Goal: Information Seeking & Learning: Learn about a topic

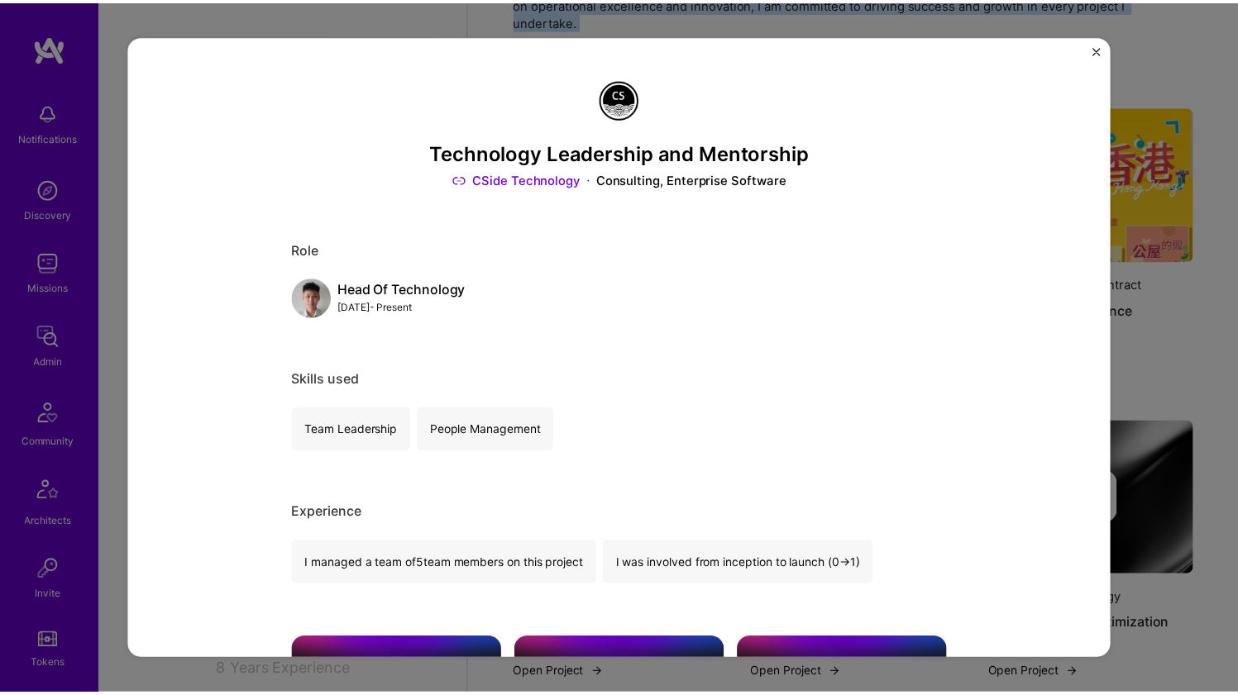
scroll to position [45, 0]
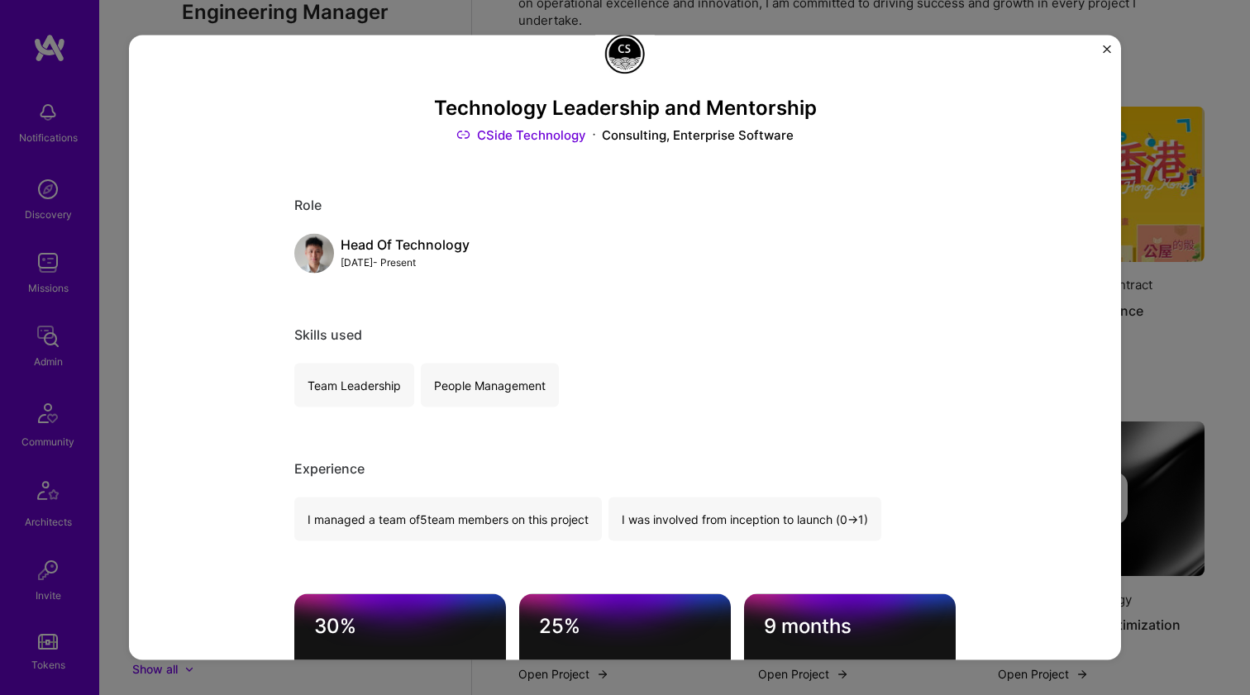
click at [1211, 350] on div "Technology Leadership and Mentorship CSide Technology Consulting, Enterprise So…" at bounding box center [625, 347] width 1250 height 695
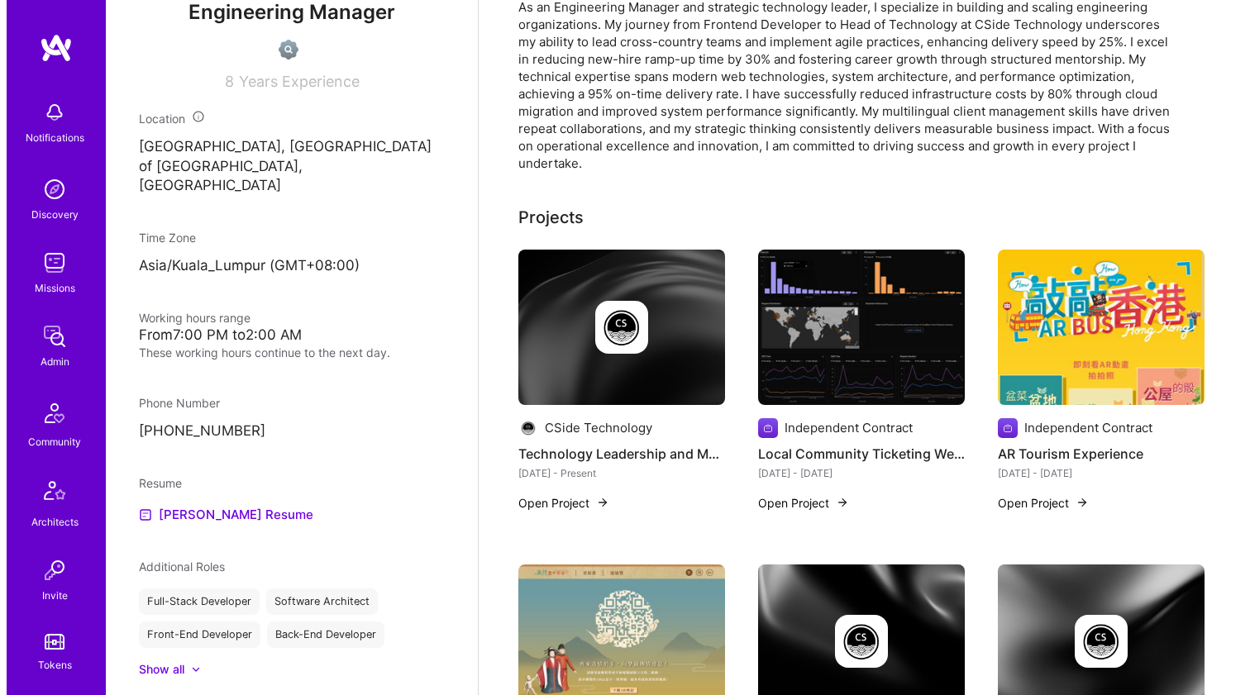
scroll to position [97, 0]
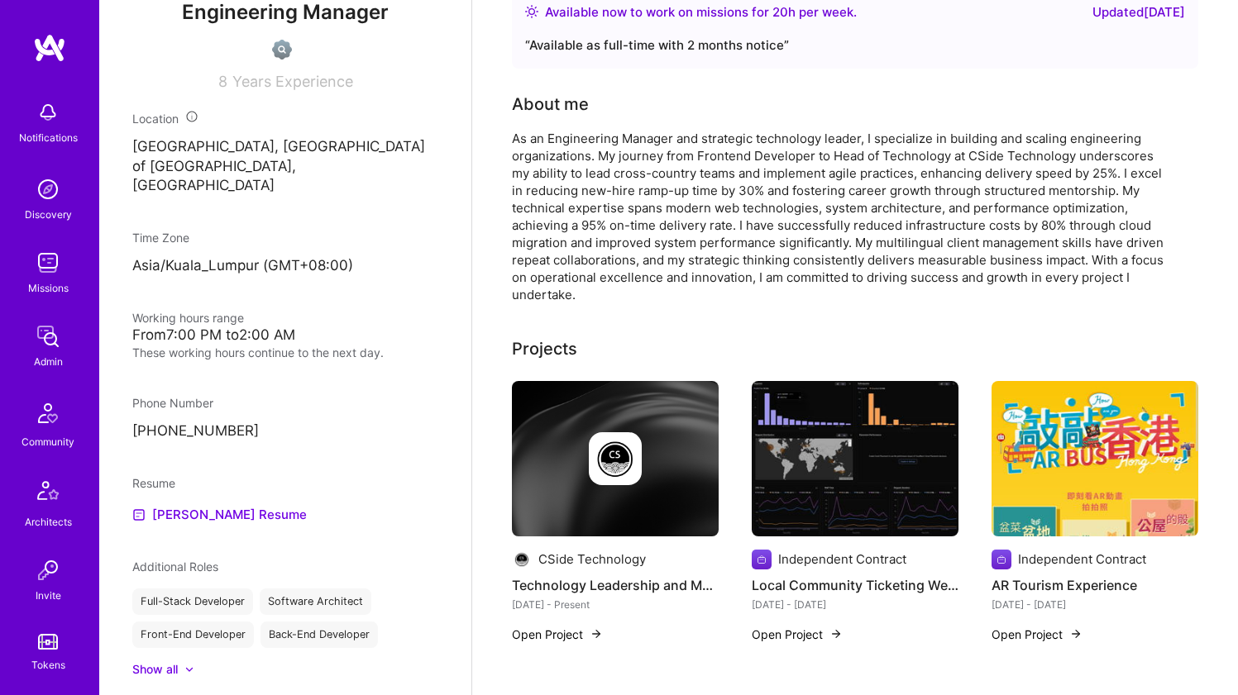
click at [656, 408] on img at bounding box center [615, 458] width 207 height 155
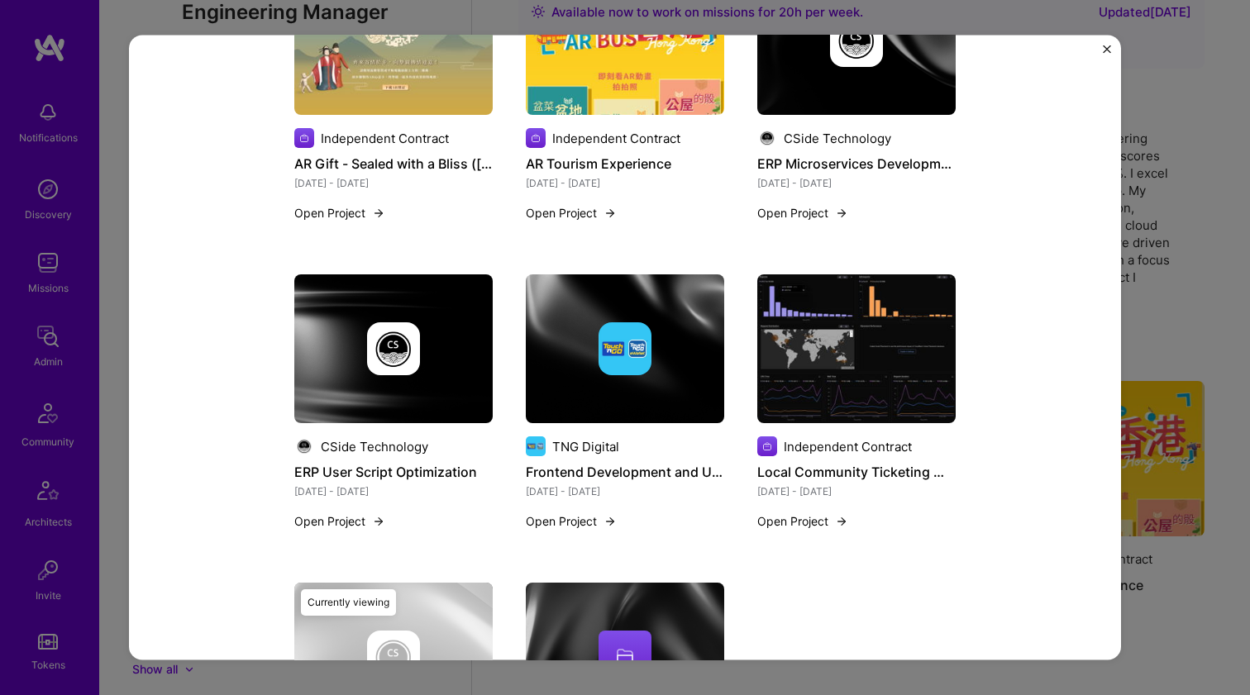
scroll to position [1655, 0]
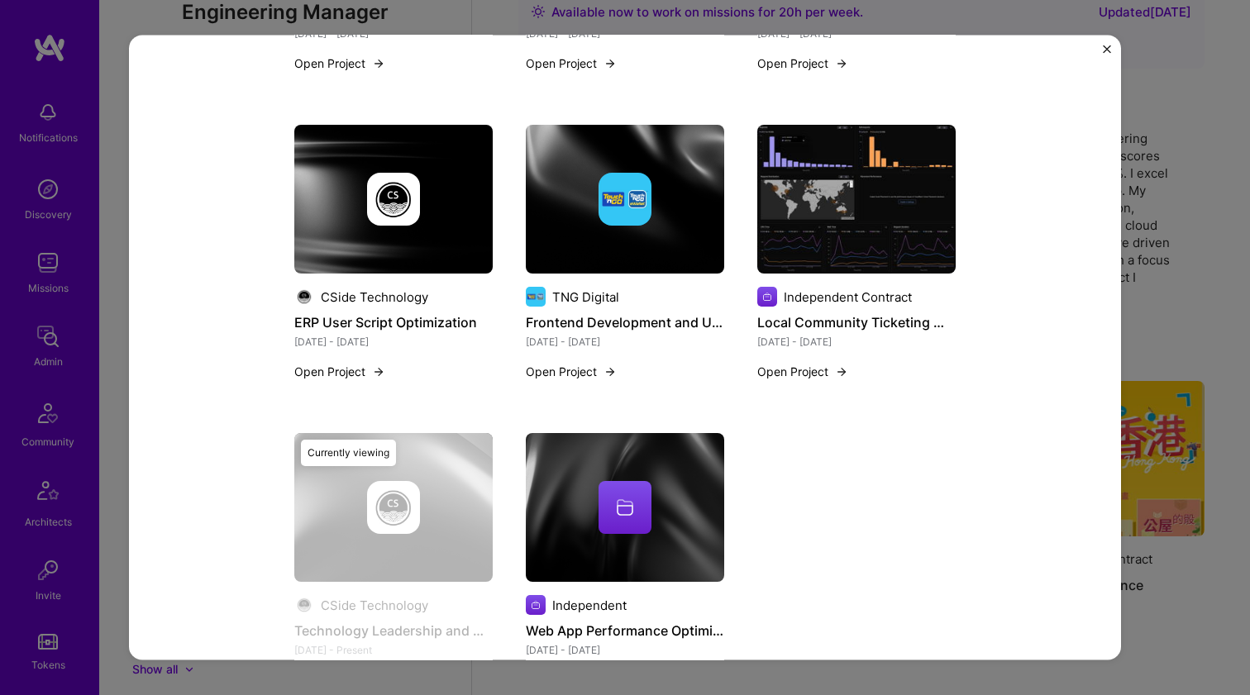
click at [603, 489] on div at bounding box center [625, 507] width 53 height 53
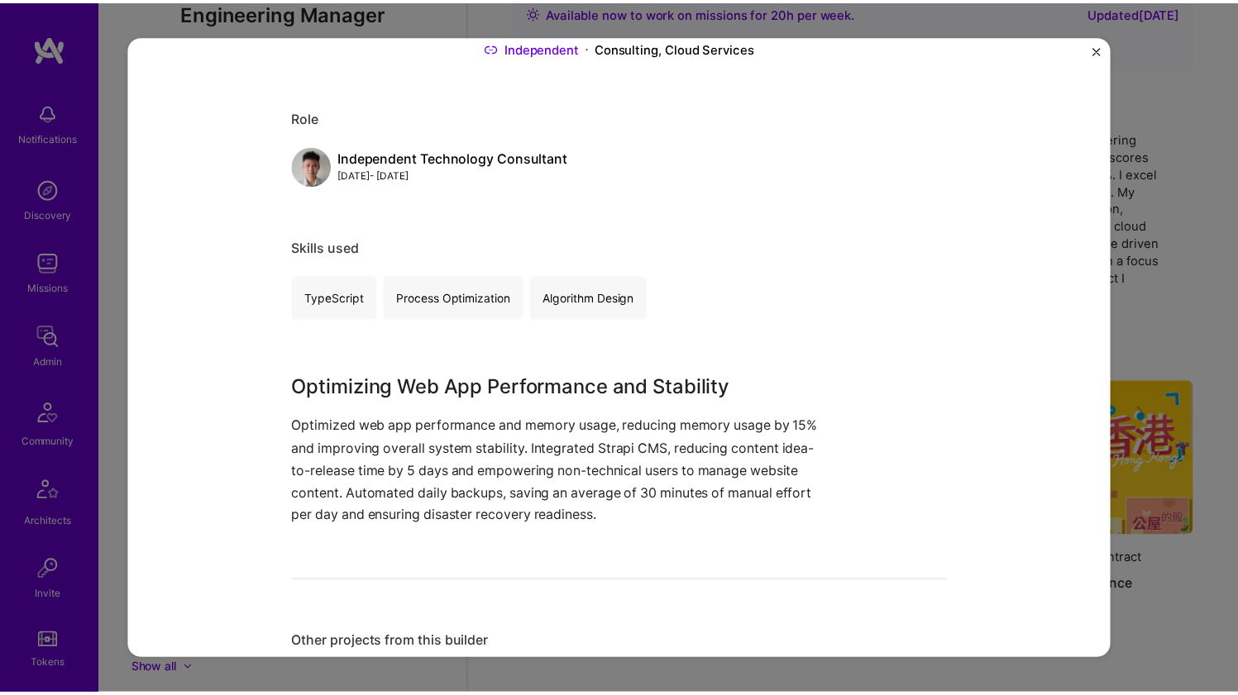
scroll to position [225, 0]
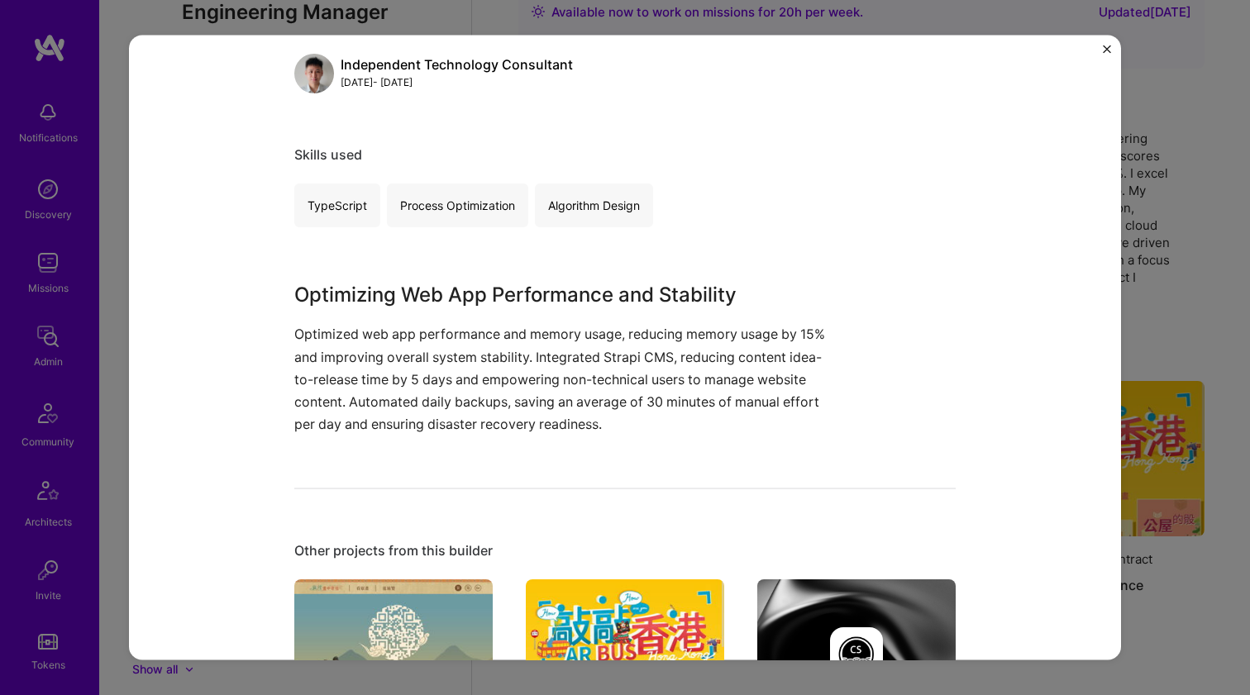
click at [1177, 248] on div "Web App Performance Optimization Independent Consulting, Cloud Services Role In…" at bounding box center [625, 347] width 1250 height 695
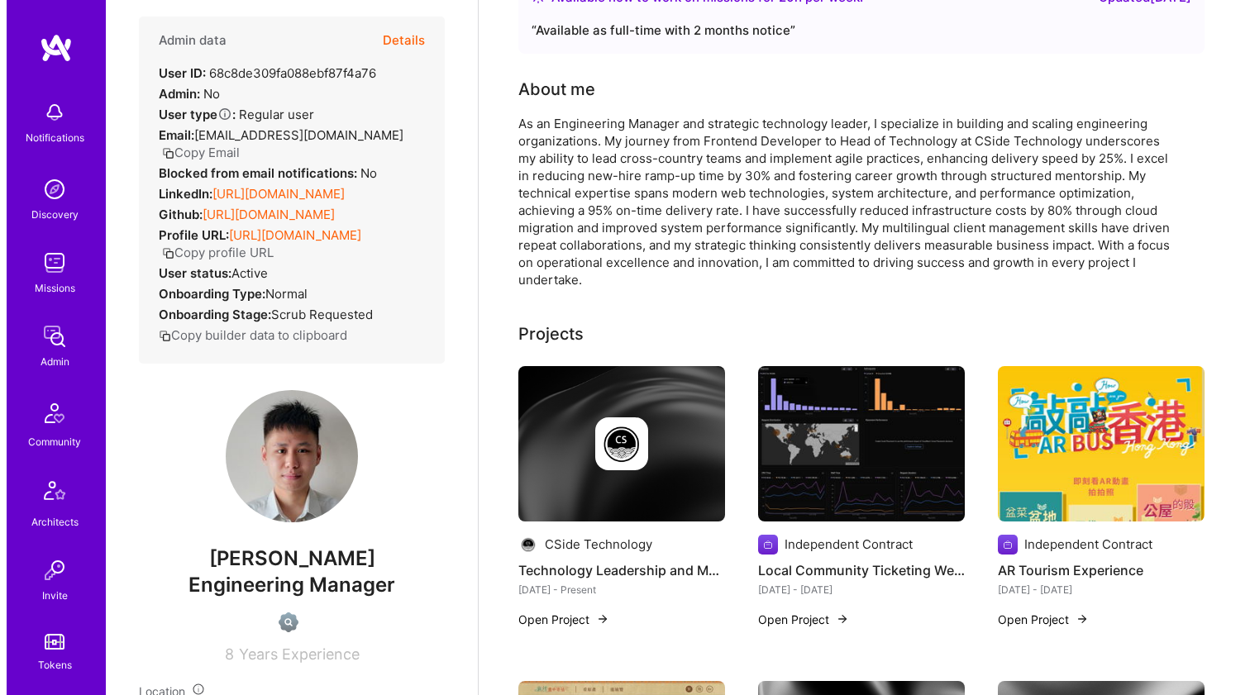
scroll to position [229, 0]
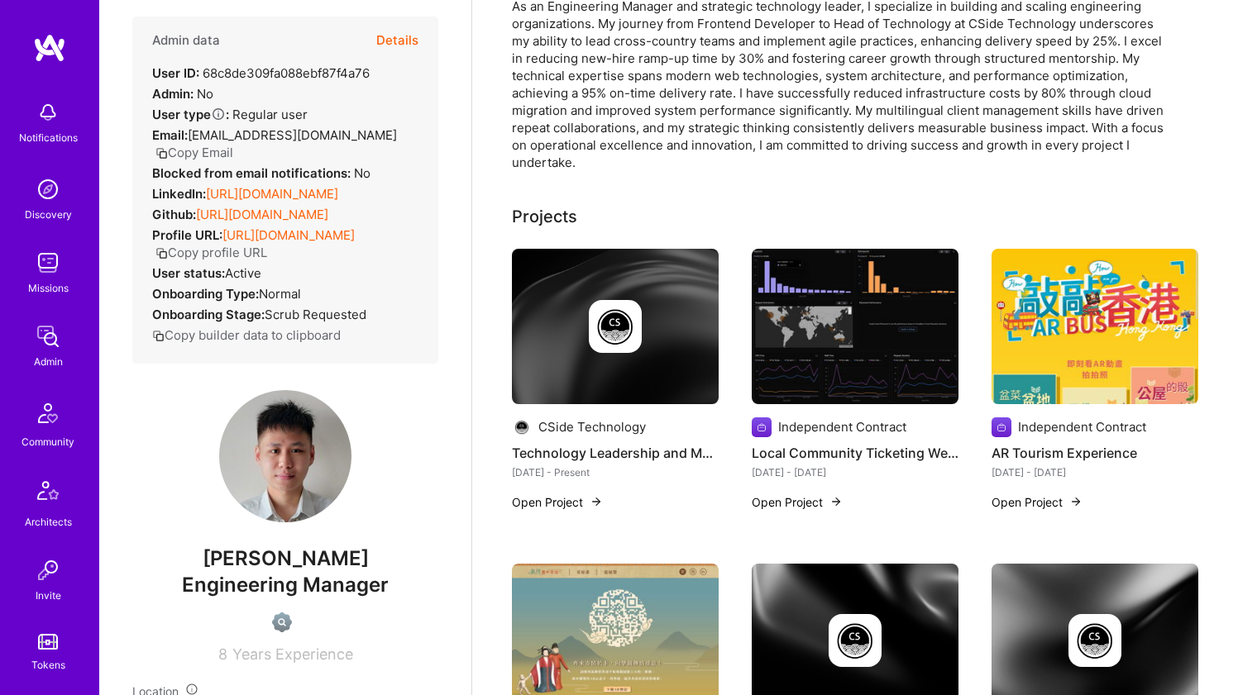
click at [642, 341] on div at bounding box center [615, 326] width 207 height 53
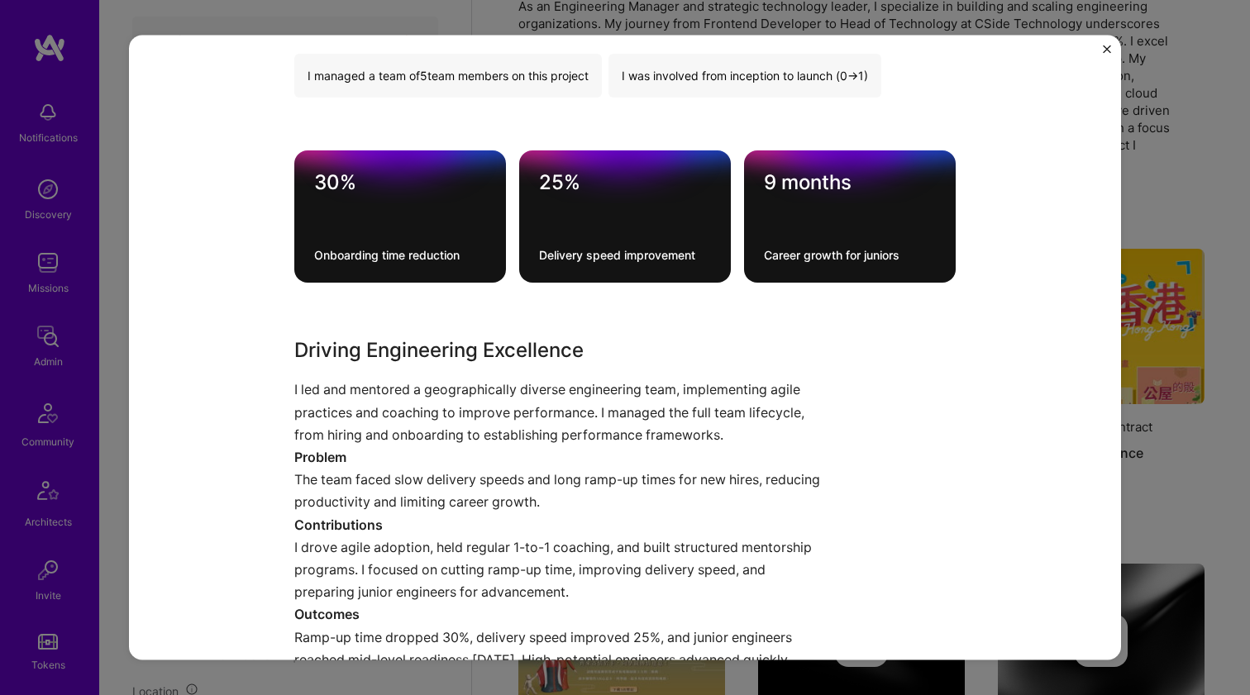
scroll to position [552, 0]
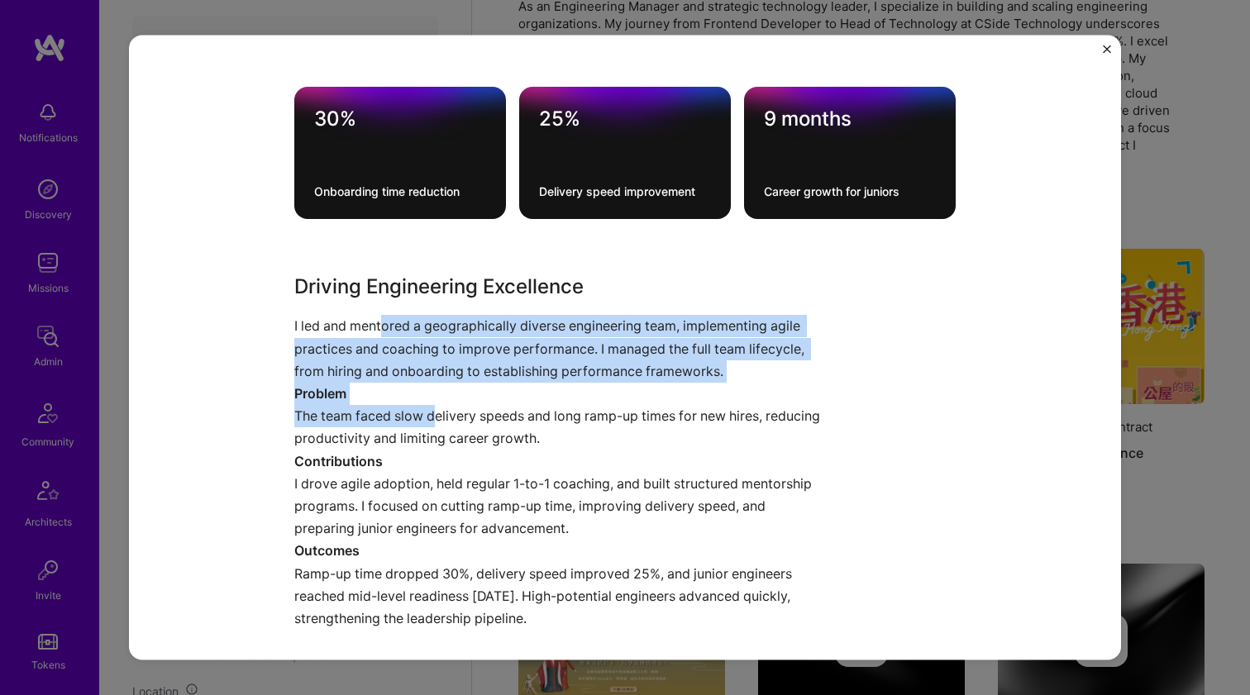
drag, startPoint x: 376, startPoint y: 330, endPoint x: 432, endPoint y: 408, distance: 95.4
click at [432, 408] on div "Driving Engineering Excellence I led and mentored a geographically diverse engi…" at bounding box center [562, 451] width 537 height 358
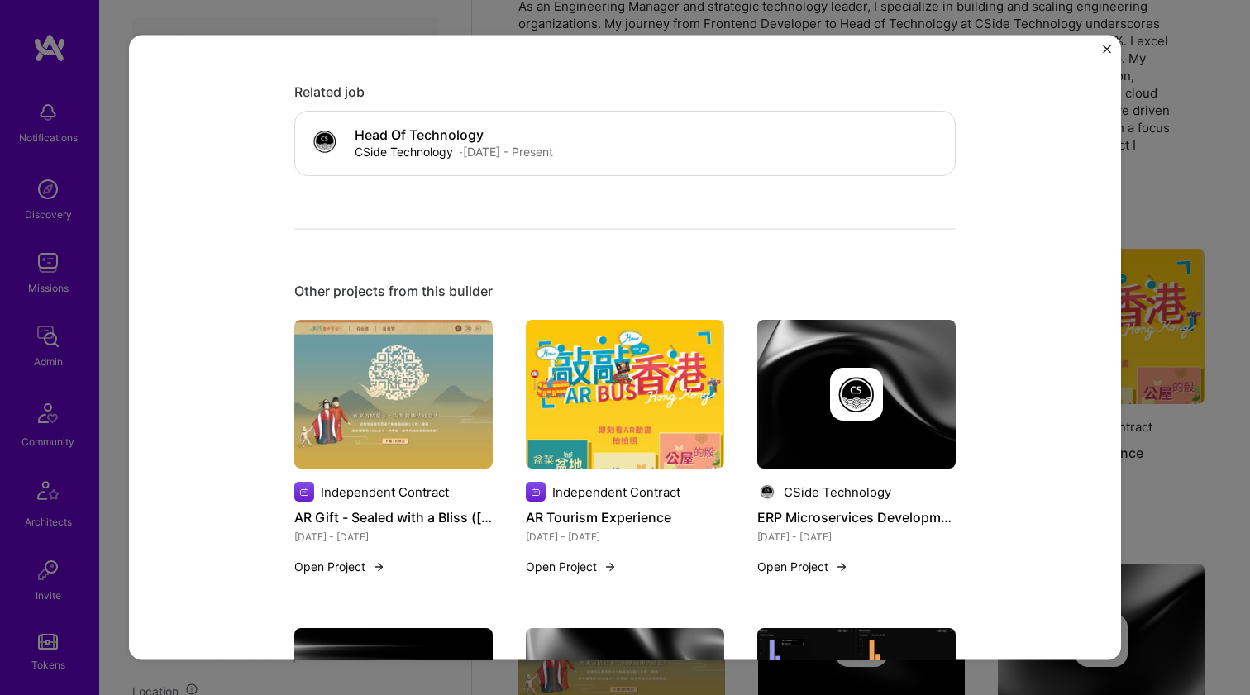
scroll to position [1231, 0]
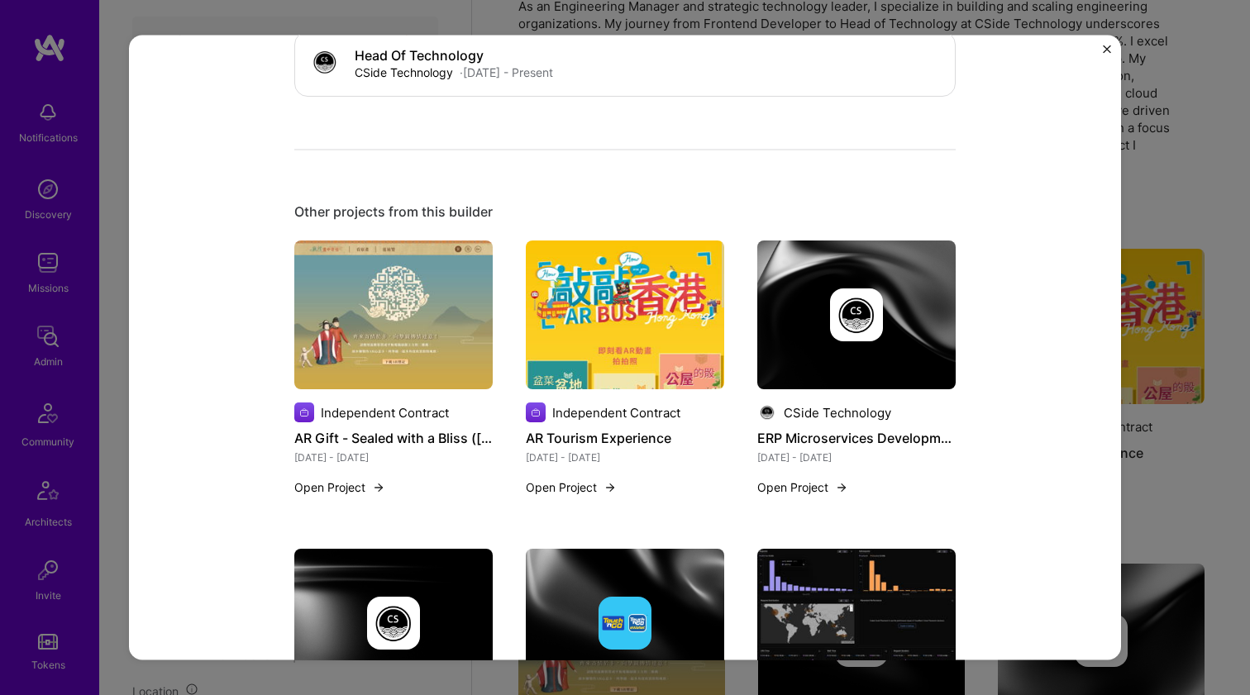
click at [403, 354] on img at bounding box center [393, 315] width 198 height 149
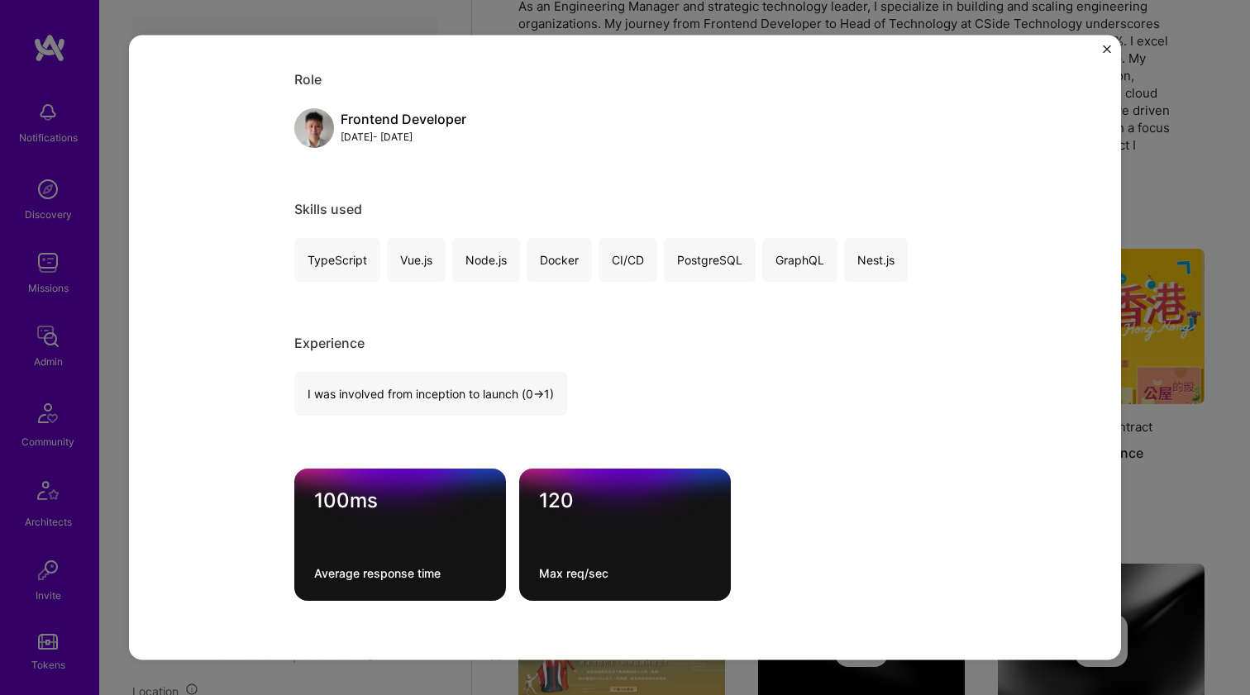
scroll to position [1051, 0]
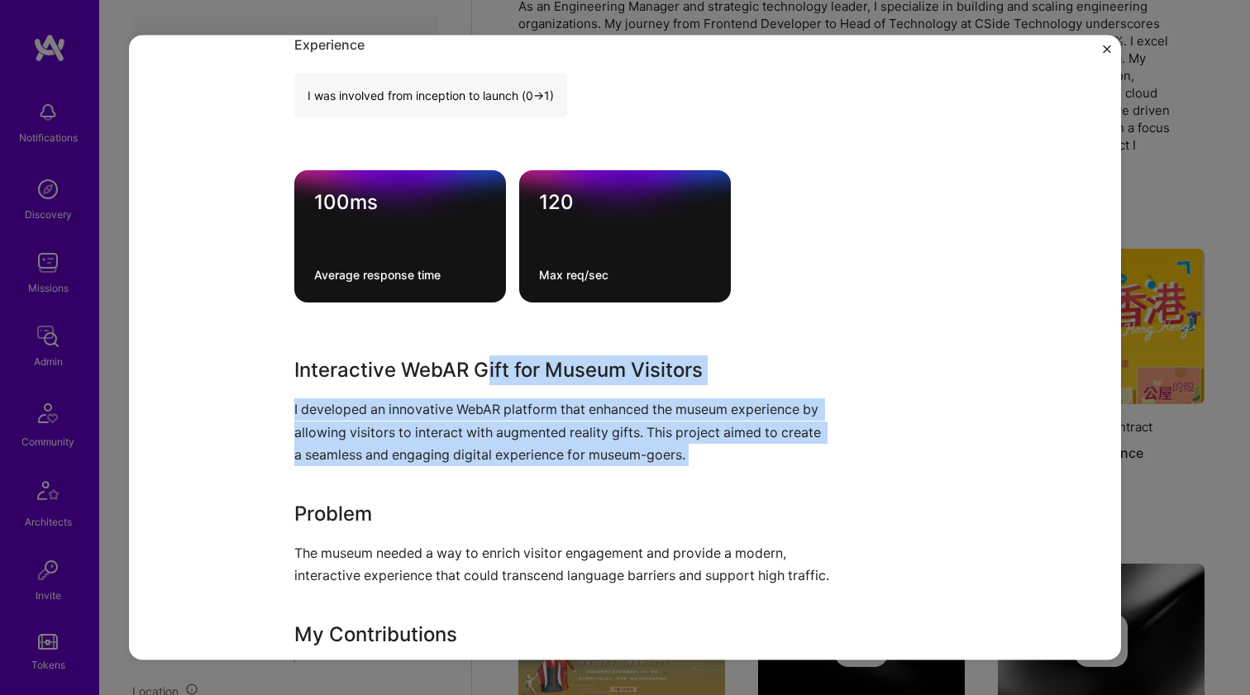
drag, startPoint x: 481, startPoint y: 379, endPoint x: 503, endPoint y: 494, distance: 117.1
click at [503, 494] on div "Interactive WebAR Gift for Museum Visitors I developed an innovative WebAR plat…" at bounding box center [562, 625] width 537 height 541
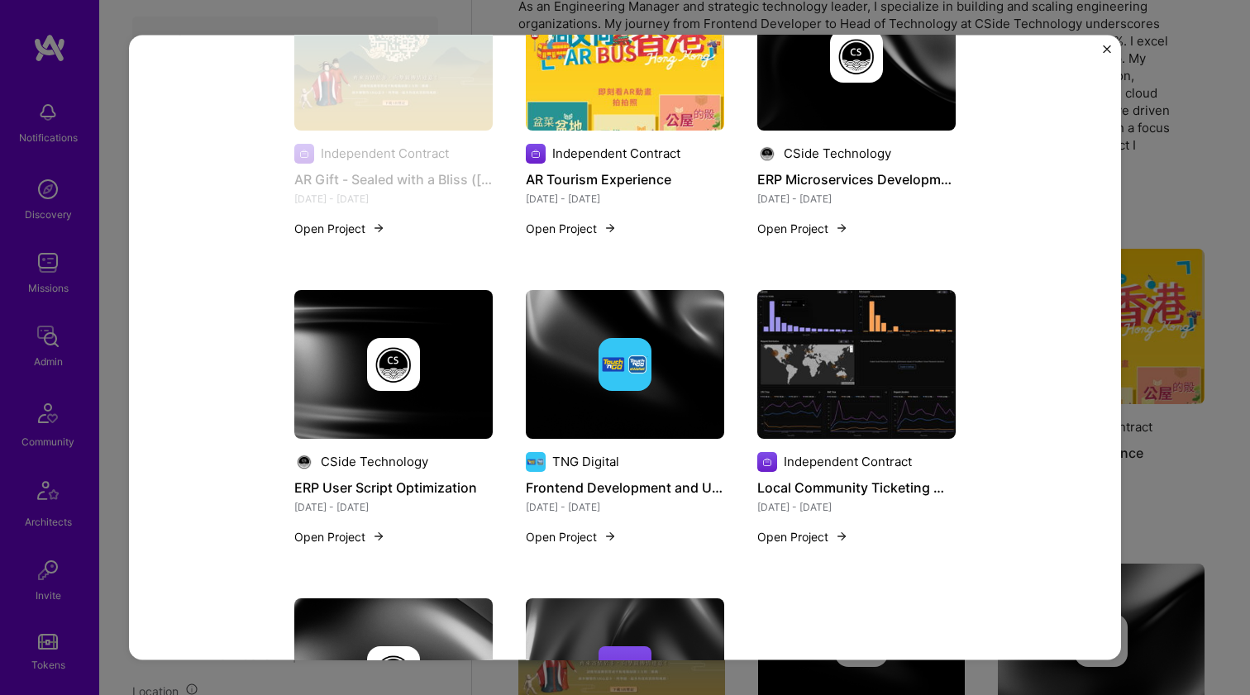
scroll to position [2455, 0]
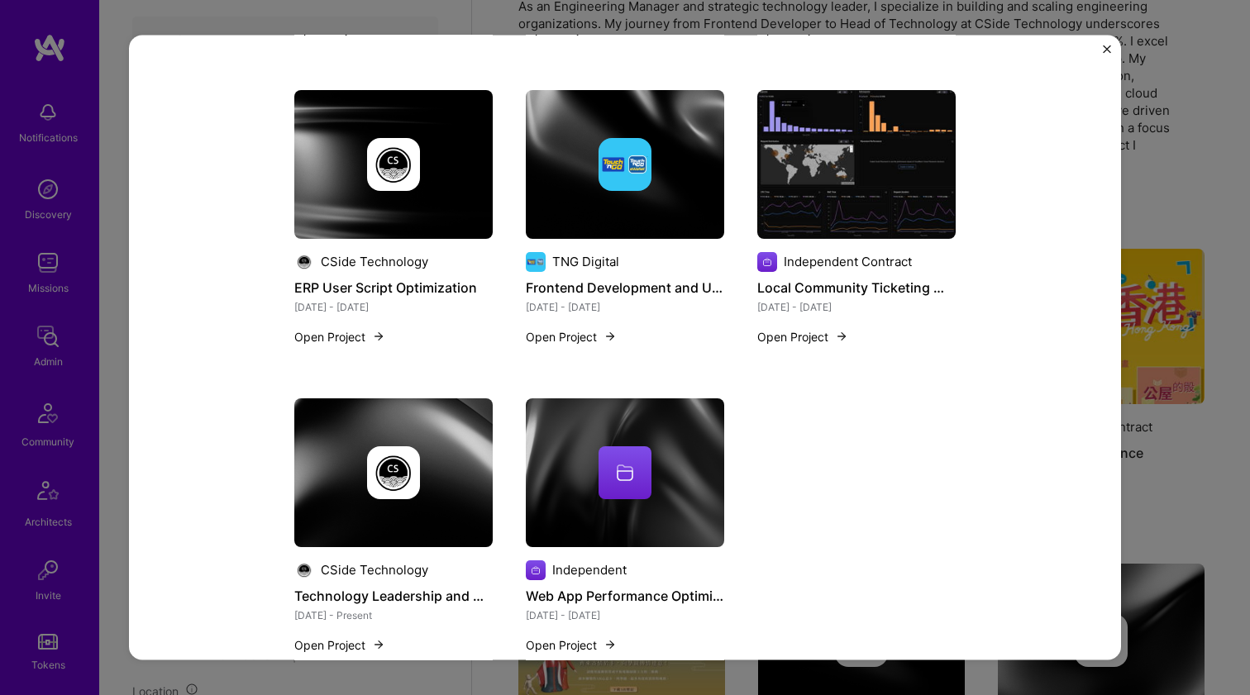
click at [672, 499] on div at bounding box center [625, 472] width 198 height 53
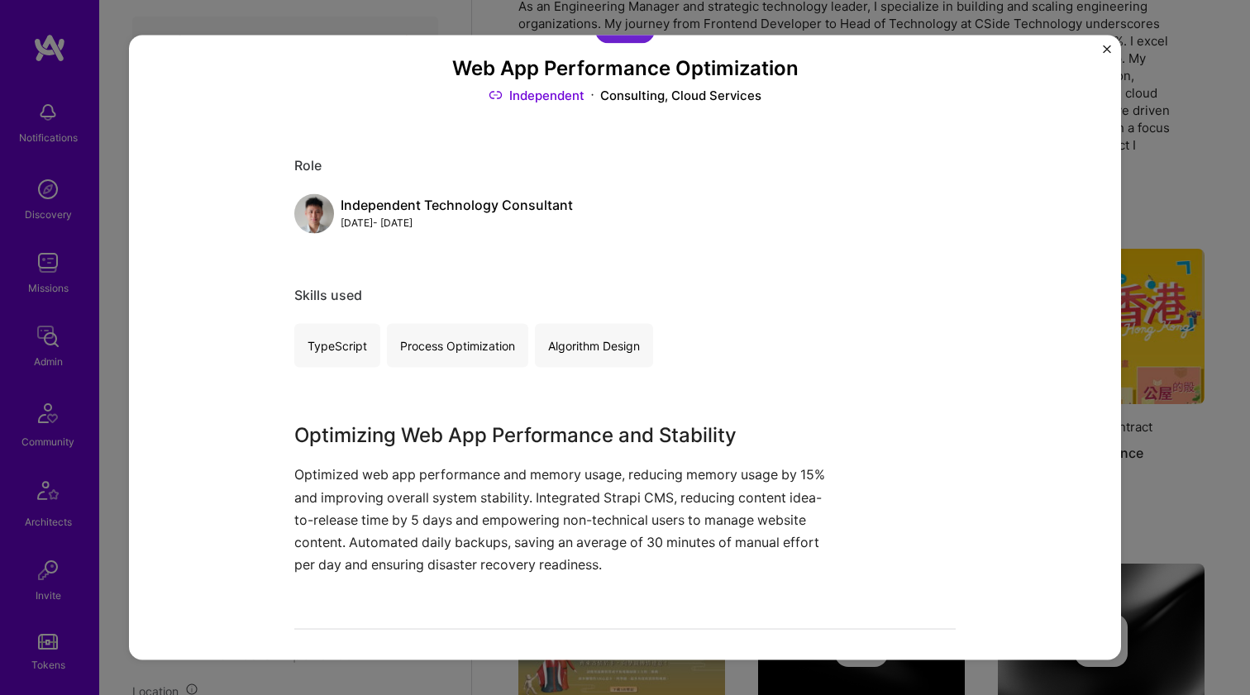
scroll to position [131, 0]
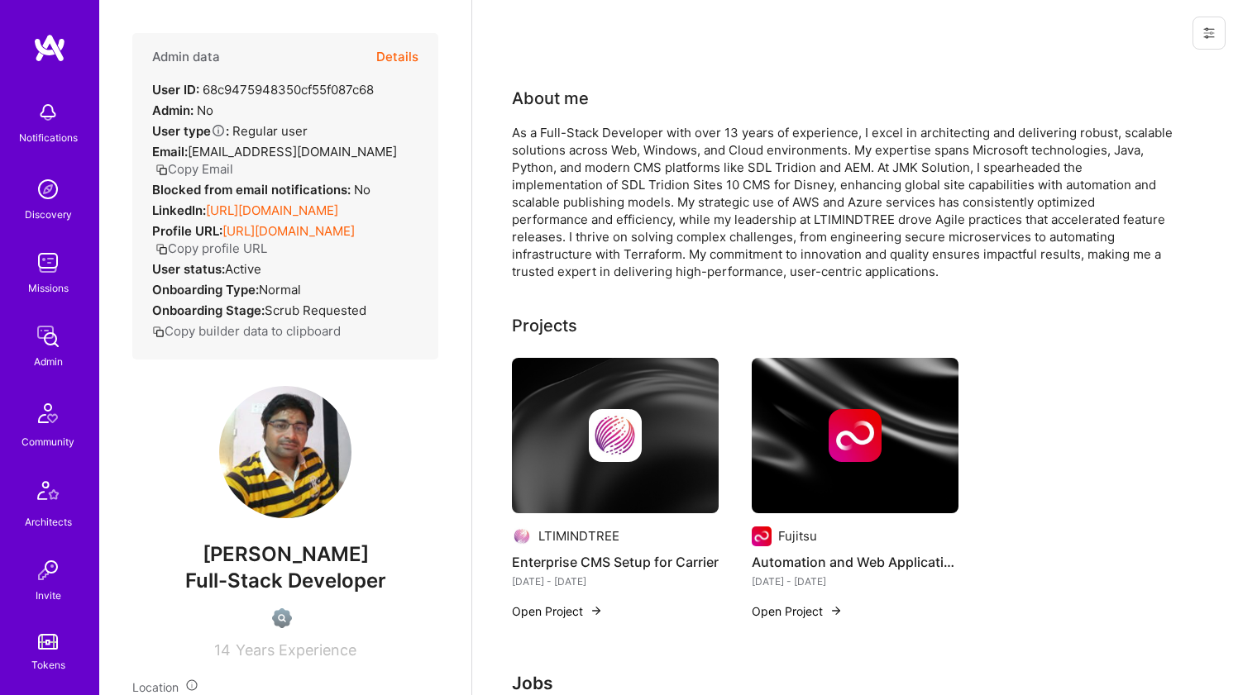
click at [237, 218] on div "LinkedIn: https://linkedin.com/in/jagannathpandeya" at bounding box center [245, 210] width 186 height 17
click at [251, 218] on link "https://linkedin.com/in/jagannathpandeya" at bounding box center [272, 211] width 132 height 16
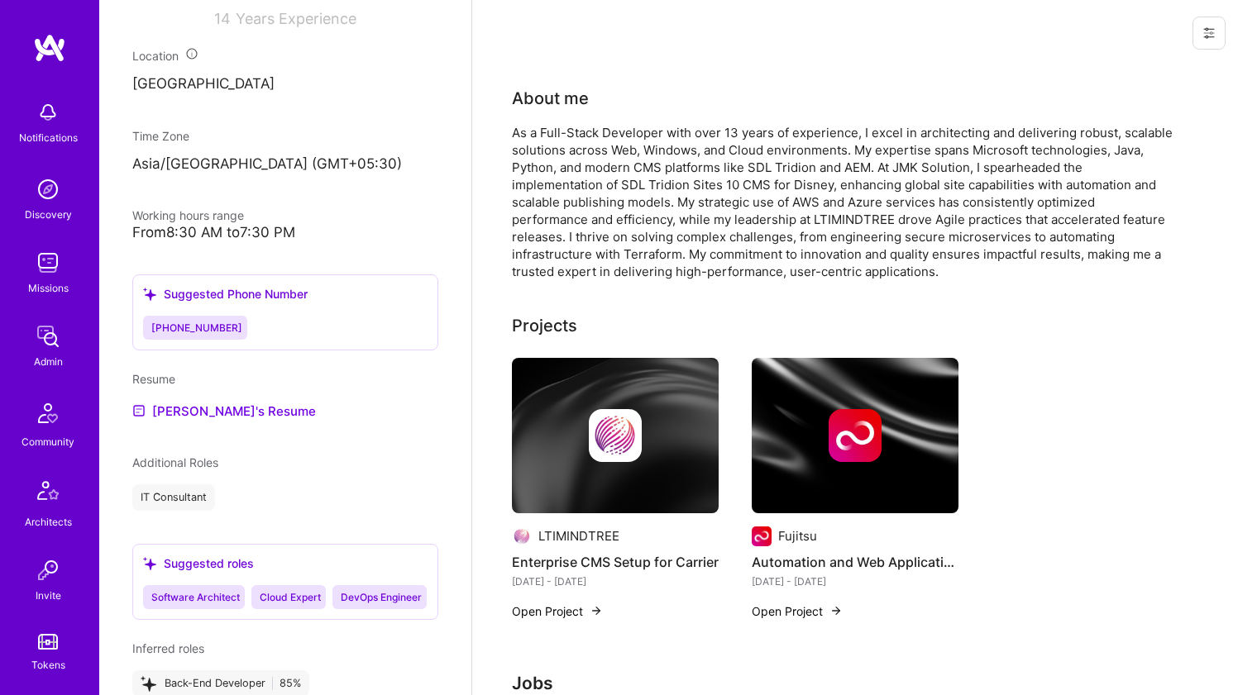
scroll to position [664, 0]
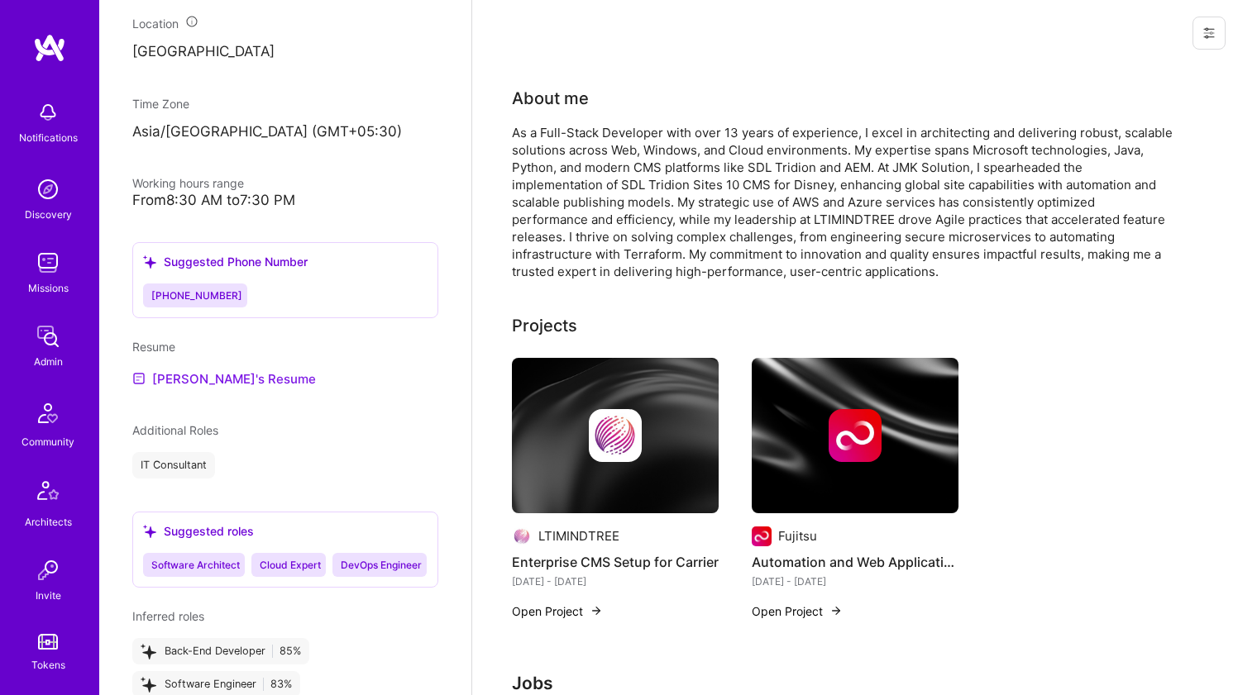
click at [207, 389] on link "Jagannath's Resume" at bounding box center [224, 379] width 184 height 20
click at [546, 233] on div "As a Full-Stack Developer with over 13 years of experience, I excel in architec…" at bounding box center [842, 202] width 661 height 156
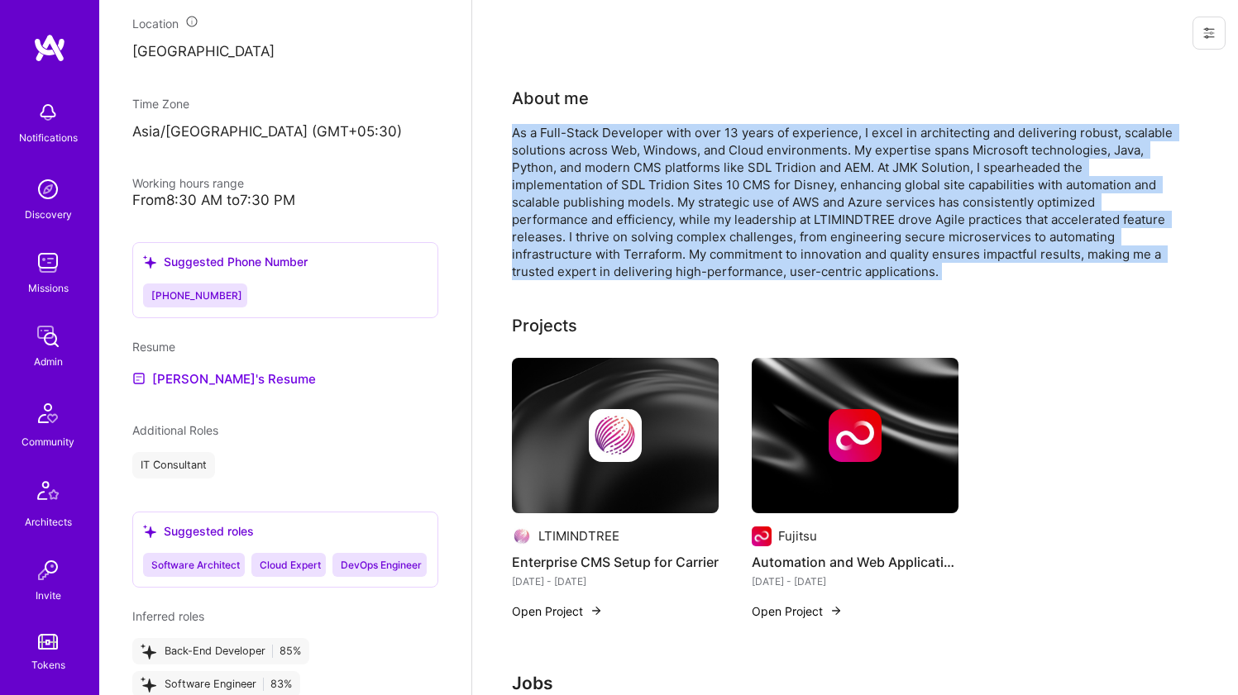
click at [545, 233] on div "As a Full-Stack Developer with over 13 years of experience, I excel in architec…" at bounding box center [842, 202] width 661 height 156
click at [560, 221] on div "As a Full-Stack Developer with over 13 years of experience, I excel in architec…" at bounding box center [842, 202] width 661 height 156
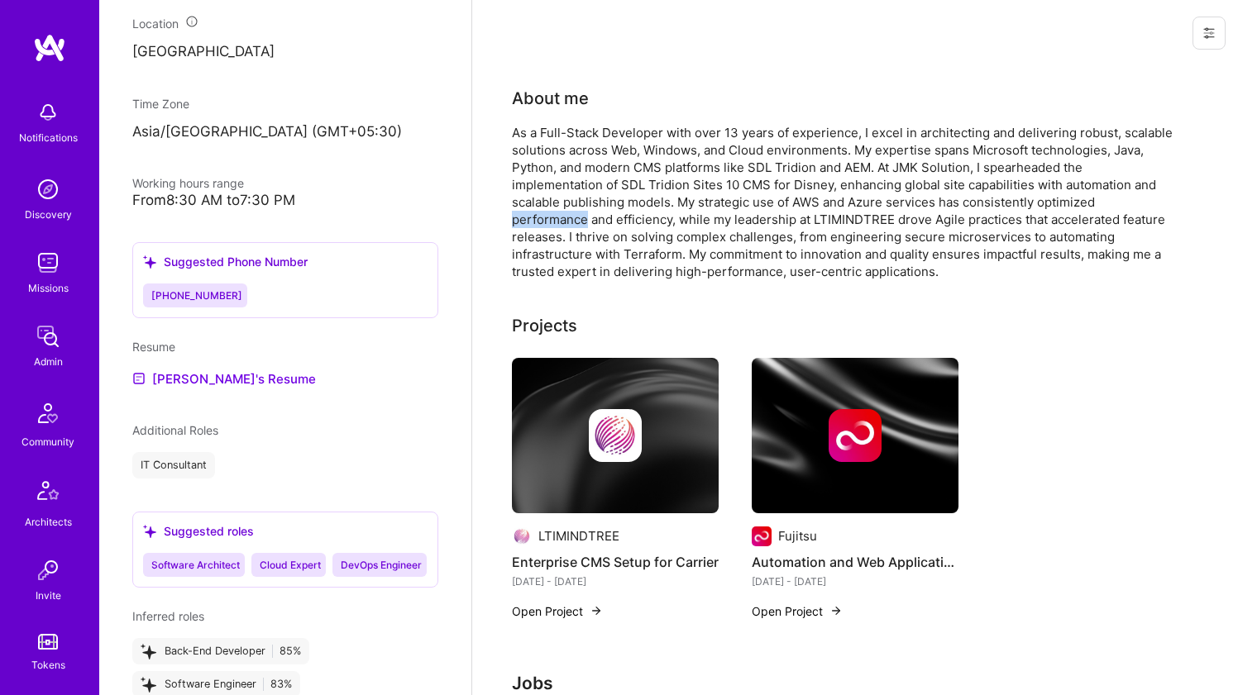
click at [560, 221] on div "As a Full-Stack Developer with over 13 years of experience, I excel in architec…" at bounding box center [842, 202] width 661 height 156
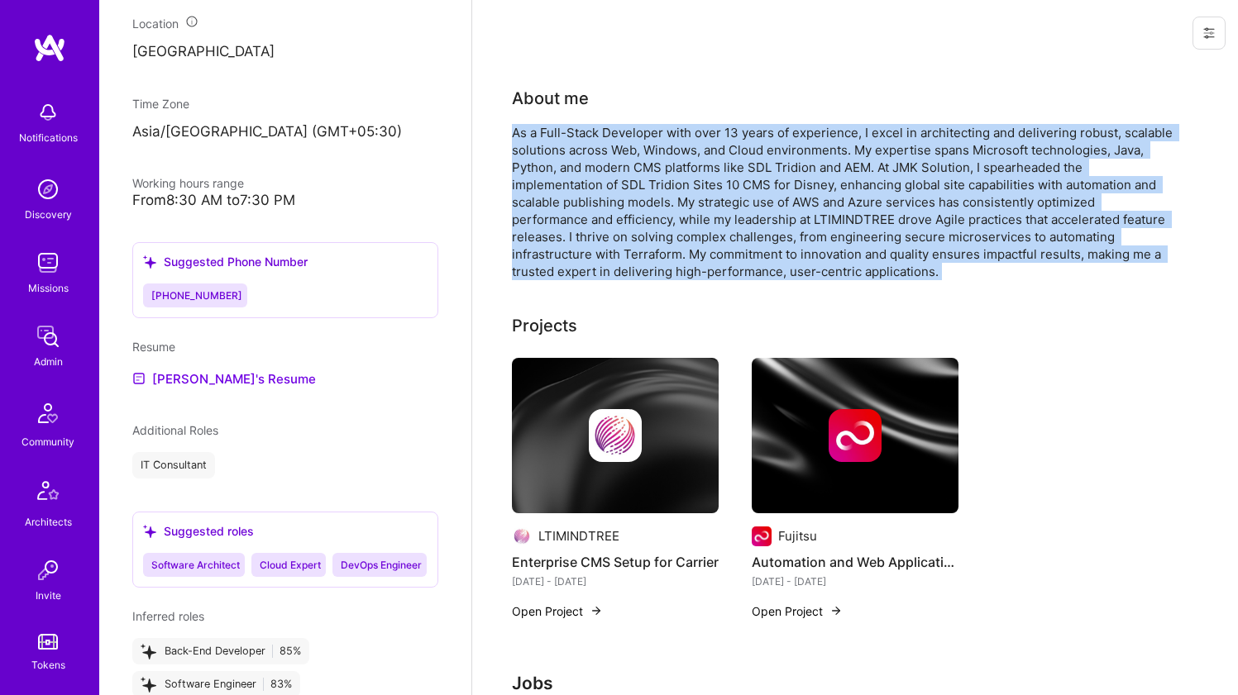
click at [560, 221] on div "As a Full-Stack Developer with over 13 years of experience, I excel in architec…" at bounding box center [842, 202] width 661 height 156
click at [583, 188] on div "As a Full-Stack Developer with over 13 years of experience, I excel in architec…" at bounding box center [842, 202] width 661 height 156
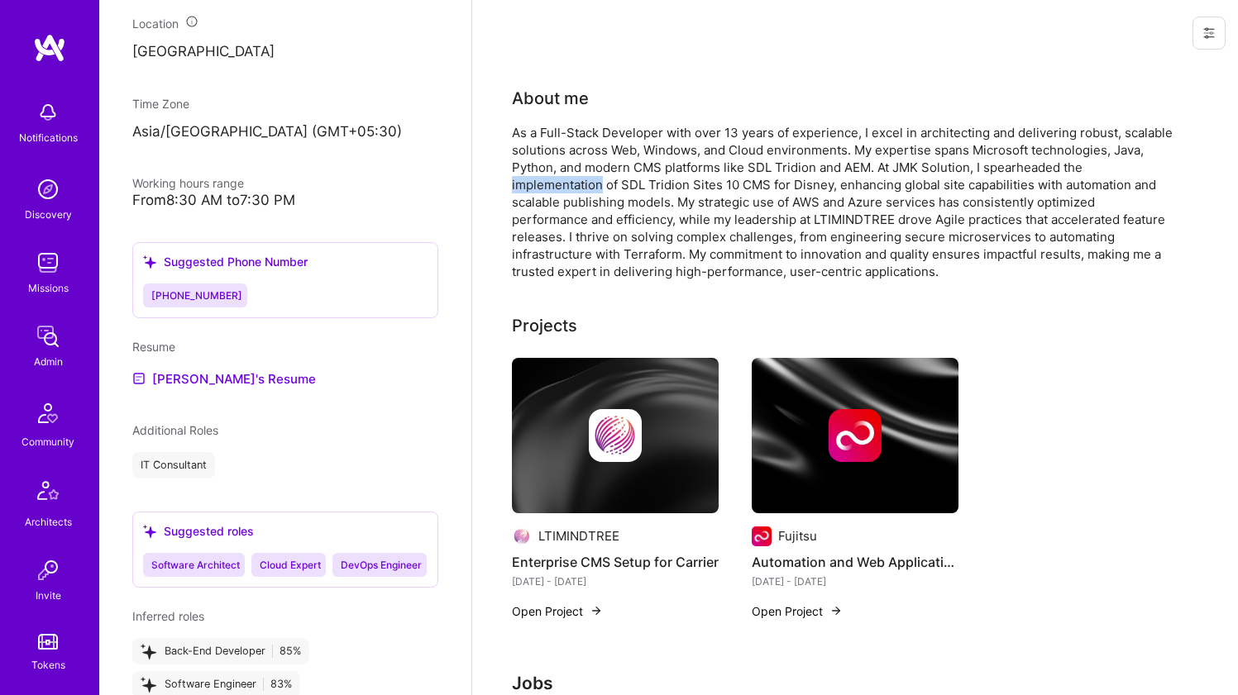
click at [583, 188] on div "As a Full-Stack Developer with over 13 years of experience, I excel in architec…" at bounding box center [842, 202] width 661 height 156
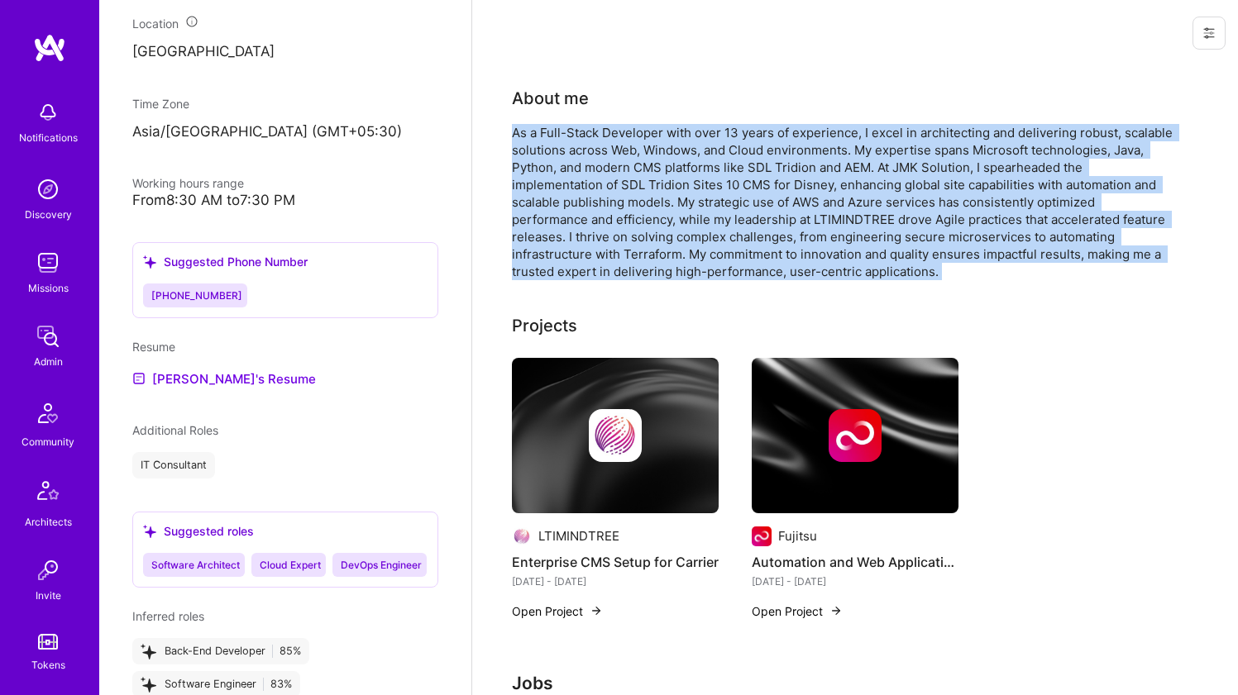
click at [583, 188] on div "As a Full-Stack Developer with over 13 years of experience, I excel in architec…" at bounding box center [842, 202] width 661 height 156
click at [585, 179] on div "As a Full-Stack Developer with over 13 years of experience, I excel in architec…" at bounding box center [842, 202] width 661 height 156
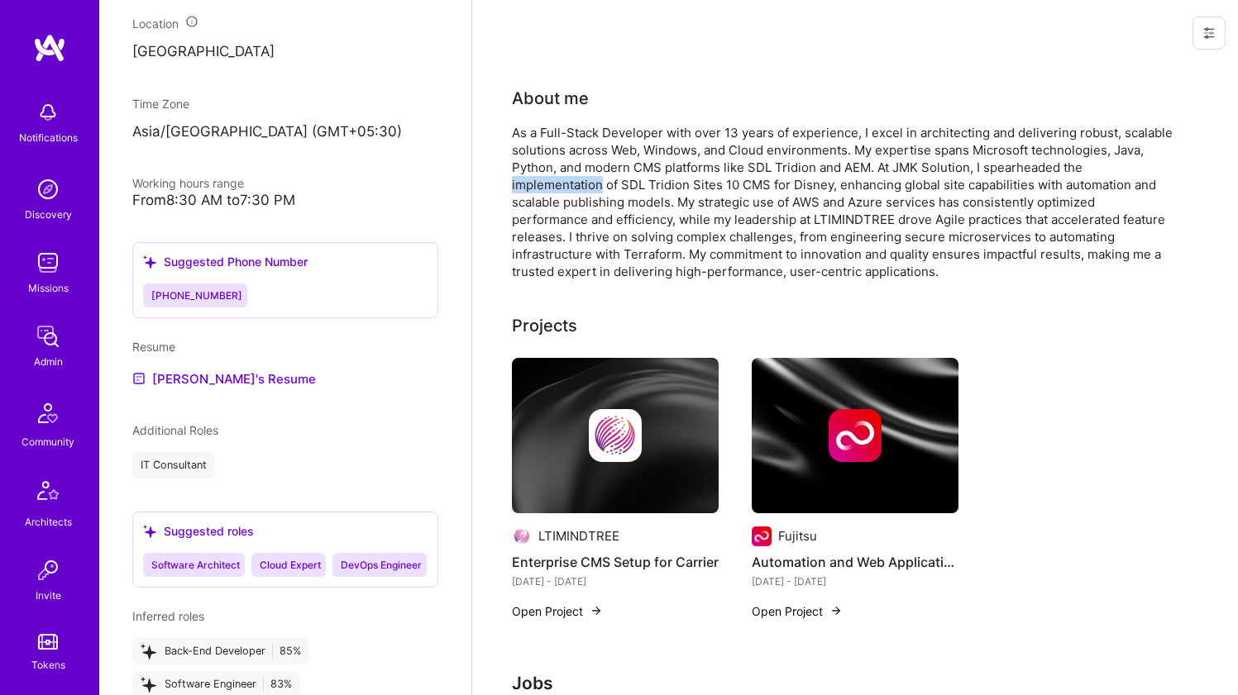
click at [585, 179] on div "As a Full-Stack Developer with over 13 years of experience, I excel in architec…" at bounding box center [842, 202] width 661 height 156
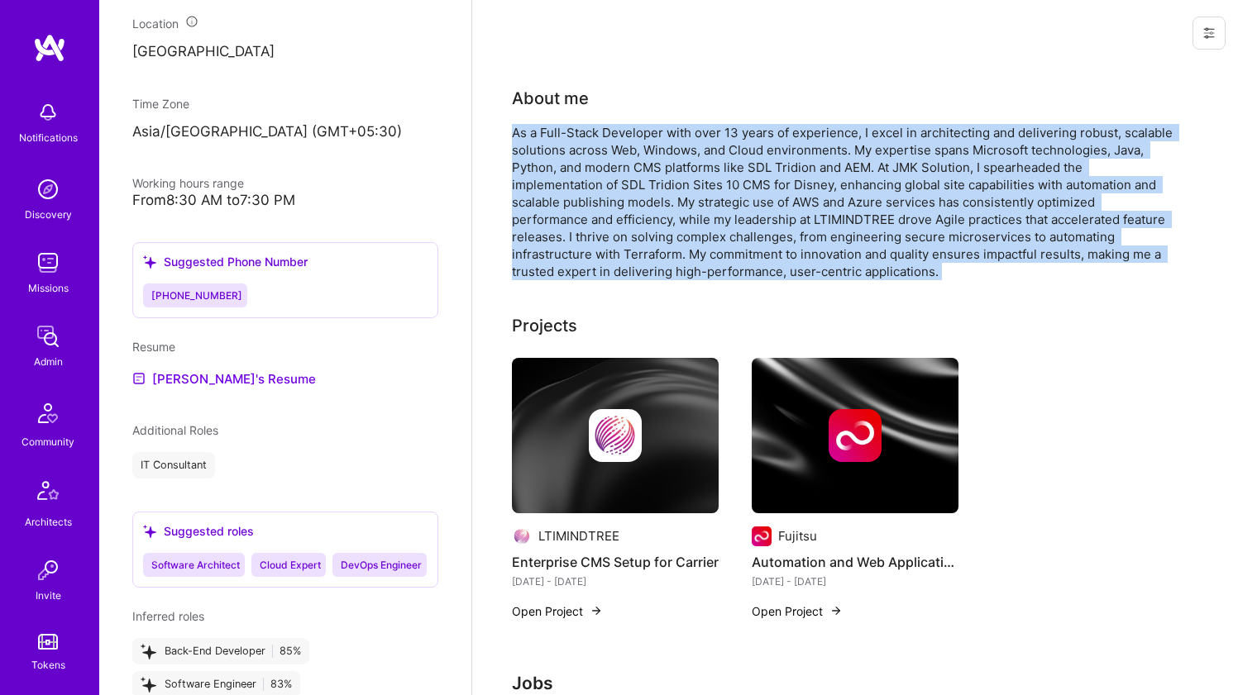
click at [585, 179] on div "As a Full-Stack Developer with over 13 years of experience, I excel in architec…" at bounding box center [842, 202] width 661 height 156
click at [594, 167] on div "As a Full-Stack Developer with over 13 years of experience, I excel in architec…" at bounding box center [842, 202] width 661 height 156
click at [591, 173] on div "As a Full-Stack Developer with over 13 years of experience, I excel in architec…" at bounding box center [842, 202] width 661 height 156
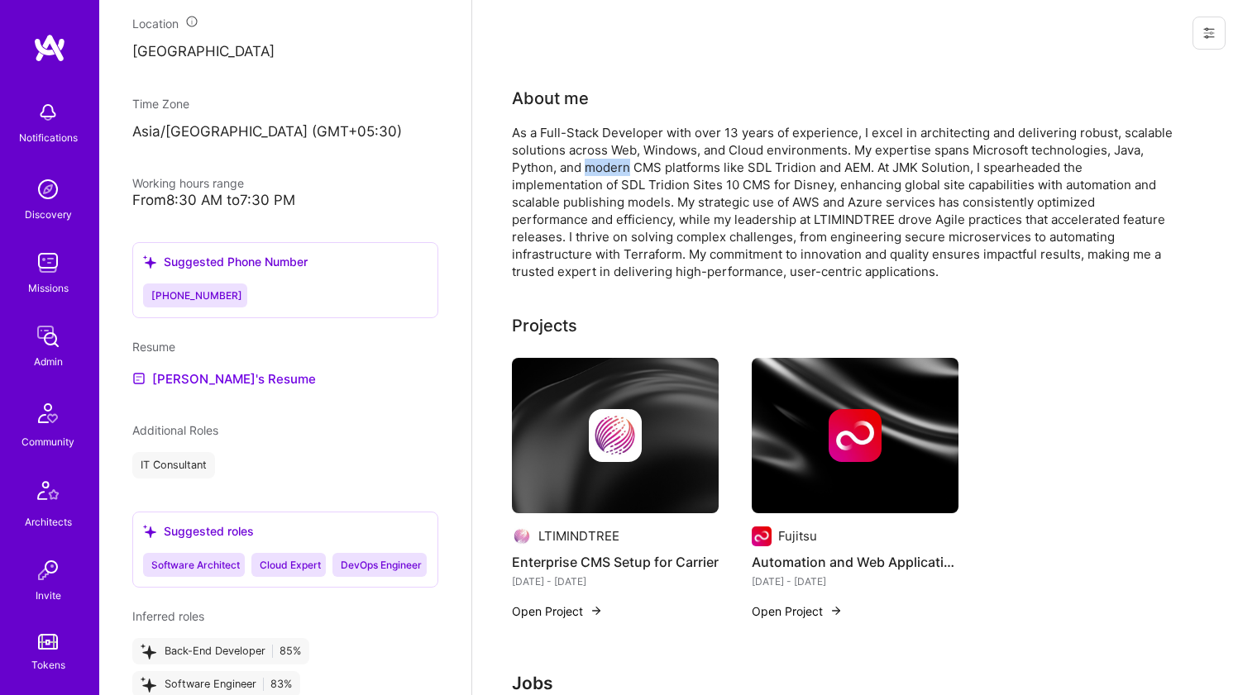
click at [591, 173] on div "As a Full-Stack Developer with over 13 years of experience, I excel in architec…" at bounding box center [842, 202] width 661 height 156
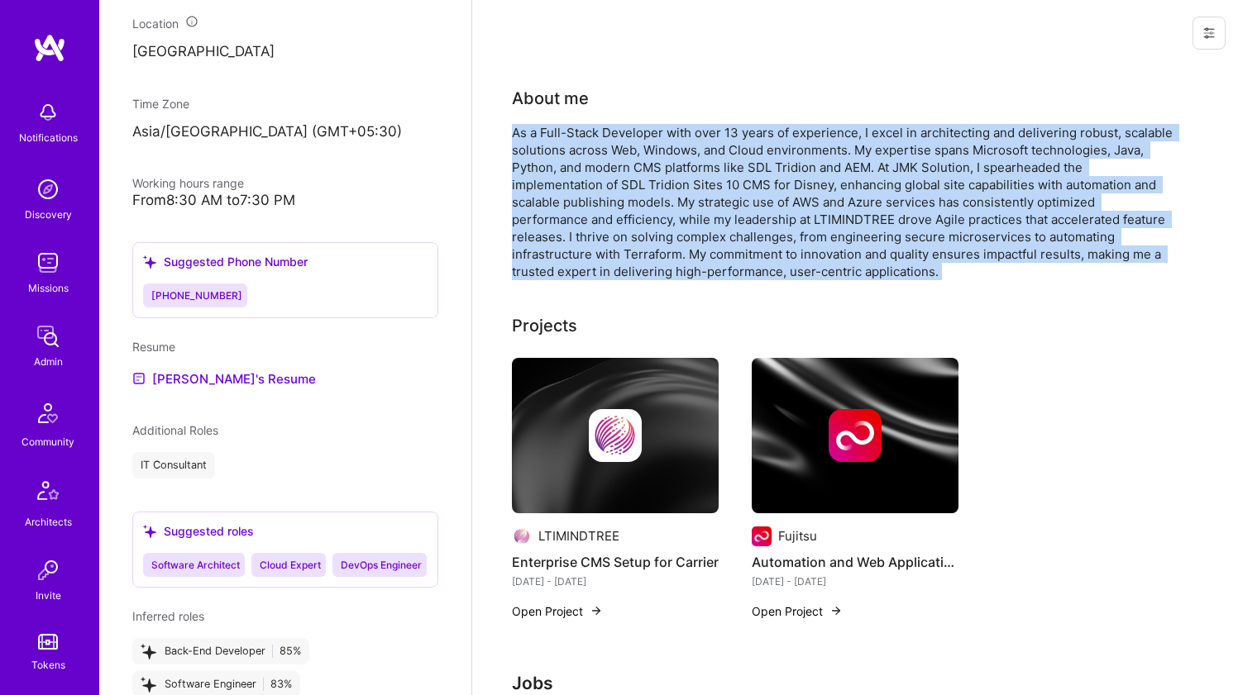
click at [591, 173] on div "As a Full-Stack Developer with over 13 years of experience, I excel in architec…" at bounding box center [842, 202] width 661 height 156
click at [598, 157] on div "As a Full-Stack Developer with over 13 years of experience, I excel in architec…" at bounding box center [842, 202] width 661 height 156
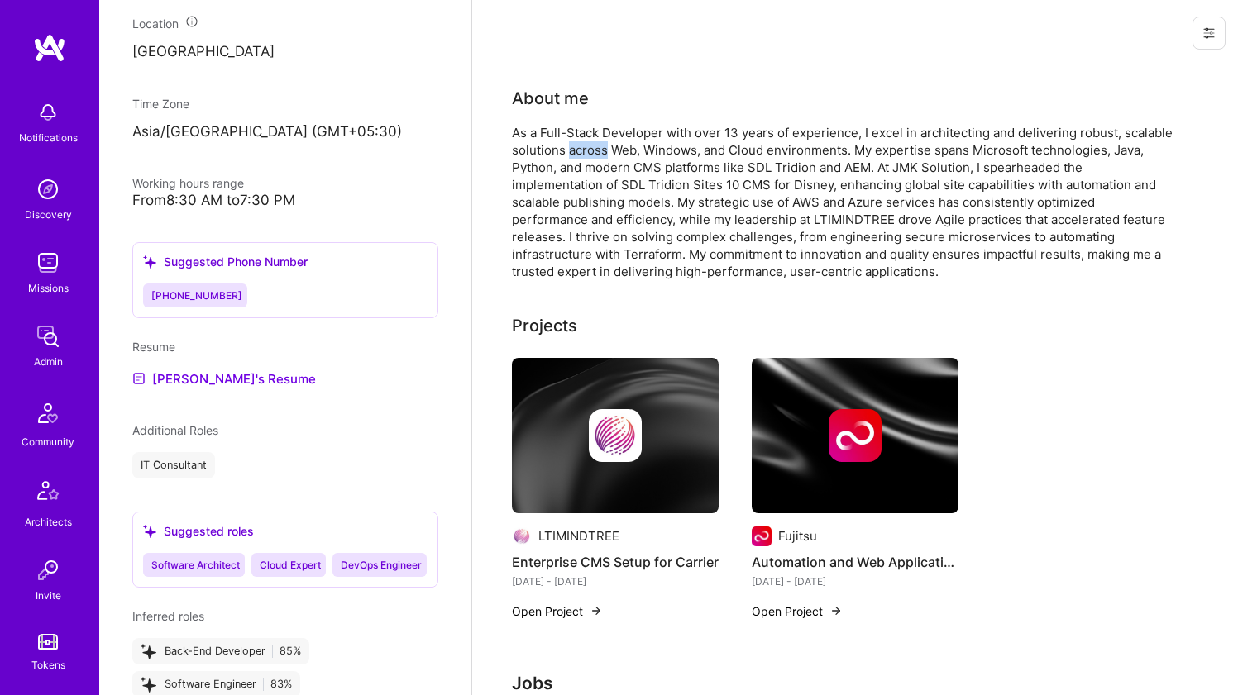
click at [598, 157] on div "As a Full-Stack Developer with over 13 years of experience, I excel in architec…" at bounding box center [842, 202] width 661 height 156
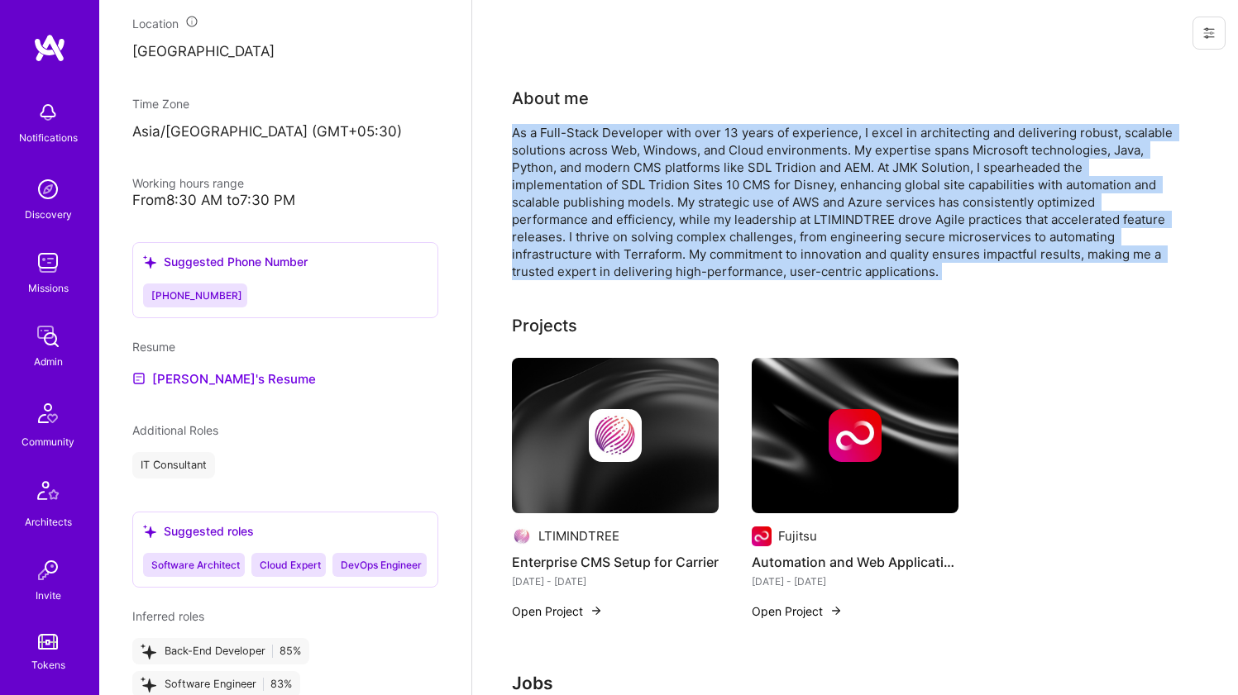
click at [598, 157] on div "As a Full-Stack Developer with over 13 years of experience, I excel in architec…" at bounding box center [842, 202] width 661 height 156
click at [595, 164] on div "As a Full-Stack Developer with over 13 years of experience, I excel in architec…" at bounding box center [842, 202] width 661 height 156
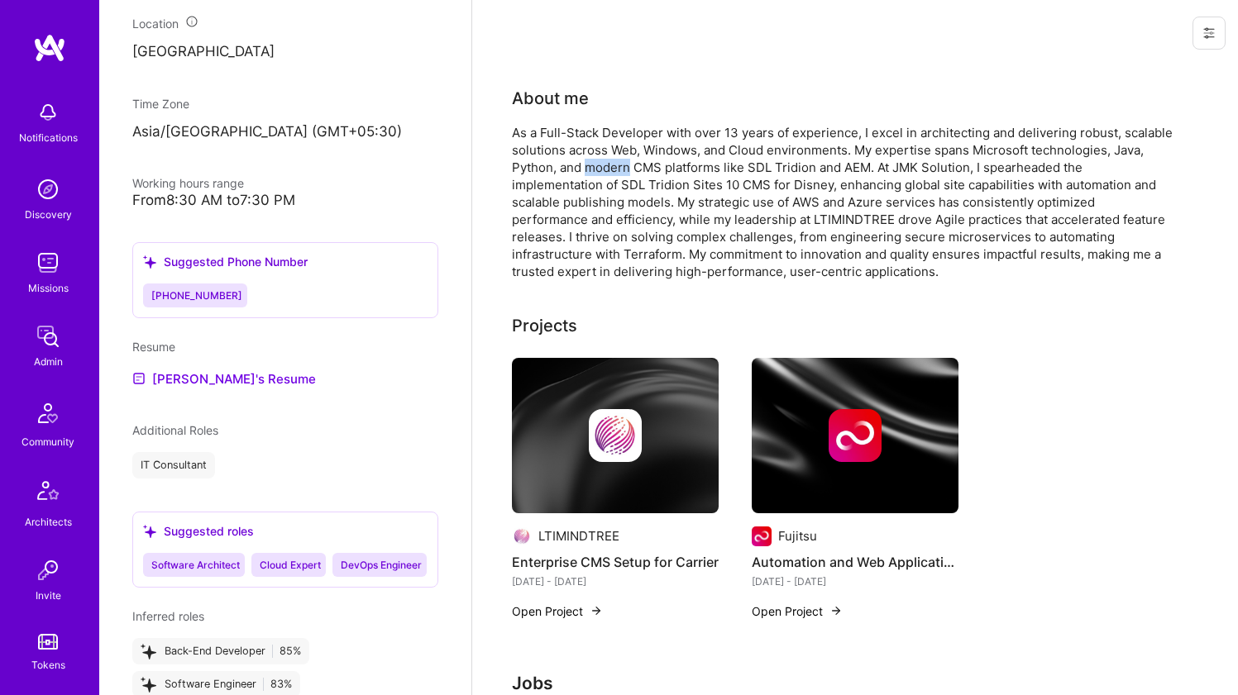
click at [595, 164] on div "As a Full-Stack Developer with over 13 years of experience, I excel in architec…" at bounding box center [842, 202] width 661 height 156
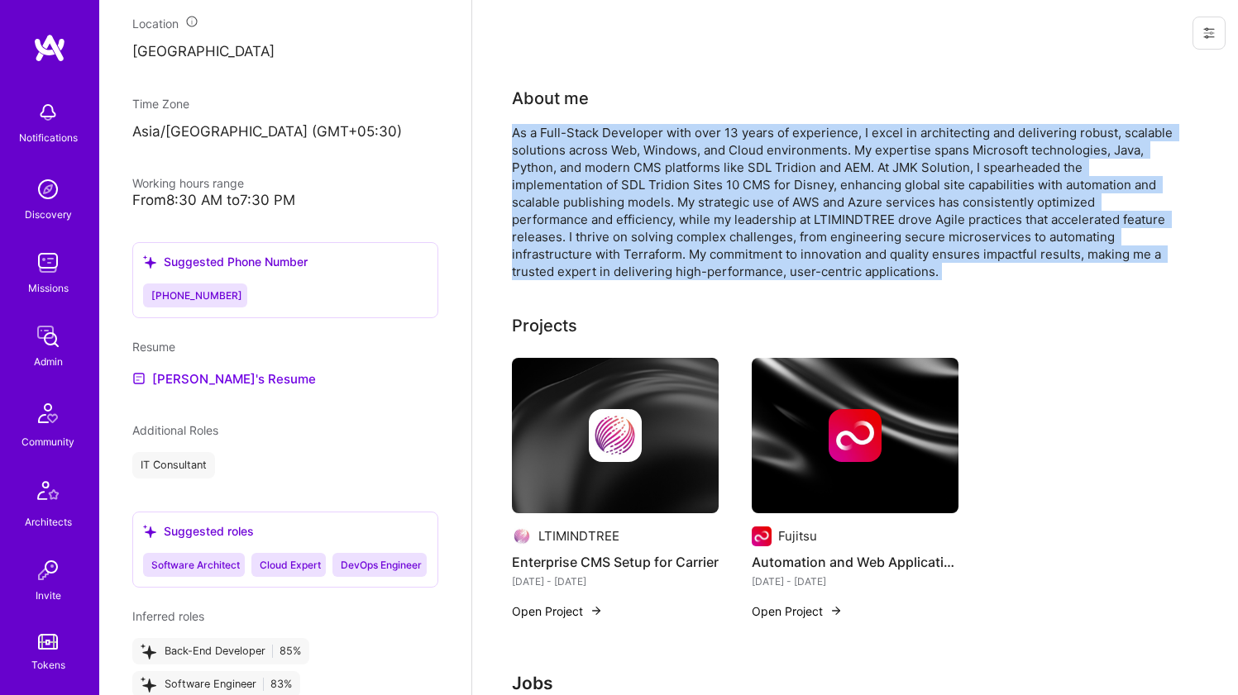
click at [594, 173] on div "As a Full-Stack Developer with over 13 years of experience, I excel in architec…" at bounding box center [842, 202] width 661 height 156
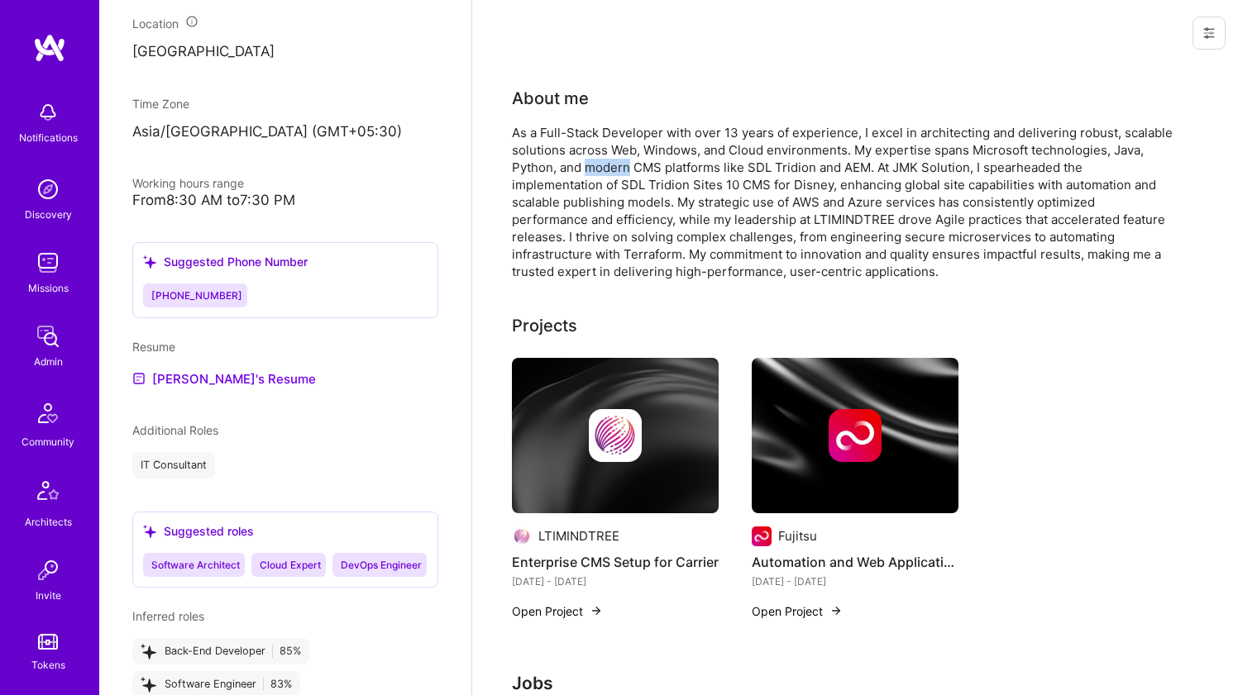
click at [594, 173] on div "As a Full-Stack Developer with over 13 years of experience, I excel in architec…" at bounding box center [842, 202] width 661 height 156
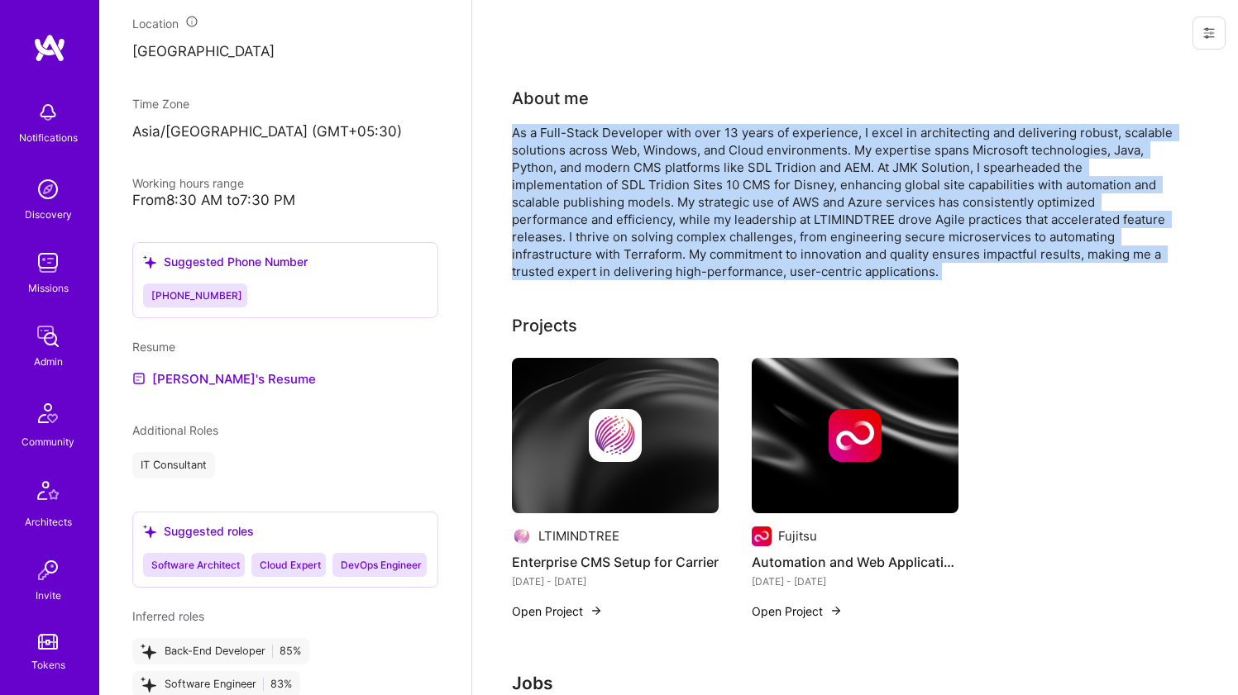
click at [594, 173] on div "As a Full-Stack Developer with over 13 years of experience, I excel in architec…" at bounding box center [842, 202] width 661 height 156
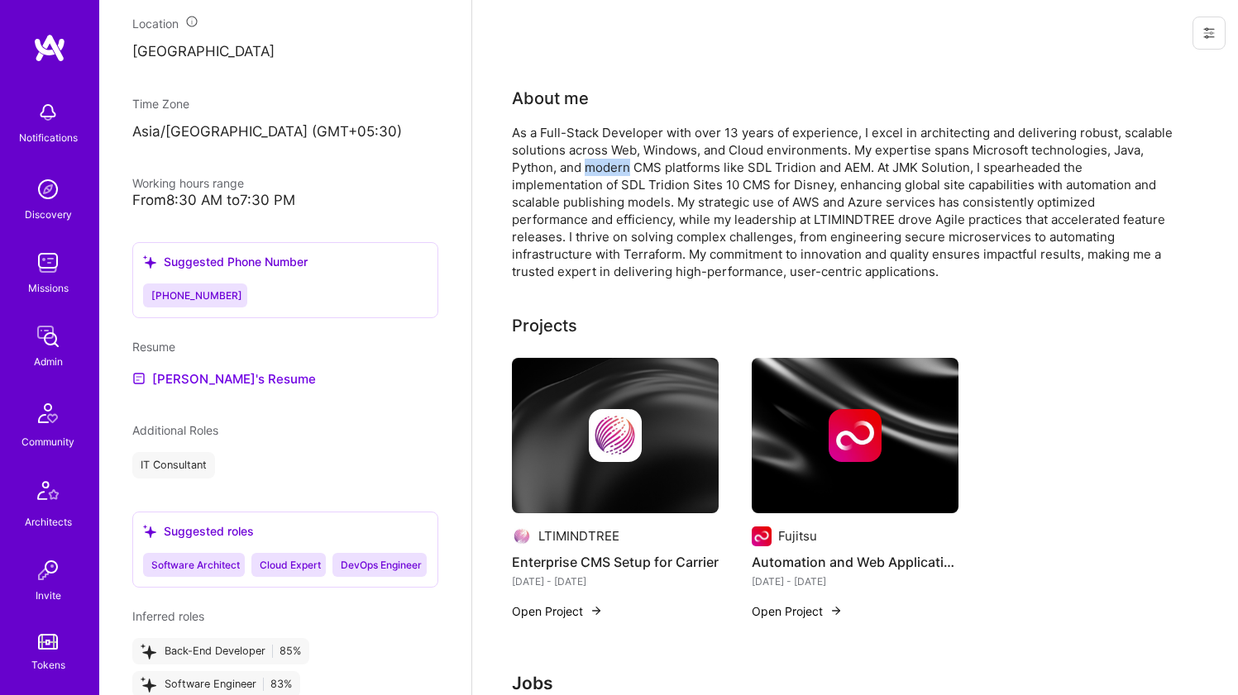
click at [594, 172] on div "As a Full-Stack Developer with over 13 years of experience, I excel in architec…" at bounding box center [842, 202] width 661 height 156
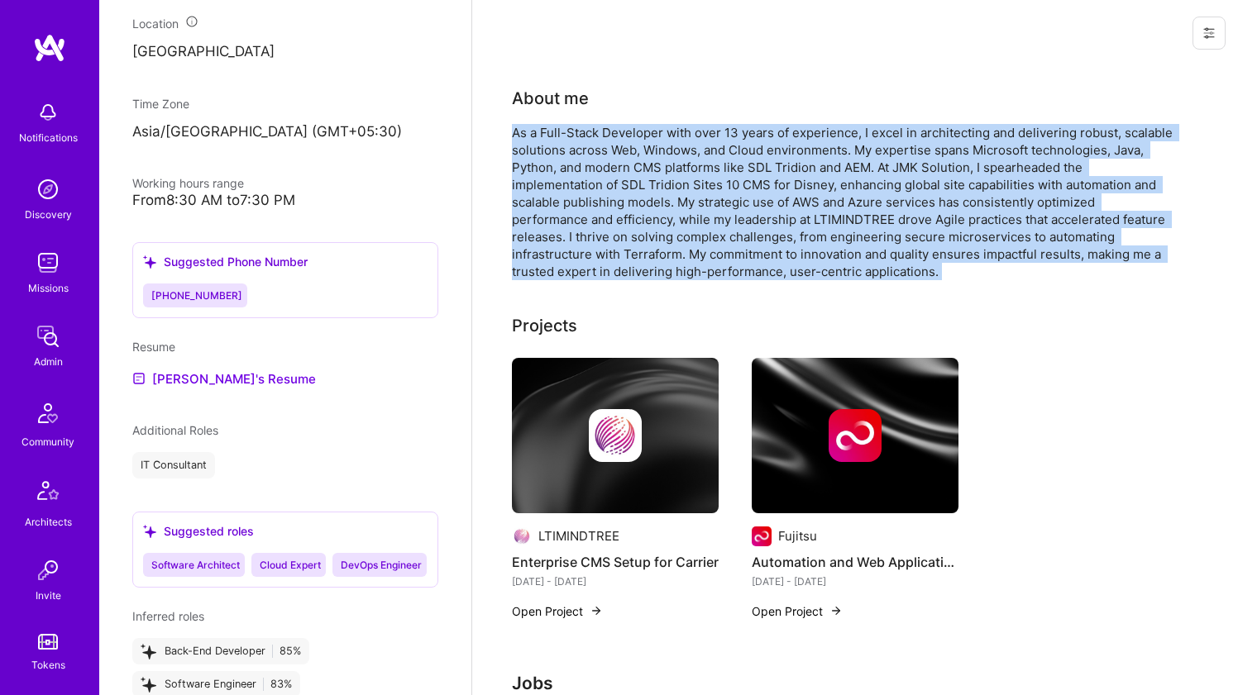
click at [594, 172] on div "As a Full-Stack Developer with over 13 years of experience, I excel in architec…" at bounding box center [842, 202] width 661 height 156
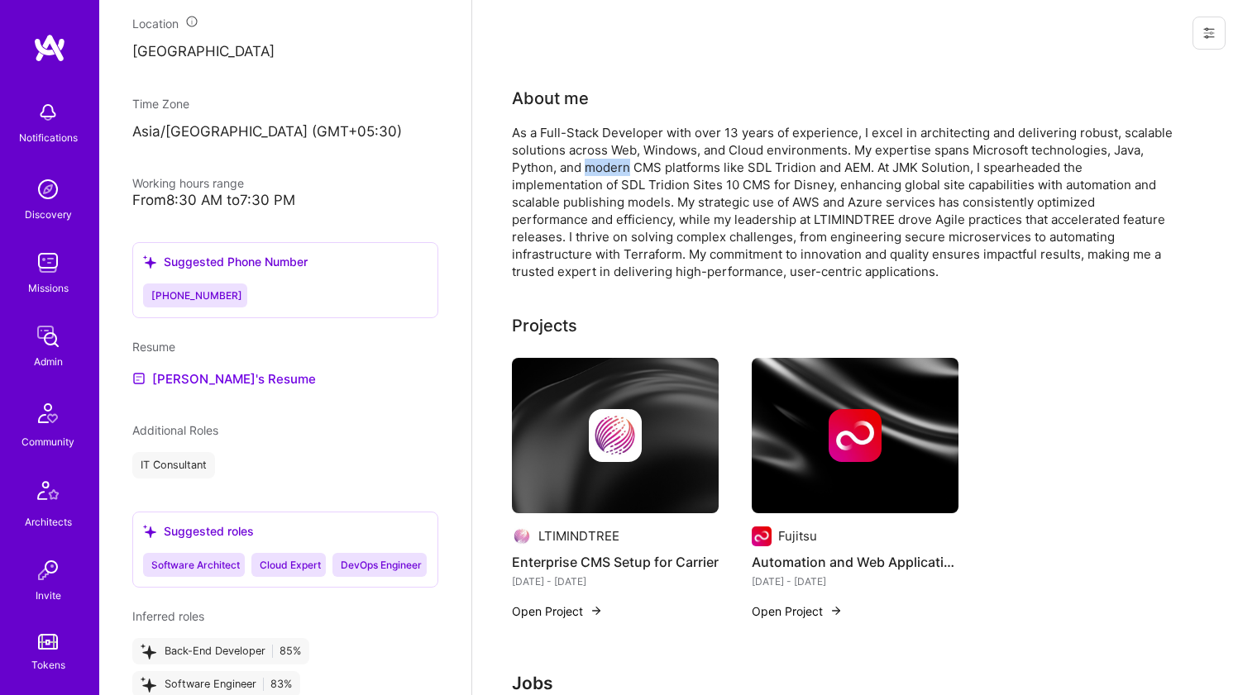
click at [594, 172] on div "As a Full-Stack Developer with over 13 years of experience, I excel in architec…" at bounding box center [842, 202] width 661 height 156
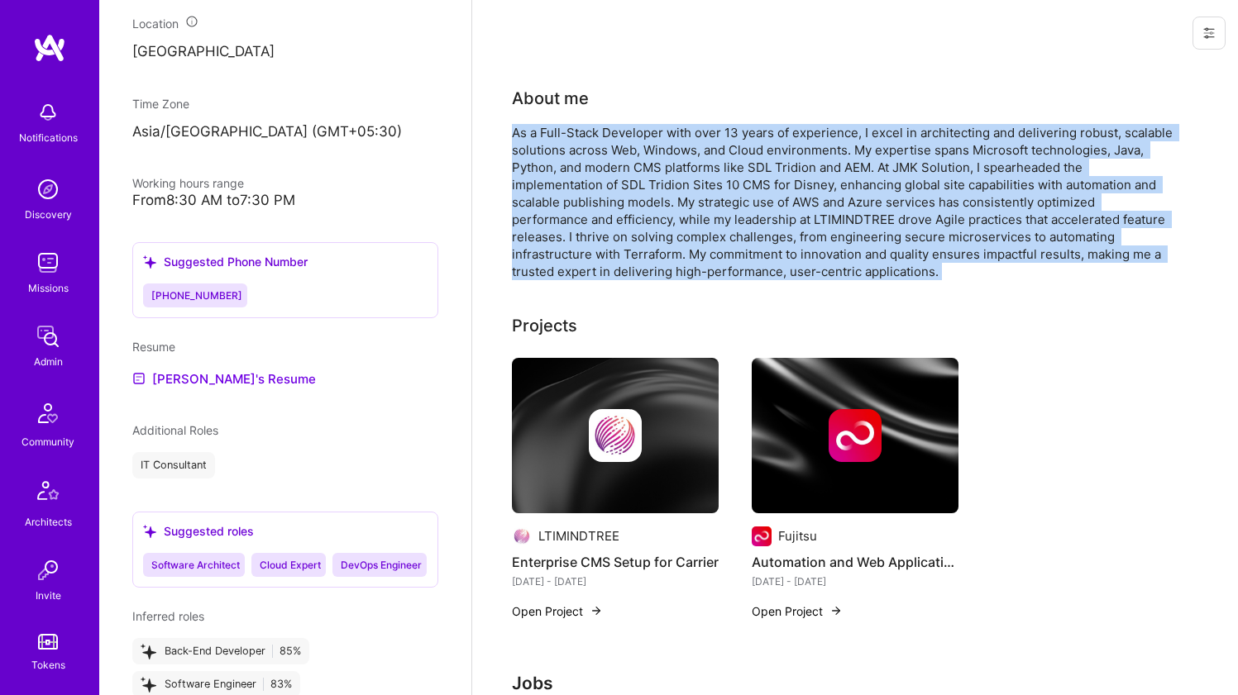
click at [594, 172] on div "As a Full-Stack Developer with over 13 years of experience, I excel in architec…" at bounding box center [842, 202] width 661 height 156
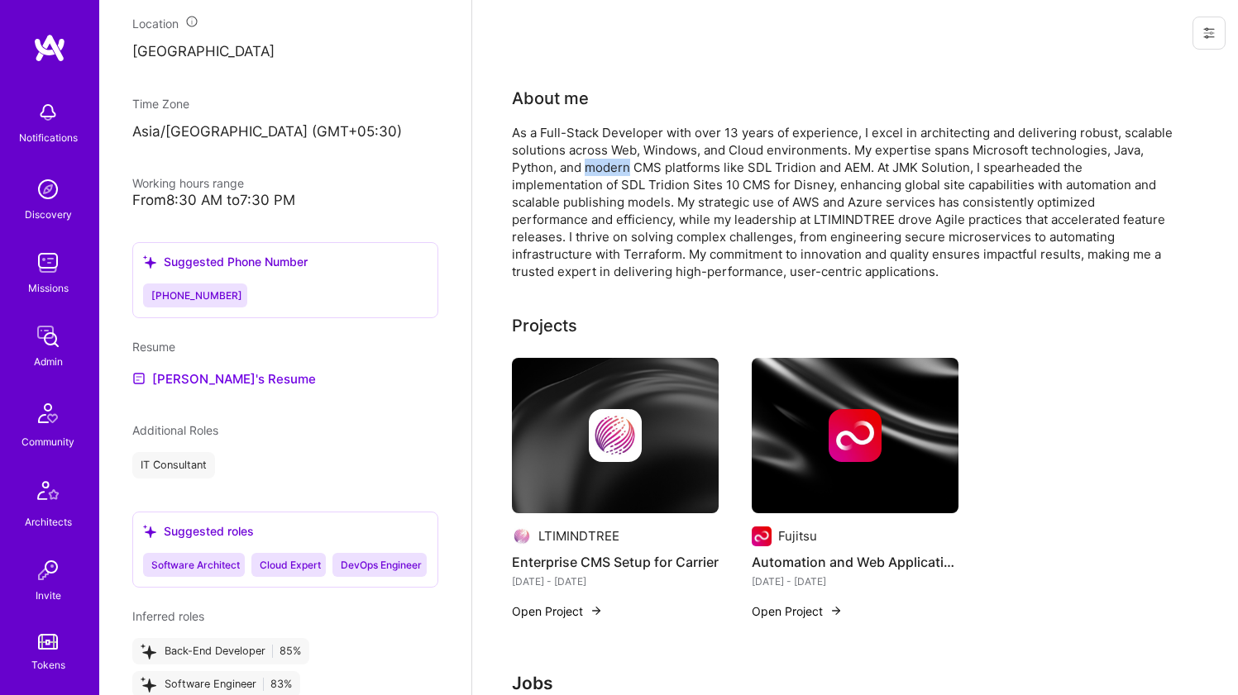
click at [594, 172] on div "As a Full-Stack Developer with over 13 years of experience, I excel in architec…" at bounding box center [842, 202] width 661 height 156
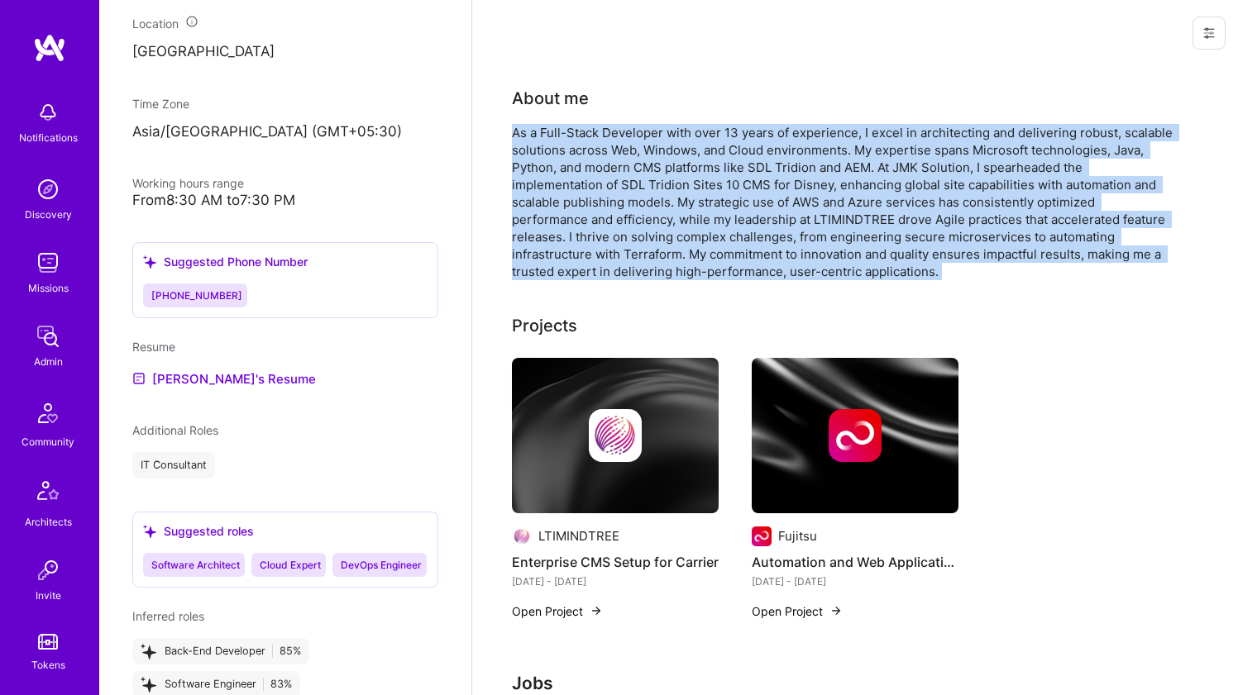
click at [594, 172] on div "As a Full-Stack Developer with over 13 years of experience, I excel in architec…" at bounding box center [842, 202] width 661 height 156
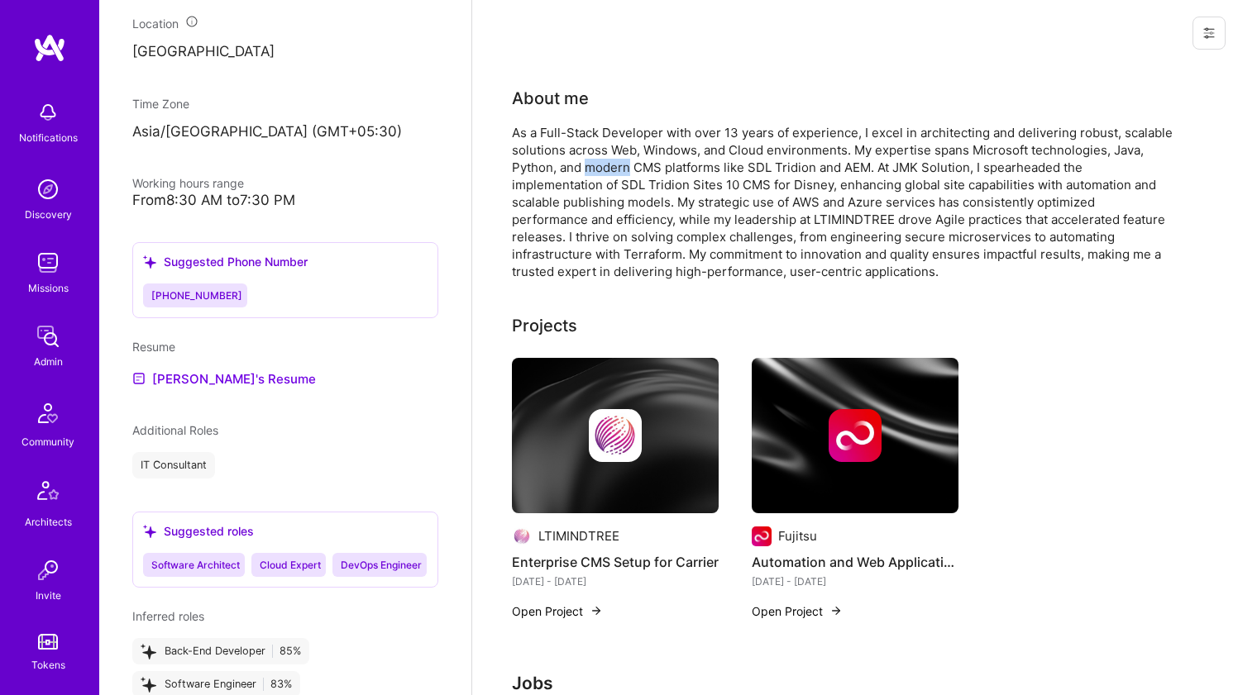
click at [594, 172] on div "As a Full-Stack Developer with over 13 years of experience, I excel in architec…" at bounding box center [842, 202] width 661 height 156
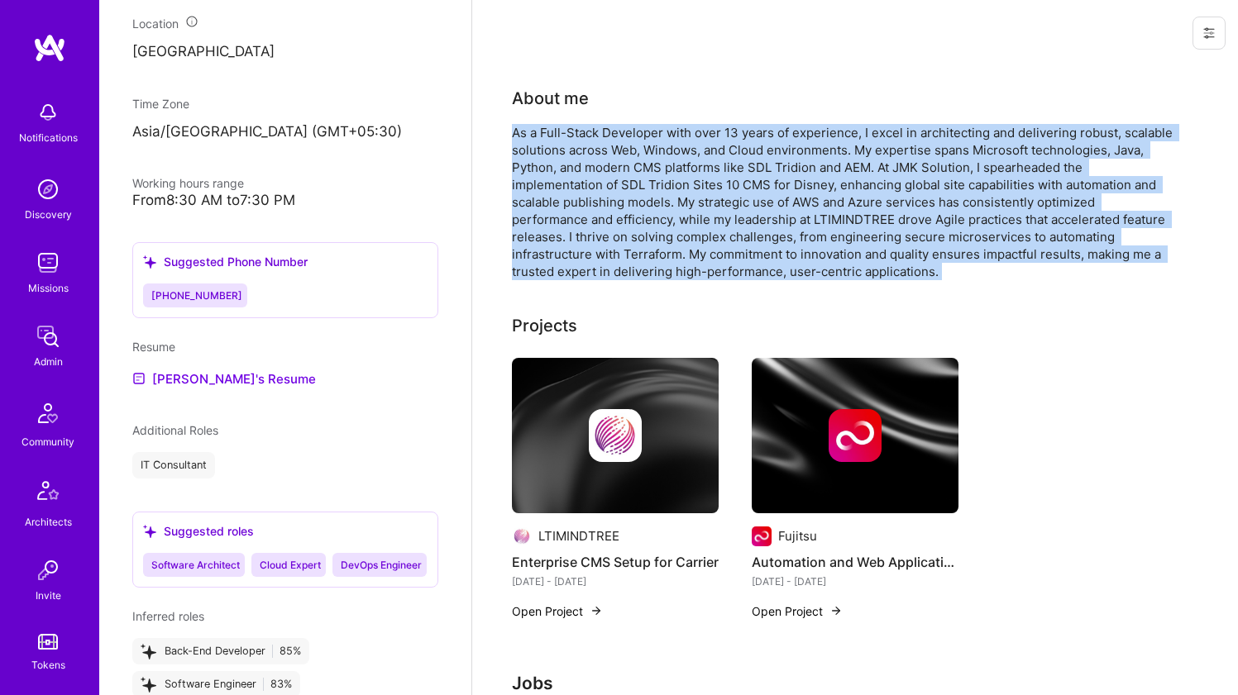
click at [594, 172] on div "As a Full-Stack Developer with over 13 years of experience, I excel in architec…" at bounding box center [842, 202] width 661 height 156
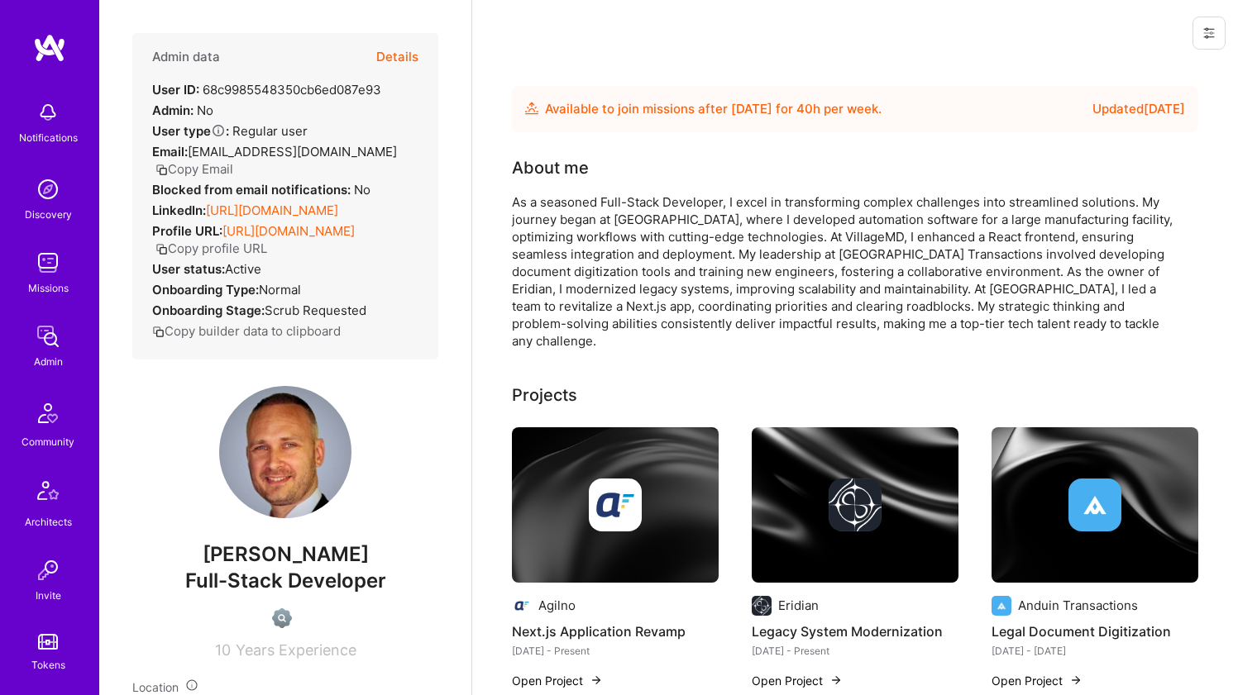
click at [274, 203] on link "https://linkedin.com/in/tihomir-c-b4a12542" at bounding box center [272, 211] width 132 height 16
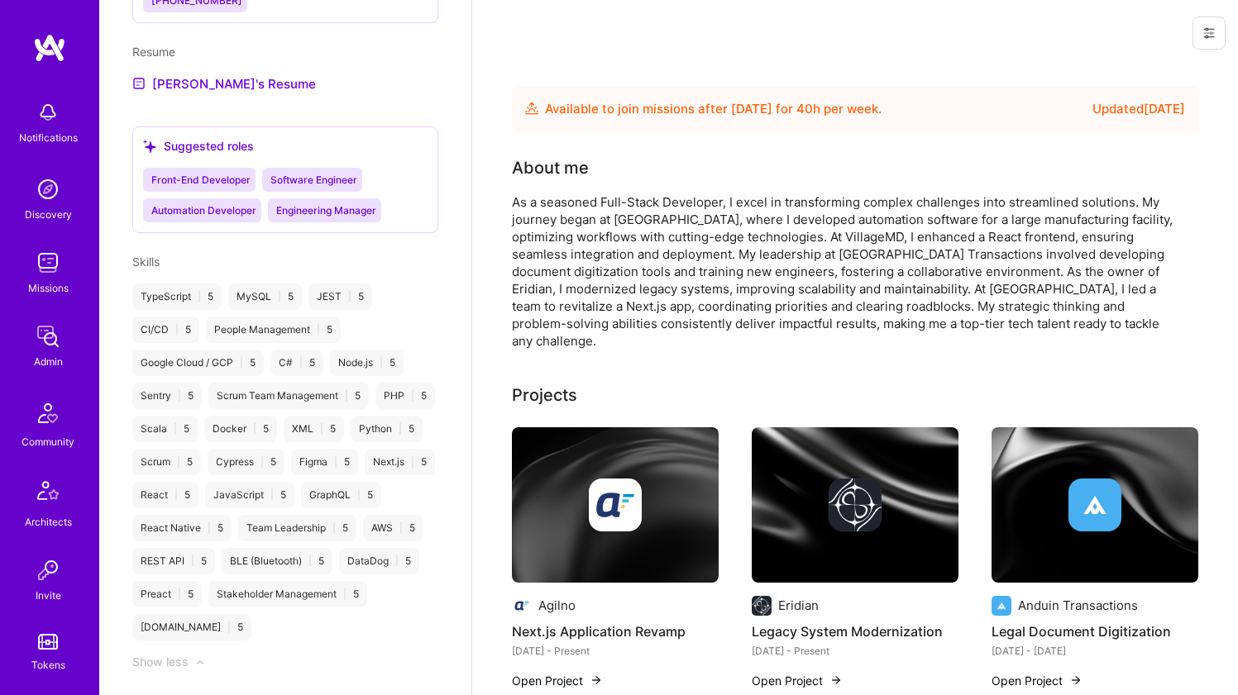
scroll to position [956, 0]
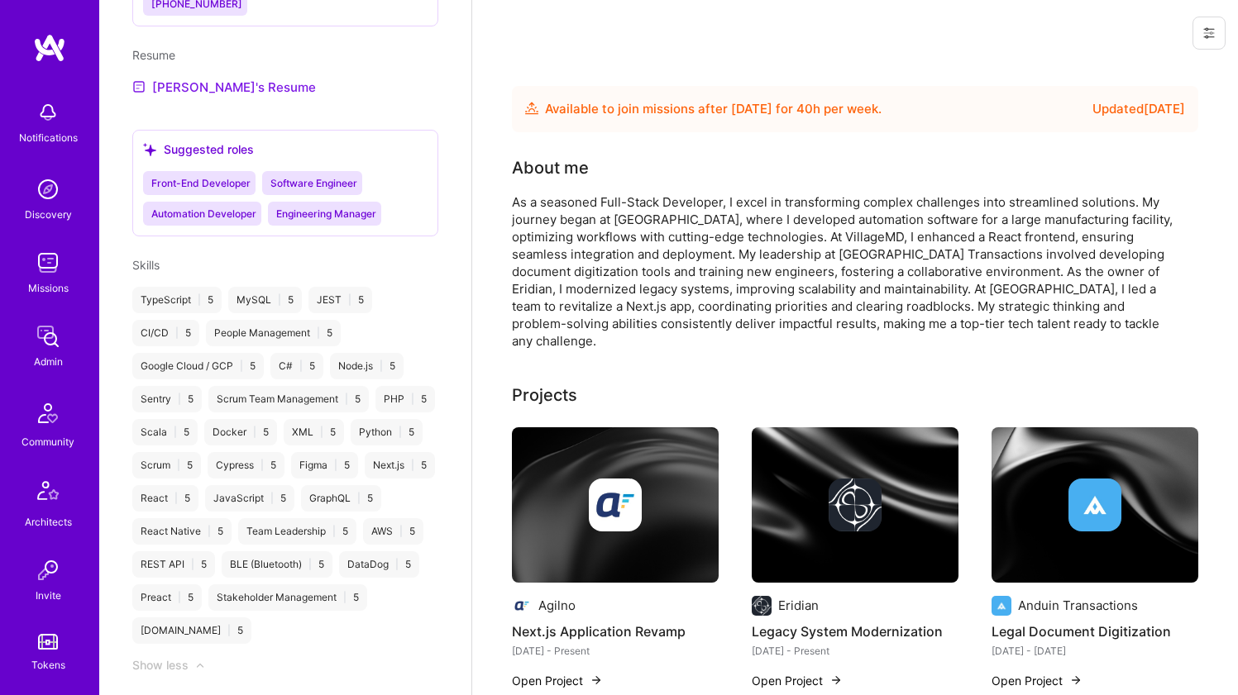
click at [252, 97] on link "Tihomir's Resume" at bounding box center [224, 87] width 184 height 20
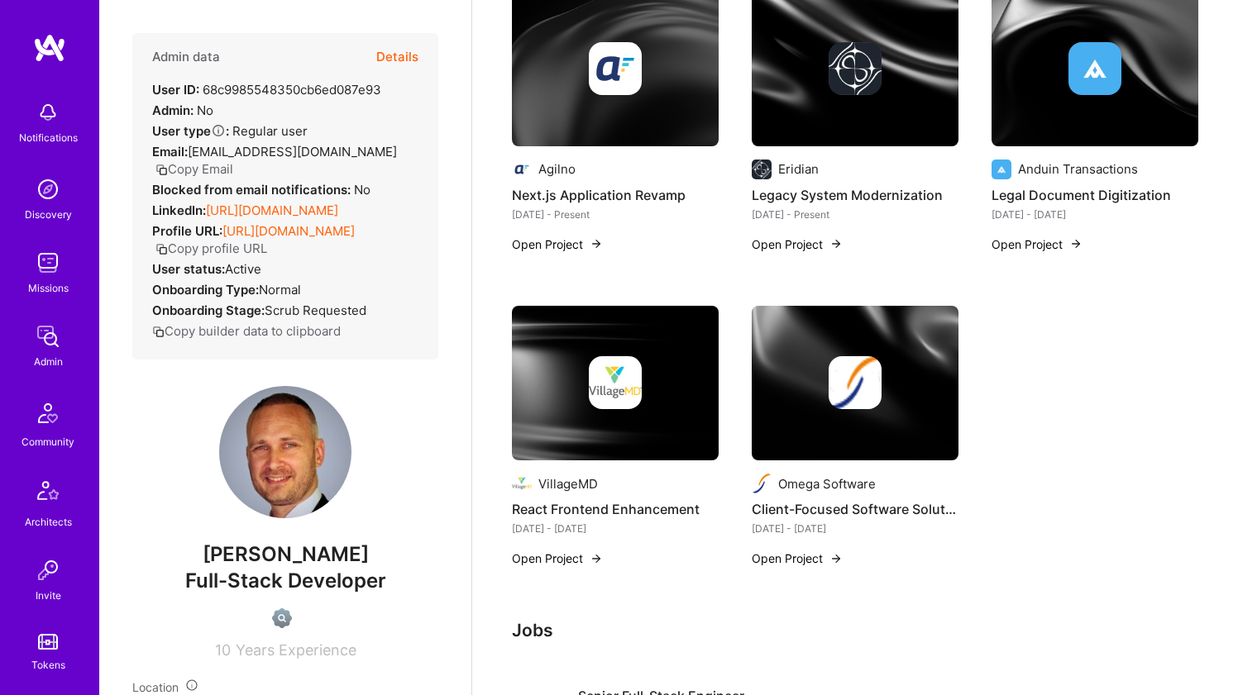
scroll to position [0, 0]
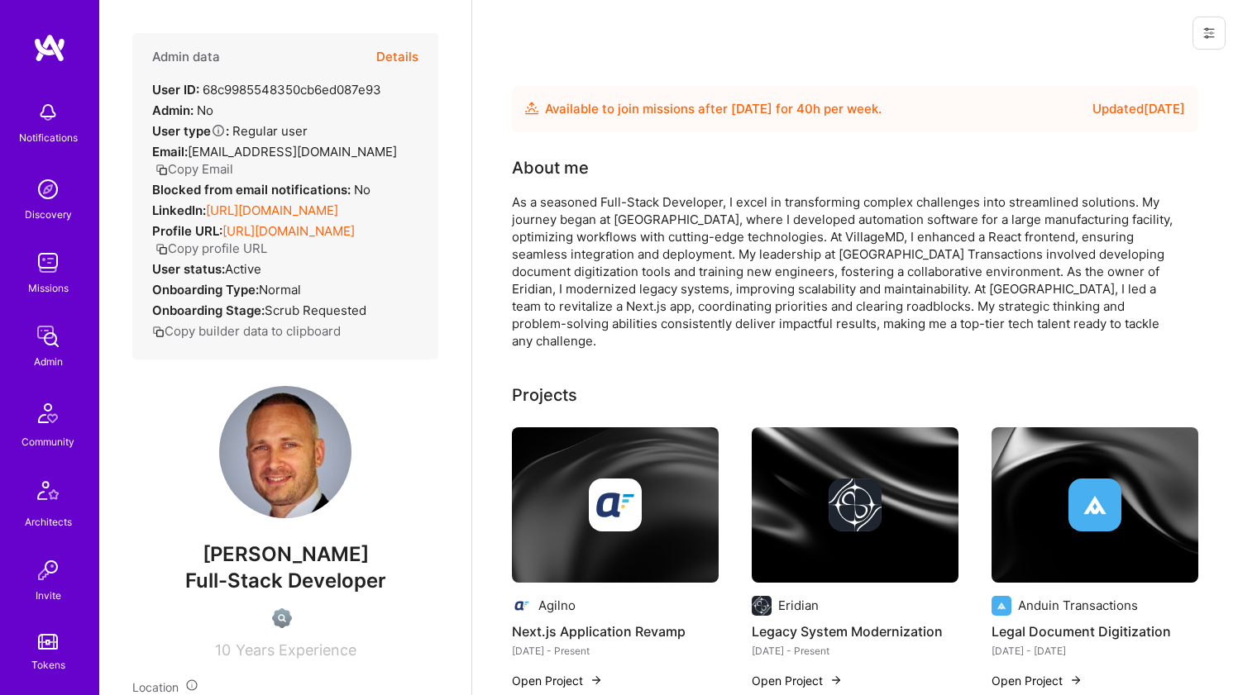
click at [670, 204] on div "As a seasoned Full-Stack Developer, I excel in transforming complex challenges …" at bounding box center [842, 271] width 661 height 156
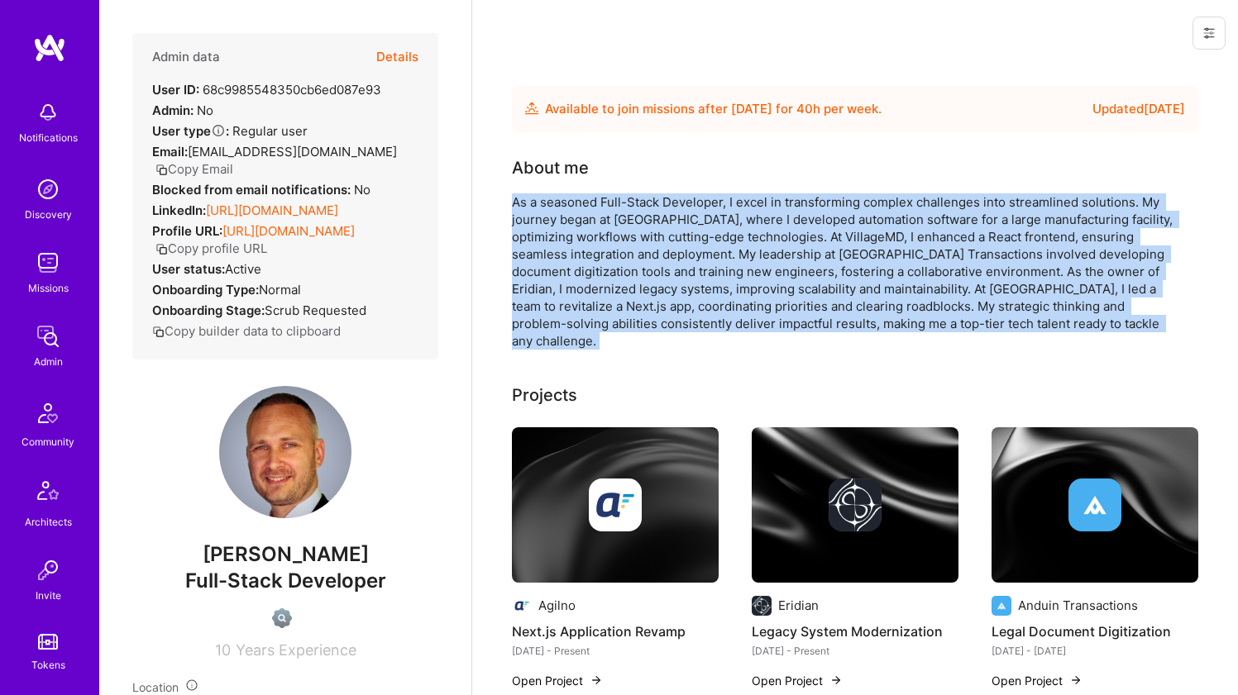
click at [670, 203] on div "As a seasoned Full-Stack Developer, I excel in transforming complex challenges …" at bounding box center [842, 271] width 661 height 156
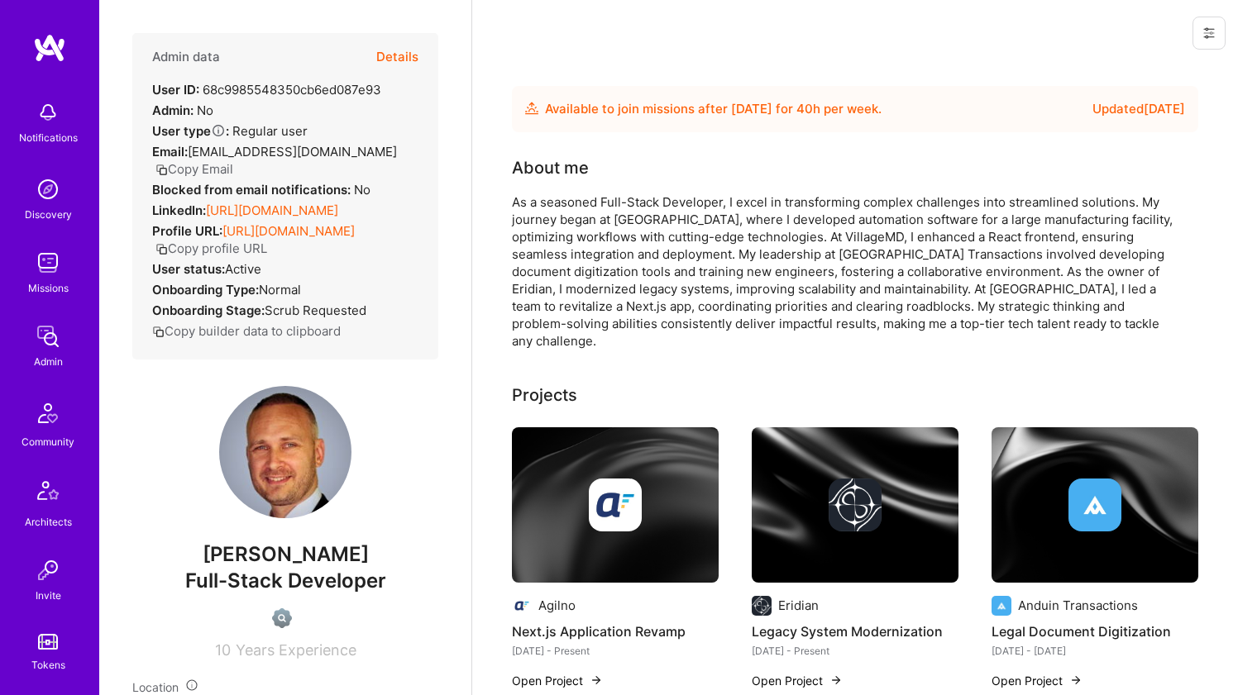
click at [656, 178] on div "About me" at bounding box center [842, 167] width 661 height 25
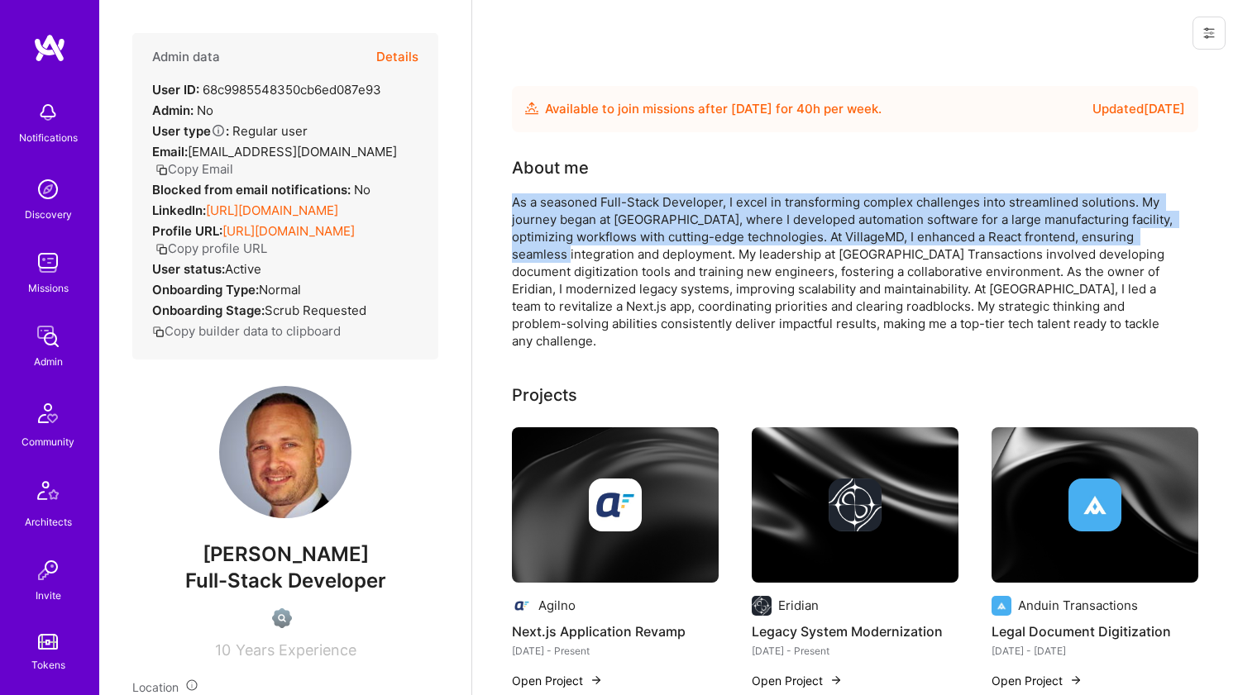
drag, startPoint x: 650, startPoint y: 188, endPoint x: 613, endPoint y: 246, distance: 68.8
click at [613, 246] on div "About me As a seasoned Full-Stack Developer, I excel in transforming complex ch…" at bounding box center [842, 252] width 661 height 194
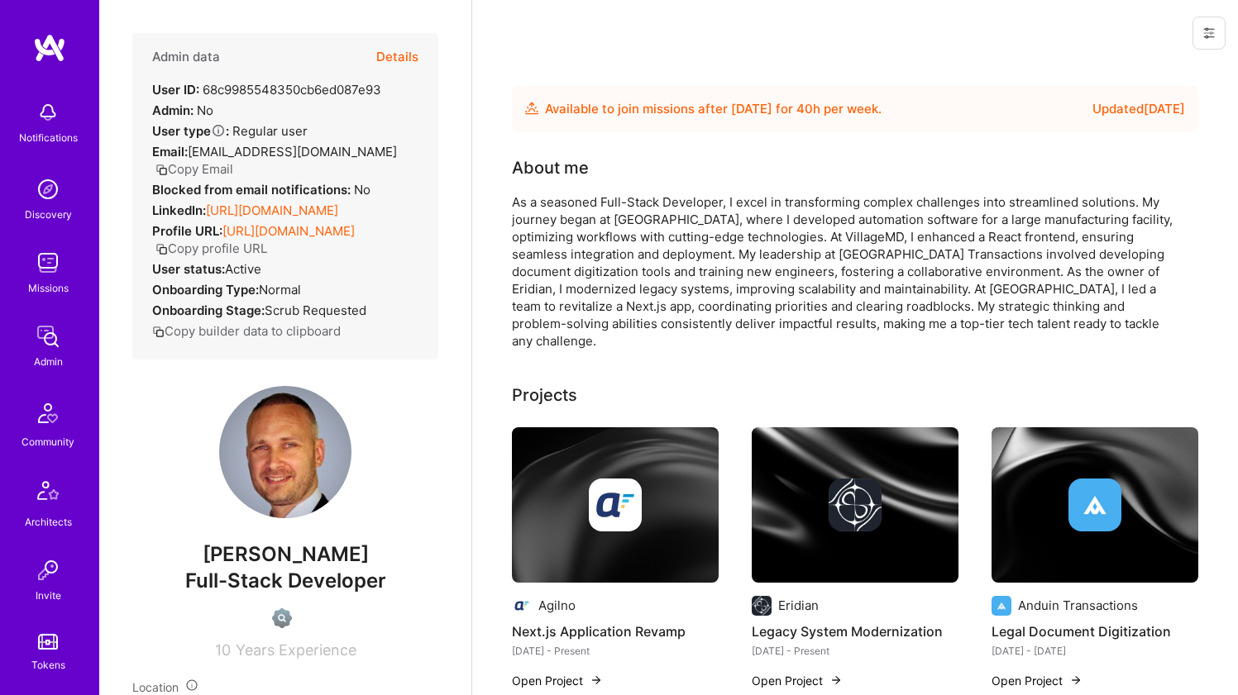
click at [613, 246] on div "As a seasoned Full-Stack Developer, I excel in transforming complex challenges …" at bounding box center [842, 271] width 661 height 156
click at [629, 239] on div "As a seasoned Full-Stack Developer, I excel in transforming complex challenges …" at bounding box center [842, 271] width 661 height 156
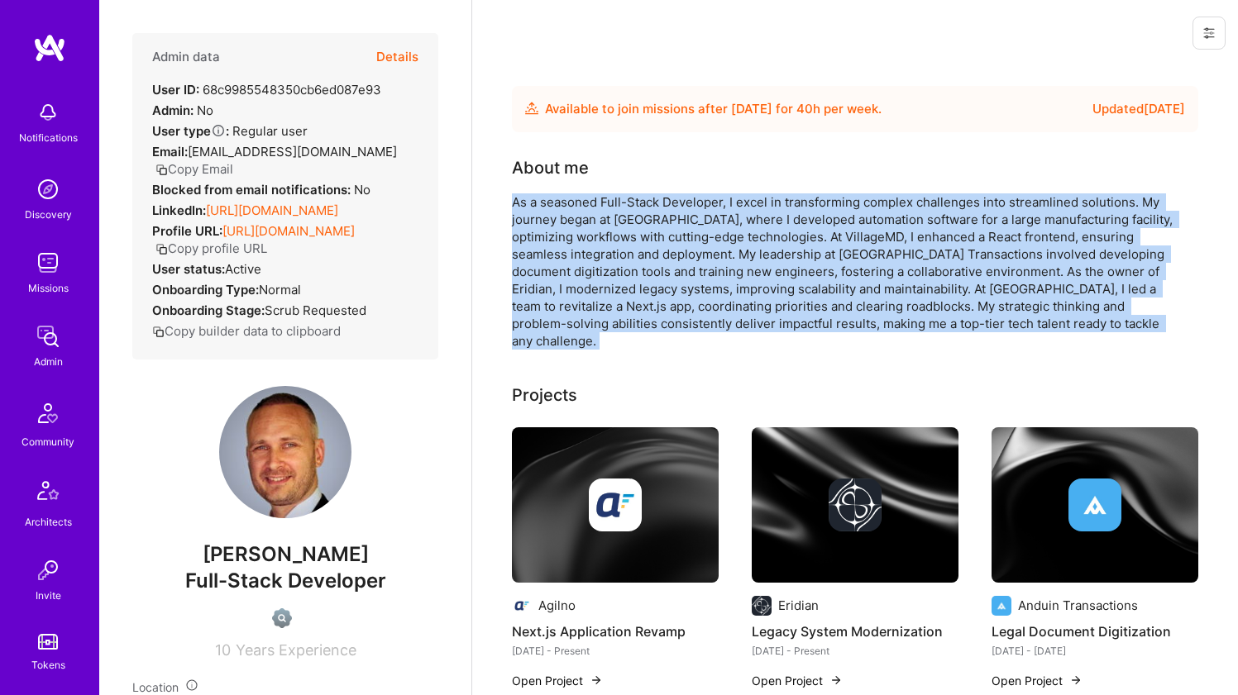
click at [629, 239] on div "As a seasoned Full-Stack Developer, I excel in transforming complex challenges …" at bounding box center [842, 271] width 661 height 156
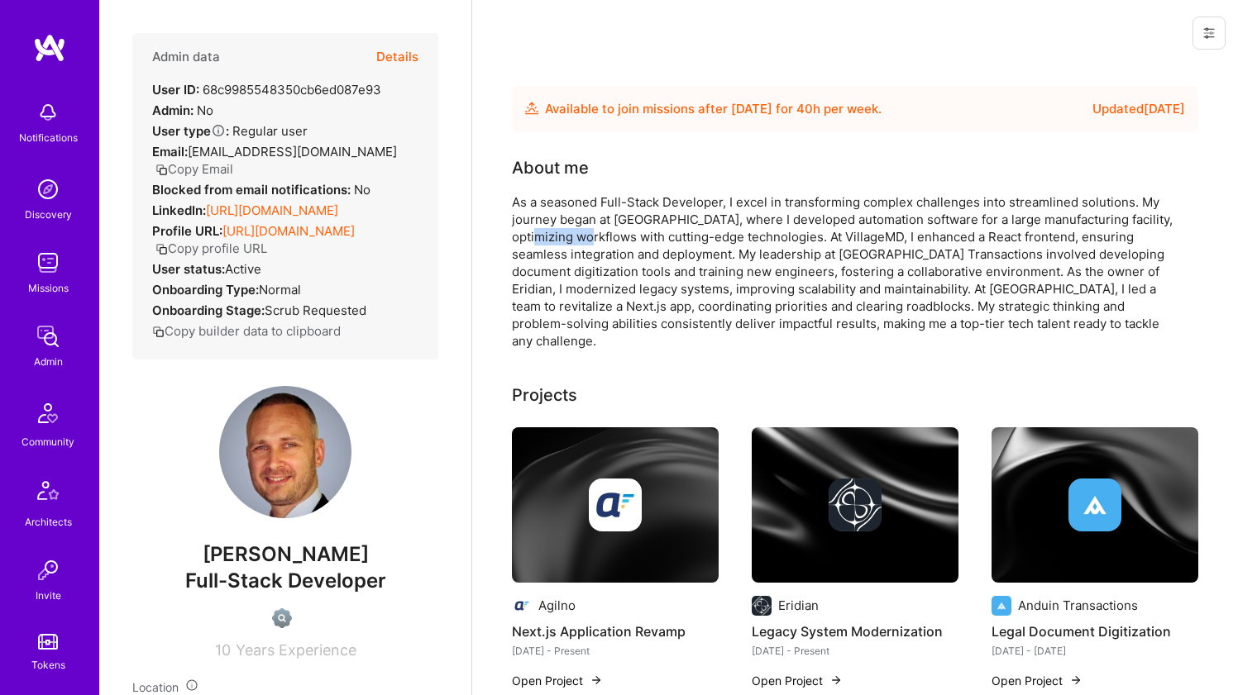
click at [629, 239] on div "As a seasoned Full-Stack Developer, I excel in transforming complex challenges …" at bounding box center [842, 271] width 661 height 156
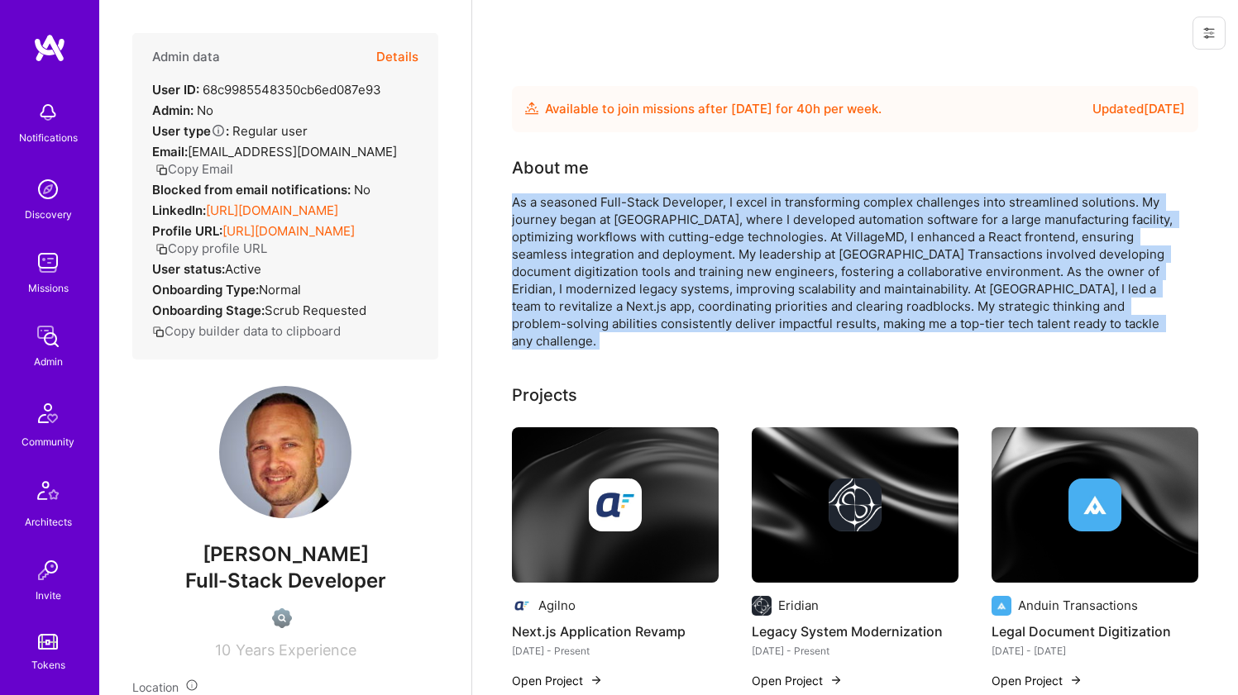
click at [629, 239] on div "As a seasoned Full-Stack Developer, I excel in transforming complex challenges …" at bounding box center [842, 271] width 661 height 156
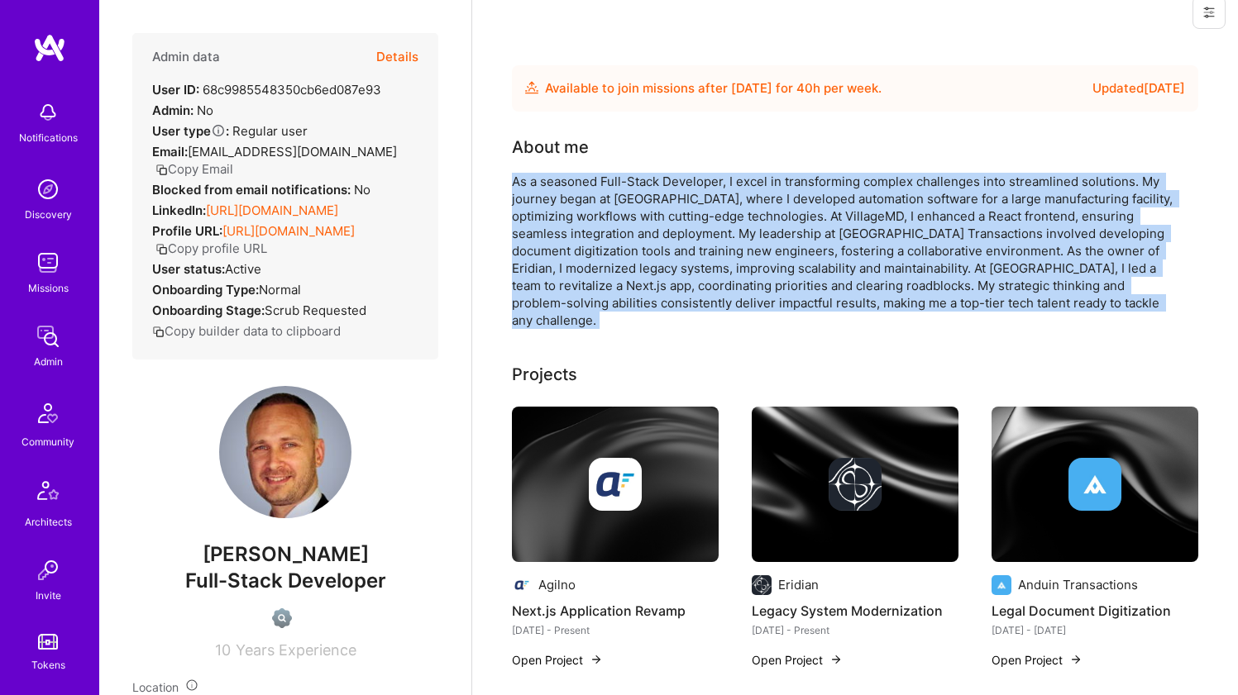
scroll to position [63, 0]
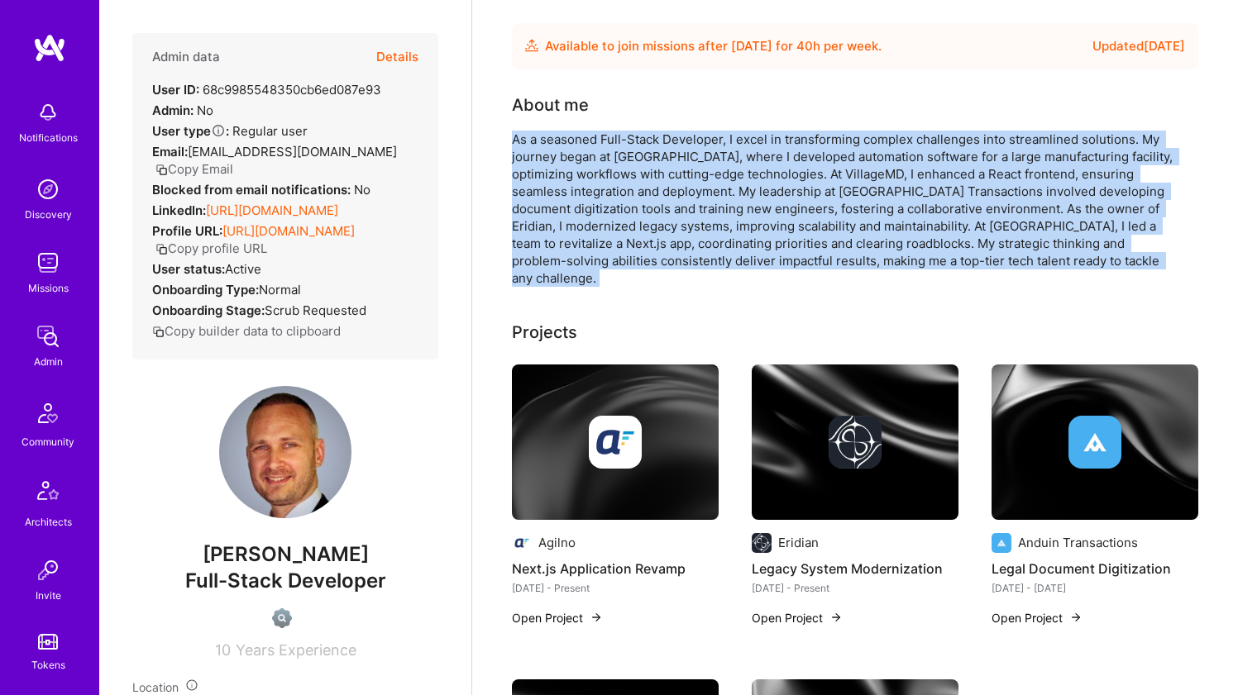
click at [628, 221] on div "As a seasoned Full-Stack Developer, I excel in transforming complex challenges …" at bounding box center [842, 209] width 661 height 156
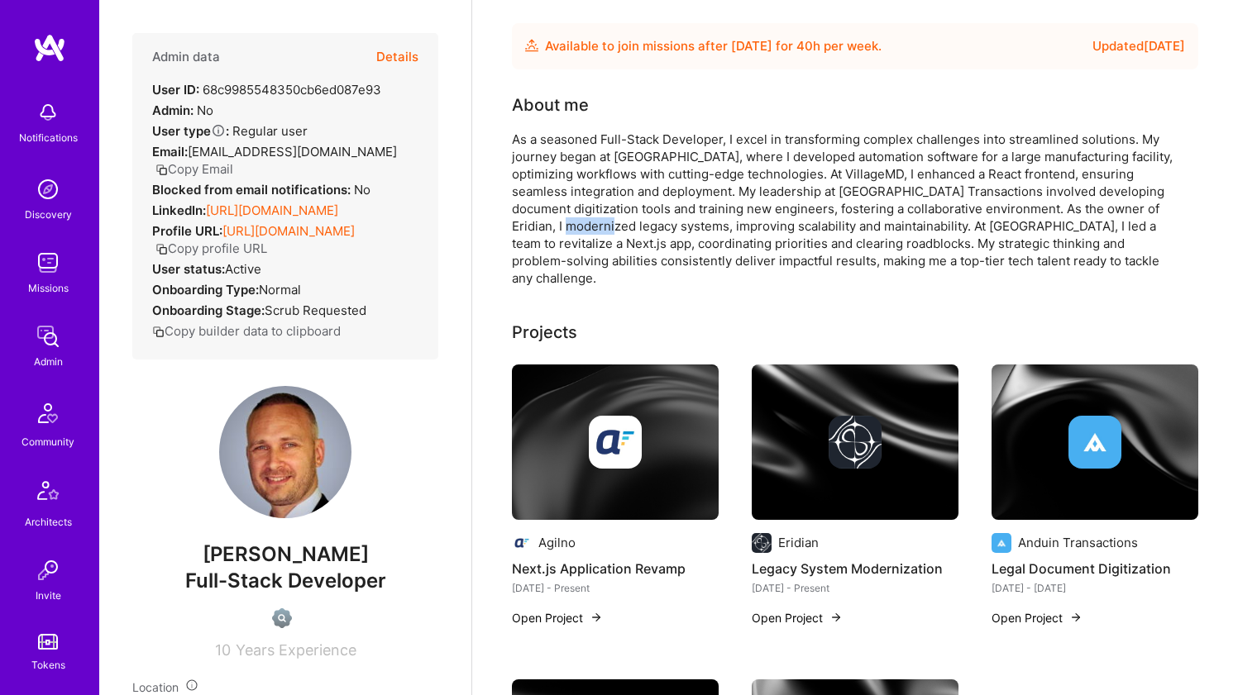
click at [628, 221] on div "As a seasoned Full-Stack Developer, I excel in transforming complex challenges …" at bounding box center [842, 209] width 661 height 156
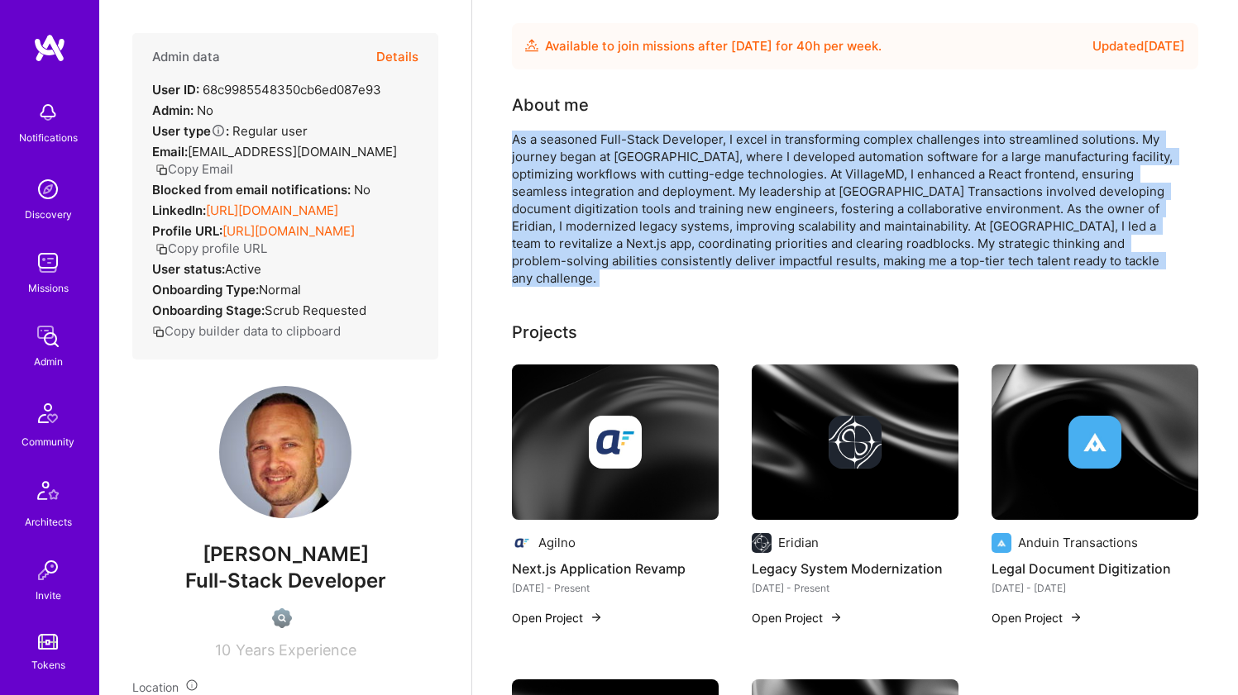
click at [628, 221] on div "As a seasoned Full-Stack Developer, I excel in transforming complex challenges …" at bounding box center [842, 209] width 661 height 156
click at [622, 228] on div "As a seasoned Full-Stack Developer, I excel in transforming complex challenges …" at bounding box center [842, 209] width 661 height 156
click at [622, 227] on div "As a seasoned Full-Stack Developer, I excel in transforming complex challenges …" at bounding box center [842, 209] width 661 height 156
click at [660, 155] on div "As a seasoned Full-Stack Developer, I excel in transforming complex challenges …" at bounding box center [842, 209] width 661 height 156
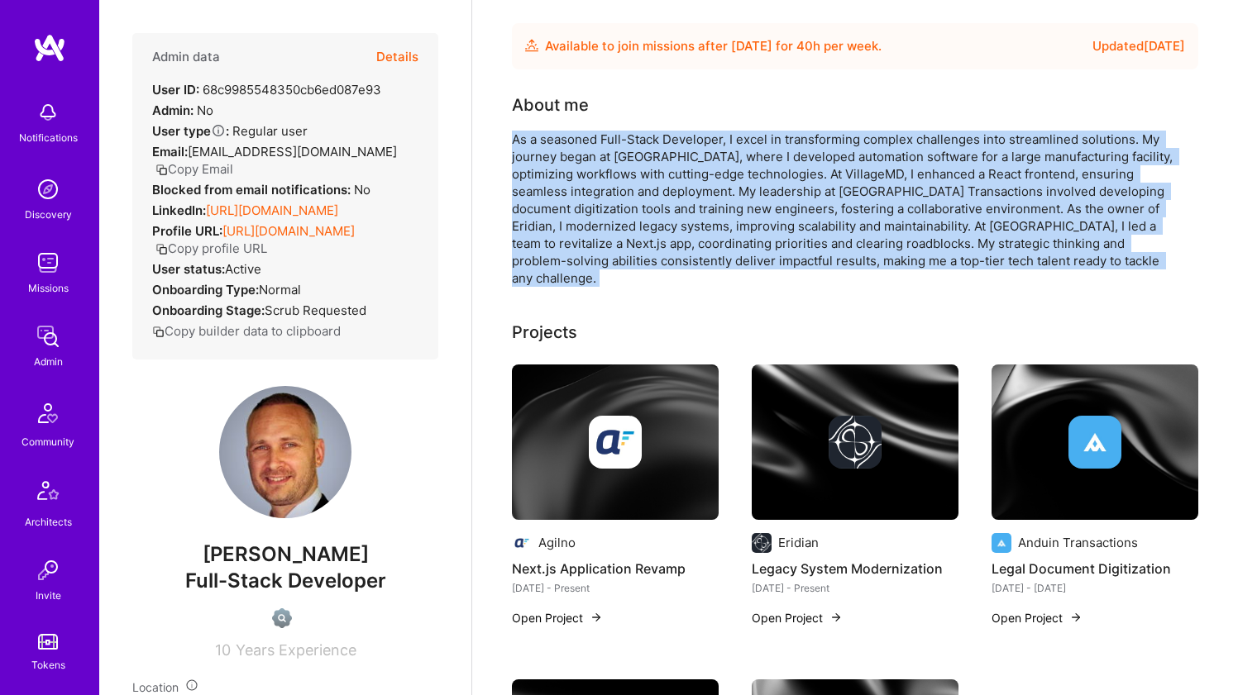
click at [660, 155] on div "As a seasoned Full-Stack Developer, I excel in transforming complex challenges …" at bounding box center [842, 209] width 661 height 156
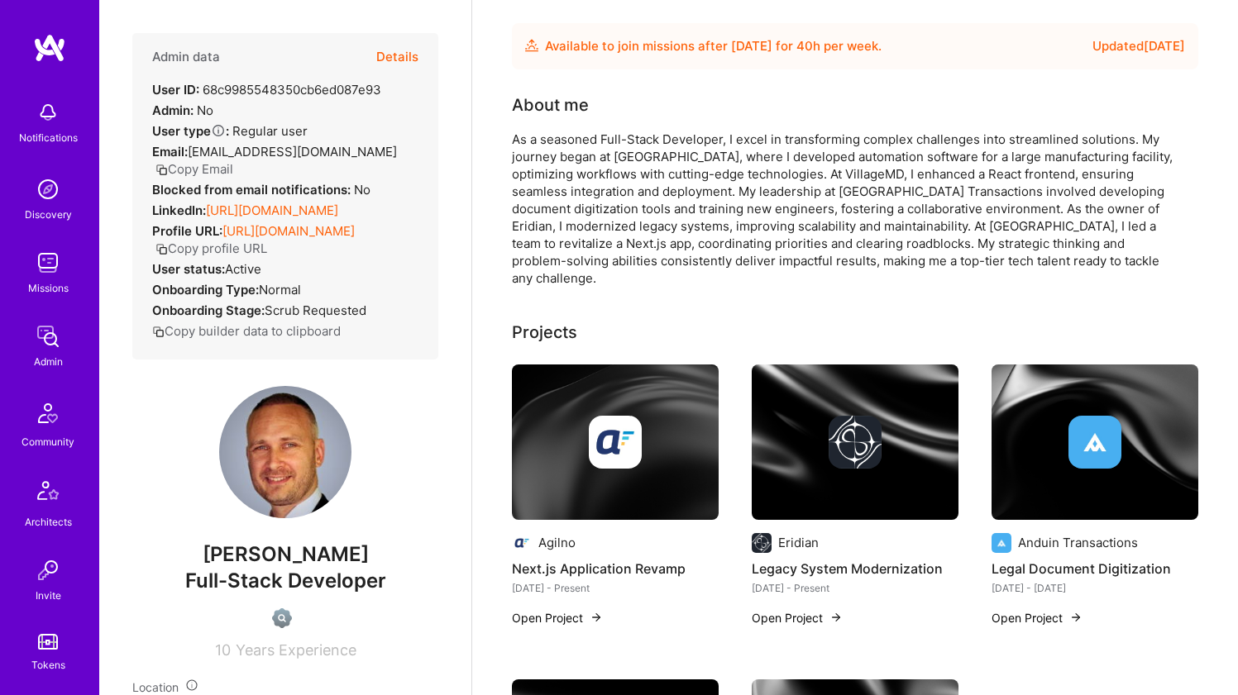
click at [681, 112] on div "About me" at bounding box center [842, 105] width 661 height 25
click at [672, 133] on div "As a seasoned Full-Stack Developer, I excel in transforming complex challenges …" at bounding box center [842, 209] width 661 height 156
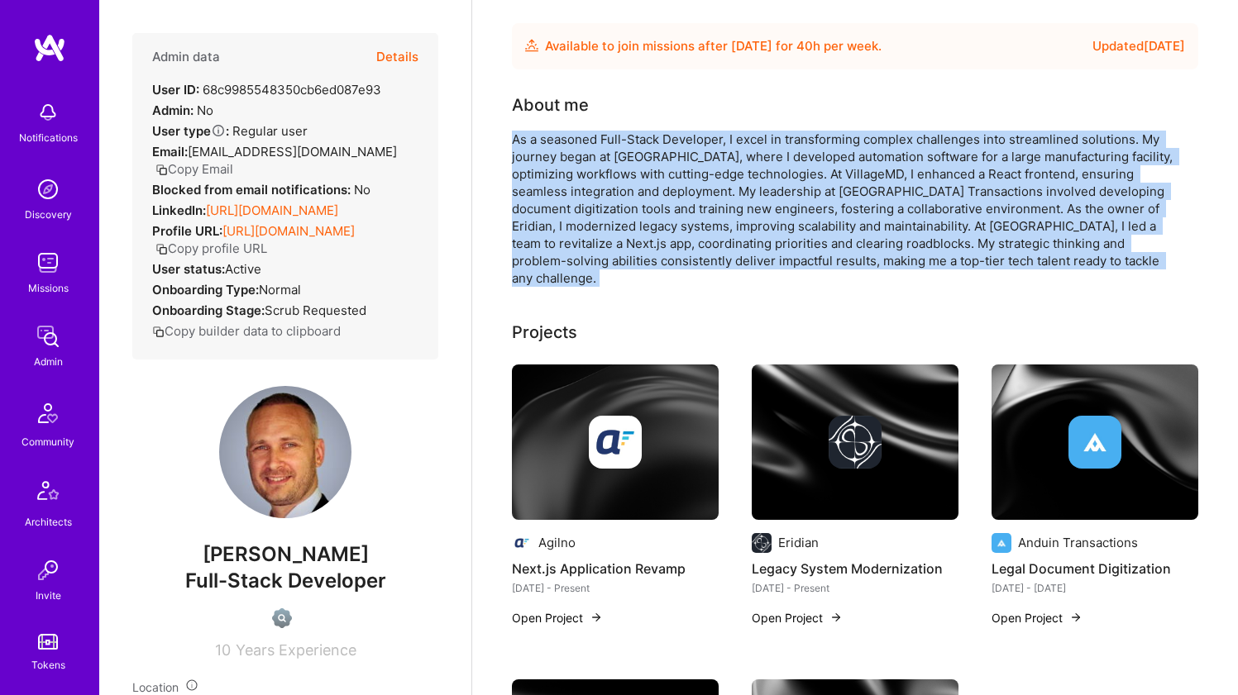
click at [672, 133] on div "As a seasoned Full-Stack Developer, I excel in transforming complex challenges …" at bounding box center [842, 209] width 661 height 156
click at [662, 150] on div "As a seasoned Full-Stack Developer, I excel in transforming complex challenges …" at bounding box center [842, 209] width 661 height 156
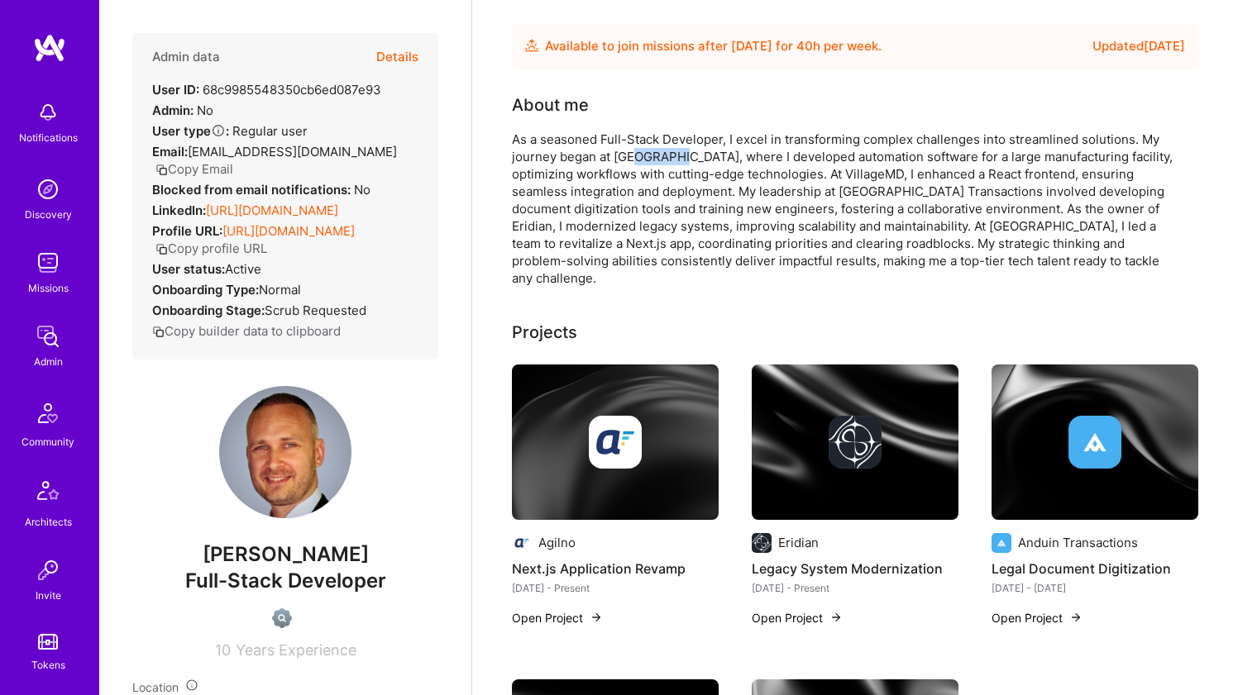
click at [662, 150] on div "As a seasoned Full-Stack Developer, I excel in transforming complex challenges …" at bounding box center [842, 209] width 661 height 156
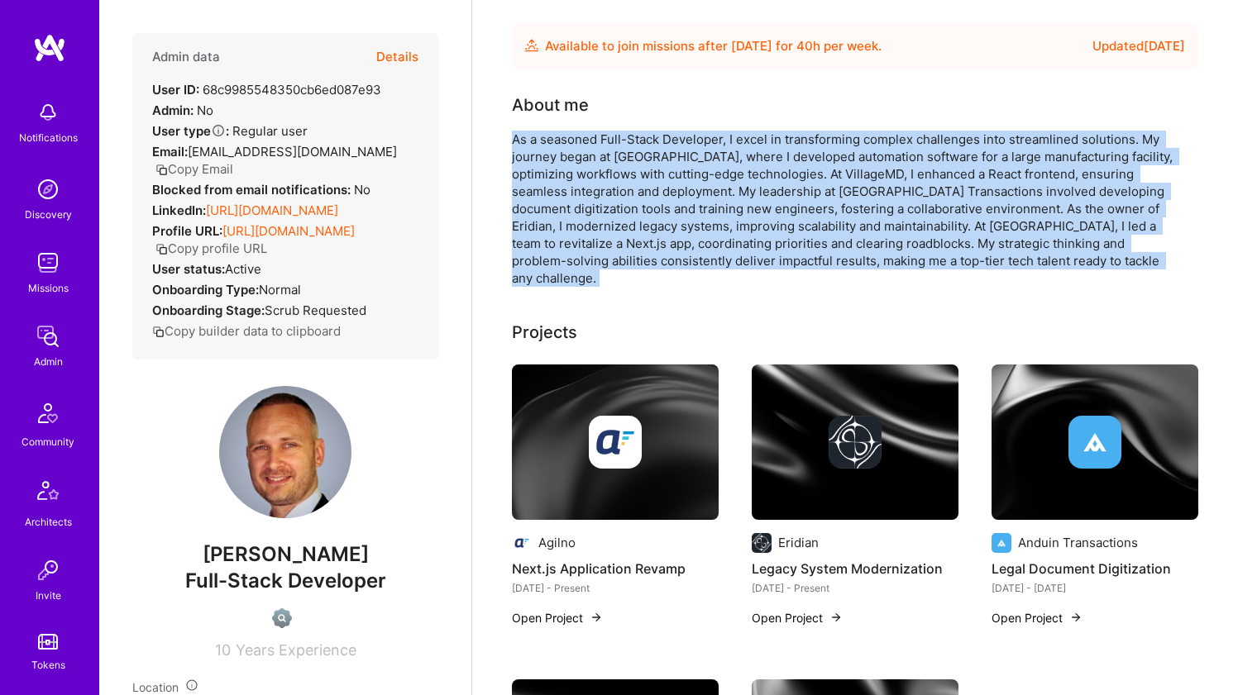
click at [662, 150] on div "As a seasoned Full-Stack Developer, I excel in transforming complex challenges …" at bounding box center [842, 209] width 661 height 156
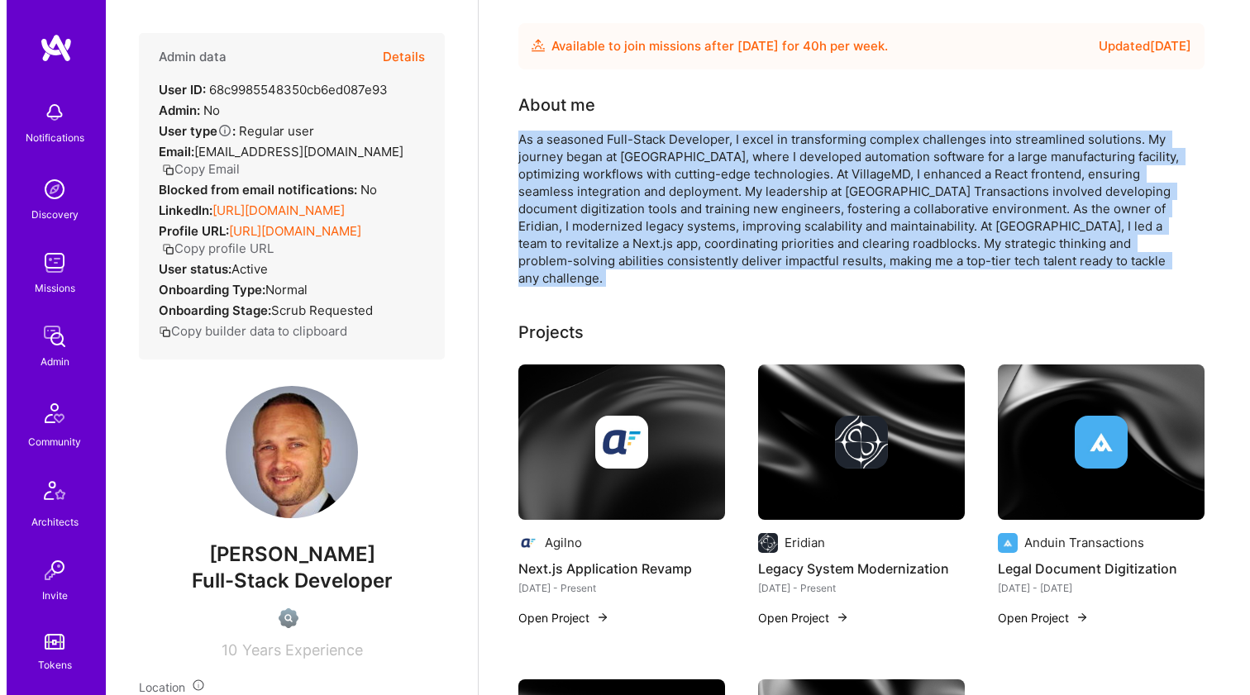
scroll to position [66, 0]
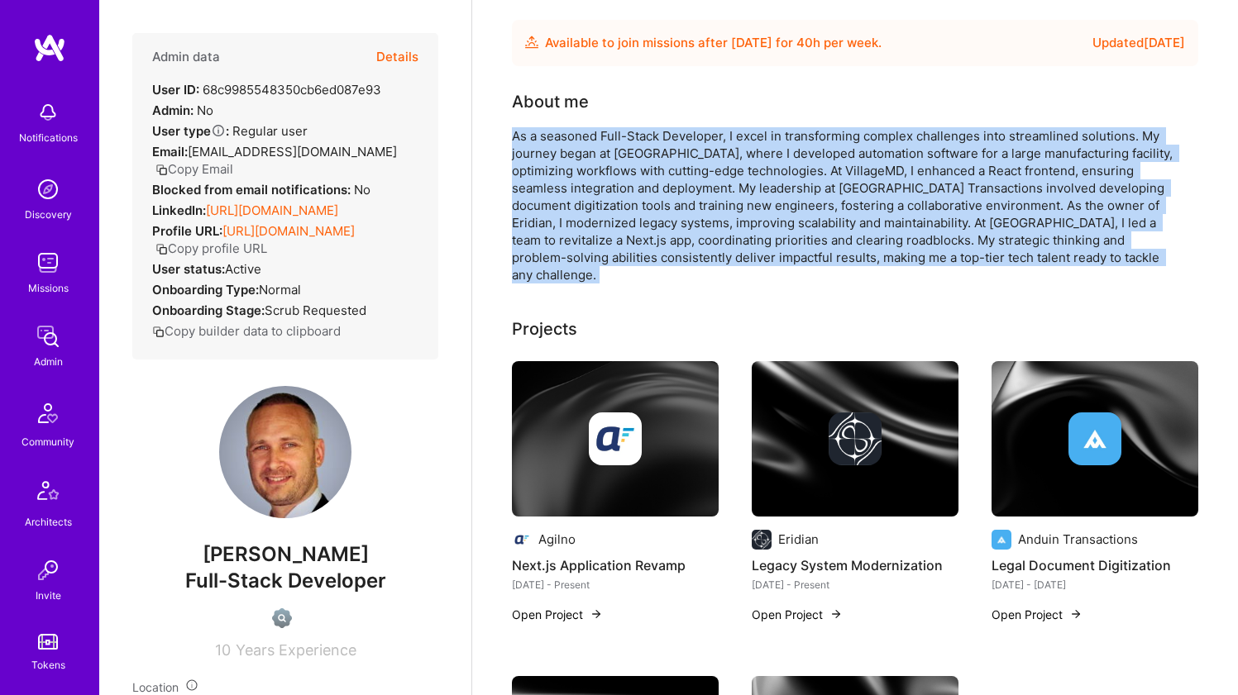
click at [657, 168] on div "As a seasoned Full-Stack Developer, I excel in transforming complex challenges …" at bounding box center [842, 205] width 661 height 156
click at [676, 119] on div "About me As a seasoned Full-Stack Developer, I excel in transforming complex ch…" at bounding box center [842, 186] width 661 height 194
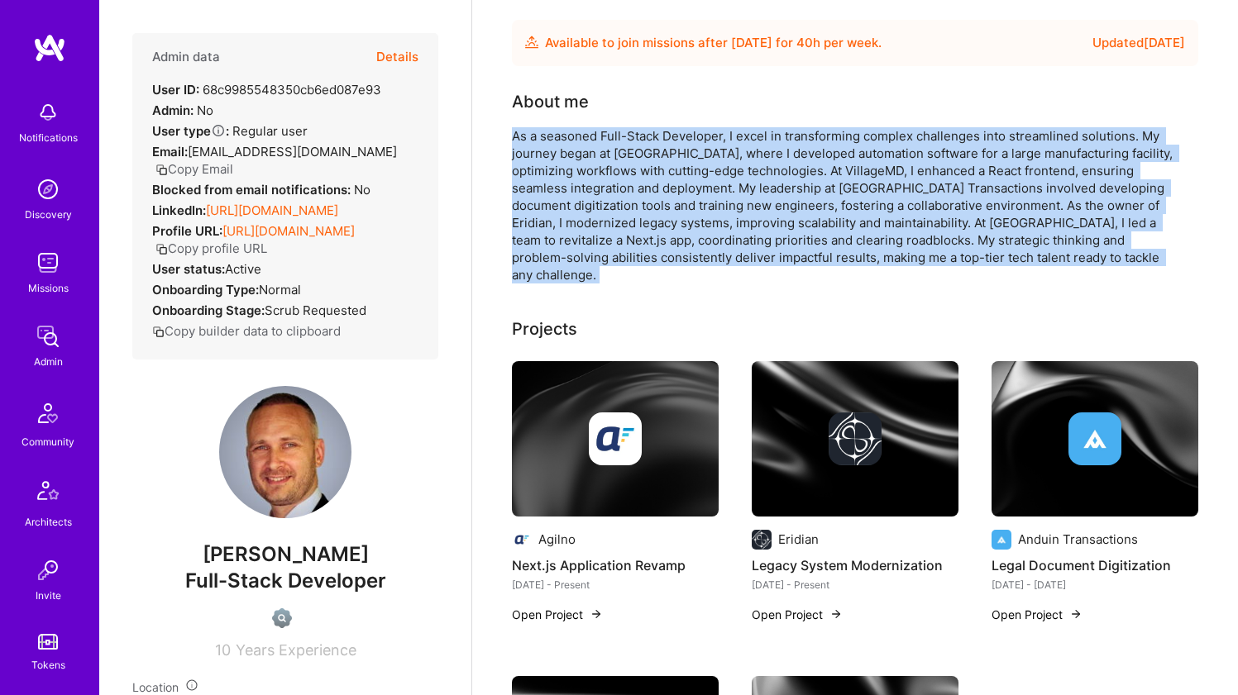
click at [676, 119] on div "About me As a seasoned Full-Stack Developer, I excel in transforming complex ch…" at bounding box center [842, 186] width 661 height 194
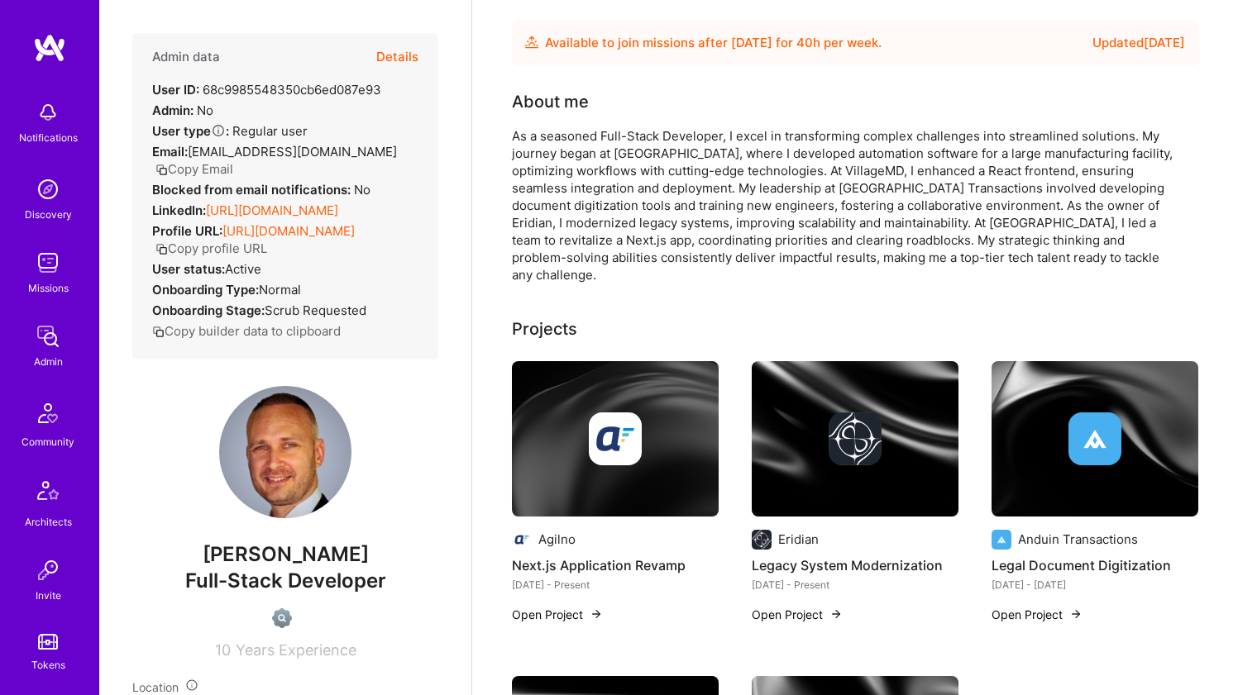
click at [663, 103] on div "About me" at bounding box center [842, 101] width 661 height 25
click at [623, 317] on div "Projects" at bounding box center [855, 329] width 686 height 25
click at [614, 336] on div "Projects Agilno Next.js Application Revamp Feb 2025 - Present Open Project Erid…" at bounding box center [855, 637] width 686 height 641
click at [597, 361] on img at bounding box center [615, 438] width 207 height 155
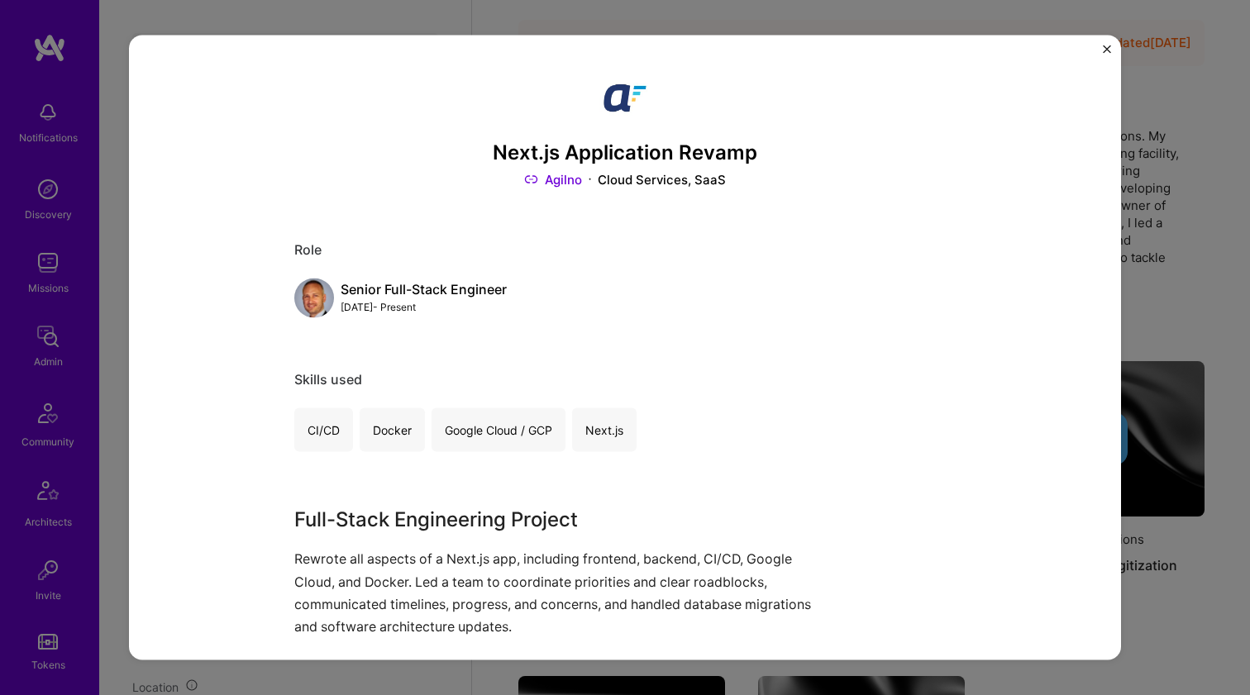
scroll to position [242, 0]
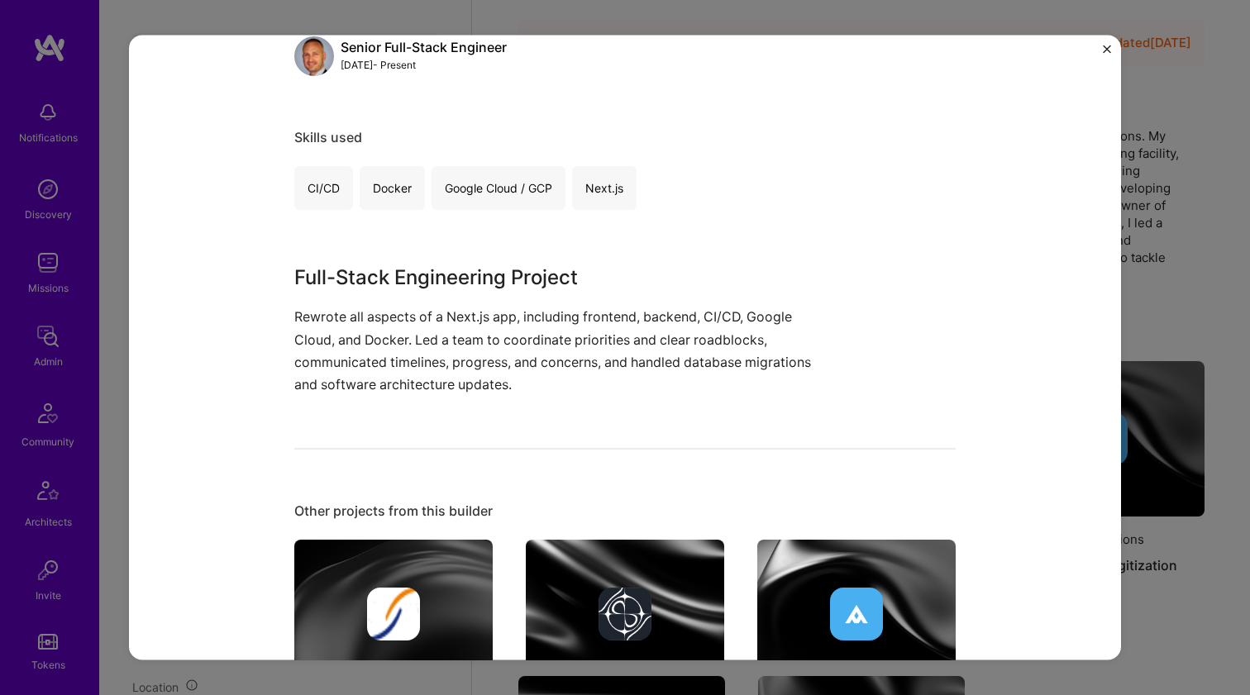
click at [480, 339] on p "Rewrote all aspects of a Next.js app, including frontend, backend, CI/CD, Googl…" at bounding box center [562, 351] width 537 height 90
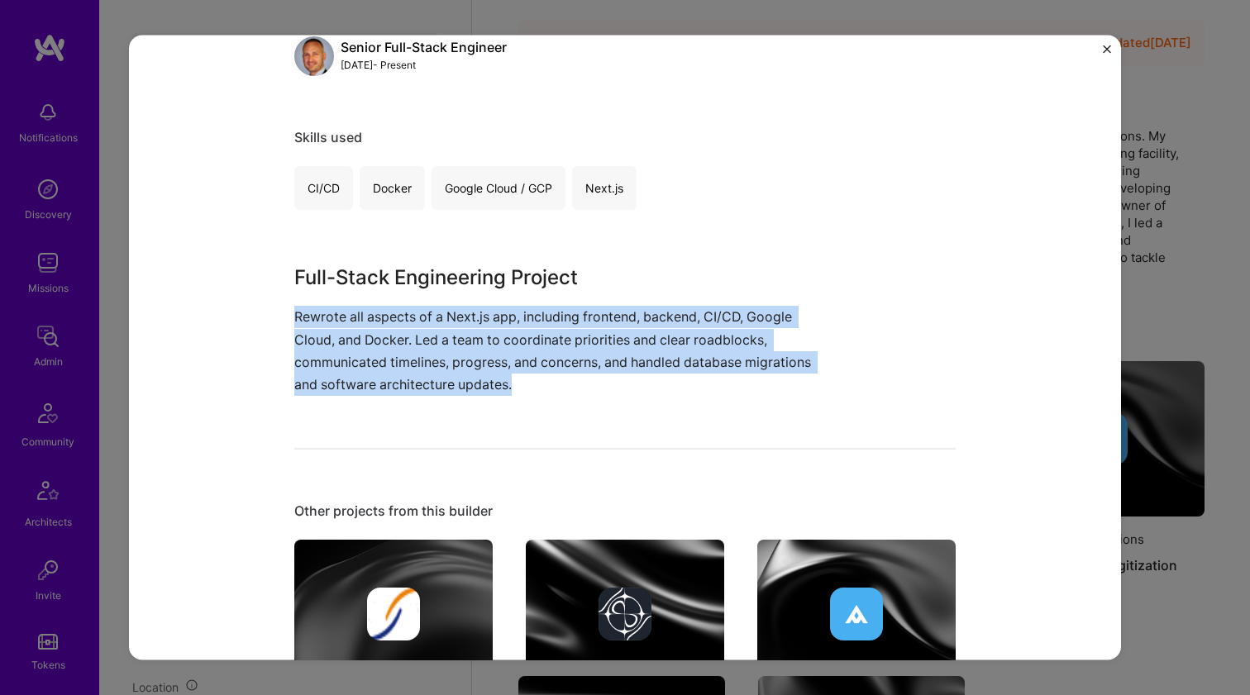
click at [480, 339] on p "Rewrote all aspects of a Next.js app, including frontend, backend, CI/CD, Googl…" at bounding box center [562, 351] width 537 height 90
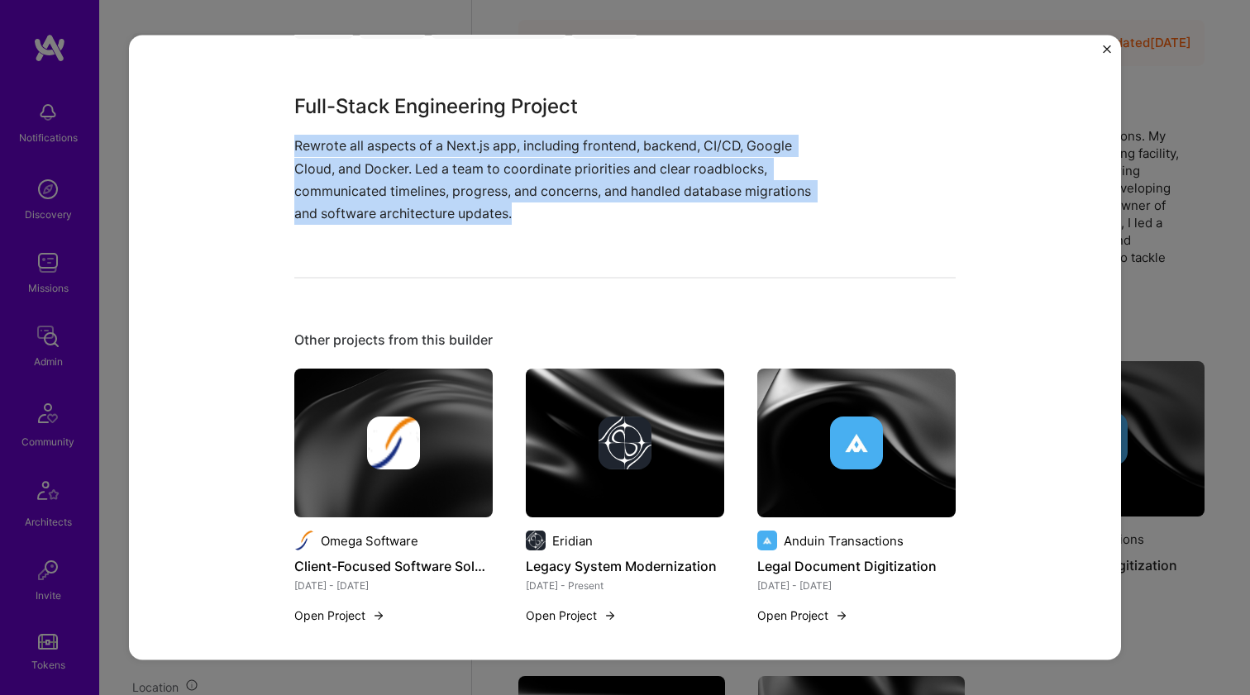
scroll to position [737, 0]
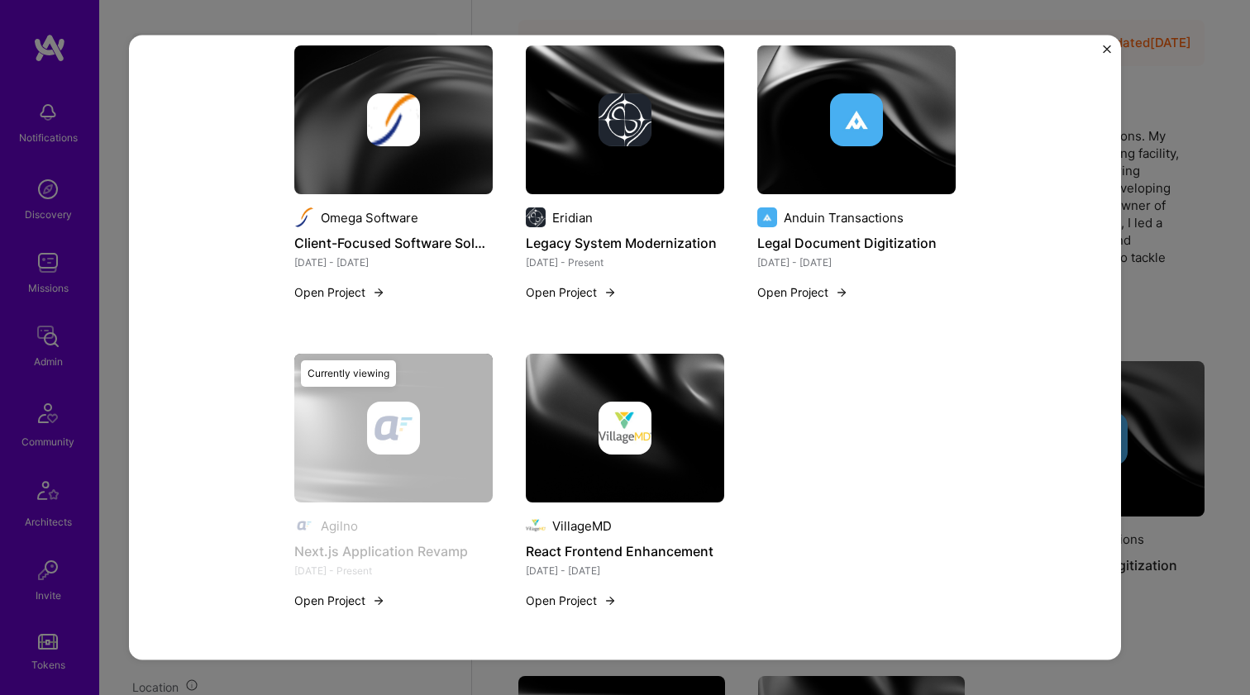
click at [567, 380] on img at bounding box center [625, 428] width 198 height 149
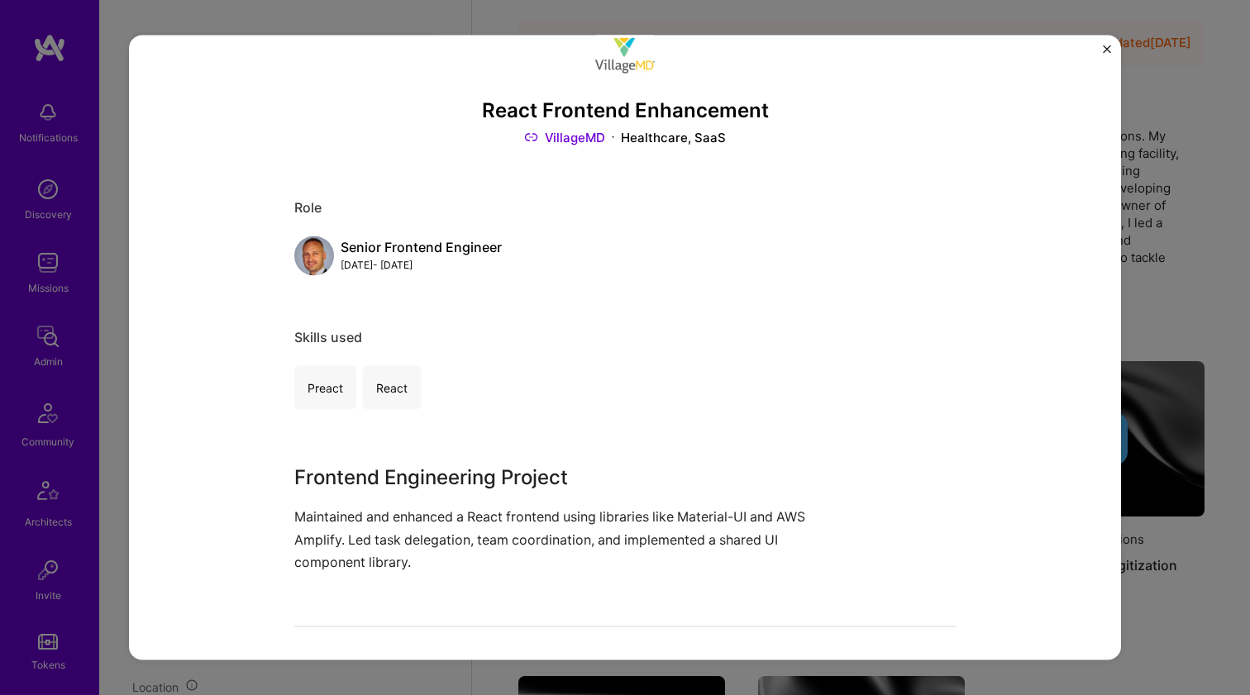
scroll to position [149, 0]
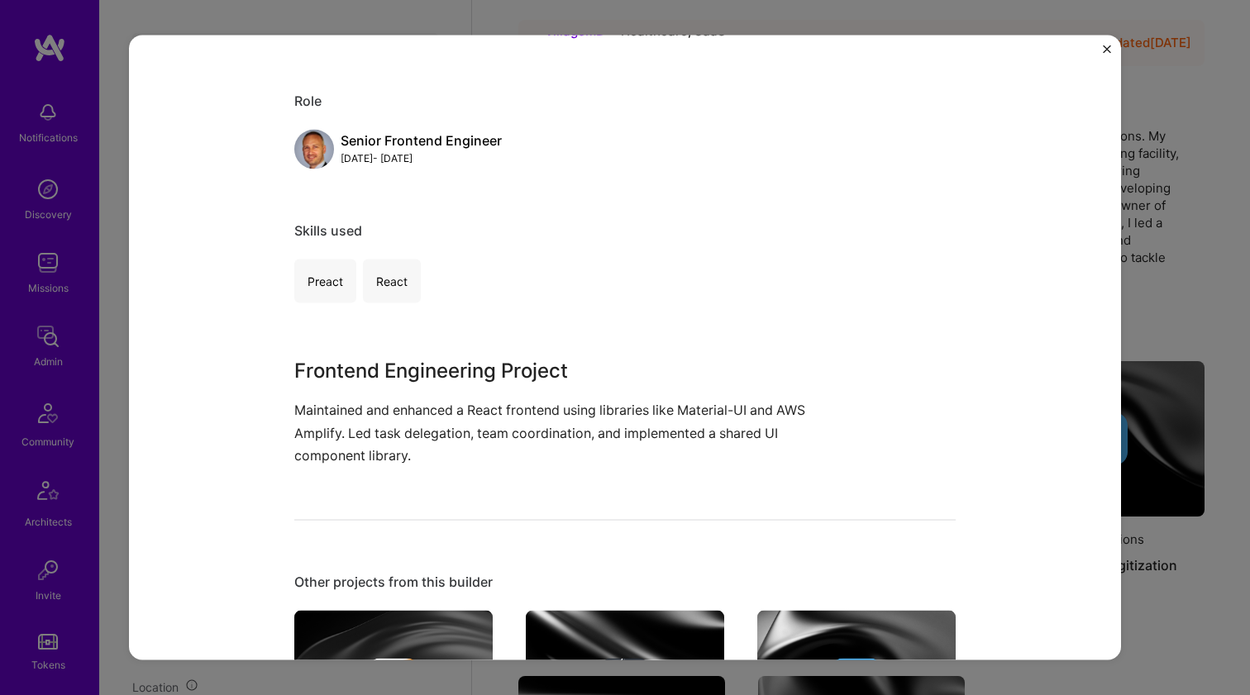
click at [334, 404] on p "Maintained and enhanced a React frontend using libraries like Material-UI and A…" at bounding box center [562, 433] width 537 height 68
click at [334, 403] on p "Maintained and enhanced a React frontend using libraries like Material-UI and A…" at bounding box center [562, 433] width 537 height 68
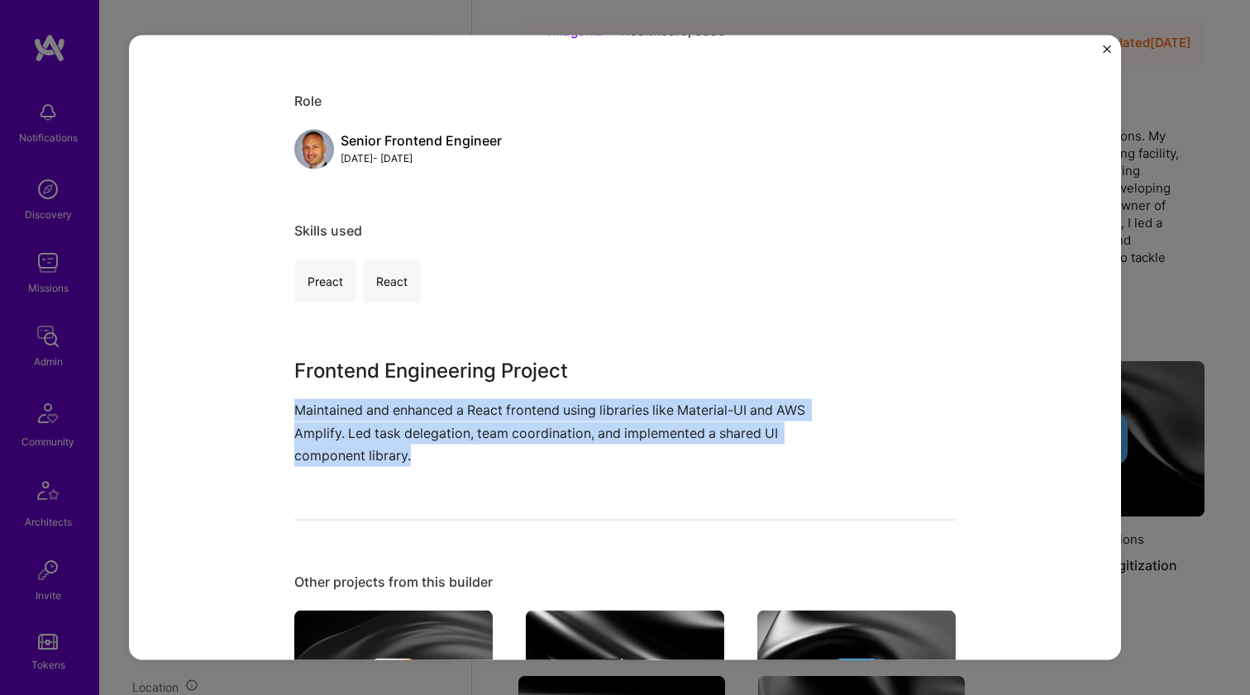
drag, startPoint x: 334, startPoint y: 403, endPoint x: 499, endPoint y: 405, distance: 165.4
click at [499, 405] on p "Maintained and enhanced a React frontend using libraries like Material-UI and A…" at bounding box center [562, 433] width 537 height 68
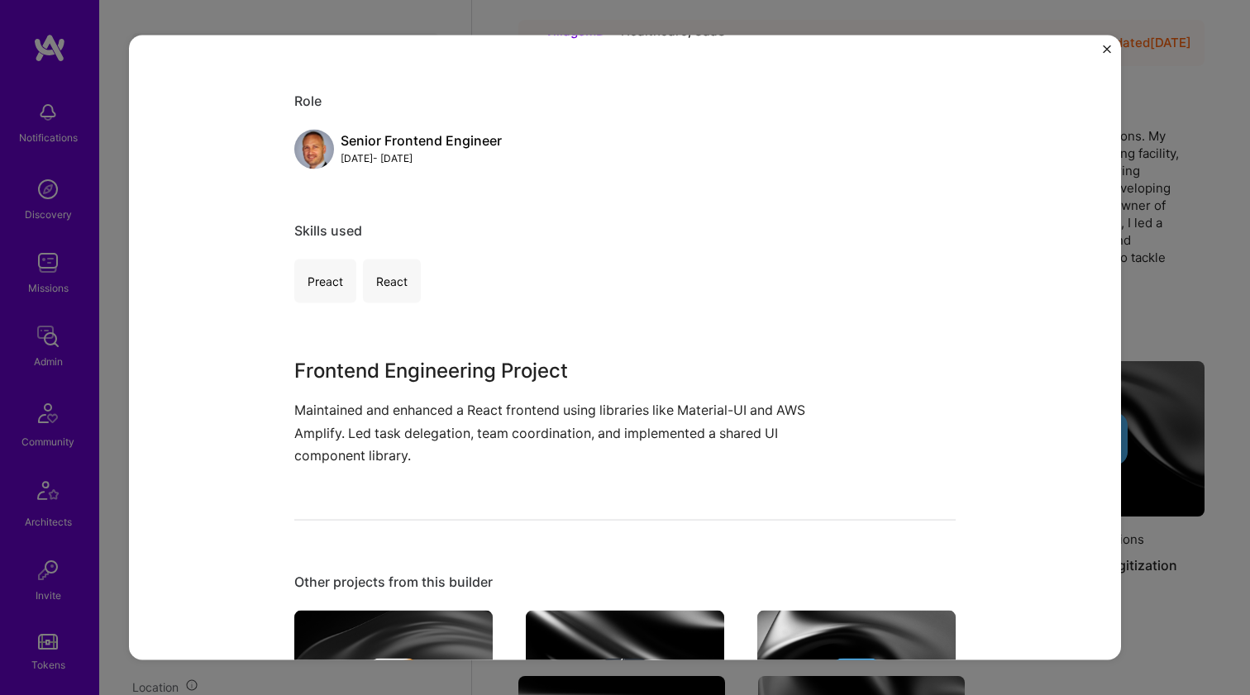
click at [501, 405] on p "Maintained and enhanced a React frontend using libraries like Material-UI and A…" at bounding box center [562, 433] width 537 height 68
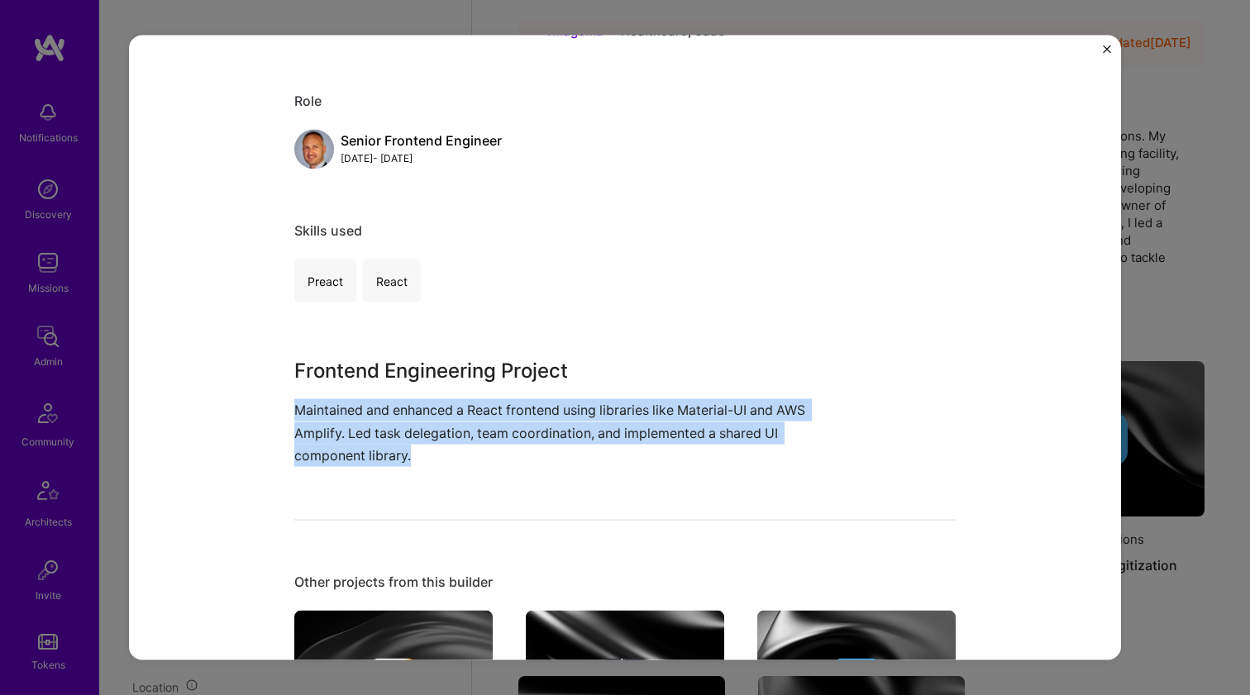
click at [501, 405] on p "Maintained and enhanced a React frontend using libraries like Material-UI and A…" at bounding box center [562, 433] width 537 height 68
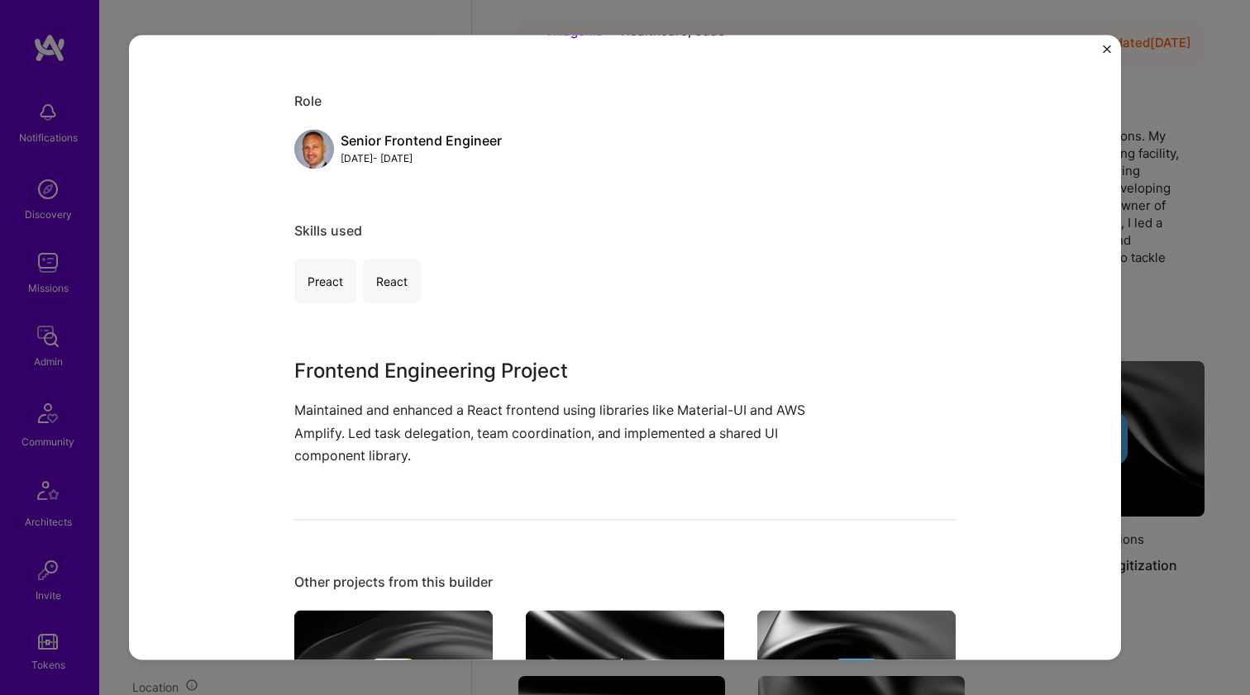
click at [513, 366] on h3 "Frontend Engineering Project" at bounding box center [562, 371] width 537 height 30
drag, startPoint x: 513, startPoint y: 366, endPoint x: 467, endPoint y: 422, distance: 72.8
click at [468, 422] on div "Frontend Engineering Project Maintained and enhanced a React frontend using lib…" at bounding box center [562, 411] width 537 height 111
click at [467, 422] on p "Maintained and enhanced a React frontend using libraries like Material-UI and A…" at bounding box center [562, 433] width 537 height 68
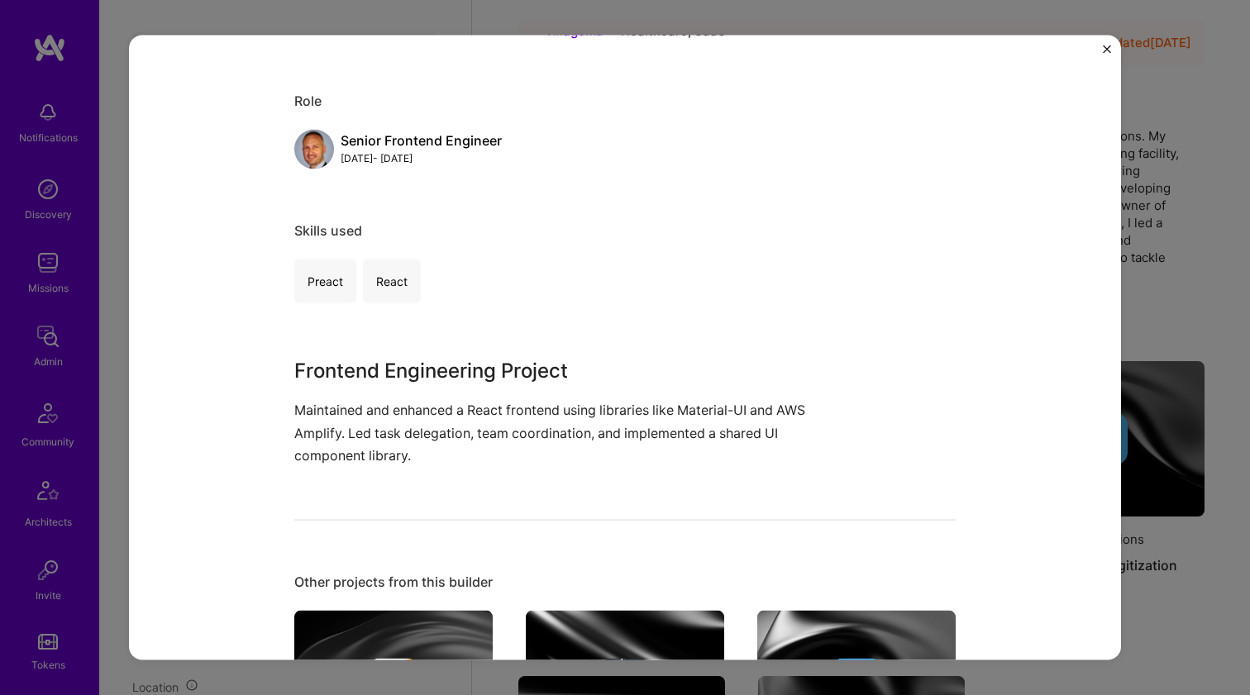
click at [467, 422] on p "Maintained and enhanced a React frontend using libraries like Material-UI and A…" at bounding box center [562, 433] width 537 height 68
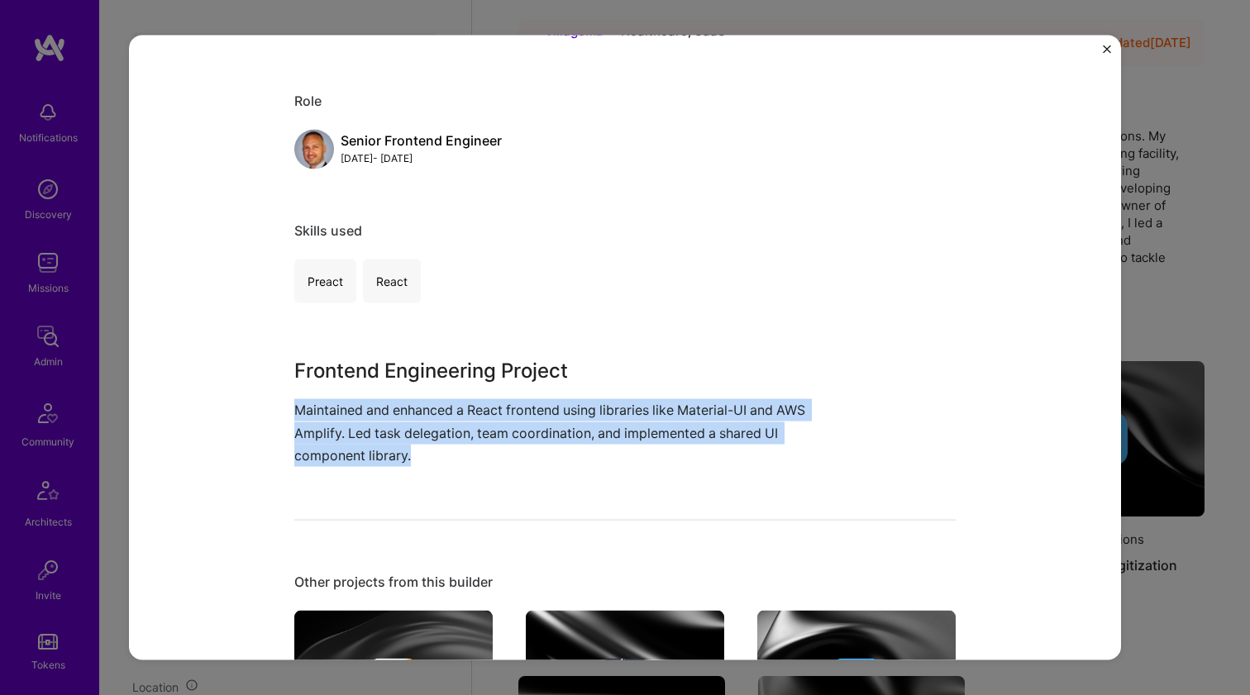
drag, startPoint x: 467, startPoint y: 422, endPoint x: 474, endPoint y: 380, distance: 41.9
click at [474, 383] on div "Frontend Engineering Project Maintained and enhanced a React frontend using lib…" at bounding box center [562, 411] width 537 height 111
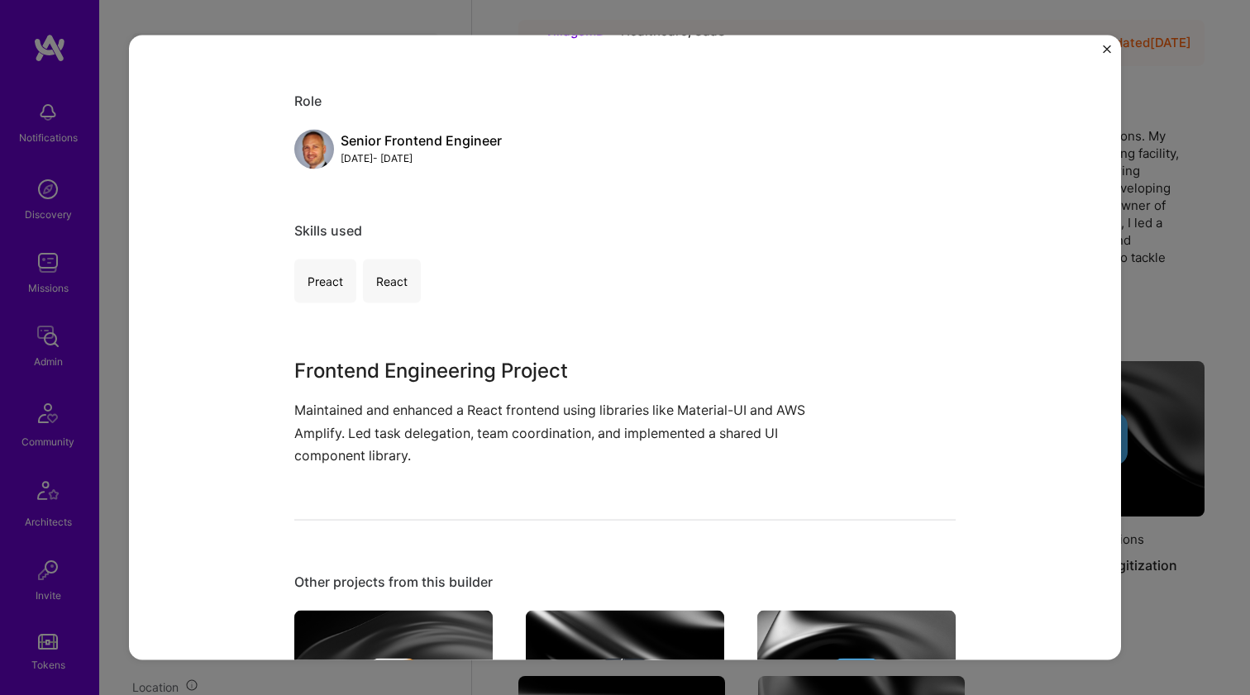
click at [474, 379] on h3 "Frontend Engineering Project" at bounding box center [562, 371] width 537 height 30
drag, startPoint x: 474, startPoint y: 379, endPoint x: 456, endPoint y: 416, distance: 40.7
click at [456, 415] on div "Frontend Engineering Project Maintained and enhanced a React frontend using lib…" at bounding box center [562, 411] width 537 height 111
click at [456, 416] on p "Maintained and enhanced a React frontend using libraries like Material-UI and A…" at bounding box center [562, 433] width 537 height 68
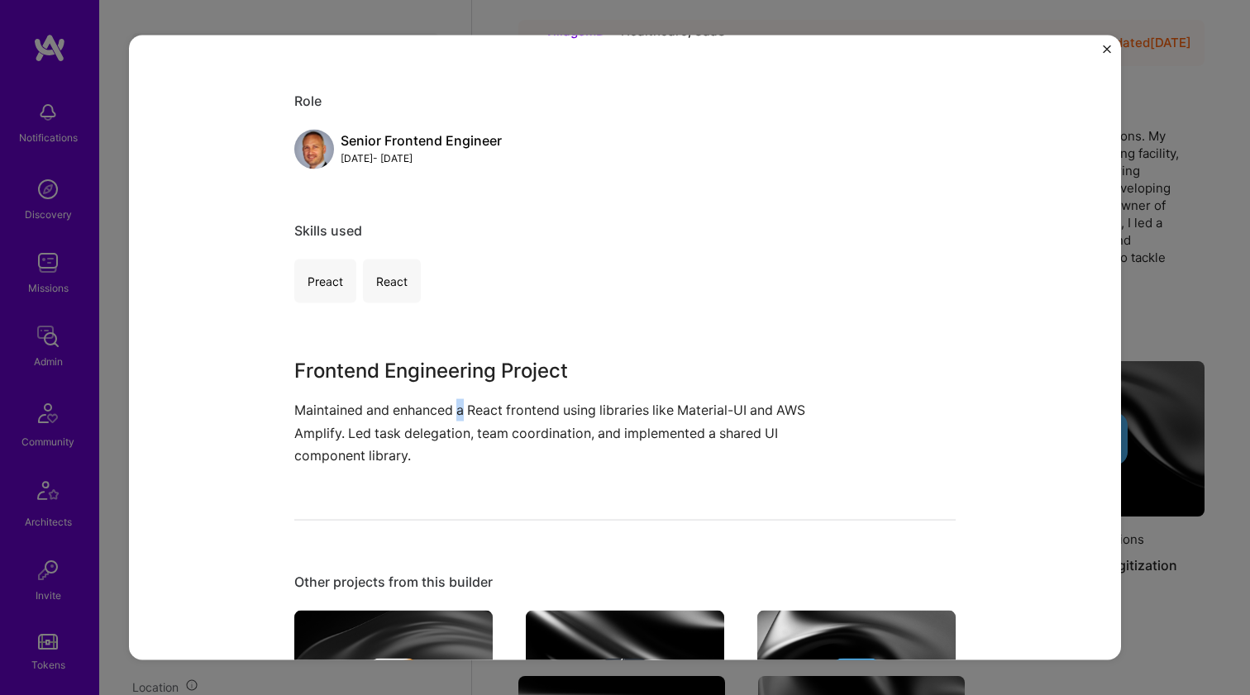
click at [456, 416] on p "Maintained and enhanced a React frontend using libraries like Material-UI and A…" at bounding box center [562, 433] width 537 height 68
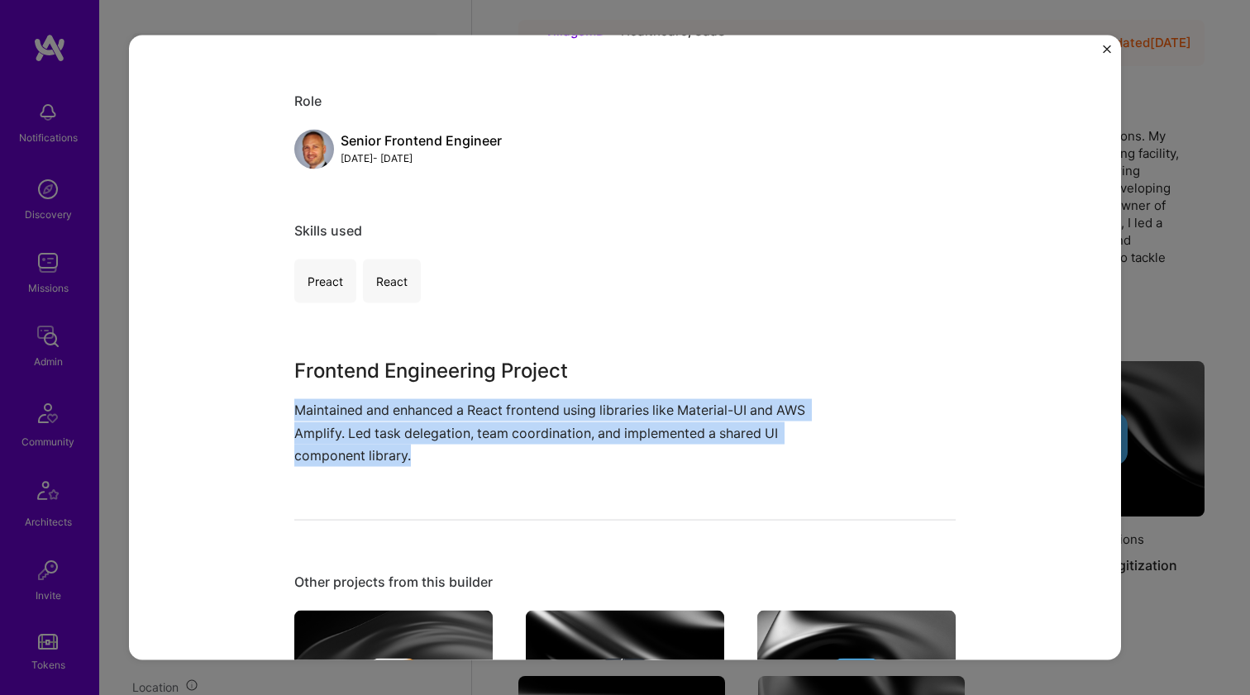
drag, startPoint x: 456, startPoint y: 416, endPoint x: 465, endPoint y: 389, distance: 29.0
click at [456, 414] on p "Maintained and enhanced a React frontend using libraries like Material-UI and A…" at bounding box center [562, 433] width 537 height 68
click at [470, 378] on h3 "Frontend Engineering Project" at bounding box center [562, 371] width 537 height 30
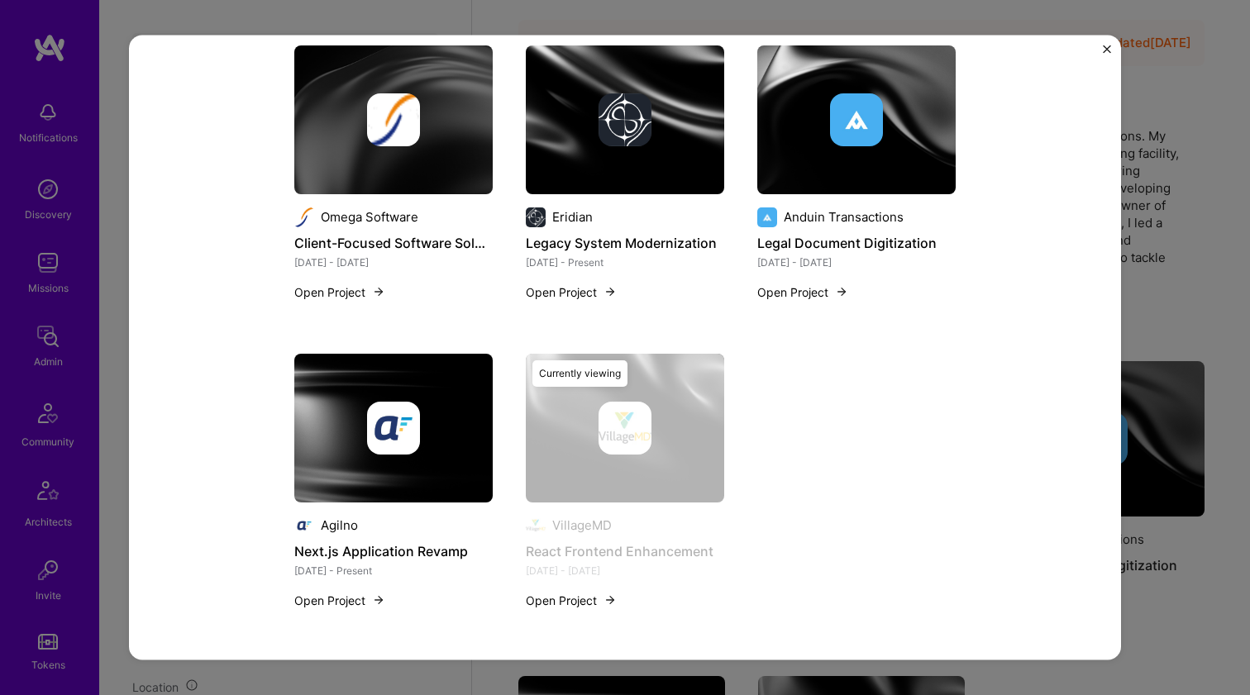
click at [338, 136] on div at bounding box center [393, 119] width 198 height 53
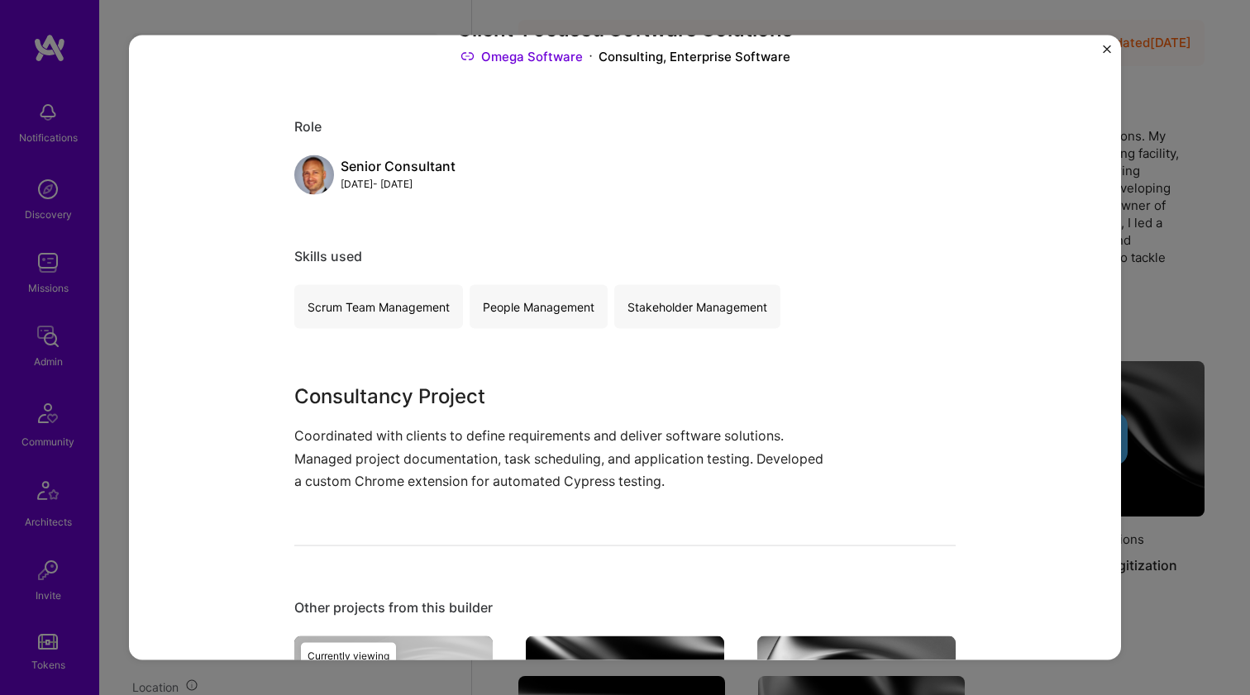
scroll to position [208, 0]
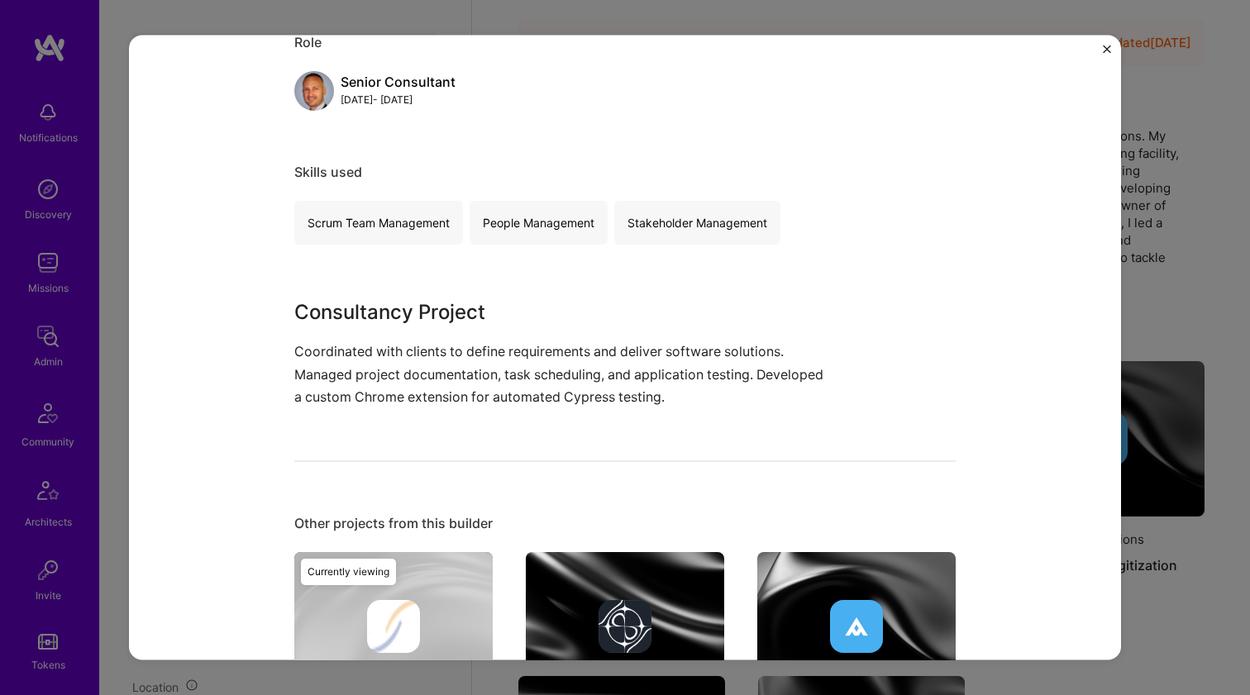
click at [374, 305] on h3 "Consultancy Project" at bounding box center [562, 313] width 537 height 30
drag, startPoint x: 374, startPoint y: 305, endPoint x: 451, endPoint y: 346, distance: 87.3
click at [374, 306] on h3 "Consultancy Project" at bounding box center [562, 313] width 537 height 30
click at [580, 372] on p "Coordinated with clients to define requirements and deliver software solutions.…" at bounding box center [562, 375] width 537 height 68
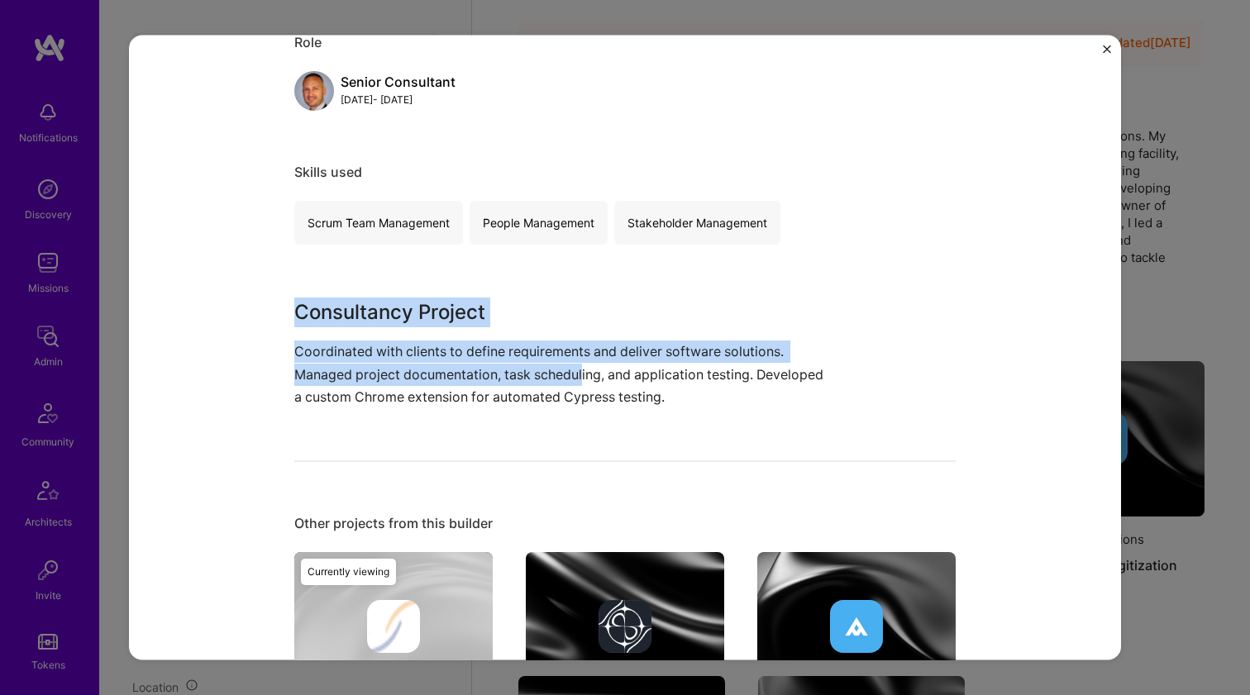
click at [576, 377] on p "Coordinated with clients to define requirements and deliver software solutions.…" at bounding box center [562, 375] width 537 height 68
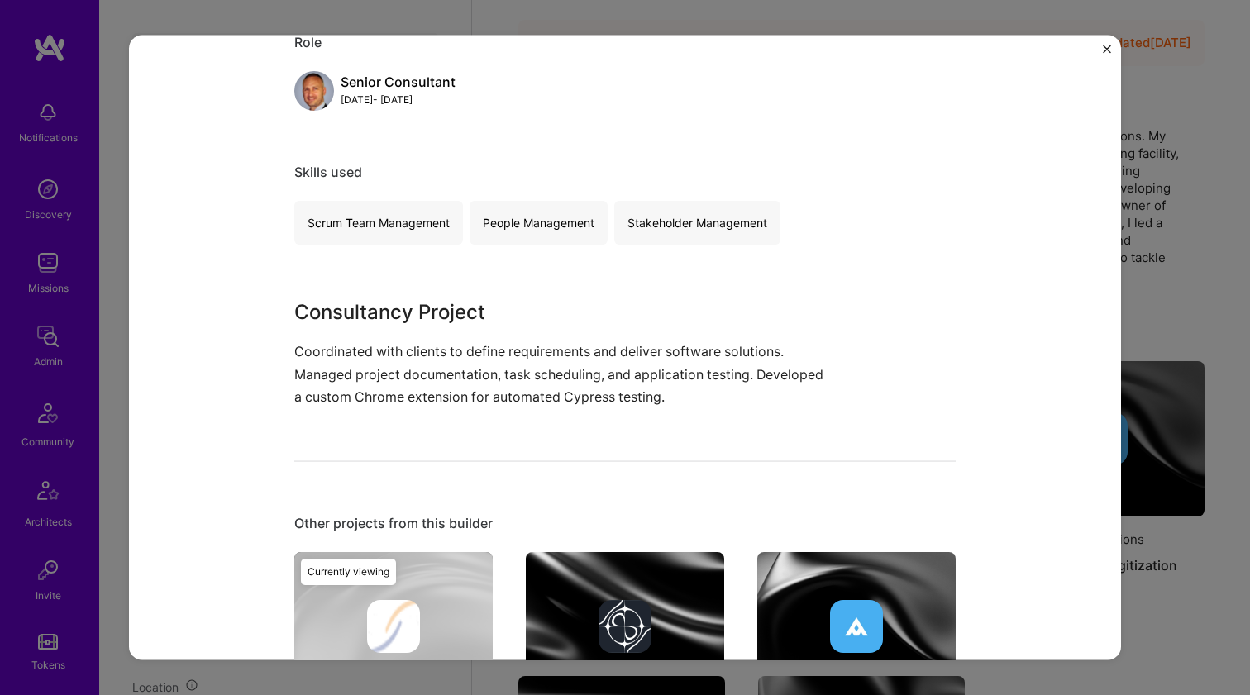
click at [576, 377] on p "Coordinated with clients to define requirements and deliver software solutions.…" at bounding box center [562, 375] width 537 height 68
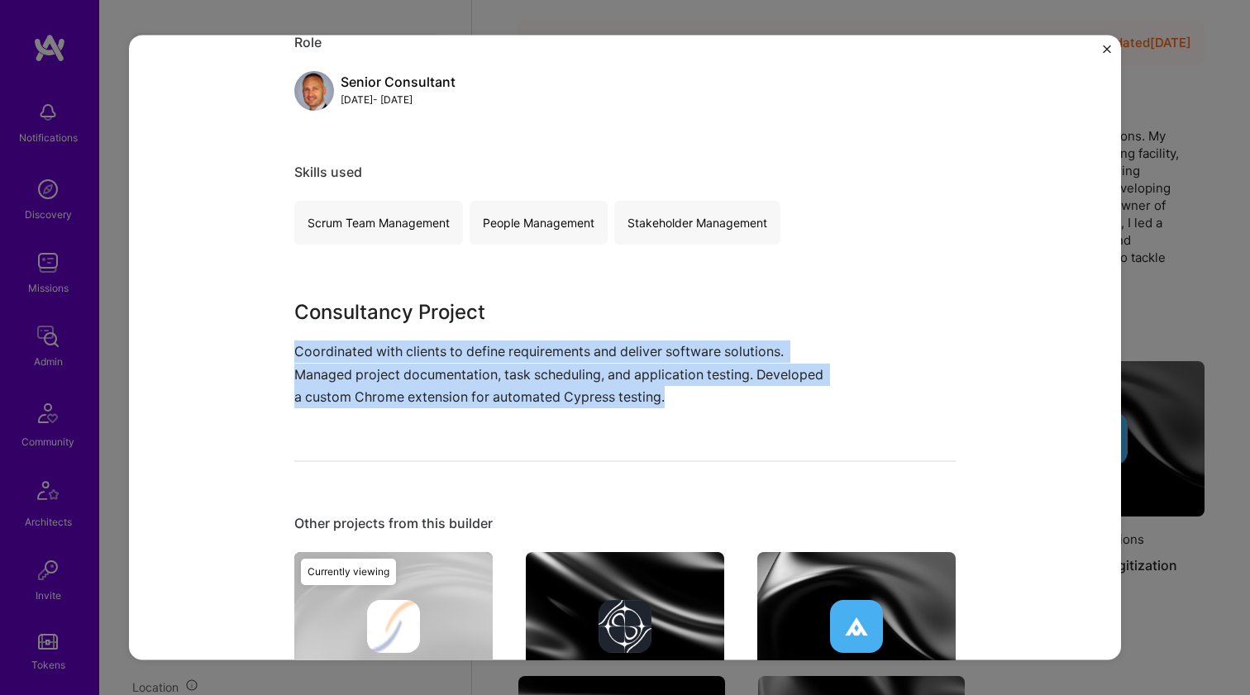
click at [576, 376] on p "Coordinated with clients to define requirements and deliver software solutions.…" at bounding box center [562, 375] width 537 height 68
click at [530, 265] on div "Client-Focused Software Solutions Omega Software Consulting, Enterprise Softwar…" at bounding box center [624, 497] width 661 height 1275
click at [527, 270] on div "Client-Focused Software Solutions Omega Software Consulting, Enterprise Softwar…" at bounding box center [624, 497] width 661 height 1275
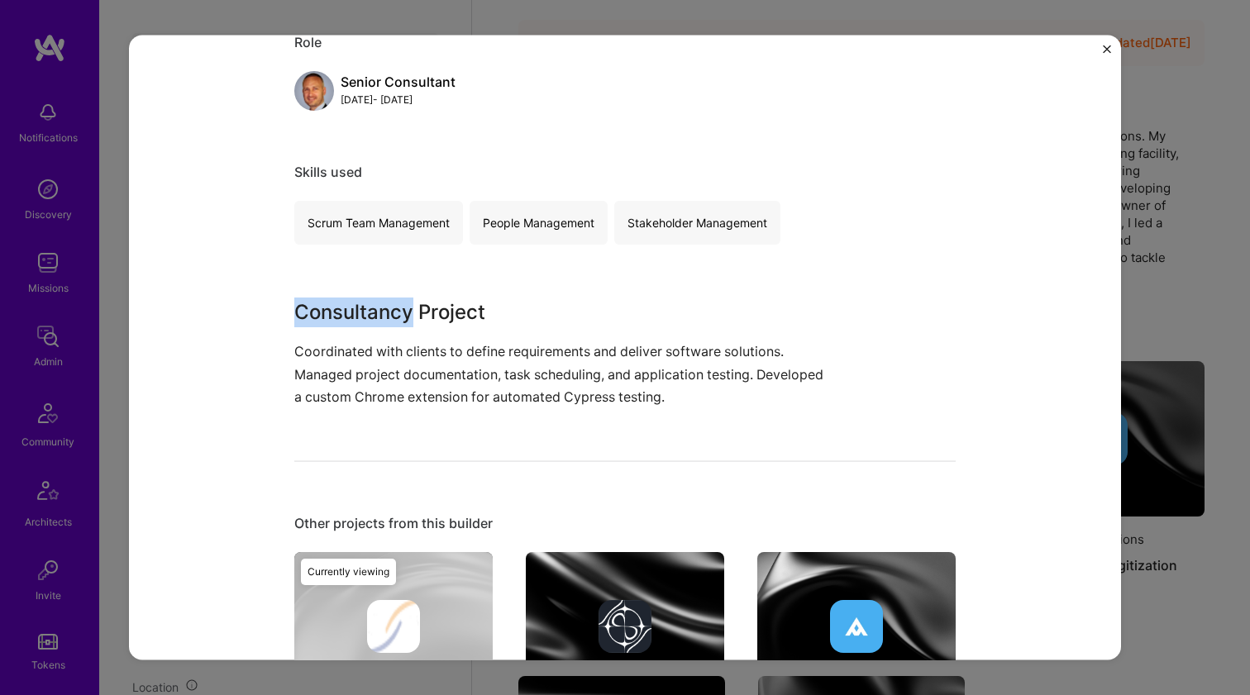
click at [527, 270] on div "Client-Focused Software Solutions Omega Software Consulting, Enterprise Softwar…" at bounding box center [624, 497] width 661 height 1275
click at [503, 360] on p "Coordinated with clients to define requirements and deliver software solutions.…" at bounding box center [562, 375] width 537 height 68
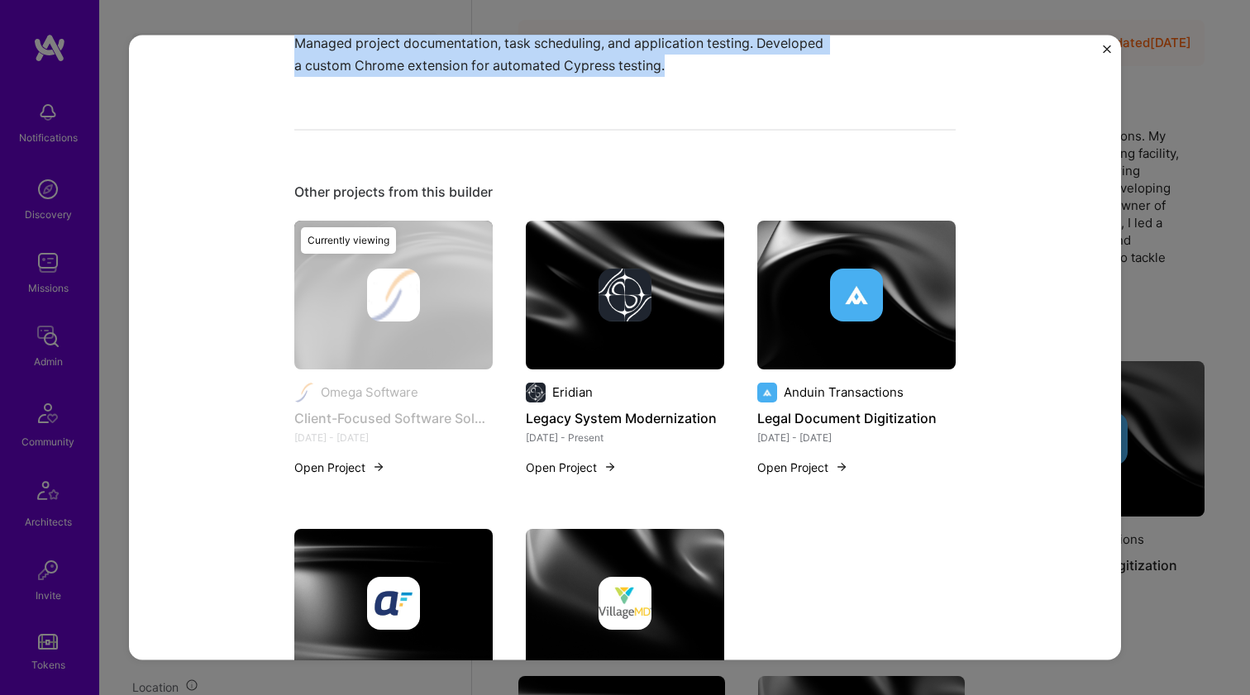
scroll to position [212, 0]
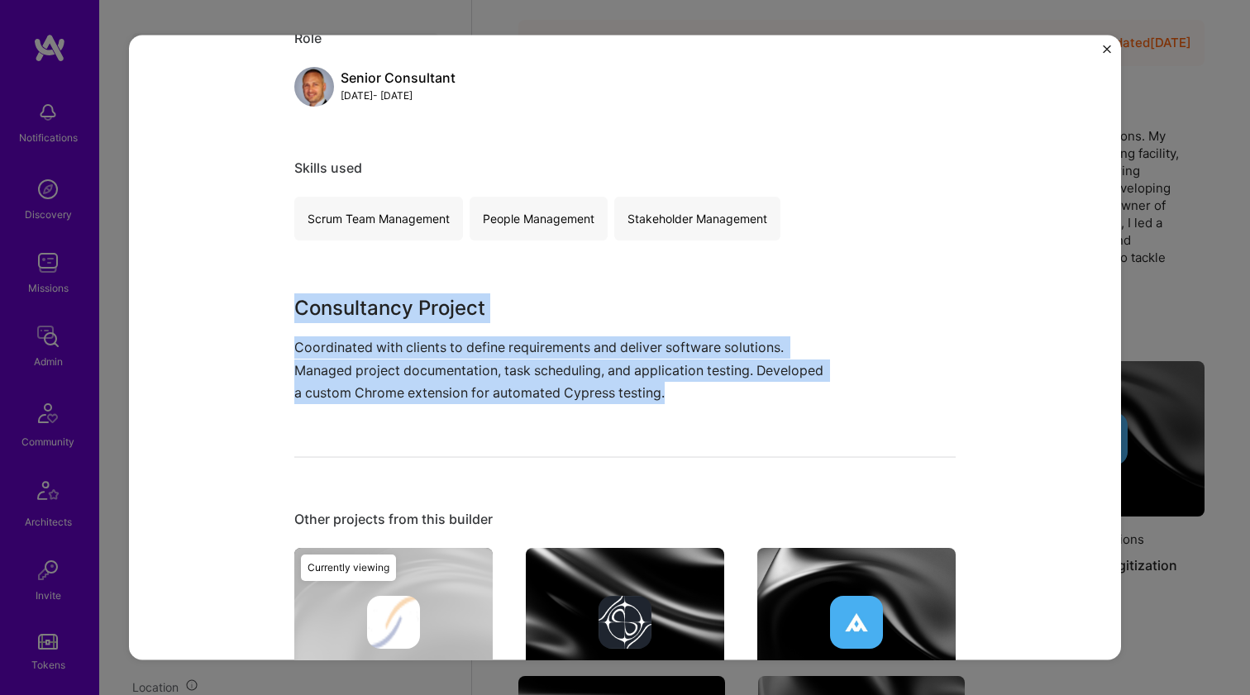
click at [503, 356] on p "Coordinated with clients to define requirements and deliver software solutions.…" at bounding box center [562, 370] width 537 height 68
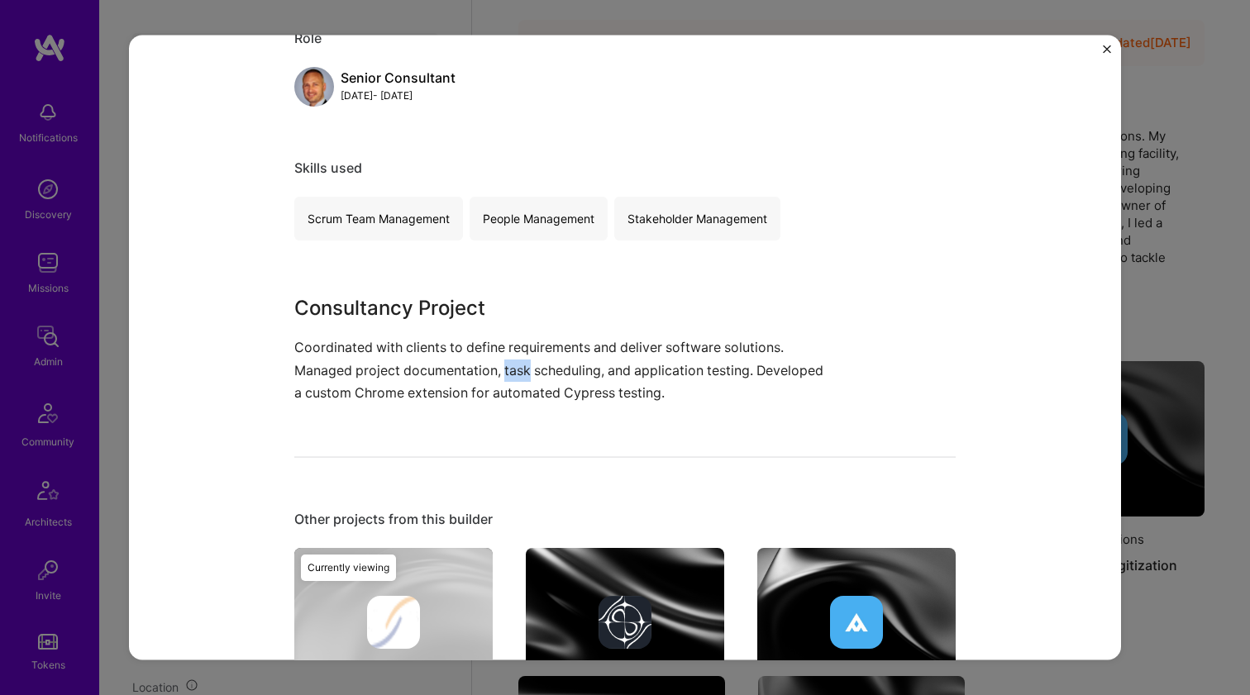
click at [503, 356] on p "Coordinated with clients to define requirements and deliver software solutions.…" at bounding box center [562, 370] width 537 height 68
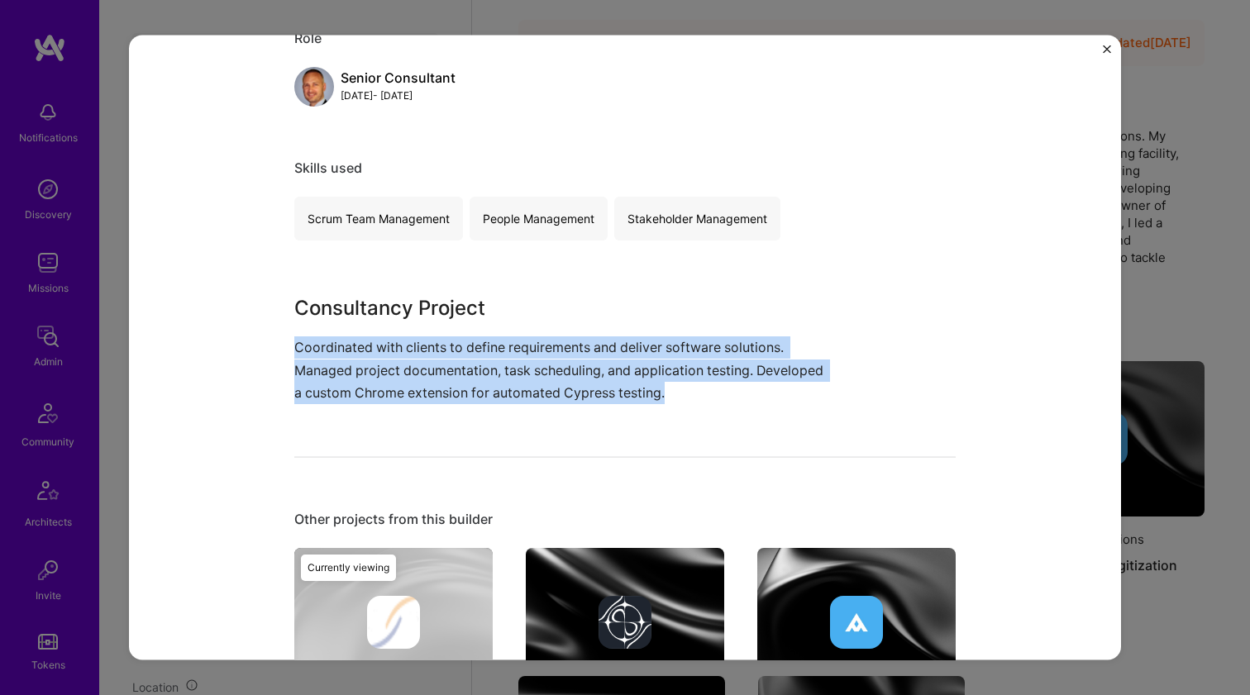
drag, startPoint x: 503, startPoint y: 356, endPoint x: 517, endPoint y: 278, distance: 79.6
click at [517, 278] on div "Client-Focused Software Solutions Omega Software Consulting, Enterprise Softwar…" at bounding box center [624, 493] width 661 height 1275
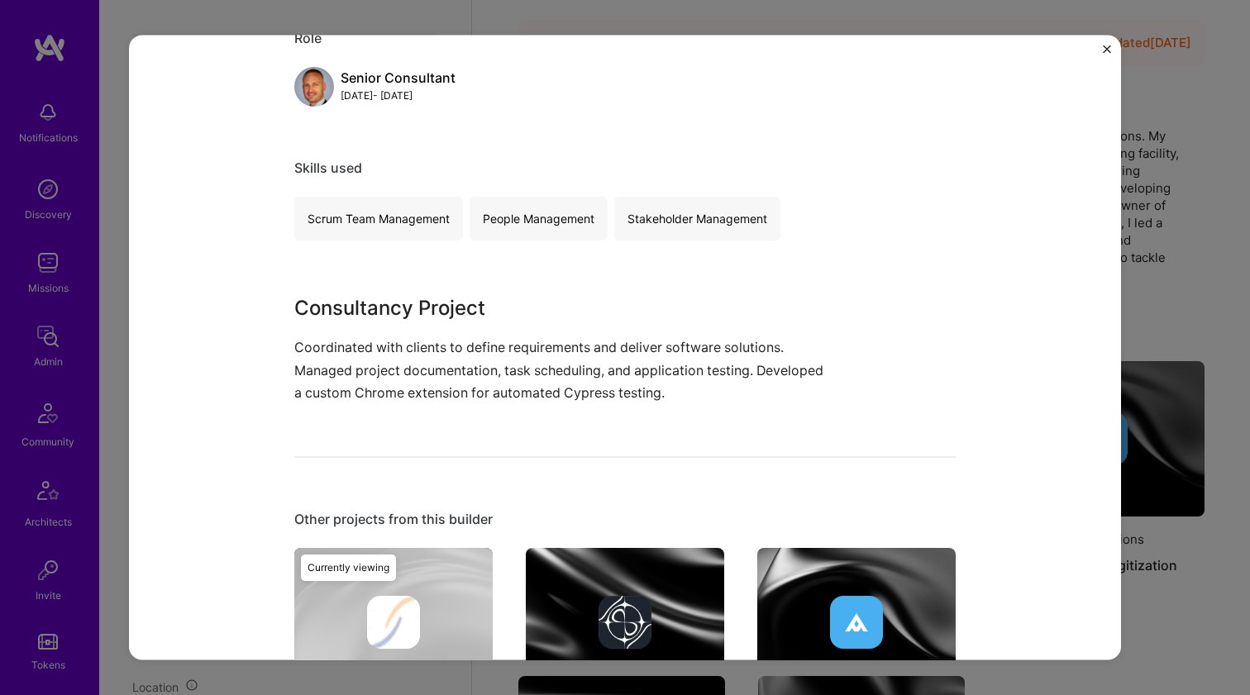
click at [517, 278] on div "Client-Focused Software Solutions Omega Software Consulting, Enterprise Softwar…" at bounding box center [624, 493] width 661 height 1275
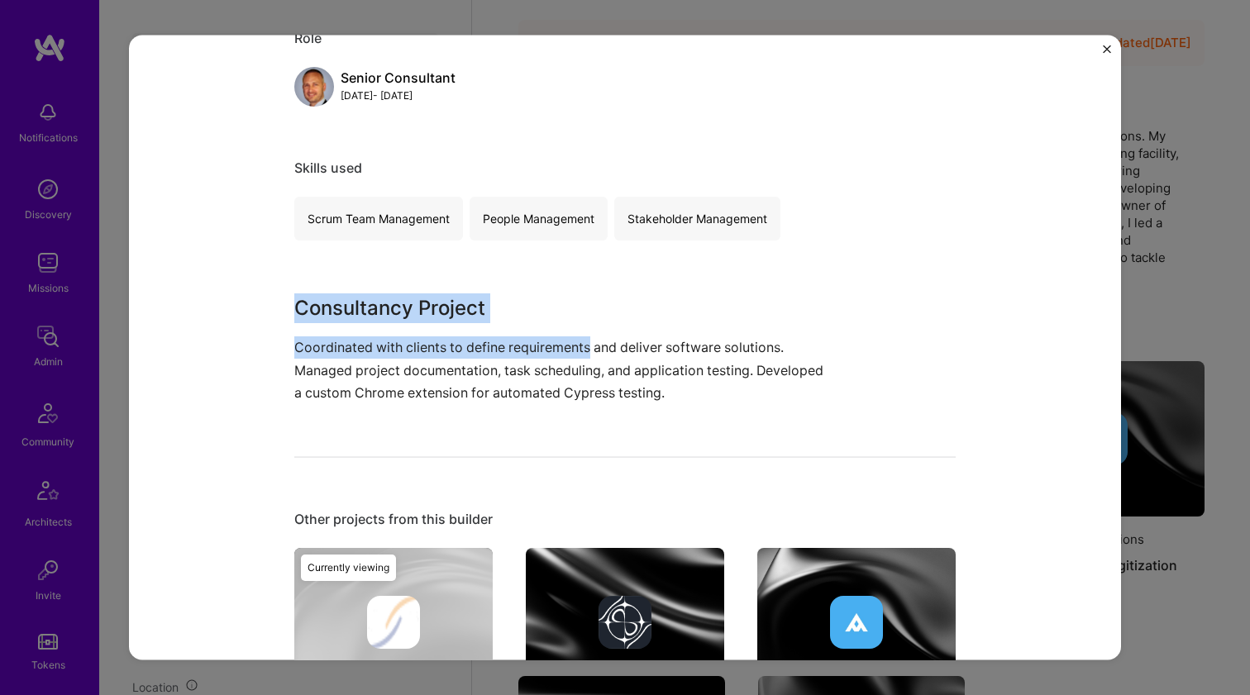
click at [507, 350] on p "Coordinated with clients to define requirements and deliver software solutions.…" at bounding box center [562, 370] width 537 height 68
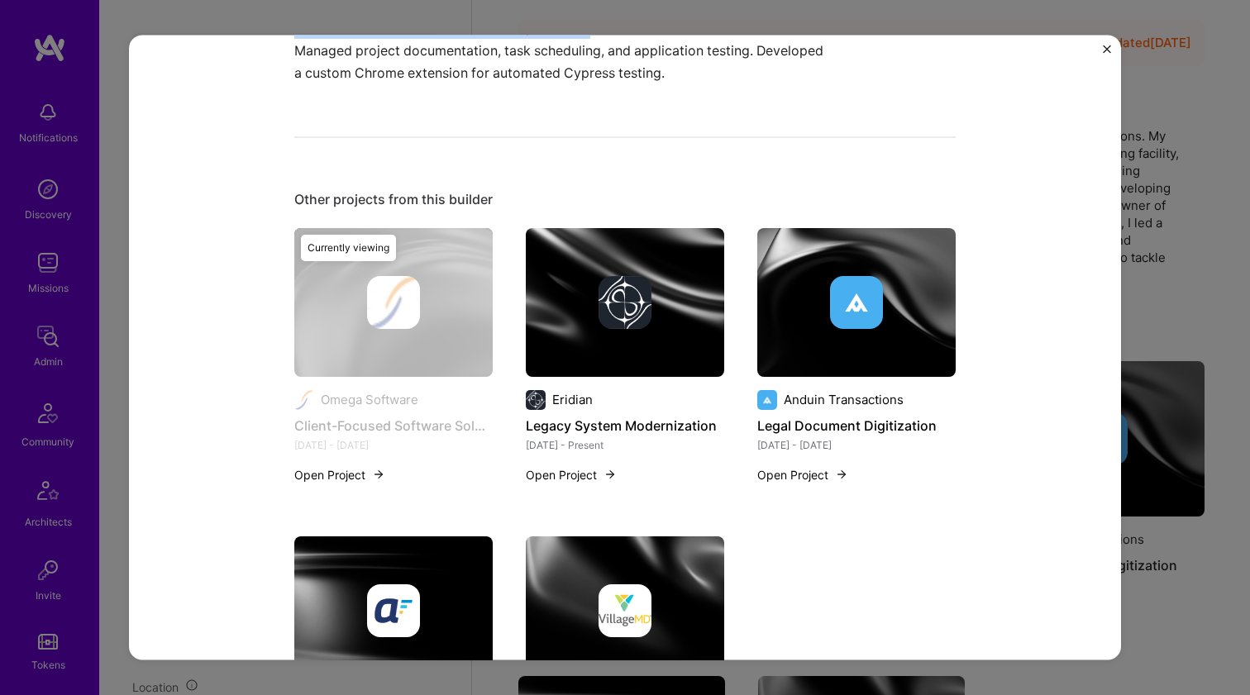
click at [623, 340] on img at bounding box center [625, 301] width 198 height 149
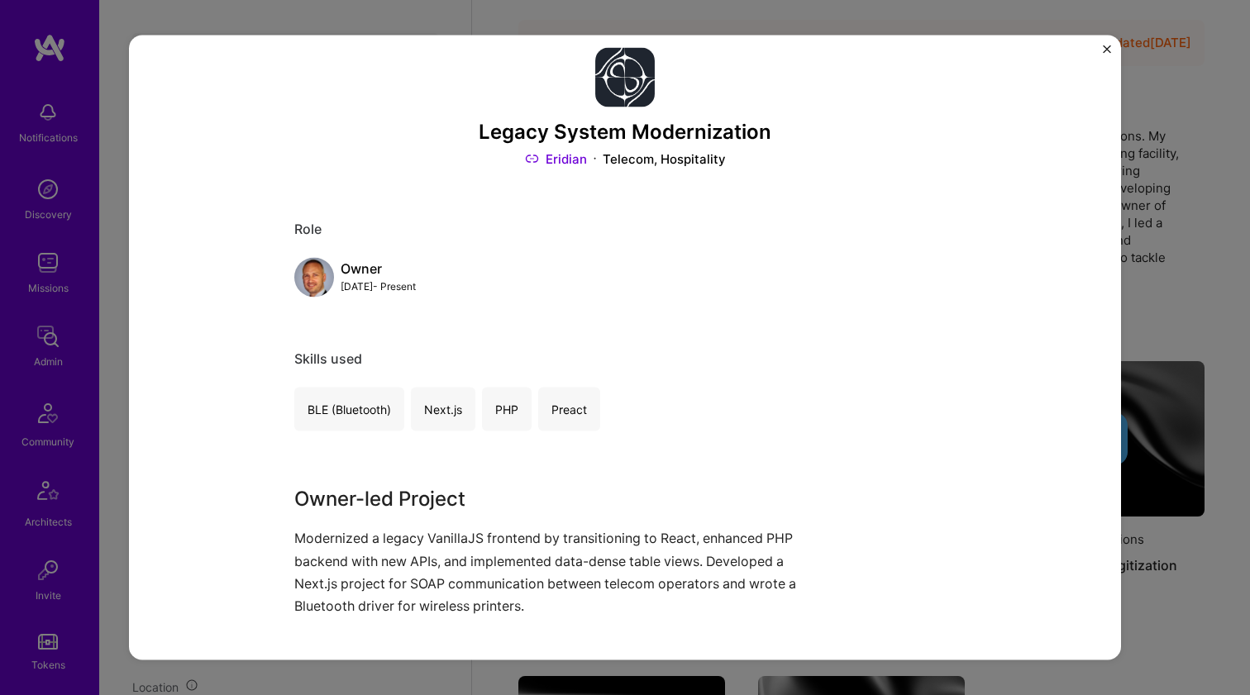
scroll to position [78, 0]
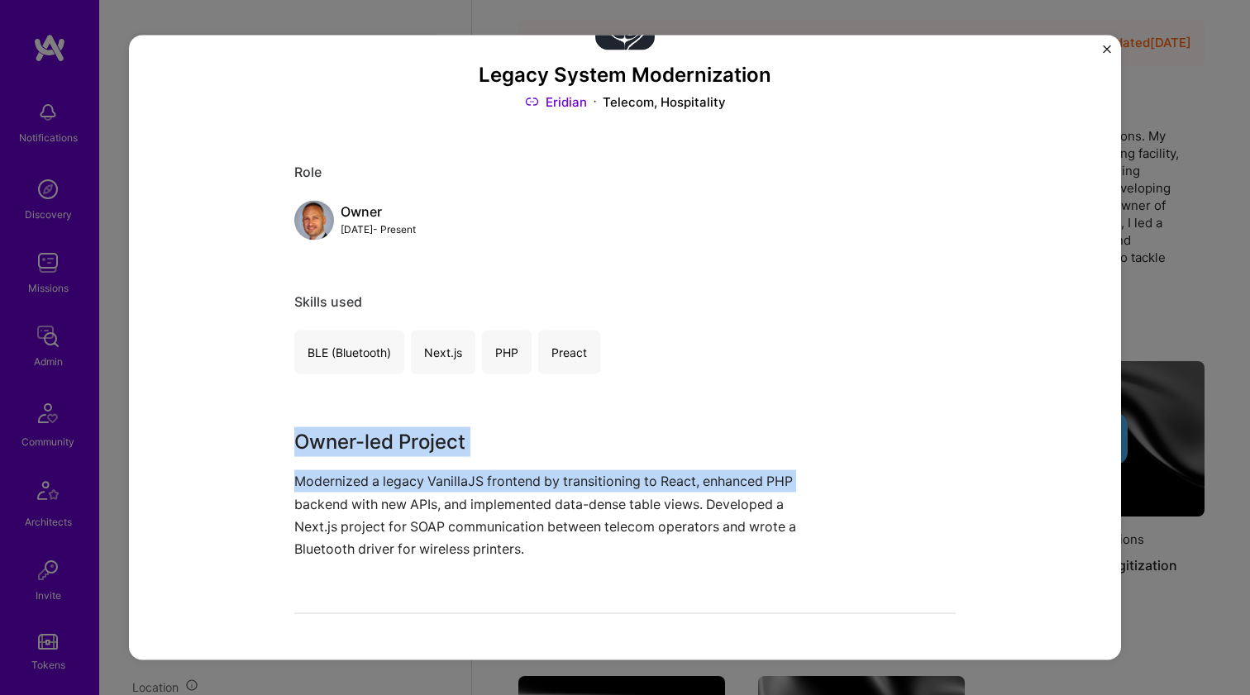
drag, startPoint x: 435, startPoint y: 421, endPoint x: 853, endPoint y: 488, distance: 423.7
click at [853, 488] on div "Legacy System Modernization Eridian Telecom, Hospitality Role Owner May, 2024 -…" at bounding box center [624, 639] width 661 height 1298
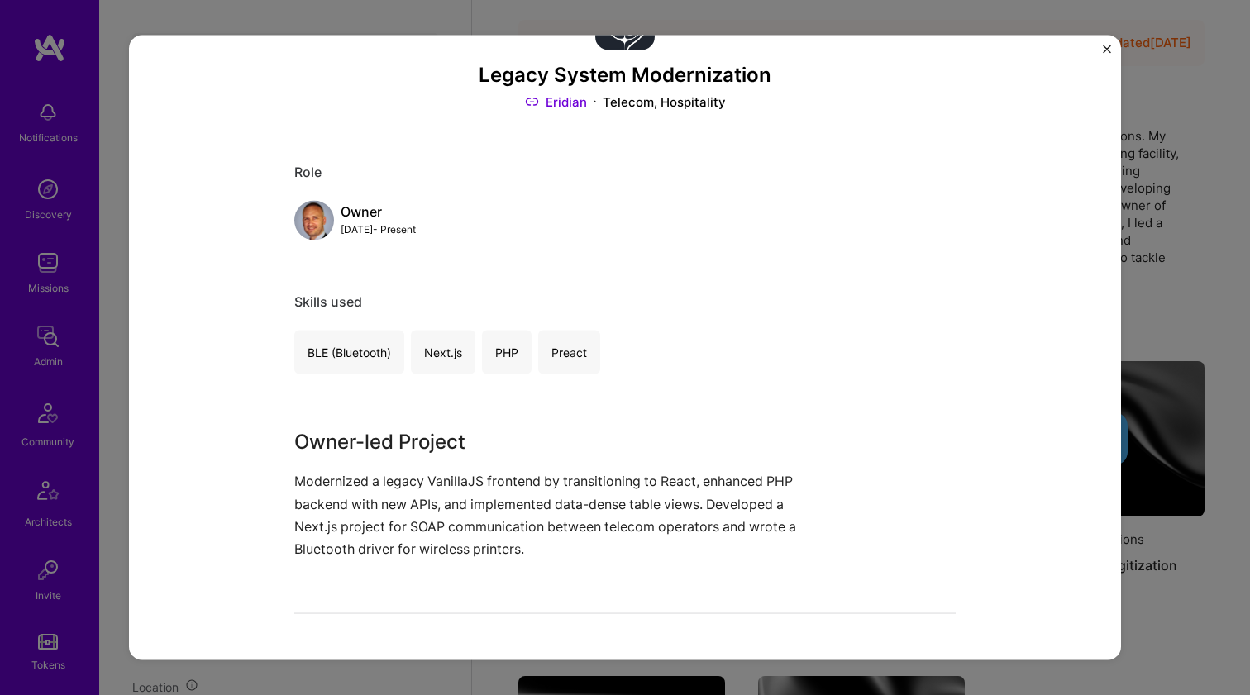
click at [855, 485] on div "Owner-led Project Modernized a legacy VanillaJS frontend by transitioning to Re…" at bounding box center [624, 493] width 661 height 133
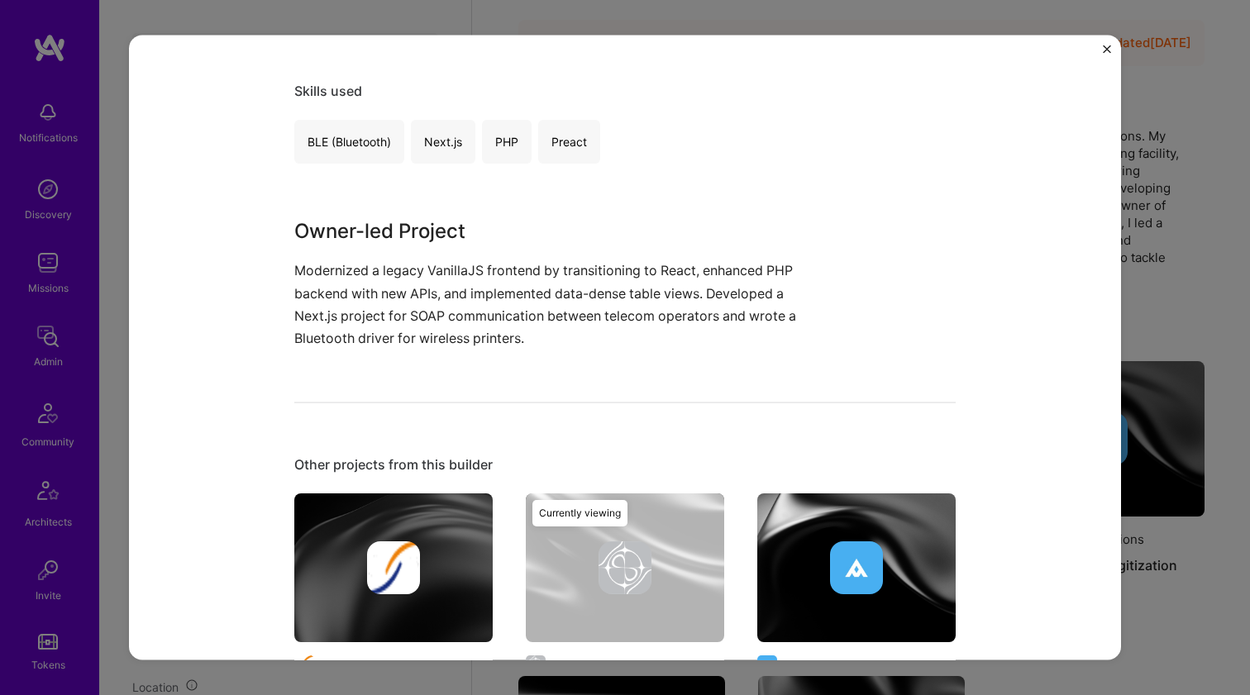
click at [860, 548] on img at bounding box center [856, 568] width 53 height 53
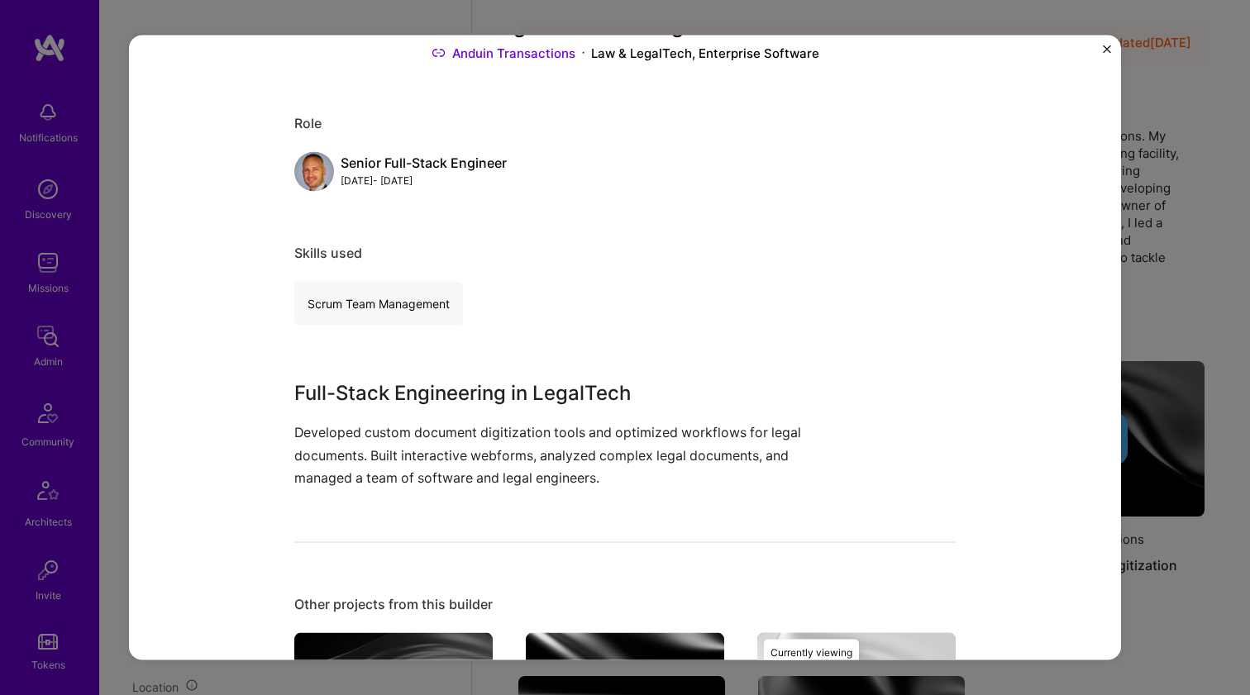
scroll to position [260, 0]
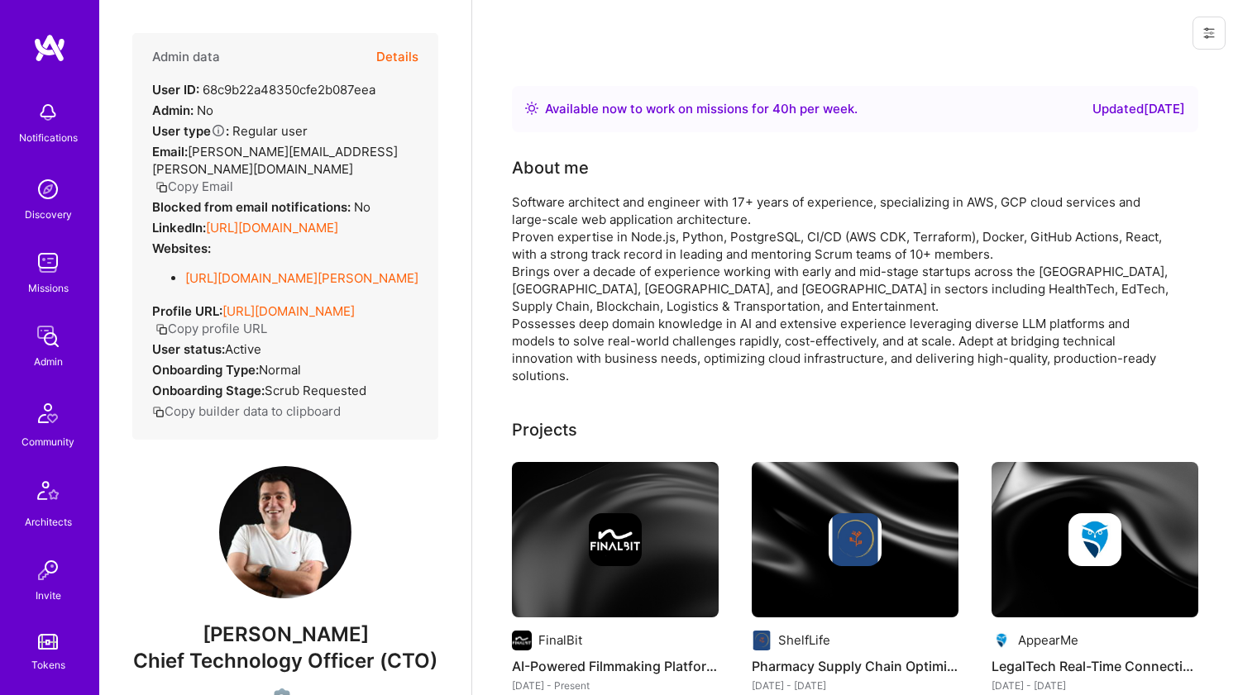
click at [290, 221] on link "https://linkedin.com/in/xgharibyan" at bounding box center [272, 228] width 132 height 16
click at [229, 278] on link "https://github.com/gharibyan" at bounding box center [301, 278] width 233 height 16
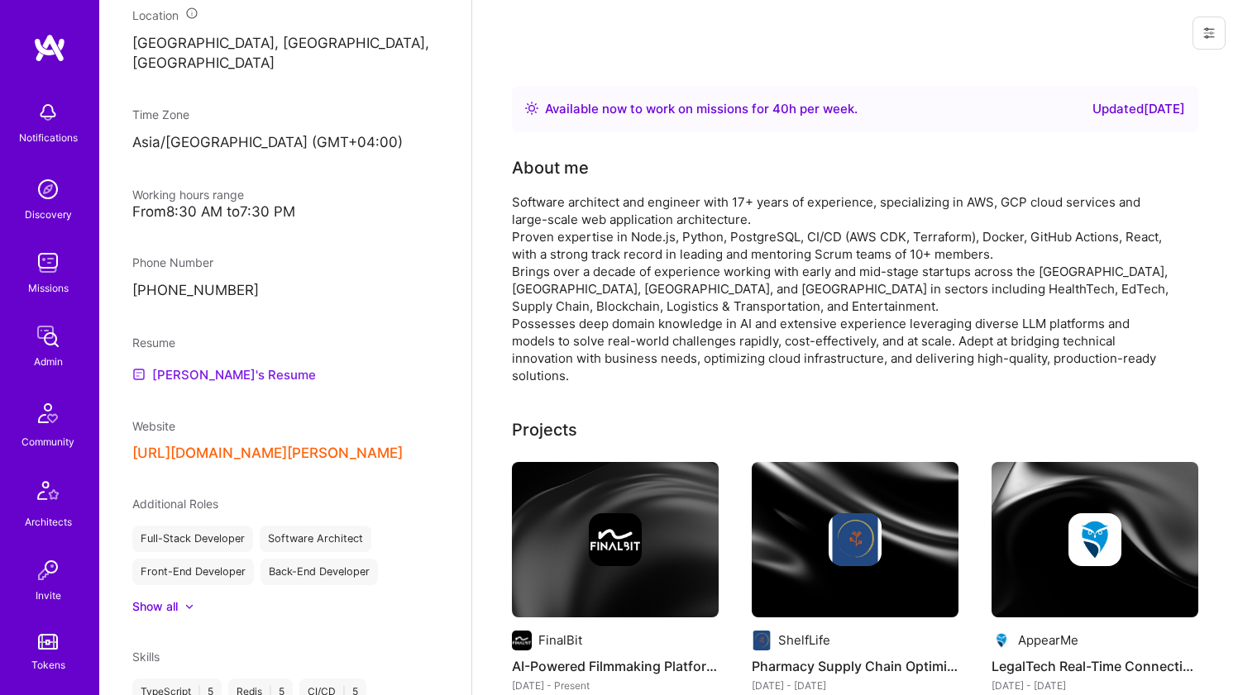
click at [219, 384] on link "Khachatur's Resume" at bounding box center [224, 375] width 184 height 20
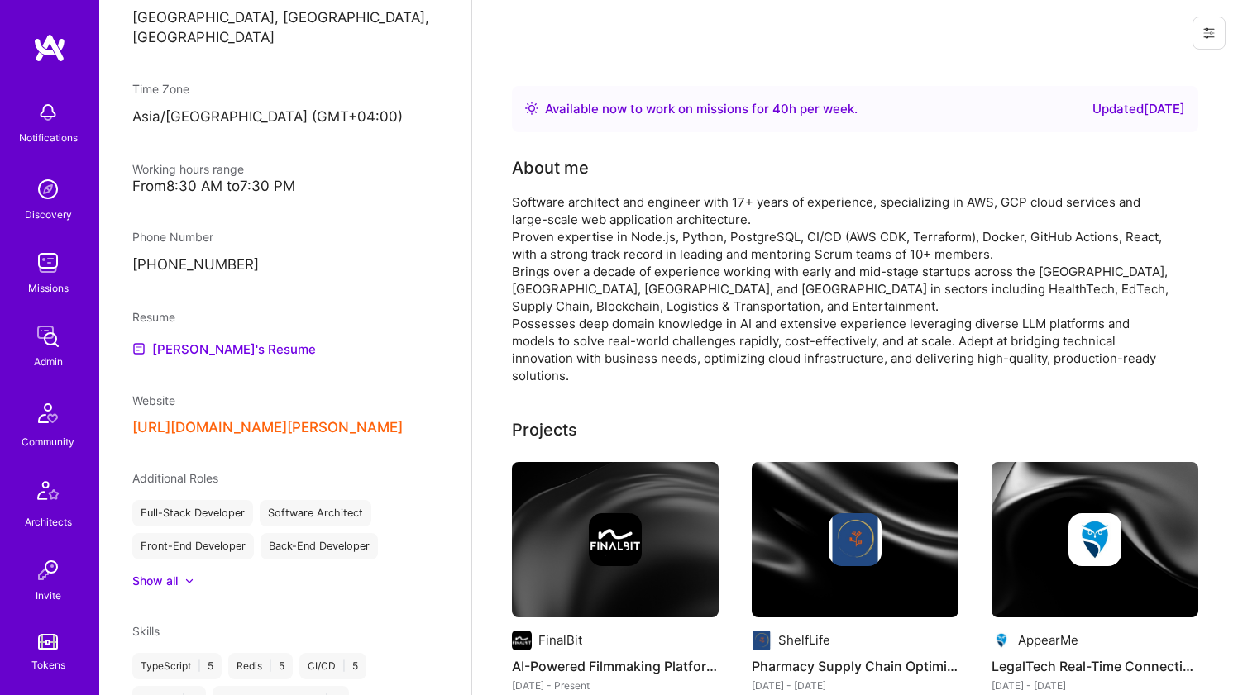
click at [191, 437] on button "https://github.com/gharibyan" at bounding box center [267, 427] width 270 height 17
click at [594, 251] on div "Software architect and engineer with 17+ years of experience, specializing in A…" at bounding box center [842, 288] width 661 height 191
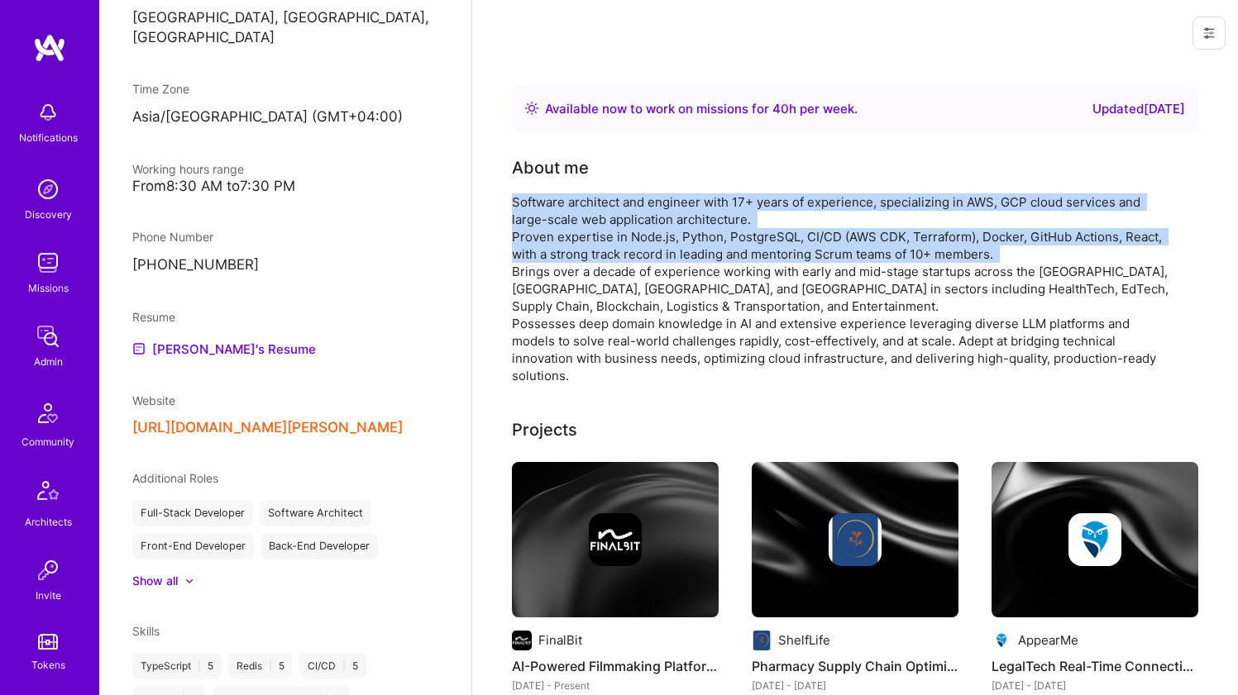
drag, startPoint x: 594, startPoint y: 251, endPoint x: 599, endPoint y: 206, distance: 44.9
click at [599, 206] on div "Software architect and engineer with 17+ years of experience, specializing in A…" at bounding box center [842, 288] width 661 height 191
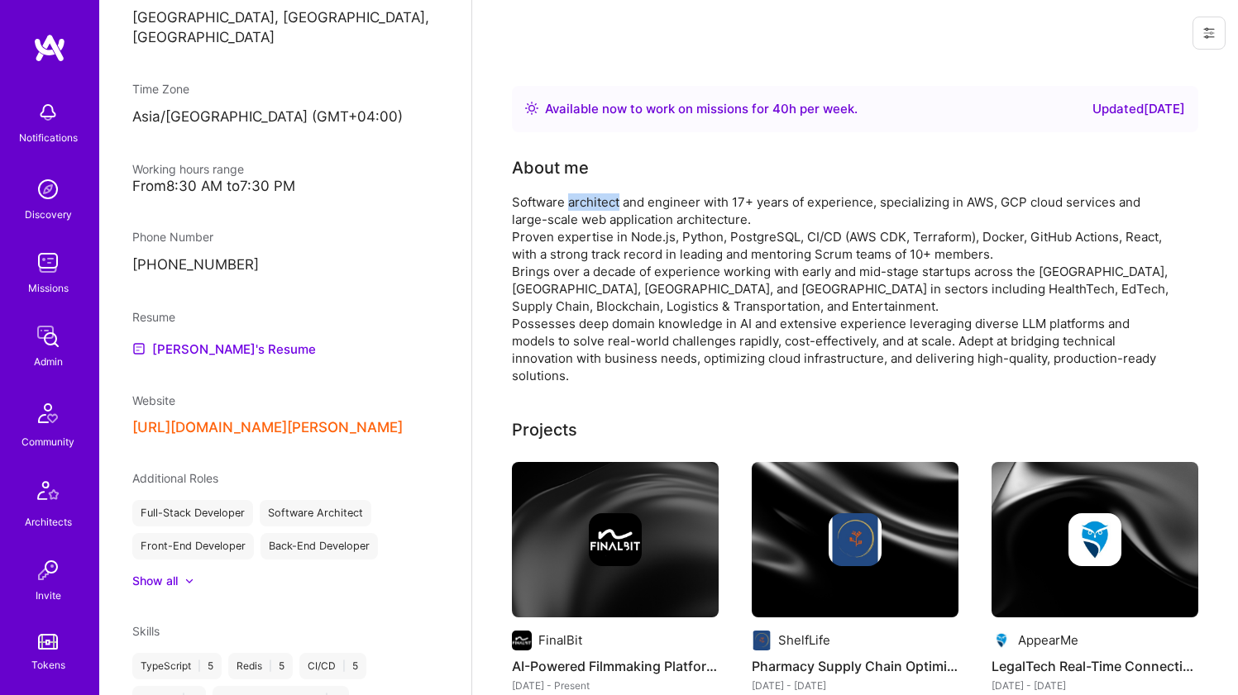
click at [599, 206] on div "Software architect and engineer with 17+ years of experience, specializing in A…" at bounding box center [842, 288] width 661 height 191
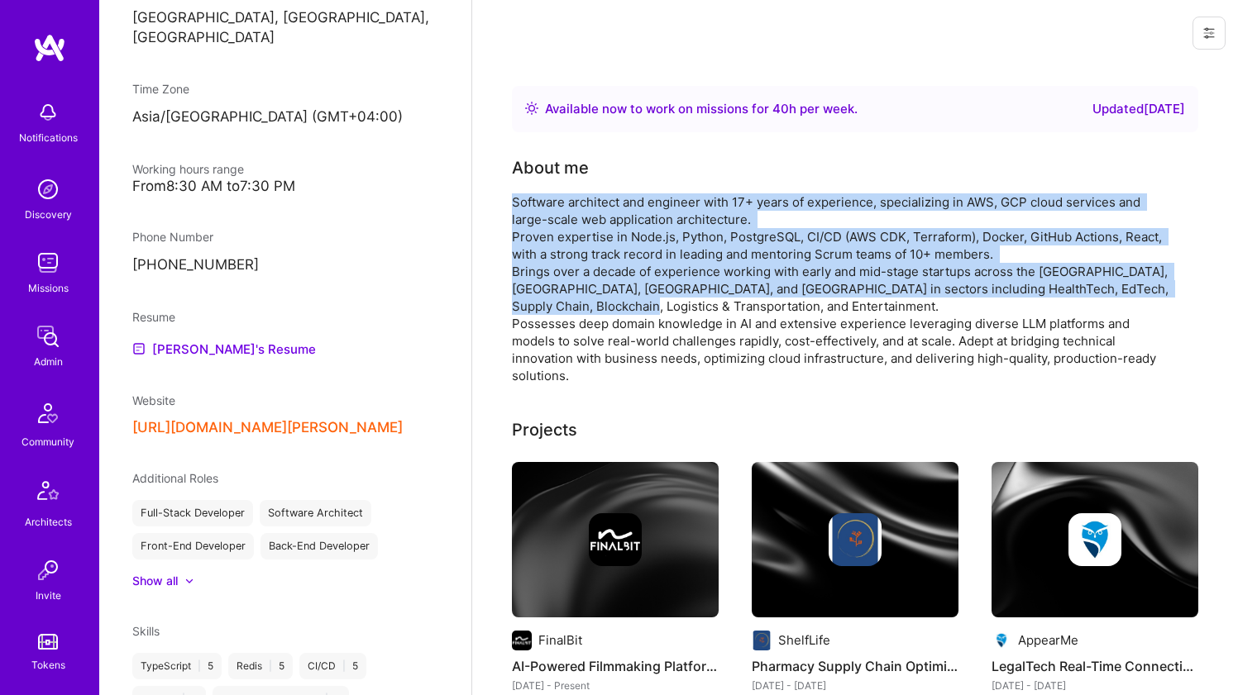
drag, startPoint x: 599, startPoint y: 206, endPoint x: 573, endPoint y: 287, distance: 85.2
click at [573, 287] on div "Software architect and engineer with 17+ years of experience, specializing in A…" at bounding box center [842, 288] width 661 height 191
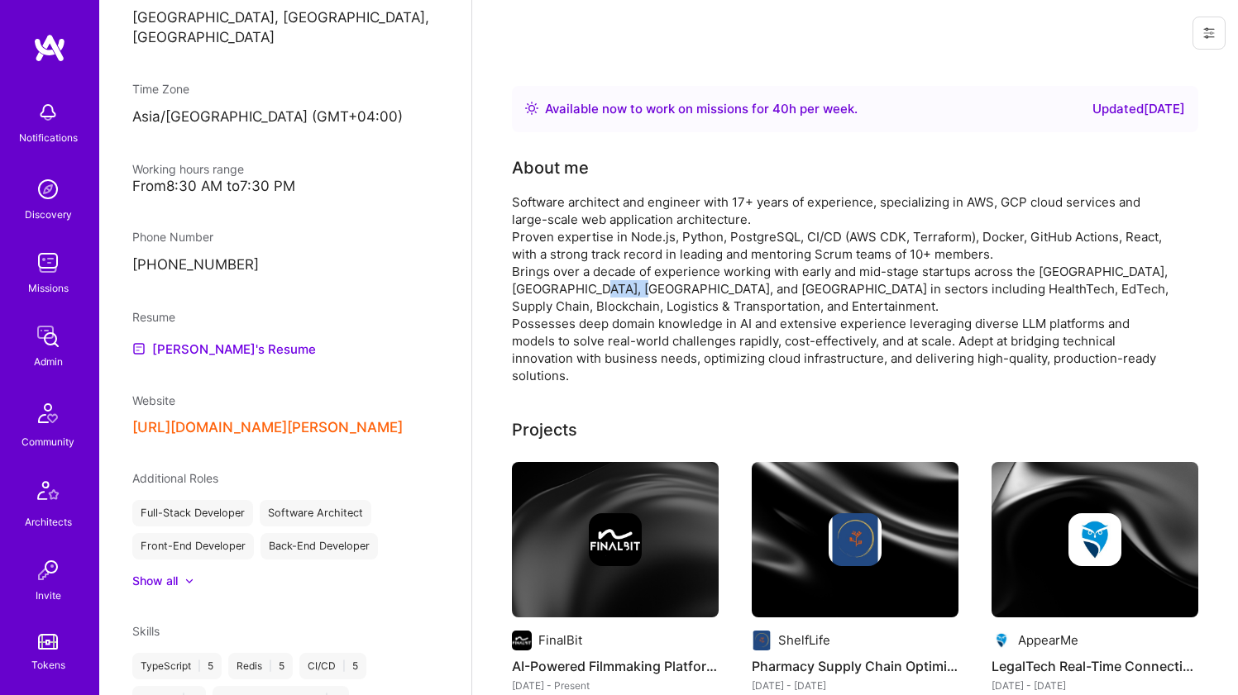
click at [573, 287] on div "Software architect and engineer with 17+ years of experience, specializing in A…" at bounding box center [842, 288] width 661 height 191
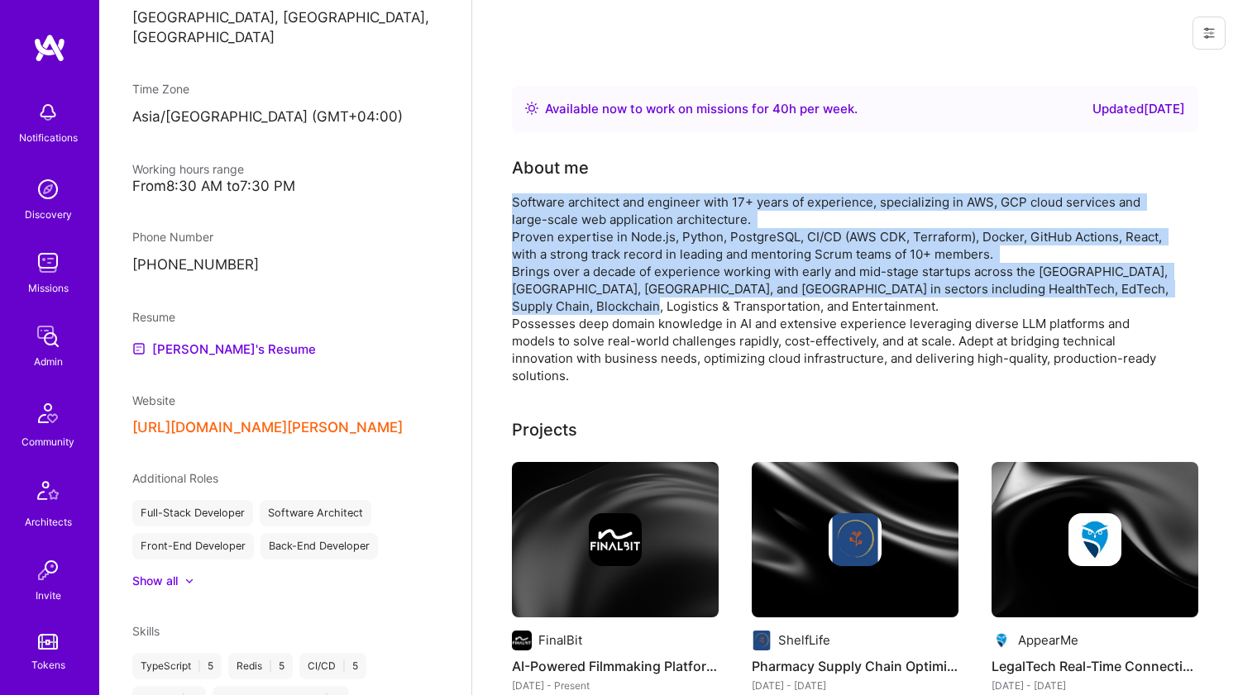
drag, startPoint x: 573, startPoint y: 287, endPoint x: 575, endPoint y: 198, distance: 89.3
click at [575, 198] on div "Software architect and engineer with 17+ years of experience, specializing in A…" at bounding box center [842, 288] width 661 height 191
click at [575, 197] on div "Software architect and engineer with 17+ years of experience, specializing in A…" at bounding box center [842, 288] width 661 height 191
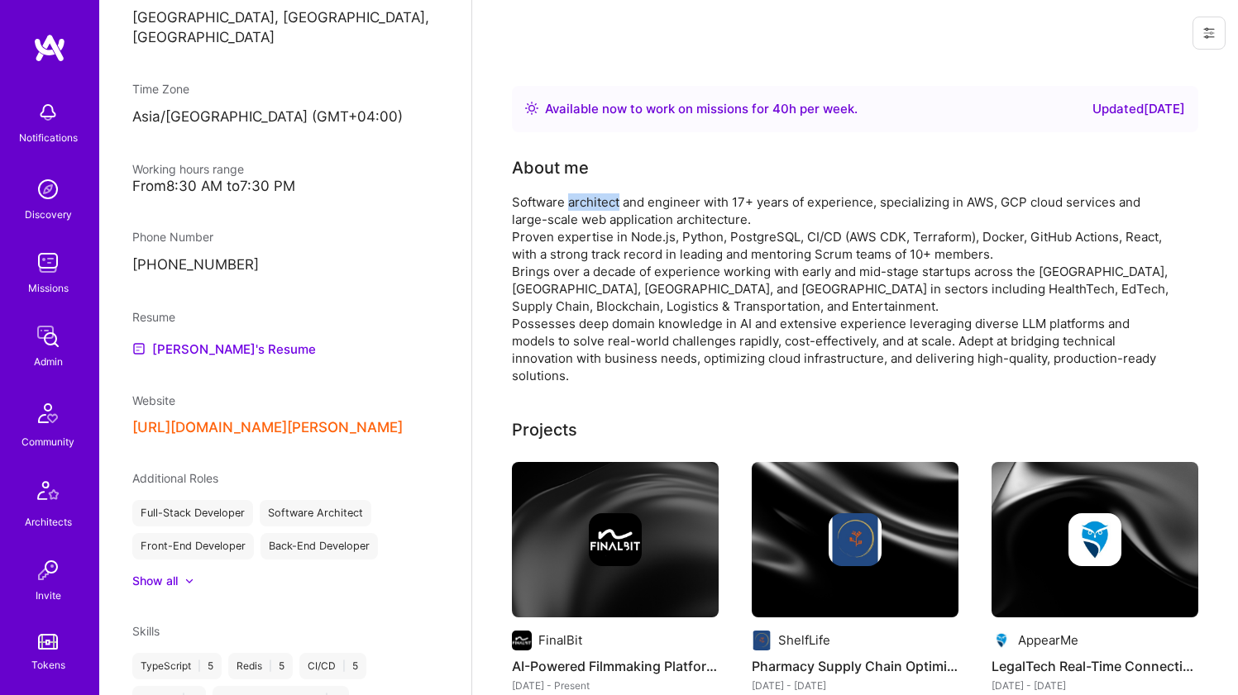
click at [575, 197] on div "Software architect and engineer with 17+ years of experience, specializing in A…" at bounding box center [842, 288] width 661 height 191
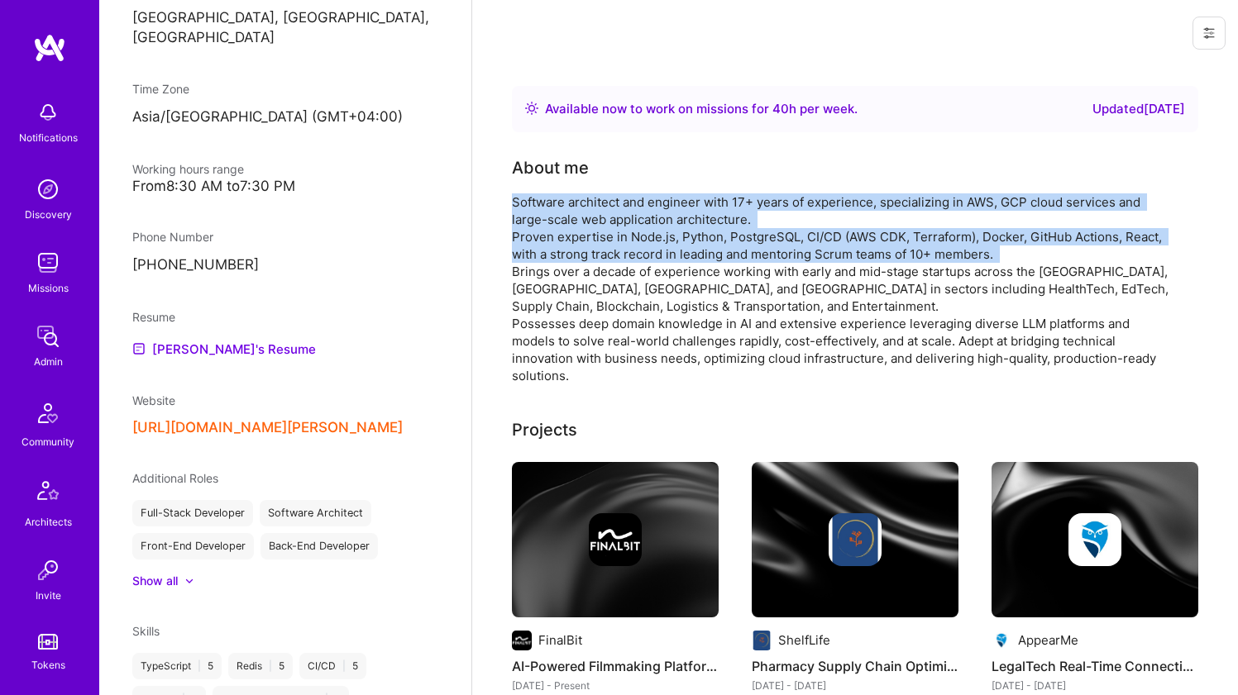
drag, startPoint x: 575, startPoint y: 197, endPoint x: 556, endPoint y: 261, distance: 67.0
click at [556, 261] on div "Software architect and engineer with 17+ years of experience, specializing in A…" at bounding box center [842, 288] width 661 height 191
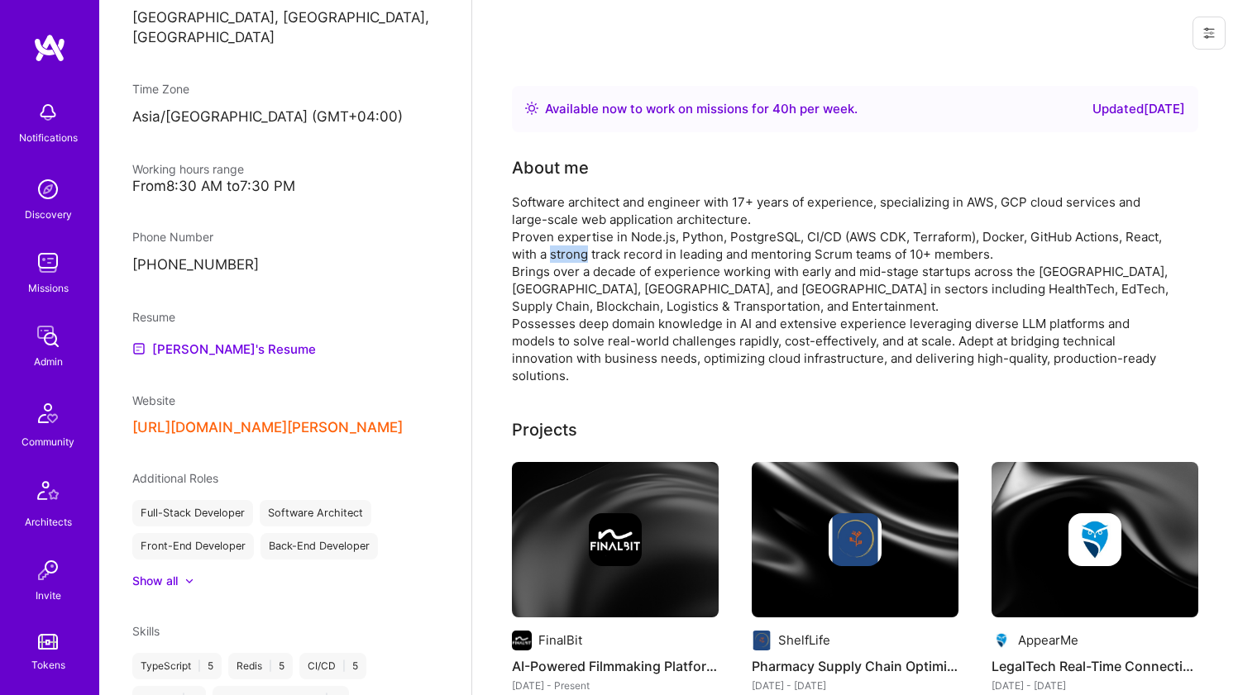
click at [556, 261] on div "Software architect and engineer with 17+ years of experience, specializing in A…" at bounding box center [842, 288] width 661 height 191
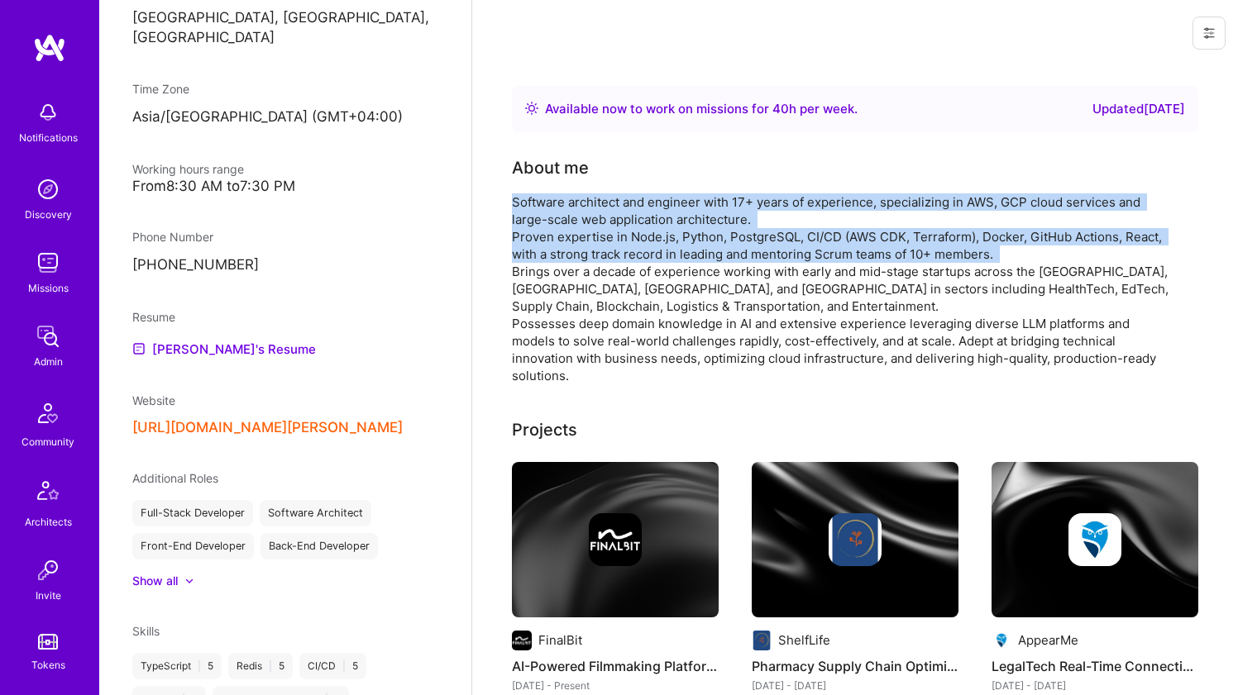
drag, startPoint x: 556, startPoint y: 261, endPoint x: 565, endPoint y: 203, distance: 58.5
click at [565, 203] on div "Software architect and engineer with 17+ years of experience, specializing in A…" at bounding box center [842, 288] width 661 height 191
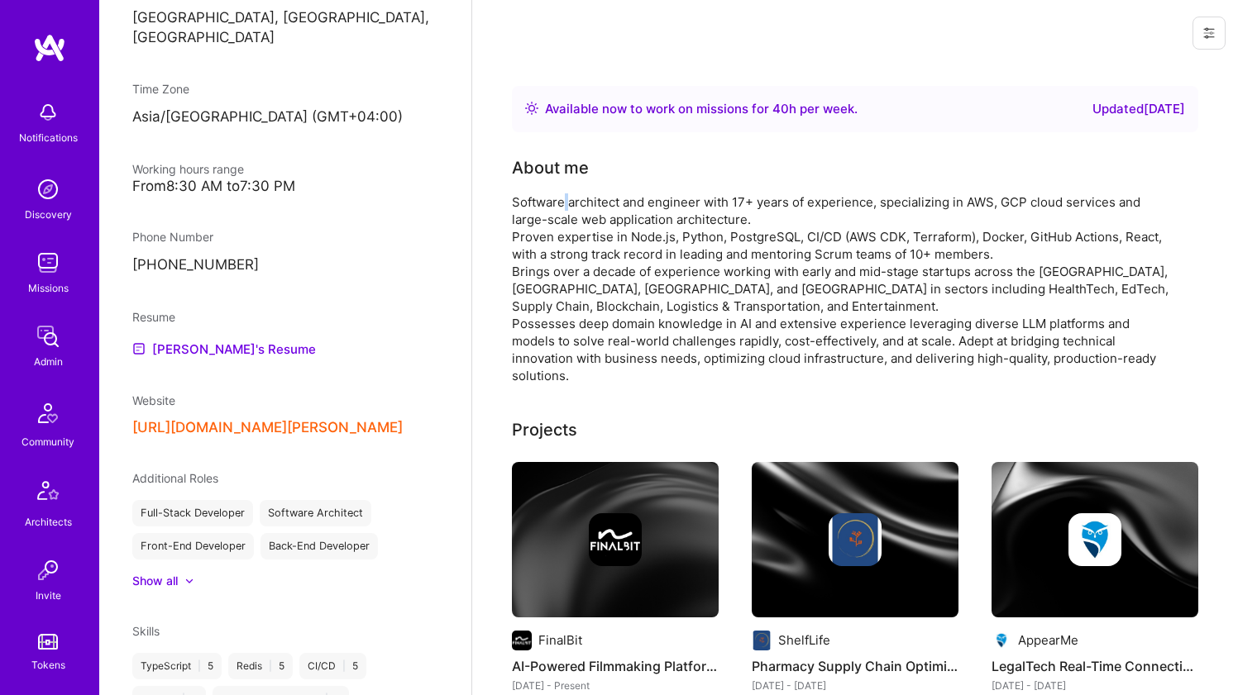
click at [565, 203] on div "Software architect and engineer with 17+ years of experience, specializing in A…" at bounding box center [842, 288] width 661 height 191
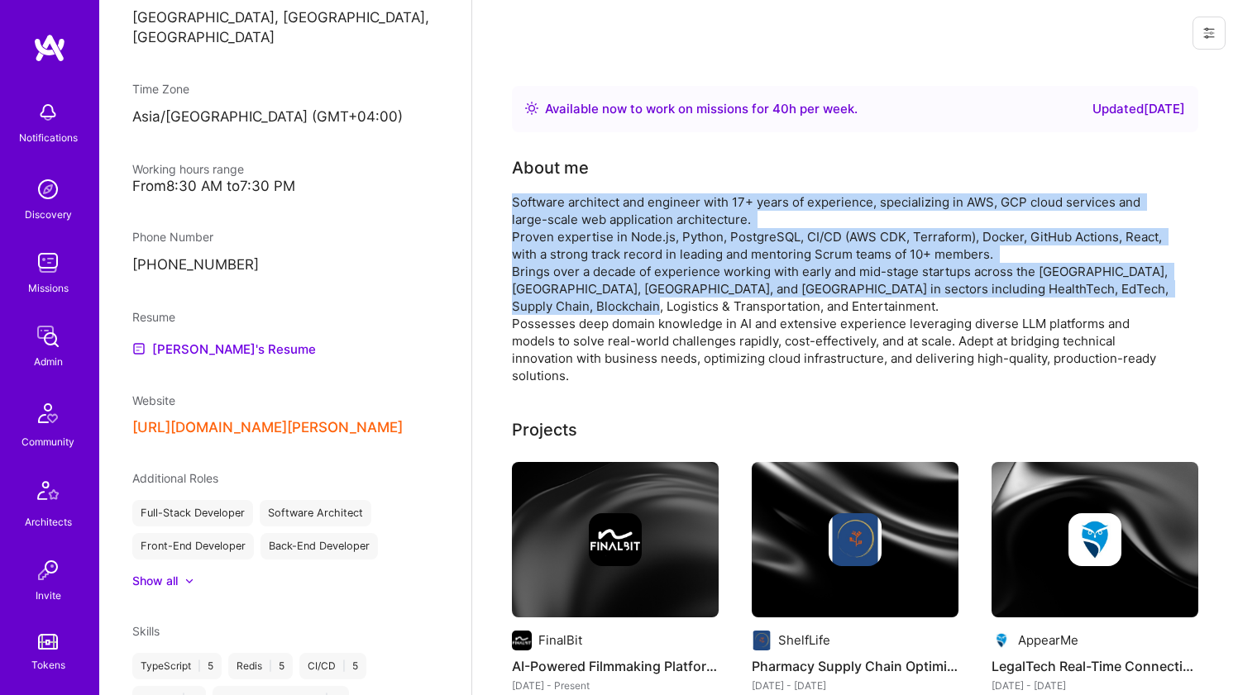
drag, startPoint x: 565, startPoint y: 203, endPoint x: 549, endPoint y: 267, distance: 65.6
click at [549, 267] on div "Software architect and engineer with 17+ years of experience, specializing in A…" at bounding box center [842, 288] width 661 height 191
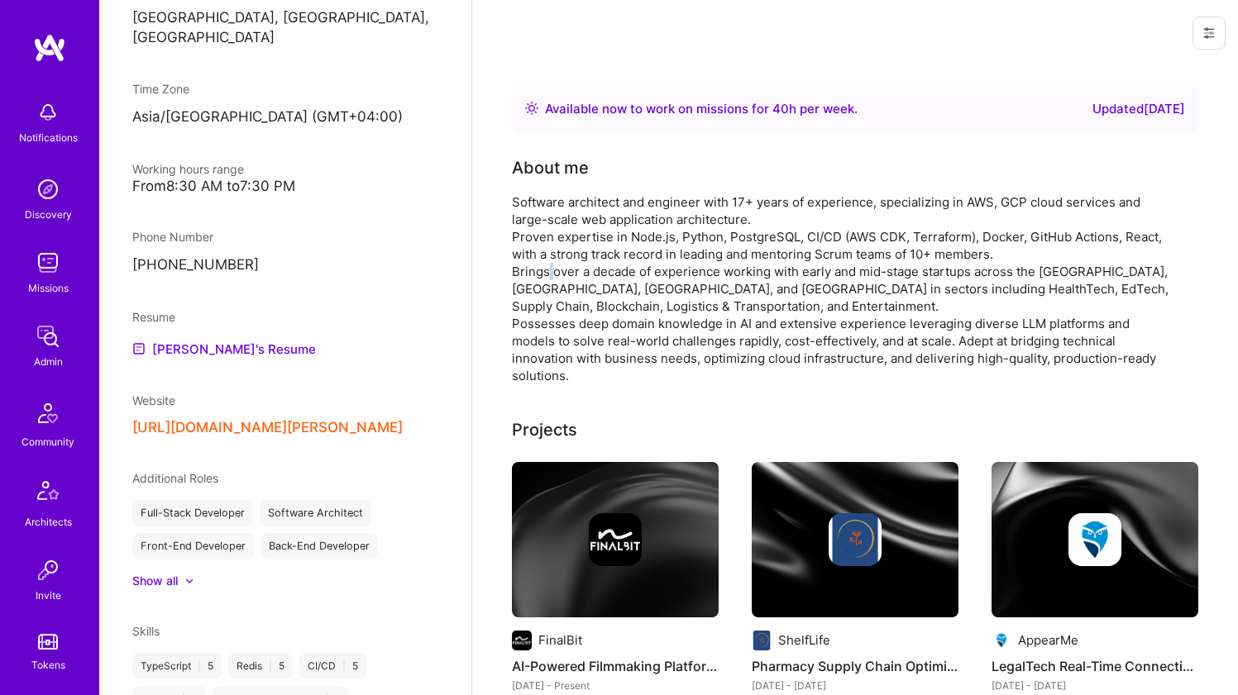
click at [549, 267] on div "Software architect and engineer with 17+ years of experience, specializing in A…" at bounding box center [842, 288] width 661 height 191
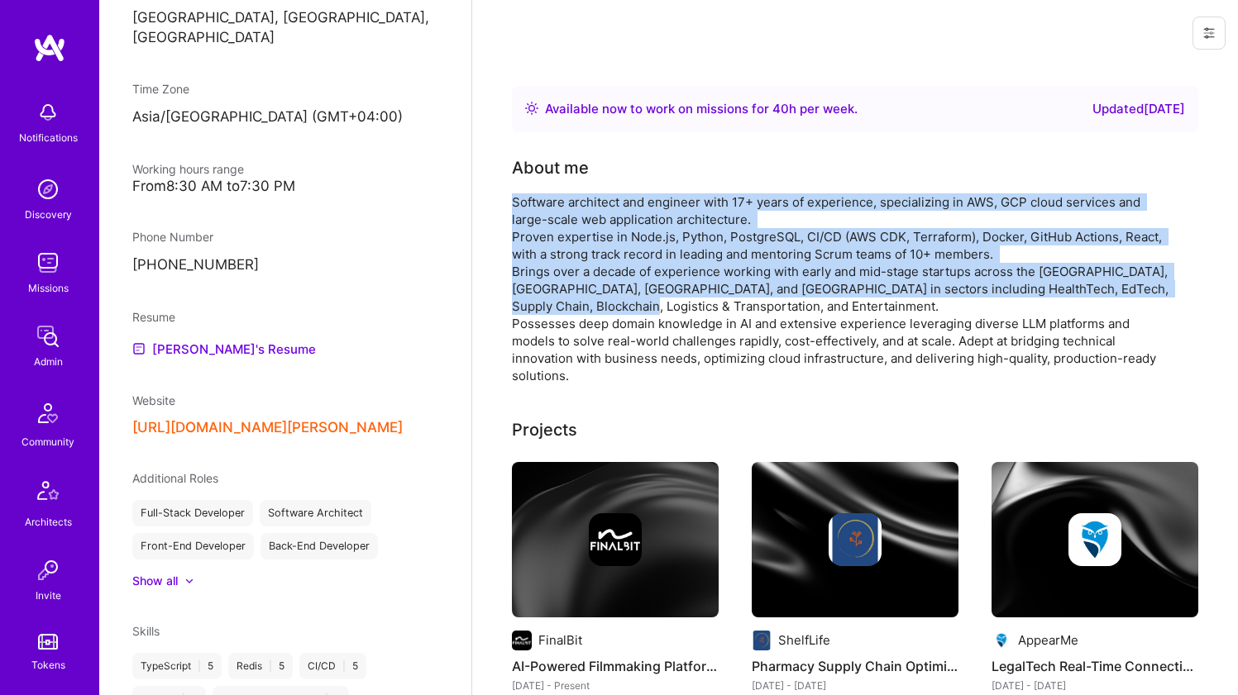
drag, startPoint x: 549, startPoint y: 267, endPoint x: 554, endPoint y: 212, distance: 55.6
click at [554, 212] on div "Software architect and engineer with 17+ years of experience, specializing in A…" at bounding box center [842, 288] width 661 height 191
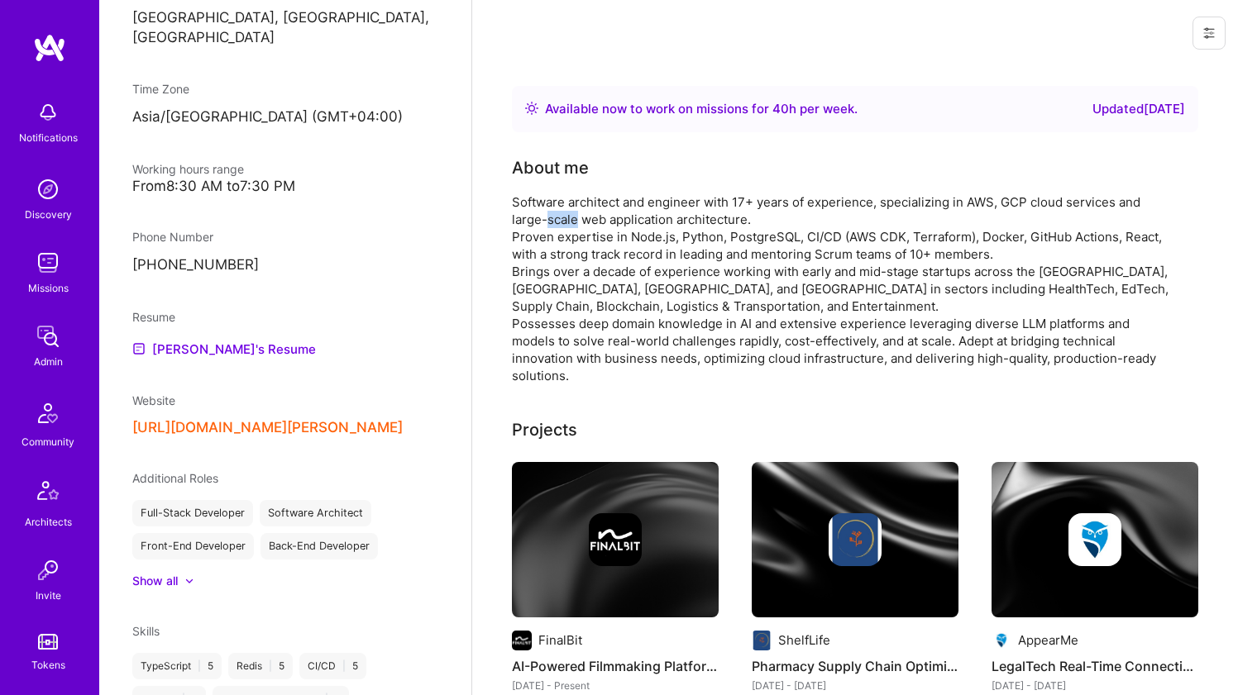
click at [554, 212] on div "Software architect and engineer with 17+ years of experience, specializing in A…" at bounding box center [842, 288] width 661 height 191
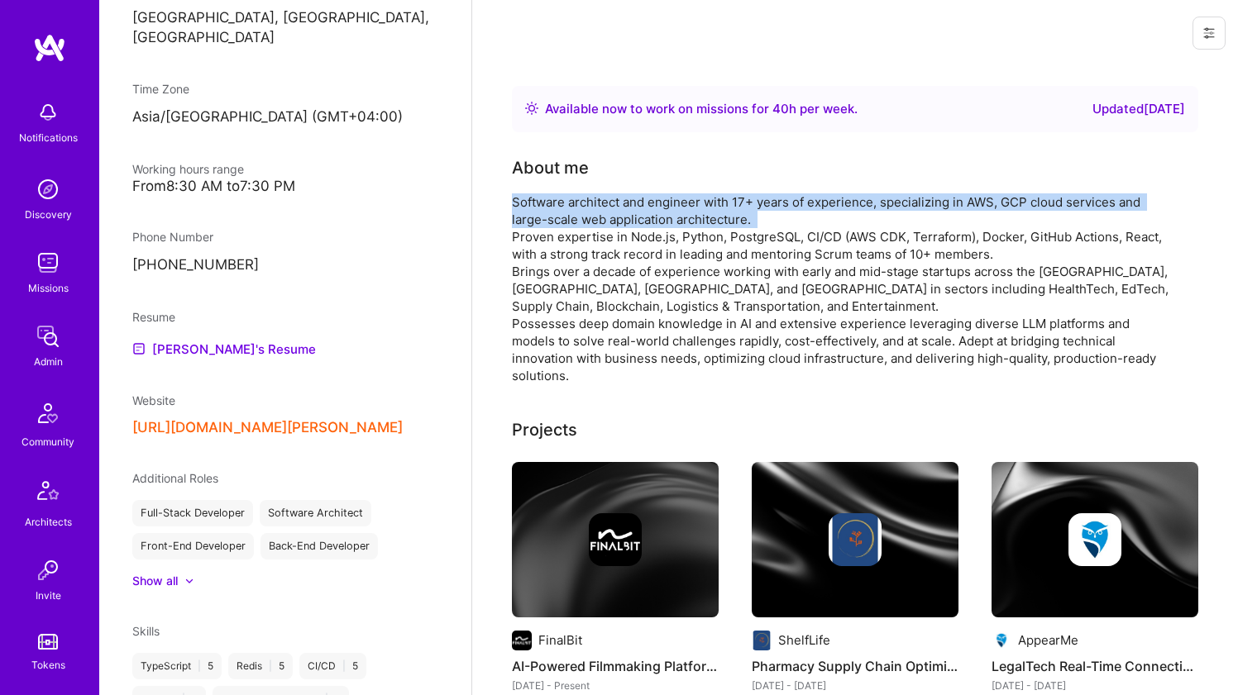
click at [554, 212] on div "Software architect and engineer with 17+ years of experience, specializing in A…" at bounding box center [842, 288] width 661 height 191
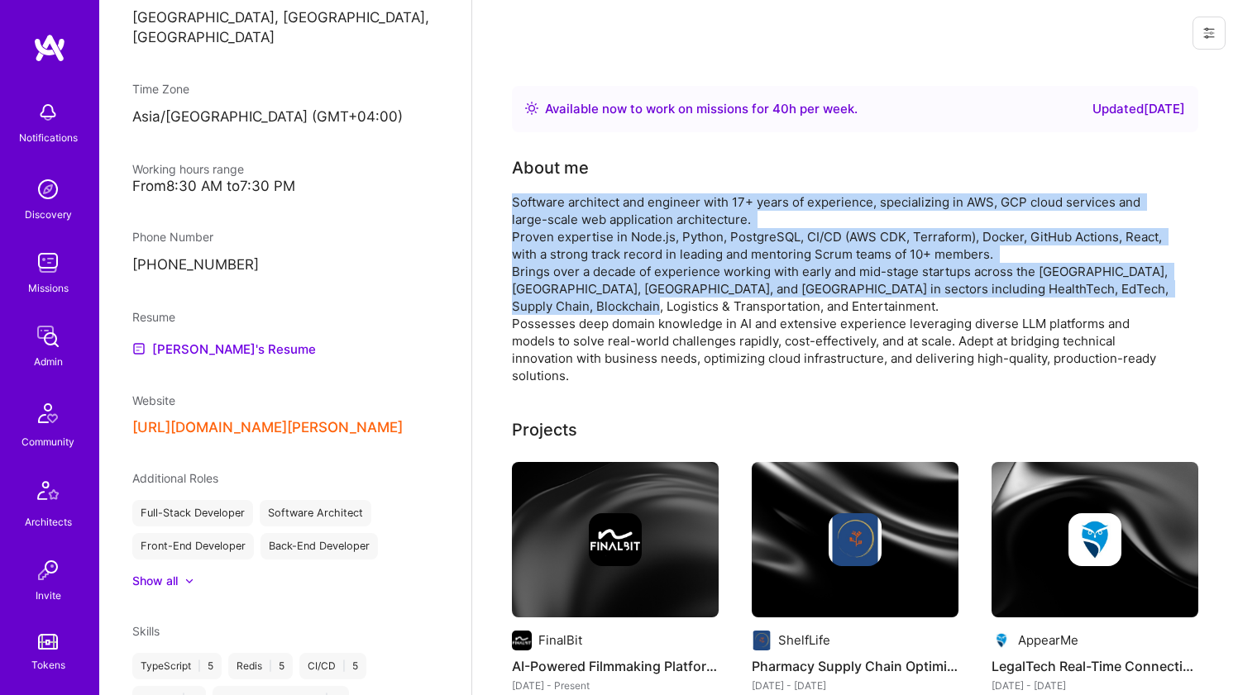
drag, startPoint x: 554, startPoint y: 212, endPoint x: 551, endPoint y: 268, distance: 56.3
click at [551, 268] on div "Software architect and engineer with 17+ years of experience, specializing in A…" at bounding box center [842, 288] width 661 height 191
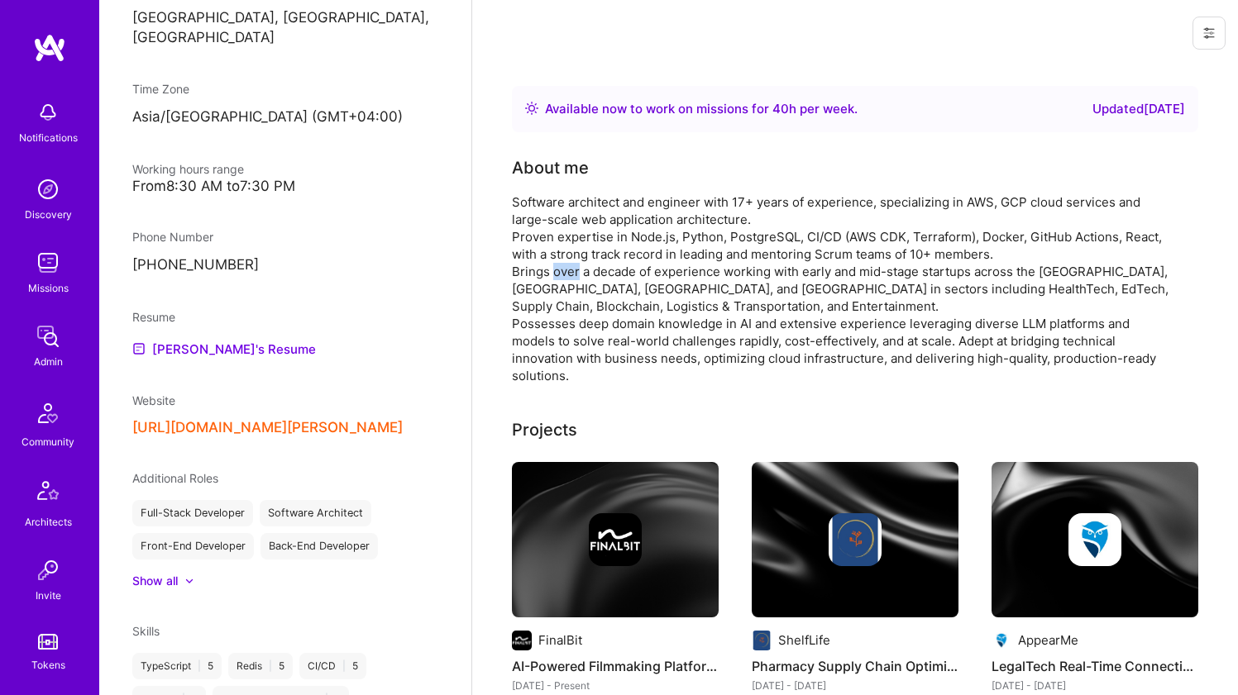
click at [551, 268] on div "Software architect and engineer with 17+ years of experience, specializing in A…" at bounding box center [842, 288] width 661 height 191
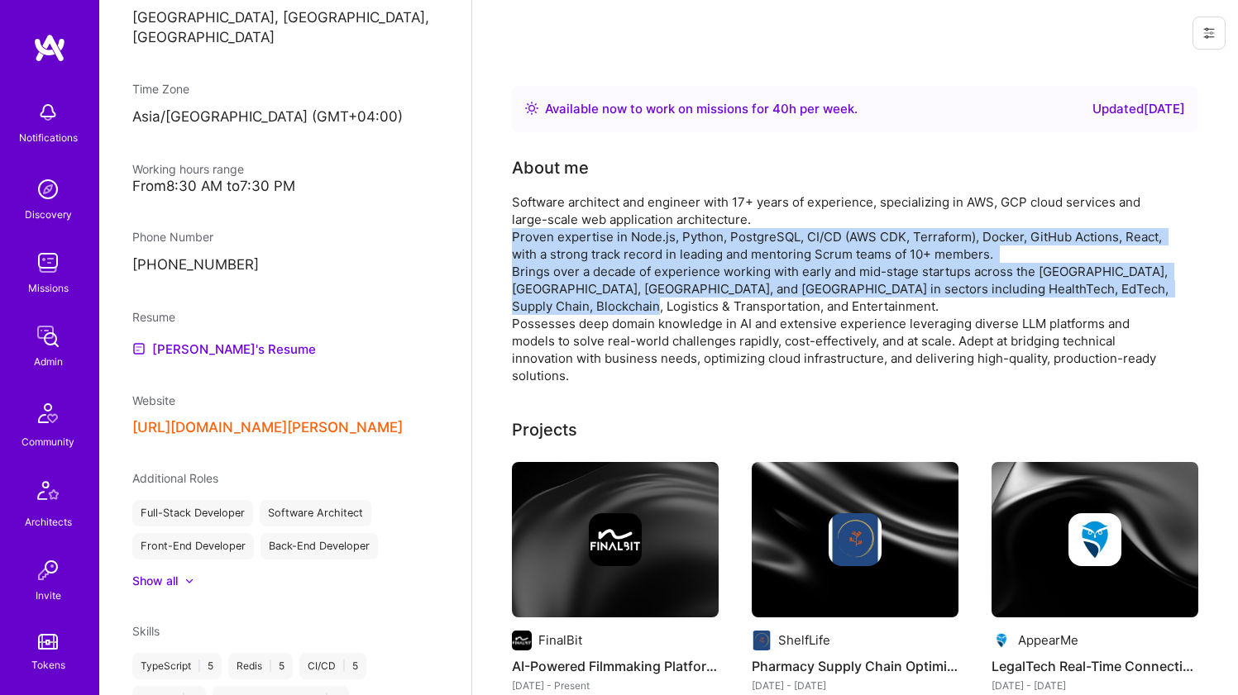
drag, startPoint x: 551, startPoint y: 268, endPoint x: 559, endPoint y: 227, distance: 42.2
click at [559, 227] on div "Software architect and engineer with 17+ years of experience, specializing in A…" at bounding box center [842, 288] width 661 height 191
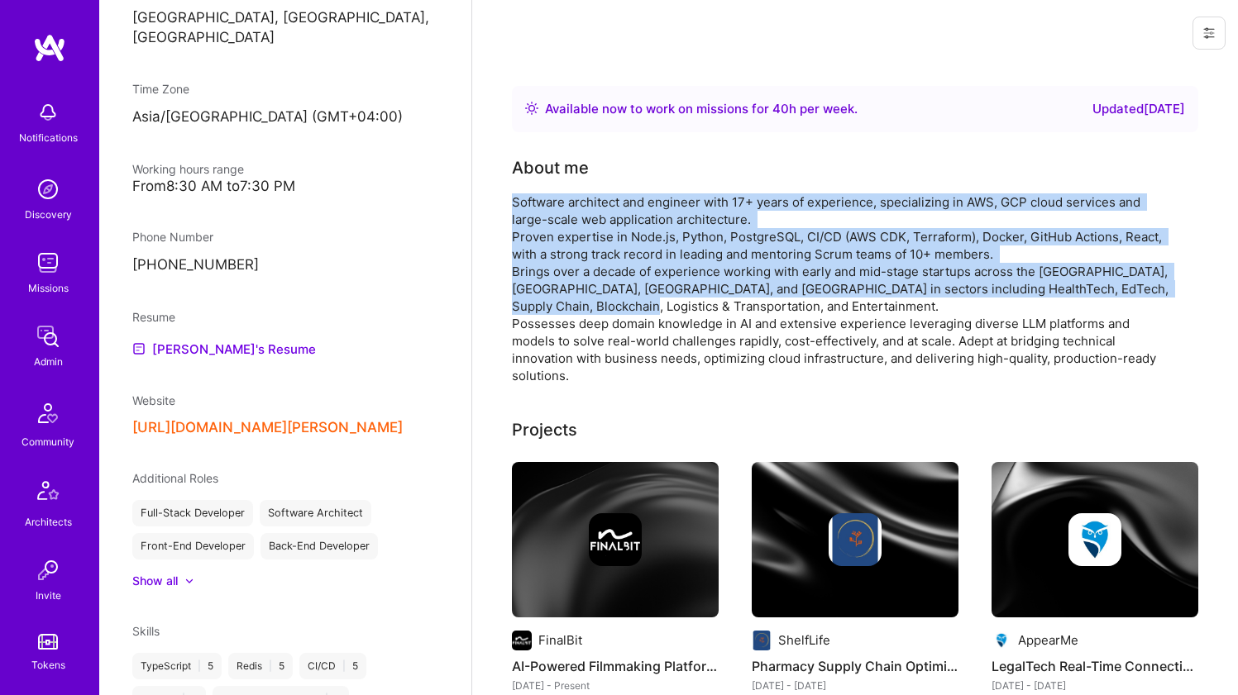
click at [559, 227] on div "Software architect and engineer with 17+ years of experience, specializing in A…" at bounding box center [842, 288] width 661 height 191
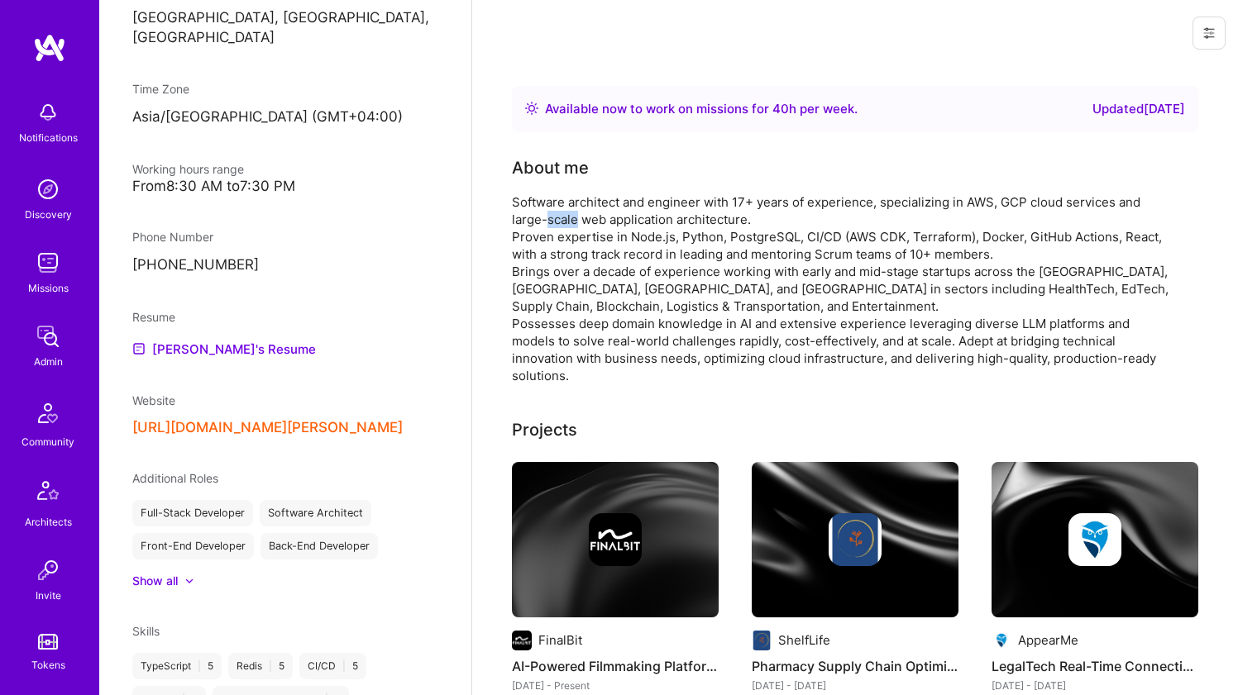
click at [559, 227] on div "Software architect and engineer with 17+ years of experience, specializing in A…" at bounding box center [842, 288] width 661 height 191
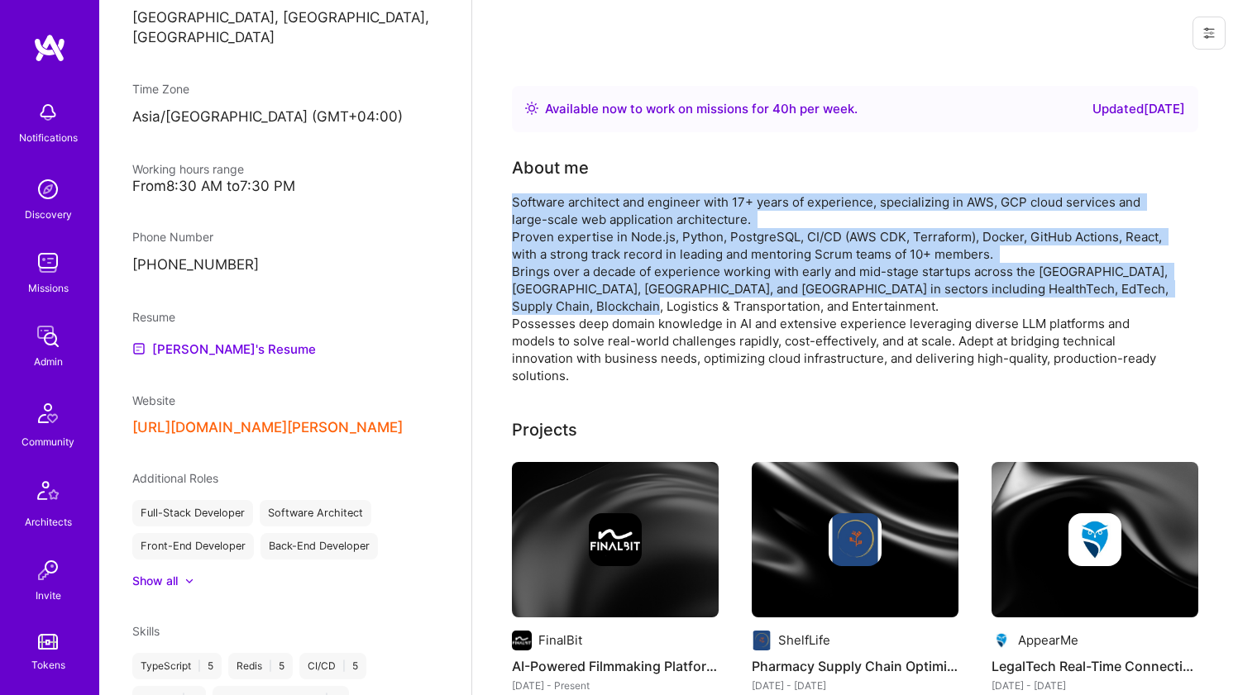
drag, startPoint x: 559, startPoint y: 227, endPoint x: 546, endPoint y: 292, distance: 66.6
click at [546, 292] on div "Software architect and engineer with 17+ years of experience, specializing in A…" at bounding box center [842, 288] width 661 height 191
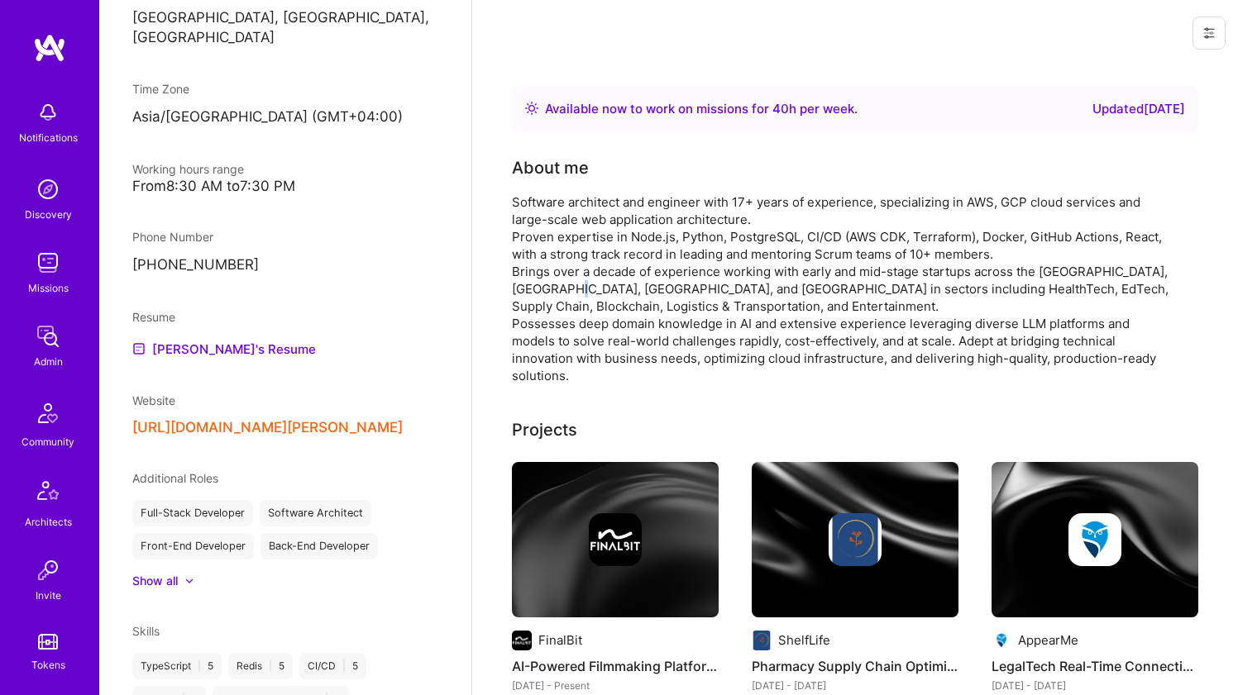
click at [546, 292] on div "Software architect and engineer with 17+ years of experience, specializing in A…" at bounding box center [842, 288] width 661 height 191
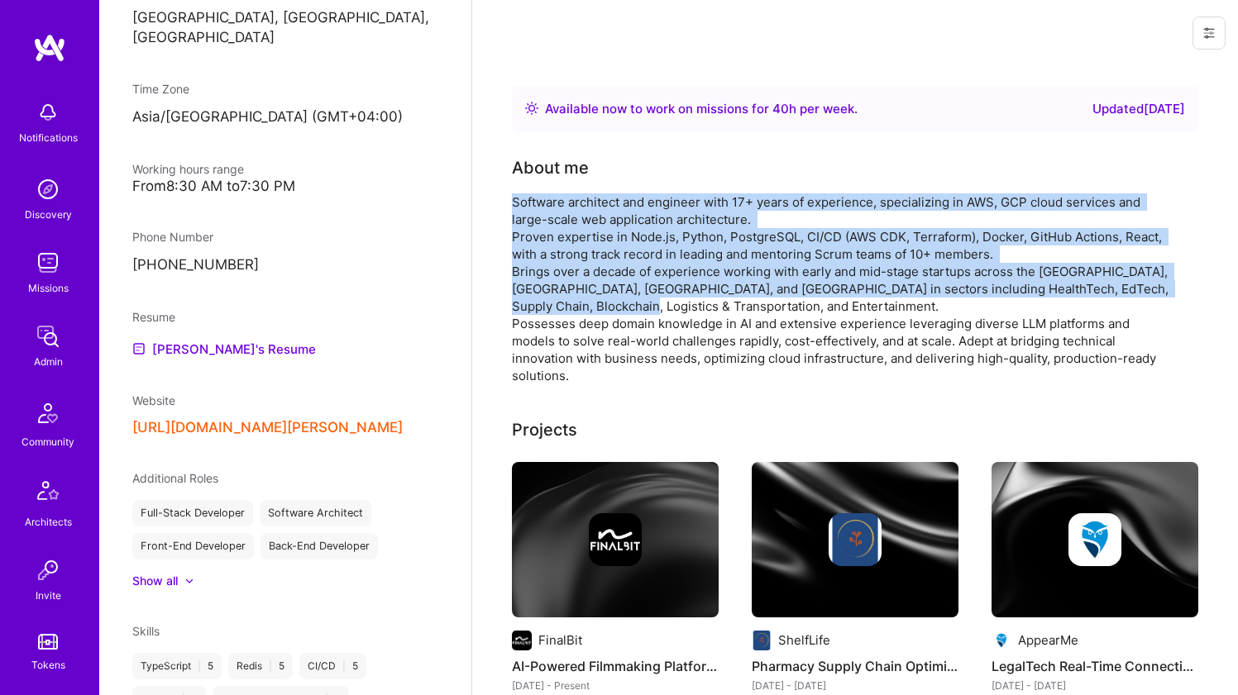
drag, startPoint x: 546, startPoint y: 292, endPoint x: 556, endPoint y: 217, distance: 75.1
click at [556, 217] on div "Software architect and engineer with 17+ years of experience, specializing in A…" at bounding box center [842, 288] width 661 height 191
click at [556, 218] on div "Software architect and engineer with 17+ years of experience, specializing in A…" at bounding box center [842, 288] width 661 height 191
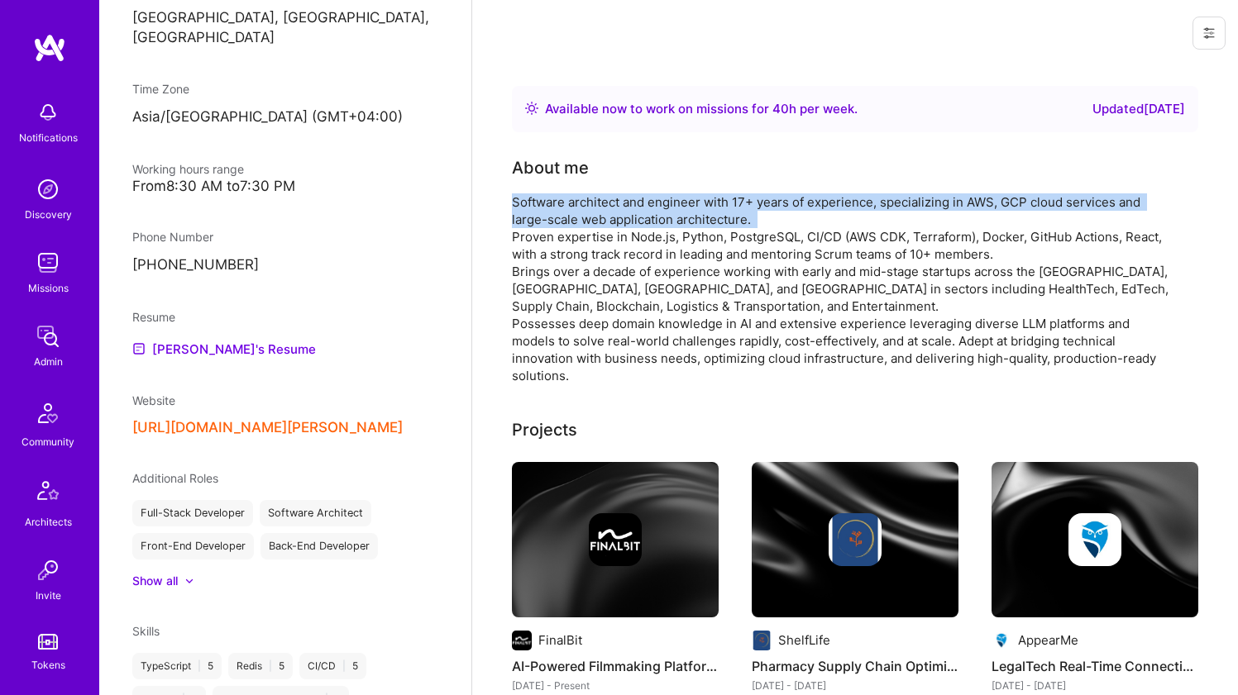
click at [556, 218] on div "Software architect and engineer with 17+ years of experience, specializing in A…" at bounding box center [842, 288] width 661 height 191
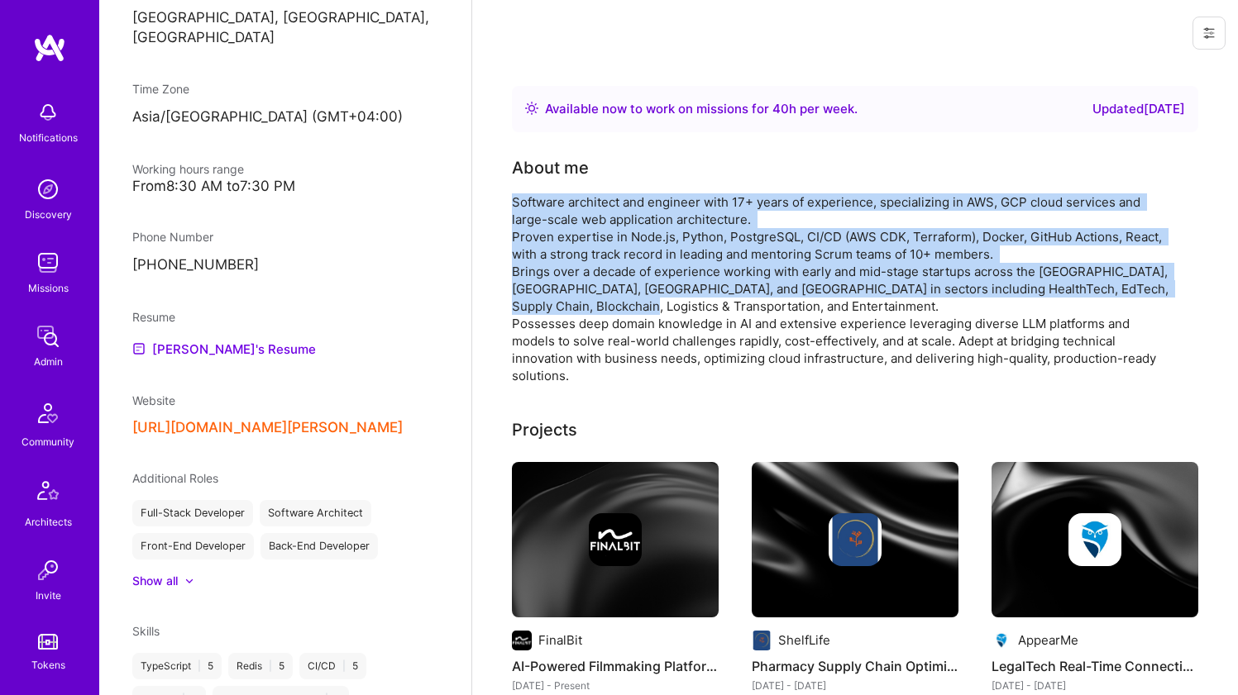
drag, startPoint x: 556, startPoint y: 218, endPoint x: 547, endPoint y: 273, distance: 55.2
click at [547, 273] on div "Software architect and engineer with 17+ years of experience, specializing in A…" at bounding box center [842, 288] width 661 height 191
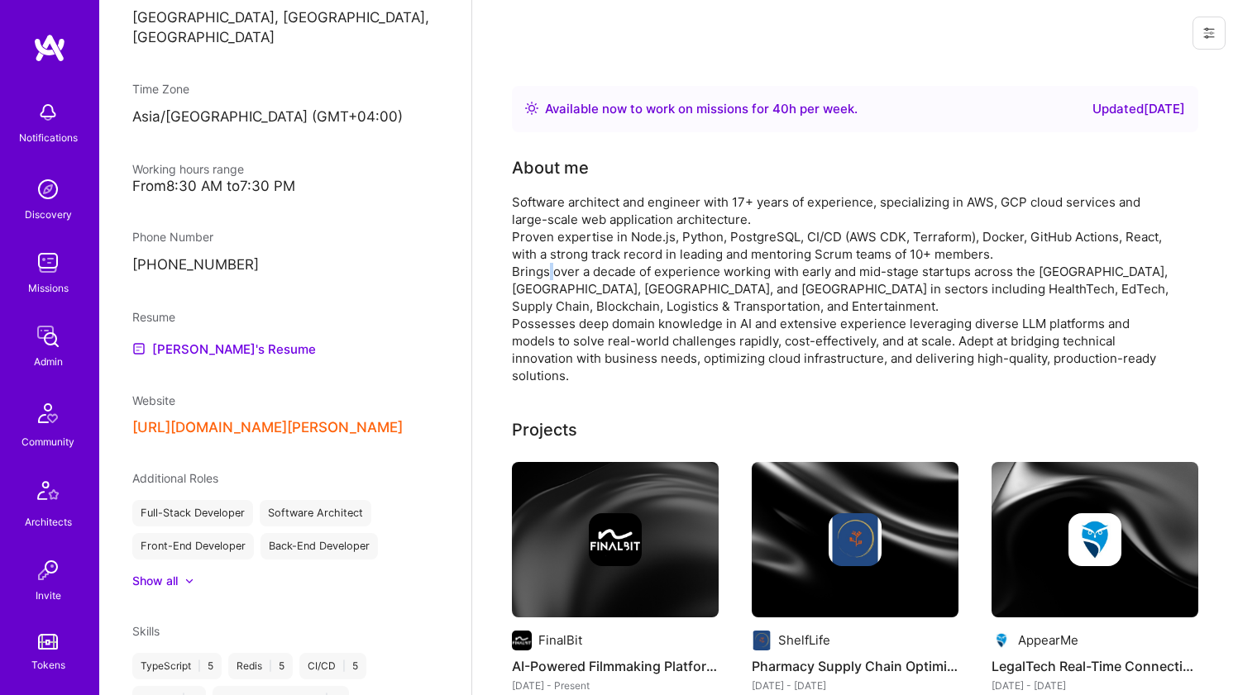
click at [547, 273] on div "Software architect and engineer with 17+ years of experience, specializing in A…" at bounding box center [842, 288] width 661 height 191
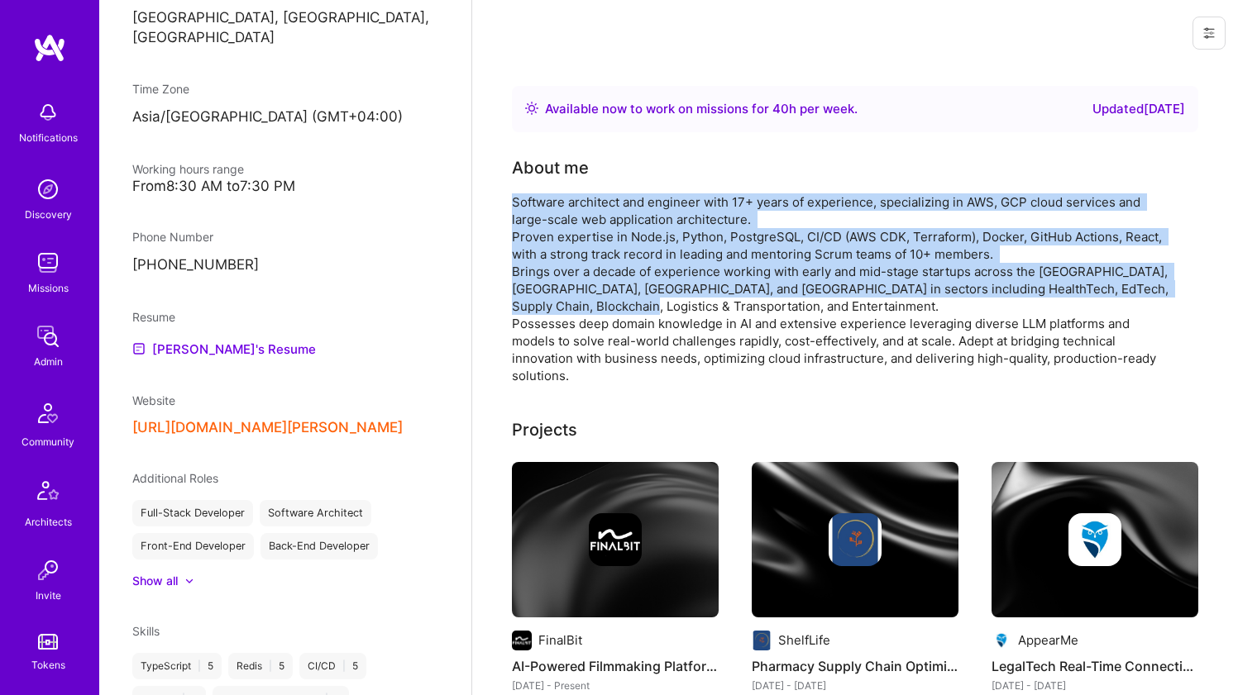
drag, startPoint x: 547, startPoint y: 273, endPoint x: 557, endPoint y: 216, distance: 57.9
click at [557, 216] on div "Software architect and engineer with 17+ years of experience, specializing in A…" at bounding box center [842, 288] width 661 height 191
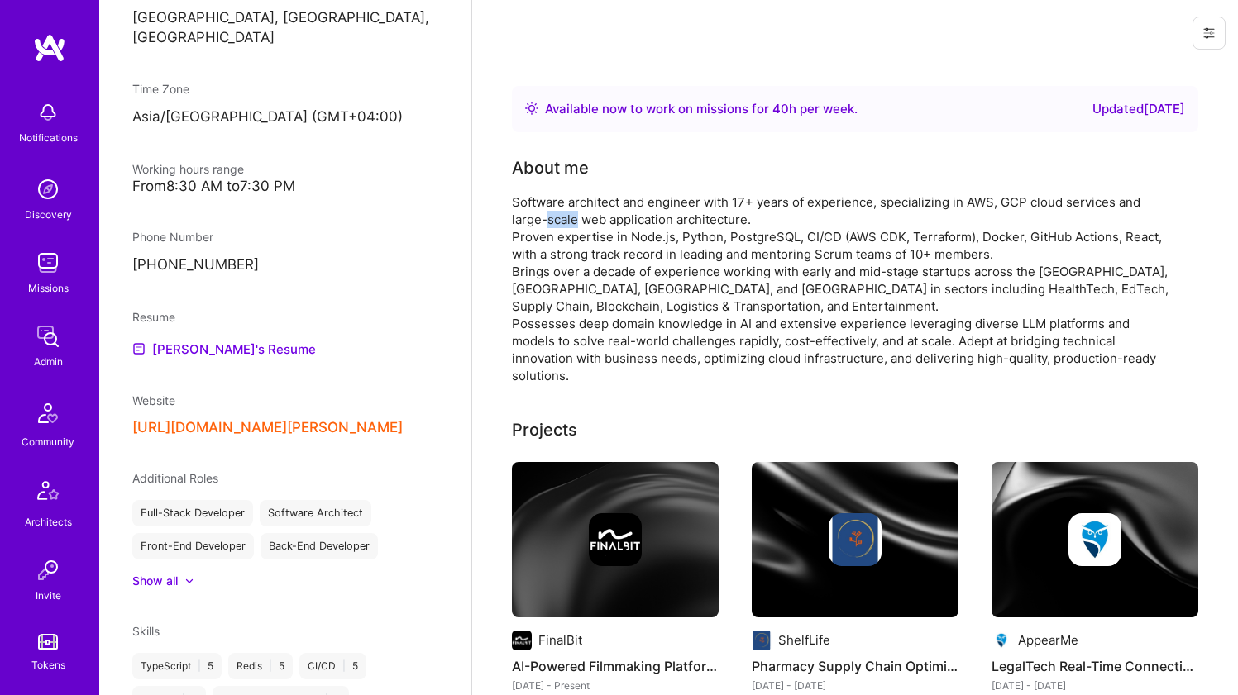
click at [557, 216] on div "Software architect and engineer with 17+ years of experience, specializing in A…" at bounding box center [842, 288] width 661 height 191
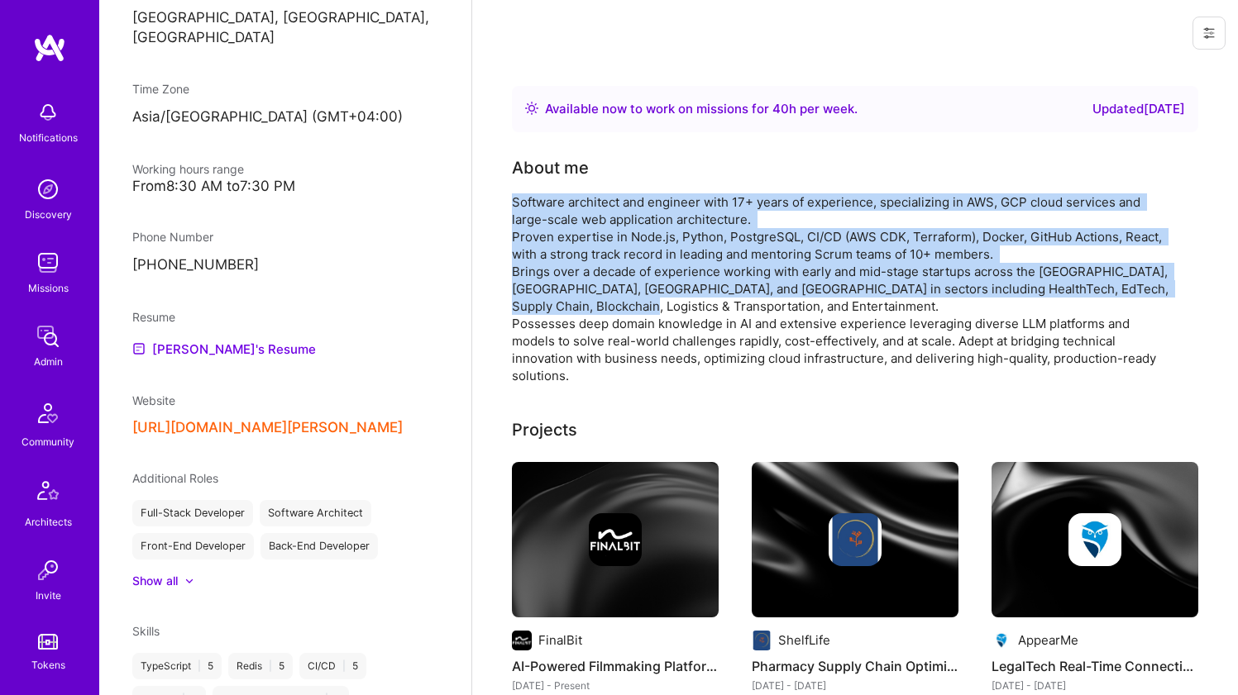
drag, startPoint x: 557, startPoint y: 216, endPoint x: 547, endPoint y: 284, distance: 68.5
click at [547, 283] on div "Software architect and engineer with 17+ years of experience, specializing in A…" at bounding box center [842, 288] width 661 height 191
click at [547, 284] on div "Software architect and engineer with 17+ years of experience, specializing in A…" at bounding box center [842, 288] width 661 height 191
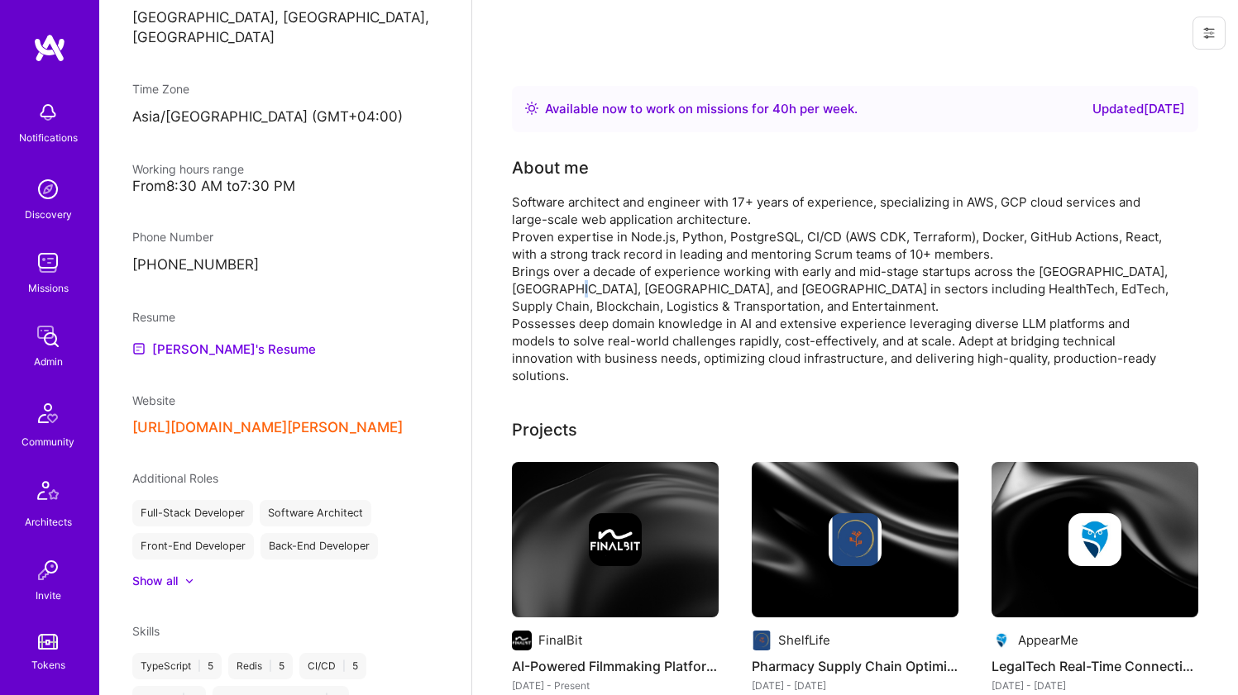
click at [547, 284] on div "Software architect and engineer with 17+ years of experience, specializing in A…" at bounding box center [842, 288] width 661 height 191
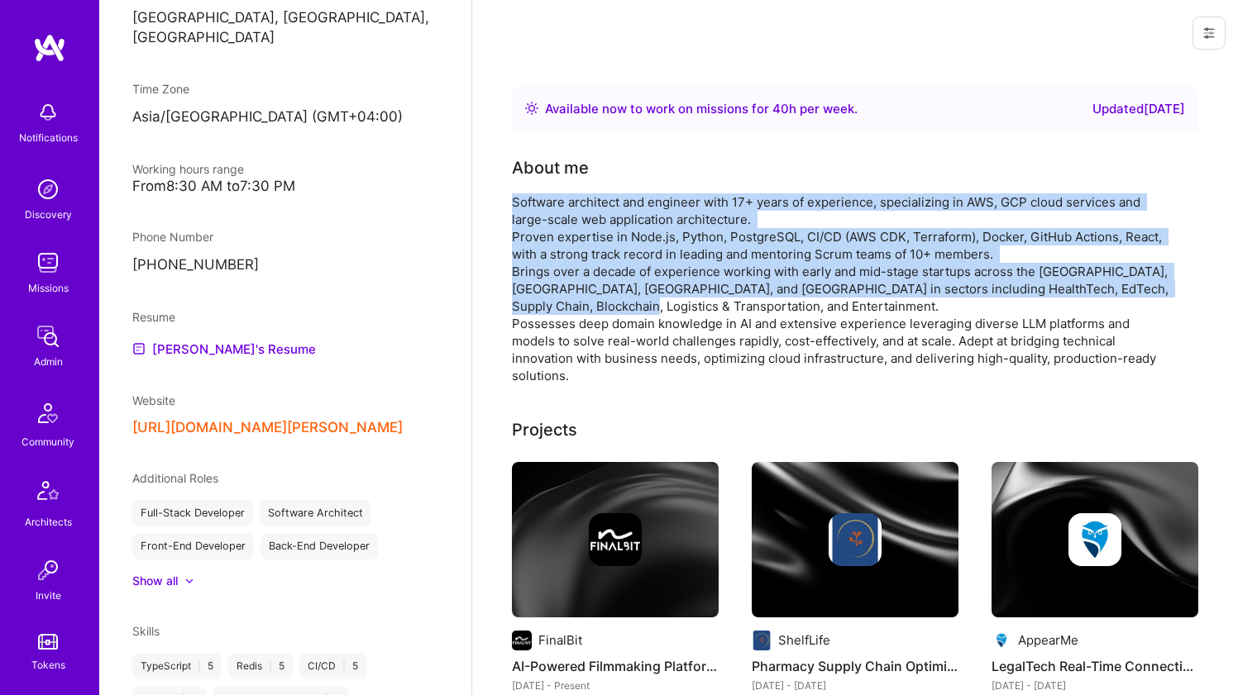
drag, startPoint x: 547, startPoint y: 283, endPoint x: 556, endPoint y: 217, distance: 65.8
click at [556, 217] on div "Software architect and engineer with 17+ years of experience, specializing in A…" at bounding box center [842, 288] width 661 height 191
click at [558, 215] on div "Software architect and engineer with 17+ years of experience, specializing in A…" at bounding box center [842, 288] width 661 height 191
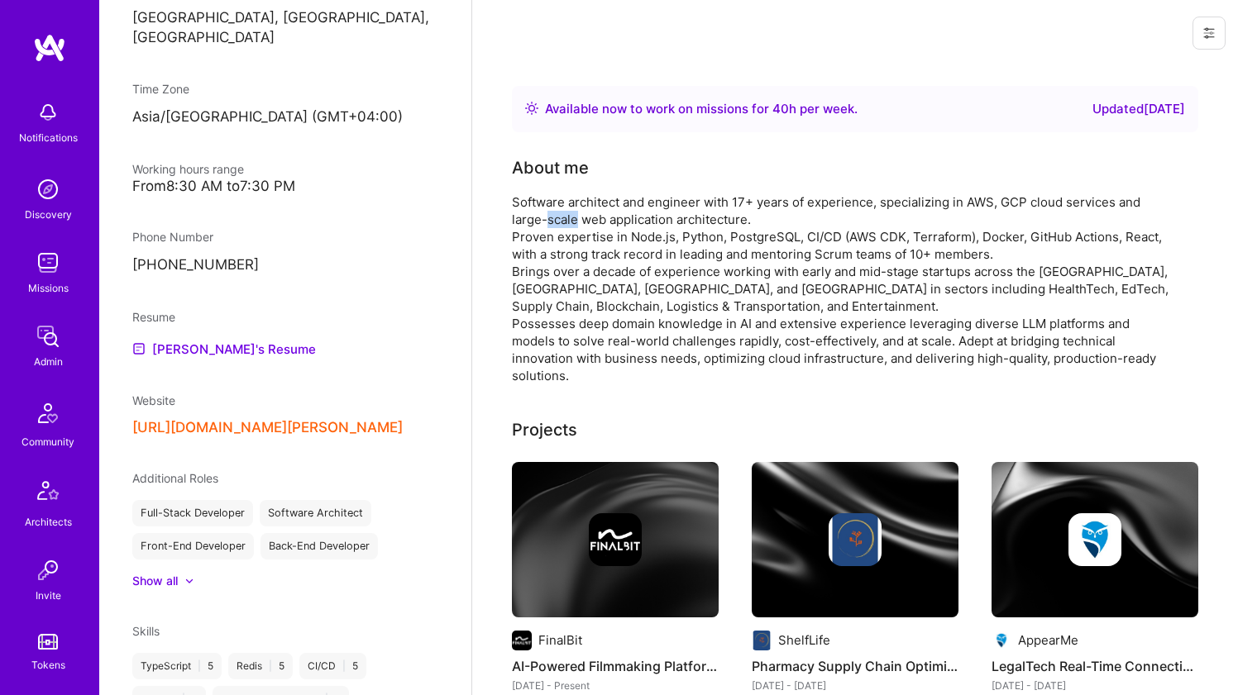
click at [558, 215] on div "Software architect and engineer with 17+ years of experience, specializing in A…" at bounding box center [842, 288] width 661 height 191
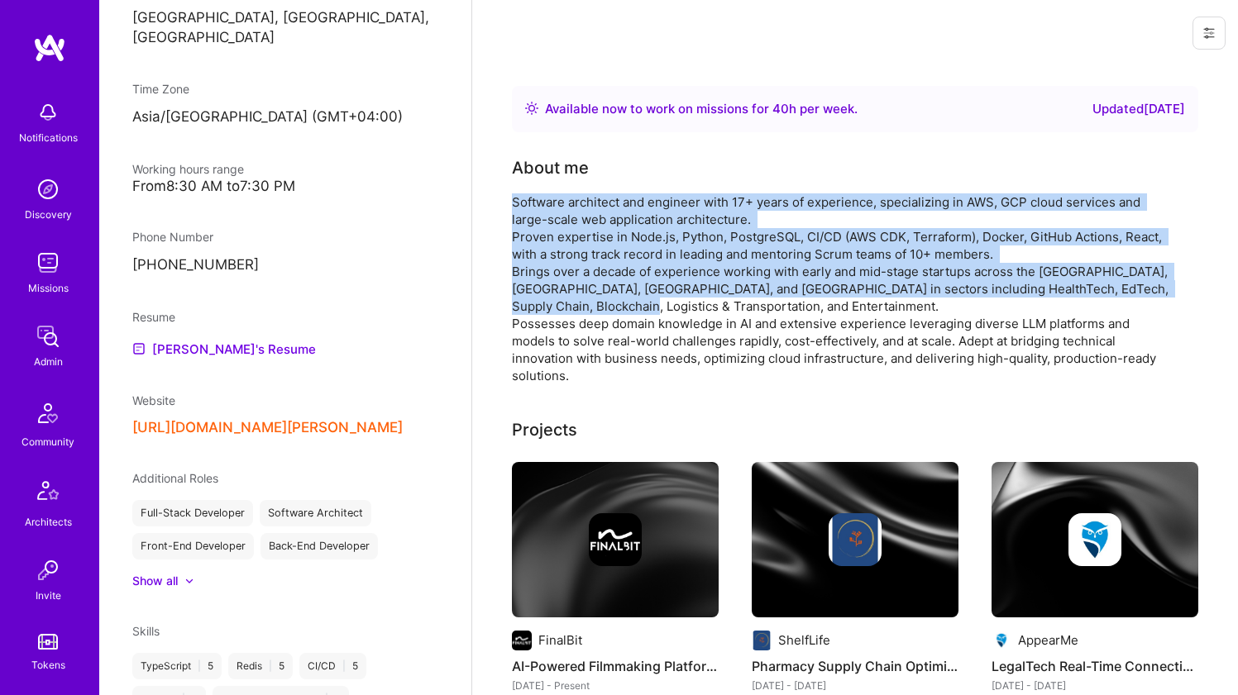
drag, startPoint x: 558, startPoint y: 215, endPoint x: 548, endPoint y: 287, distance: 72.6
click at [548, 287] on div "Software architect and engineer with 17+ years of experience, specializing in A…" at bounding box center [842, 288] width 661 height 191
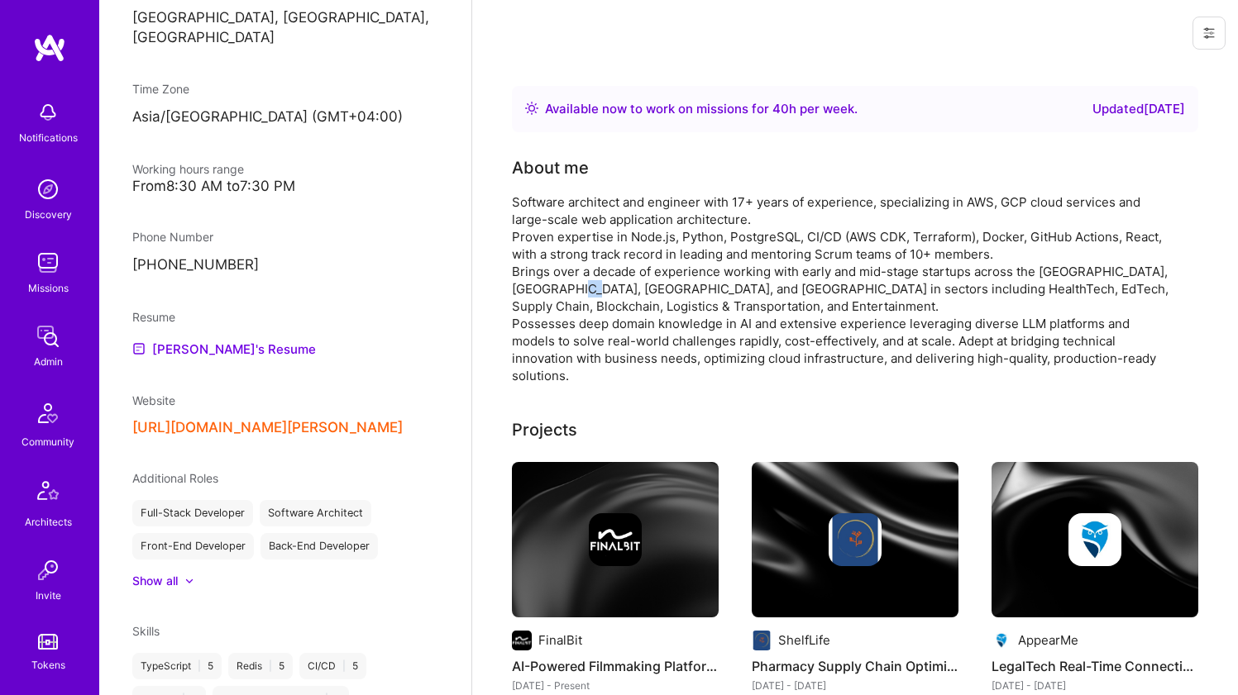
click at [548, 286] on div "Software architect and engineer with 17+ years of experience, specializing in A…" at bounding box center [842, 288] width 661 height 191
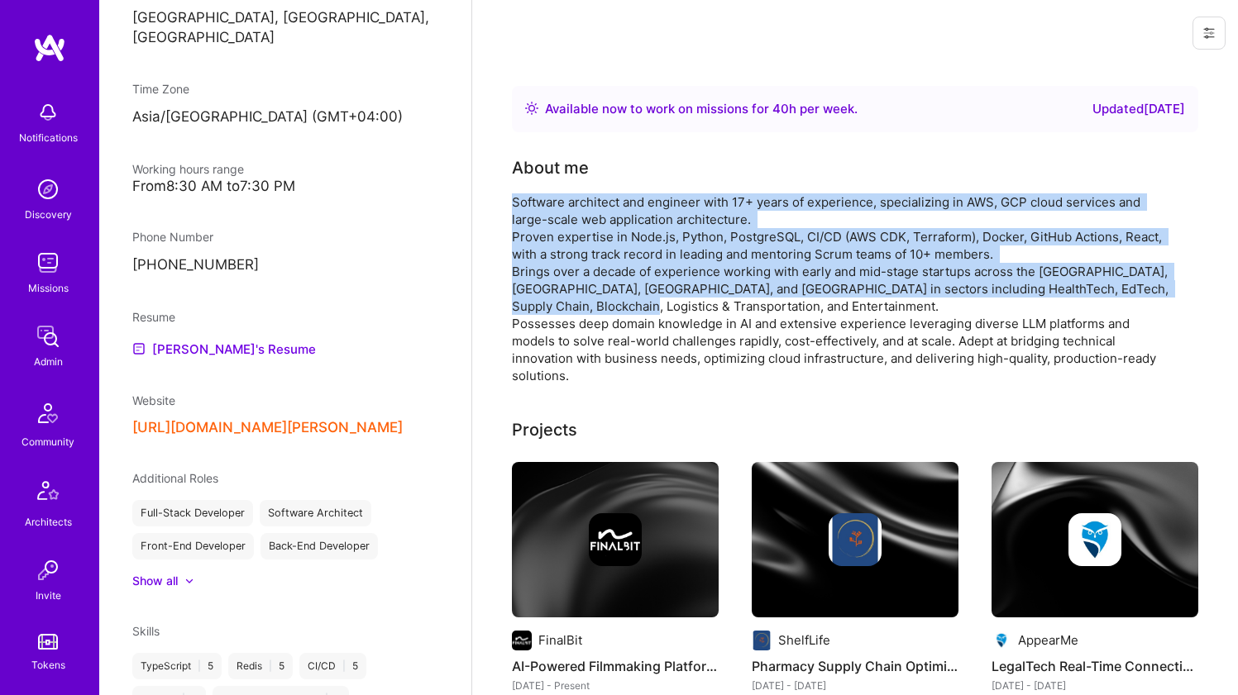
drag, startPoint x: 548, startPoint y: 286, endPoint x: 561, endPoint y: 226, distance: 61.8
click at [561, 226] on div "Software architect and engineer with 17+ years of experience, specializing in A…" at bounding box center [842, 288] width 661 height 191
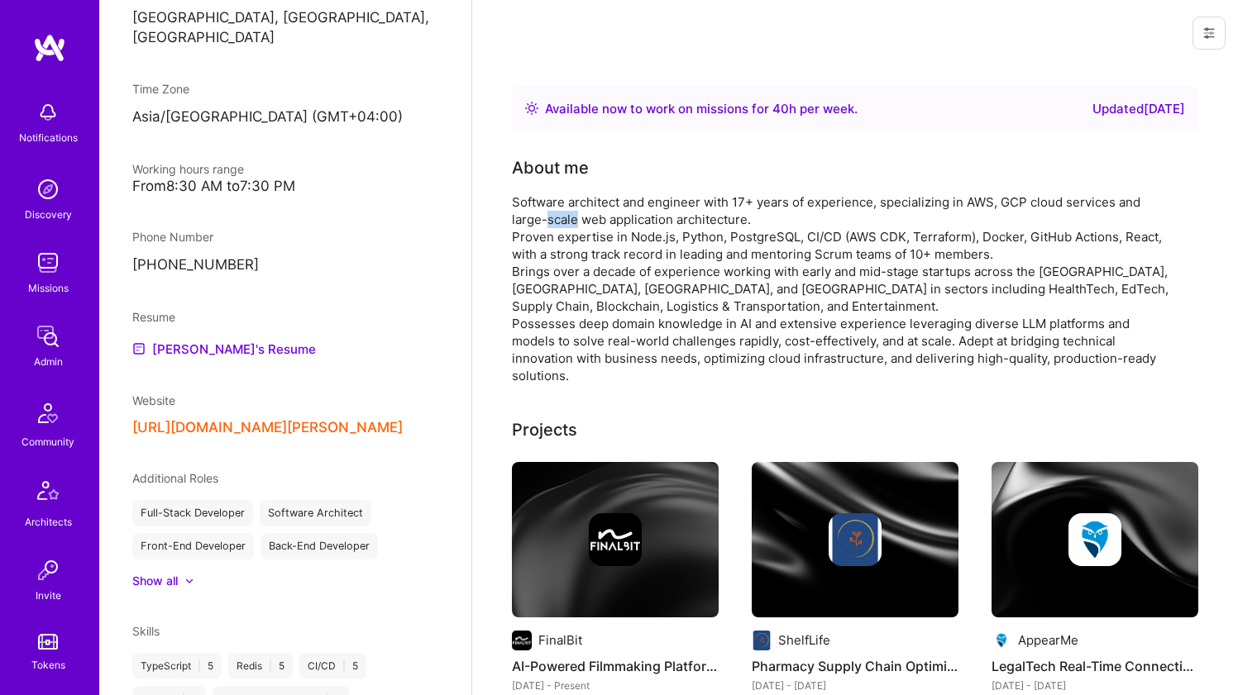
click at [561, 226] on div "Software architect and engineer with 17+ years of experience, specializing in A…" at bounding box center [842, 288] width 661 height 191
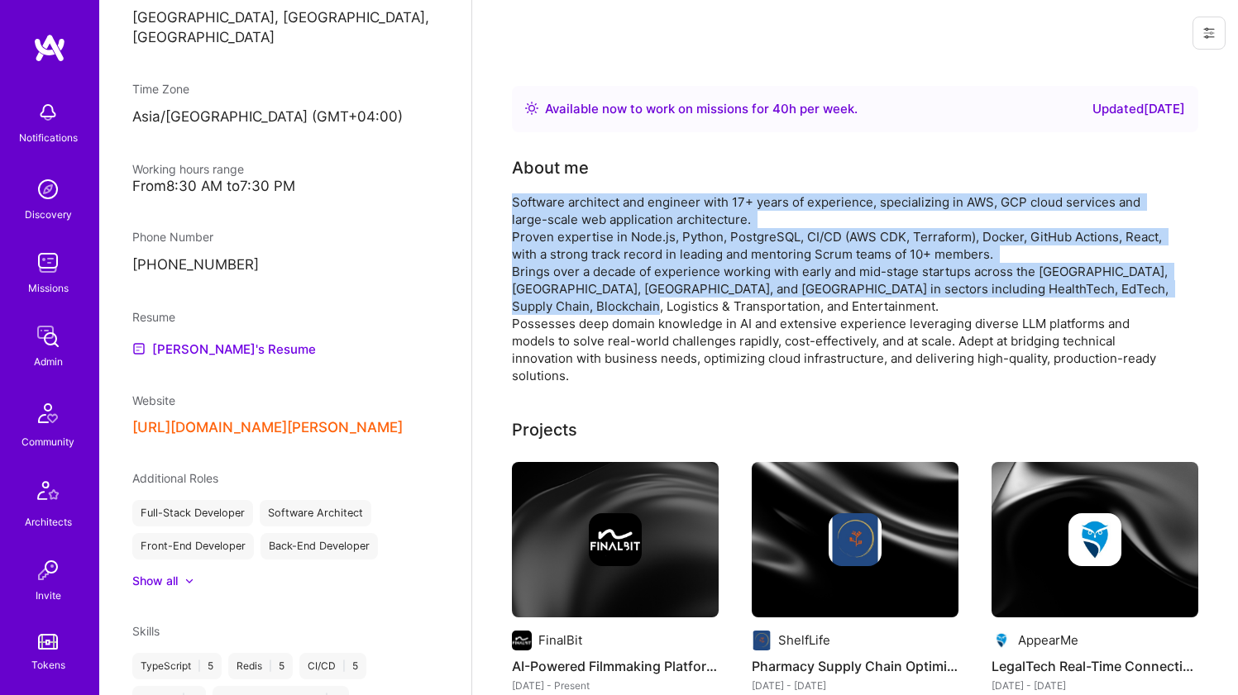
drag, startPoint x: 561, startPoint y: 226, endPoint x: 550, endPoint y: 272, distance: 47.7
click at [550, 272] on div "Software architect and engineer with 17+ years of experience, specializing in A…" at bounding box center [842, 288] width 661 height 191
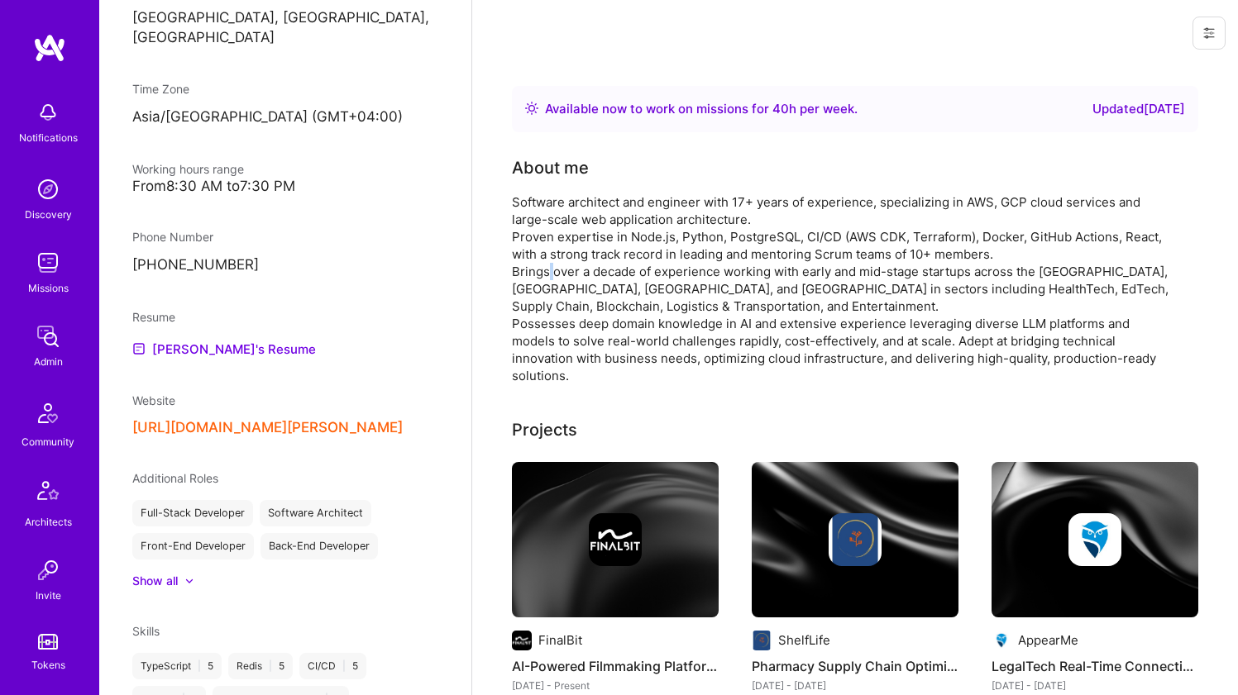
click at [550, 272] on div "Software architect and engineer with 17+ years of experience, specializing in A…" at bounding box center [842, 288] width 661 height 191
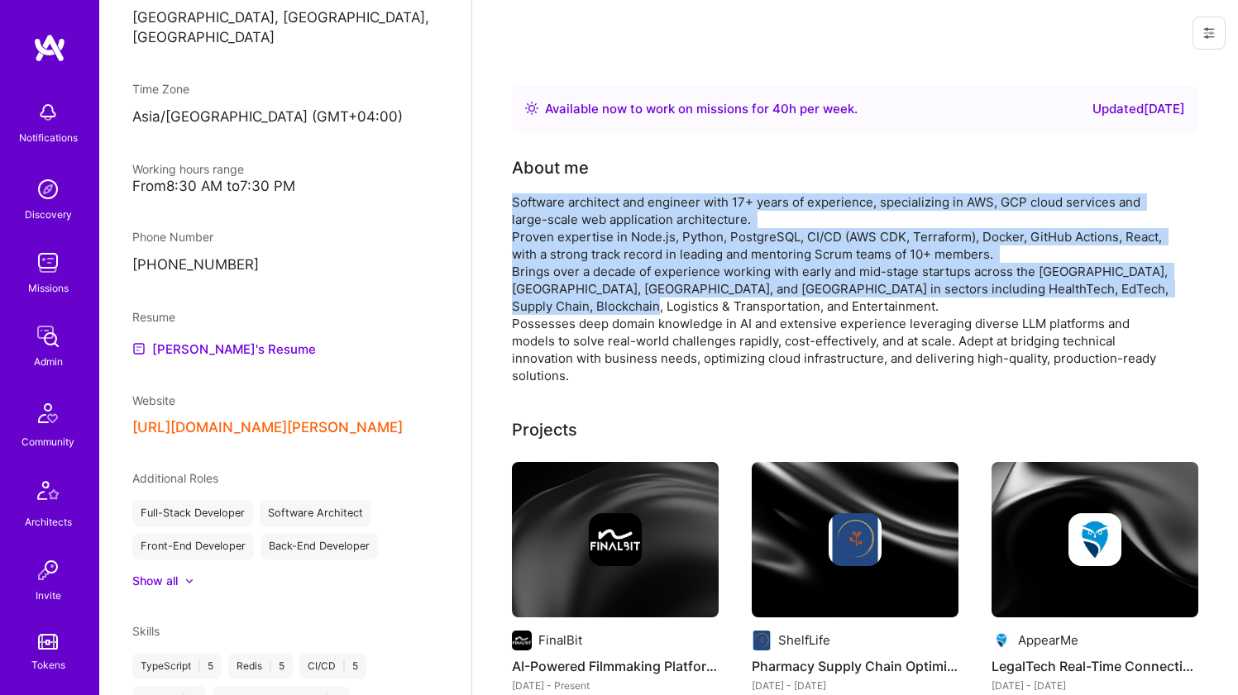
drag, startPoint x: 550, startPoint y: 272, endPoint x: 568, endPoint y: 219, distance: 55.9
click at [568, 219] on div "Software architect and engineer with 17+ years of experience, specializing in A…" at bounding box center [842, 288] width 661 height 191
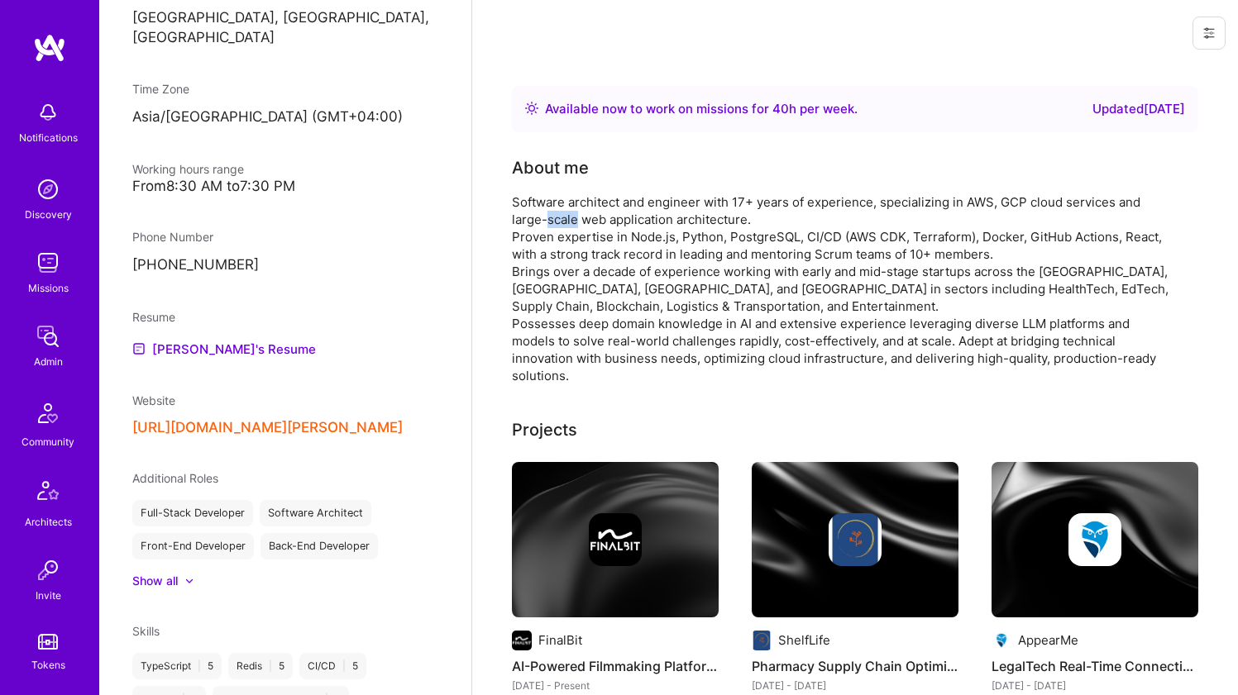
click at [568, 219] on div "Software architect and engineer with 17+ years of experience, specializing in A…" at bounding box center [842, 288] width 661 height 191
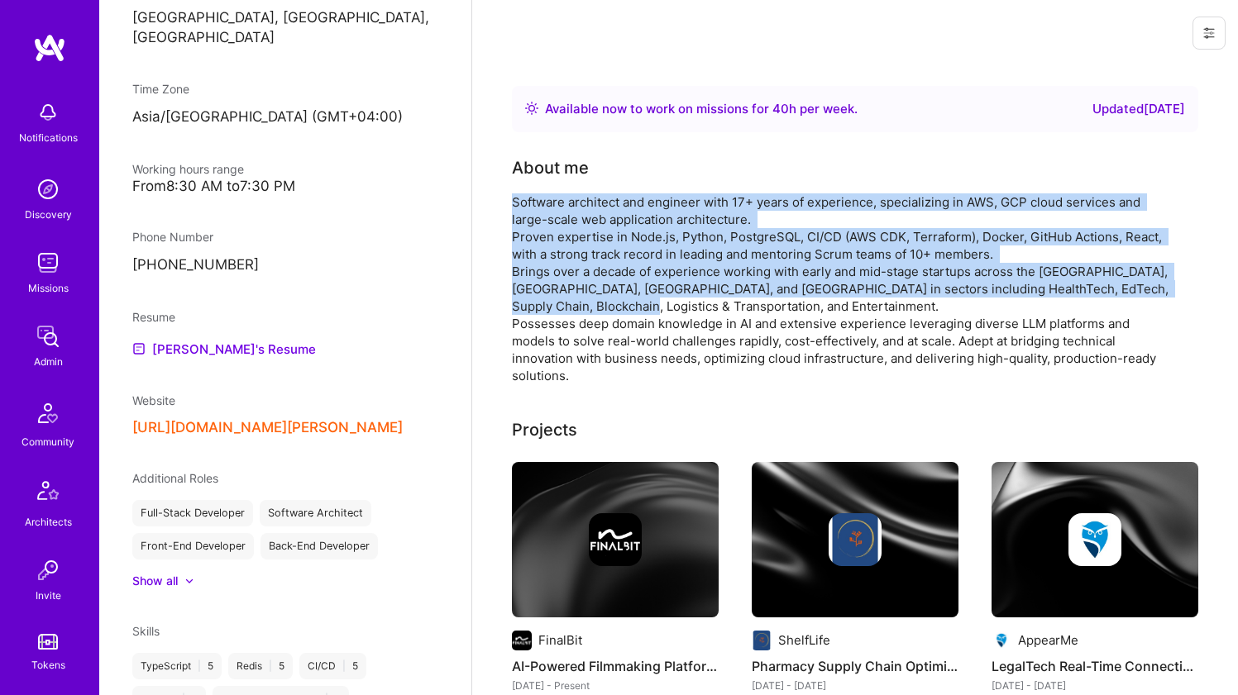
drag, startPoint x: 568, startPoint y: 219, endPoint x: 556, endPoint y: 274, distance: 56.8
click at [556, 274] on div "Software architect and engineer with 17+ years of experience, specializing in A…" at bounding box center [842, 288] width 661 height 191
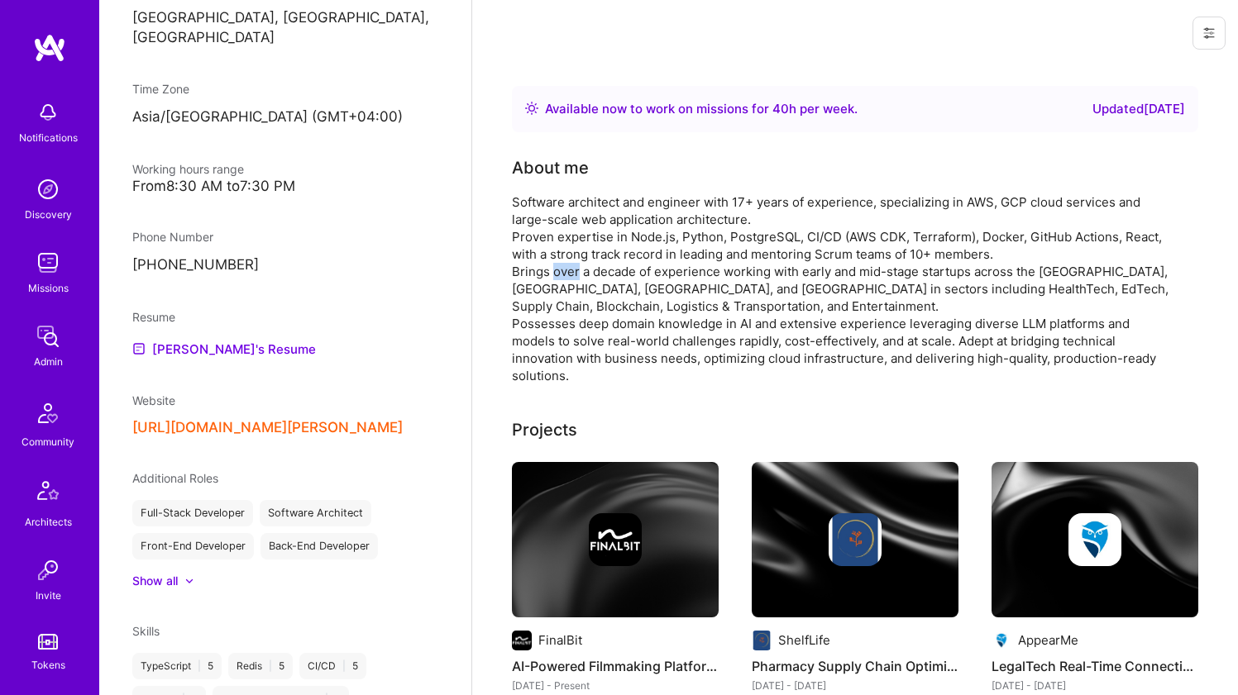
click at [556, 274] on div "Software architect and engineer with 17+ years of experience, specializing in A…" at bounding box center [842, 288] width 661 height 191
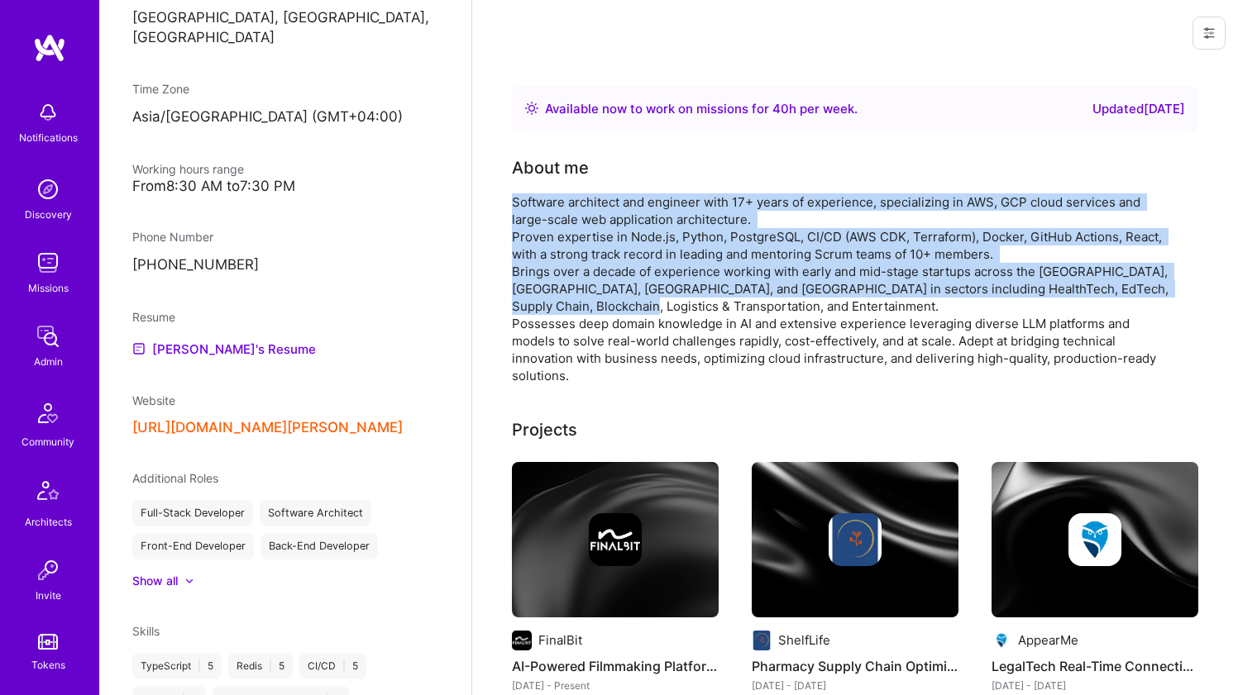
drag, startPoint x: 556, startPoint y: 274, endPoint x: 577, endPoint y: 205, distance: 72.7
click at [577, 205] on div "Software architect and engineer with 17+ years of experience, specializing in A…" at bounding box center [842, 288] width 661 height 191
click at [578, 206] on div "Software architect and engineer with 17+ years of experience, specializing in A…" at bounding box center [842, 288] width 661 height 191
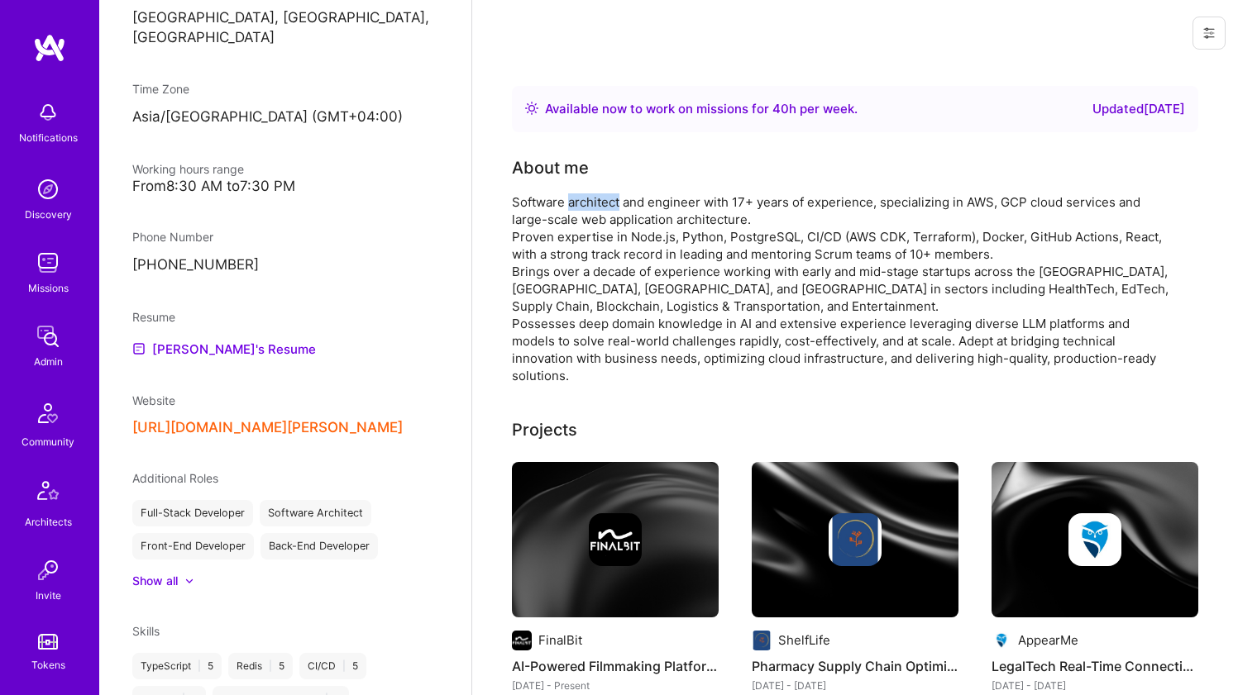
click at [578, 206] on div "Software architect and engineer with 17+ years of experience, specializing in A…" at bounding box center [842, 288] width 661 height 191
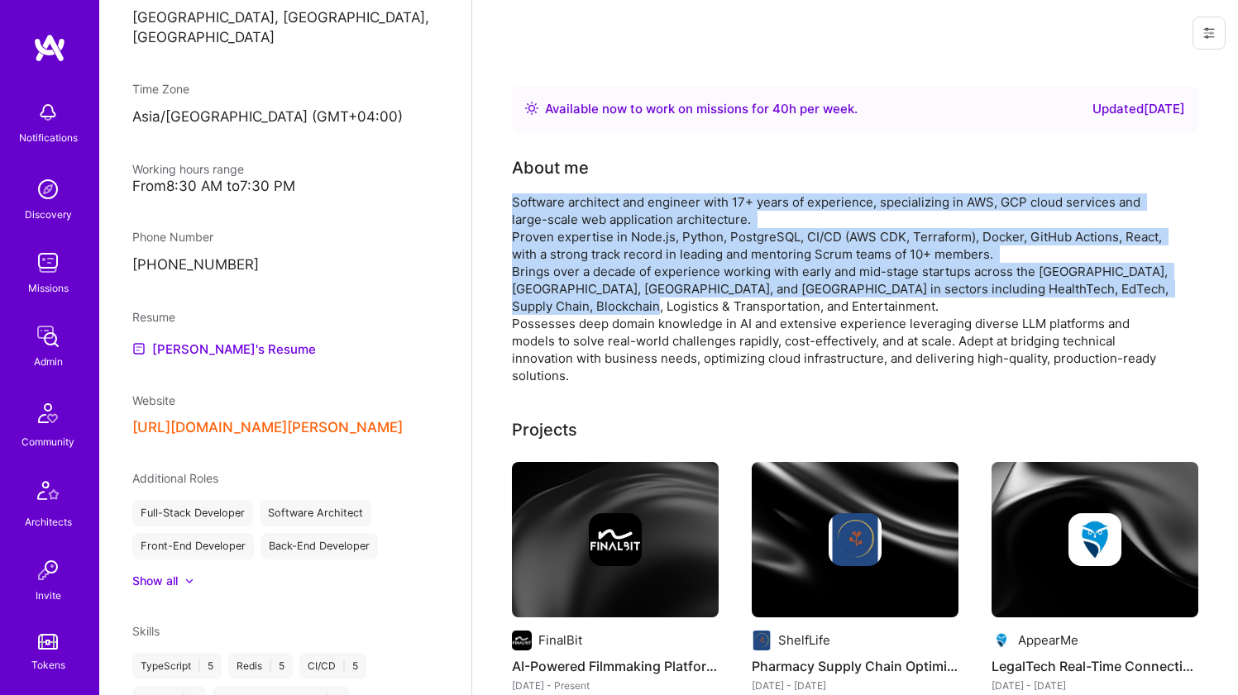
drag, startPoint x: 578, startPoint y: 206, endPoint x: 576, endPoint y: 279, distance: 73.6
click at [576, 279] on div "Software architect and engineer with 17+ years of experience, specializing in A…" at bounding box center [842, 288] width 661 height 191
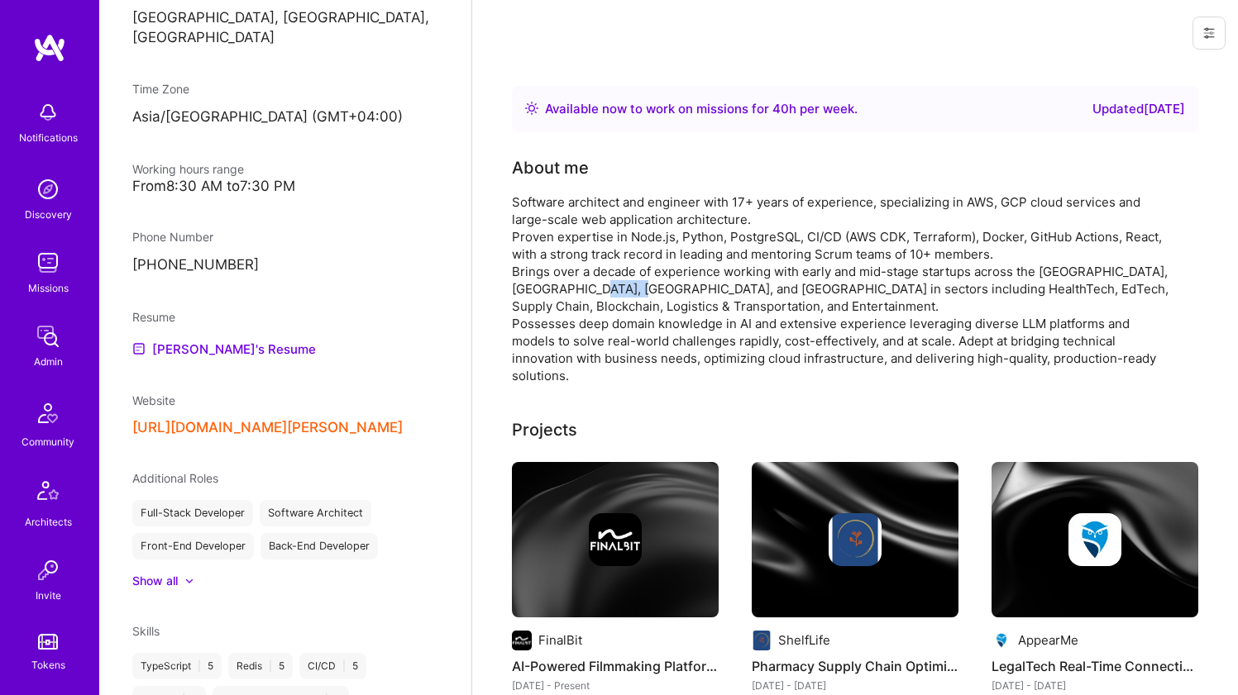
click at [576, 279] on div "Software architect and engineer with 17+ years of experience, specializing in A…" at bounding box center [842, 288] width 661 height 191
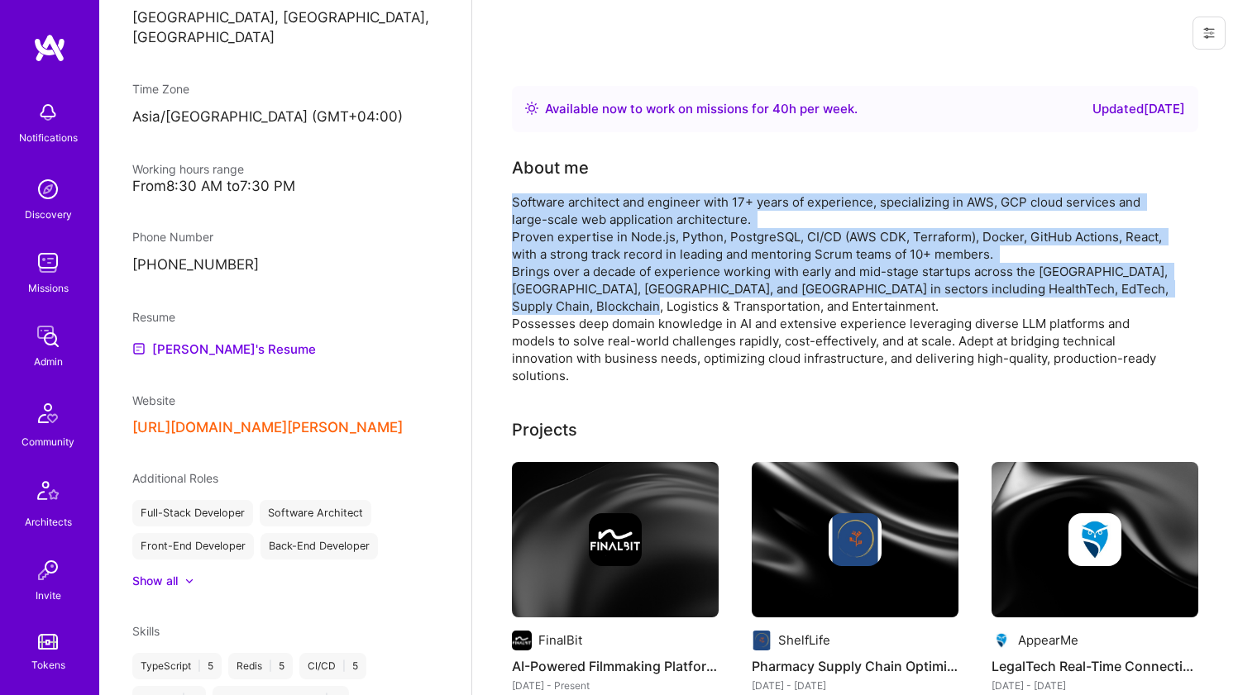
drag, startPoint x: 576, startPoint y: 279, endPoint x: 599, endPoint y: 212, distance: 71.4
click at [599, 212] on div "Software architect and engineer with 17+ years of experience, specializing in A…" at bounding box center [842, 288] width 661 height 191
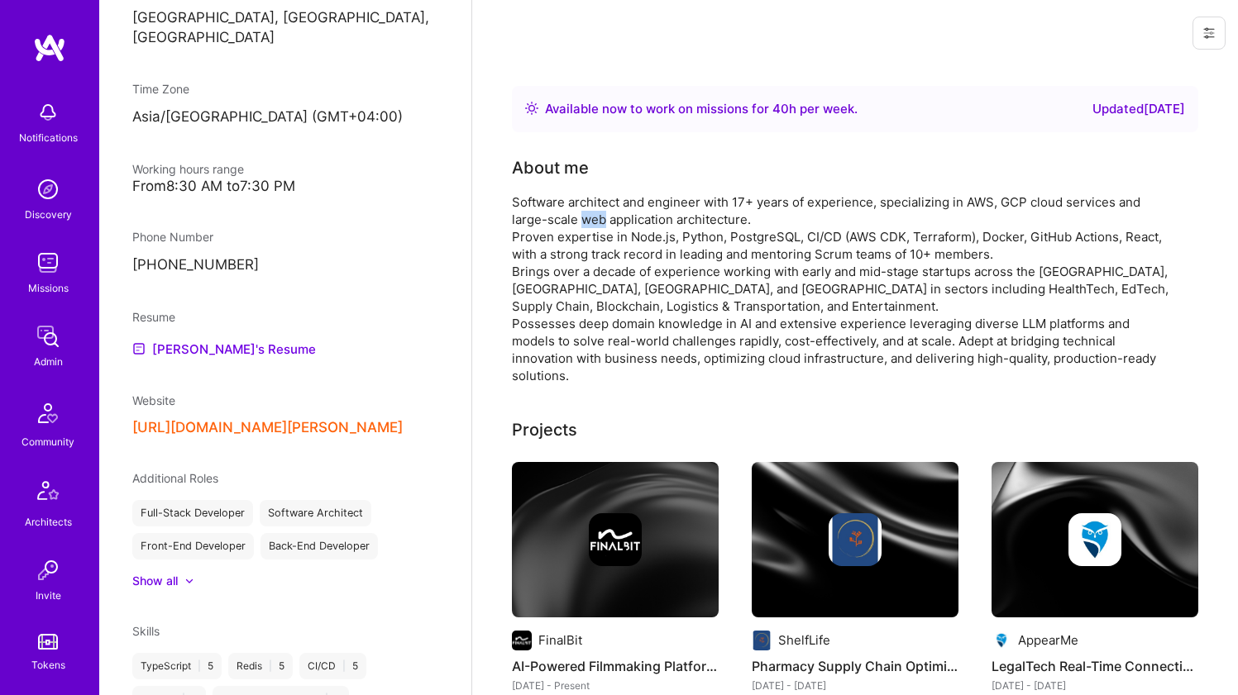
click at [599, 212] on div "Software architect and engineer with 17+ years of experience, specializing in A…" at bounding box center [842, 288] width 661 height 191
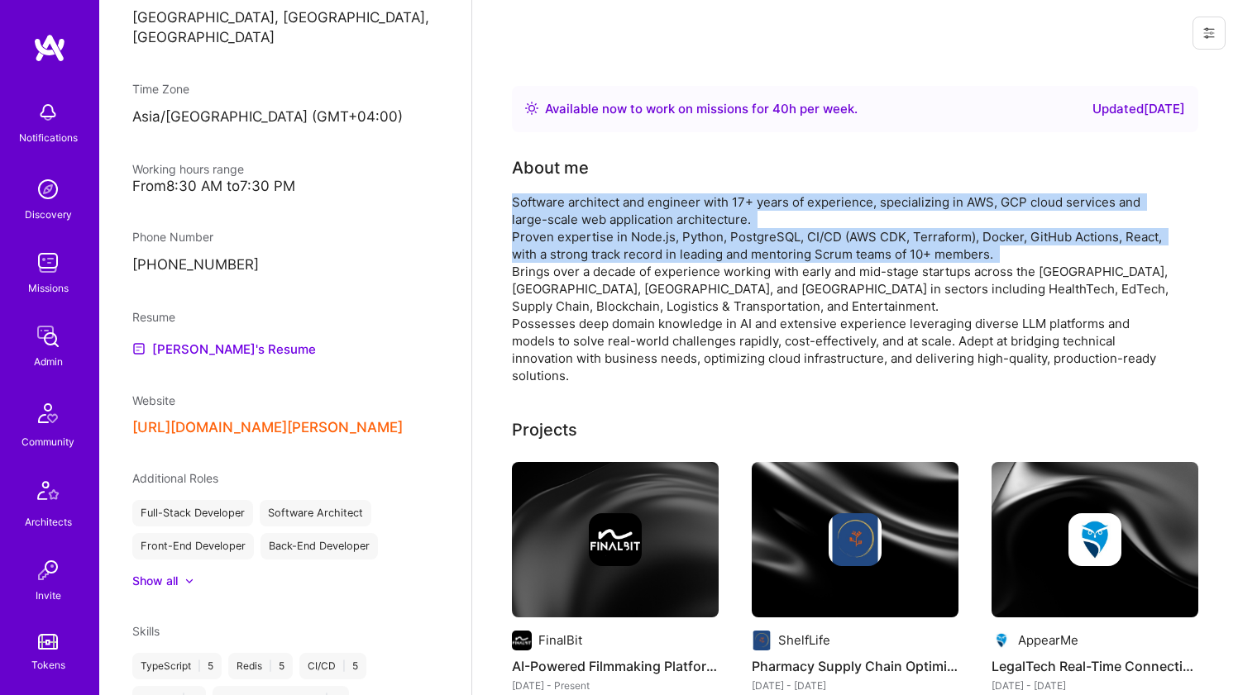
drag, startPoint x: 599, startPoint y: 212, endPoint x: 584, endPoint y: 262, distance: 52.6
click at [584, 262] on div "Software architect and engineer with 17+ years of experience, specializing in A…" at bounding box center [842, 288] width 661 height 191
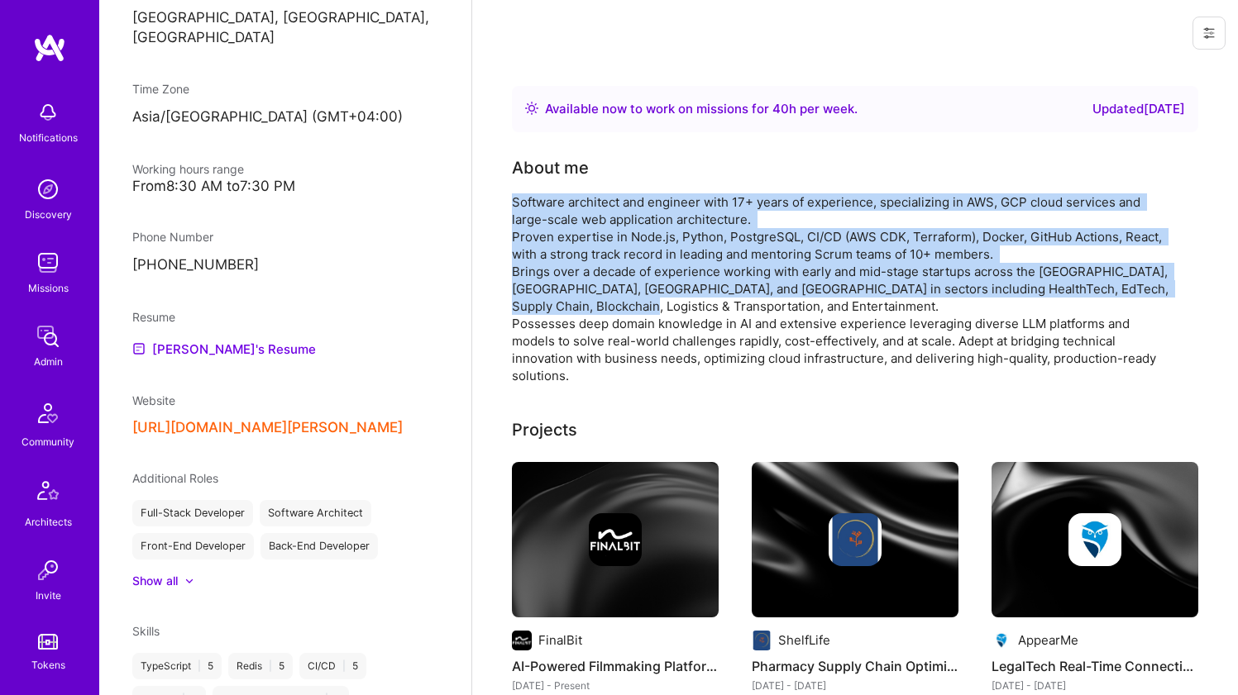
click at [584, 262] on div "Software architect and engineer with 17+ years of experience, specializing in A…" at bounding box center [842, 288] width 661 height 191
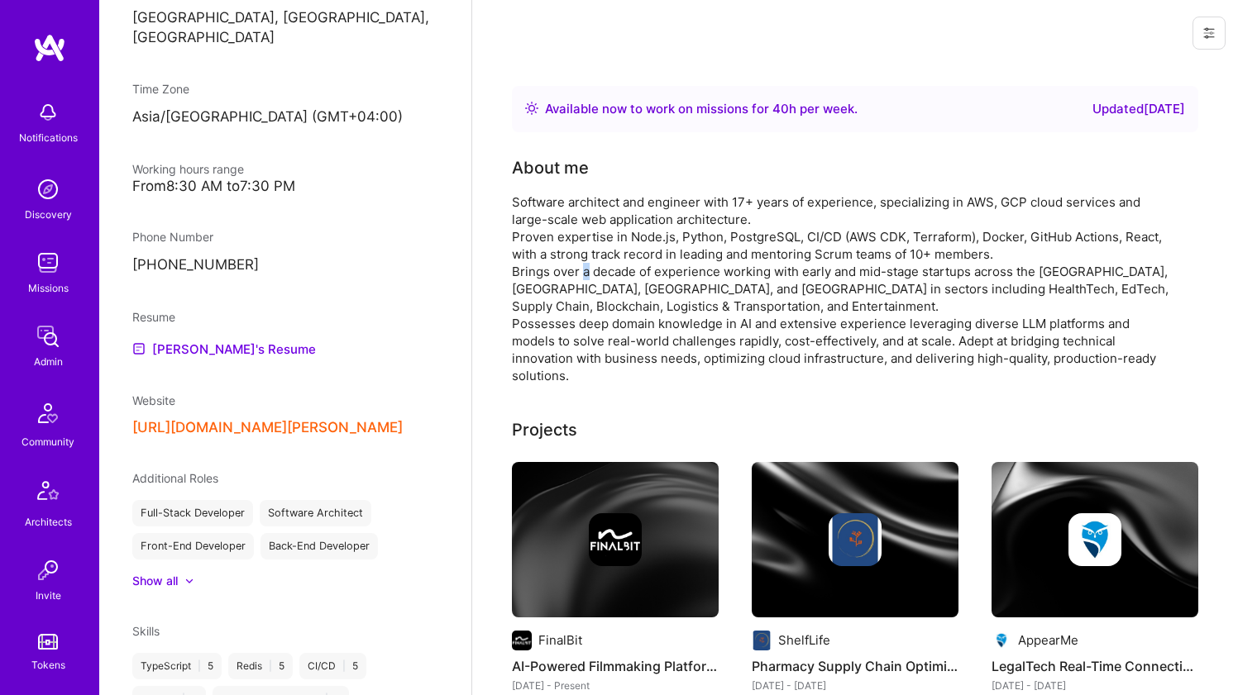
click at [584, 262] on div "Software architect and engineer with 17+ years of experience, specializing in A…" at bounding box center [842, 288] width 661 height 191
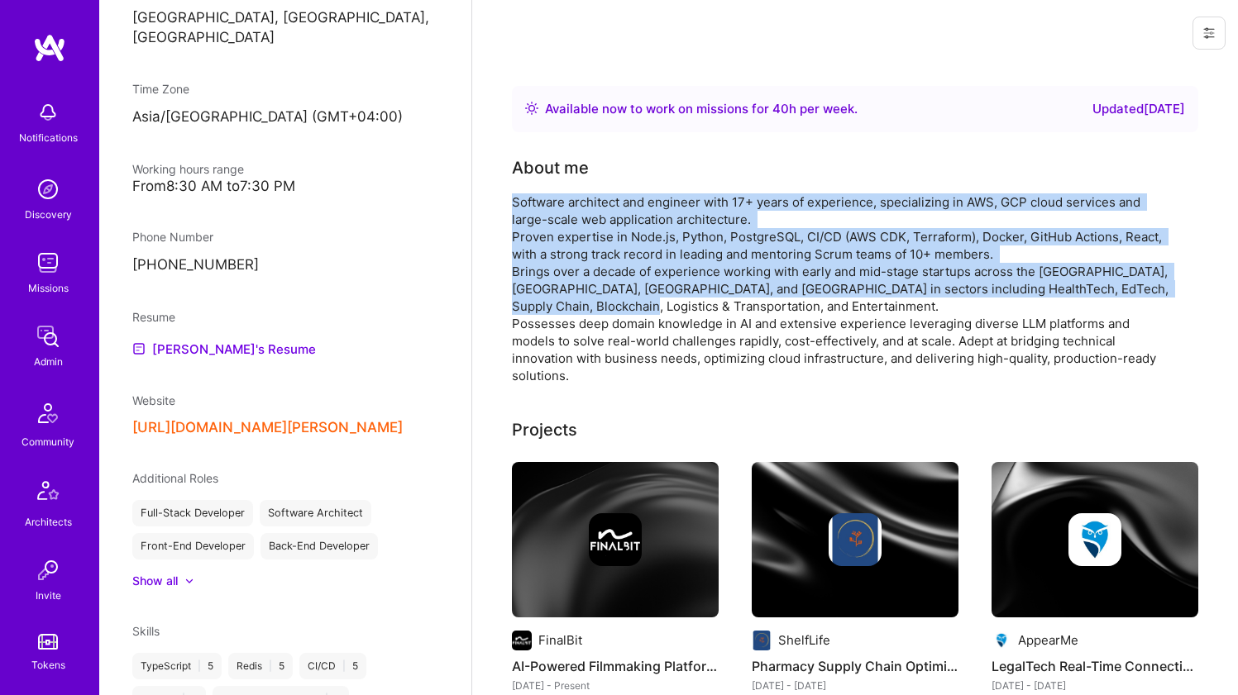
drag, startPoint x: 584, startPoint y: 262, endPoint x: 595, endPoint y: 218, distance: 45.3
click at [595, 218] on div "Software architect and engineer with 17+ years of experience, specializing in A…" at bounding box center [842, 288] width 661 height 191
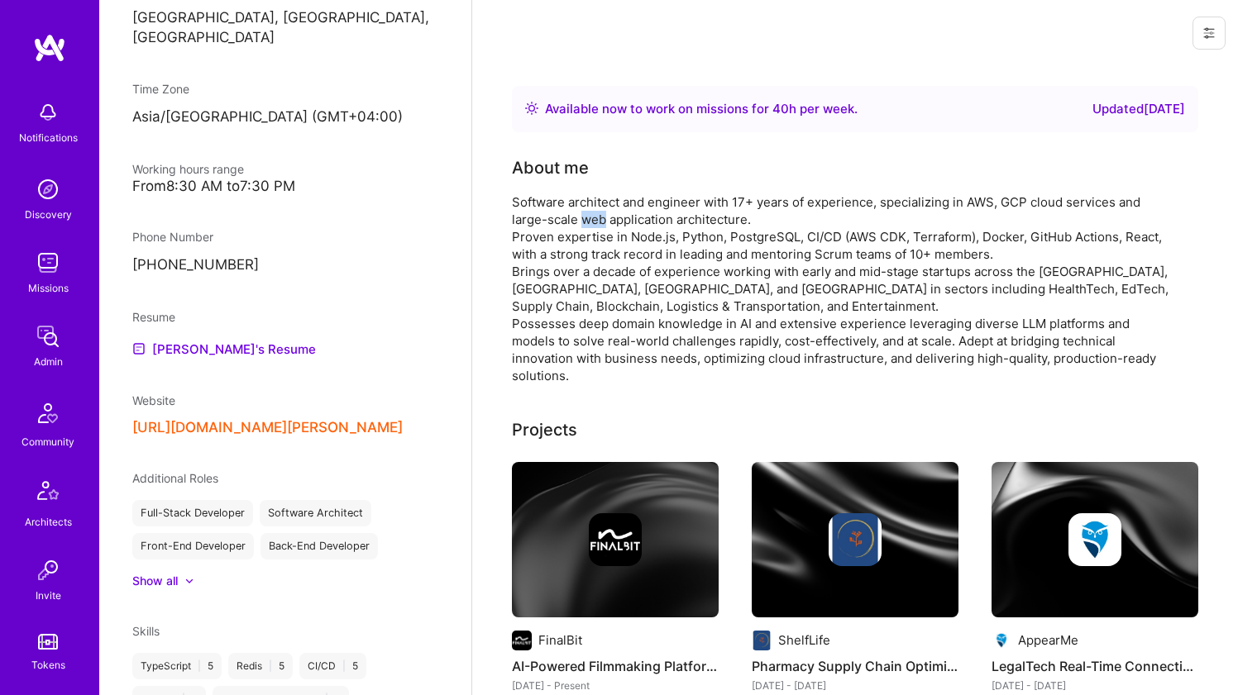
click at [595, 218] on div "Software architect and engineer with 17+ years of experience, specializing in A…" at bounding box center [842, 288] width 661 height 191
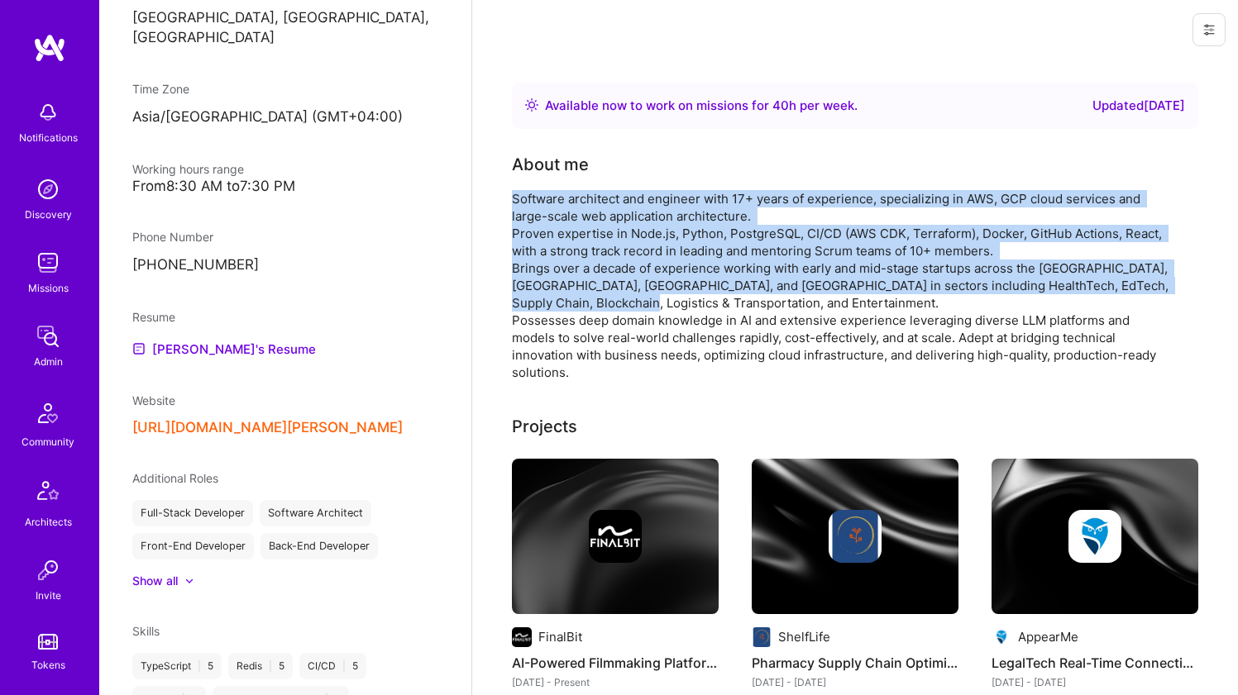
drag, startPoint x: 595, startPoint y: 218, endPoint x: 585, endPoint y: 263, distance: 45.9
click at [585, 263] on div "Software architect and engineer with 17+ years of experience, specializing in A…" at bounding box center [842, 285] width 661 height 191
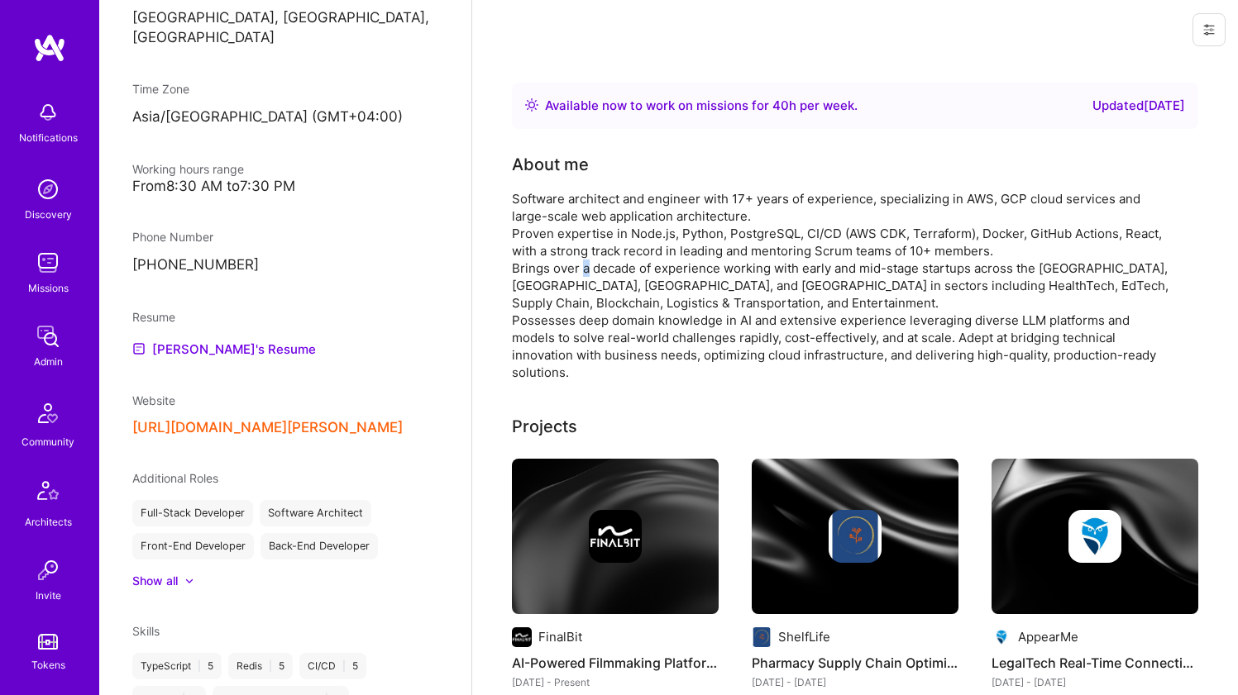
click at [585, 263] on div "Software architect and engineer with 17+ years of experience, specializing in A…" at bounding box center [842, 285] width 661 height 191
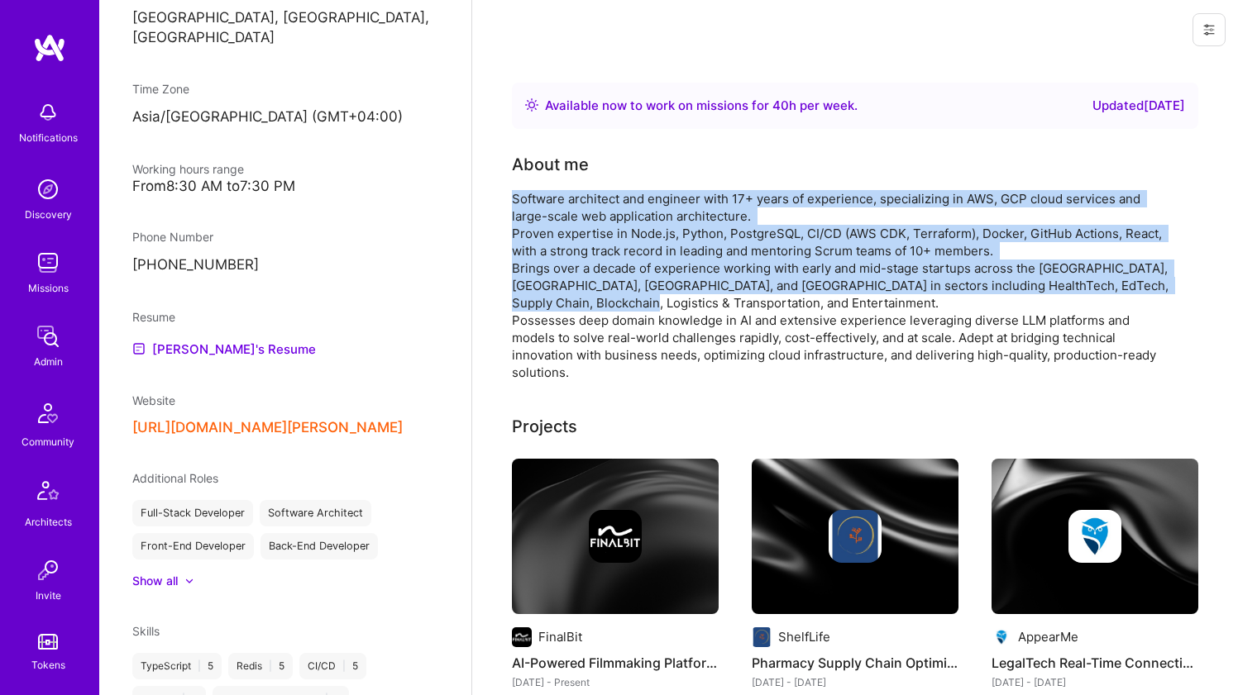
drag, startPoint x: 585, startPoint y: 263, endPoint x: 594, endPoint y: 217, distance: 47.2
click at [594, 217] on div "Software architect and engineer with 17+ years of experience, specializing in A…" at bounding box center [842, 285] width 661 height 191
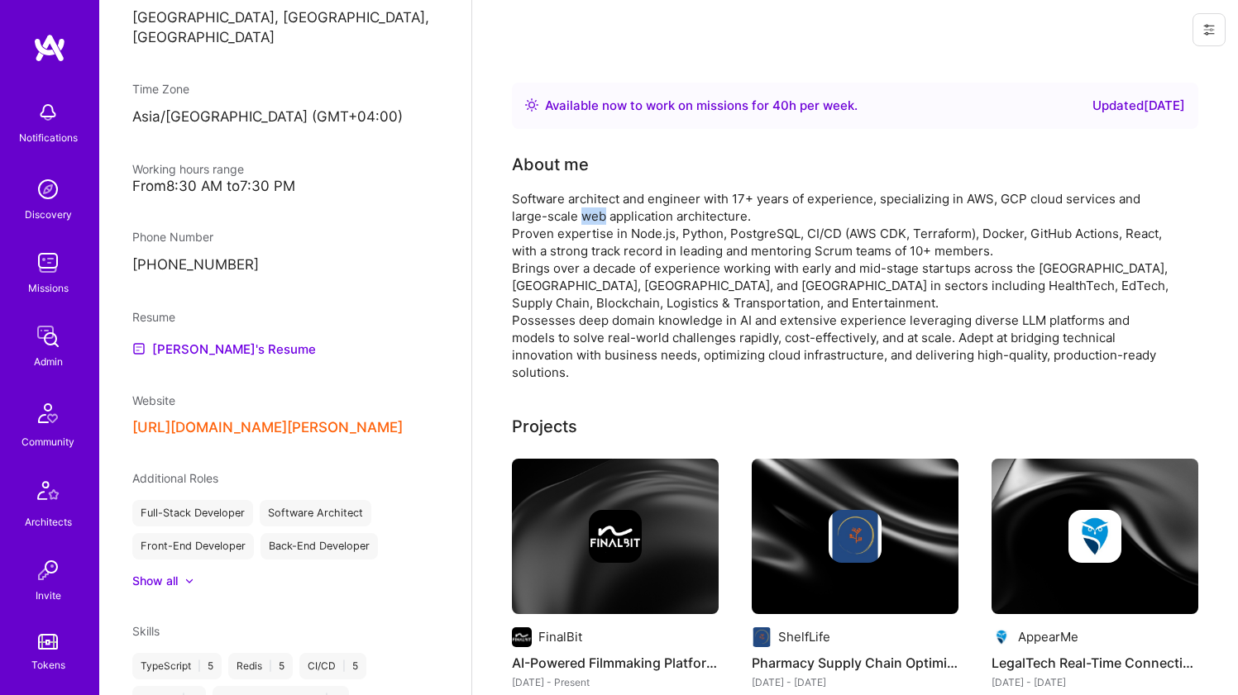
click at [594, 217] on div "Software architect and engineer with 17+ years of experience, specializing in A…" at bounding box center [842, 285] width 661 height 191
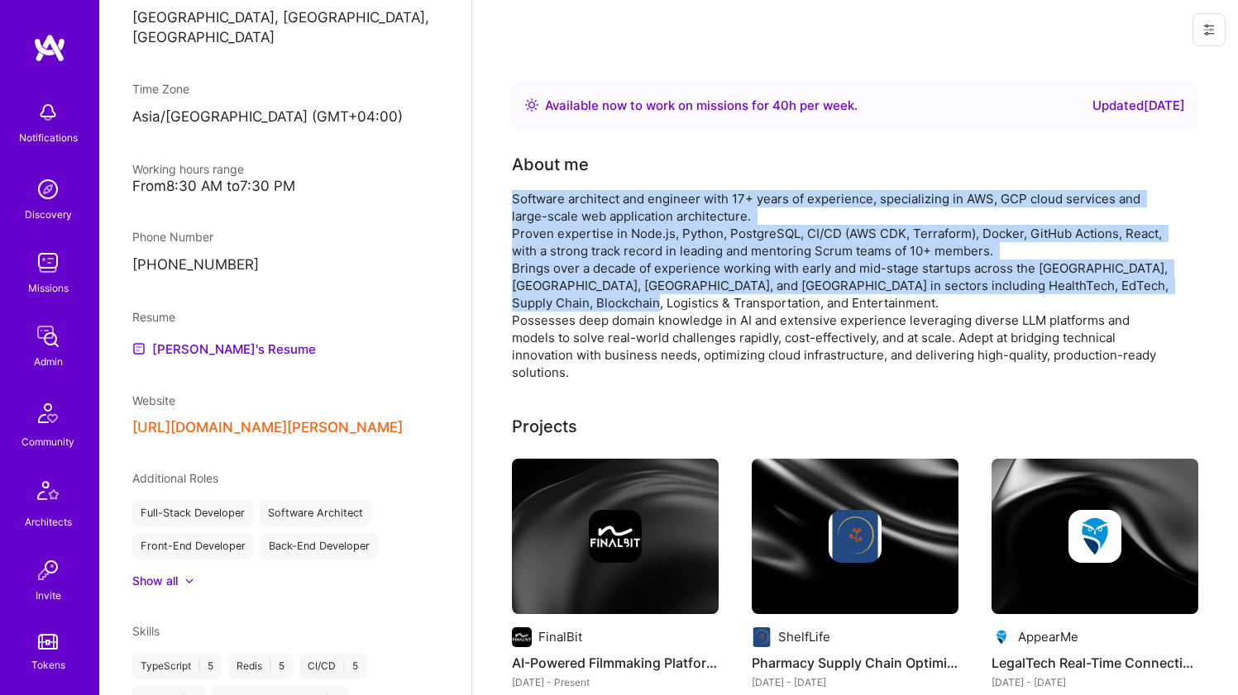
drag, startPoint x: 594, startPoint y: 217, endPoint x: 573, endPoint y: 275, distance: 62.2
click at [573, 275] on div "Software architect and engineer with 17+ years of experience, specializing in A…" at bounding box center [842, 285] width 661 height 191
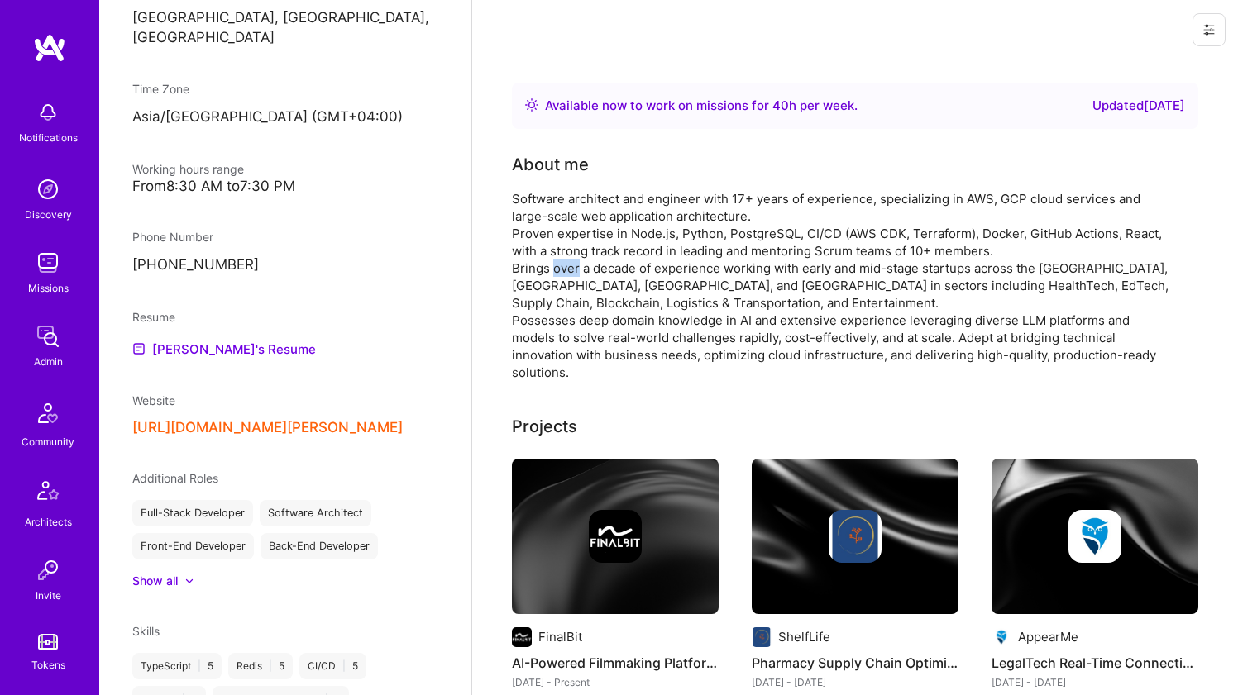
click at [573, 275] on div "Software architect and engineer with 17+ years of experience, specializing in A…" at bounding box center [842, 285] width 661 height 191
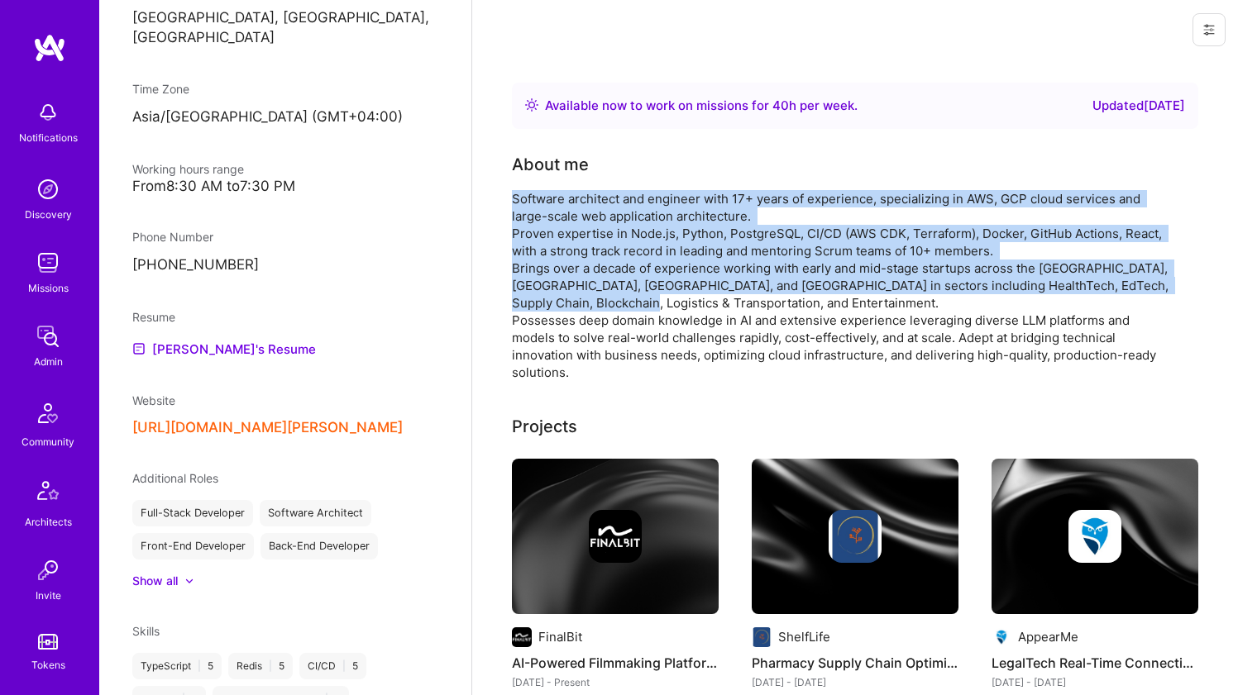
drag, startPoint x: 573, startPoint y: 275, endPoint x: 596, endPoint y: 212, distance: 67.0
click at [596, 212] on div "Software architect and engineer with 17+ years of experience, specializing in A…" at bounding box center [842, 285] width 661 height 191
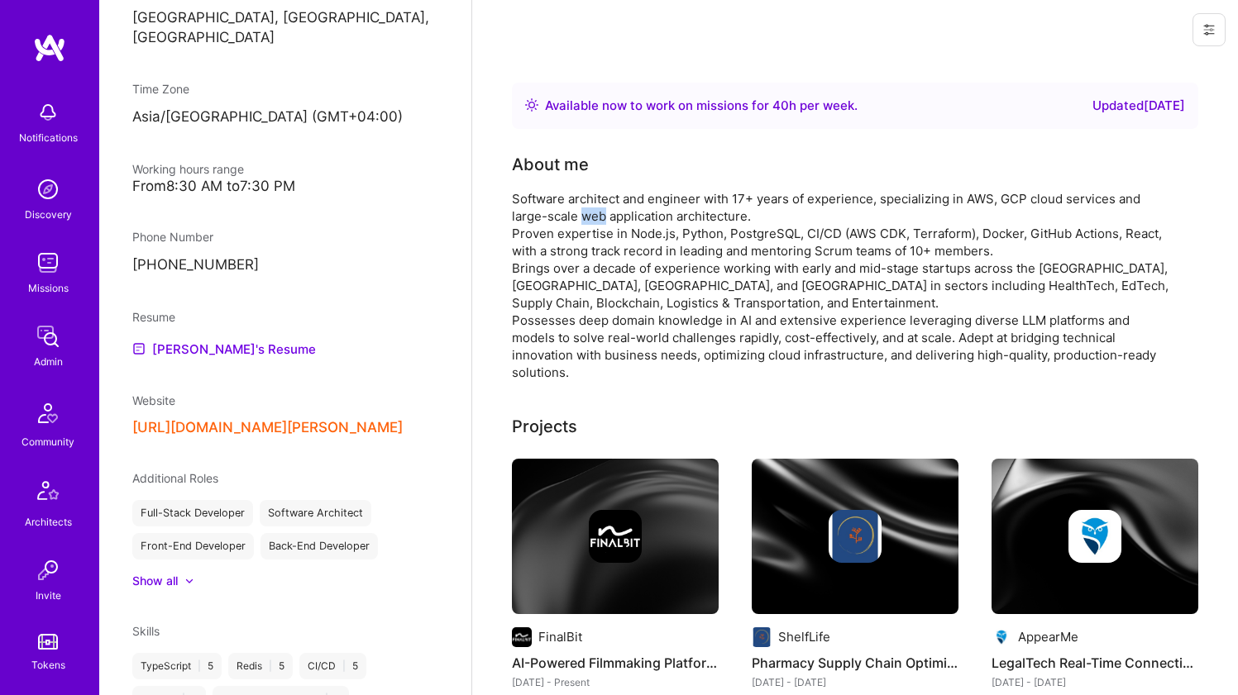
click at [596, 212] on div "Software architect and engineer with 17+ years of experience, specializing in A…" at bounding box center [842, 285] width 661 height 191
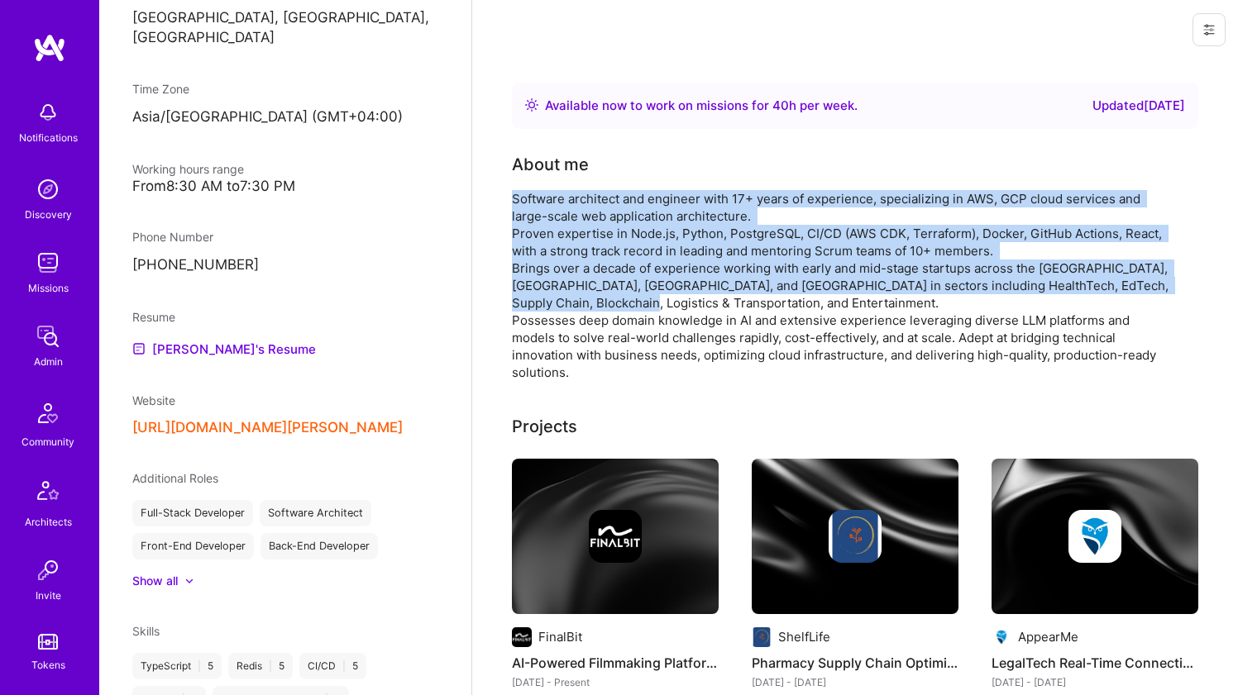
drag, startPoint x: 596, startPoint y: 212, endPoint x: 580, endPoint y: 271, distance: 60.8
click at [580, 271] on div "Software architect and engineer with 17+ years of experience, specializing in A…" at bounding box center [842, 285] width 661 height 191
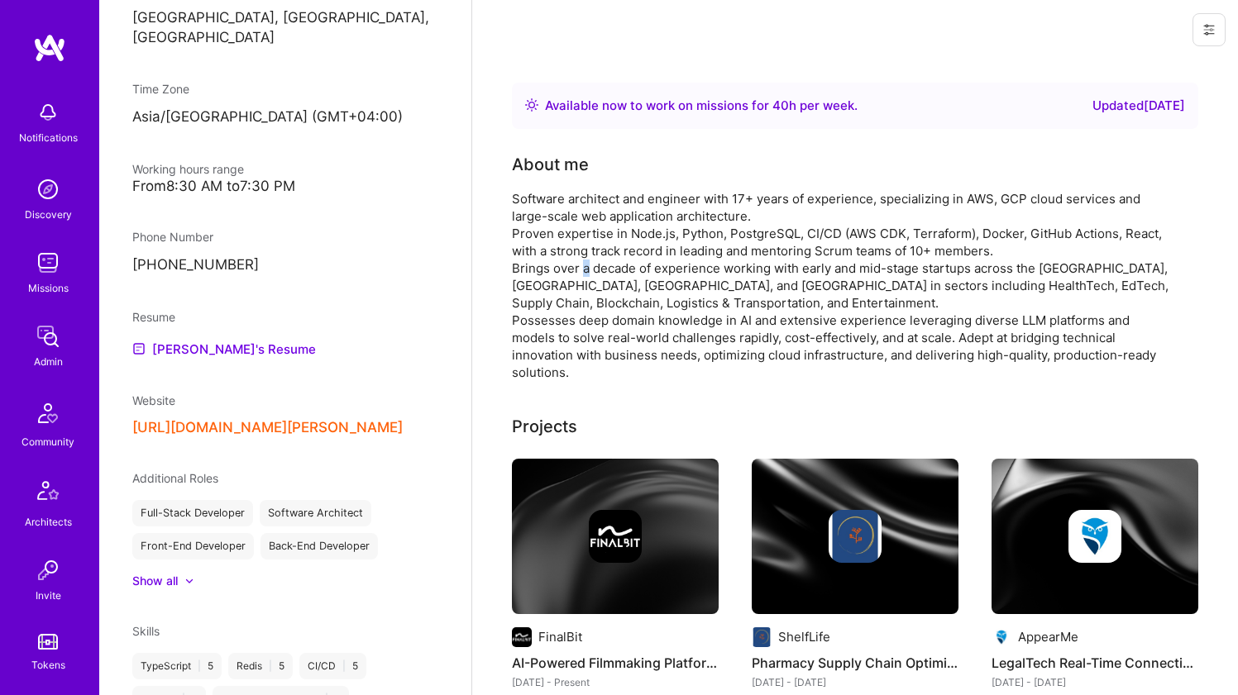
click at [580, 271] on div "Software architect and engineer with 17+ years of experience, specializing in A…" at bounding box center [842, 285] width 661 height 191
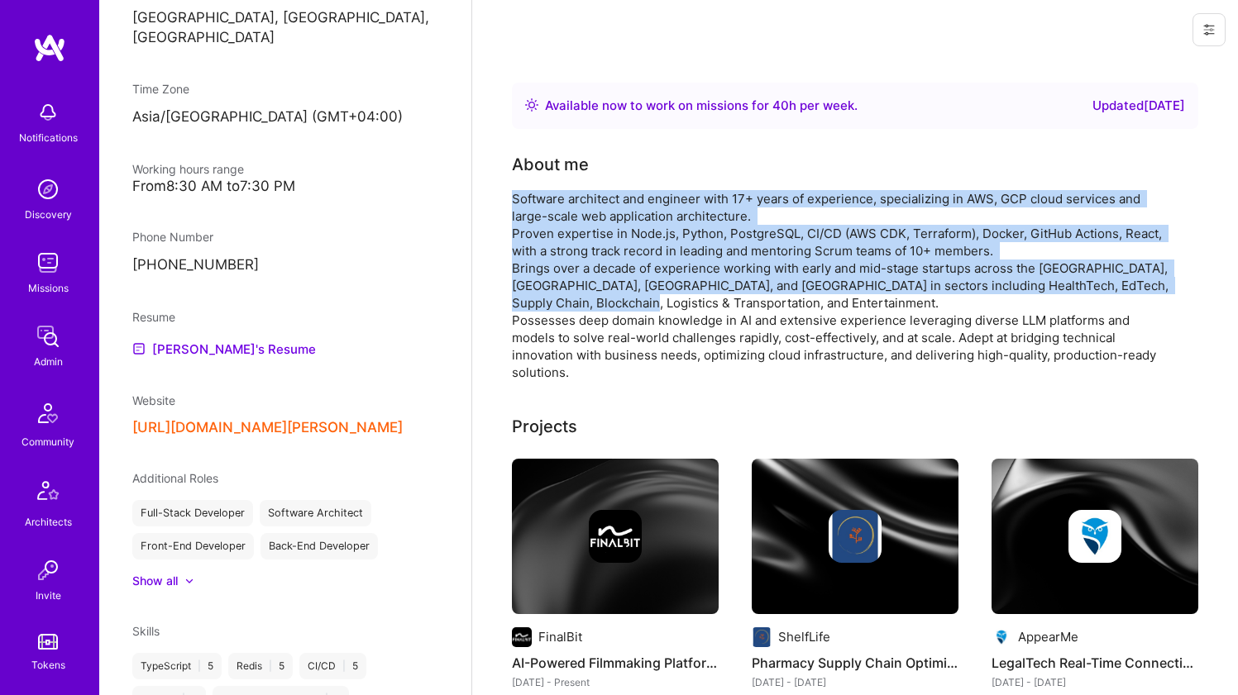
drag
click at [594, 209] on div "Software architect and engineer with 17+ years of experience, specializing in A…" at bounding box center [842, 285] width 661 height 191
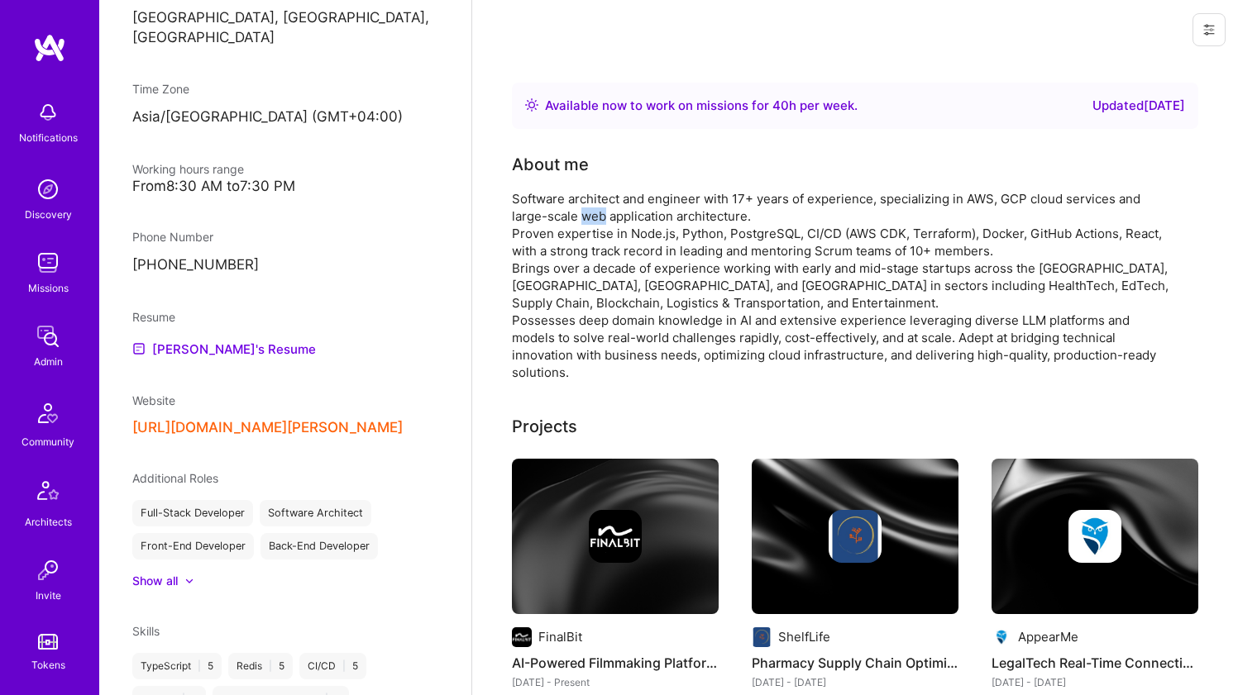
click at [594, 209] on div "Software architect and engineer with 17+ years of experience, specializing in A…" at bounding box center [842, 285] width 661 height 191
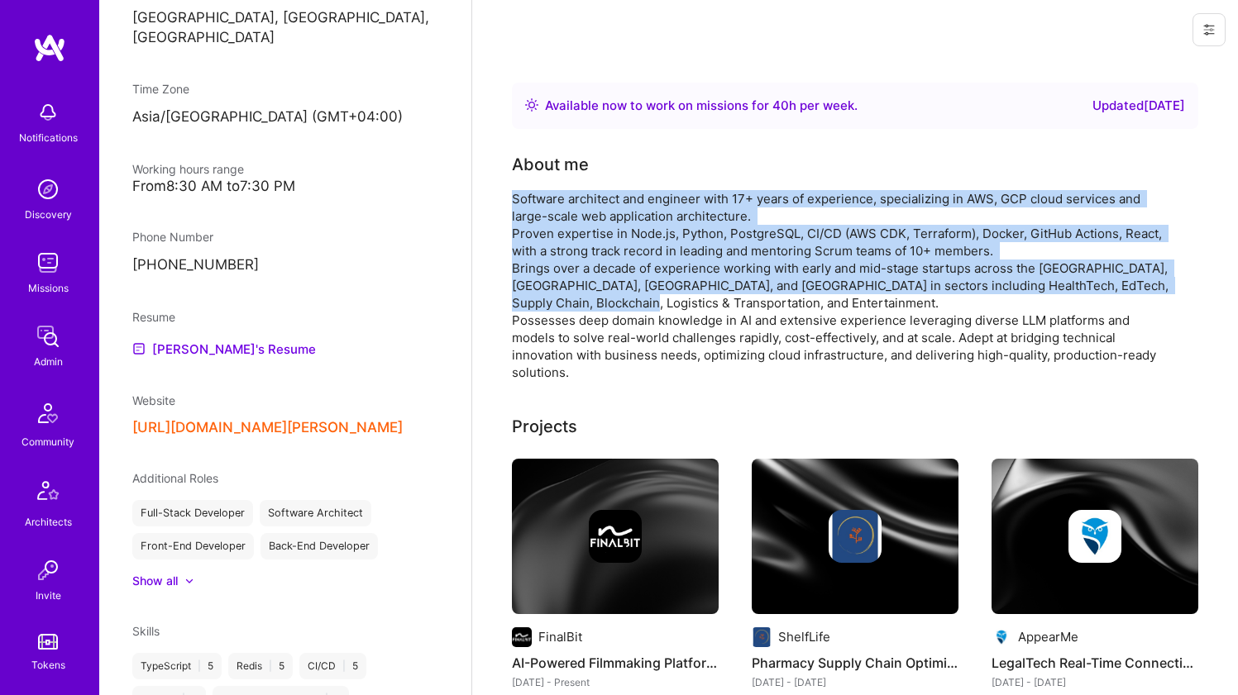
click at [579, 260] on div "Software architect and engineer with 17+ years of experience, specializing in A…" at bounding box center [842, 285] width 661 height 191
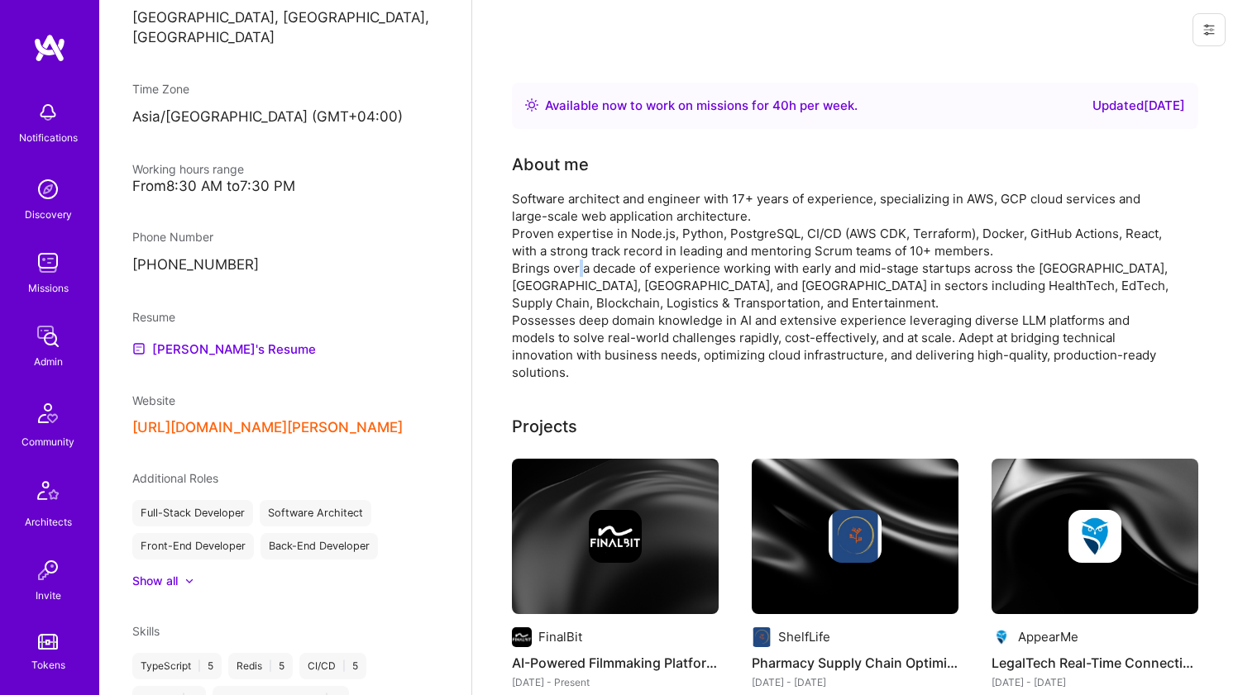
click at [579, 260] on div "Software architect and engineer with 17+ years of experience, specializing in A…" at bounding box center [842, 285] width 661 height 191
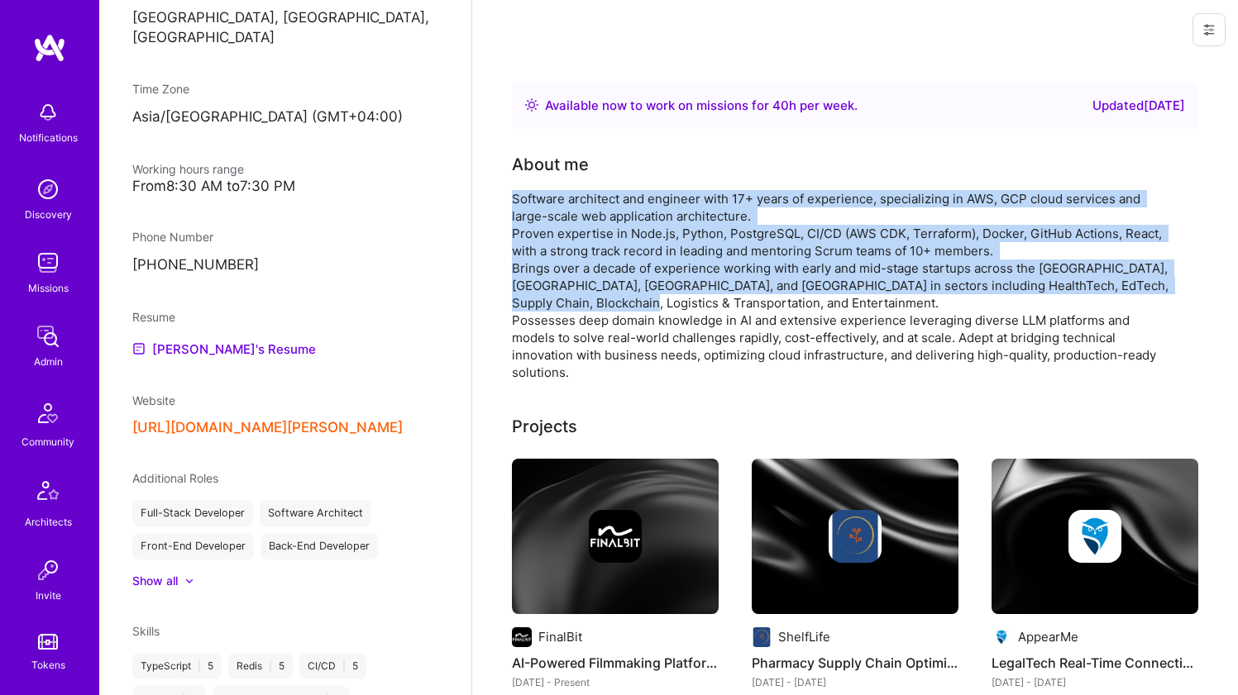
click at [594, 204] on div "Software architect and engineer with 17+ years of experience, specializing in A…" at bounding box center [842, 285] width 661 height 191
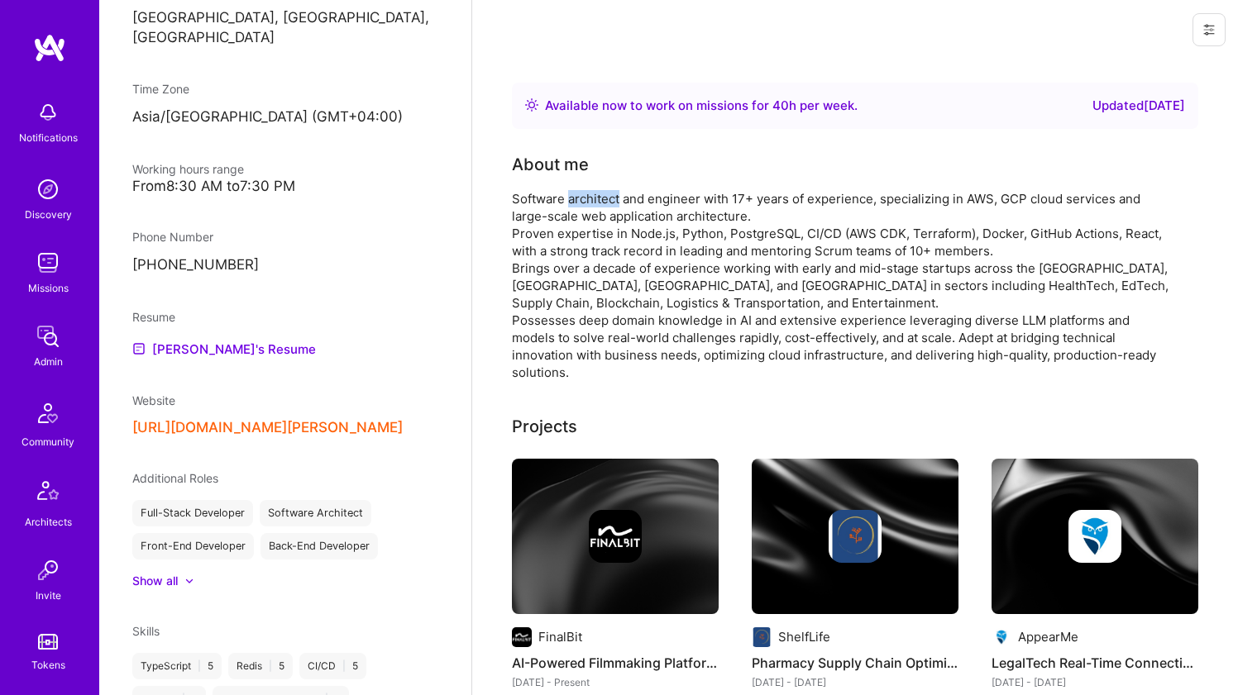
click at [594, 204] on div "Software architect and engineer with 17+ years of experience, specializing in A…" at bounding box center [842, 285] width 661 height 191
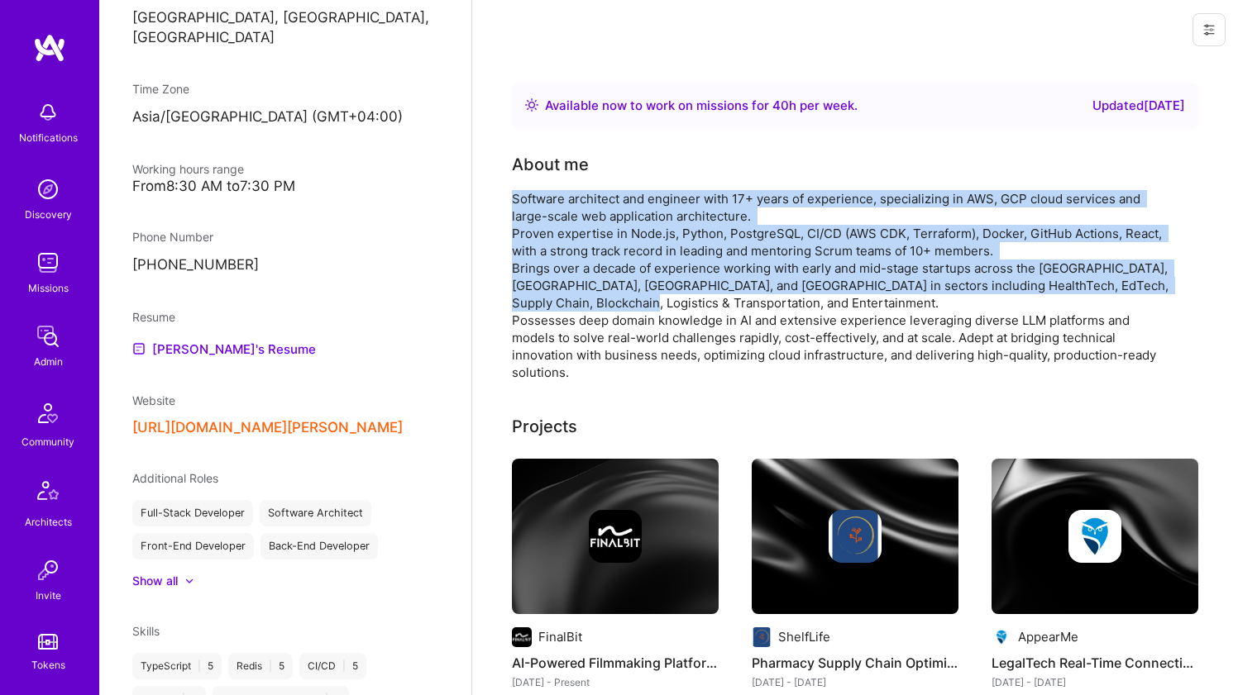
click at [568, 285] on div "Software architect and engineer with 17+ years of experience, specializing in A…" at bounding box center [842, 285] width 661 height 191
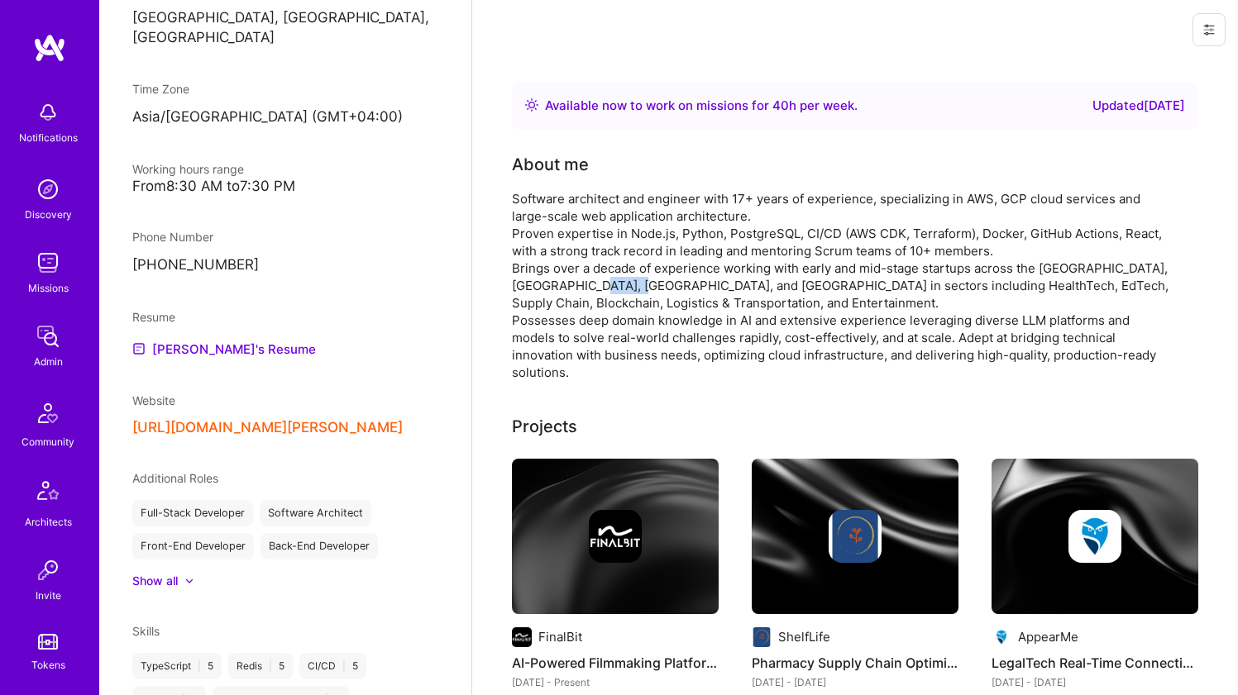
click at [568, 285] on div "Software architect and engineer with 17+ years of experience, specializing in A…" at bounding box center [842, 285] width 661 height 191
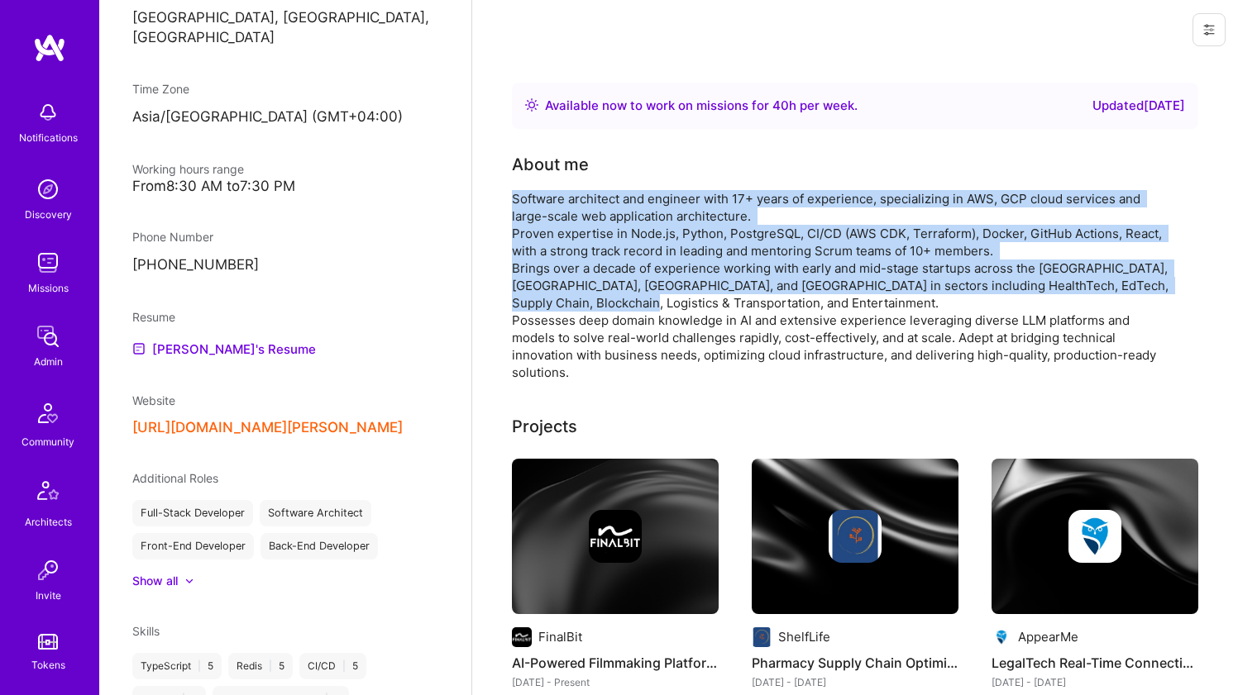
click at [576, 219] on div "Software architect and engineer with 17+ years of experience, specializing in A…" at bounding box center [842, 285] width 661 height 191
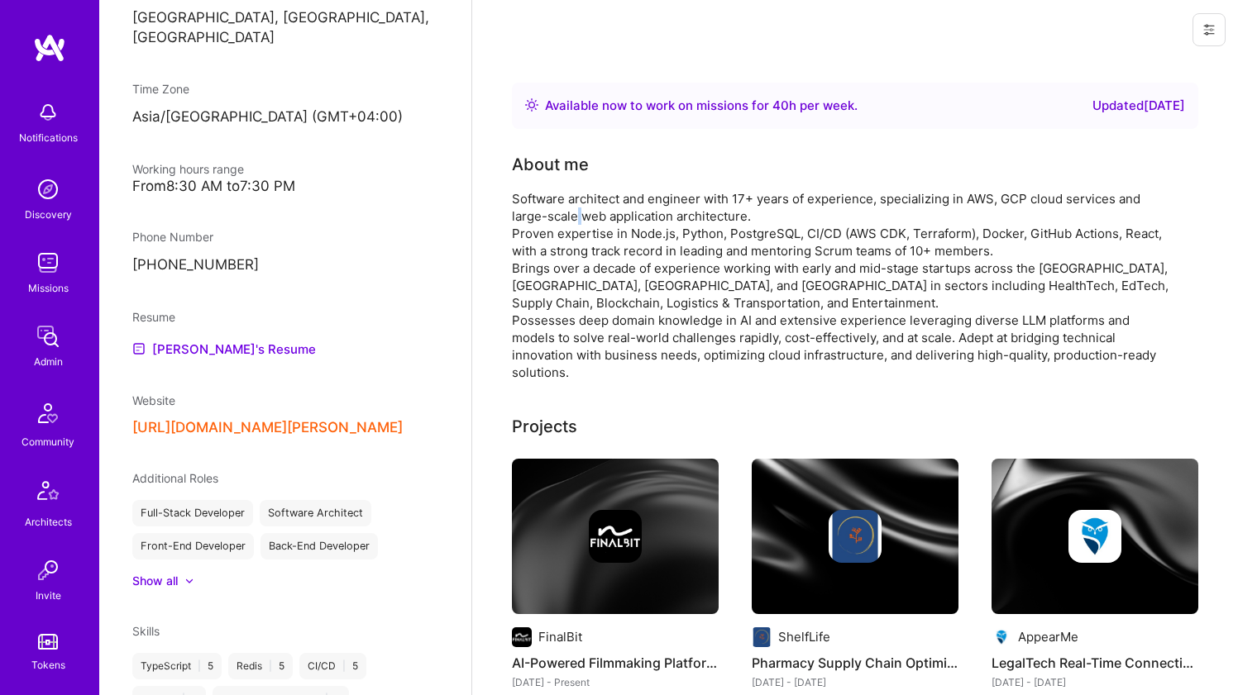
click at [576, 219] on div "Software architect and engineer with 17+ years of experience, specializing in A…" at bounding box center [842, 285] width 661 height 191
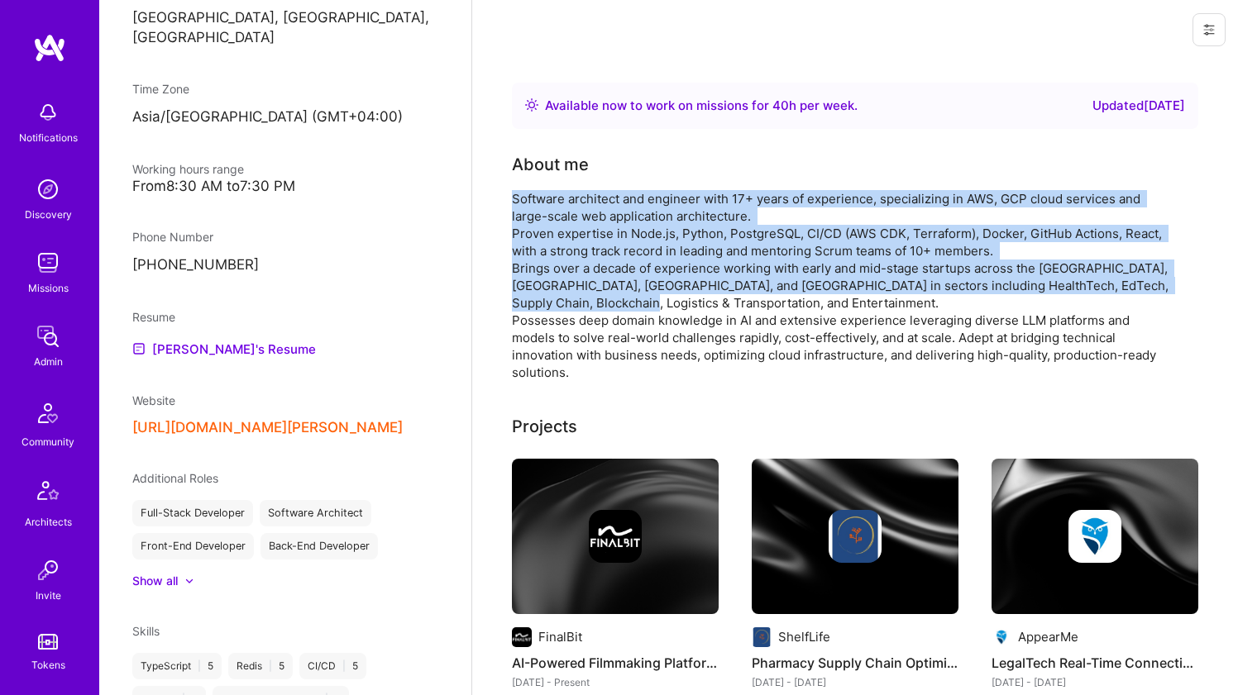
click at [556, 262] on div "Software architect and engineer with 17+ years of experience, specializing in A…" at bounding box center [842, 285] width 661 height 191
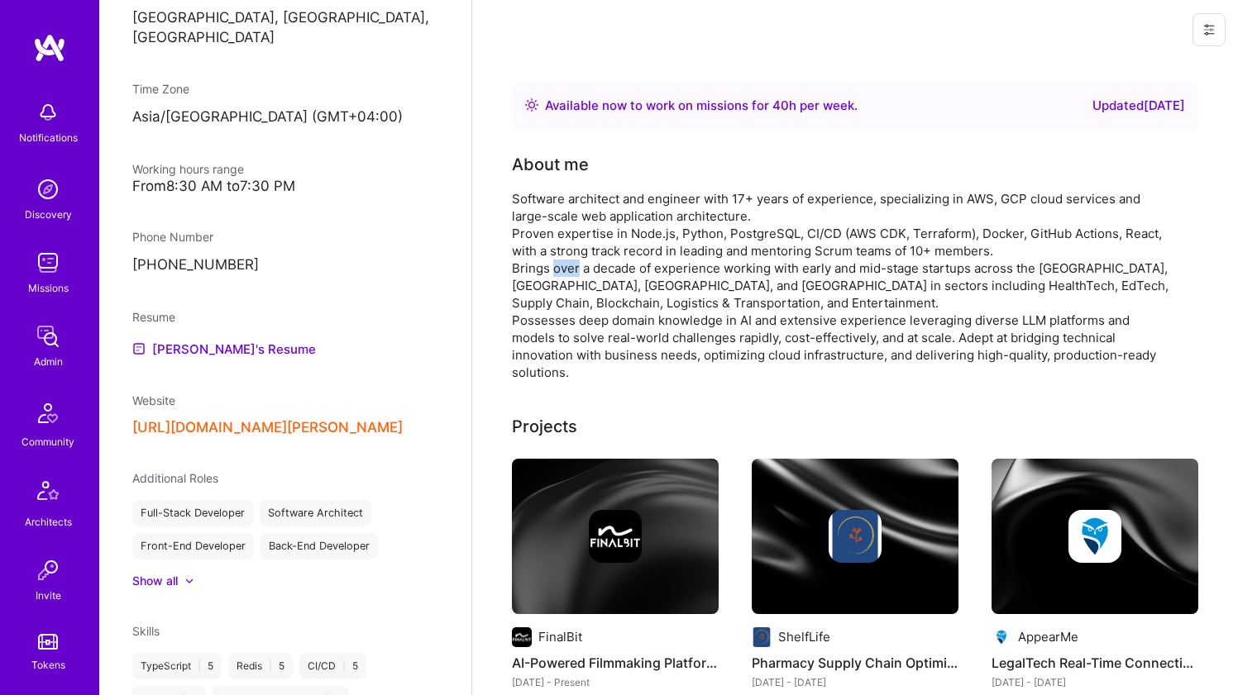
click at [556, 262] on div "Software architect and engineer with 17+ years of experience, specializing in A…" at bounding box center [842, 285] width 661 height 191
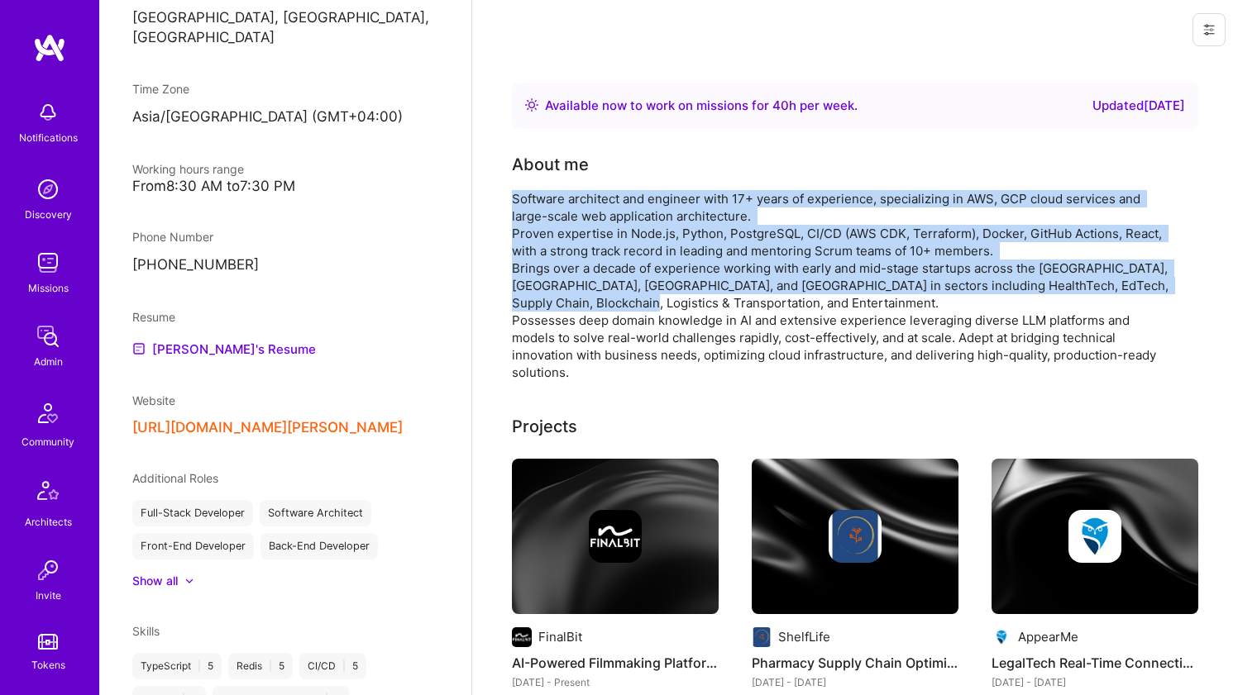
click at [565, 222] on div "Software architect and engineer with 17+ years of experience, specializing in A…" at bounding box center [842, 285] width 661 height 191
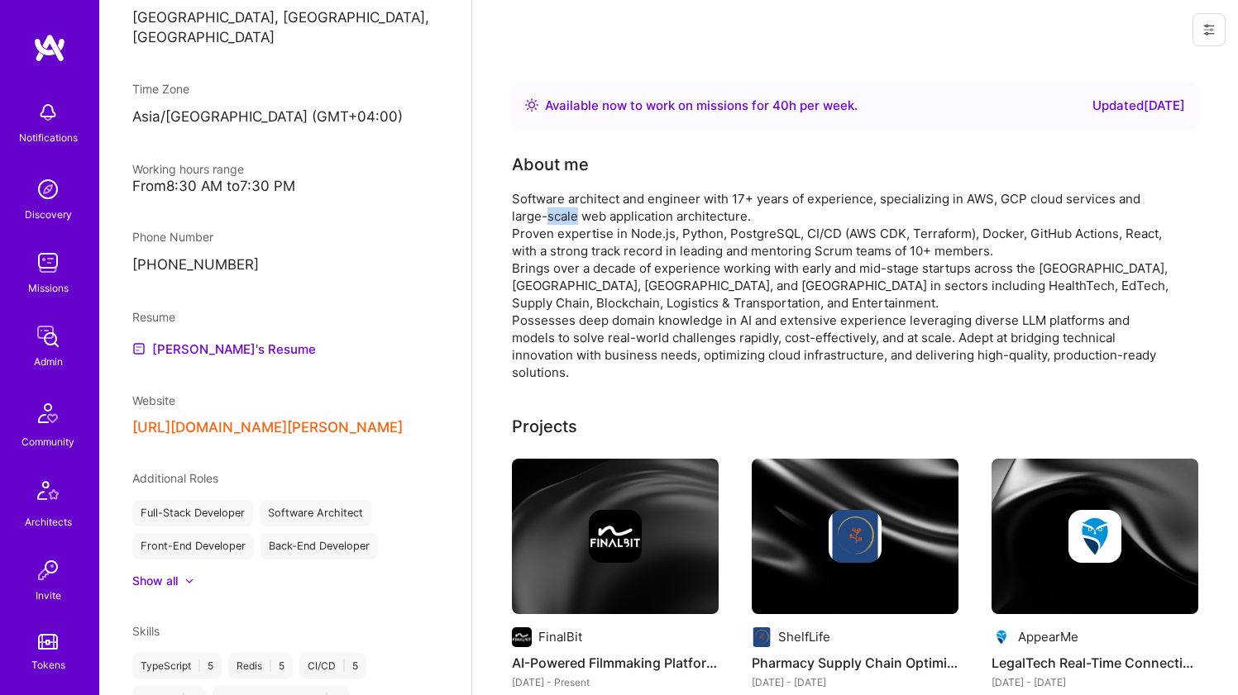
click at [565, 222] on div "Software architect and engineer with 17+ years of experience, specializing in A…" at bounding box center [842, 285] width 661 height 191
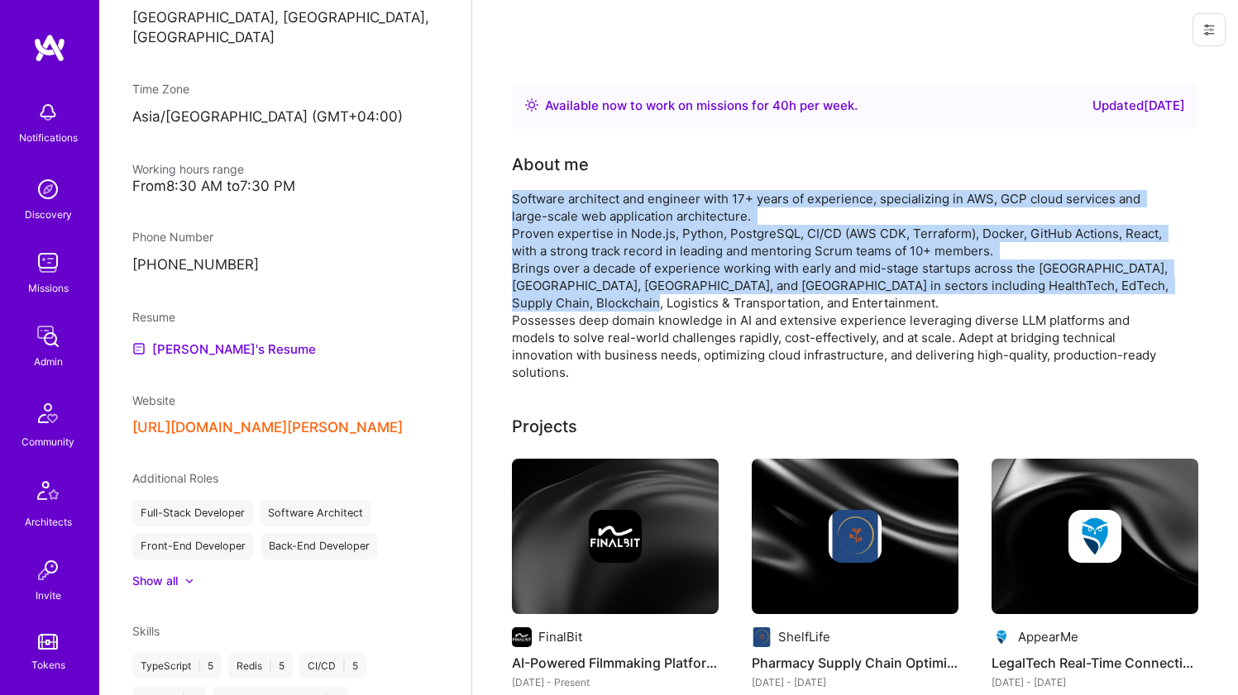
click at [556, 279] on div "Software architect and engineer with 17+ years of experience, specializing in A…" at bounding box center [842, 285] width 661 height 191
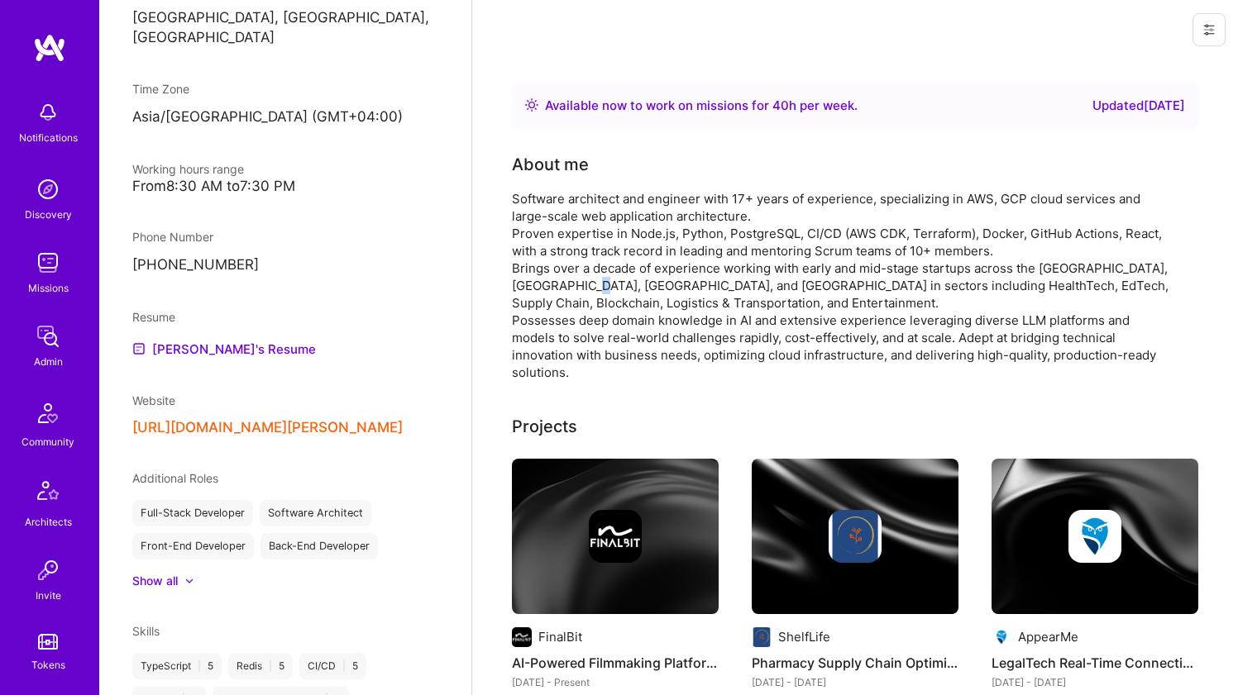
click at [556, 279] on div "Software architect and engineer with 17+ years of experience, specializing in A…" at bounding box center [842, 285] width 661 height 191
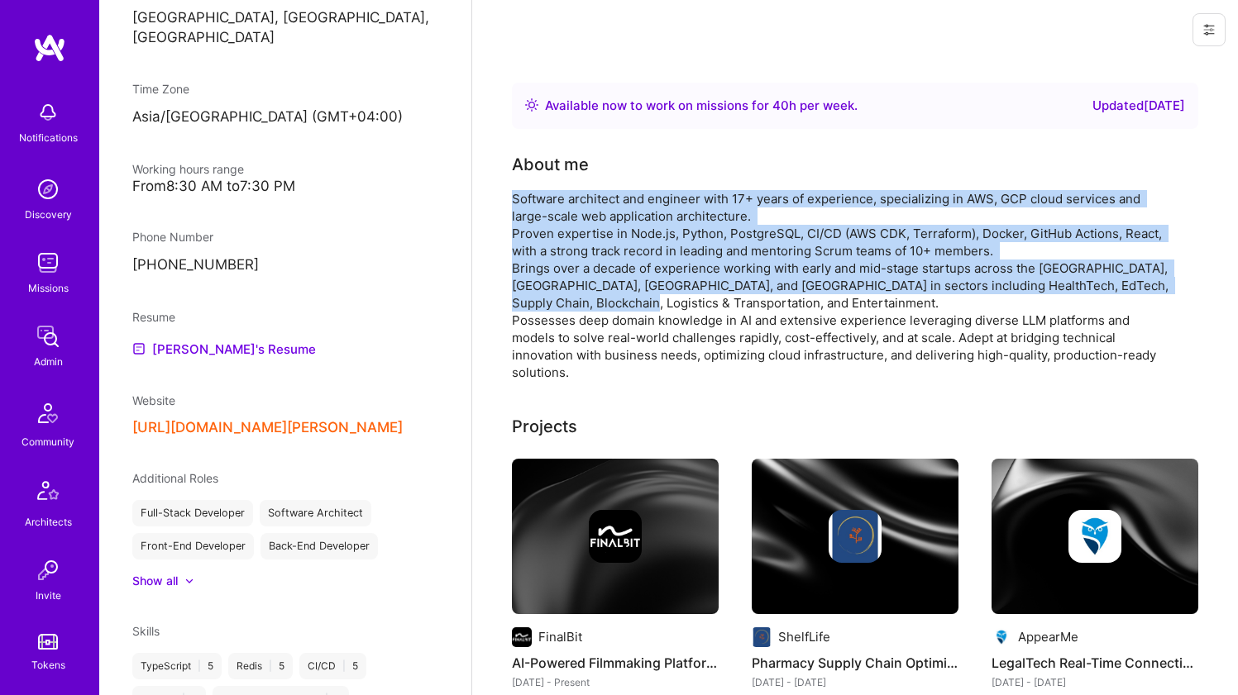
click at [577, 219] on div "Software architect and engineer with 17+ years of experience, specializing in A…" at bounding box center [842, 285] width 661 height 191
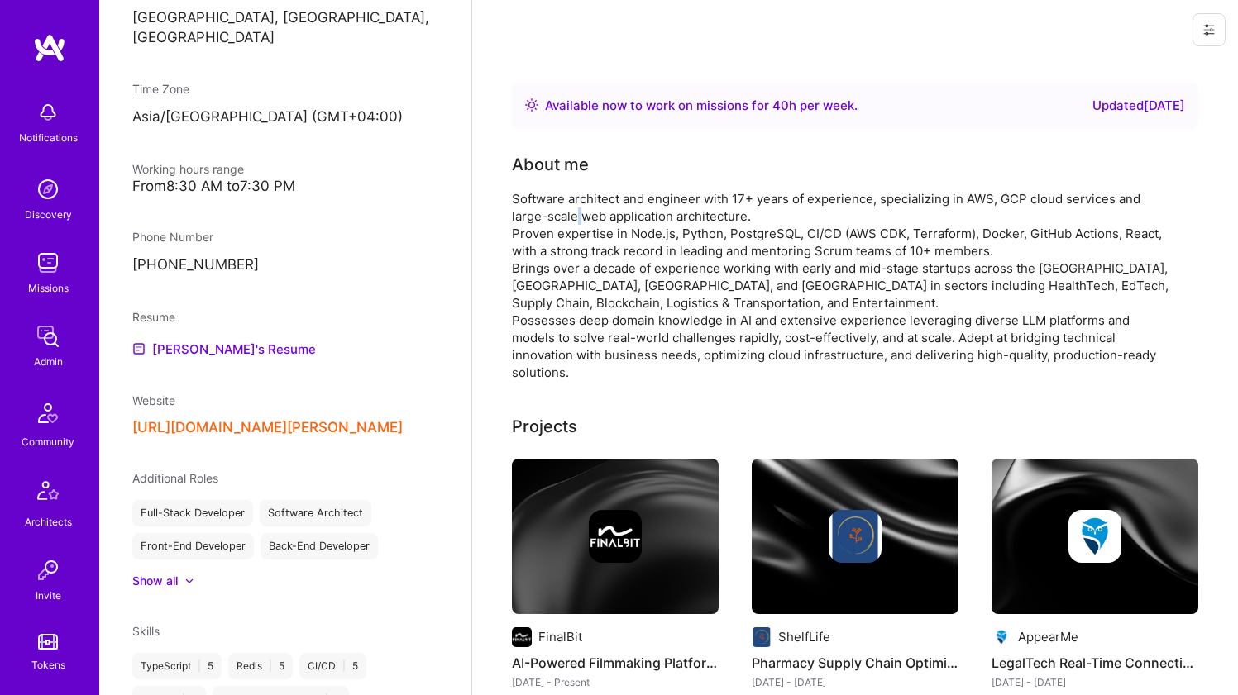
click at [577, 219] on div "Software architect and engineer with 17+ years of experience, specializing in A…" at bounding box center [842, 285] width 661 height 191
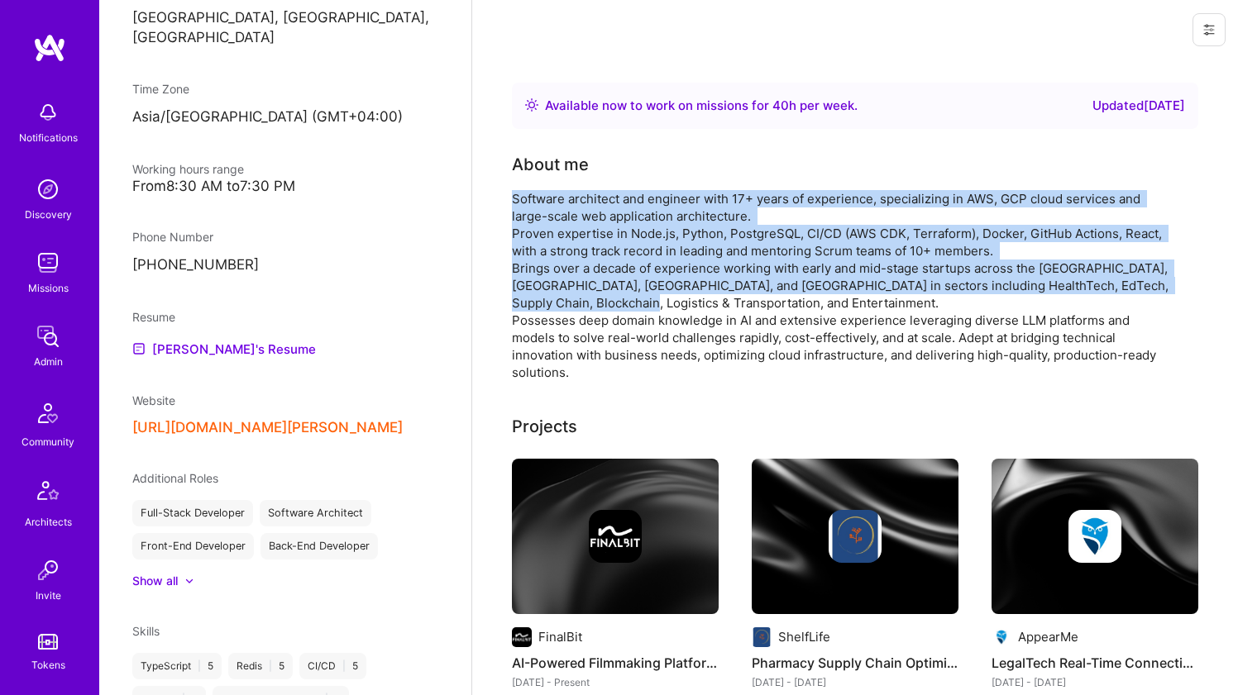
click at [566, 271] on div "Software architect and engineer with 17+ years of experience, specializing in A…" at bounding box center [842, 285] width 661 height 191
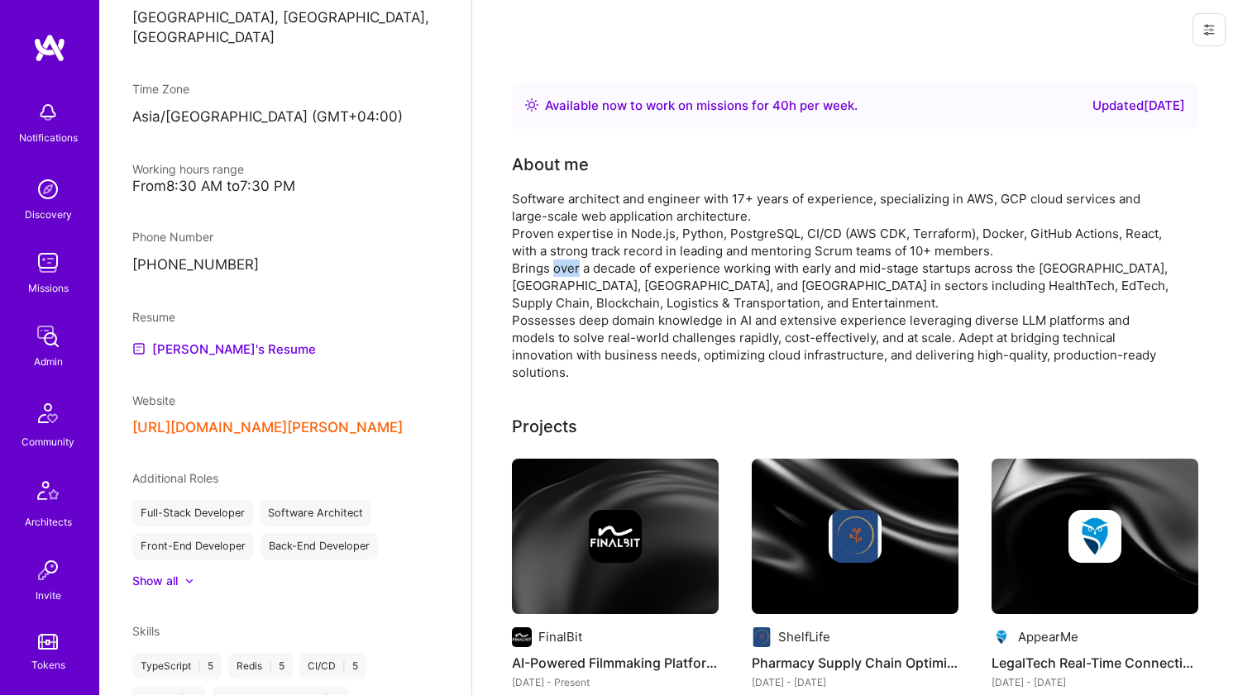
click at [566, 271] on div "Software architect and engineer with 17+ years of experience, specializing in A…" at bounding box center [842, 285] width 661 height 191
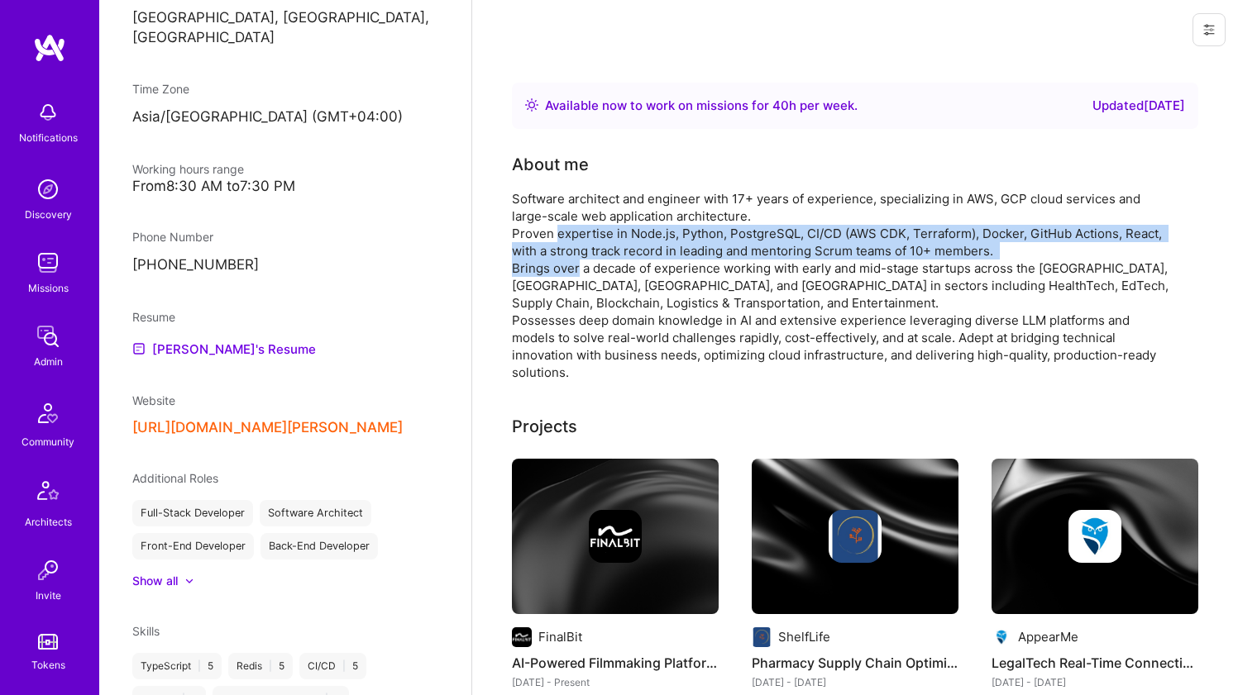
click at [585, 231] on div "Software architect and engineer with 17+ years of experience, specializing in A…" at bounding box center [842, 285] width 661 height 191
click at [588, 227] on div "Software architect and engineer with 17+ years of experience, specializing in A…" at bounding box center [842, 285] width 661 height 191
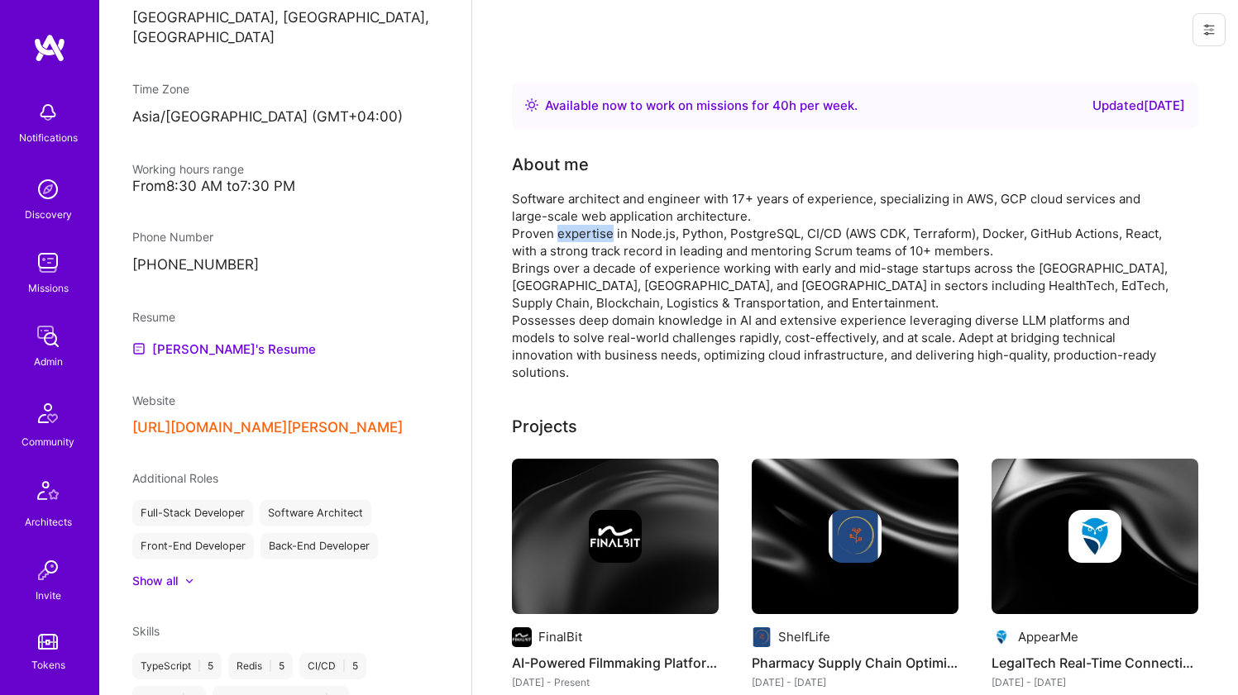
click at [588, 227] on div "Software architect and engineer with 17+ years of experience, specializing in A…" at bounding box center [842, 285] width 661 height 191
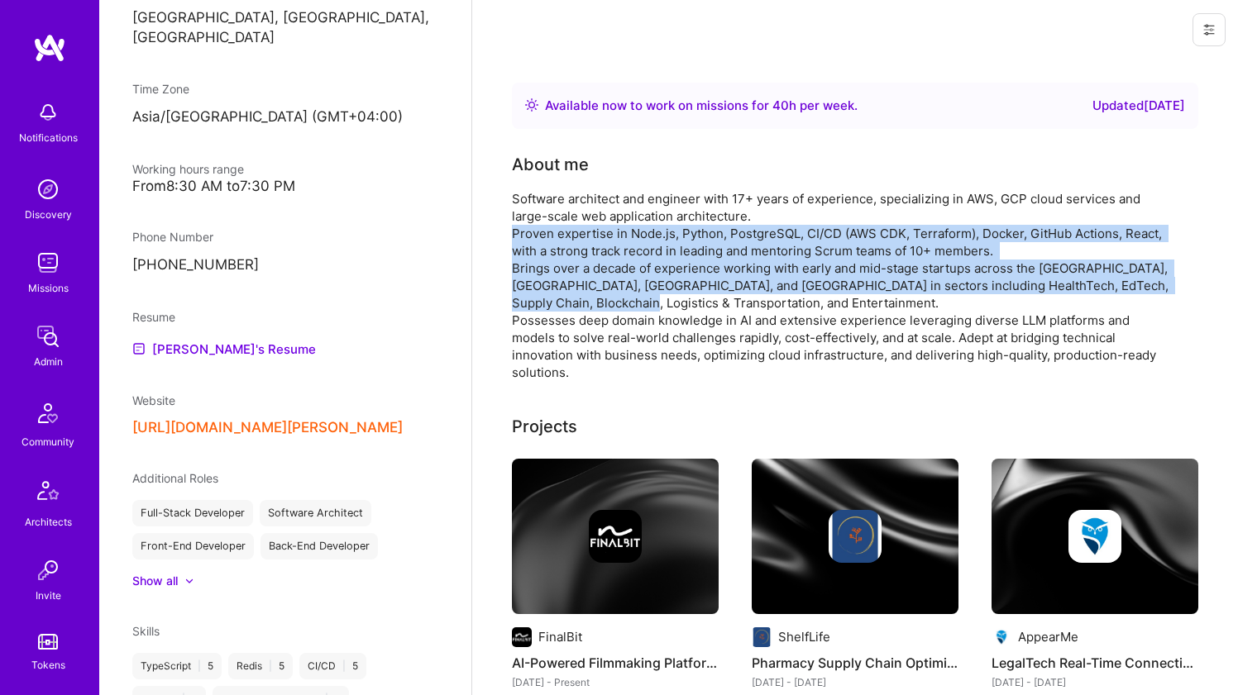
click at [573, 274] on div "Software architect and engineer with 17+ years of experience, specializing in A…" at bounding box center [842, 285] width 661 height 191
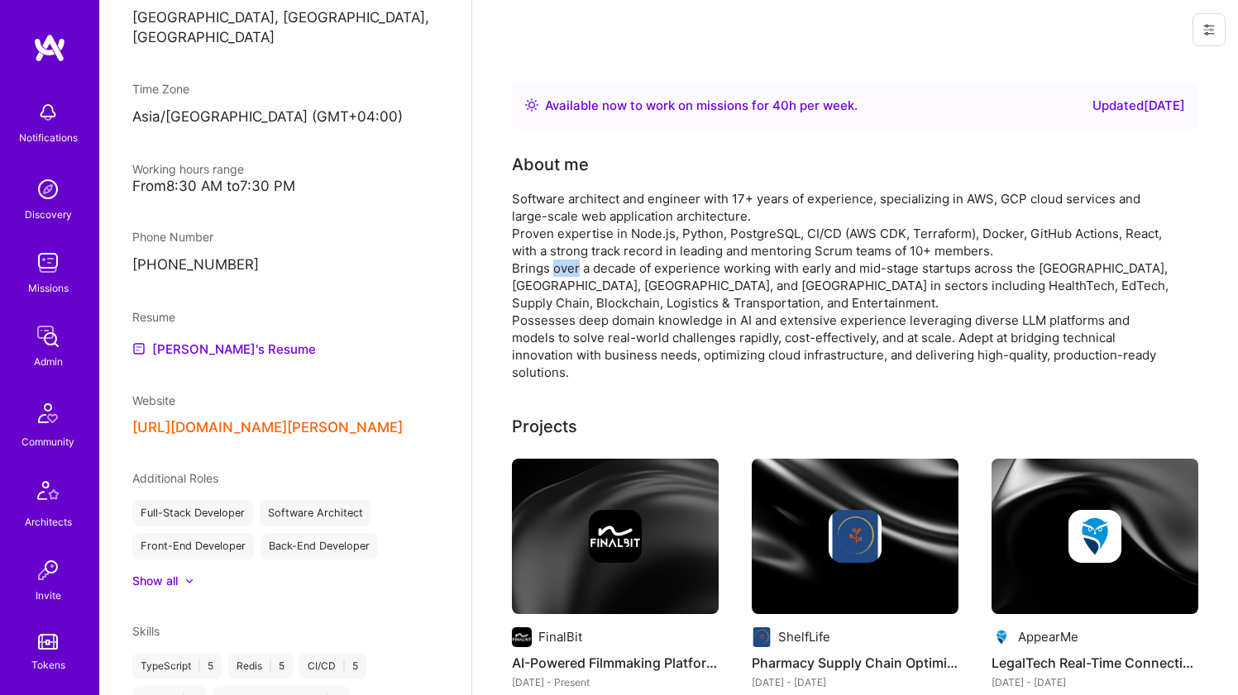
click at [573, 274] on div "Software architect and engineer with 17+ years of experience, specializing in A…" at bounding box center [842, 285] width 661 height 191
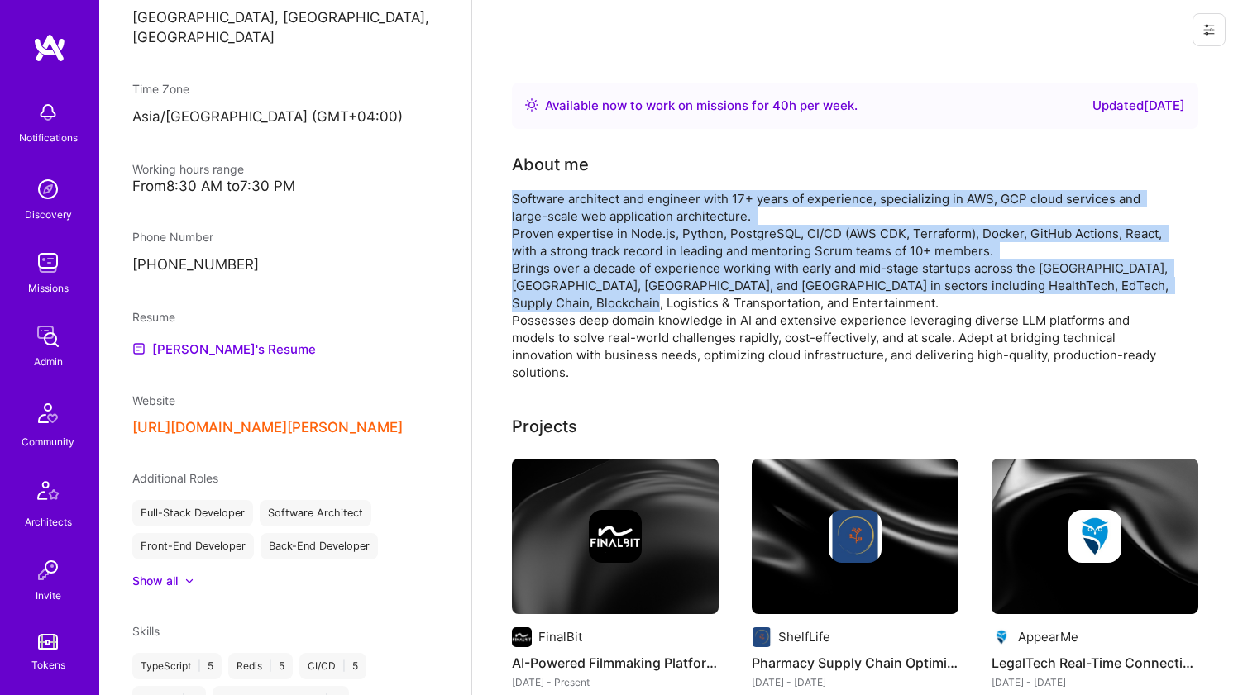
click at [587, 208] on div "Software architect and engineer with 17+ years of experience, specializing in A…" at bounding box center [842, 285] width 661 height 191
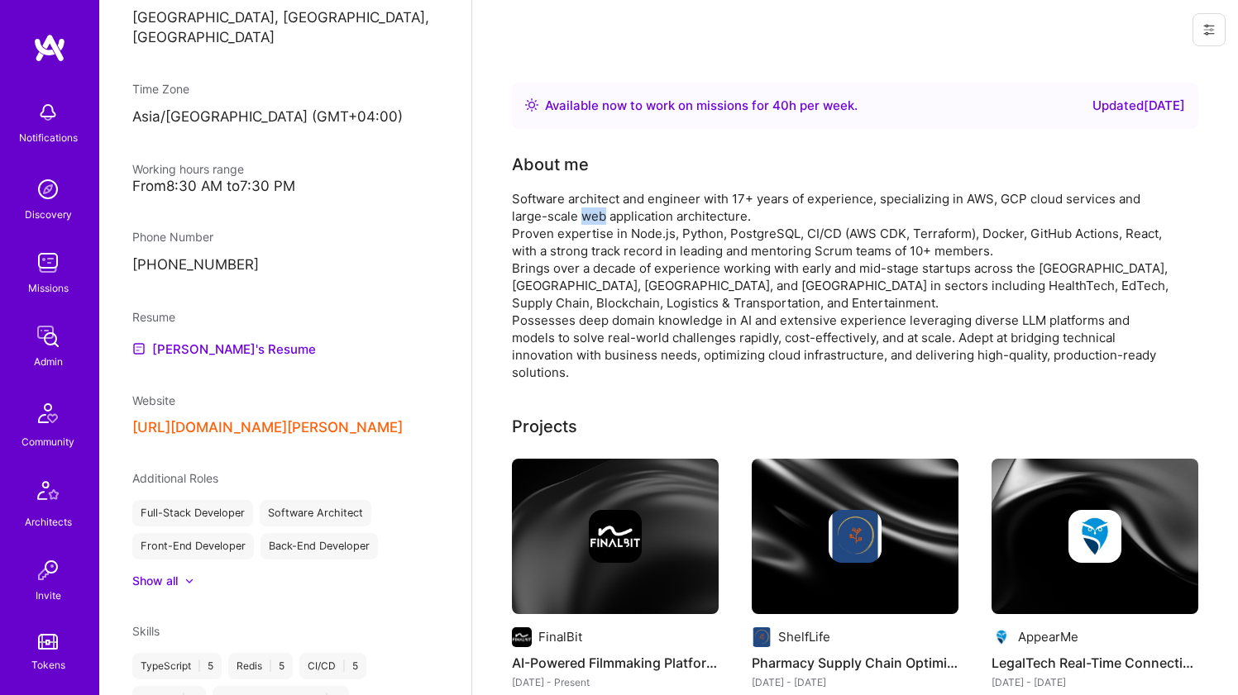
click at [587, 208] on div "Software architect and engineer with 17+ years of experience, specializing in A…" at bounding box center [842, 285] width 661 height 191
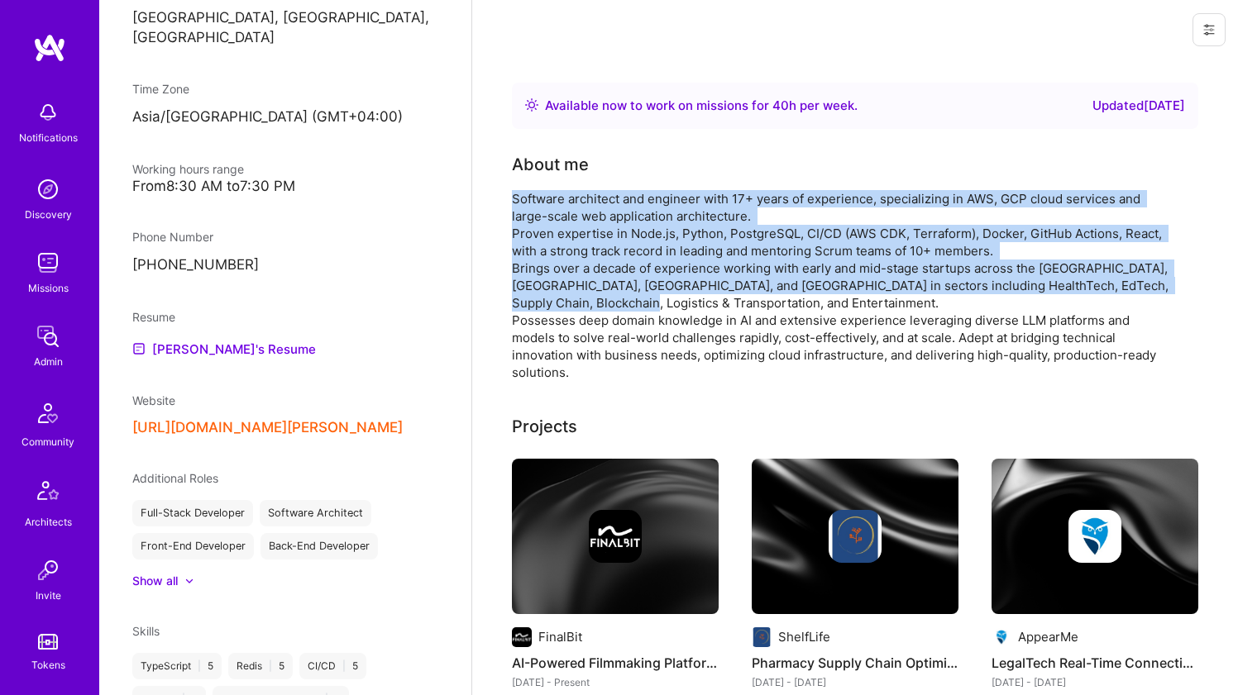
click at [569, 275] on div "Software architect and engineer with 17+ years of experience, specializing in A…" at bounding box center [842, 285] width 661 height 191
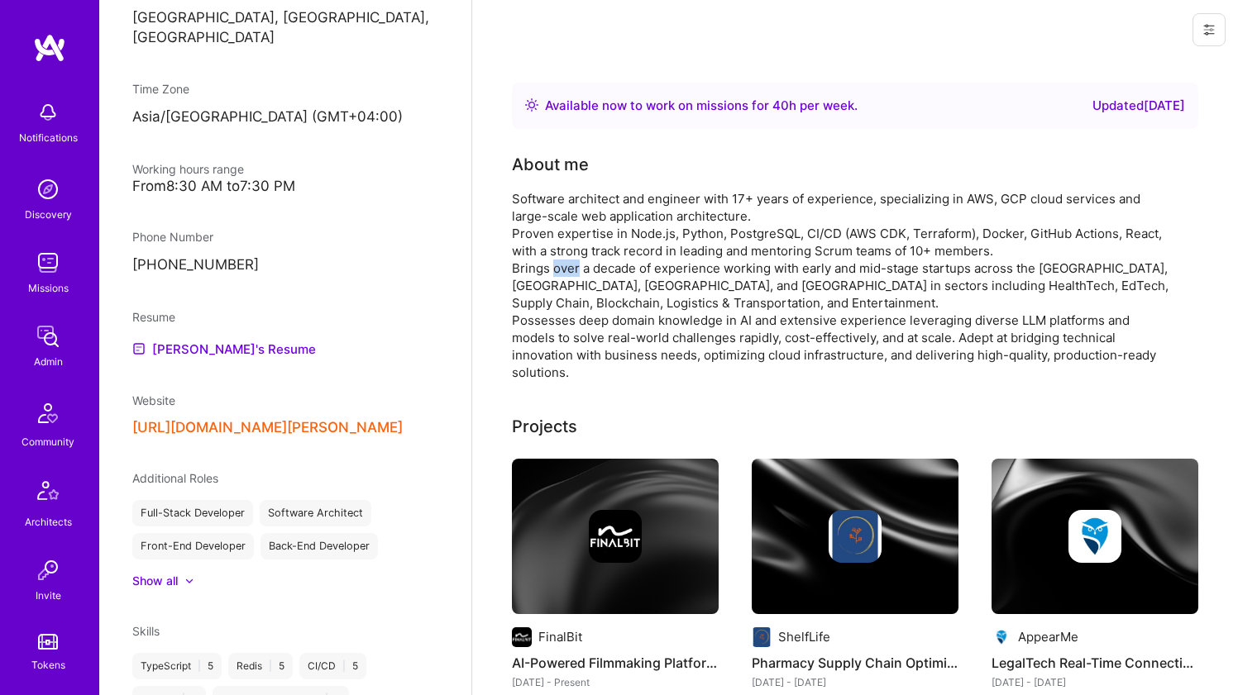
click at [569, 275] on div "Software architect and engineer with 17+ years of experience, specializing in A…" at bounding box center [842, 285] width 661 height 191
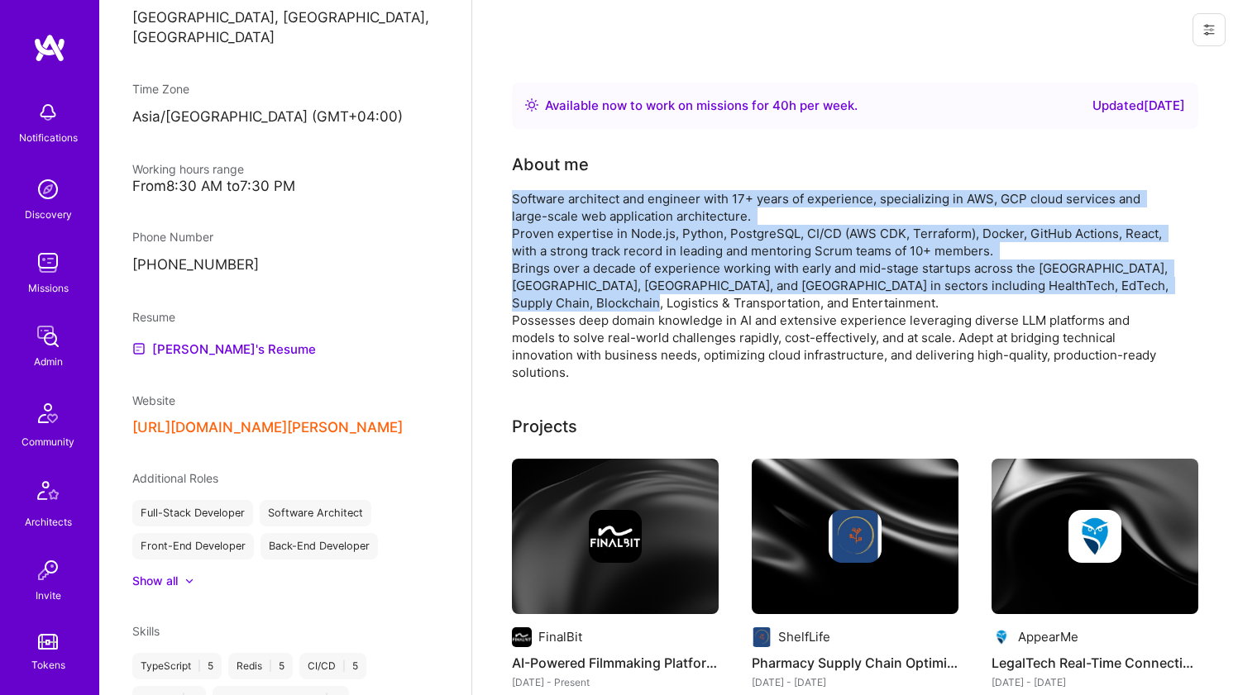
click at [587, 212] on div "Software architect and engineer with 17+ years of experience, specializing in A…" at bounding box center [842, 285] width 661 height 191
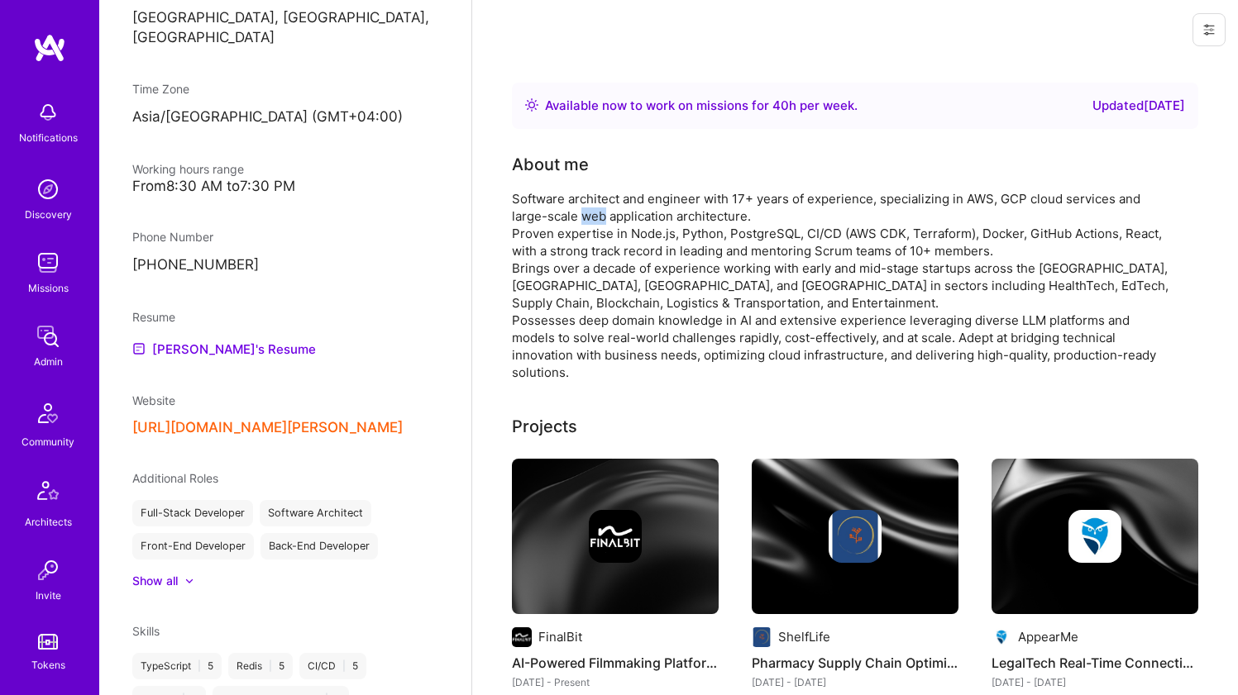
click at [587, 212] on div "Software architect and engineer with 17+ years of experience, specializing in A…" at bounding box center [842, 285] width 661 height 191
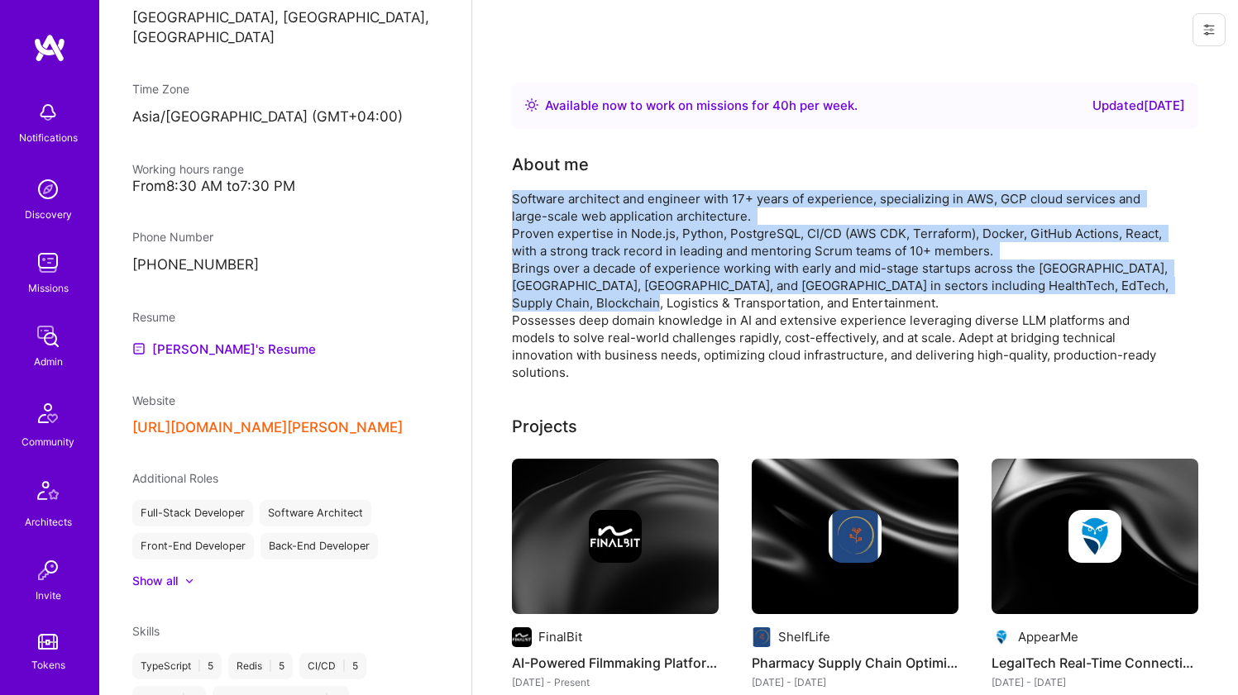
click at [571, 274] on div "Software architect and engineer with 17+ years of experience, specializing in A…" at bounding box center [842, 285] width 661 height 191
click at [598, 231] on div "Software architect and engineer with 17+ years of experience, specializing in A…" at bounding box center [842, 285] width 661 height 191
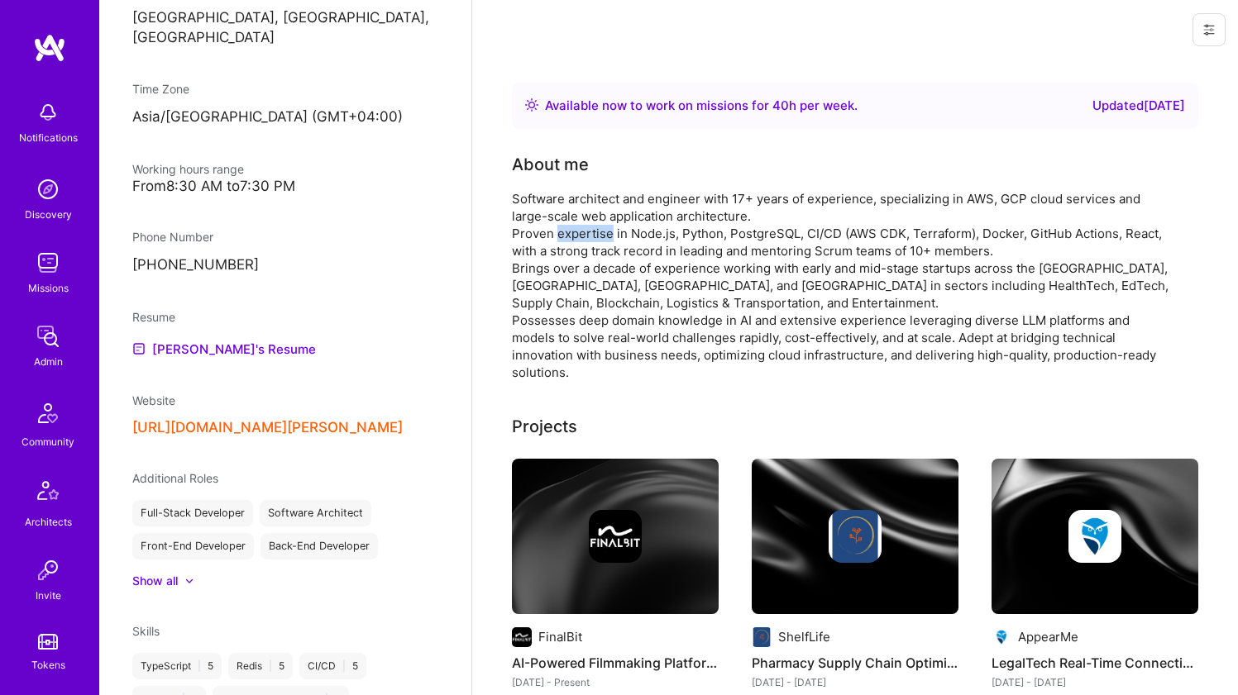
click at [598, 231] on div "Software architect and engineer with 17+ years of experience, specializing in A…" at bounding box center [842, 285] width 661 height 191
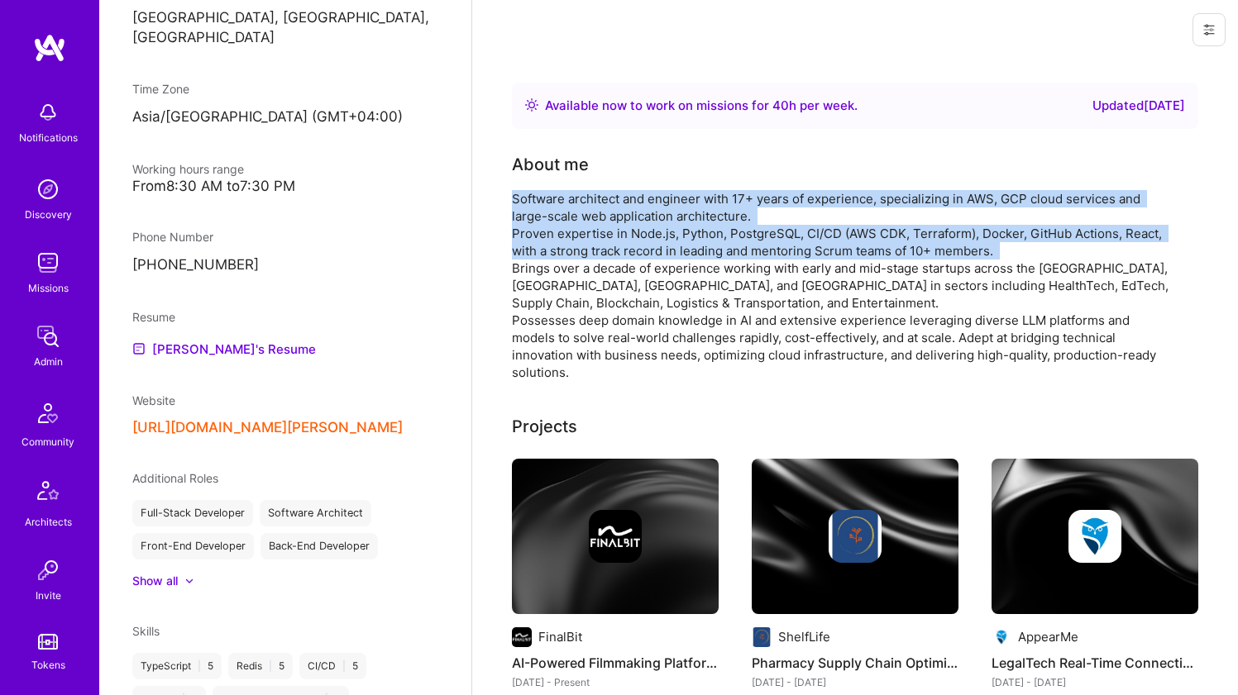
click at [601, 202] on div "Software architect and engineer with 17+ years of experience, specializing in A…" at bounding box center [842, 285] width 661 height 191
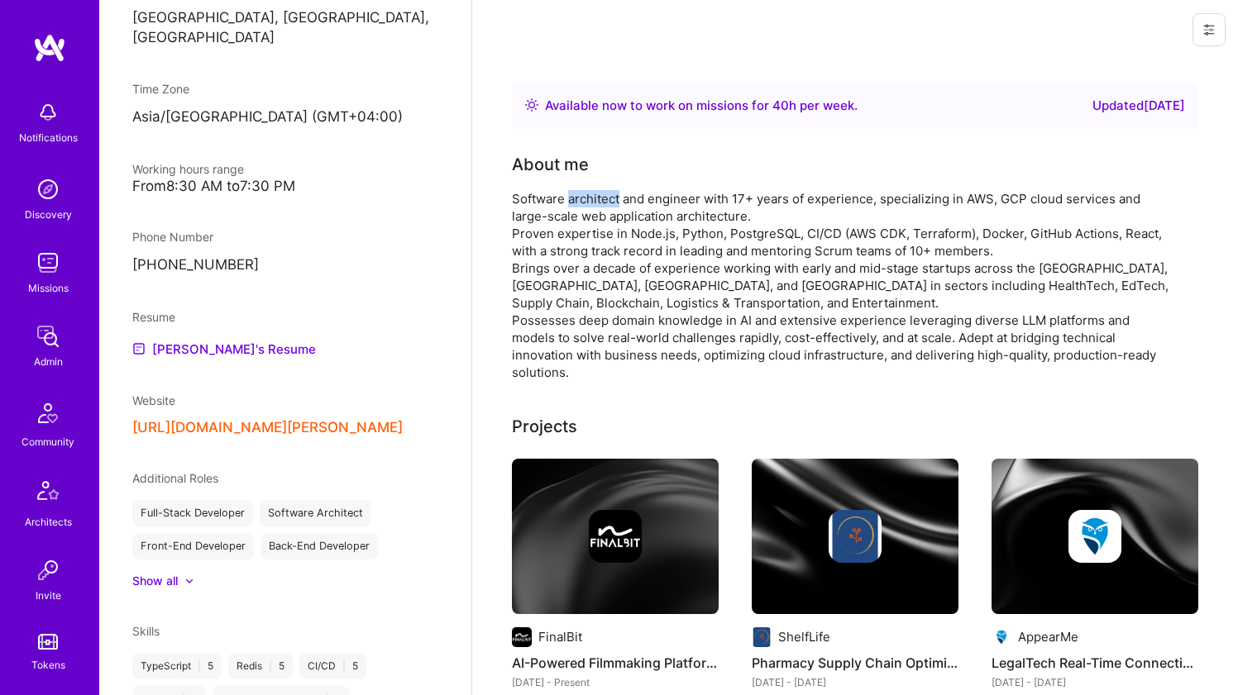
click at [601, 202] on div "Software architect and engineer with 17+ years of experience, specializing in A…" at bounding box center [842, 285] width 661 height 191
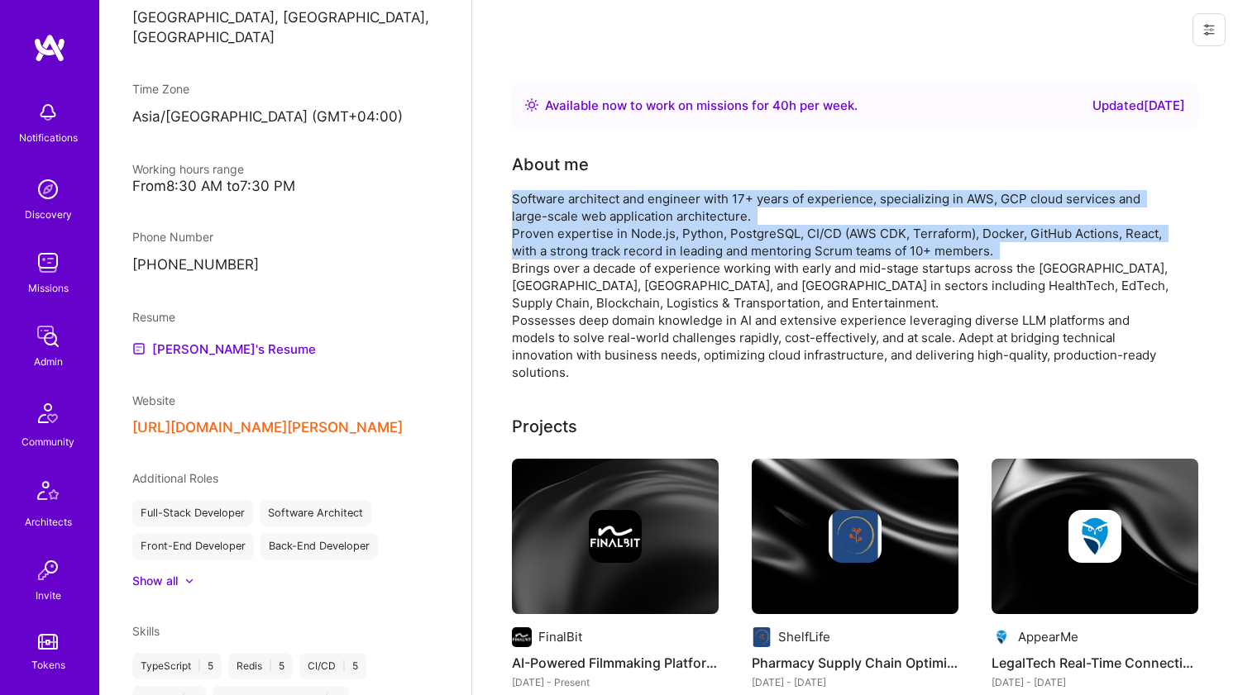
click at [575, 256] on div "Software architect and engineer with 17+ years of experience, specializing in A…" at bounding box center [842, 285] width 661 height 191
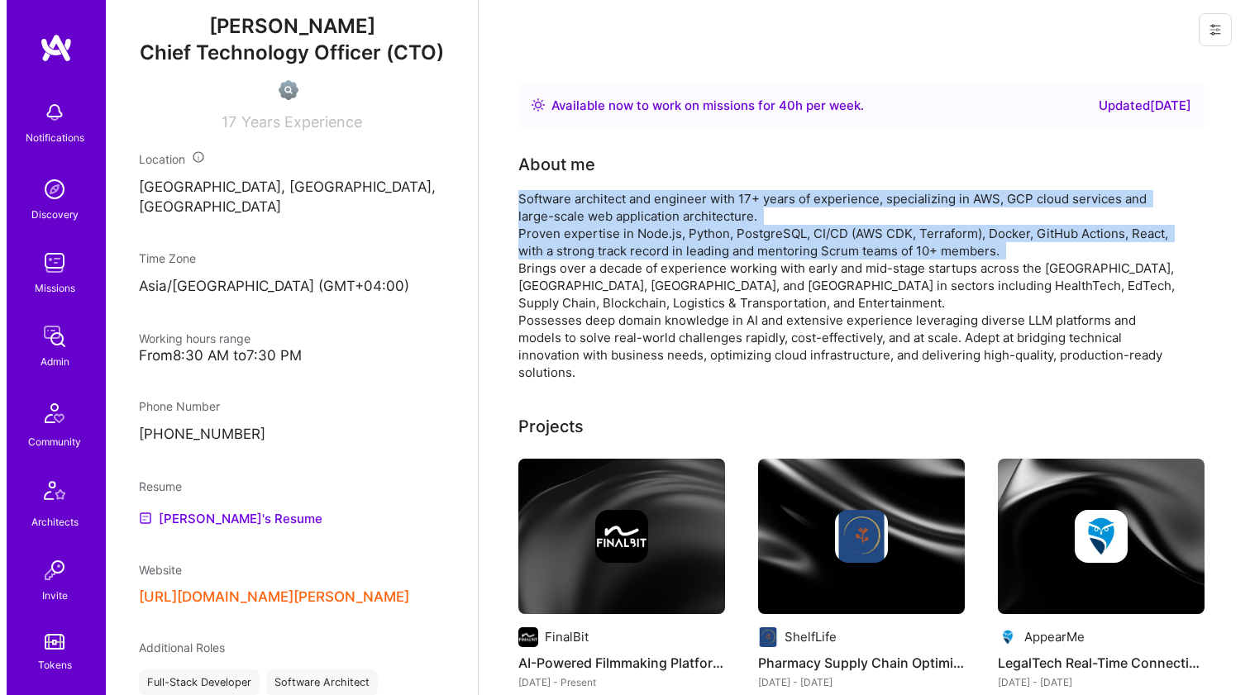
scroll to position [225, 0]
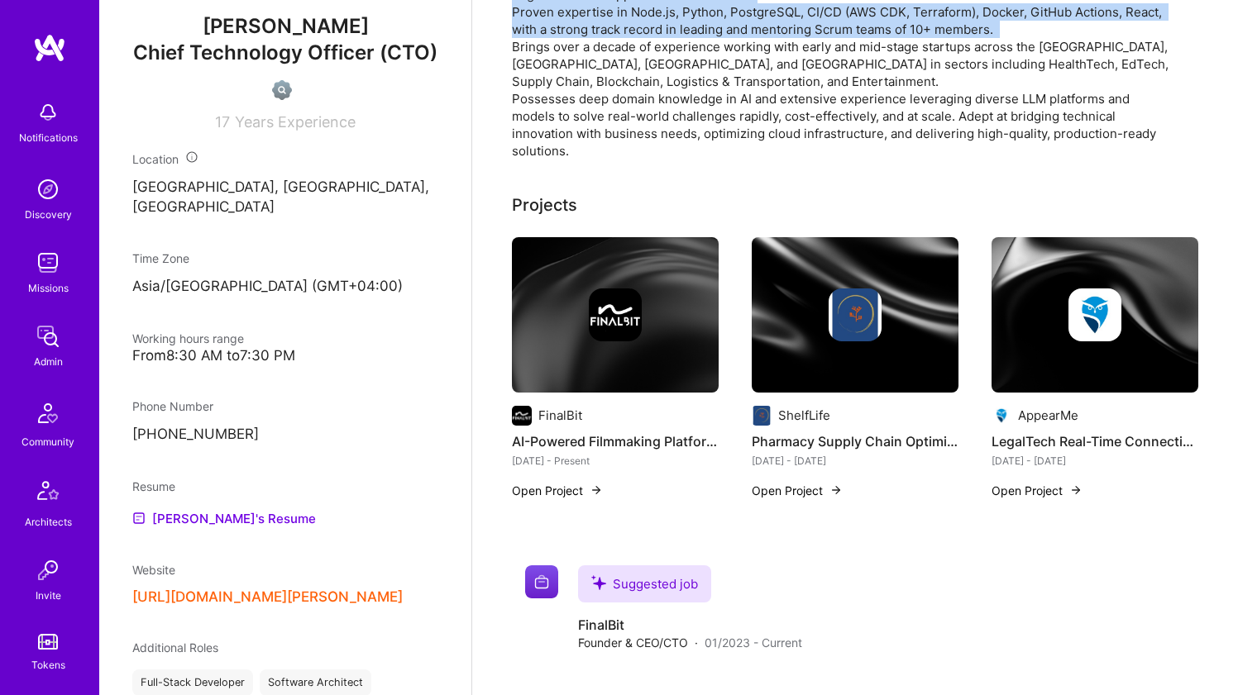
click at [602, 297] on img at bounding box center [615, 315] width 53 height 53
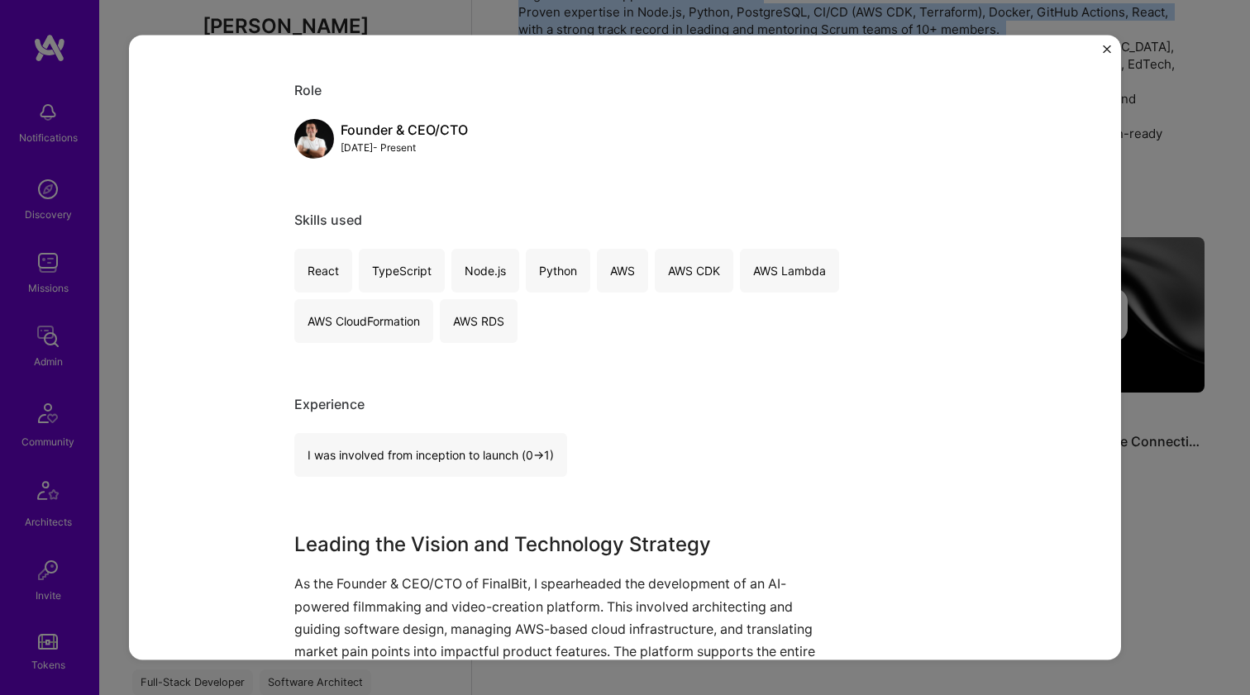
scroll to position [451, 0]
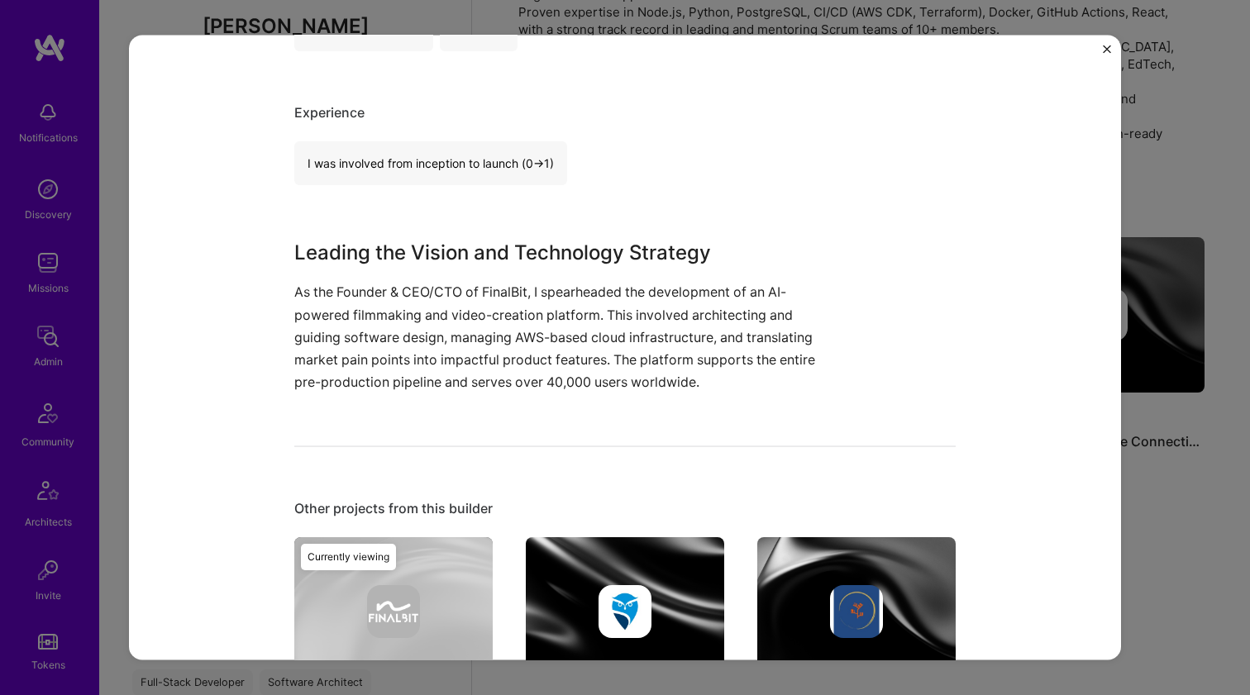
click at [383, 301] on p "As the Founder & CEO/CTO of FinalBit, I spearheaded the development of an AI-po…" at bounding box center [562, 337] width 537 height 112
click at [384, 286] on p "As the Founder & CEO/CTO of FinalBit, I spearheaded the development of an AI-po…" at bounding box center [562, 337] width 537 height 112
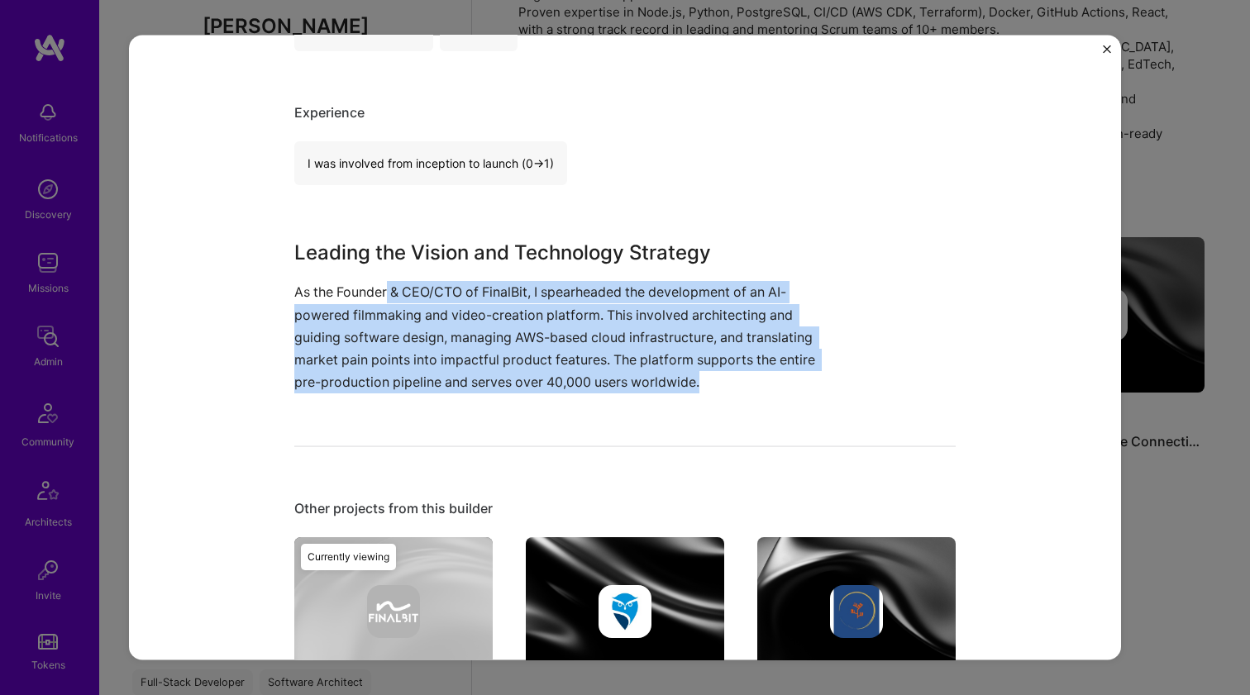
drag, startPoint x: 384, startPoint y: 286, endPoint x: 419, endPoint y: 391, distance: 110.6
click at [419, 391] on p "As the Founder & CEO/CTO of FinalBit, I spearheaded the development of an AI-po…" at bounding box center [562, 337] width 537 height 112
drag, startPoint x: 421, startPoint y: 386, endPoint x: 436, endPoint y: 276, distance: 111.0
click at [436, 276] on div "Leading the Vision and Technology Strategy As the Founder & CEO/CTO of FinalBit…" at bounding box center [562, 315] width 537 height 155
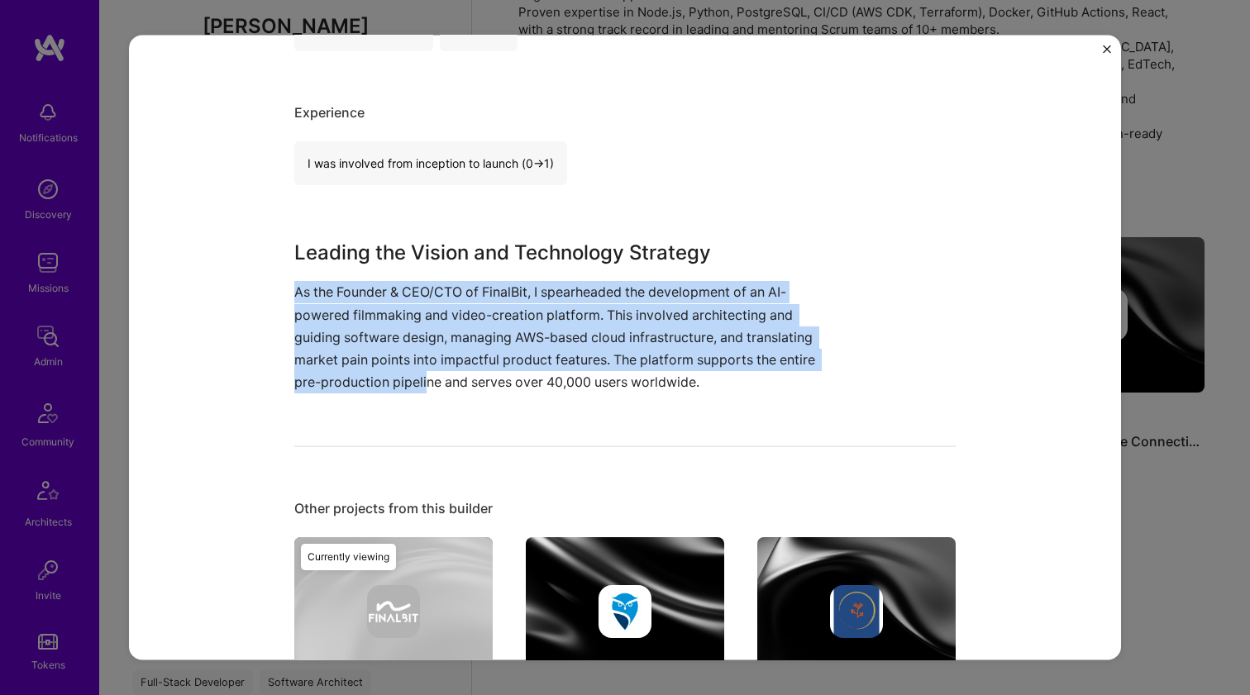
click at [436, 276] on div "Leading the Vision and Technology Strategy As the Founder & CEO/CTO of FinalBit…" at bounding box center [562, 315] width 537 height 155
drag, startPoint x: 434, startPoint y: 281, endPoint x: 433, endPoint y: 378, distance: 96.7
click at [433, 378] on div "Leading the Vision and Technology Strategy As the Founder & CEO/CTO of FinalBit…" at bounding box center [562, 315] width 537 height 155
click at [433, 378] on p "As the Founder & CEO/CTO of FinalBit, I spearheaded the development of an AI-po…" at bounding box center [562, 337] width 537 height 112
drag, startPoint x: 437, startPoint y: 342, endPoint x: 445, endPoint y: 297, distance: 46.2
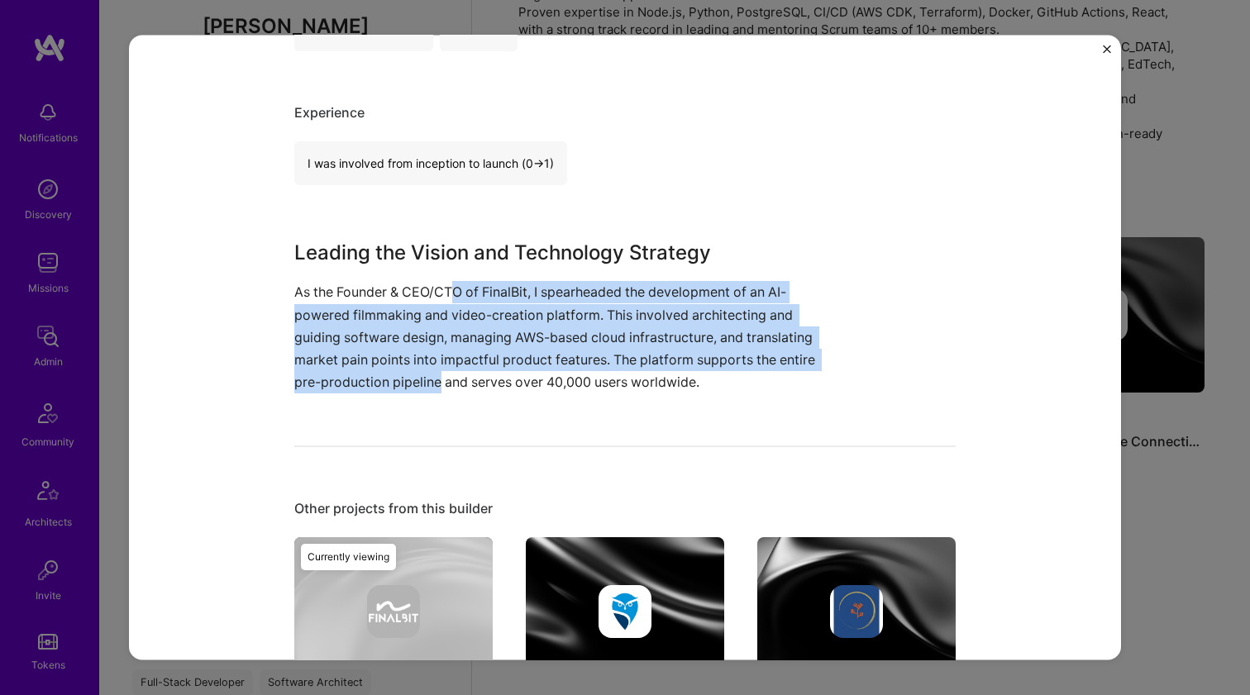
click at [445, 298] on p "As the Founder & CEO/CTO of FinalBit, I spearheaded the development of an AI-po…" at bounding box center [562, 337] width 537 height 112
click at [445, 297] on p "As the Founder & CEO/CTO of FinalBit, I spearheaded the development of an AI-po…" at bounding box center [562, 337] width 537 height 112
drag, startPoint x: 445, startPoint y: 297, endPoint x: 433, endPoint y: 375, distance: 78.6
click at [433, 375] on p "As the Founder & CEO/CTO of FinalBit, I spearheaded the development of an AI-po…" at bounding box center [562, 337] width 537 height 112
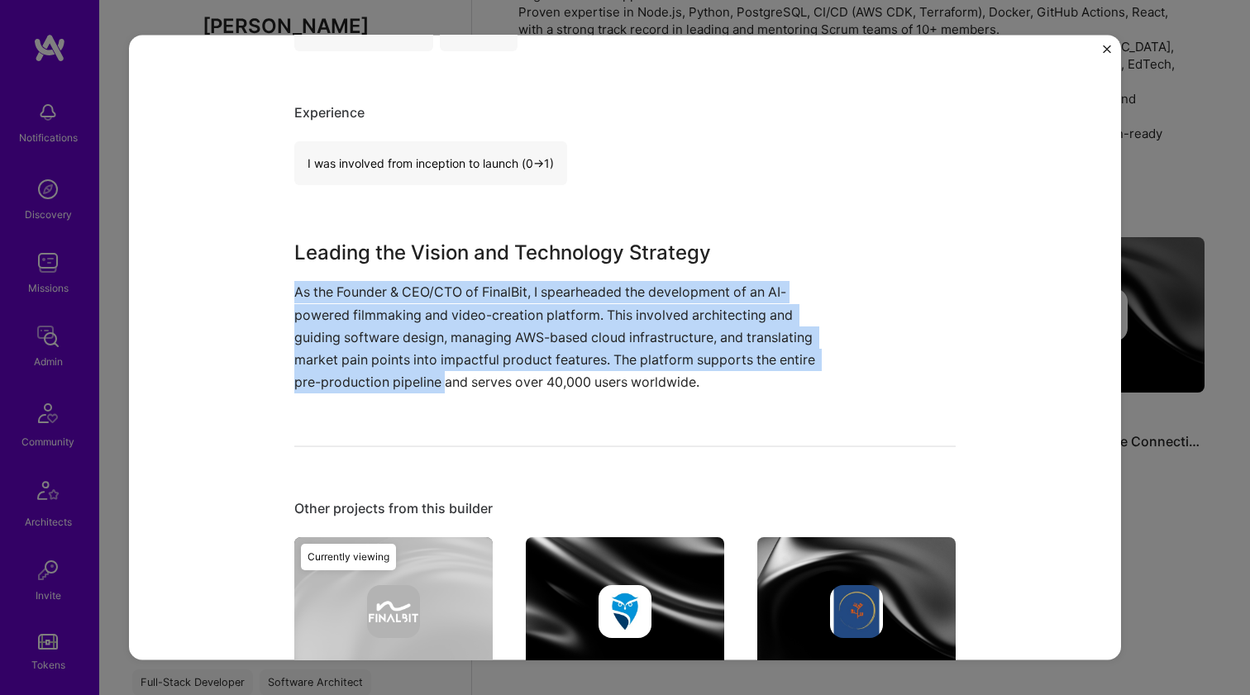
drag, startPoint x: 437, startPoint y: 354, endPoint x: 453, endPoint y: 275, distance: 80.3
click at [453, 275] on div "Leading the Vision and Technology Strategy As the Founder & CEO/CTO of FinalBit…" at bounding box center [562, 315] width 537 height 155
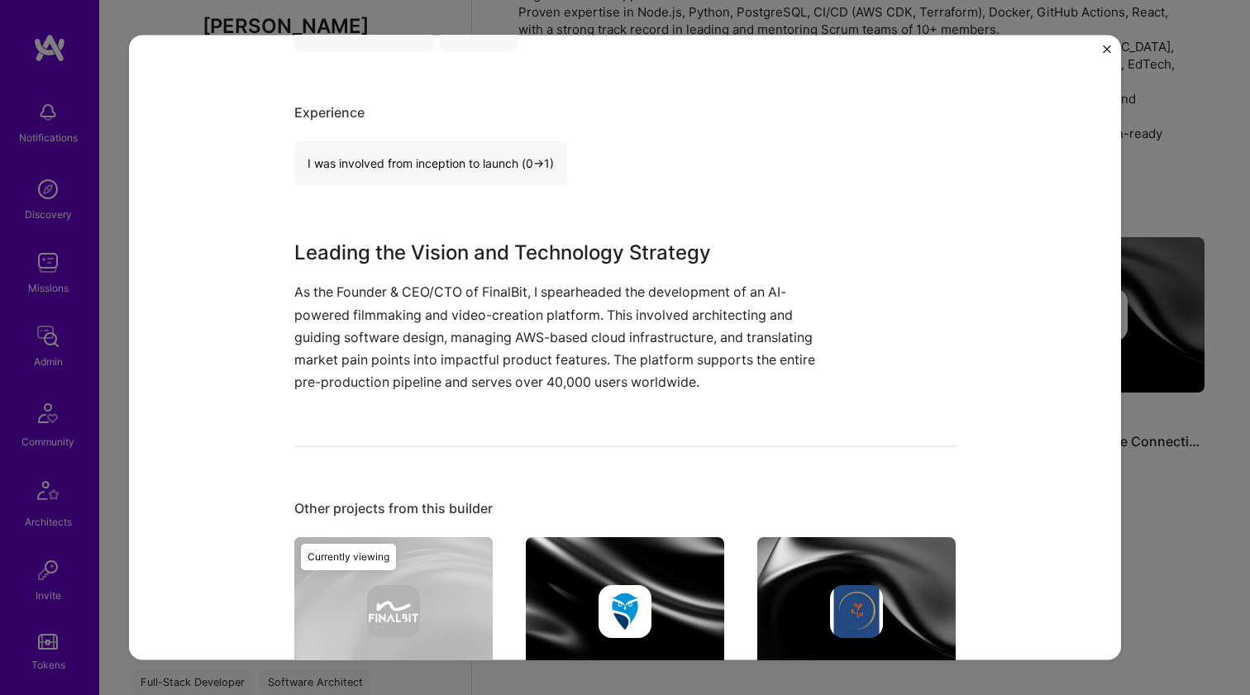
click at [452, 278] on div "Leading the Vision and Technology Strategy As the Founder & CEO/CTO of FinalBit…" at bounding box center [562, 315] width 537 height 155
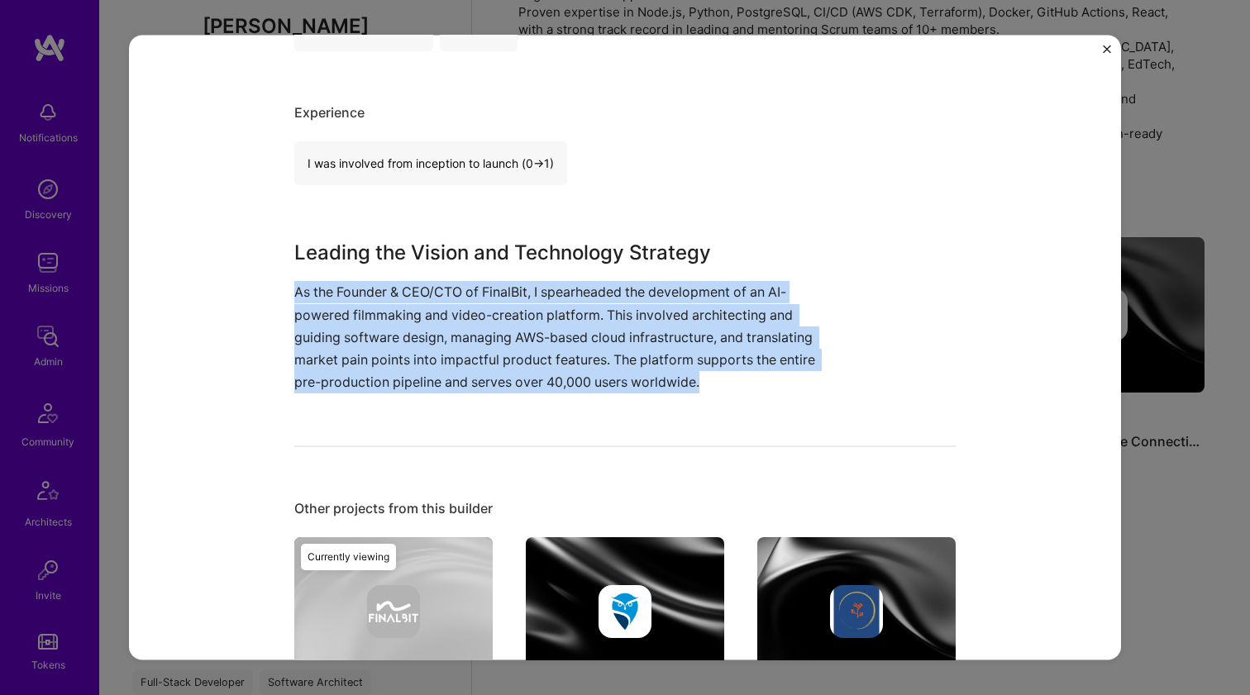
drag, startPoint x: 451, startPoint y: 284, endPoint x: 442, endPoint y: 346, distance: 62.6
click at [442, 344] on p "As the Founder & CEO/CTO of FinalBit, I spearheaded the development of an AI-po…" at bounding box center [562, 337] width 537 height 112
click at [442, 346] on p "As the Founder & CEO/CTO of FinalBit, I spearheaded the development of an AI-po…" at bounding box center [562, 337] width 537 height 112
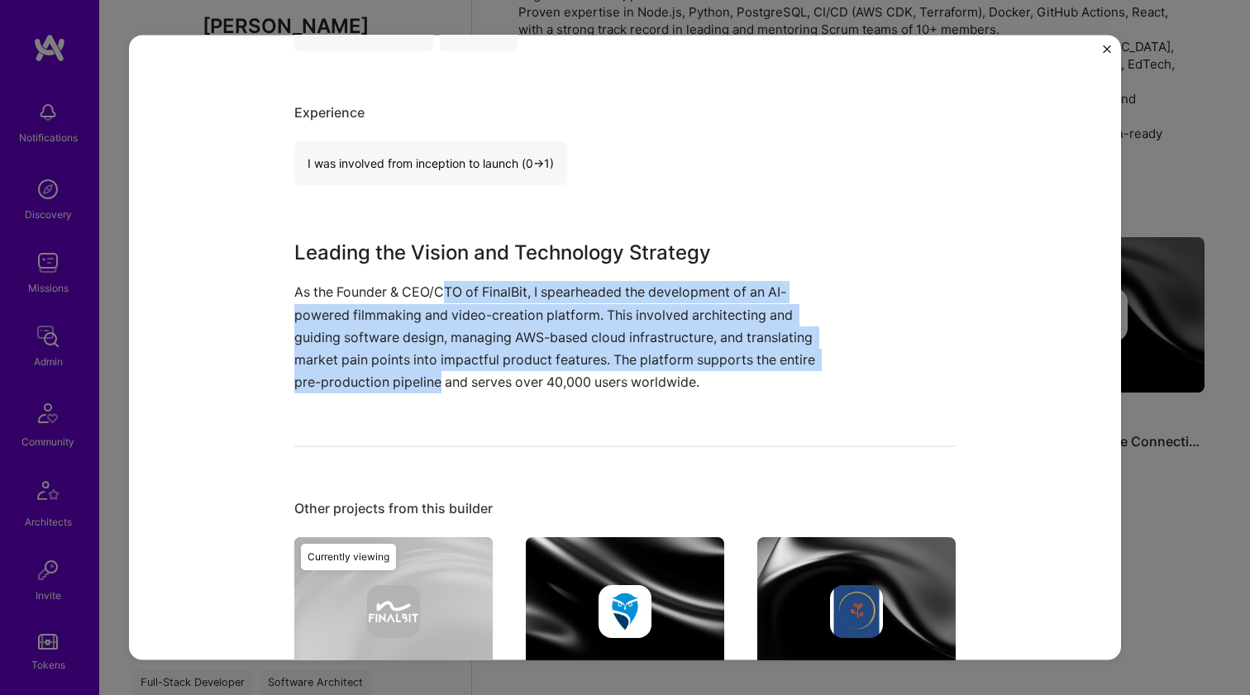
drag, startPoint x: 434, startPoint y: 383, endPoint x: 443, endPoint y: 293, distance: 90.6
click at [443, 293] on p "As the Founder & CEO/CTO of FinalBit, I spearheaded the development of an AI-po…" at bounding box center [562, 337] width 537 height 112
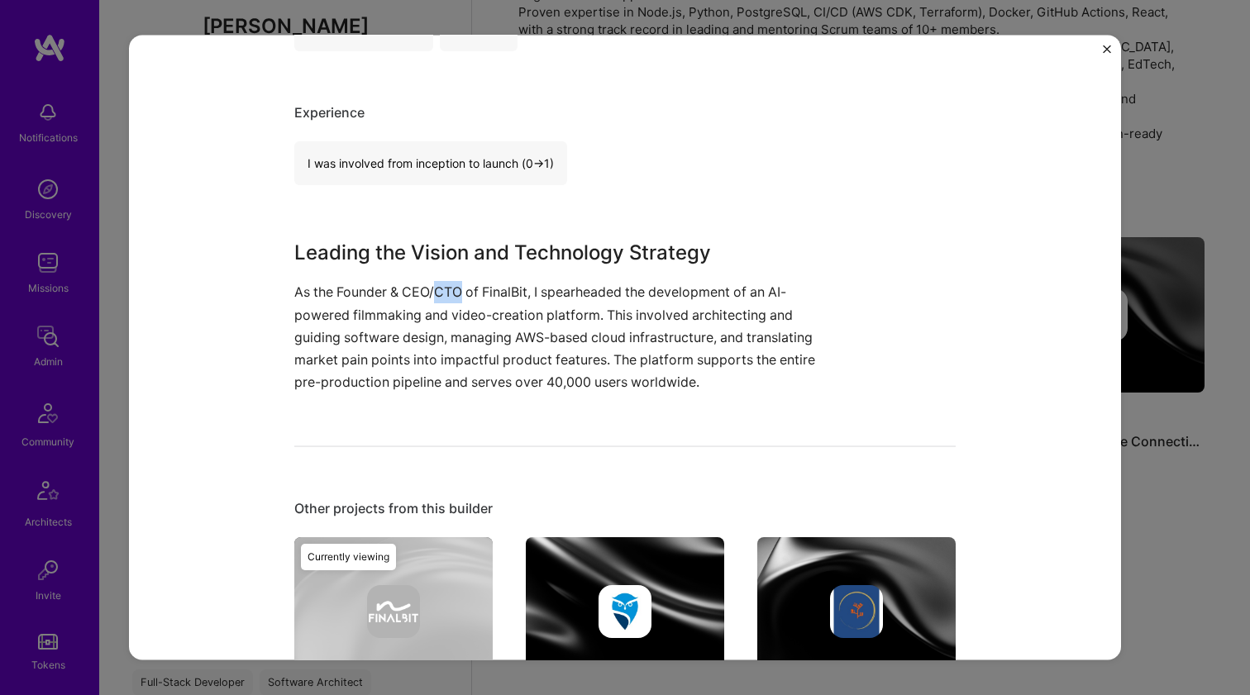
drag, startPoint x: 443, startPoint y: 293, endPoint x: 443, endPoint y: 356, distance: 63.7
click at [443, 298] on p "As the Founder & CEO/CTO of FinalBit, I spearheaded the development of an AI-po…" at bounding box center [562, 337] width 537 height 112
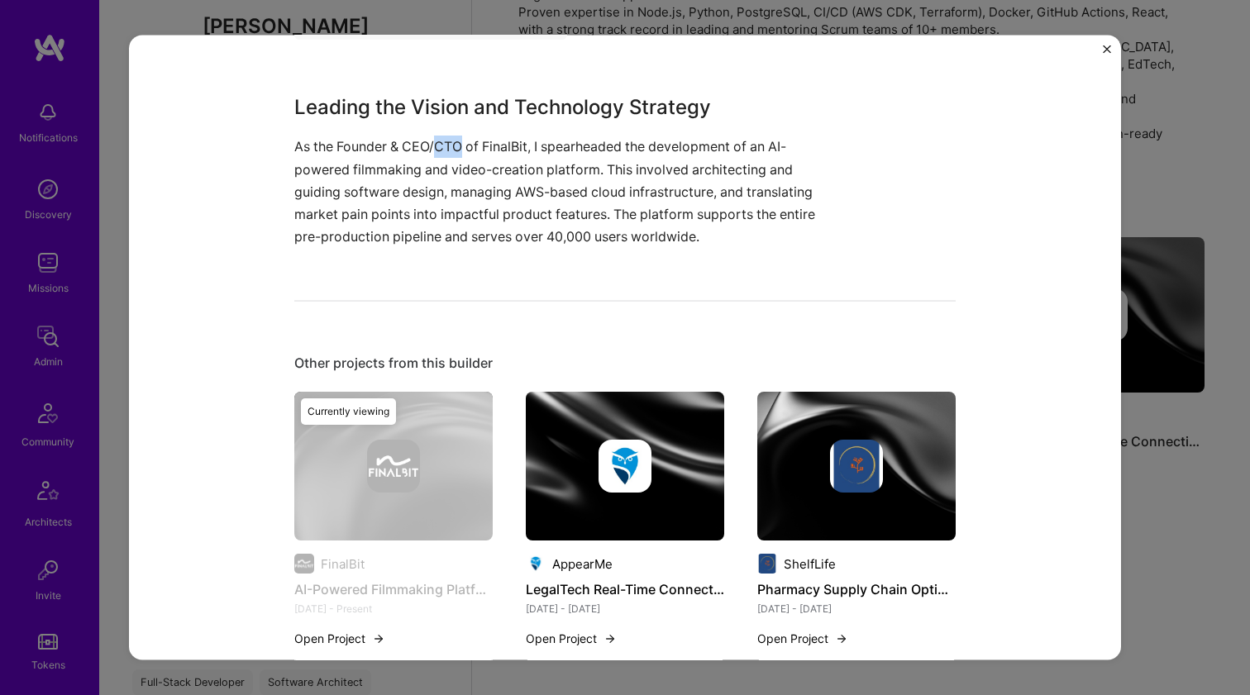
scroll to position [635, 0]
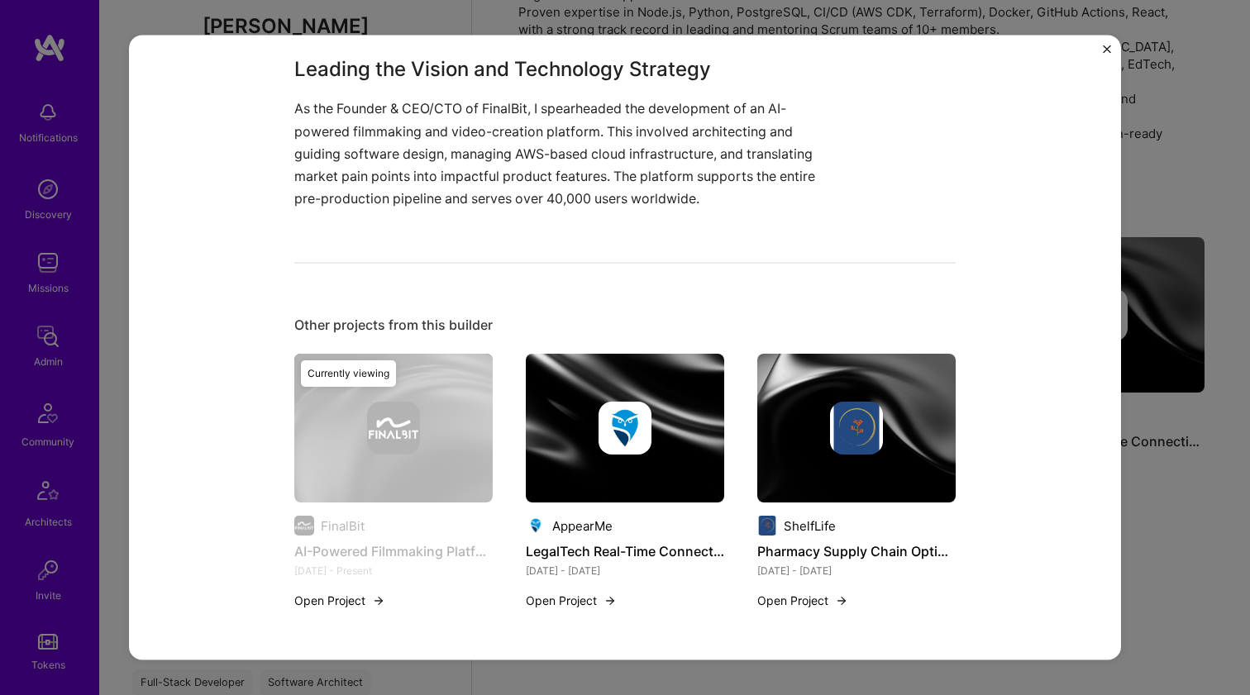
click at [581, 428] on div at bounding box center [625, 428] width 198 height 53
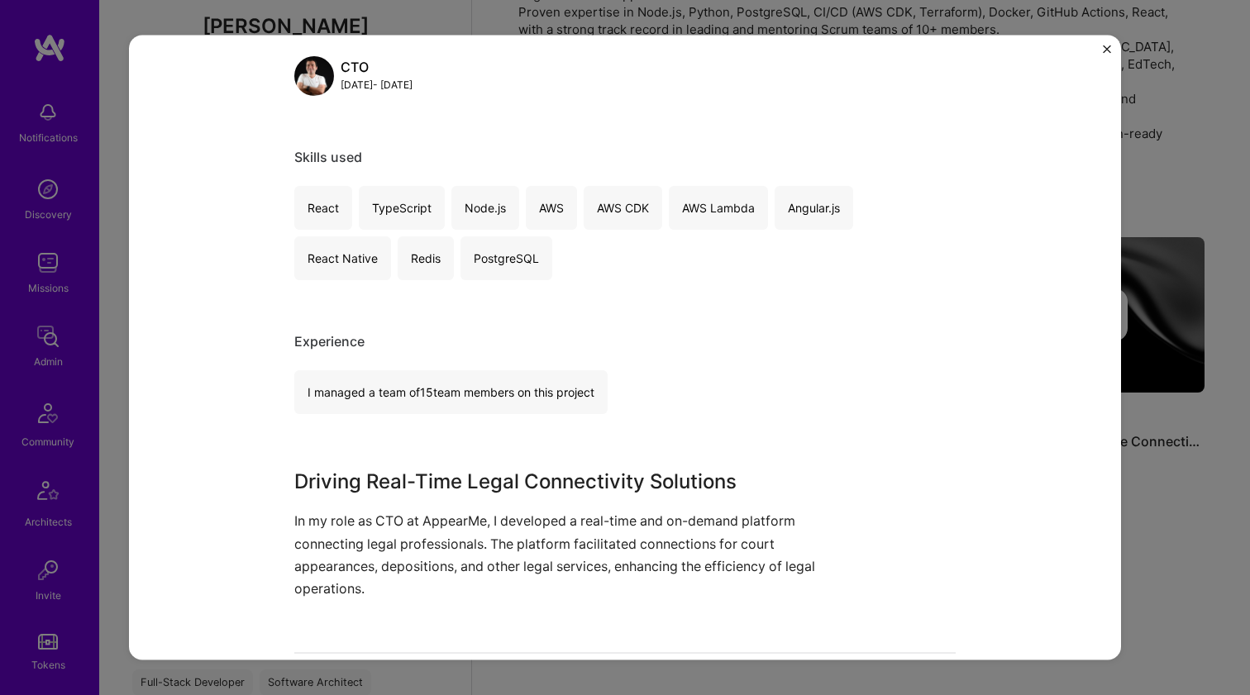
scroll to position [341, 0]
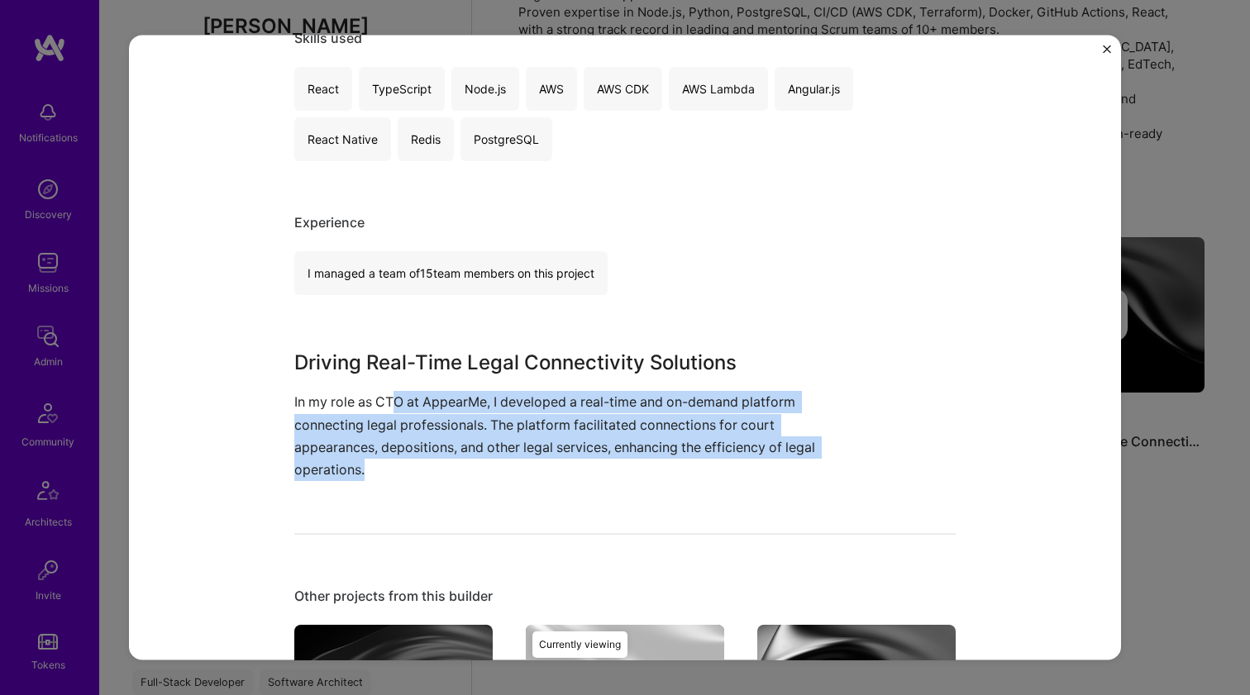
drag, startPoint x: 392, startPoint y: 398, endPoint x: 417, endPoint y: 464, distance: 69.9
click at [414, 460] on p "In my role as CTO at AppearMe, I developed a real-time and on-demand platform c…" at bounding box center [562, 436] width 537 height 90
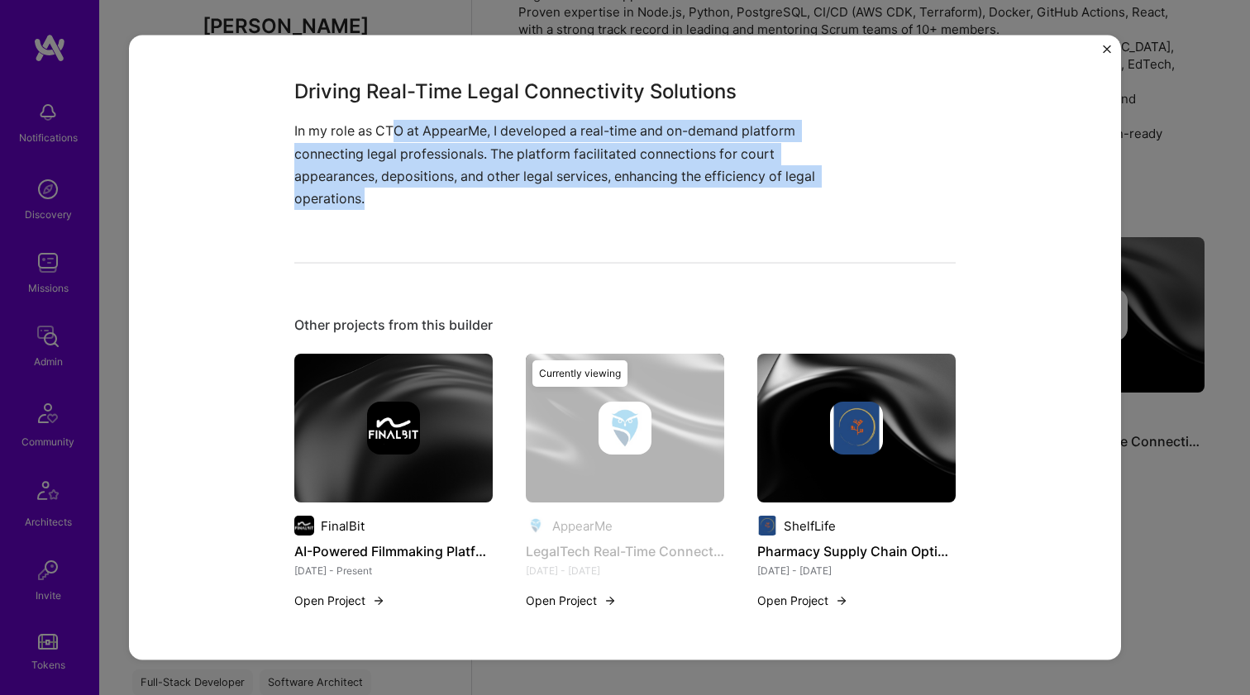
click at [872, 436] on img at bounding box center [856, 428] width 53 height 53
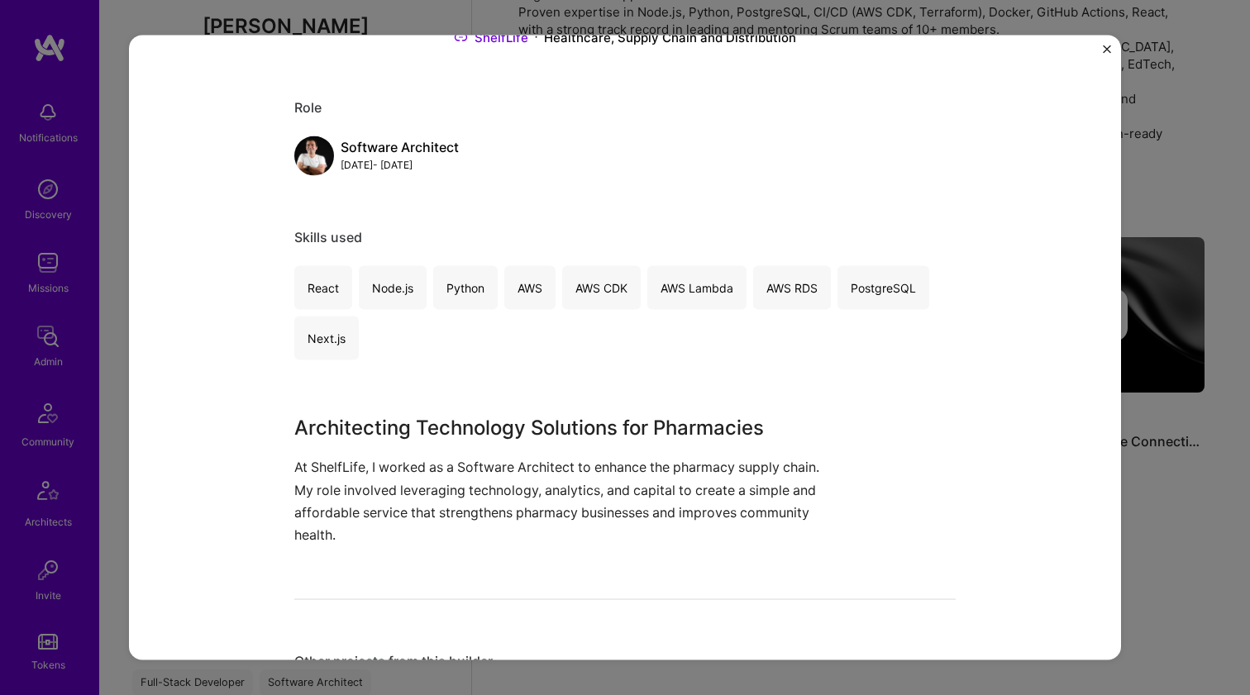
scroll to position [293, 0]
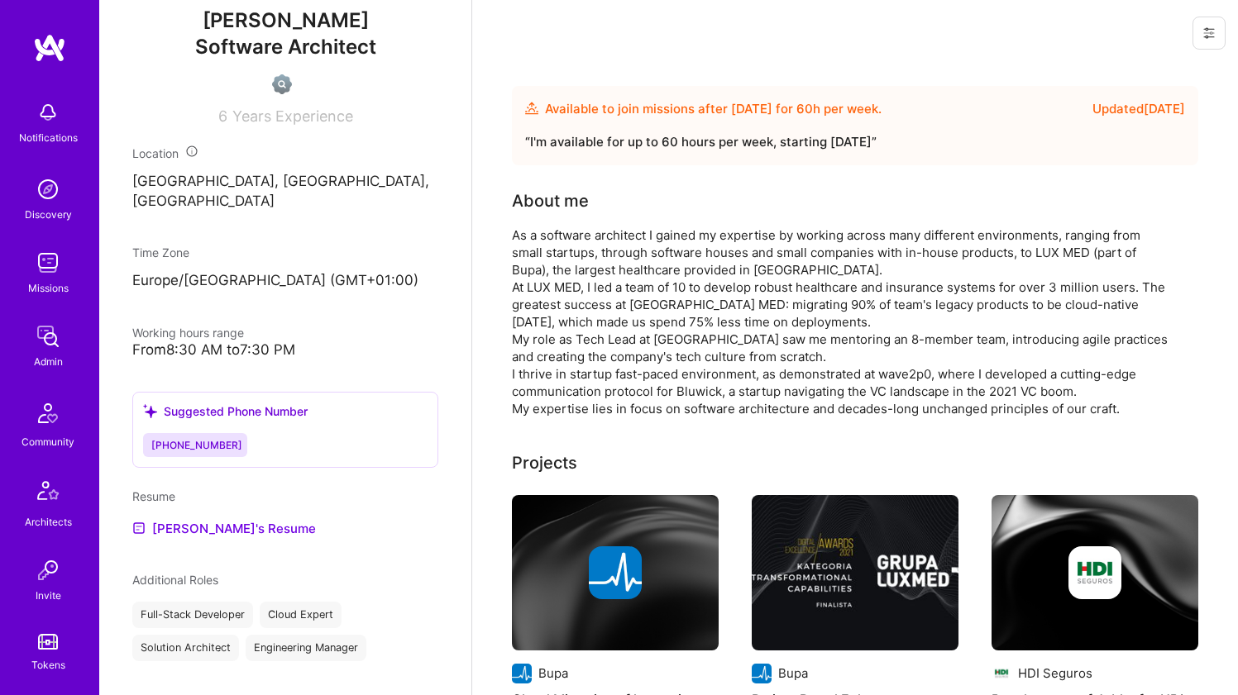
scroll to position [709, 0]
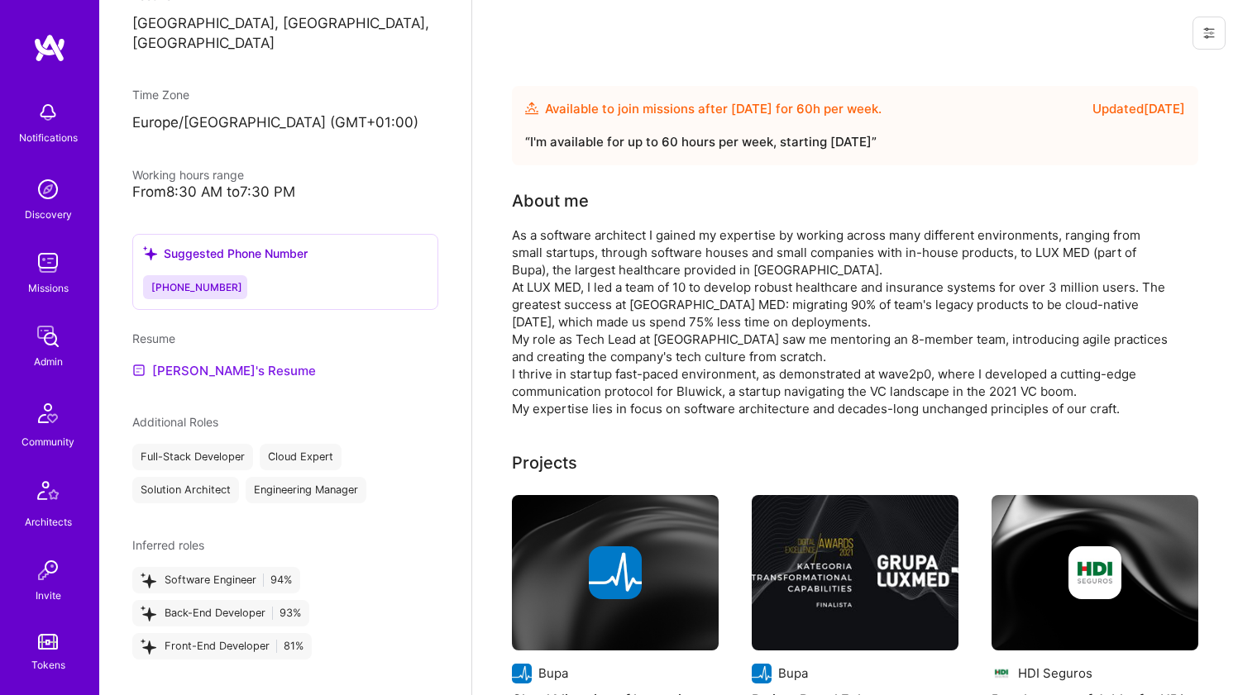
click at [224, 372] on link "Maciej's Resume" at bounding box center [224, 370] width 184 height 20
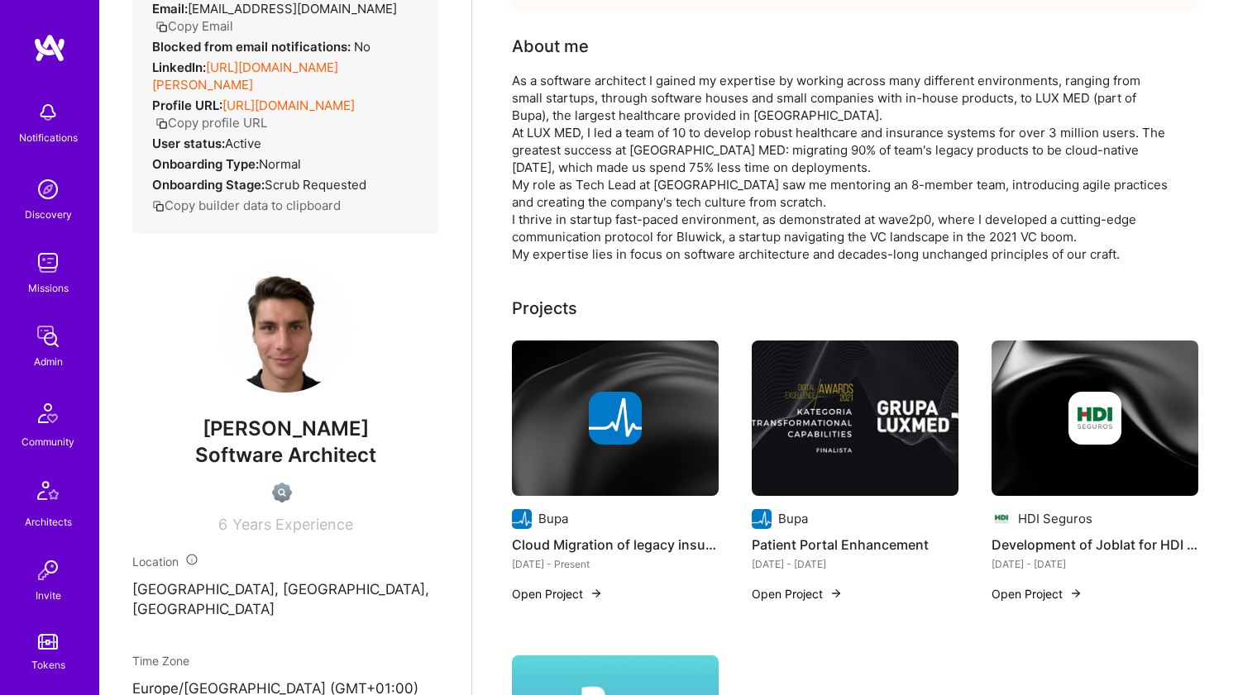
scroll to position [81, 0]
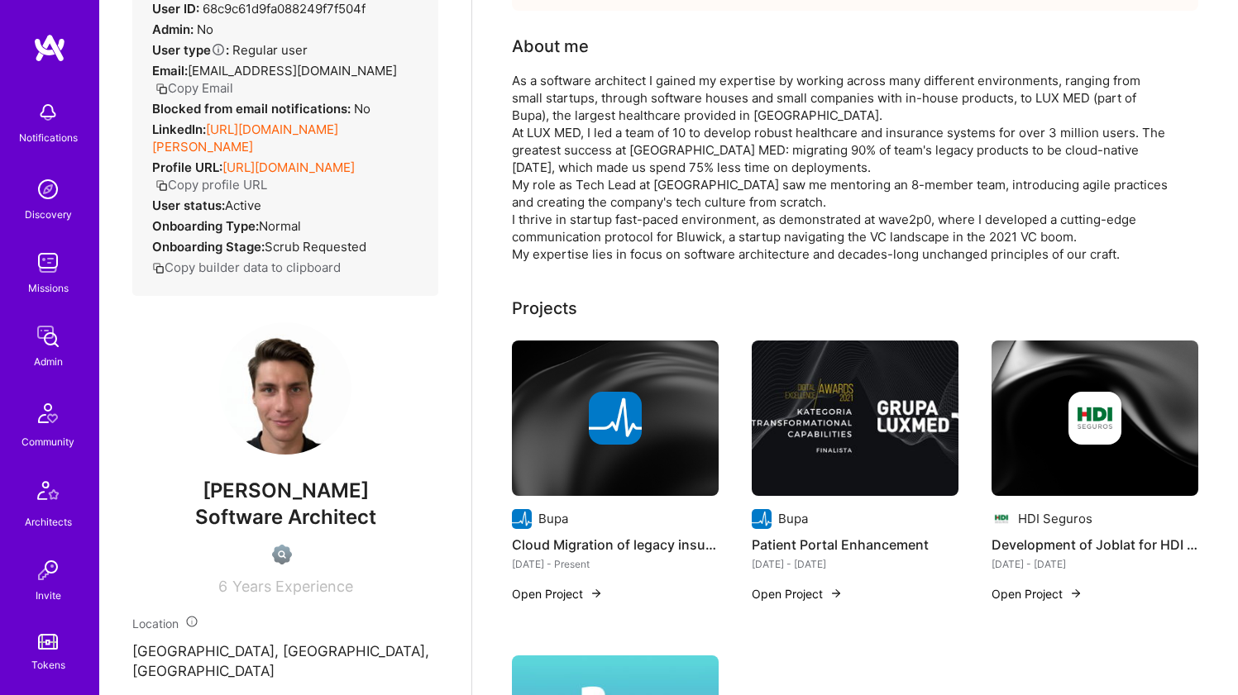
click at [599, 134] on div "As a software architect I gained my expertise by working across many different …" at bounding box center [842, 167] width 661 height 191
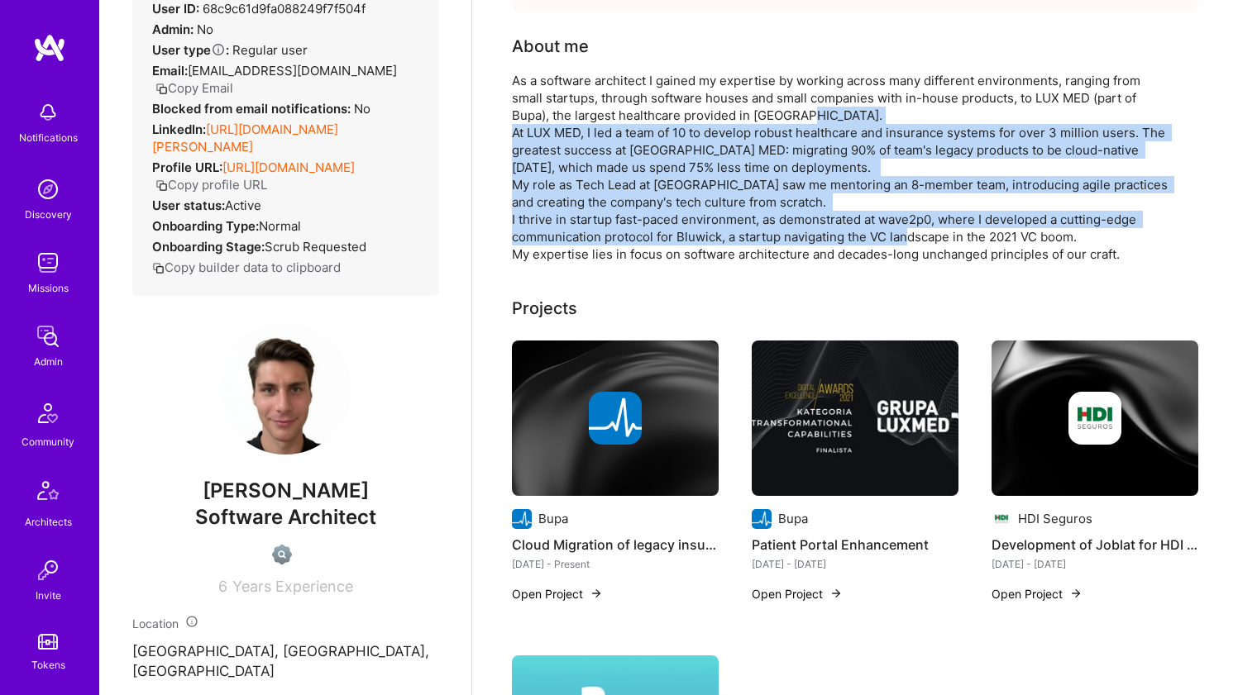
drag, startPoint x: 599, startPoint y: 134, endPoint x: 575, endPoint y: 236, distance: 105.5
click at [575, 236] on div "As a software architect I gained my expertise by working across many different …" at bounding box center [842, 167] width 661 height 191
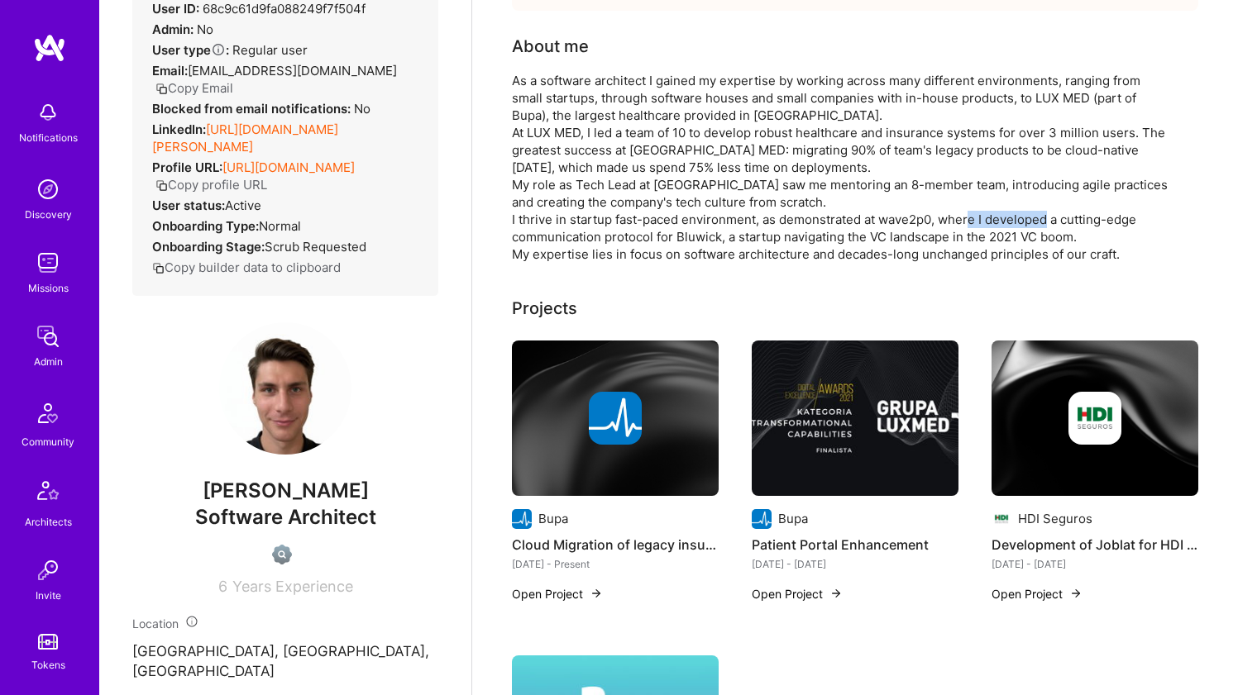
click at [575, 236] on div "As a software architect I gained my expertise by working across many different …" at bounding box center [842, 167] width 661 height 191
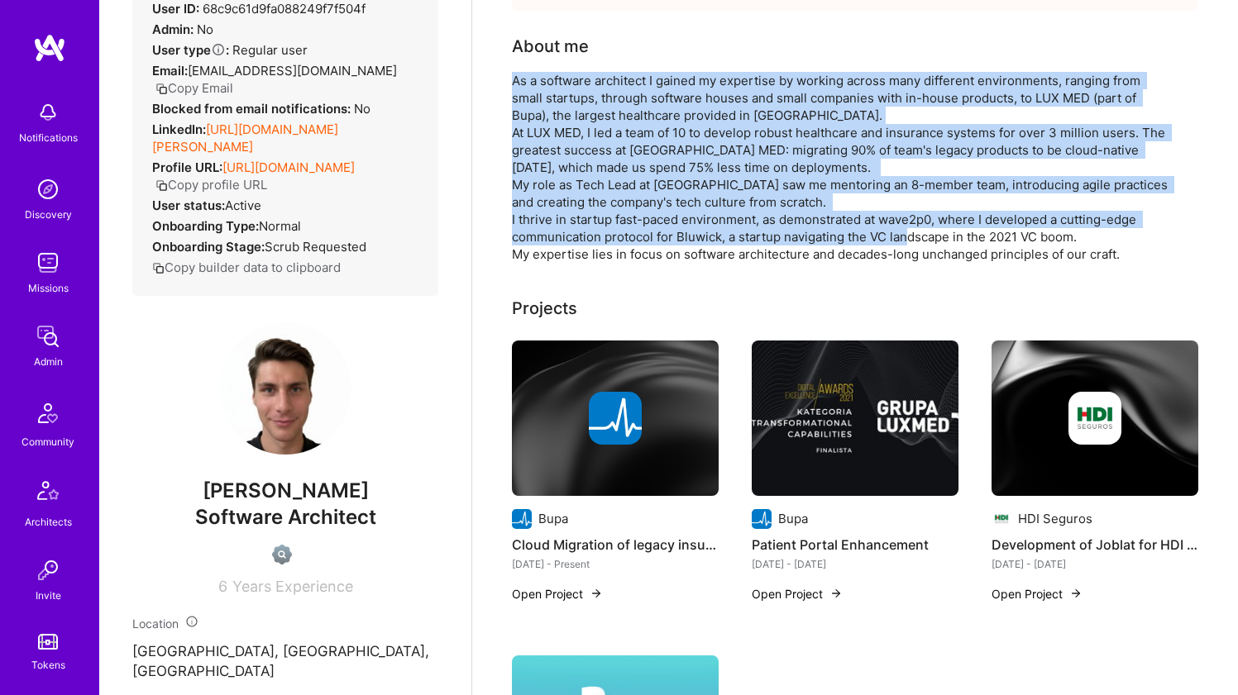
drag, startPoint x: 575, startPoint y: 236, endPoint x: 594, endPoint y: 102, distance: 136.2
click at [594, 103] on div "As a software architect I gained my expertise by working across many different …" at bounding box center [842, 167] width 661 height 191
click at [594, 101] on div "As a software architect I gained my expertise by working across many different …" at bounding box center [842, 167] width 661 height 191
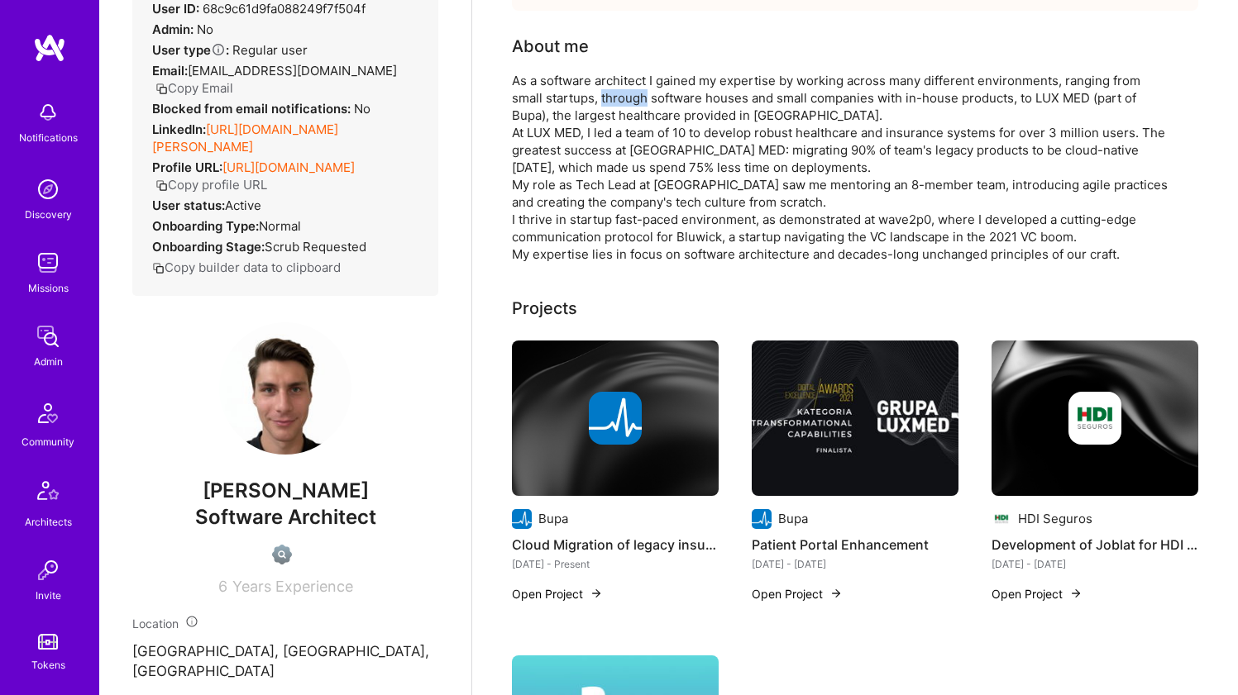
click at [594, 101] on div "As a software architect I gained my expertise by working across many different …" at bounding box center [842, 167] width 661 height 191
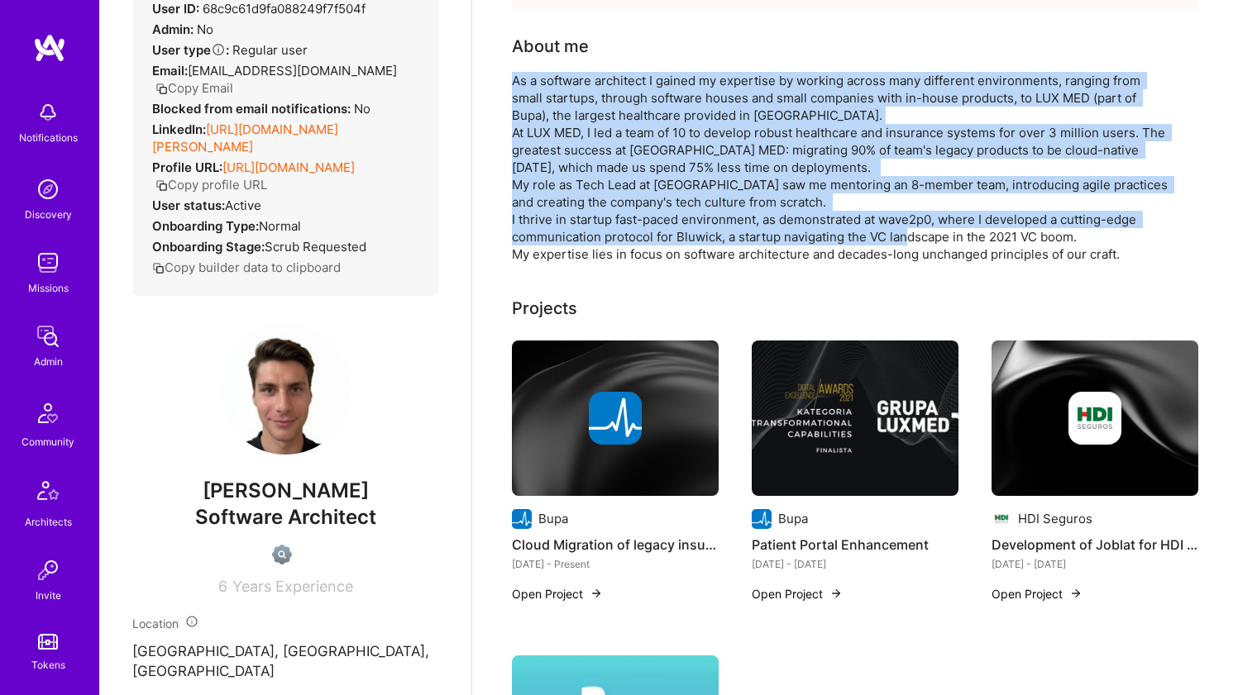
drag, startPoint x: 594, startPoint y: 101, endPoint x: 563, endPoint y: 232, distance: 135.2
click at [563, 231] on div "As a software architect I gained my expertise by working across many different …" at bounding box center [842, 167] width 661 height 191
click at [563, 232] on div "As a software architect I gained my expertise by working across many different …" at bounding box center [842, 167] width 661 height 191
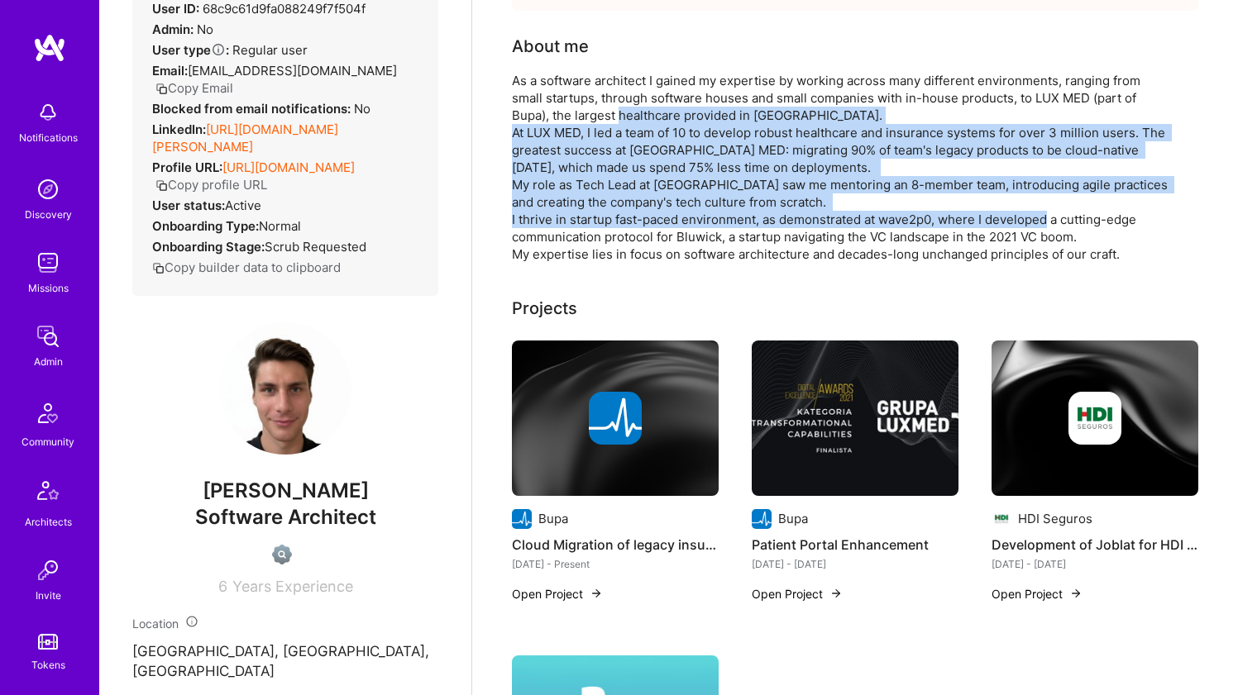
drag, startPoint x: 563, startPoint y: 232, endPoint x: 576, endPoint y: 117, distance: 115.7
click at [576, 117] on div "As a software architect I gained my expertise by working across many different …" at bounding box center [842, 167] width 661 height 191
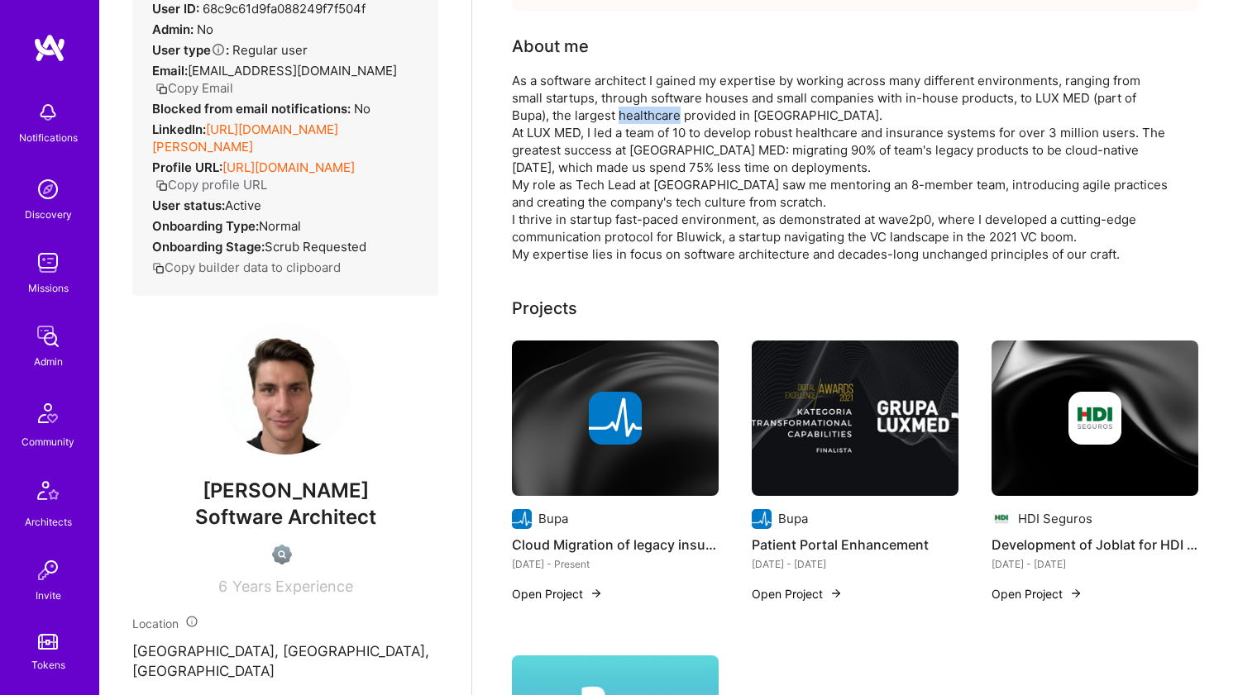
click at [576, 117] on div "As a software architect I gained my expertise by working across many different …" at bounding box center [842, 167] width 661 height 191
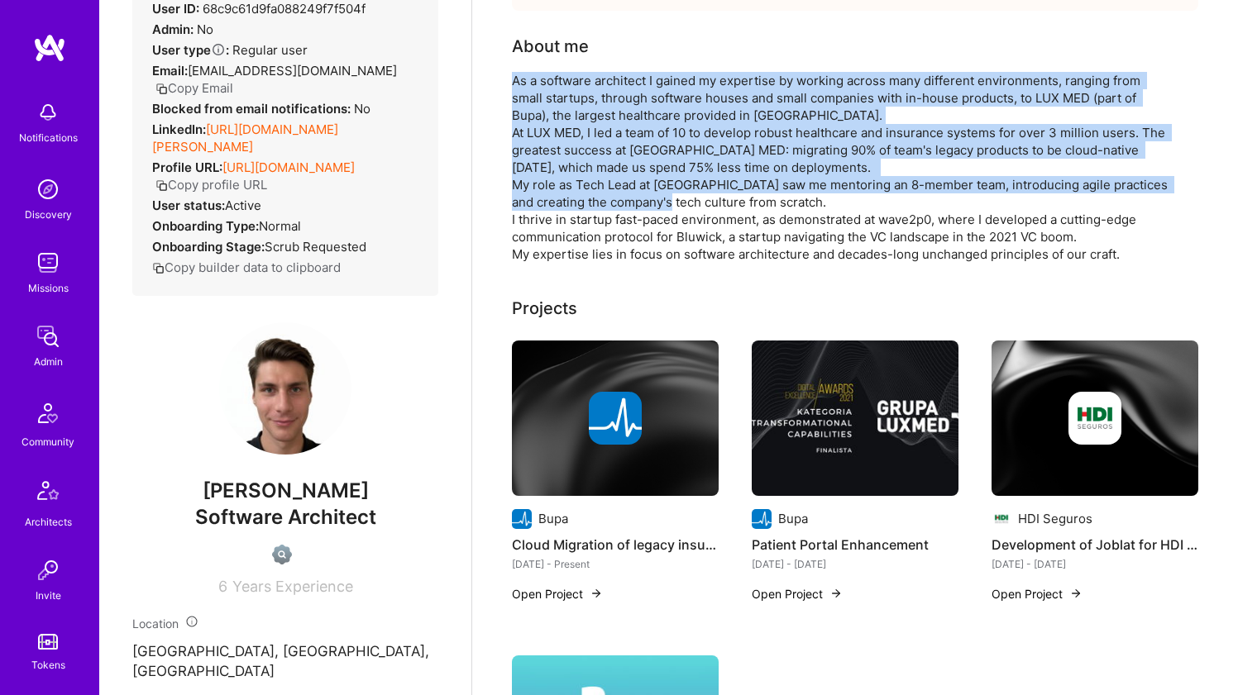
drag, startPoint x: 576, startPoint y: 117, endPoint x: 565, endPoint y: 196, distance: 79.3
click at [565, 196] on div "As a software architect I gained my expertise by working across many different …" at bounding box center [842, 167] width 661 height 191
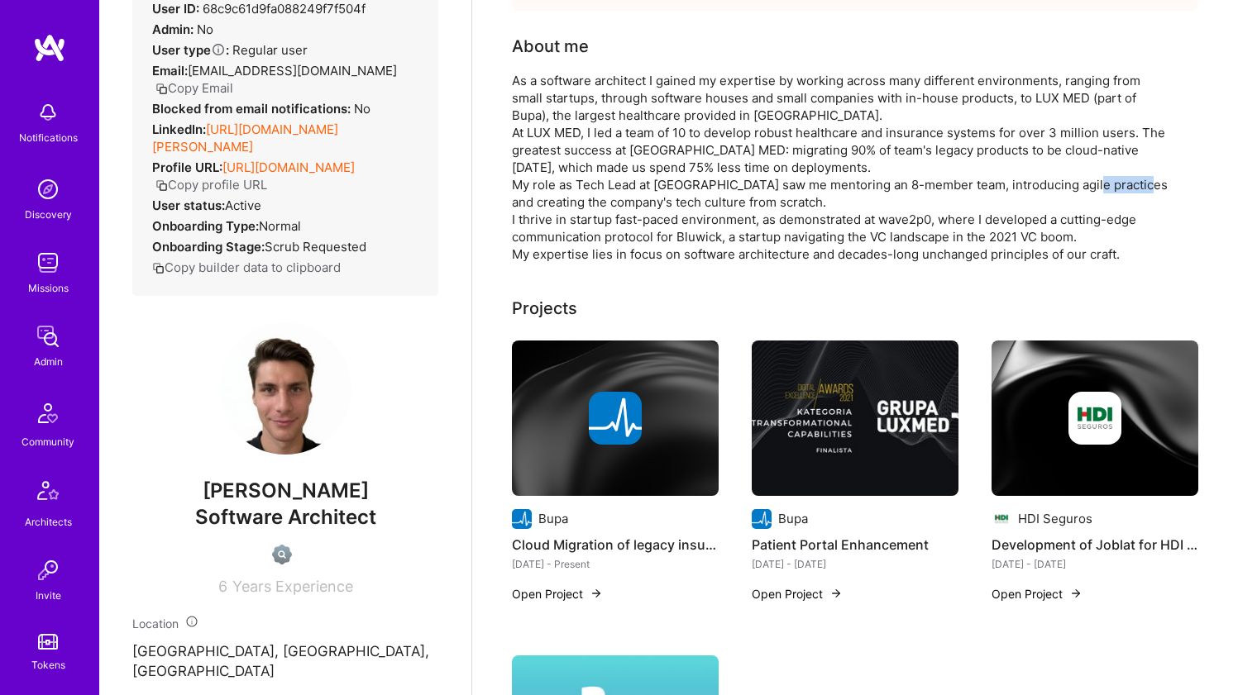
click at [565, 196] on div "As a software architect I gained my expertise by working across many different …" at bounding box center [842, 167] width 661 height 191
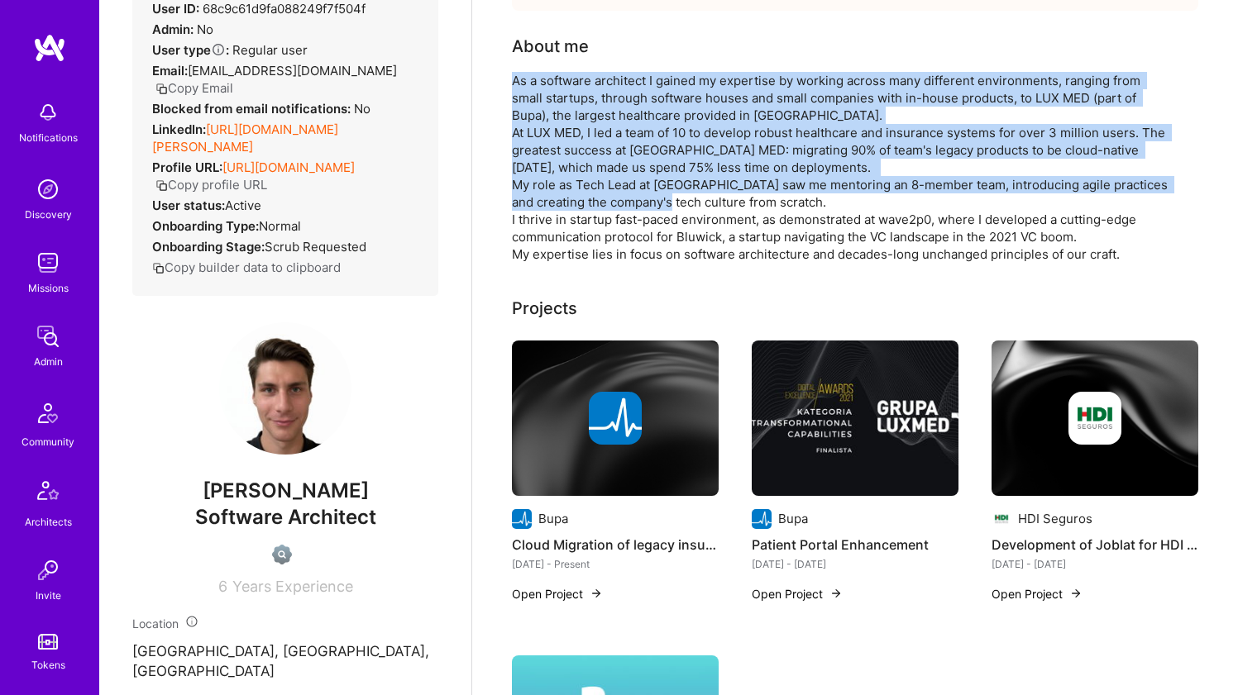
drag, startPoint x: 565, startPoint y: 196, endPoint x: 580, endPoint y: 115, distance: 82.2
click at [580, 115] on div "As a software architect I gained my expertise by working across many different …" at bounding box center [842, 167] width 661 height 191
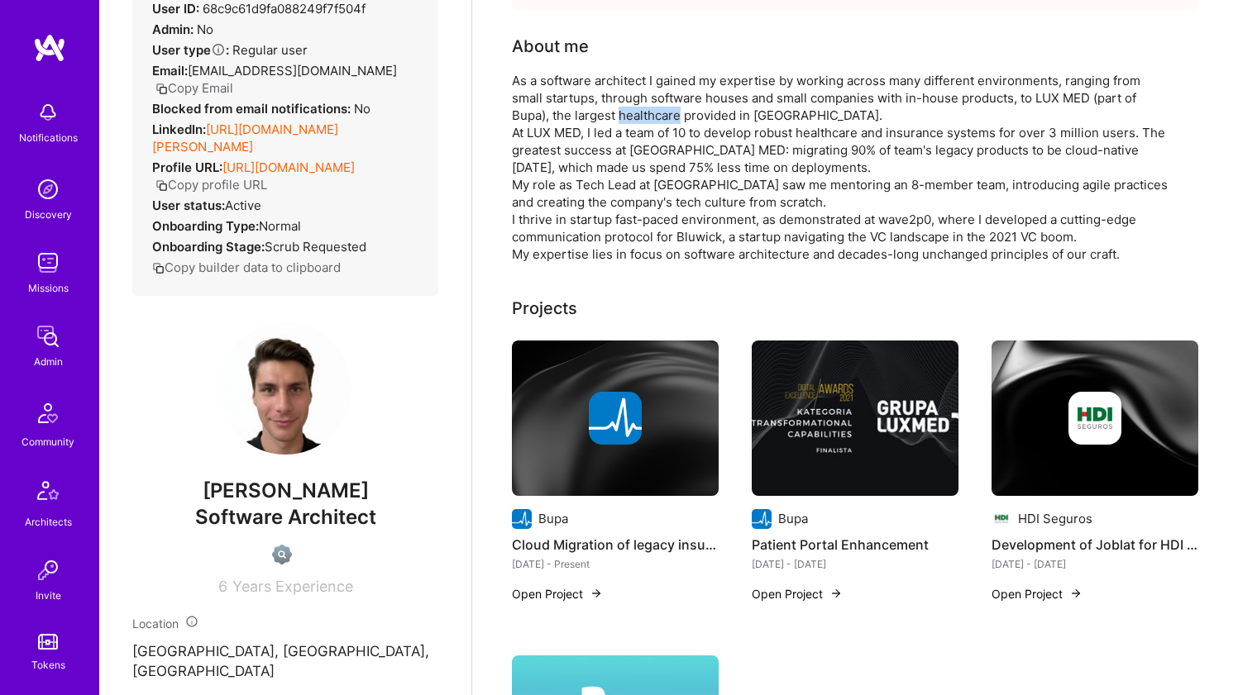
click at [580, 115] on div "As a software architect I gained my expertise by working across many different …" at bounding box center [842, 167] width 661 height 191
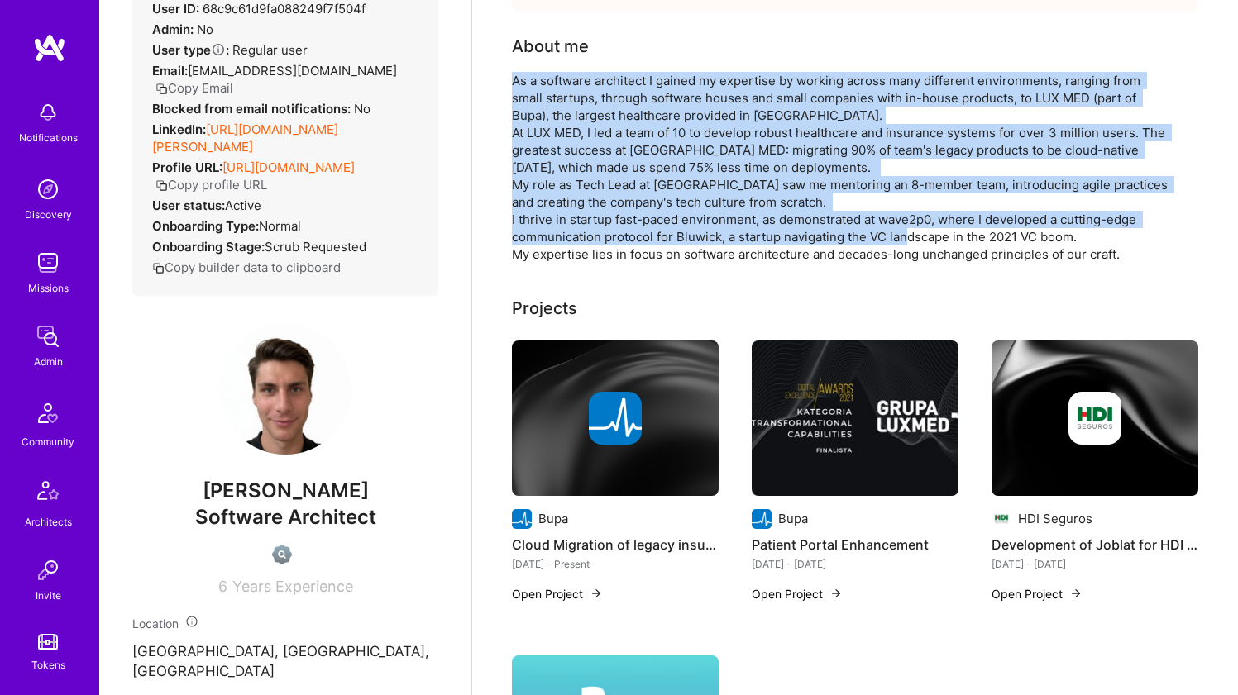
drag, startPoint x: 580, startPoint y: 115, endPoint x: 569, endPoint y: 235, distance: 120.4
click at [569, 233] on div "As a software architect I gained my expertise by working across many different …" at bounding box center [842, 167] width 661 height 191
click at [569, 236] on div "As a software architect I gained my expertise by working across many different …" at bounding box center [842, 167] width 661 height 191
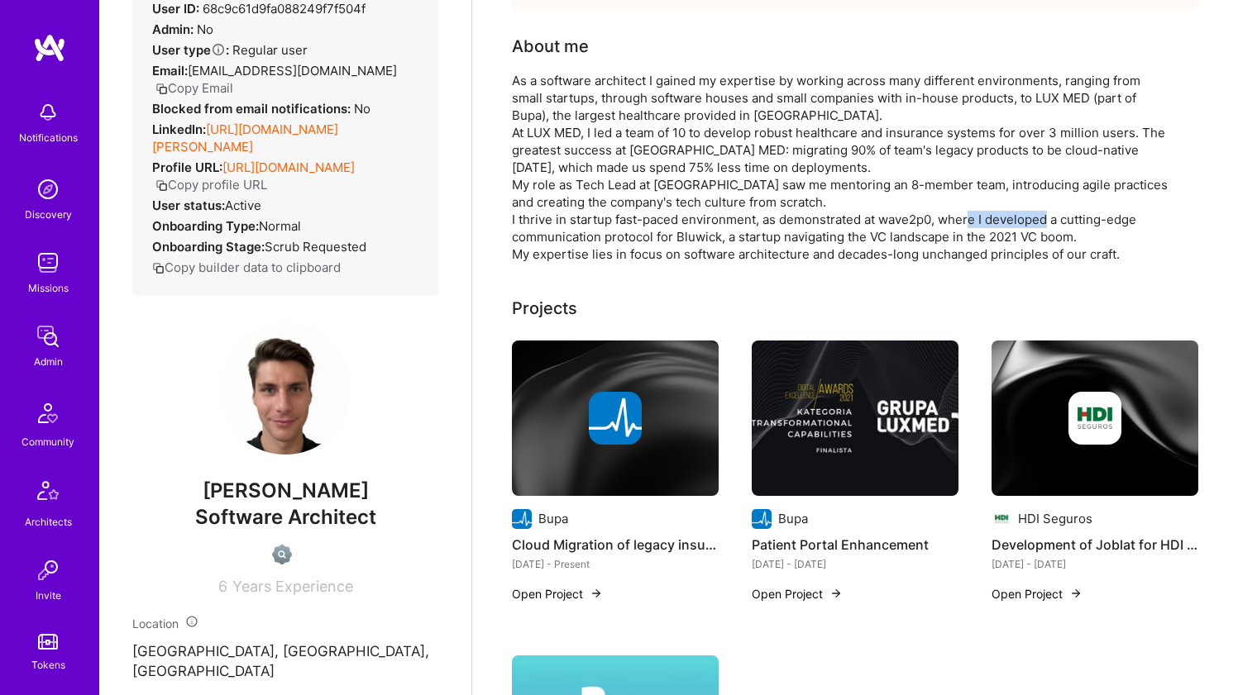
click at [569, 236] on div "As a software architect I gained my expertise by working across many different …" at bounding box center [842, 167] width 661 height 191
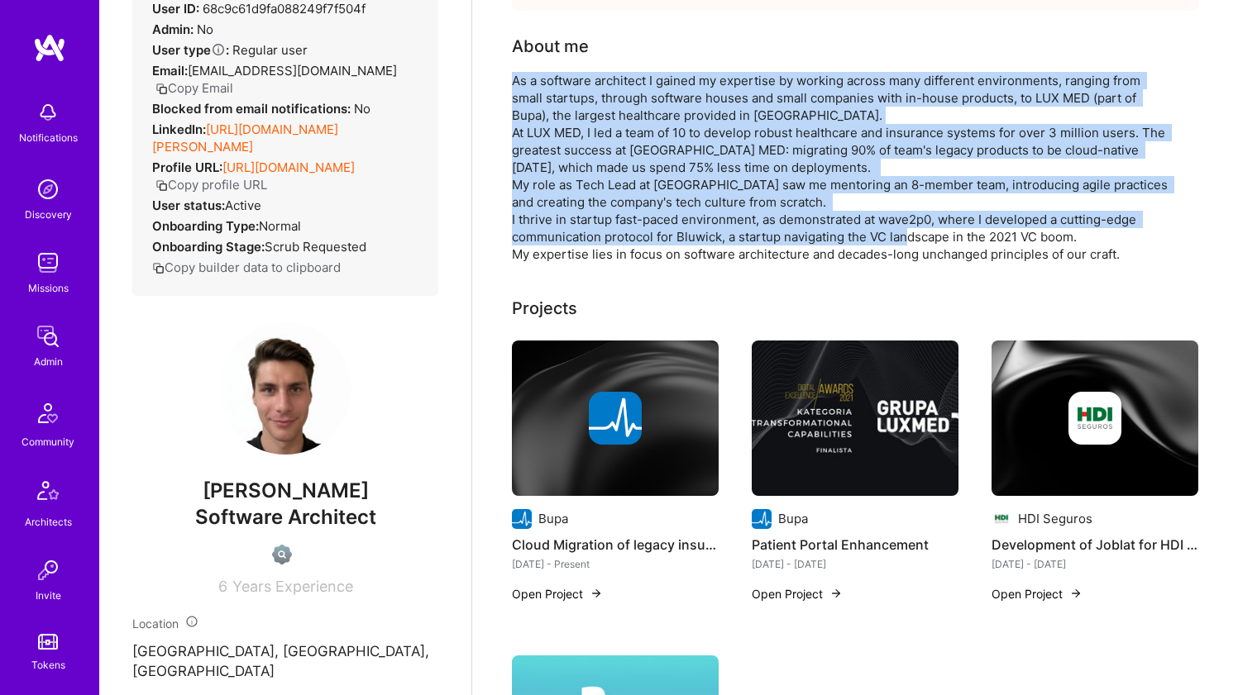
drag, startPoint x: 569, startPoint y: 236, endPoint x: 575, endPoint y: 118, distance: 117.6
click at [575, 118] on div "As a software architect I gained my expertise by working across many different …" at bounding box center [842, 167] width 661 height 191
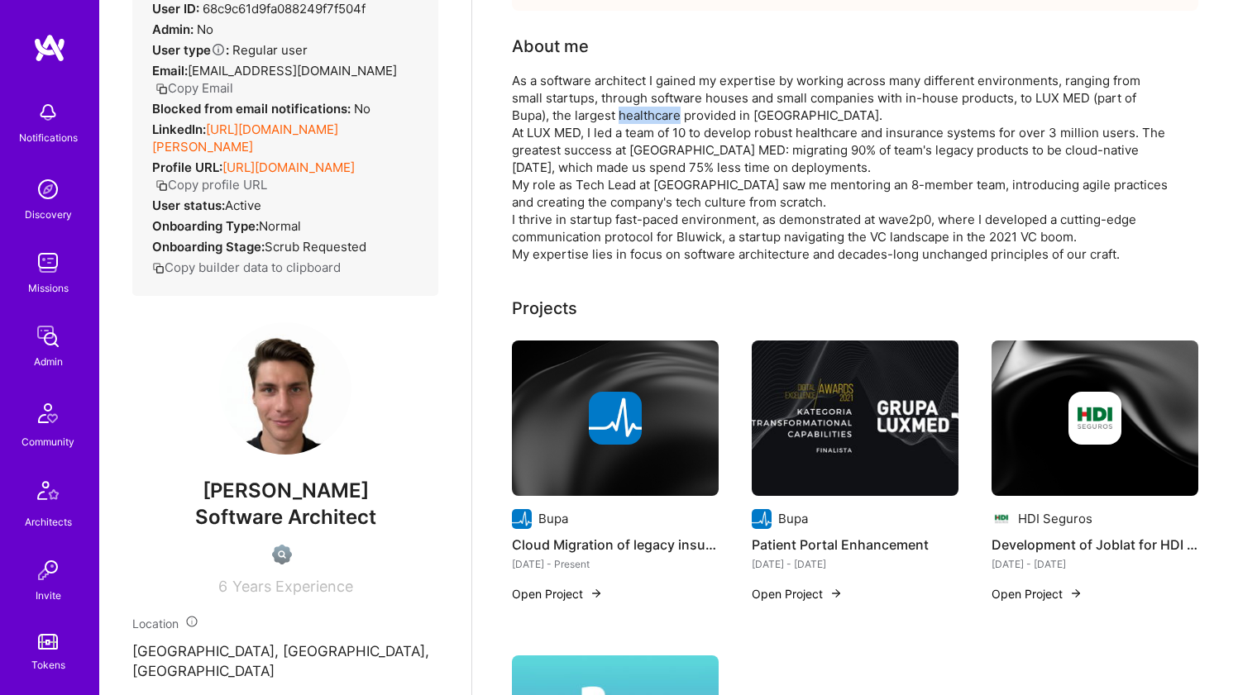
click at [575, 118] on div "As a software architect I gained my expertise by working across many different …" at bounding box center [842, 167] width 661 height 191
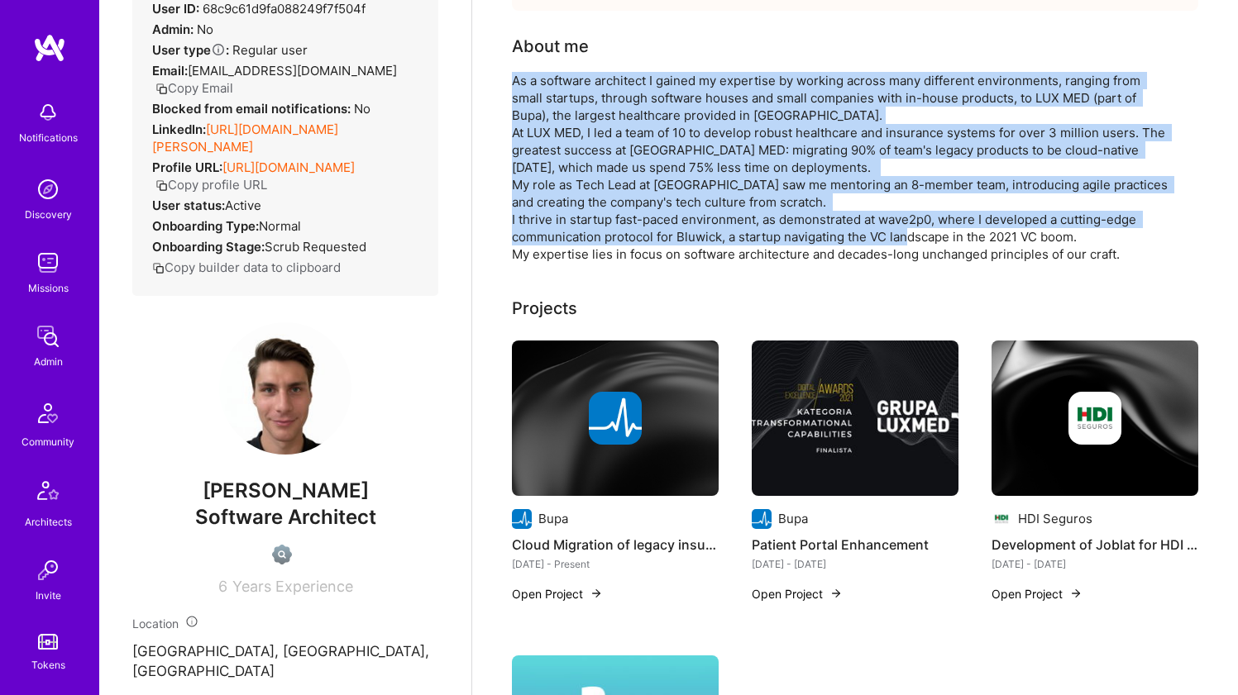
drag, startPoint x: 575, startPoint y: 118, endPoint x: 568, endPoint y: 230, distance: 111.9
click at [568, 227] on div "As a software architect I gained my expertise by working across many different …" at bounding box center [842, 167] width 661 height 191
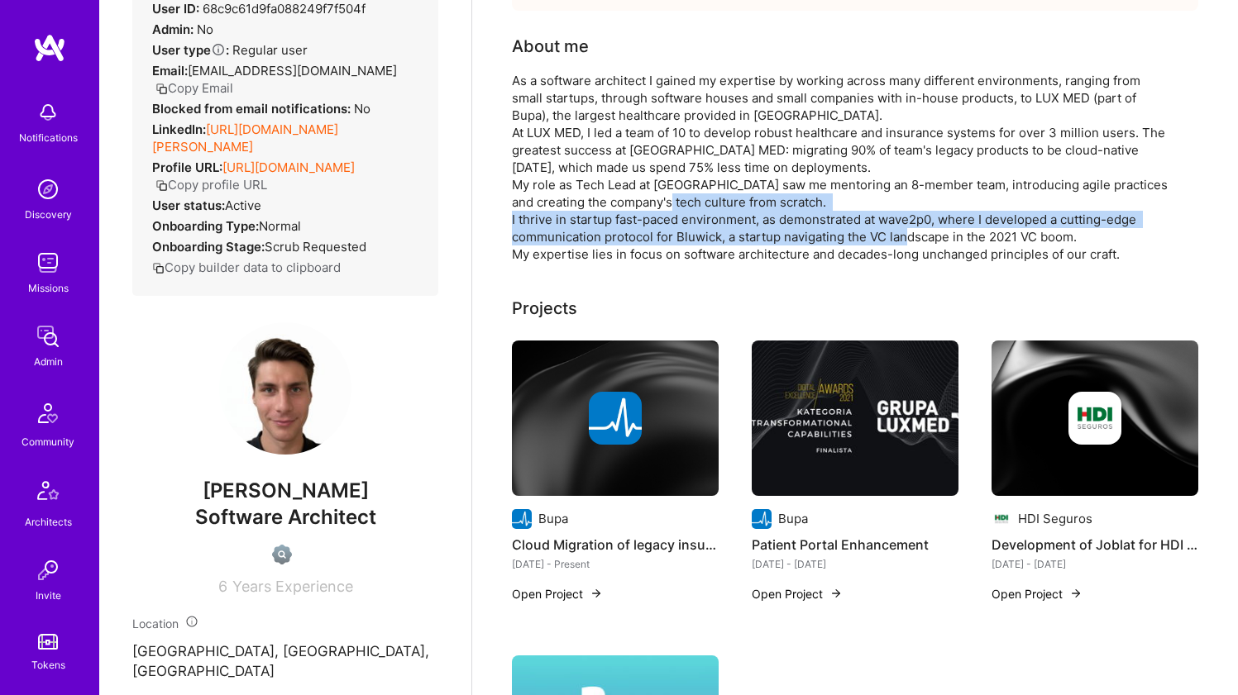
click at [568, 230] on div "As a software architect I gained my expertise by working across many different …" at bounding box center [842, 167] width 661 height 191
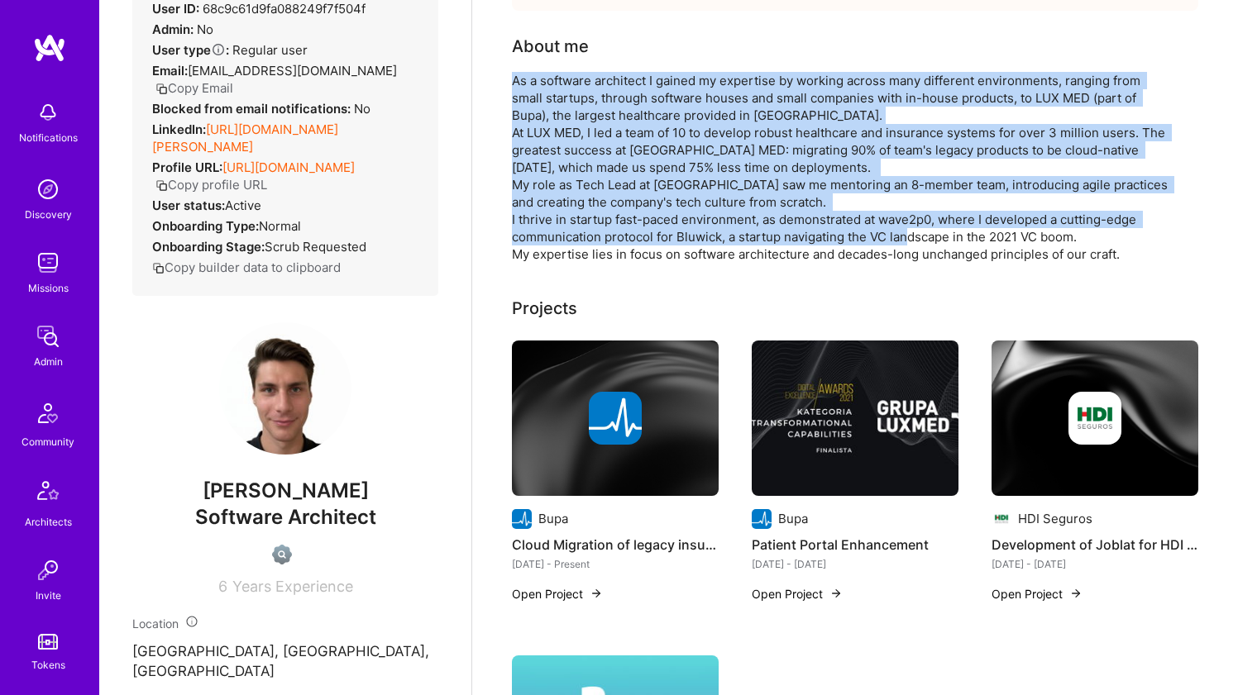
drag, startPoint x: 568, startPoint y: 230, endPoint x: 592, endPoint y: 92, distance: 140.1
click at [592, 92] on div "As a software architect I gained my expertise by working across many different …" at bounding box center [842, 167] width 661 height 191
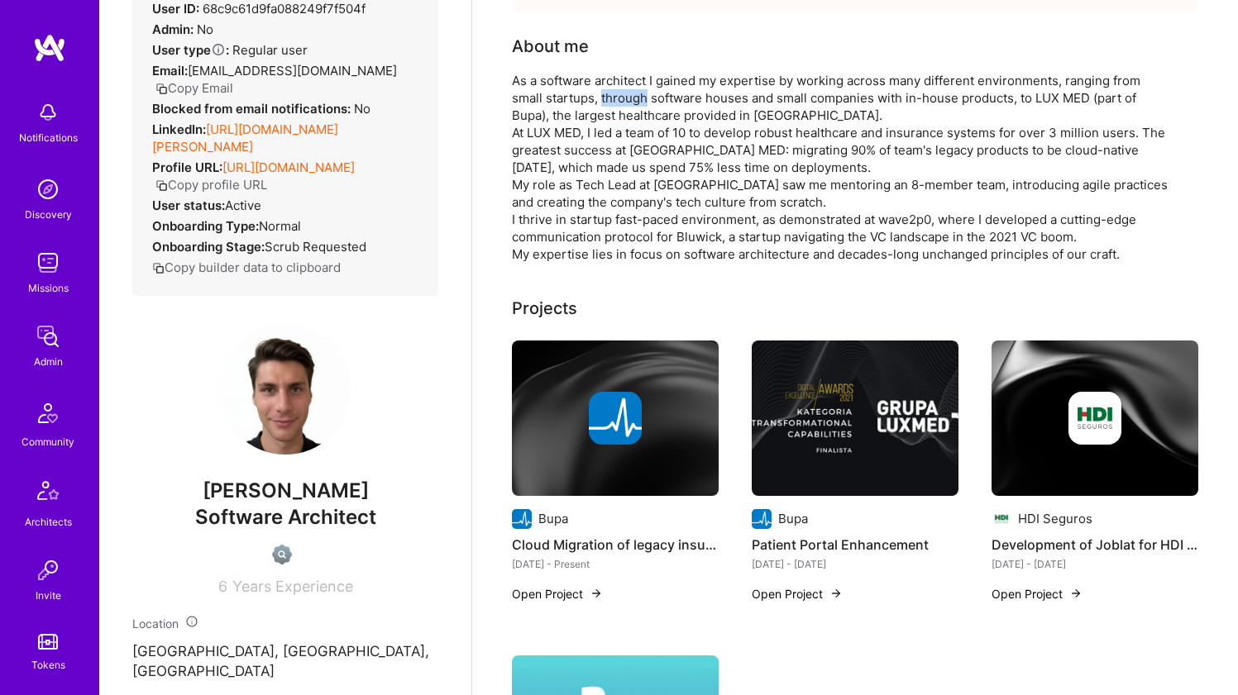
click at [592, 92] on div "As a software architect I gained my expertise by working across many different …" at bounding box center [842, 167] width 661 height 191
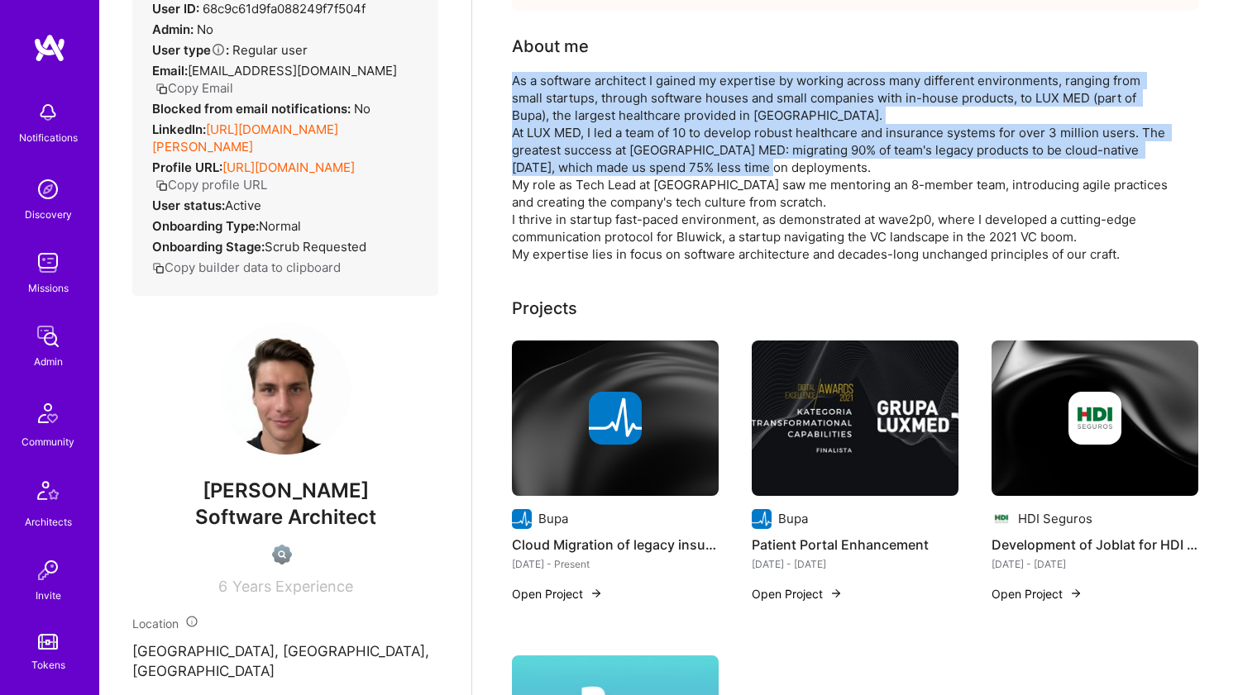
drag, startPoint x: 592, startPoint y: 92, endPoint x: 575, endPoint y: 174, distance: 84.3
click at [575, 174] on div "As a software architect I gained my expertise by working across many different …" at bounding box center [842, 167] width 661 height 191
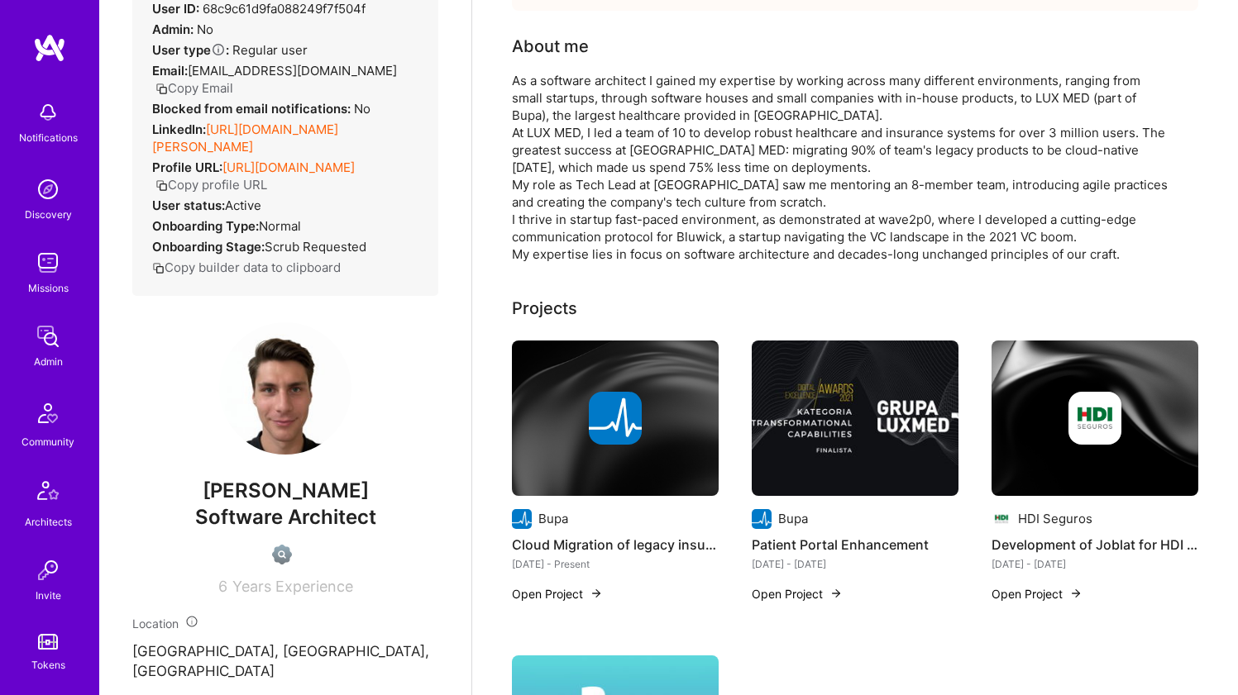
click at [619, 171] on div "As a software architect I gained my expertise by working across many different …" at bounding box center [842, 167] width 661 height 191
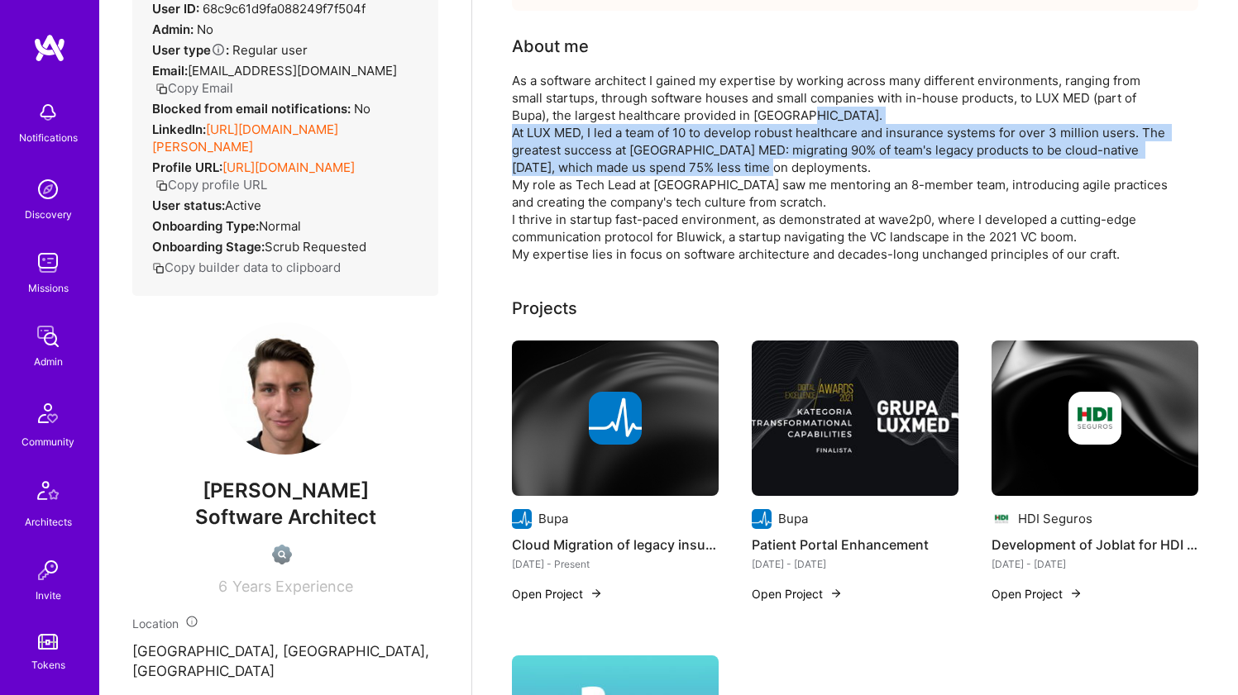
click at [619, 171] on div "As a software architect I gained my expertise by working across many different …" at bounding box center [842, 167] width 661 height 191
click at [627, 131] on div "As a software architect I gained my expertise by working across many different …" at bounding box center [842, 167] width 661 height 191
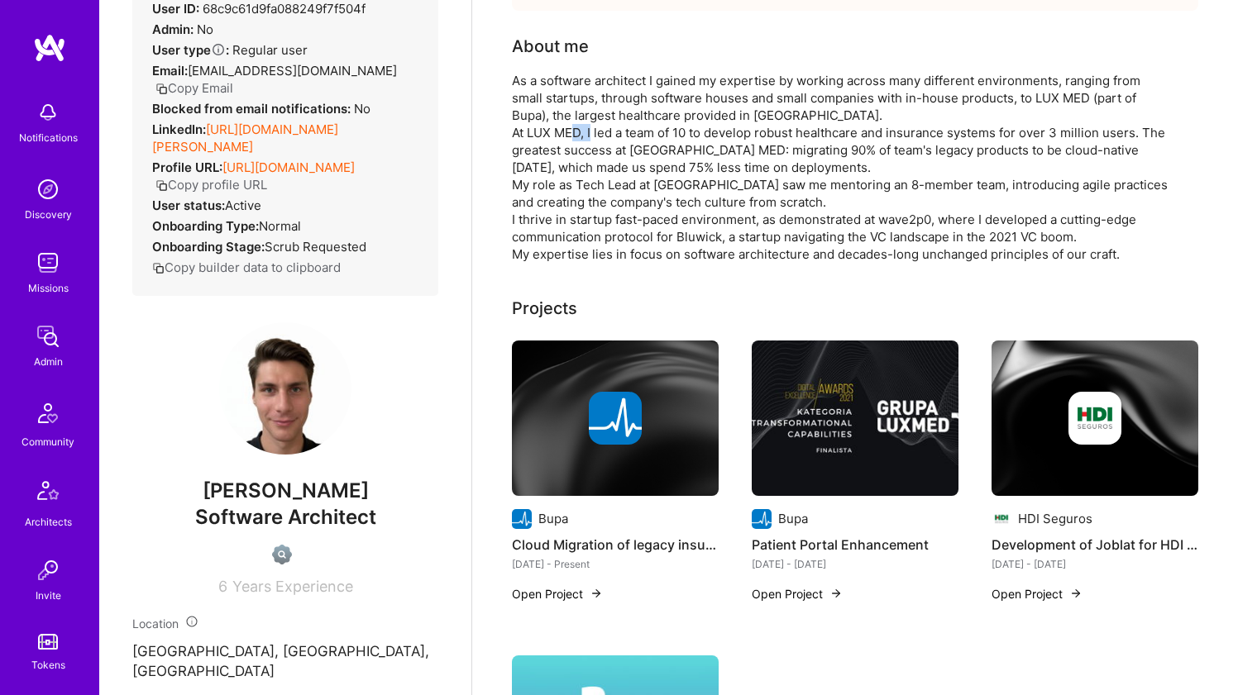
click at [627, 131] on div "As a software architect I gained my expertise by working across many different …" at bounding box center [842, 167] width 661 height 191
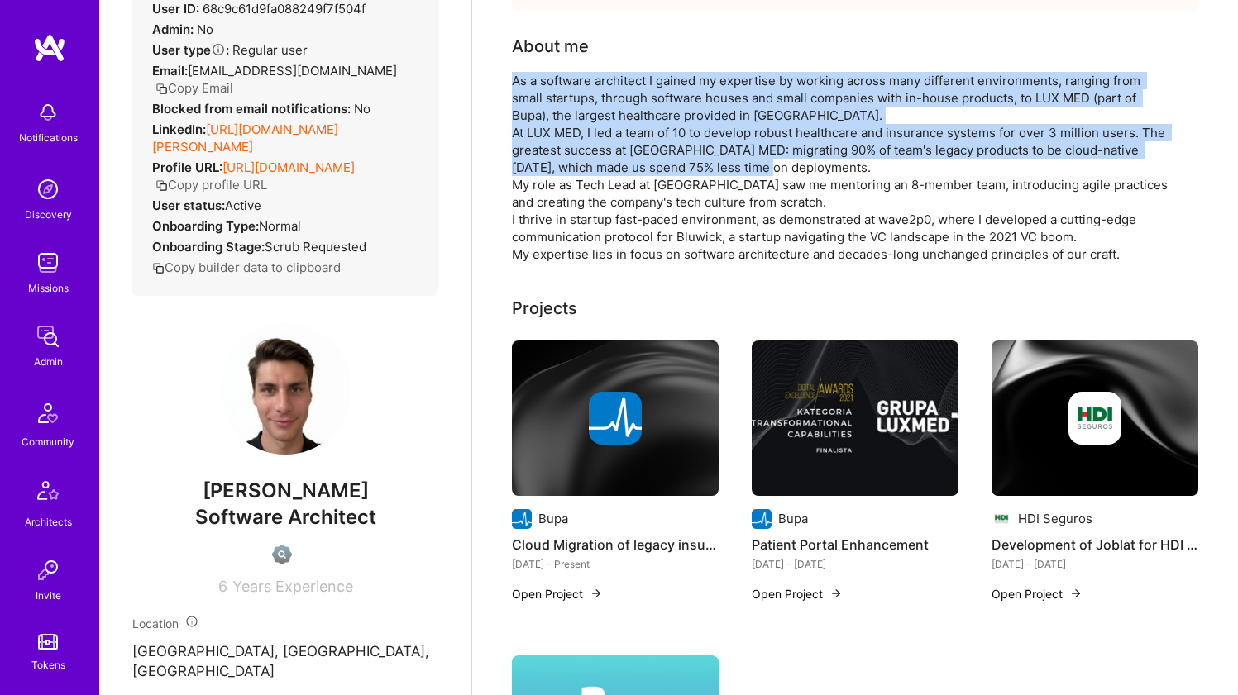
drag, startPoint x: 627, startPoint y: 131, endPoint x: 628, endPoint y: 120, distance: 10.8
click at [628, 120] on div "As a software architect I gained my expertise by working across many different …" at bounding box center [842, 167] width 661 height 191
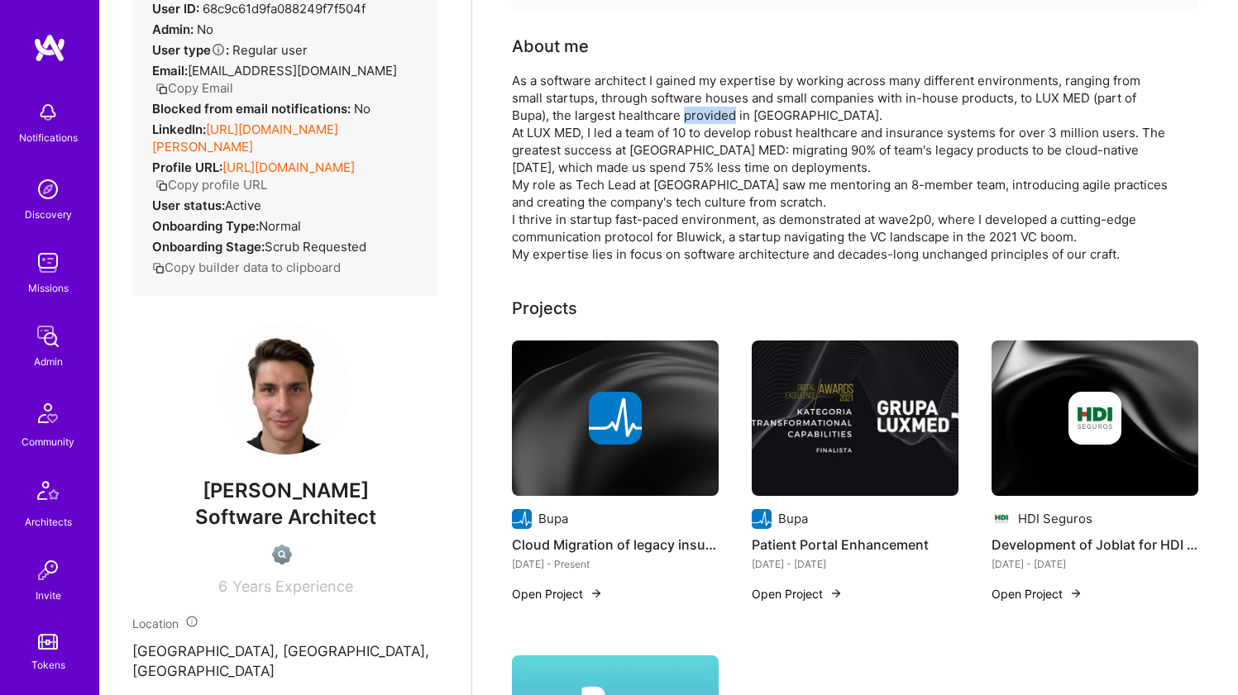
click at [628, 120] on div "As a software architect I gained my expertise by working across many different …" at bounding box center [842, 167] width 661 height 191
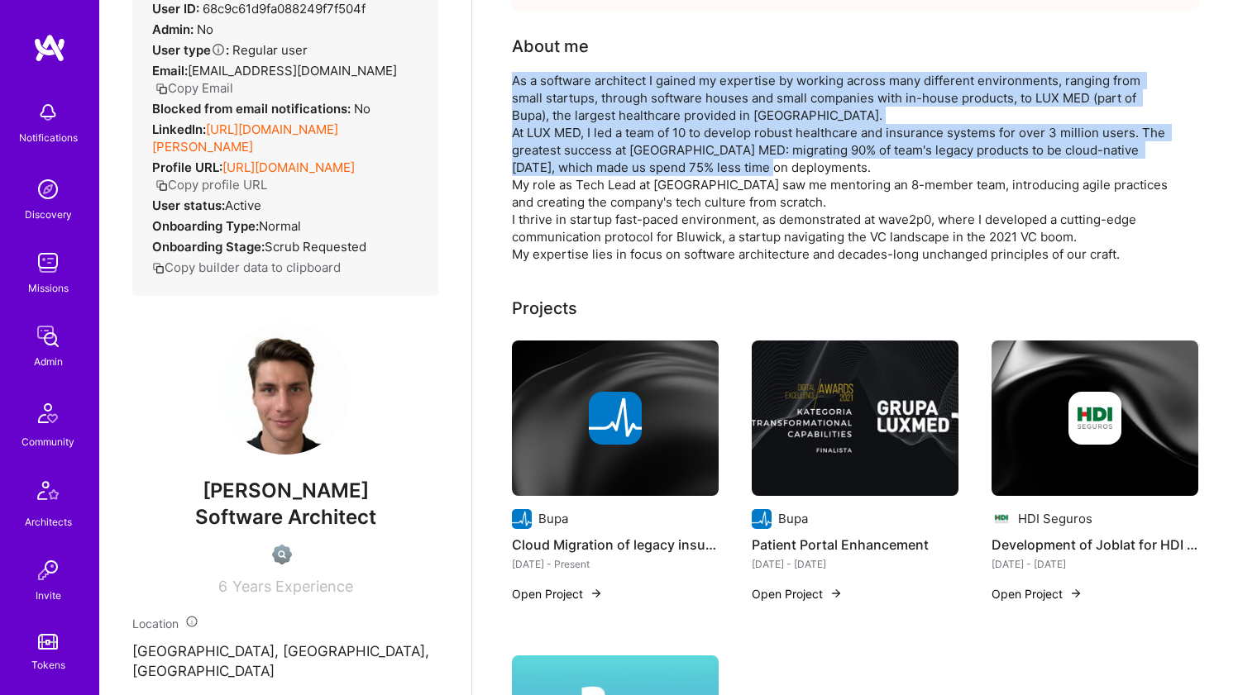
drag, startPoint x: 628, startPoint y: 120, endPoint x: 604, endPoint y: 141, distance: 32.3
click at [604, 141] on div "As a software architect I gained my expertise by working across many different …" at bounding box center [842, 167] width 661 height 191
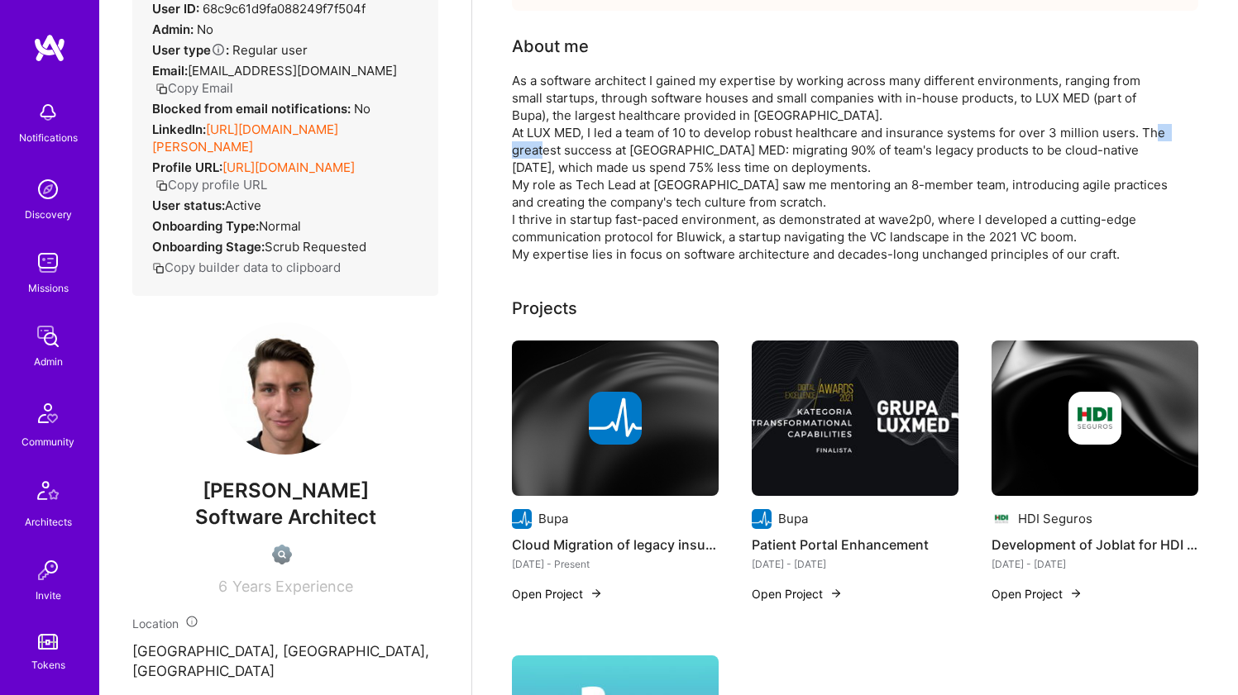
click at [604, 141] on div "As a software architect I gained my expertise by working across many different …" at bounding box center [842, 167] width 661 height 191
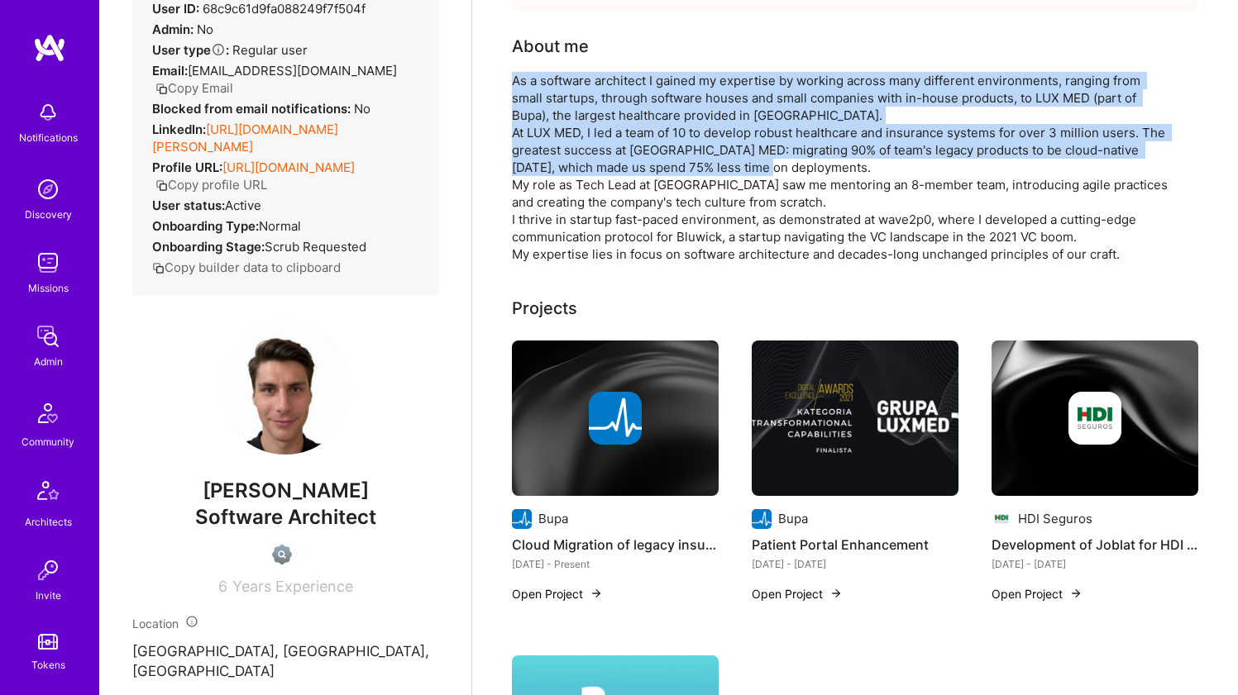
drag, startPoint x: 604, startPoint y: 141, endPoint x: 608, endPoint y: 103, distance: 37.4
click at [608, 103] on div "As a software architect I gained my expertise by working across many different …" at bounding box center [842, 167] width 661 height 191
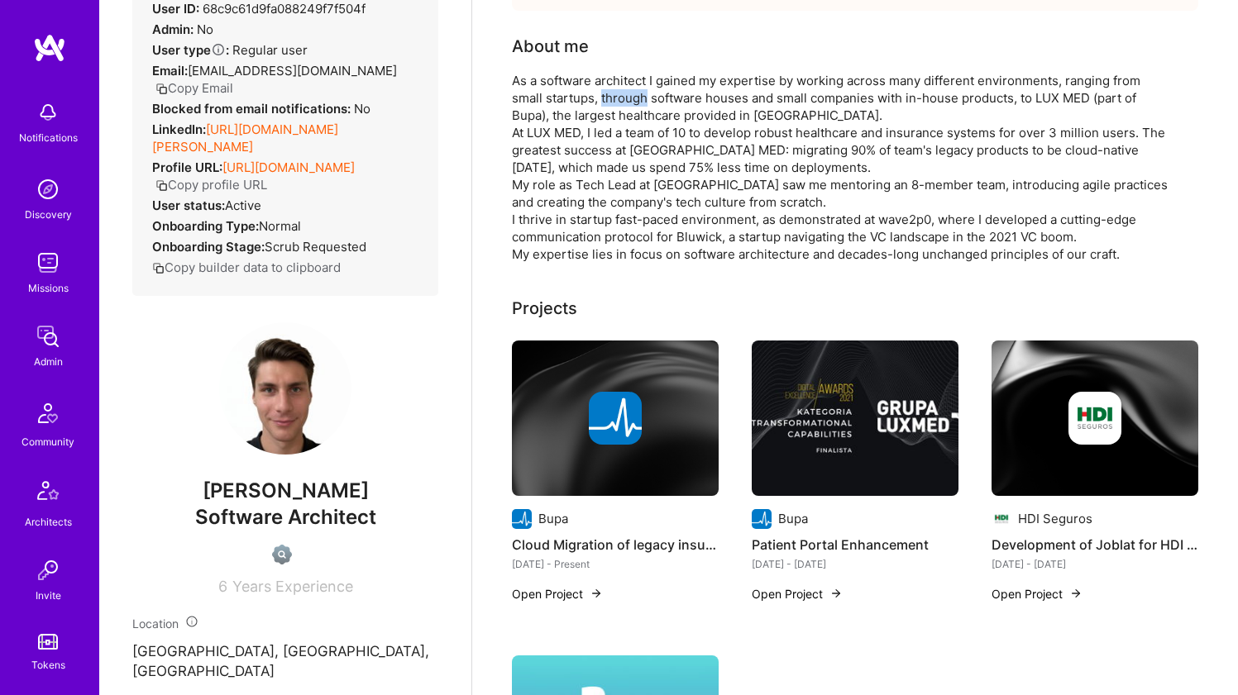
click at [608, 103] on div "As a software architect I gained my expertise by working across many different …" at bounding box center [842, 167] width 661 height 191
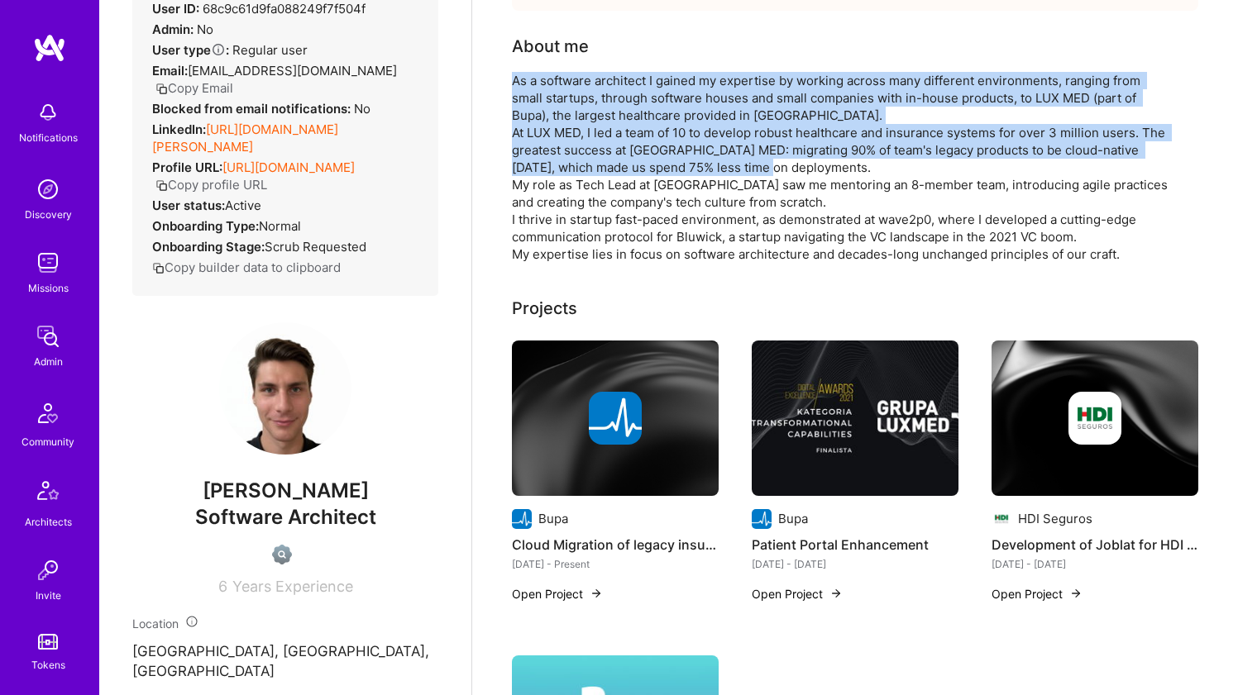
drag, startPoint x: 608, startPoint y: 103, endPoint x: 570, endPoint y: 146, distance: 56.9
click at [570, 146] on div "As a software architect I gained my expertise by working across many different …" at bounding box center [842, 167] width 661 height 191
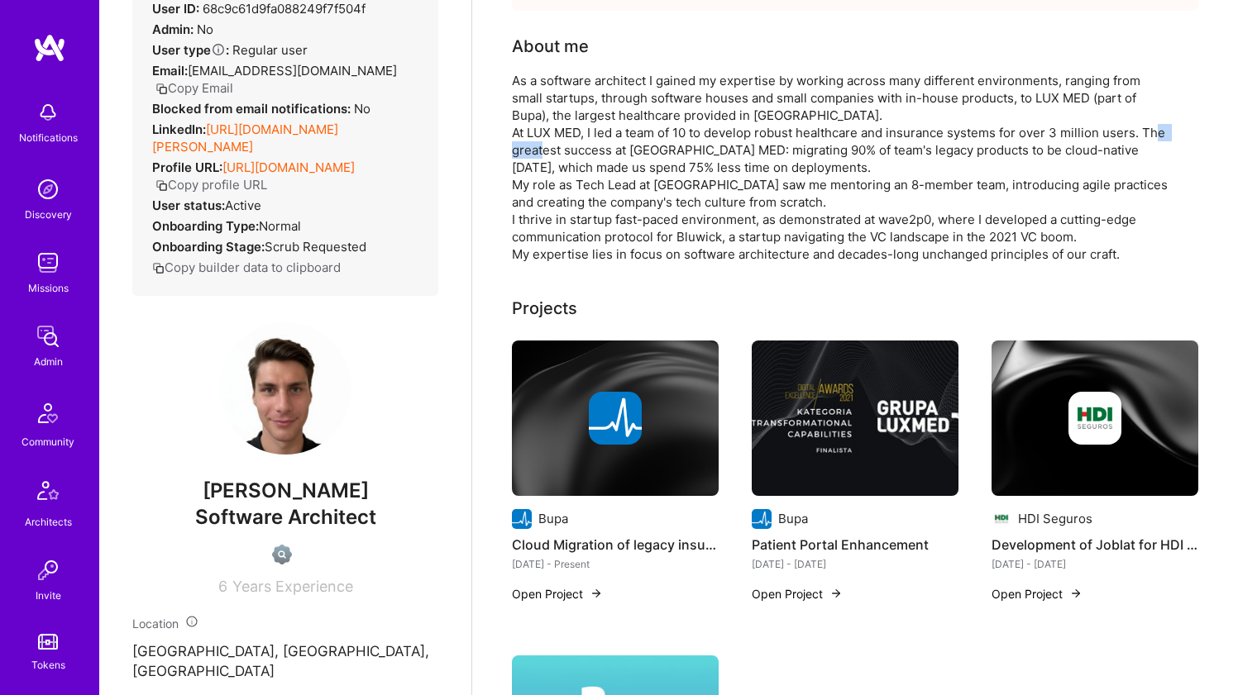
click at [570, 146] on div "As a software architect I gained my expertise by working across many different …" at bounding box center [842, 167] width 661 height 191
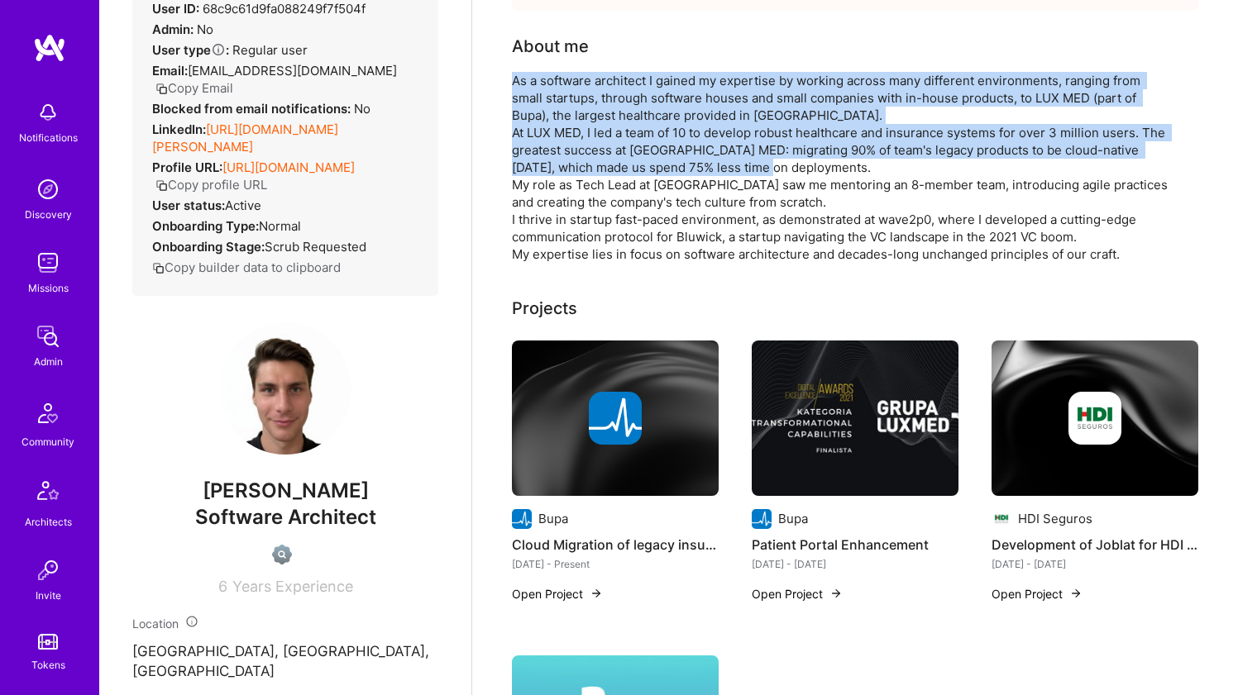
drag, startPoint x: 570, startPoint y: 146, endPoint x: 576, endPoint y: 113, distance: 33.6
click at [576, 113] on div "As a software architect I gained my expertise by working across many different …" at bounding box center [842, 167] width 661 height 191
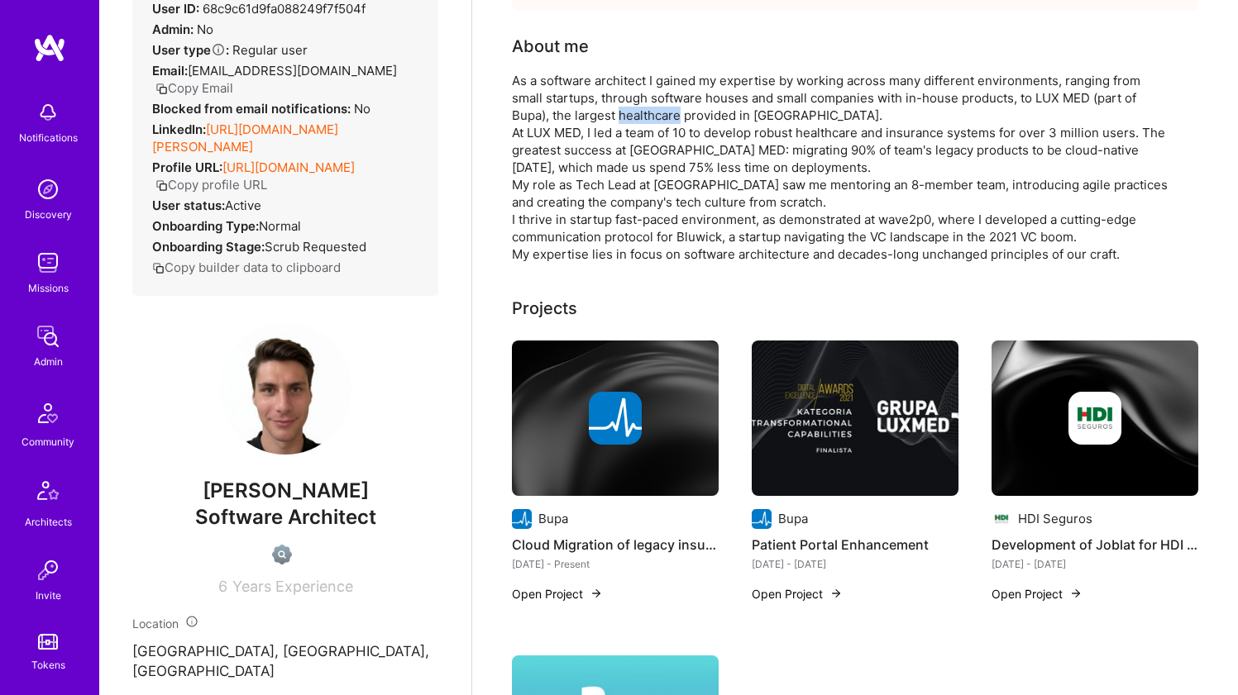
click at [576, 113] on div "As a software architect I gained my expertise by working across many different …" at bounding box center [842, 167] width 661 height 191
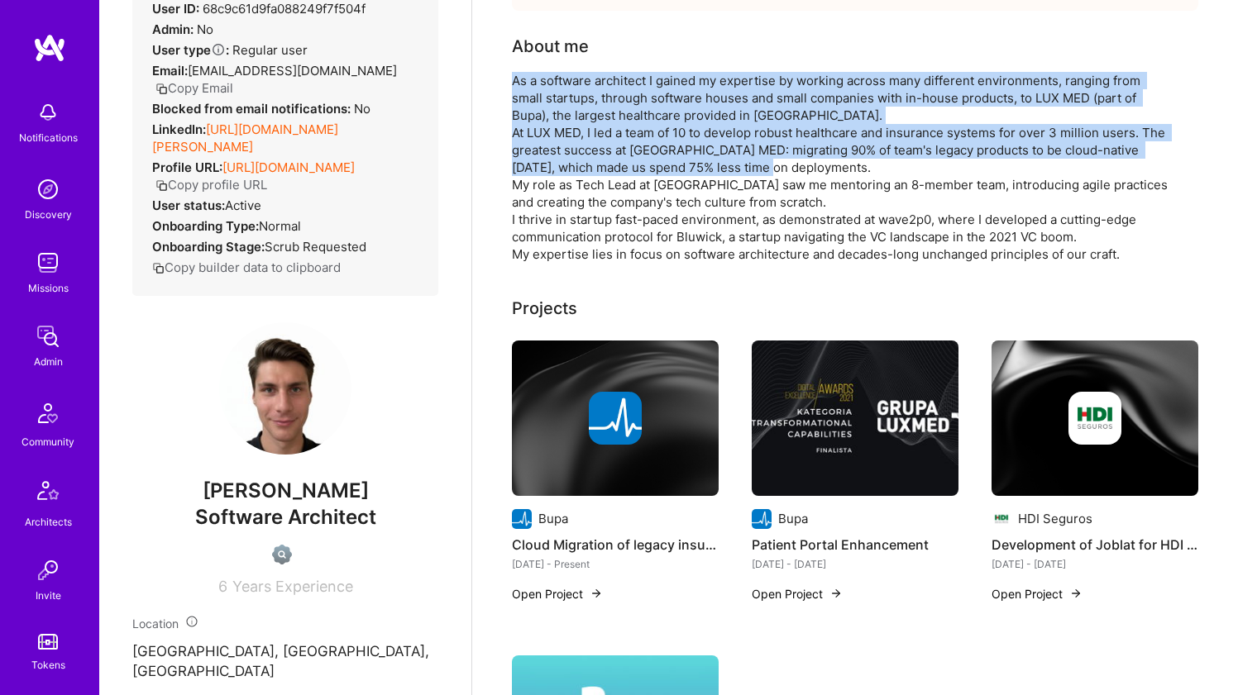
drag, startPoint x: 576, startPoint y: 113, endPoint x: 557, endPoint y: 149, distance: 40.3
click at [557, 149] on div "As a software architect I gained my expertise by working across many different …" at bounding box center [842, 167] width 661 height 191
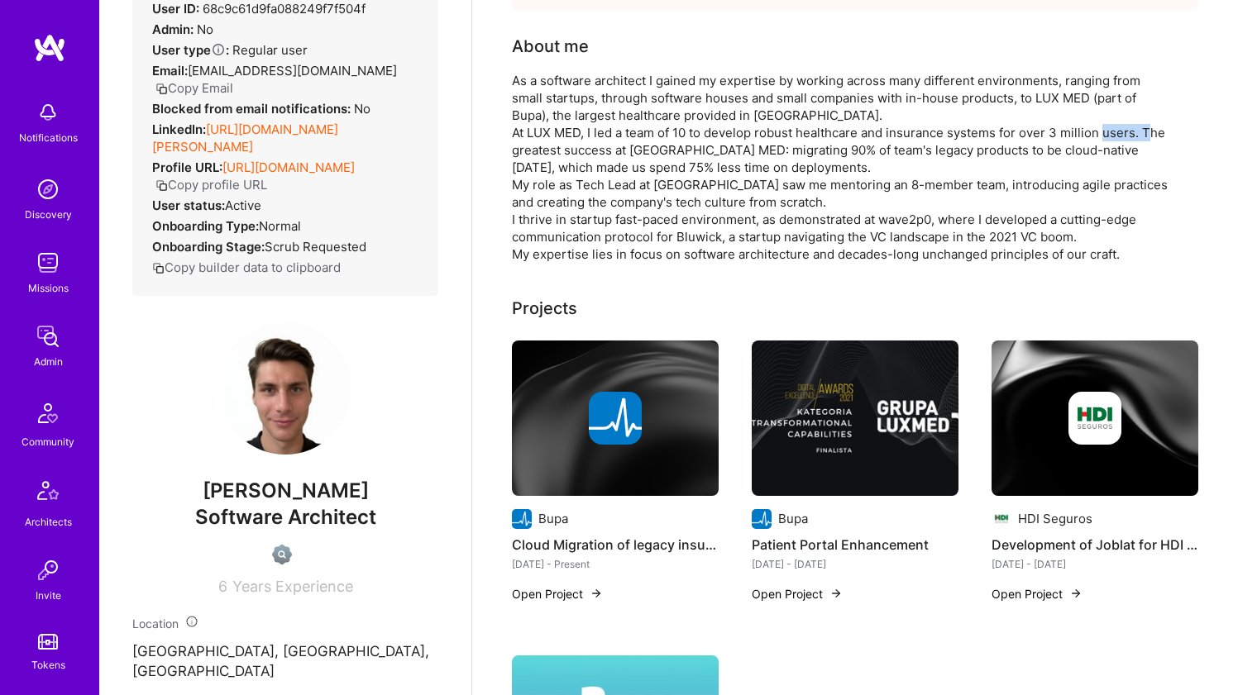
click at [557, 149] on div "As a software architect I gained my expertise by working across many different …" at bounding box center [842, 167] width 661 height 191
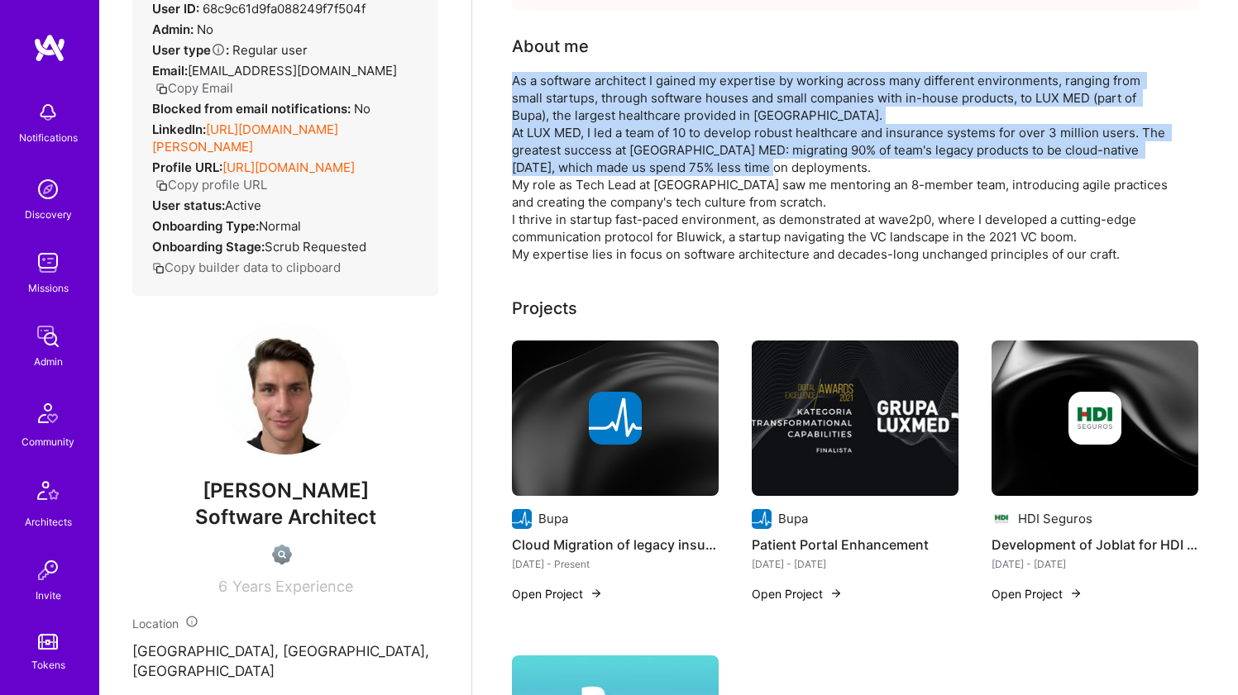
drag, startPoint x: 557, startPoint y: 149, endPoint x: 567, endPoint y: 115, distance: 35.3
click at [567, 115] on div "As a software architect I gained my expertise by working across many different …" at bounding box center [842, 167] width 661 height 191
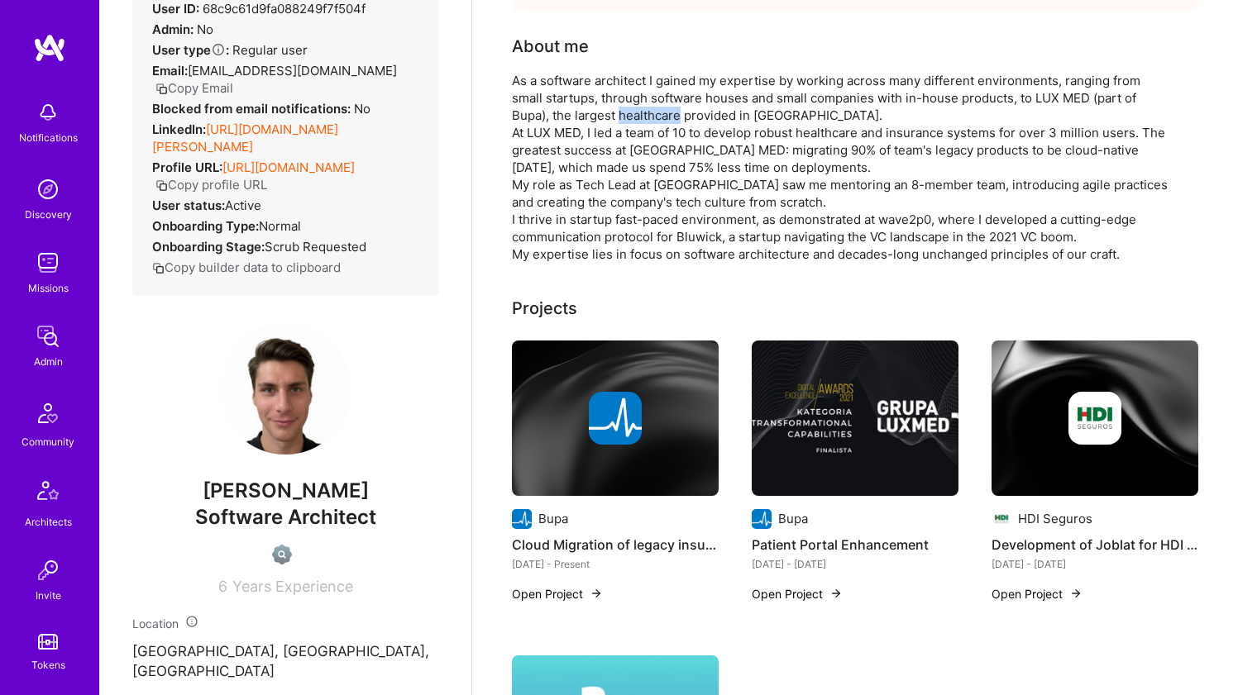
click at [567, 115] on div "As a software architect I gained my expertise by working across many different …" at bounding box center [842, 167] width 661 height 191
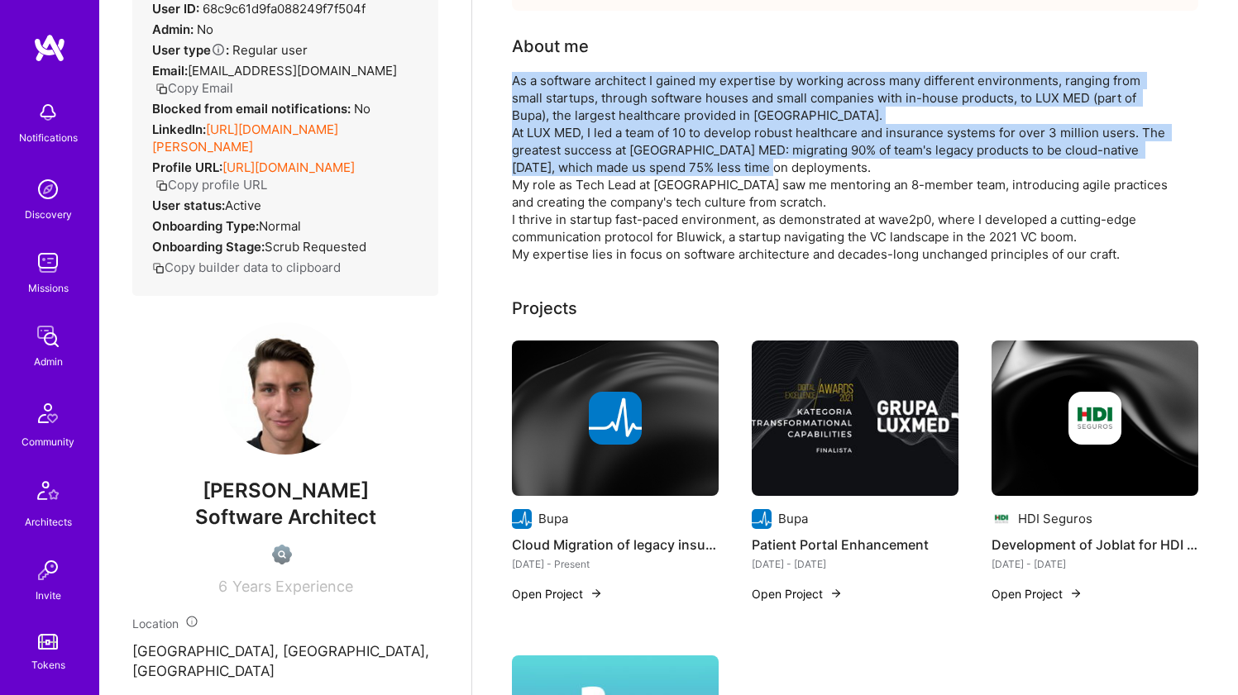
drag, startPoint x: 567, startPoint y: 115, endPoint x: 546, endPoint y: 148, distance: 39.4
click at [546, 148] on div "As a software architect I gained my expertise by working across many different …" at bounding box center [842, 167] width 661 height 191
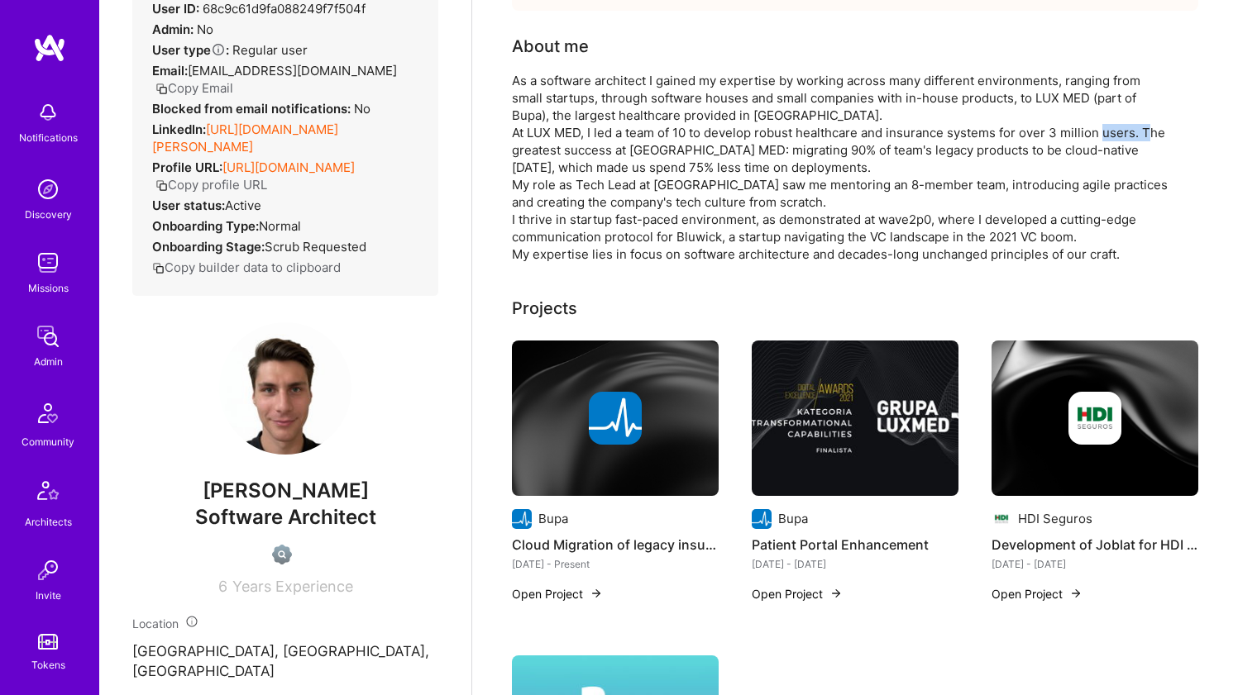
click at [546, 148] on div "As a software architect I gained my expertise by working across many different …" at bounding box center [842, 167] width 661 height 191
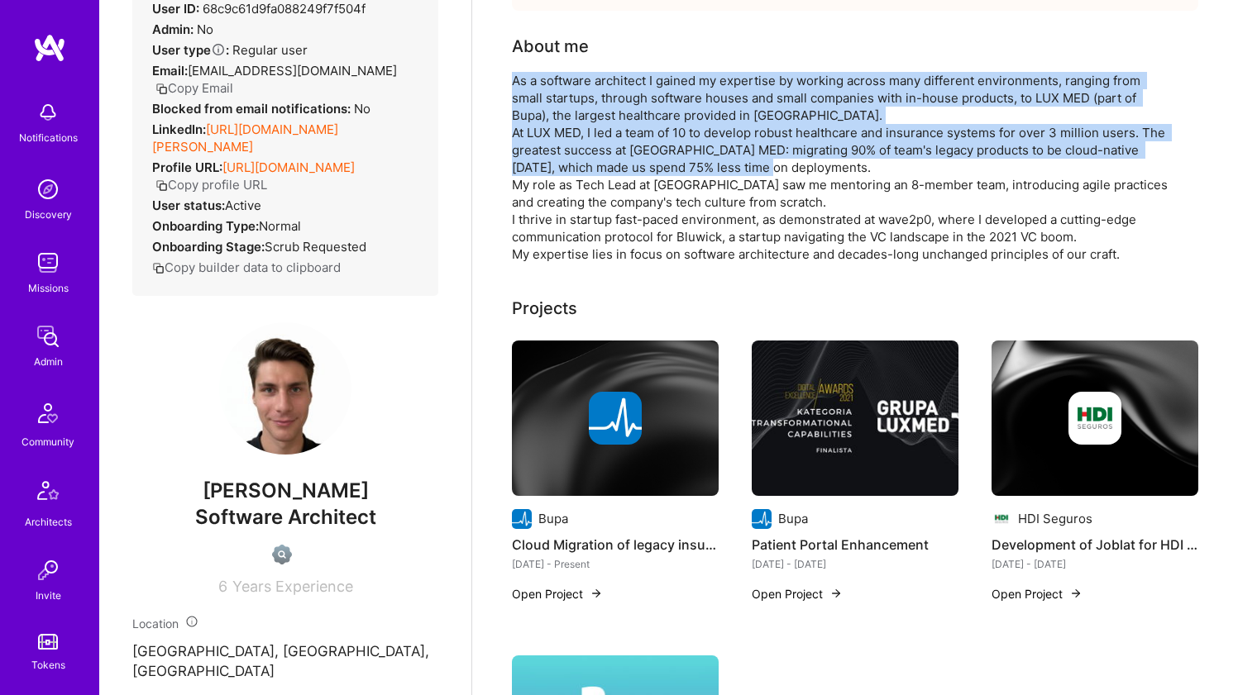
drag, startPoint x: 546, startPoint y: 148, endPoint x: 556, endPoint y: 120, distance: 30.1
click at [556, 120] on div "As a software architect I gained my expertise by working across many different …" at bounding box center [842, 167] width 661 height 191
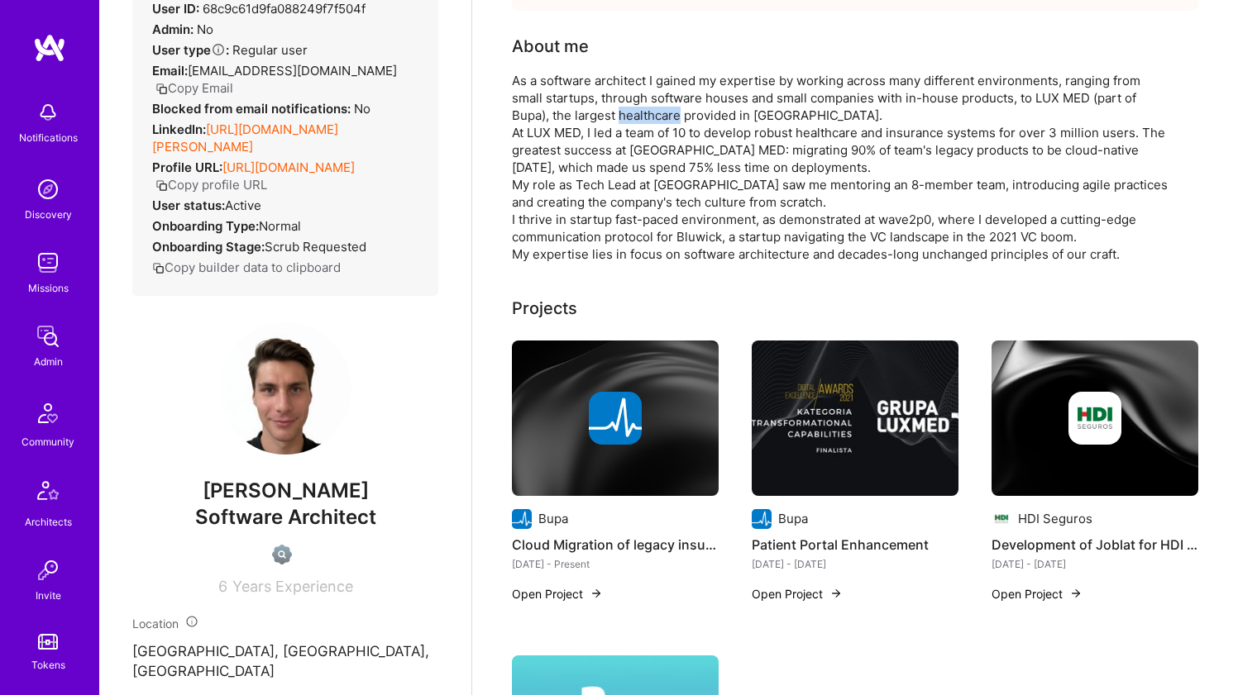
click at [556, 120] on div "As a software architect I gained my expertise by working across many different …" at bounding box center [842, 167] width 661 height 191
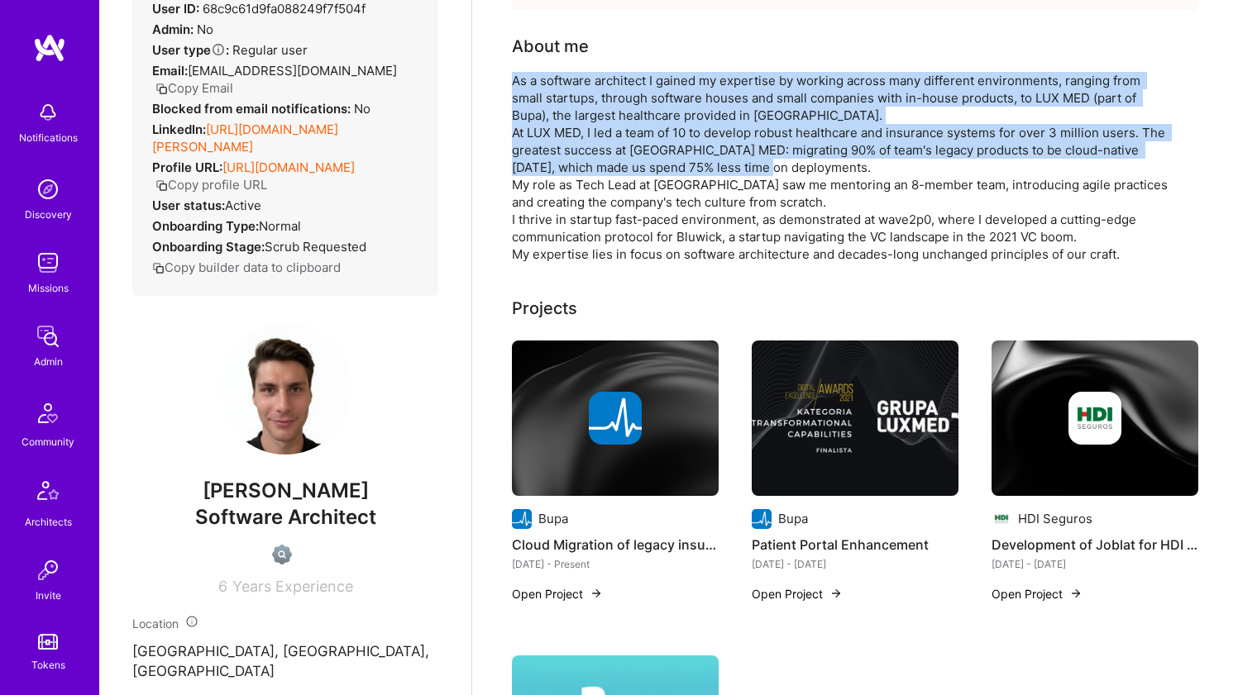
drag, startPoint x: 556, startPoint y: 120, endPoint x: 543, endPoint y: 149, distance: 31.8
click at [543, 149] on div "As a software architect I gained my expertise by working across many different …" at bounding box center [842, 167] width 661 height 191
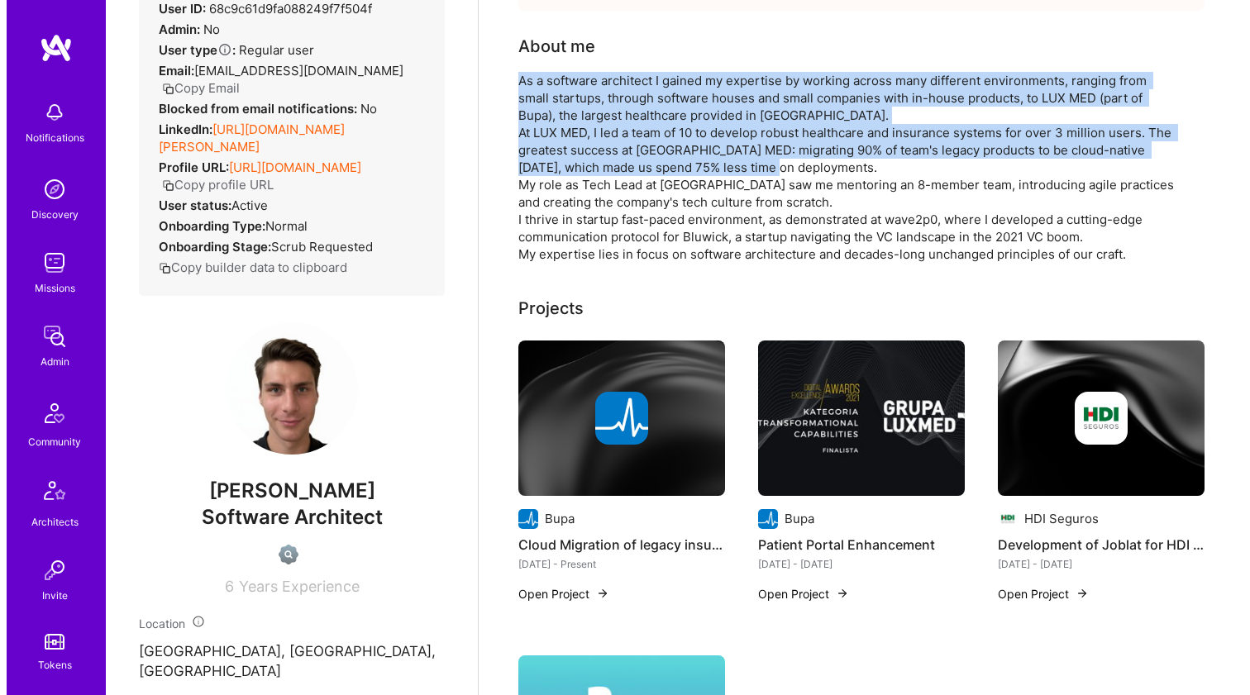
scroll to position [191, 0]
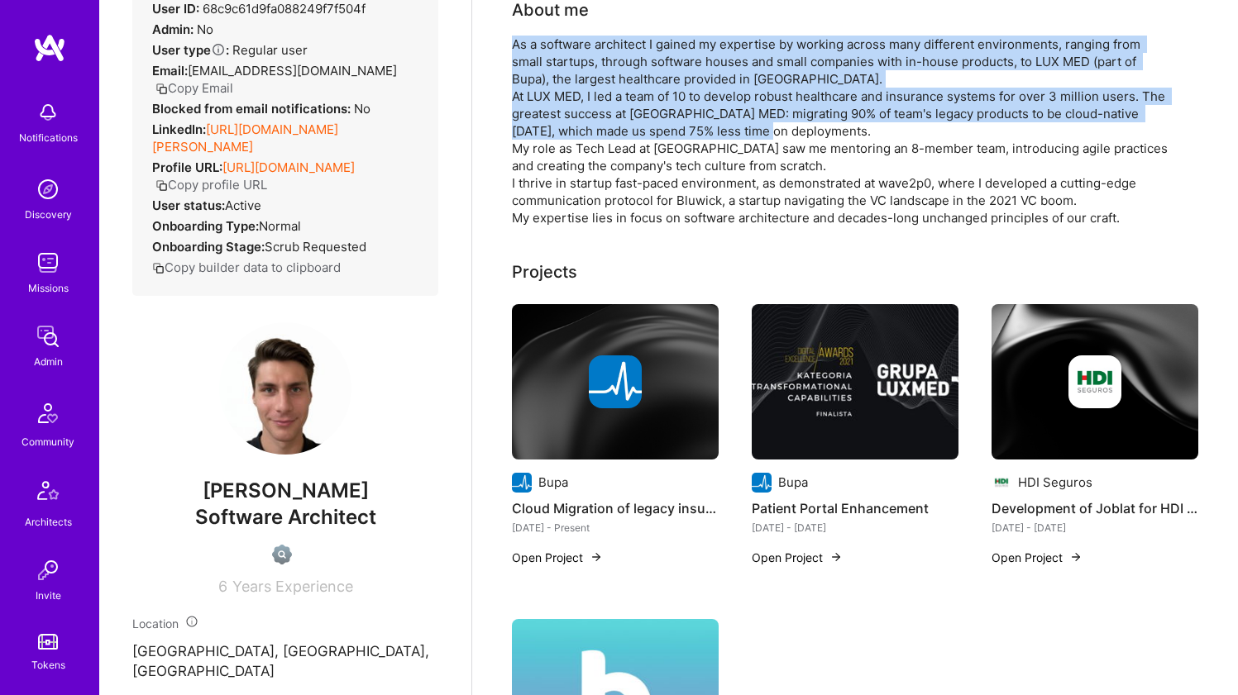
click at [543, 341] on img at bounding box center [615, 381] width 207 height 155
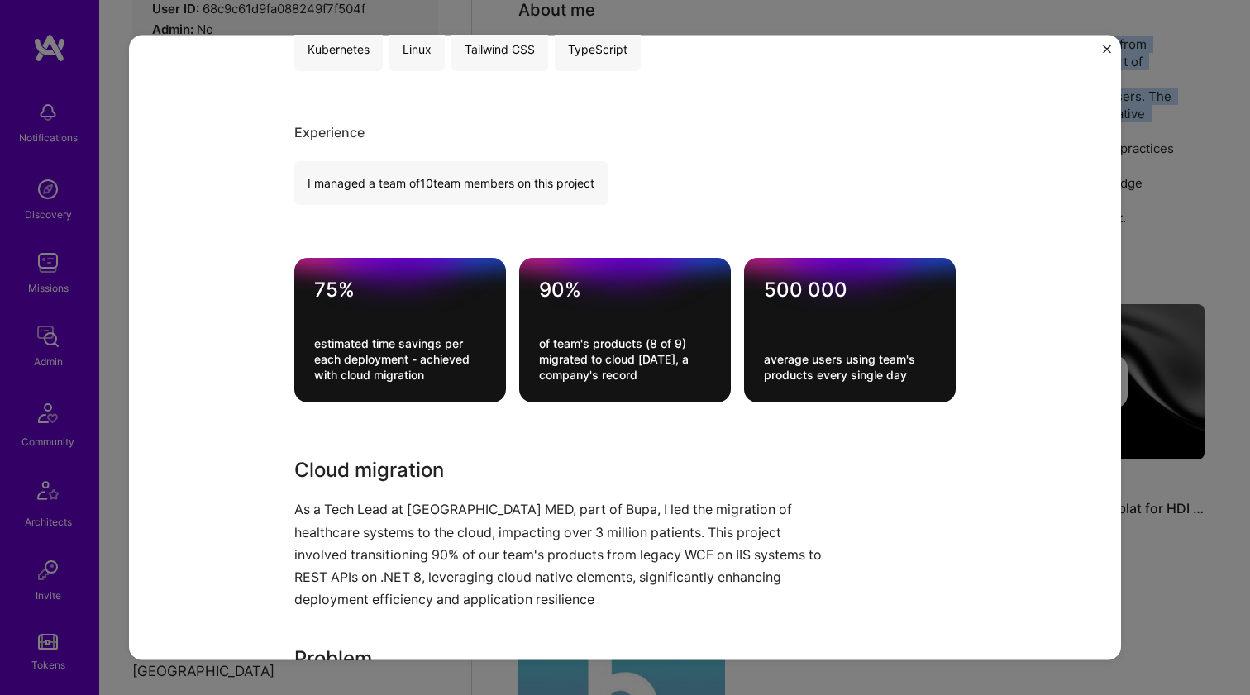
scroll to position [548, 0]
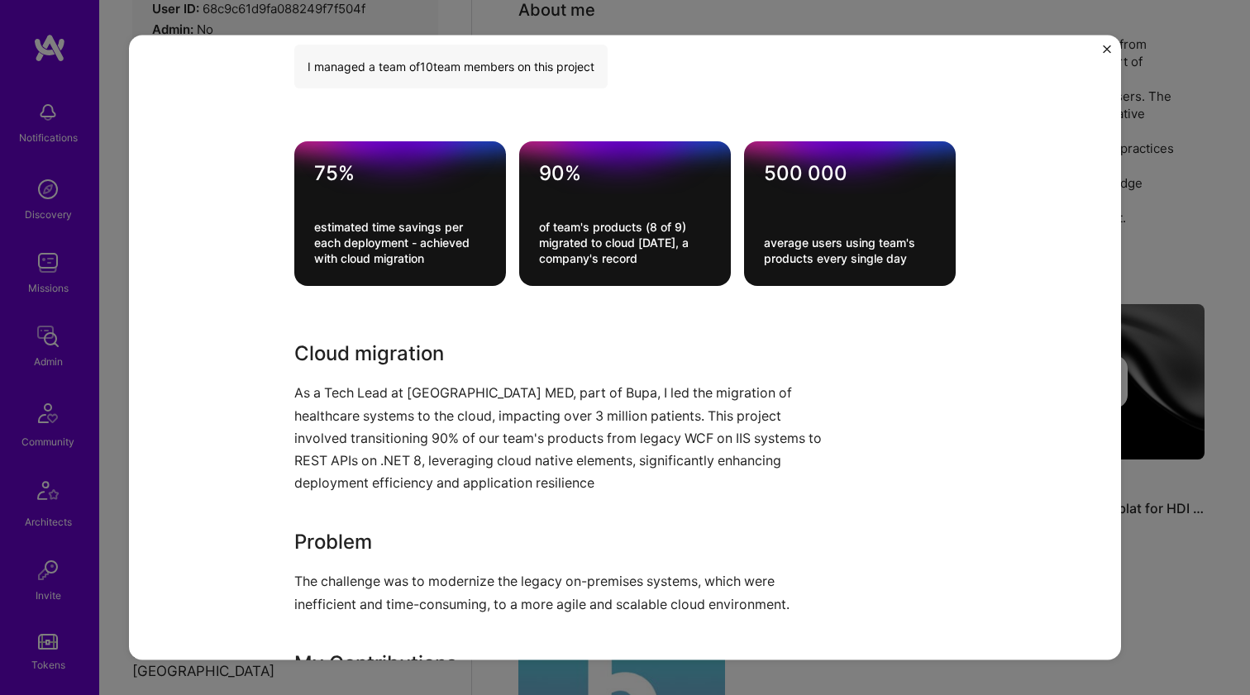
click at [380, 382] on p "As a Tech Lead at LUX MED, part of Bupa, I led the migration of healthcare syst…" at bounding box center [562, 438] width 537 height 112
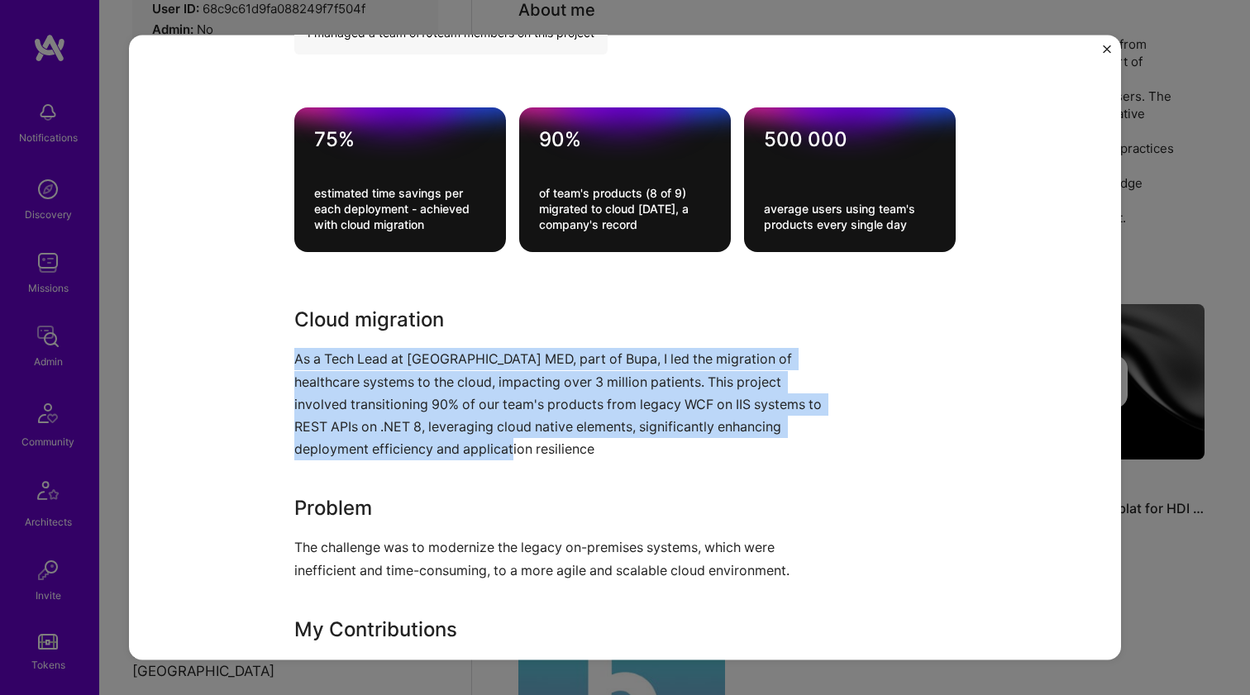
scroll to position [673, 0]
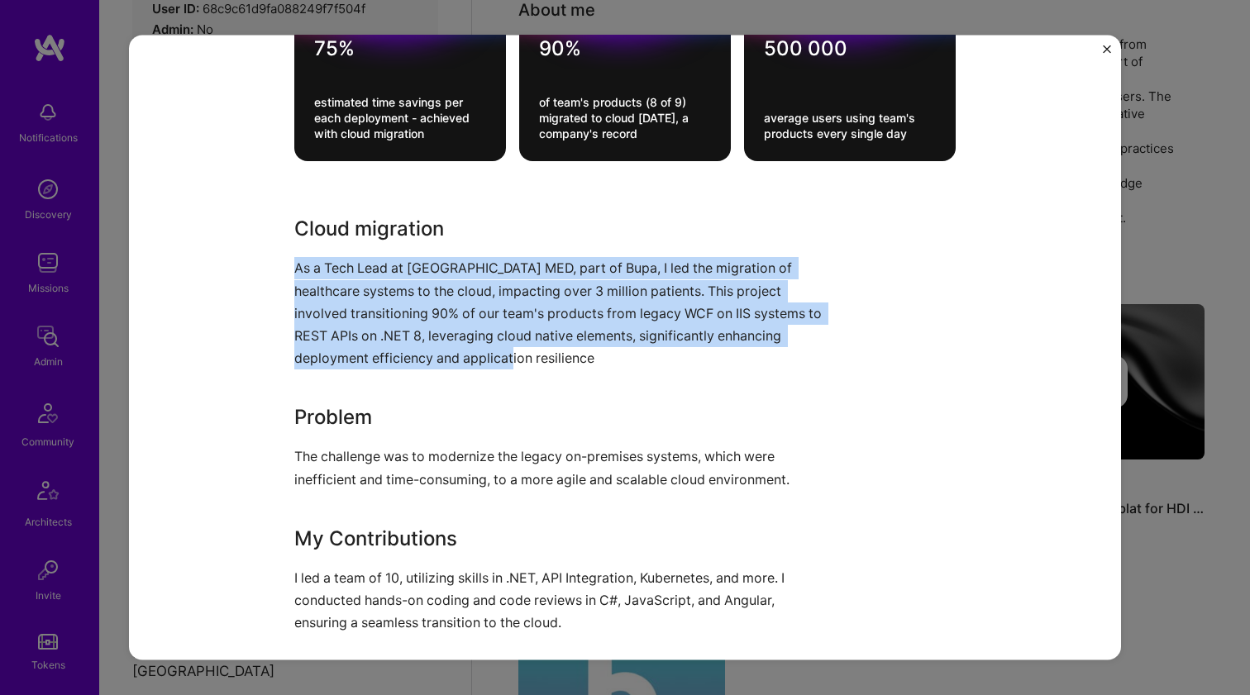
drag, startPoint x: 380, startPoint y: 382, endPoint x: 345, endPoint y: 457, distance: 83.2
click at [345, 457] on div "Cloud migration As a Tech Lead at LUX MED, part of Bupa, I led the migration of…" at bounding box center [562, 496] width 537 height 564
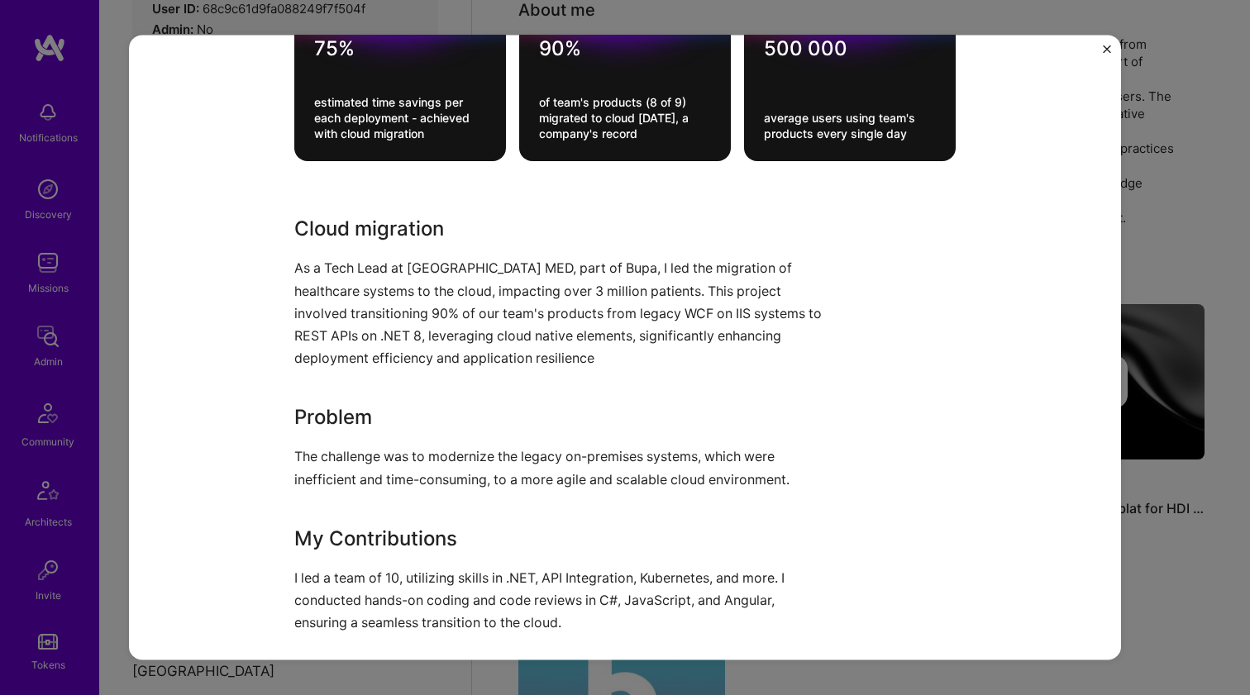
click at [345, 457] on p "The challenge was to modernize the legacy on-premises systems, which were ineff…" at bounding box center [562, 468] width 537 height 45
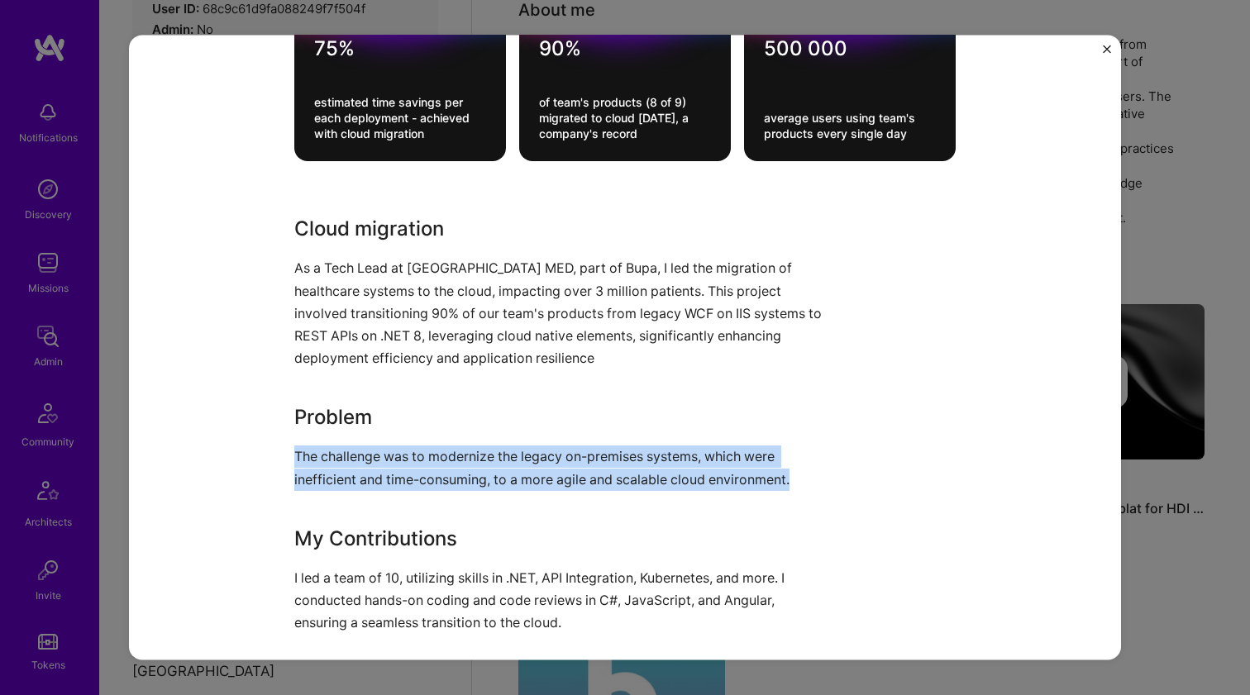
drag, startPoint x: 345, startPoint y: 457, endPoint x: 368, endPoint y: 322, distance: 137.5
click at [368, 322] on div "Cloud migration As a Tech Lead at LUX MED, part of Bupa, I led the migration of…" at bounding box center [562, 496] width 537 height 564
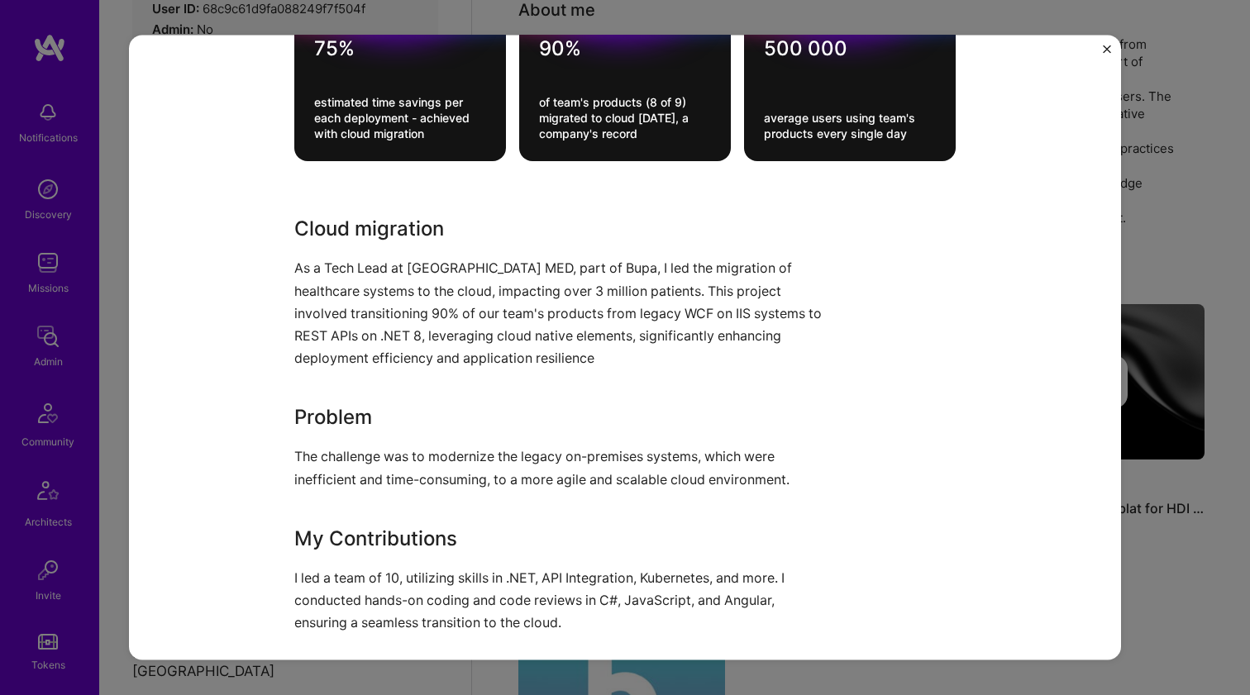
click at [368, 322] on p "As a Tech Lead at LUX MED, part of Bupa, I led the migration of healthcare syst…" at bounding box center [562, 313] width 537 height 112
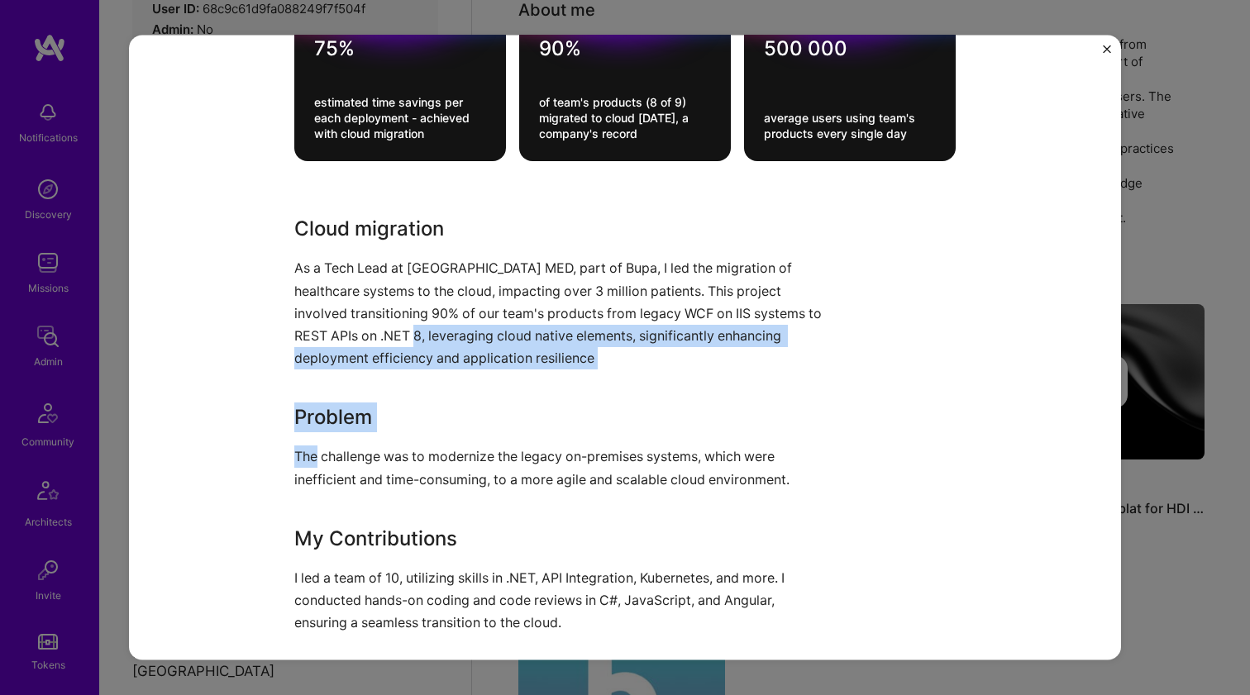
drag, startPoint x: 368, startPoint y: 322, endPoint x: 340, endPoint y: 432, distance: 114.3
click at [340, 432] on div "Cloud migration As a Tech Lead at LUX MED, part of Bupa, I led the migration of…" at bounding box center [562, 496] width 537 height 564
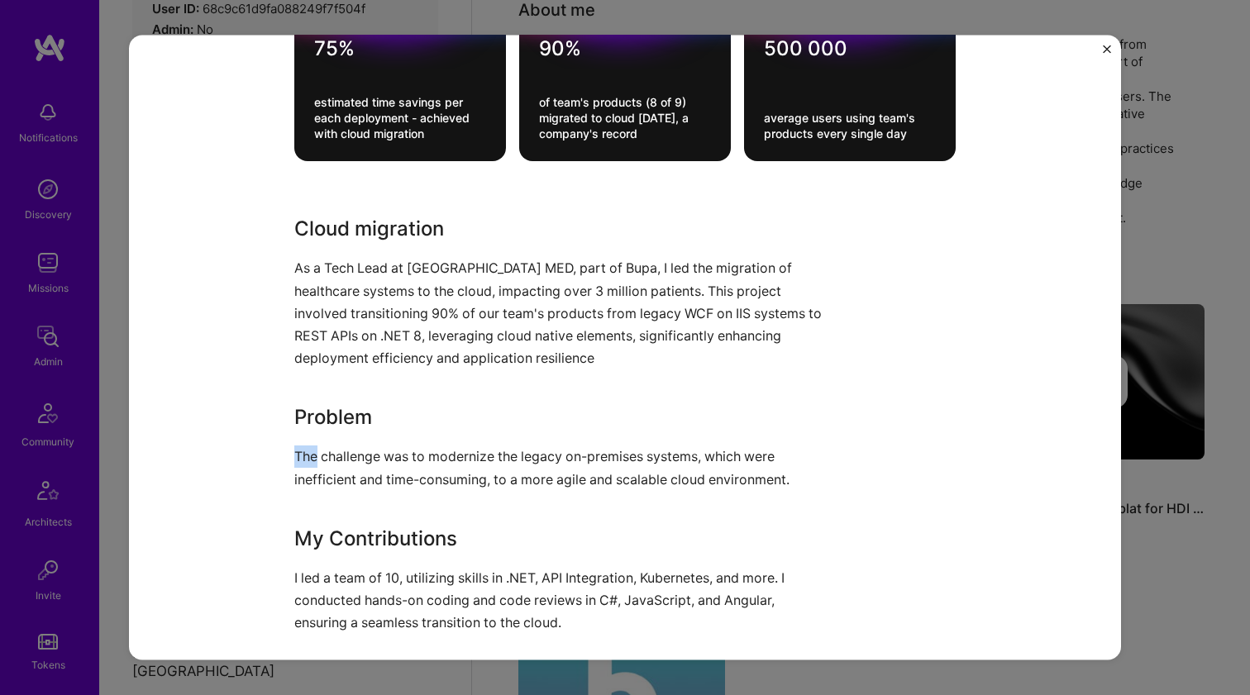
click at [340, 432] on div "Cloud migration As a Tech Lead at LUX MED, part of Bupa, I led the migration of…" at bounding box center [562, 496] width 537 height 564
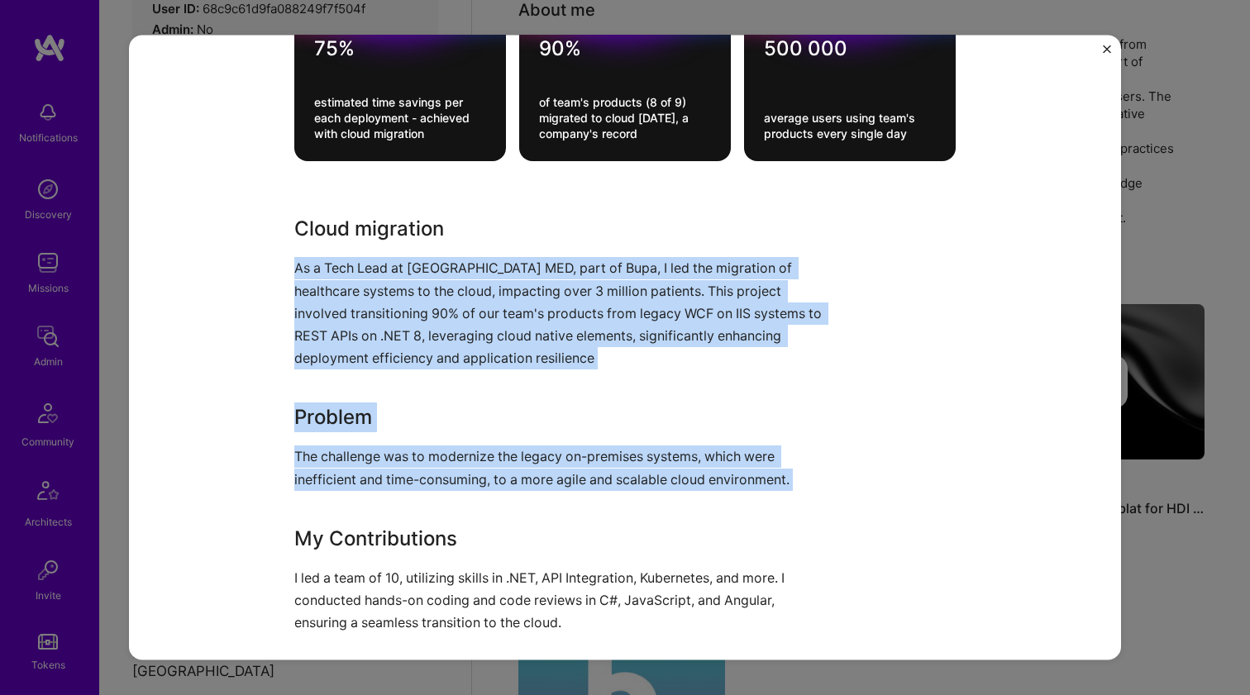
drag, startPoint x: 340, startPoint y: 432, endPoint x: 363, endPoint y: 339, distance: 96.2
click at [363, 339] on div "Cloud migration As a Tech Lead at LUX MED, part of Bupa, I led the migration of…" at bounding box center [562, 496] width 537 height 564
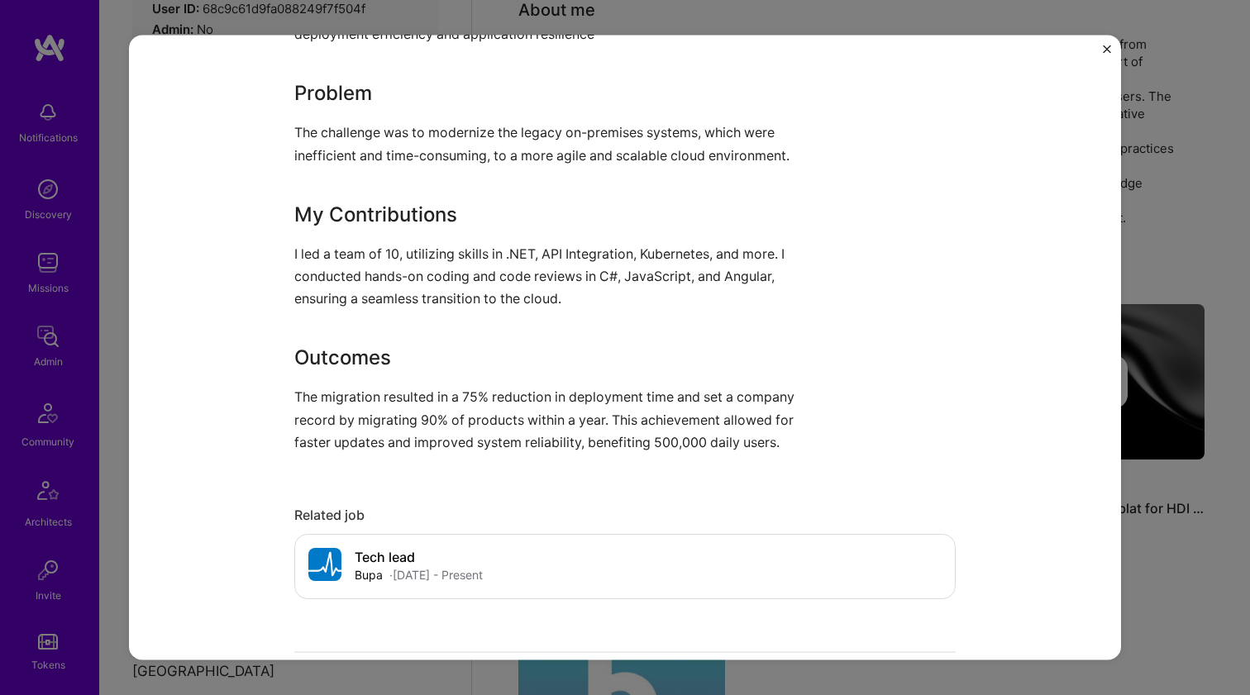
click at [363, 340] on div "Cloud migration As a Tech Lead at LUX MED, part of Bupa, I led the migration of…" at bounding box center [562, 172] width 537 height 564
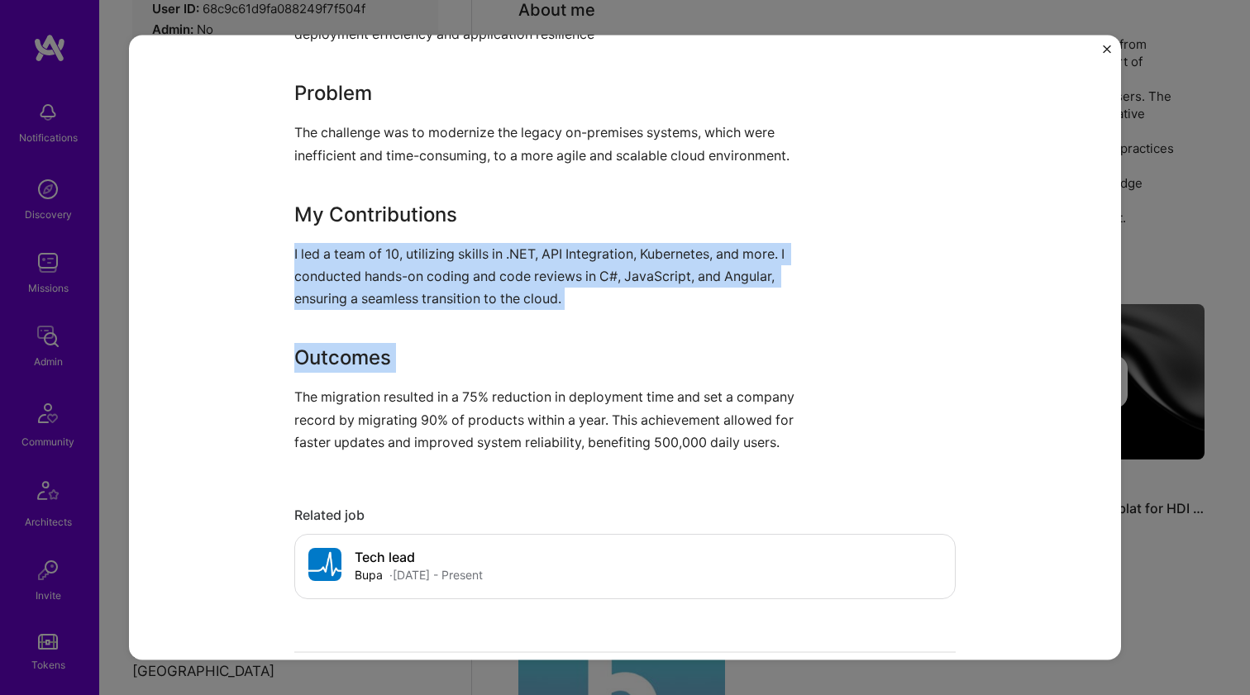
drag, startPoint x: 363, startPoint y: 340, endPoint x: 386, endPoint y: 277, distance: 67.0
click at [386, 277] on div "Cloud migration As a Tech Lead at LUX MED, part of Bupa, I led the migration of…" at bounding box center [562, 172] width 537 height 564
click at [386, 277] on p "I led a team of 10, utilizing skills in .NET, API Integration, Kubernetes, and …" at bounding box center [562, 276] width 537 height 68
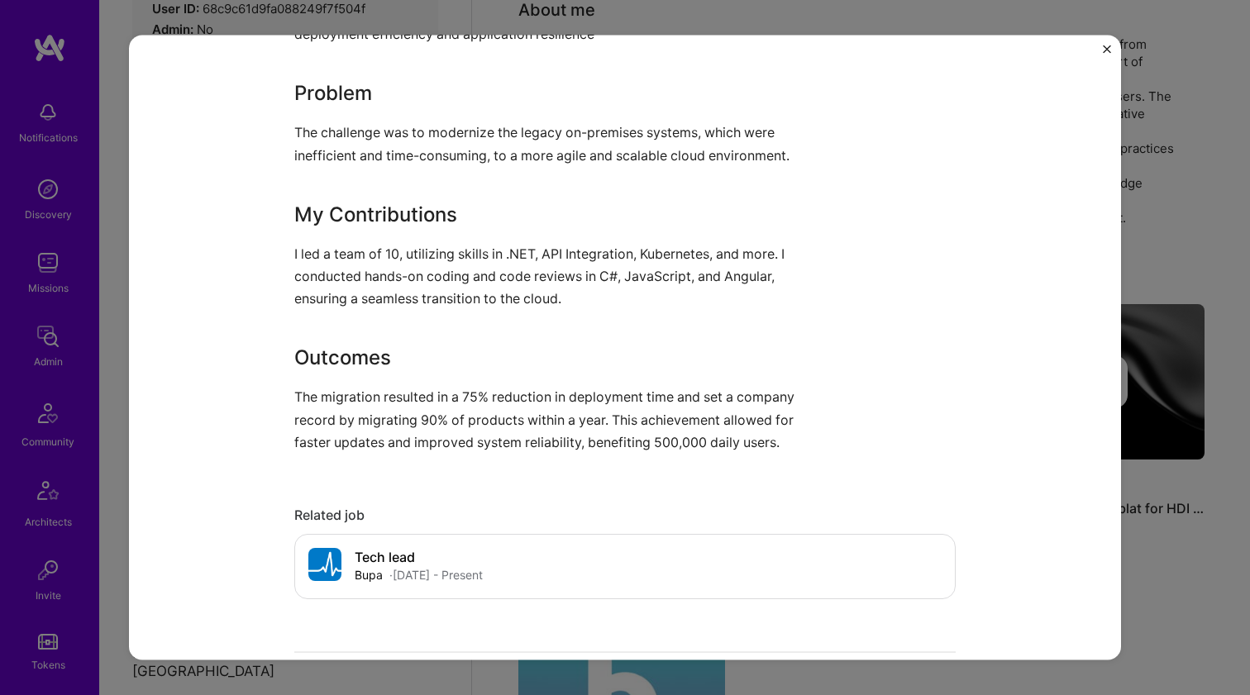
click at [386, 277] on p "I led a team of 10, utilizing skills in .NET, API Integration, Kubernetes, and …" at bounding box center [562, 276] width 537 height 68
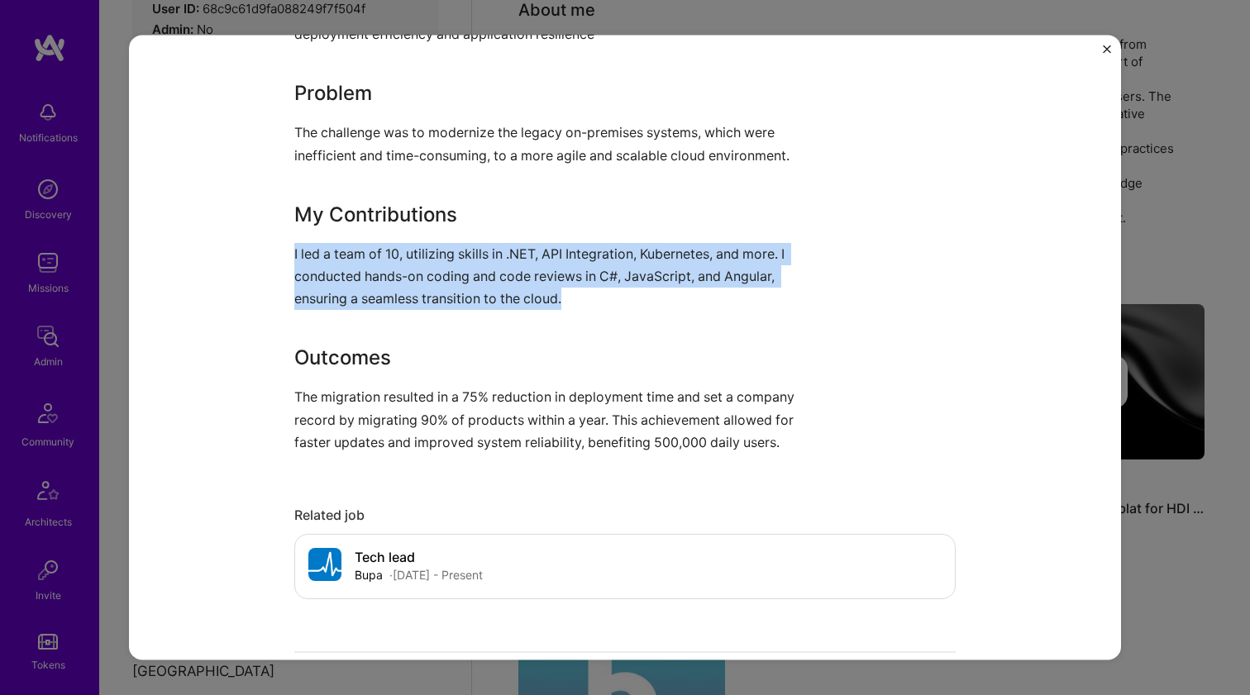
drag, startPoint x: 386, startPoint y: 277, endPoint x: 365, endPoint y: 384, distance: 109.6
click at [365, 384] on div "Cloud migration As a Tech Lead at LUX MED, part of Bupa, I led the migration of…" at bounding box center [562, 172] width 537 height 564
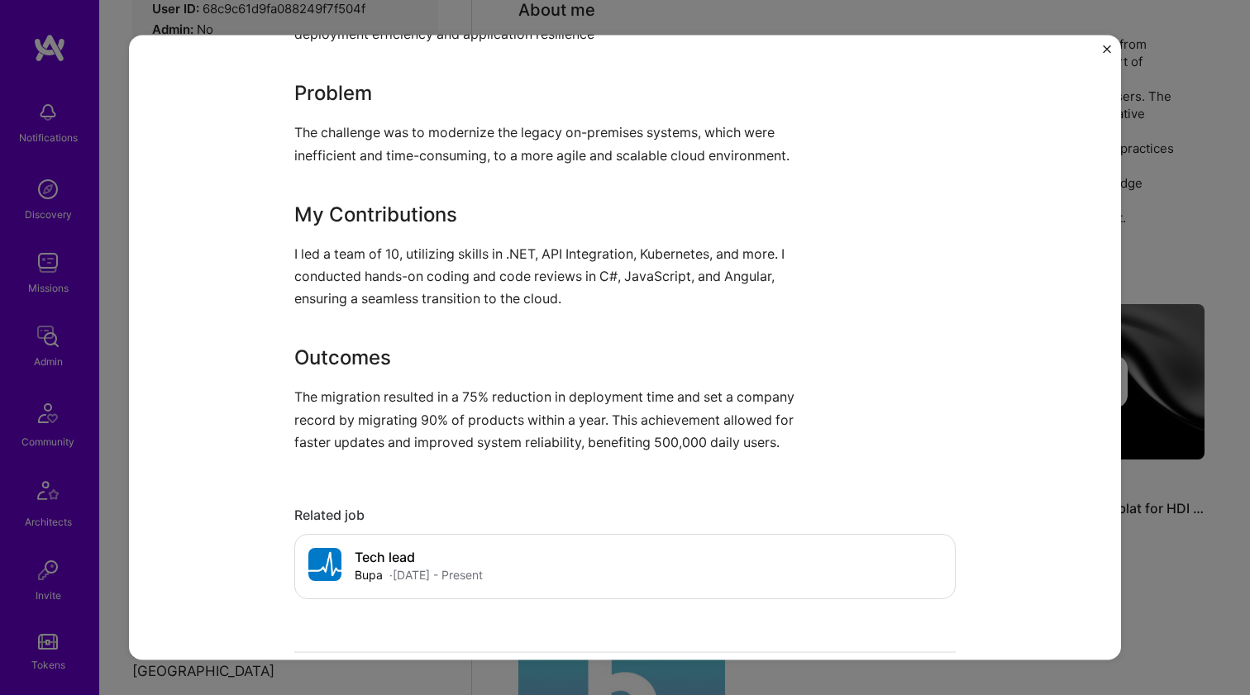
click at [365, 386] on p "The migration resulted in a 75% reduction in deployment time and set a company …" at bounding box center [562, 420] width 537 height 68
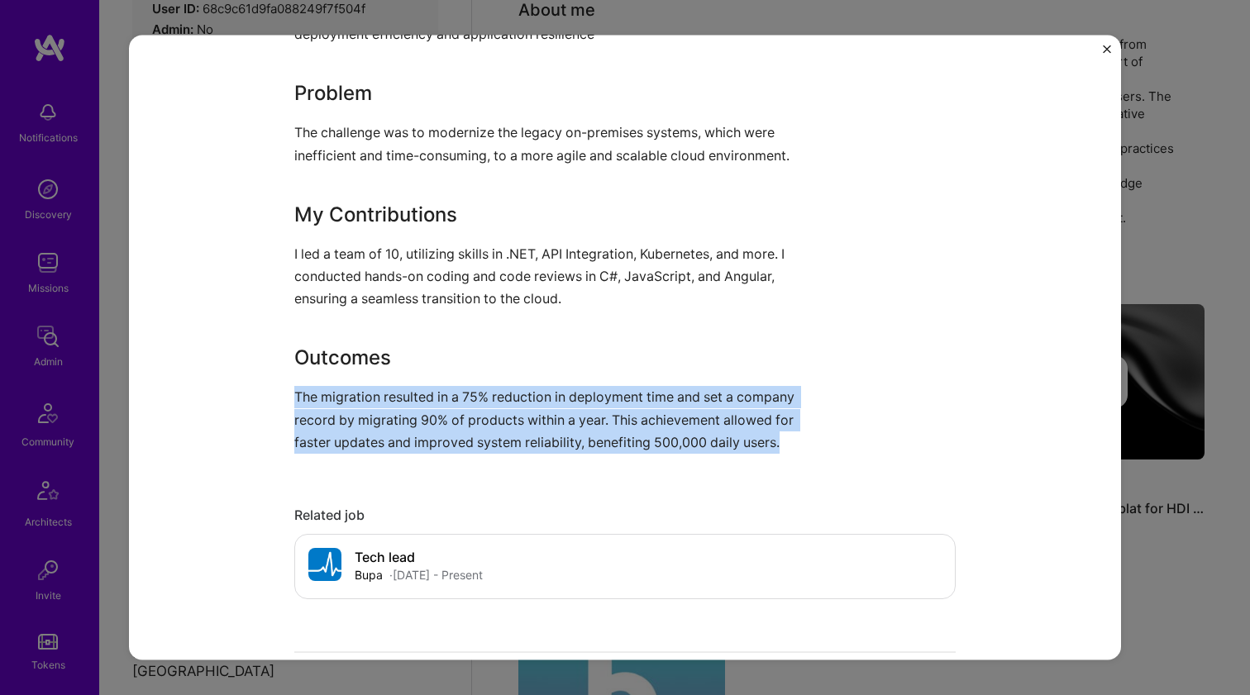
drag, startPoint x: 365, startPoint y: 384, endPoint x: 400, endPoint y: 272, distance: 117.9
click at [400, 272] on div "Cloud migration As a Tech Lead at LUX MED, part of Bupa, I led the migration of…" at bounding box center [562, 172] width 537 height 564
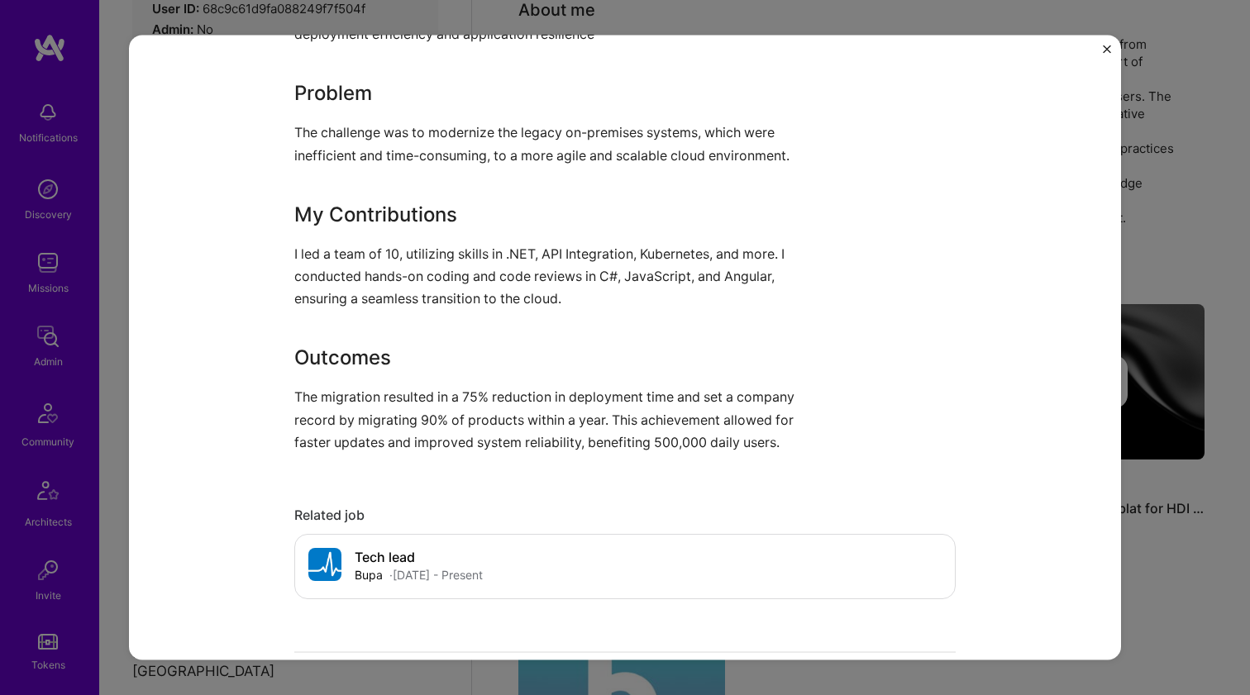
click at [400, 272] on p "I led a team of 10, utilizing skills in .NET, API Integration, Kubernetes, and …" at bounding box center [562, 276] width 537 height 68
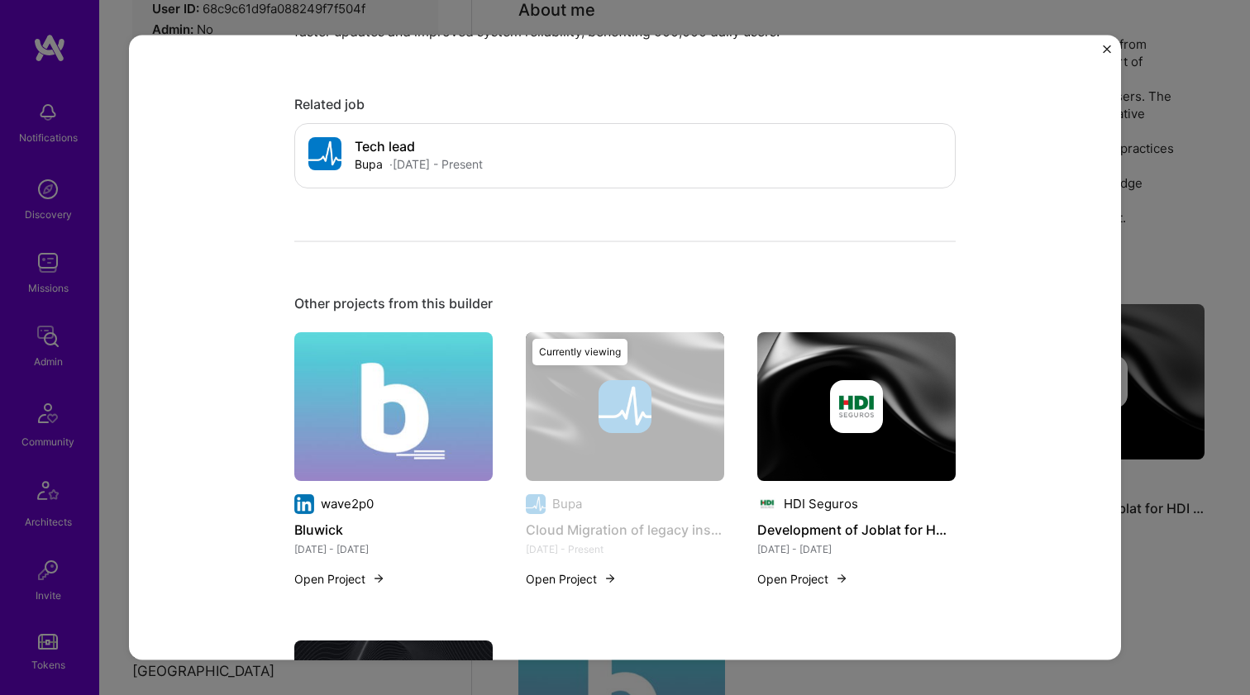
scroll to position [1616, 0]
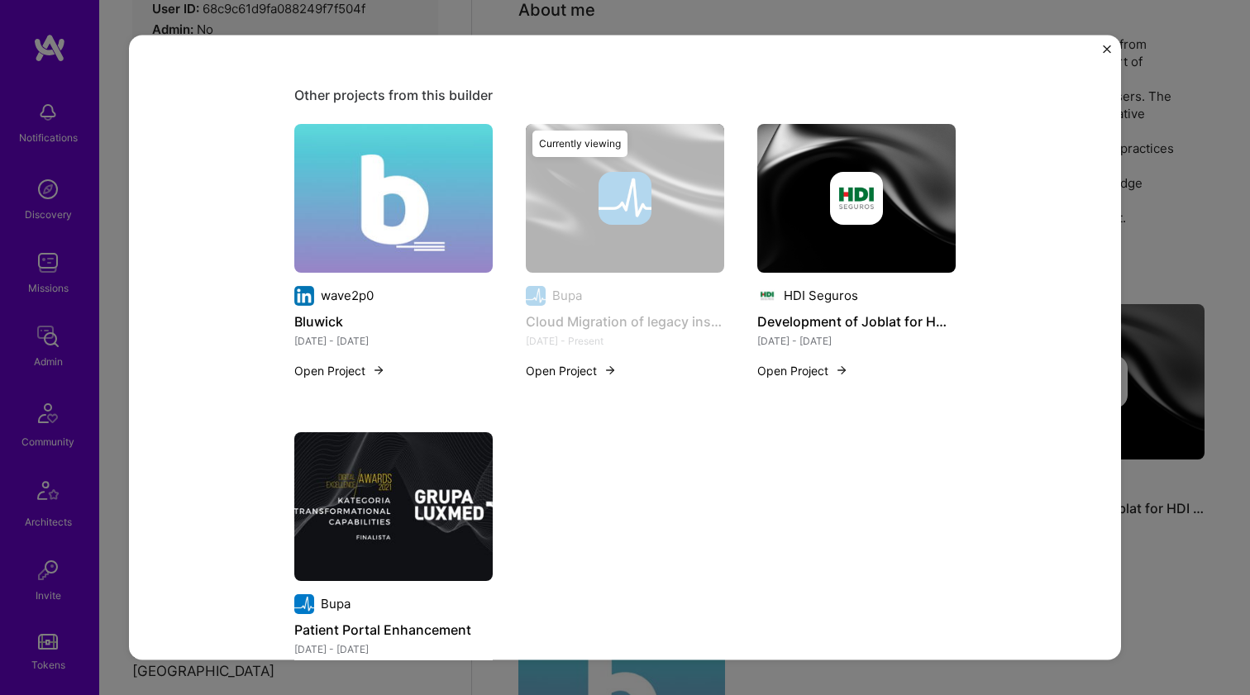
click at [875, 247] on img at bounding box center [856, 197] width 198 height 149
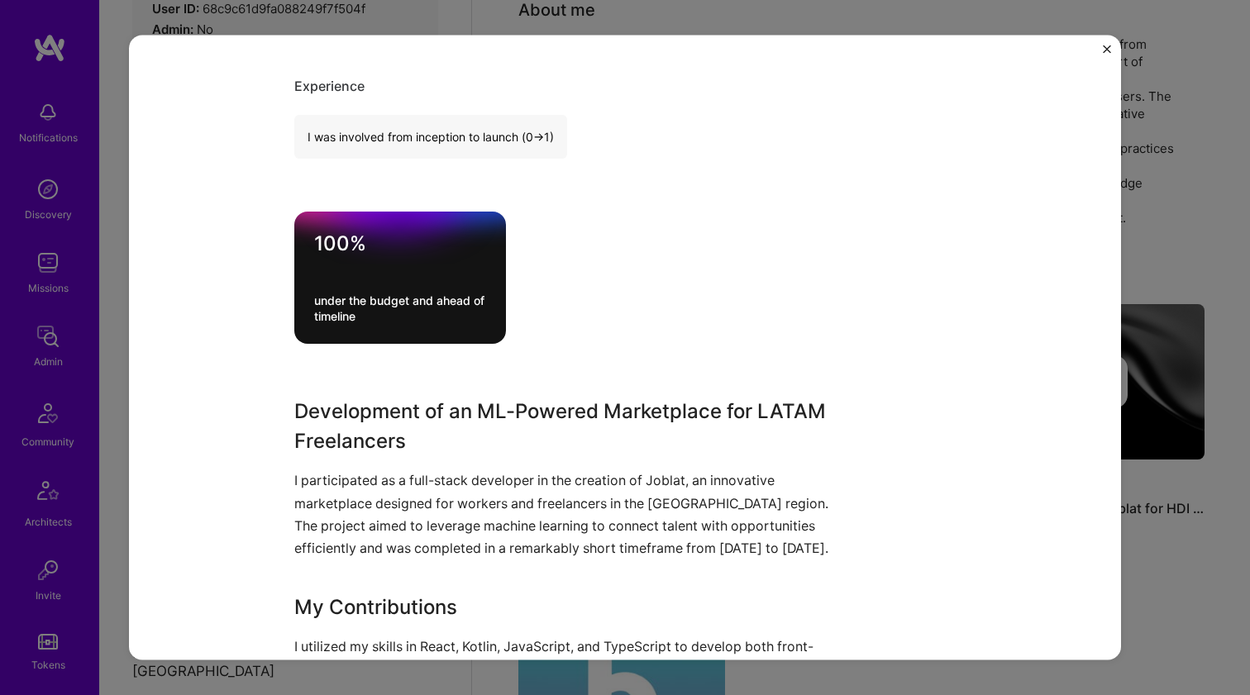
scroll to position [571, 0]
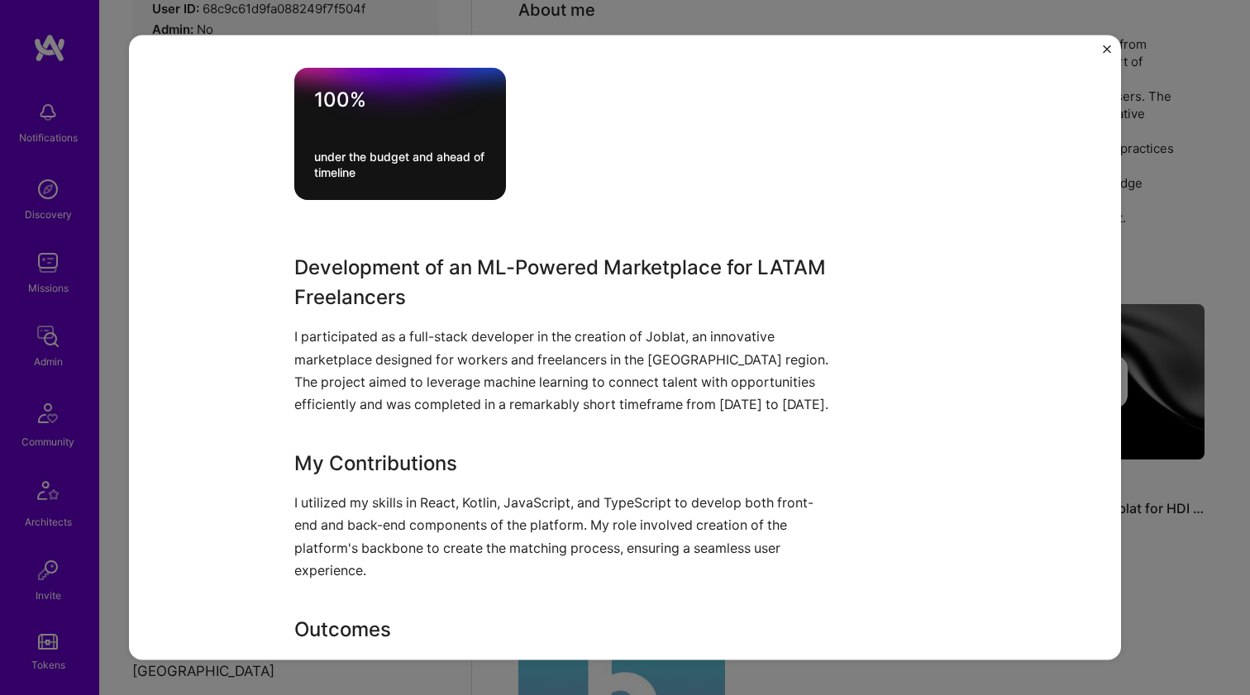
click at [407, 302] on h3 "Development of an ML-Powered Marketplace for LATAM Freelancers" at bounding box center [562, 283] width 537 height 60
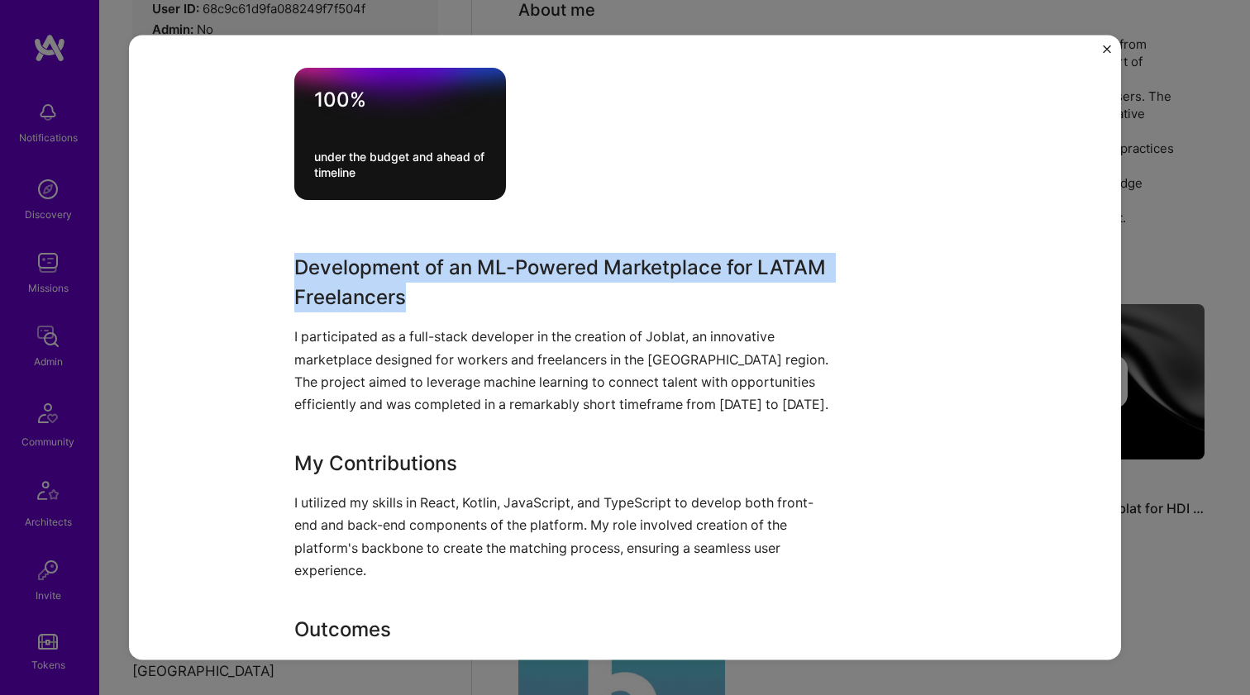
click at [407, 302] on h3 "Development of an ML-Powered Marketplace for LATAM Freelancers" at bounding box center [562, 283] width 537 height 60
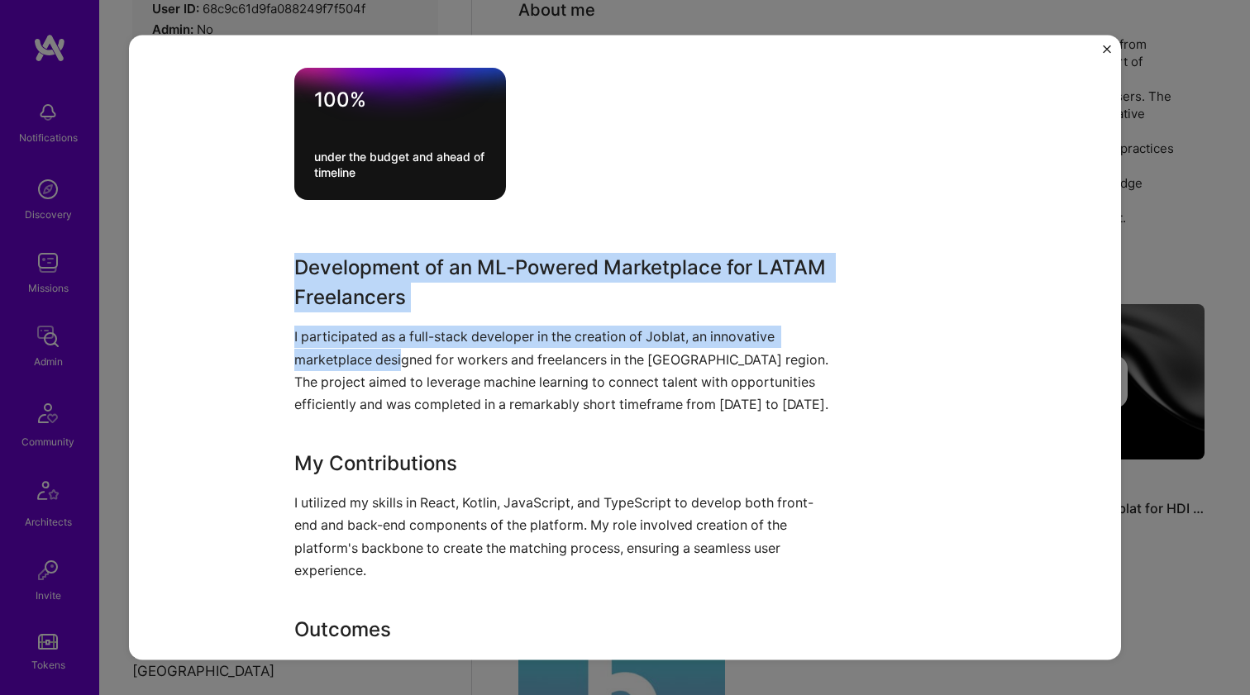
click at [394, 365] on p "I participated as a full-stack developer in the creation of Joblat, an innovati…" at bounding box center [562, 371] width 537 height 90
click at [380, 414] on div "Development of an ML-Powered Marketplace for LATAM Freelancers I participated a…" at bounding box center [562, 500] width 537 height 494
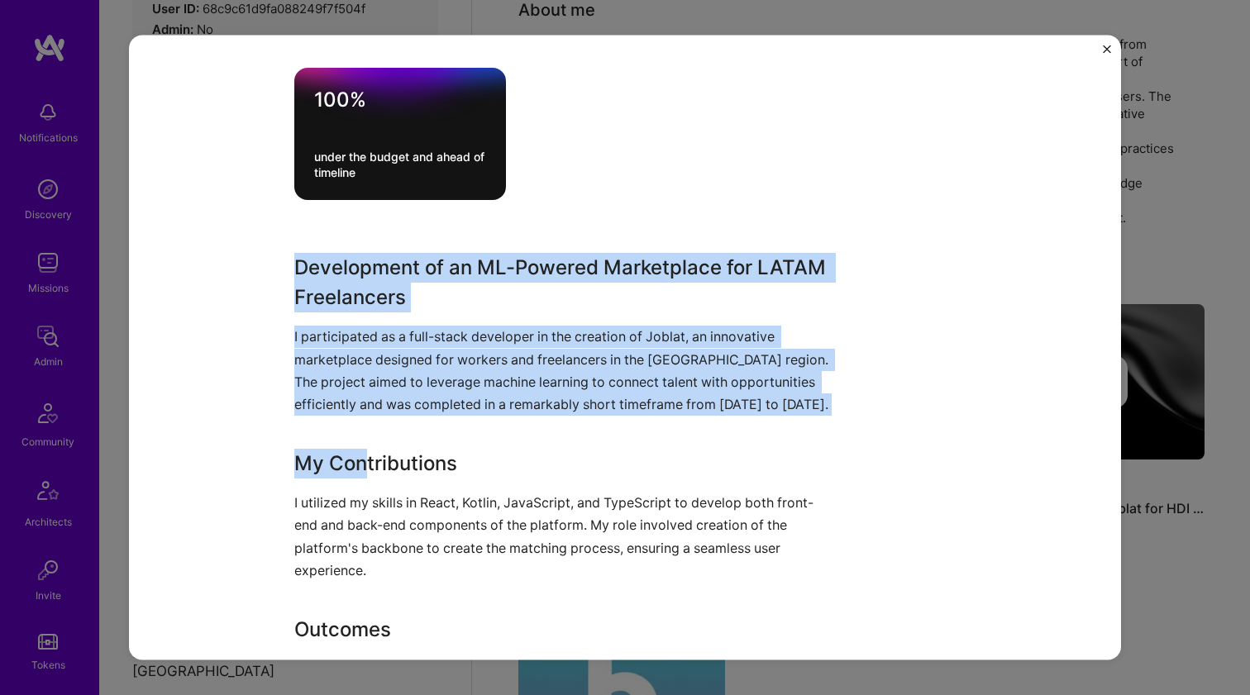
click at [362, 468] on h3 "My Contributions" at bounding box center [562, 464] width 537 height 30
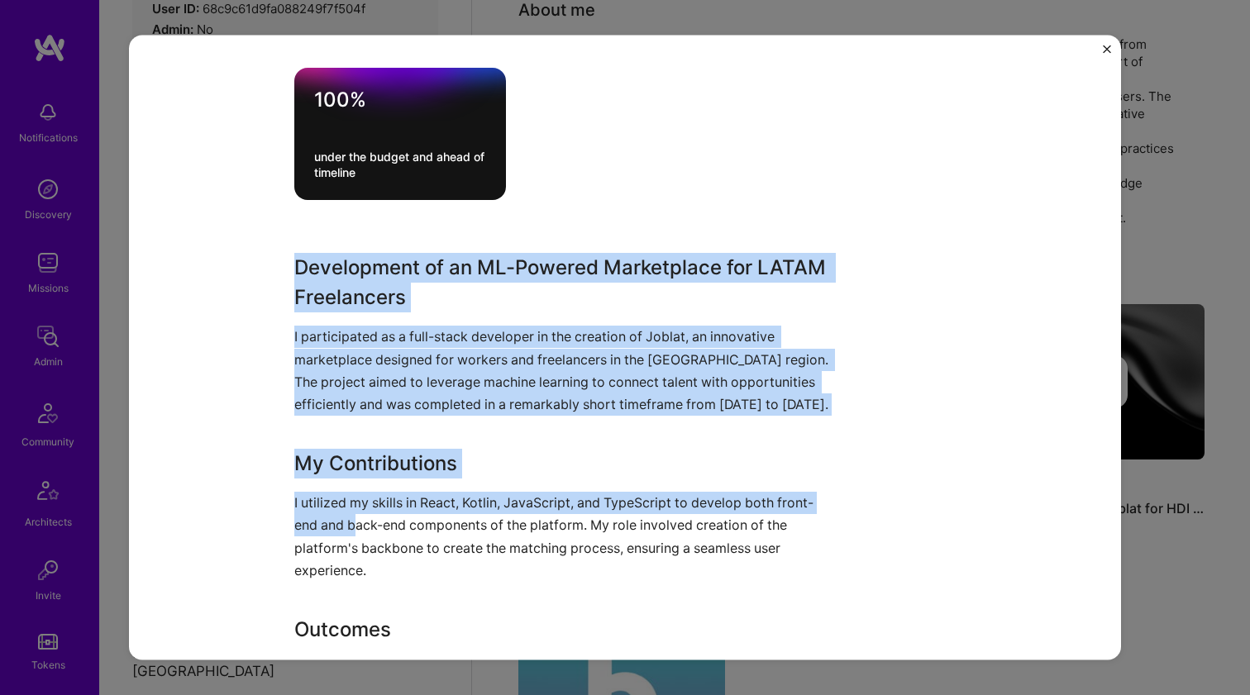
click at [349, 514] on p "I utilized my skills in React, Kotlin, JavaScript, and TypeScript to develop bo…" at bounding box center [562, 537] width 537 height 90
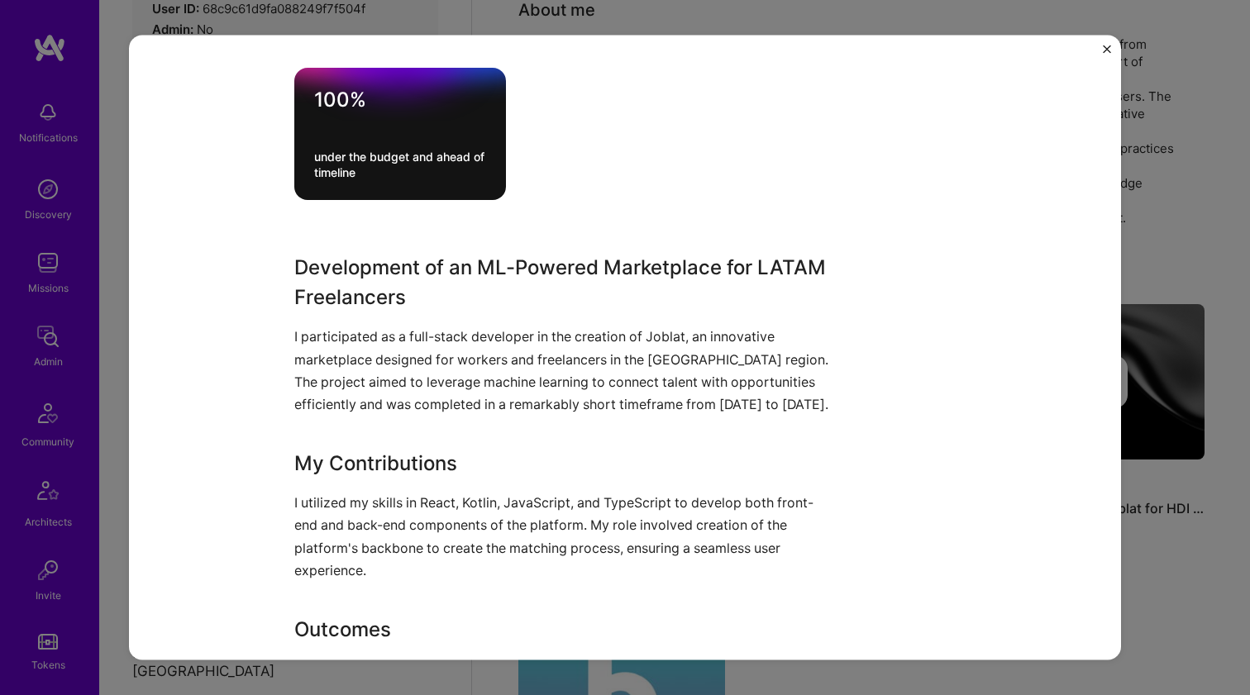
click at [349, 514] on p "I utilized my skills in React, Kotlin, JavaScript, and TypeScript to develop bo…" at bounding box center [562, 537] width 537 height 90
click at [405, 385] on p "I participated as a full-stack developer in the creation of Joblat, an innovati…" at bounding box center [562, 371] width 537 height 90
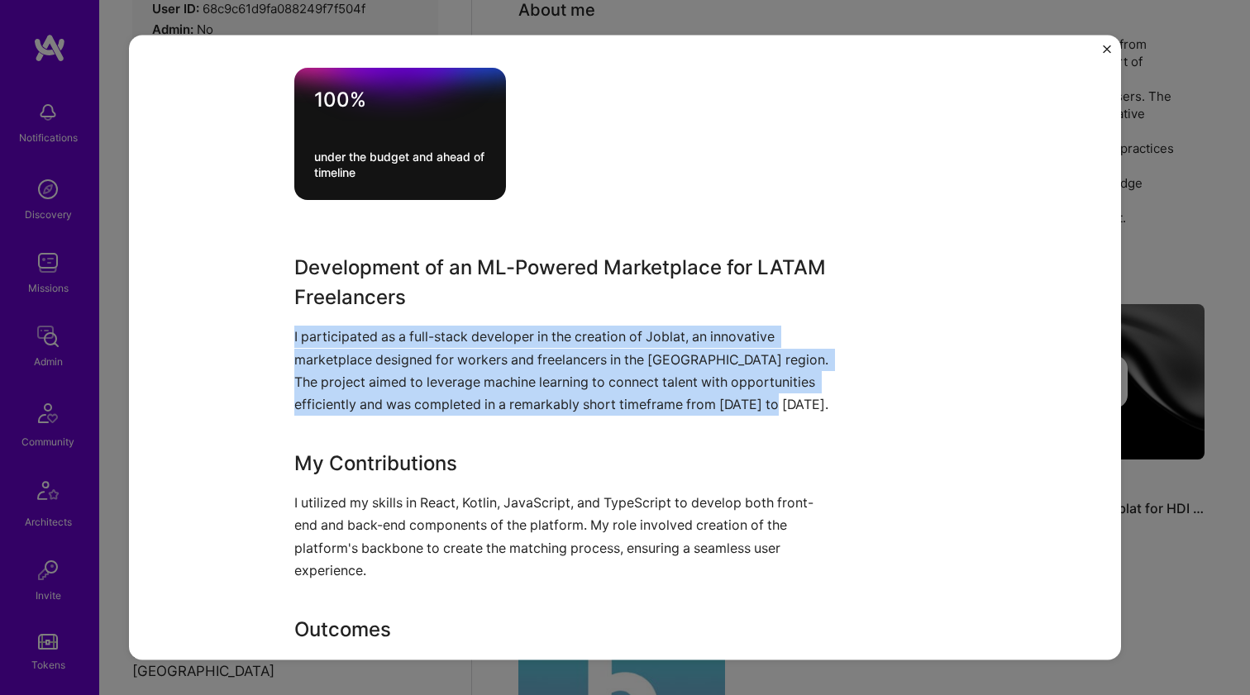
click at [405, 385] on p "I participated as a full-stack developer in the creation of Joblat, an innovati…" at bounding box center [562, 371] width 537 height 90
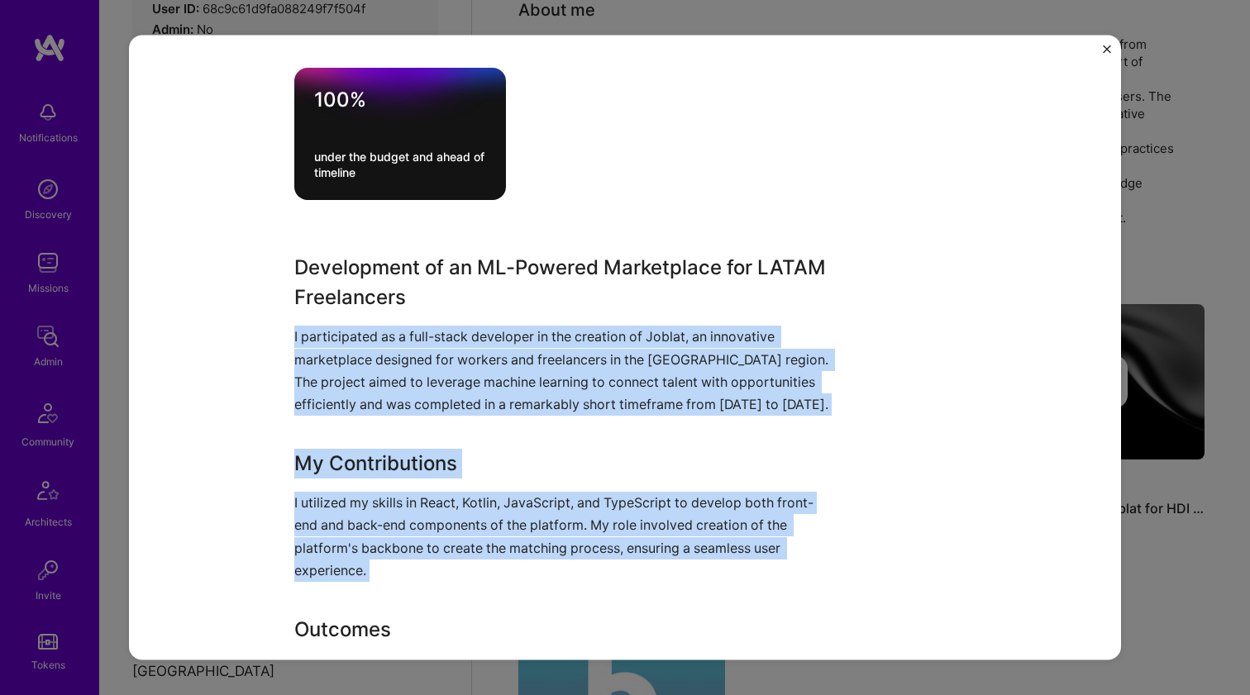
click at [365, 523] on p "I utilized my skills in React, Kotlin, JavaScript, and TypeScript to develop bo…" at bounding box center [562, 537] width 537 height 90
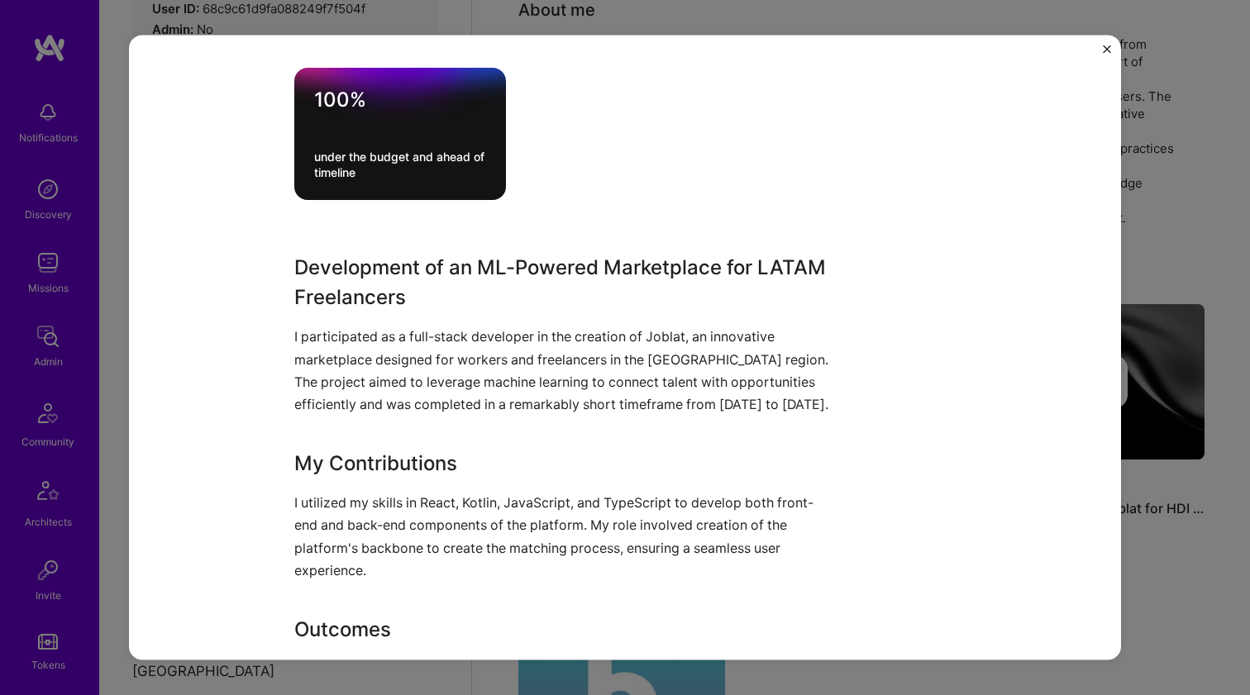
click at [365, 523] on p "I utilized my skills in React, Kotlin, JavaScript, and TypeScript to develop bo…" at bounding box center [562, 537] width 537 height 90
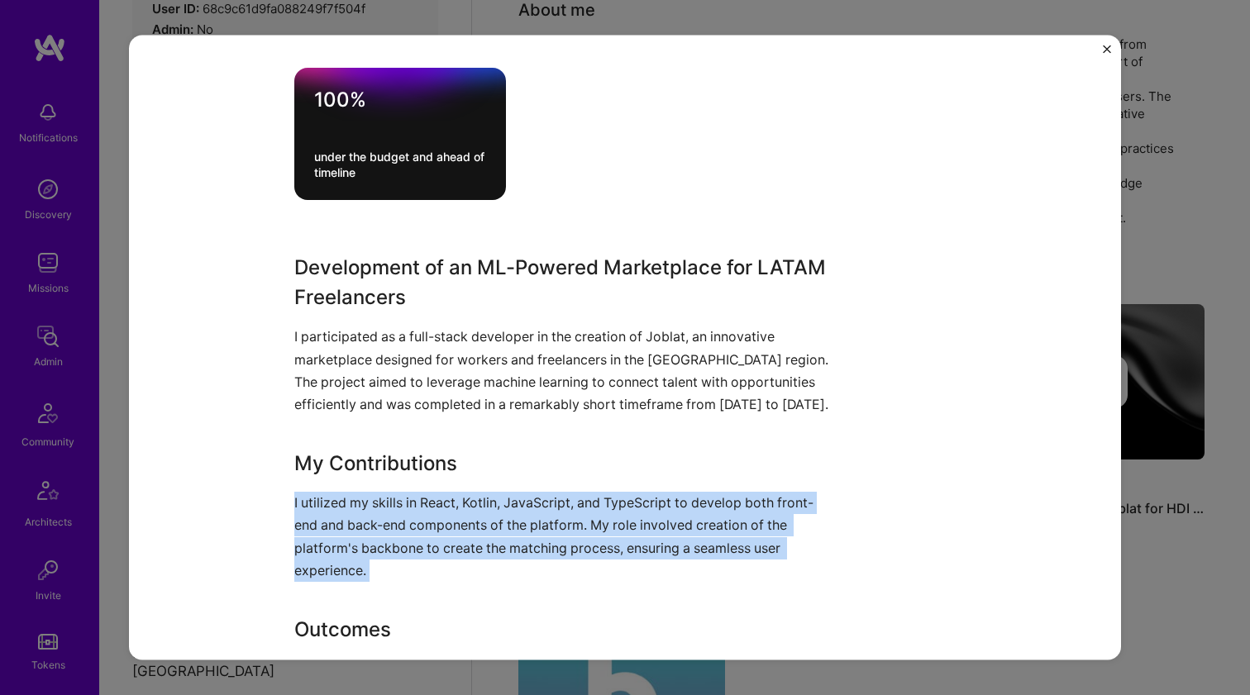
click at [365, 523] on p "I utilized my skills in React, Kotlin, JavaScript, and TypeScript to develop bo…" at bounding box center [562, 537] width 537 height 90
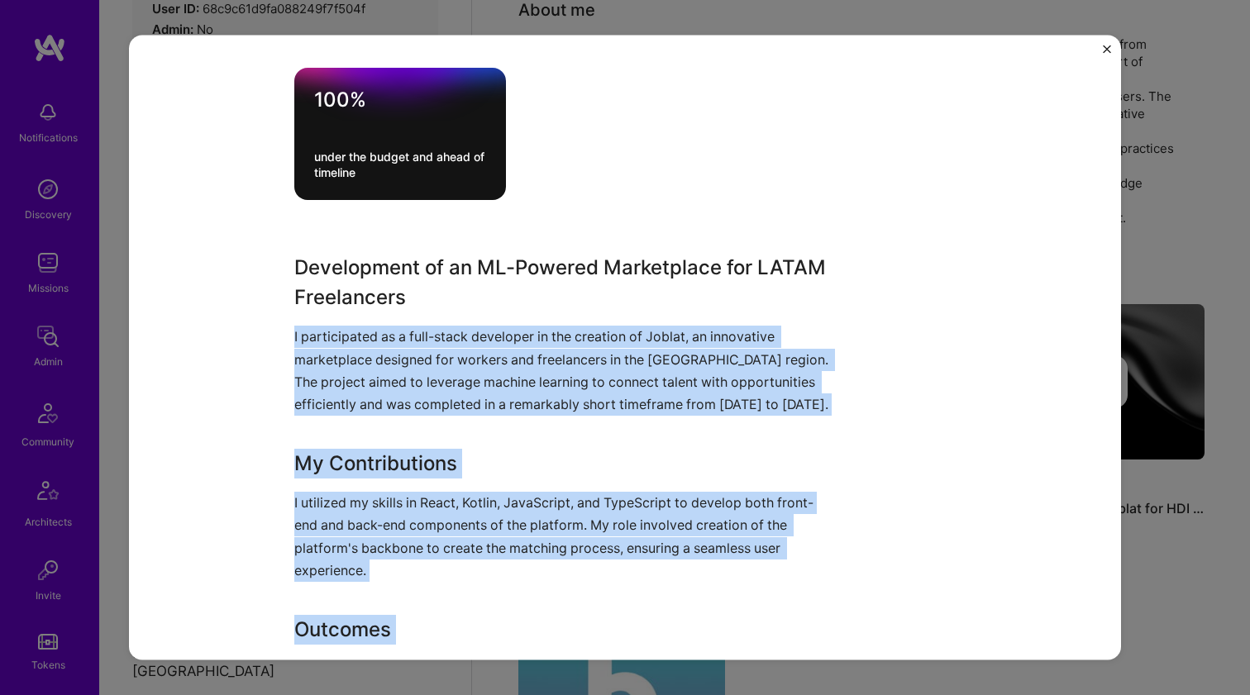
click at [420, 384] on p "I participated as a full-stack developer in the creation of Joblat, an innovati…" at bounding box center [562, 371] width 537 height 90
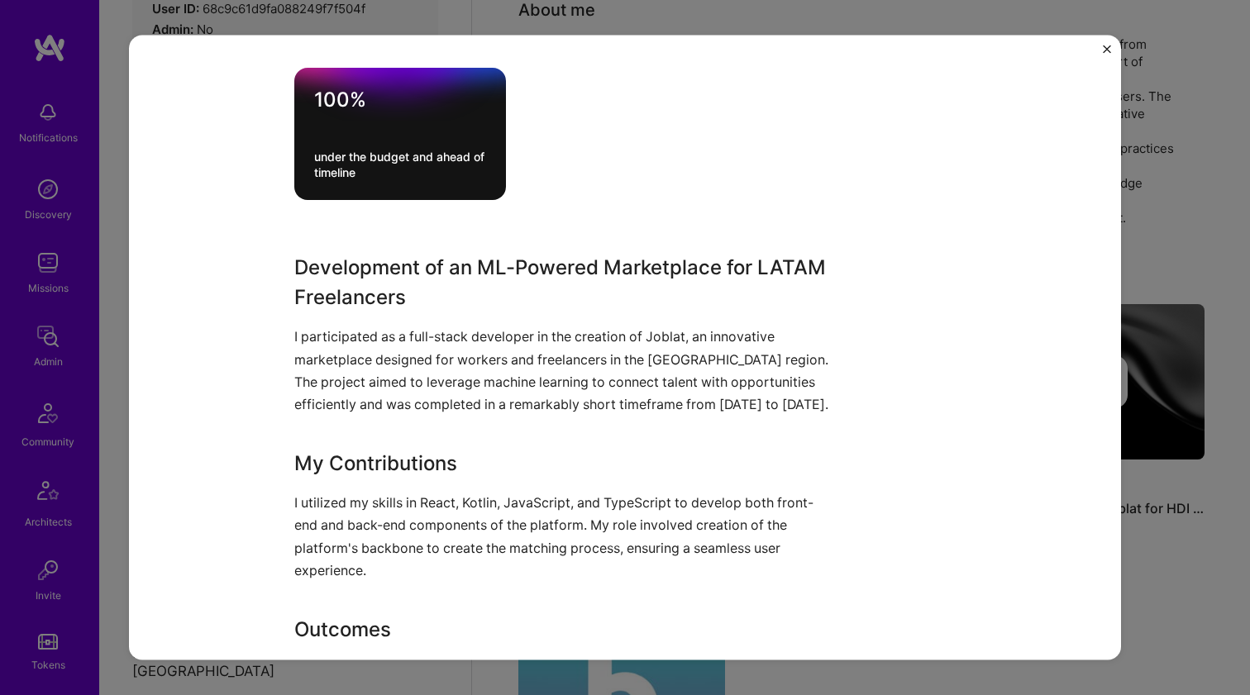
click at [420, 384] on p "I participated as a full-stack developer in the creation of Joblat, an innovati…" at bounding box center [562, 371] width 537 height 90
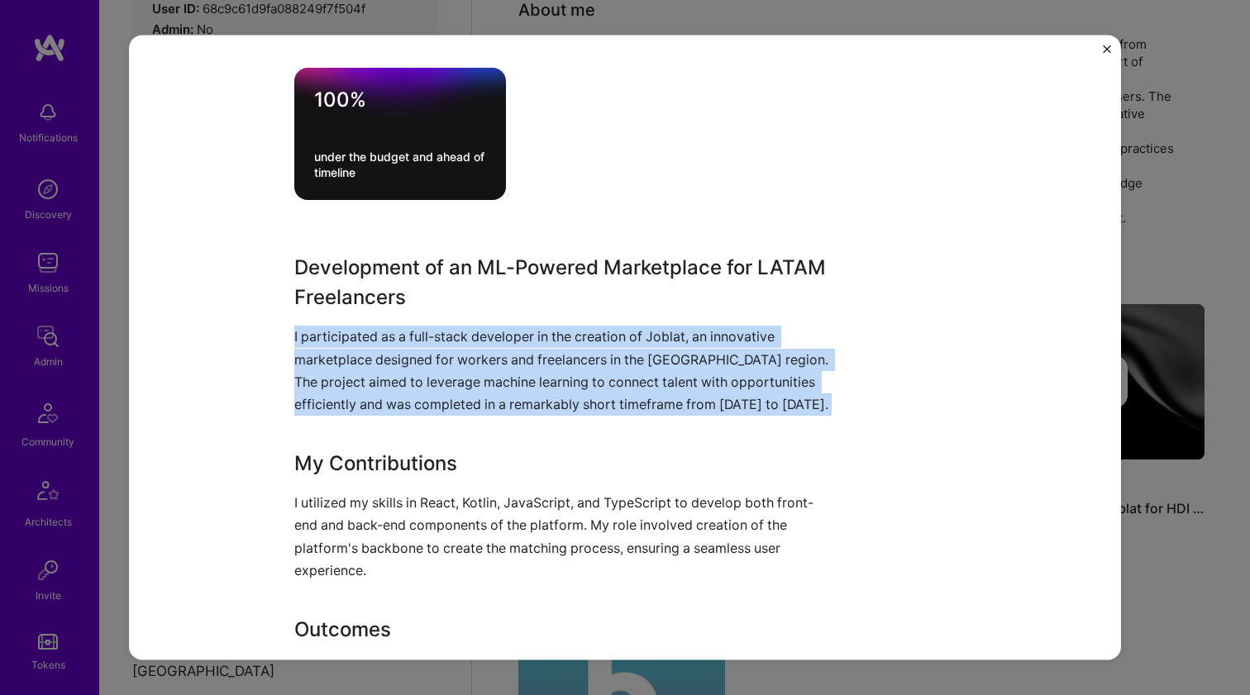
click at [420, 384] on p "I participated as a full-stack developer in the creation of Joblat, an innovati…" at bounding box center [562, 371] width 537 height 90
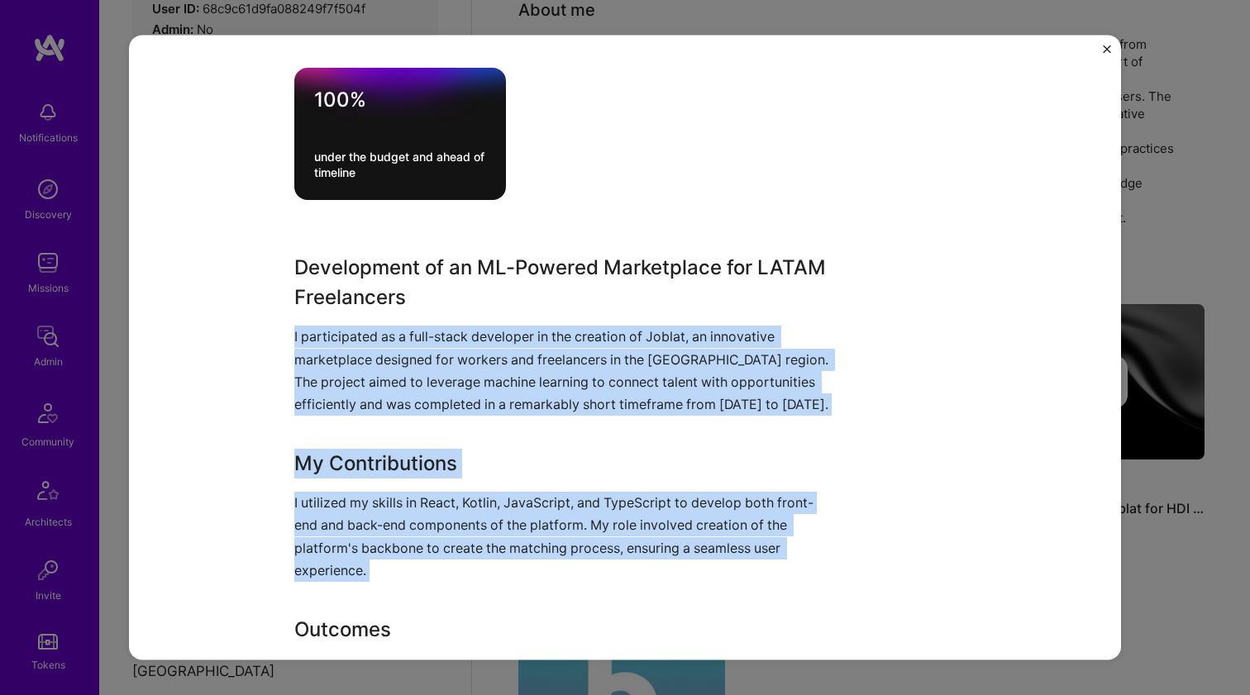
click at [389, 489] on div "Development of an ML-Powered Marketplace for LATAM Freelancers I participated a…" at bounding box center [562, 500] width 537 height 494
click at [387, 494] on p "I utilized my skills in React, Kotlin, JavaScript, and TypeScript to develop bo…" at bounding box center [562, 537] width 537 height 90
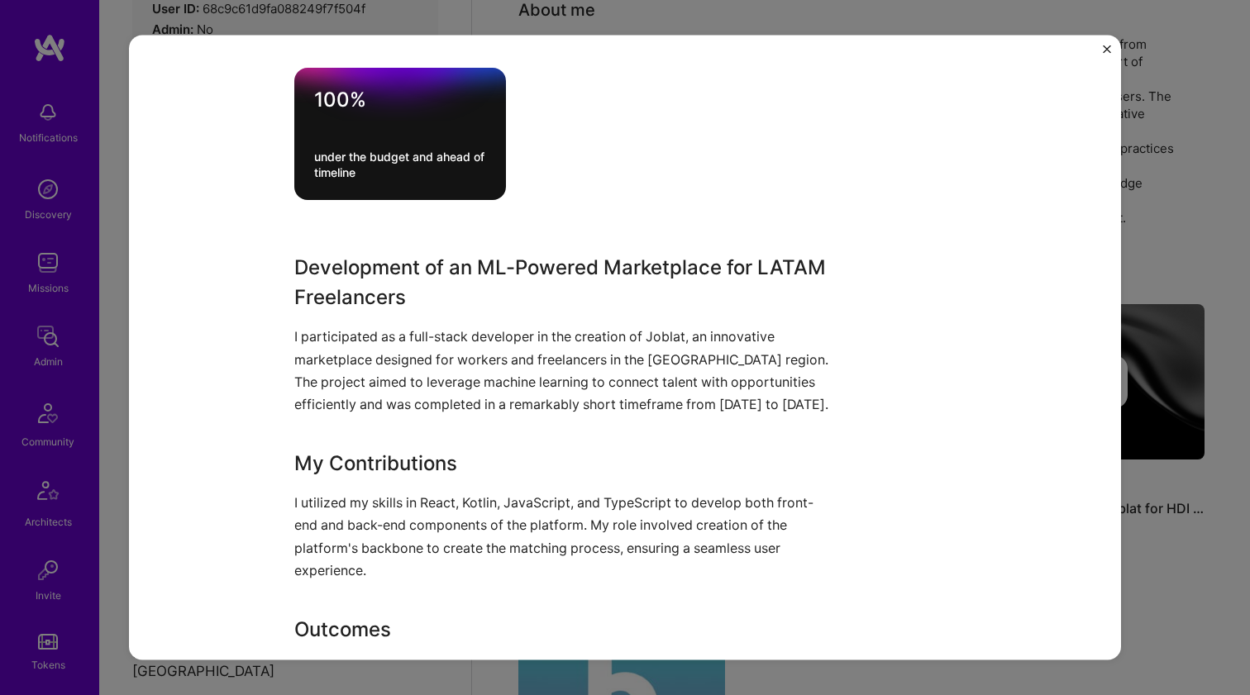
click at [387, 494] on p "I utilized my skills in React, Kotlin, JavaScript, and TypeScript to develop bo…" at bounding box center [562, 537] width 537 height 90
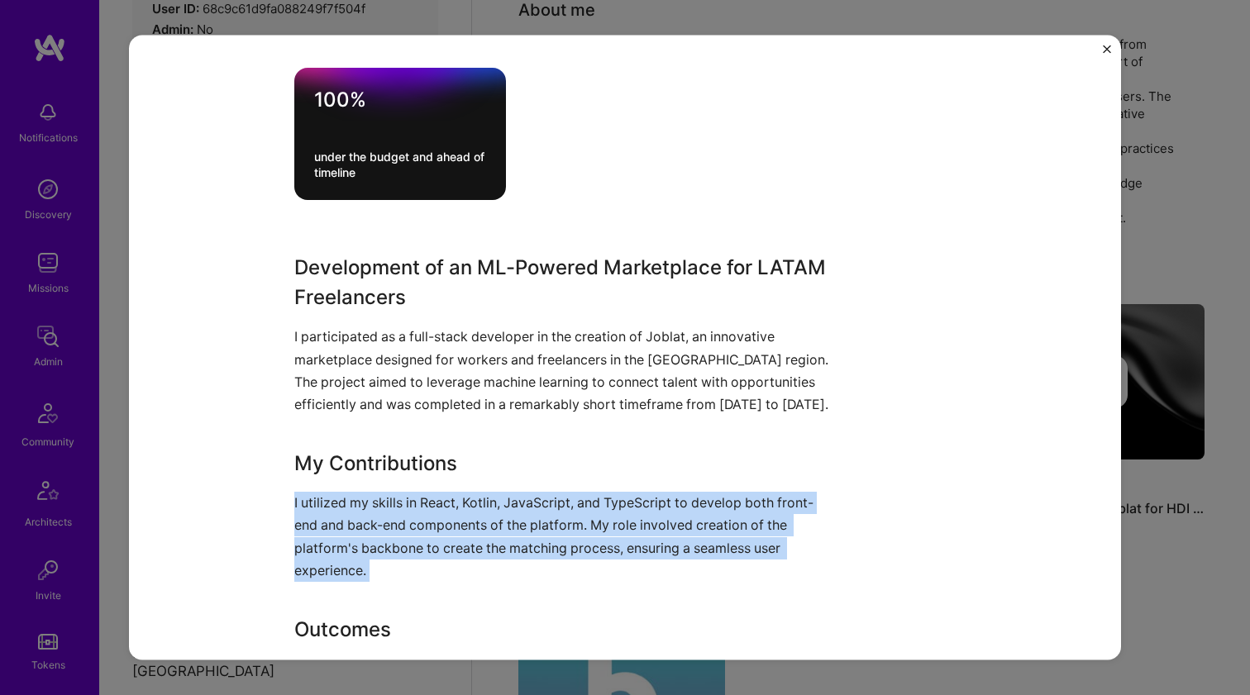
click at [387, 494] on p "I utilized my skills in React, Kotlin, JavaScript, and TypeScript to develop bo…" at bounding box center [562, 537] width 537 height 90
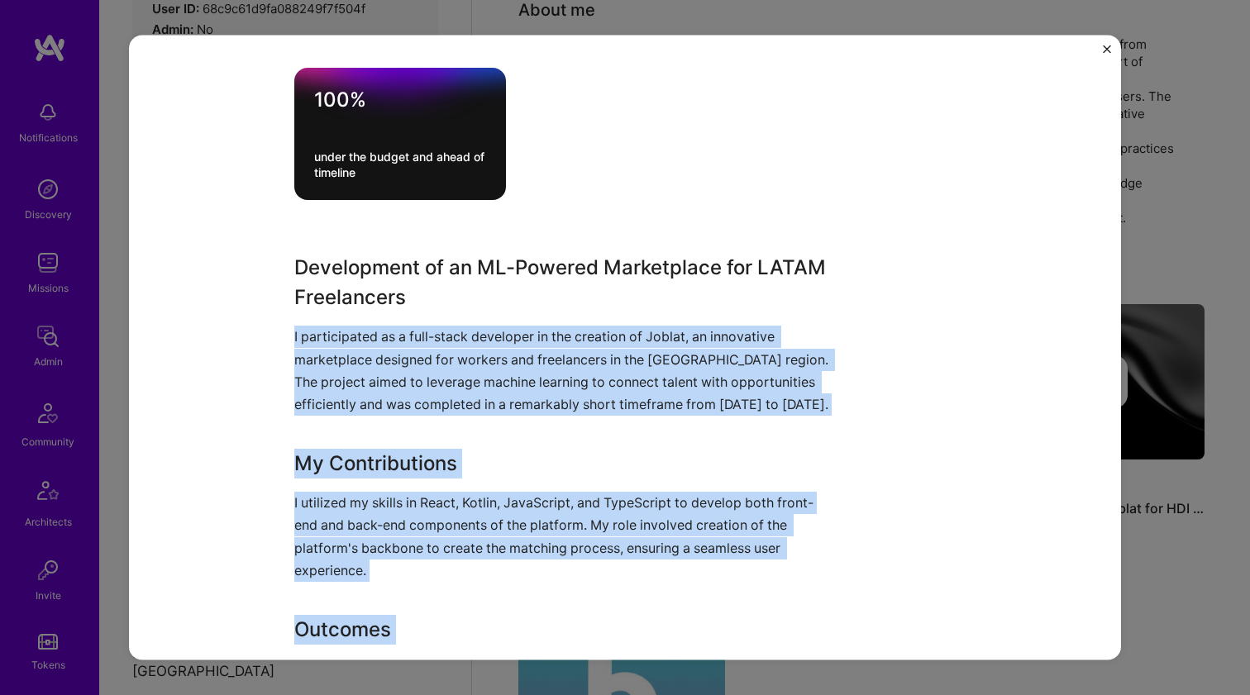
click at [422, 396] on p "I participated as a full-stack developer in the creation of Joblat, an innovati…" at bounding box center [562, 371] width 537 height 90
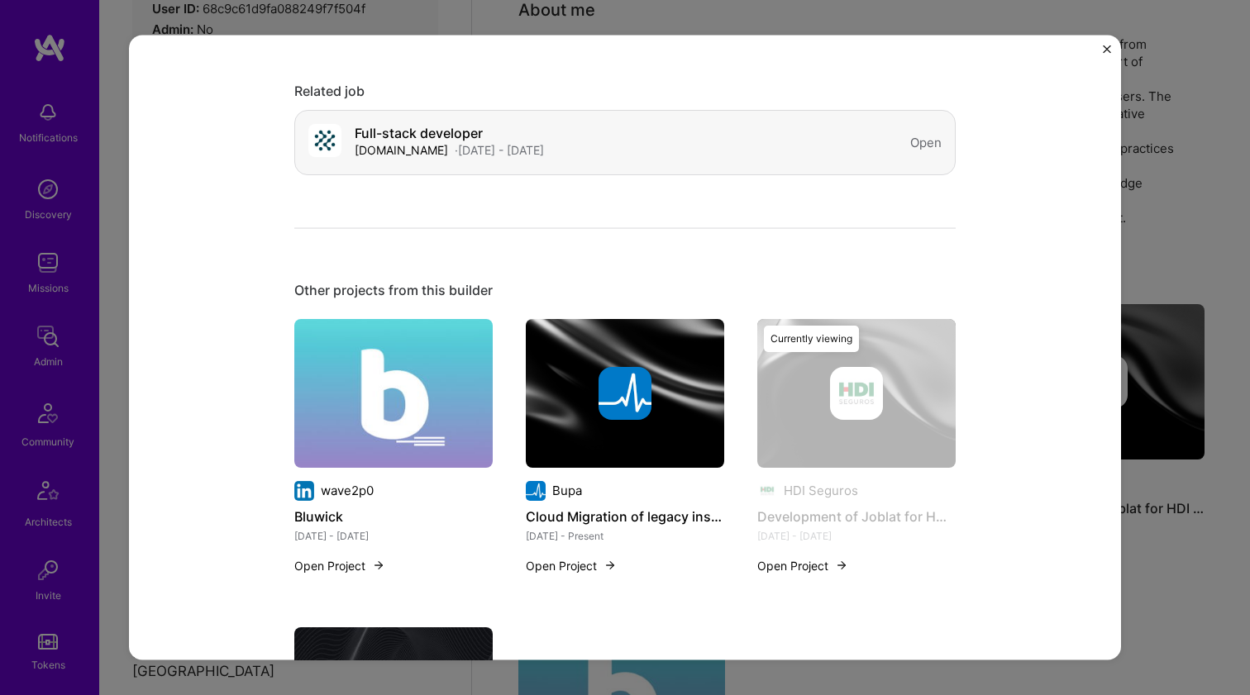
scroll to position [1562, 0]
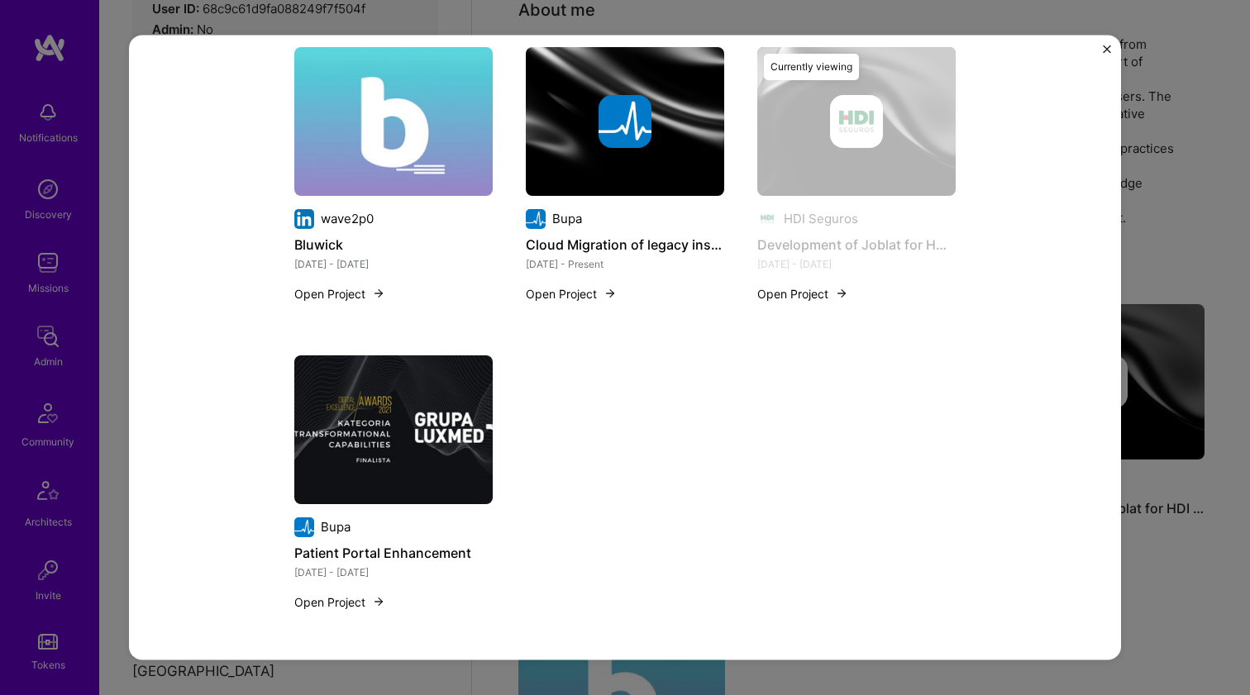
click at [442, 360] on img at bounding box center [393, 429] width 198 height 149
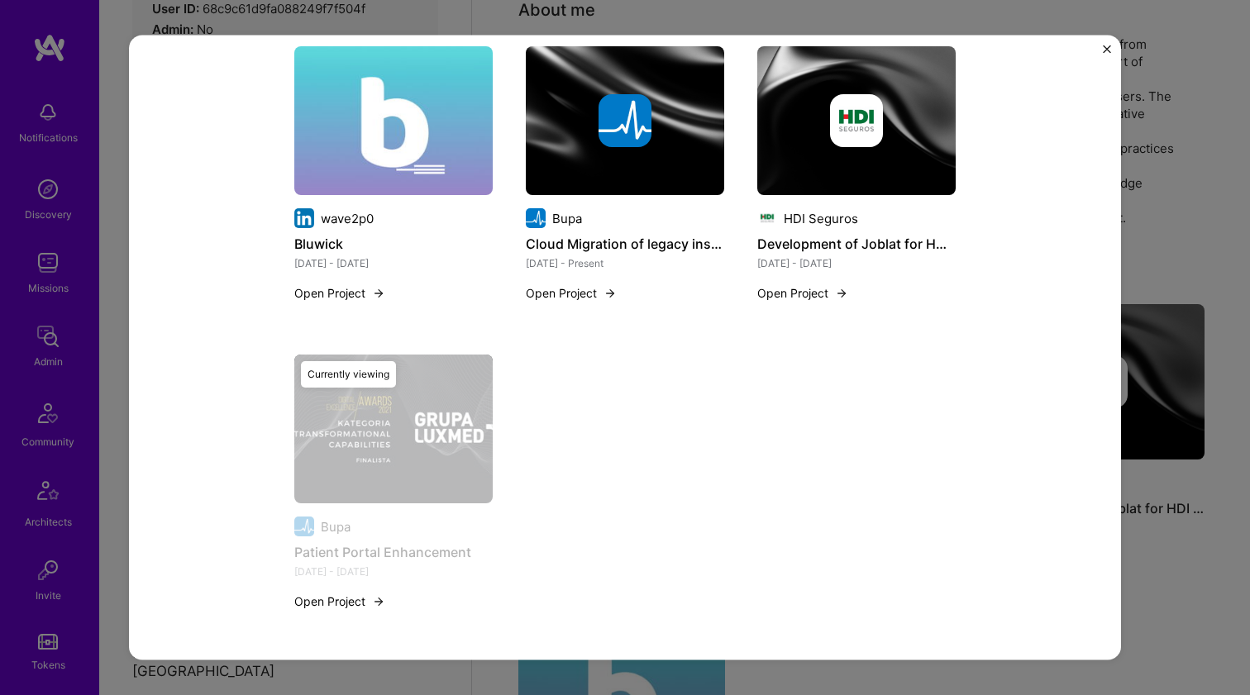
scroll to position [1534, 0]
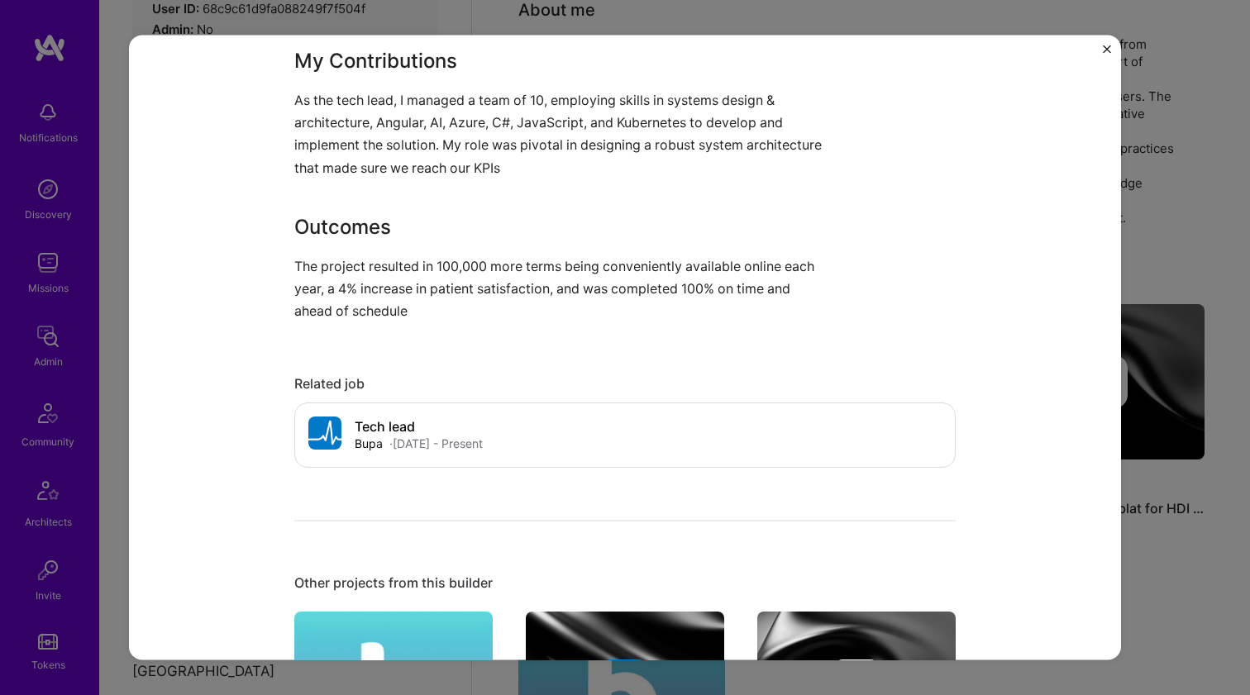
click at [585, 619] on img at bounding box center [625, 686] width 198 height 149
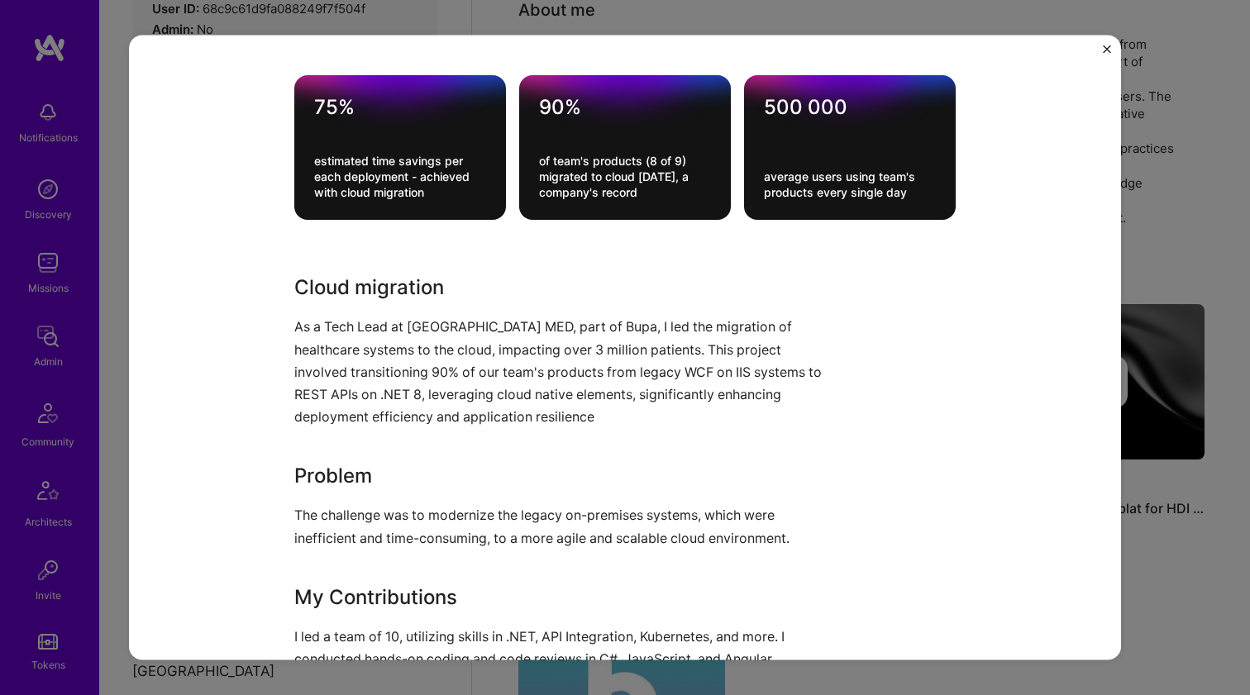
scroll to position [697, 0]
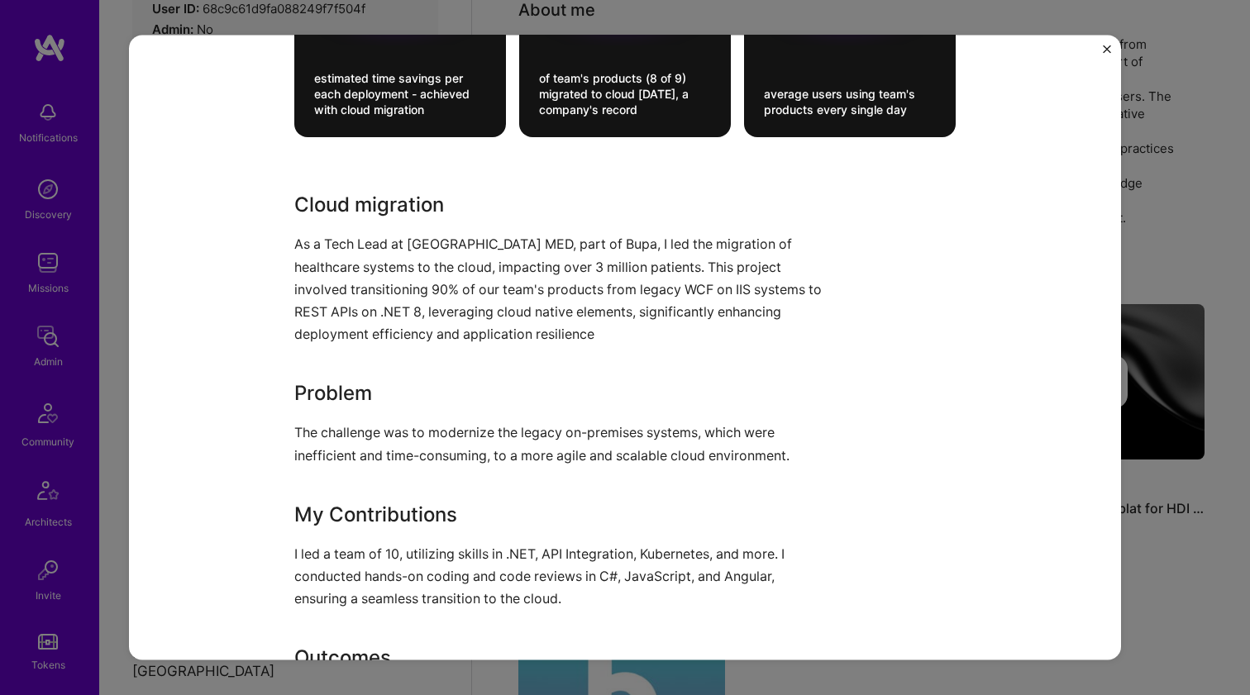
click at [435, 280] on p "As a Tech Lead at LUX MED, part of Bupa, I led the migration of healthcare syst…" at bounding box center [562, 289] width 537 height 112
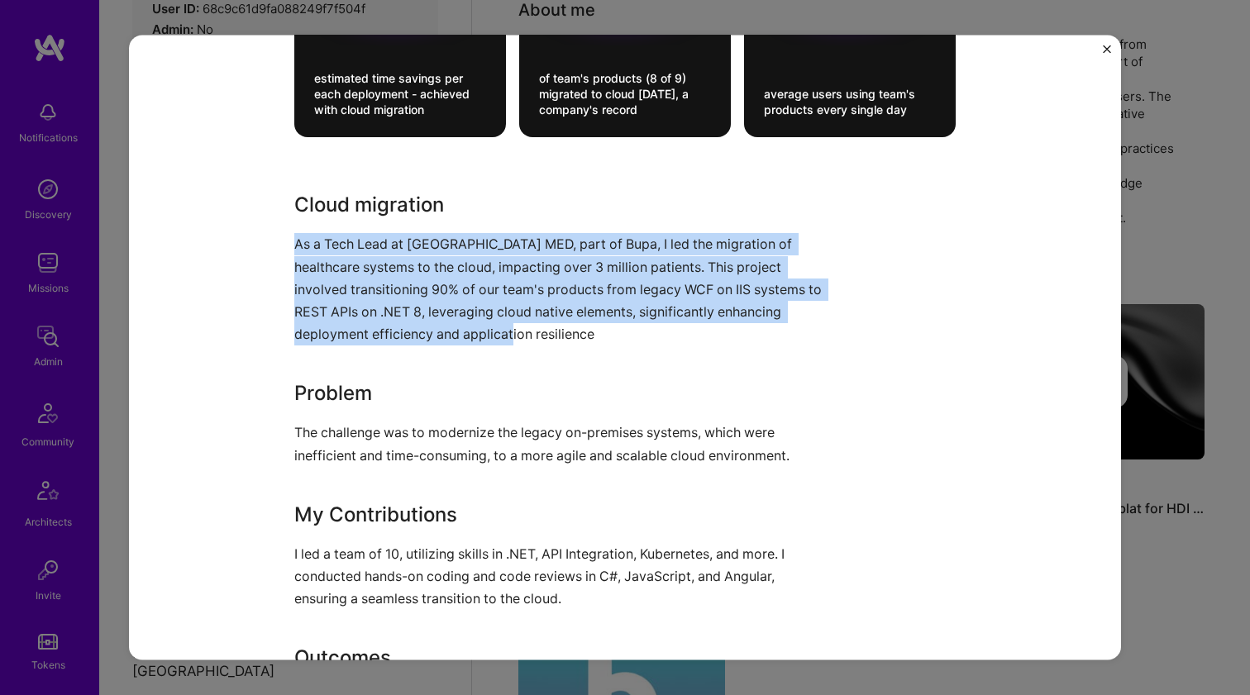
drag, startPoint x: 435, startPoint y: 280, endPoint x: 425, endPoint y: 433, distance: 153.3
click at [425, 422] on div "Cloud migration As a Tech Lead at LUX MED, part of Bupa, I led the migration of…" at bounding box center [562, 472] width 537 height 564
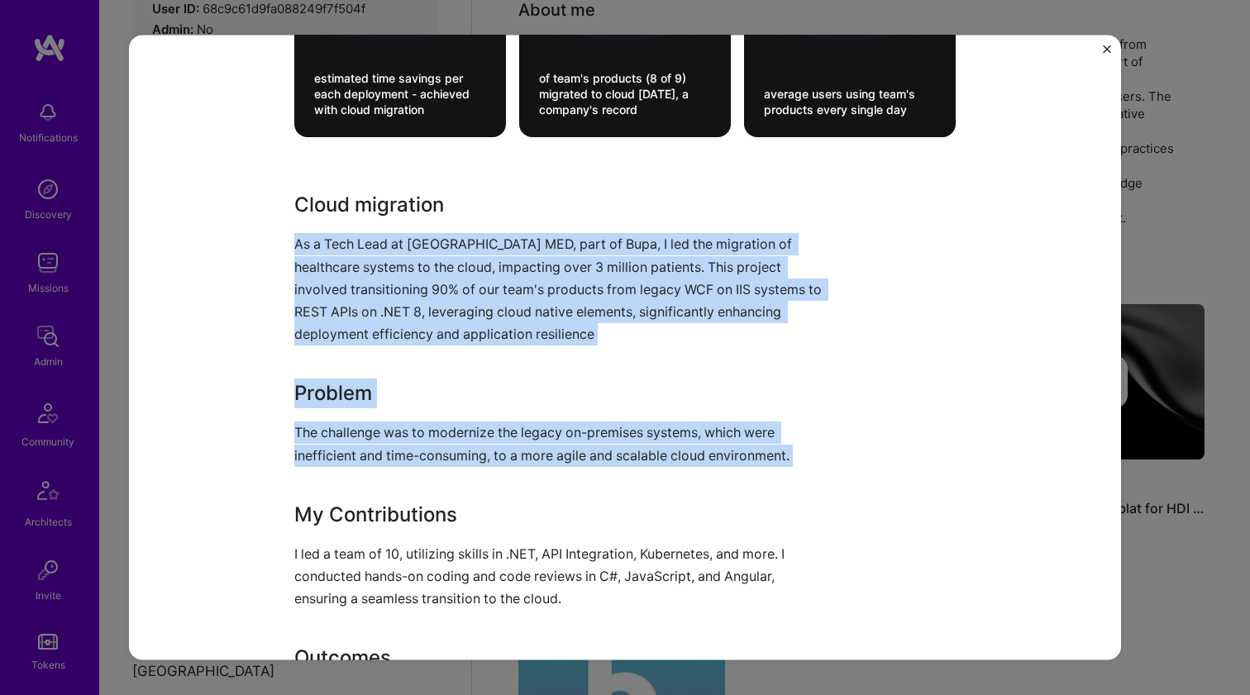
click at [424, 476] on div "Cloud migration As a Tech Lead at LUX MED, part of Bupa, I led the migration of…" at bounding box center [562, 472] width 537 height 564
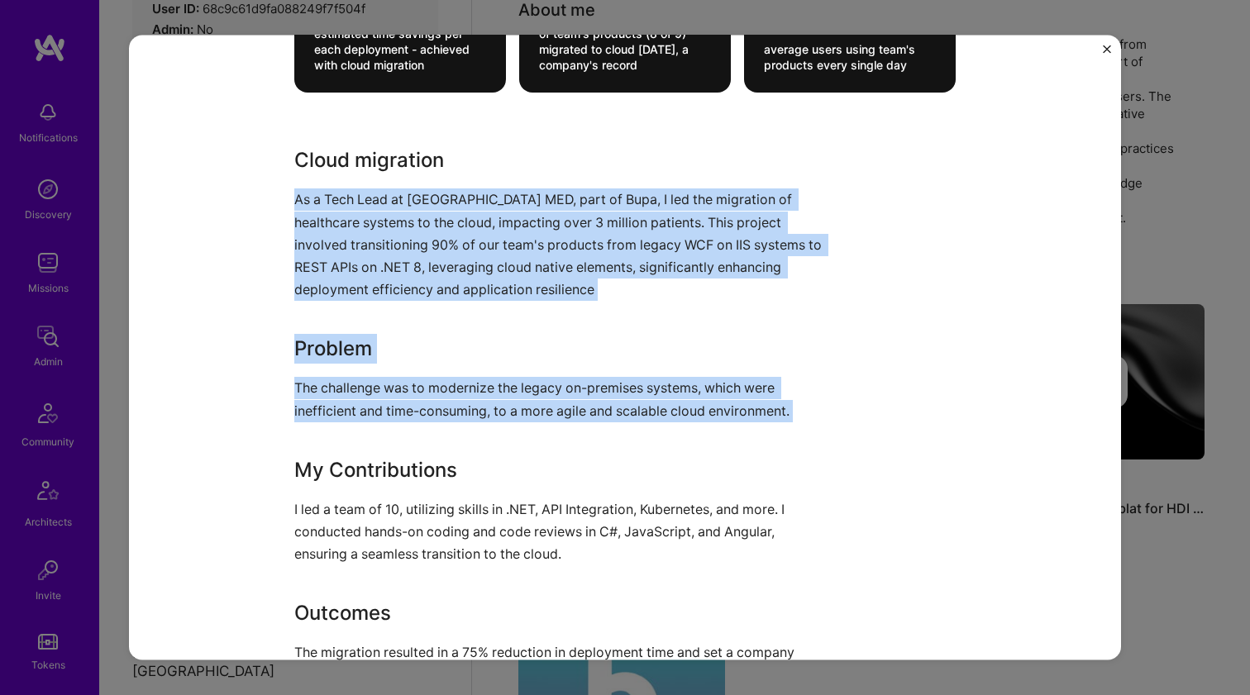
scroll to position [745, 0]
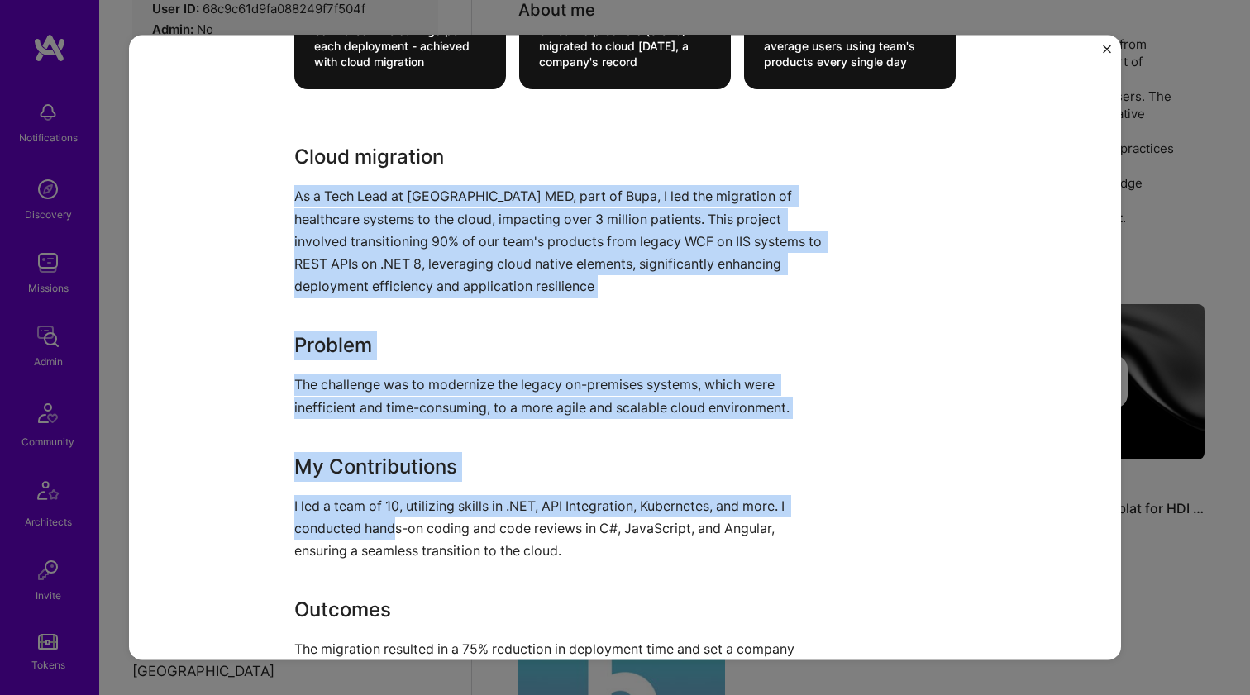
click at [386, 516] on p "I led a team of 10, utilizing skills in .NET, API Integration, Kubernetes, and …" at bounding box center [562, 528] width 537 height 68
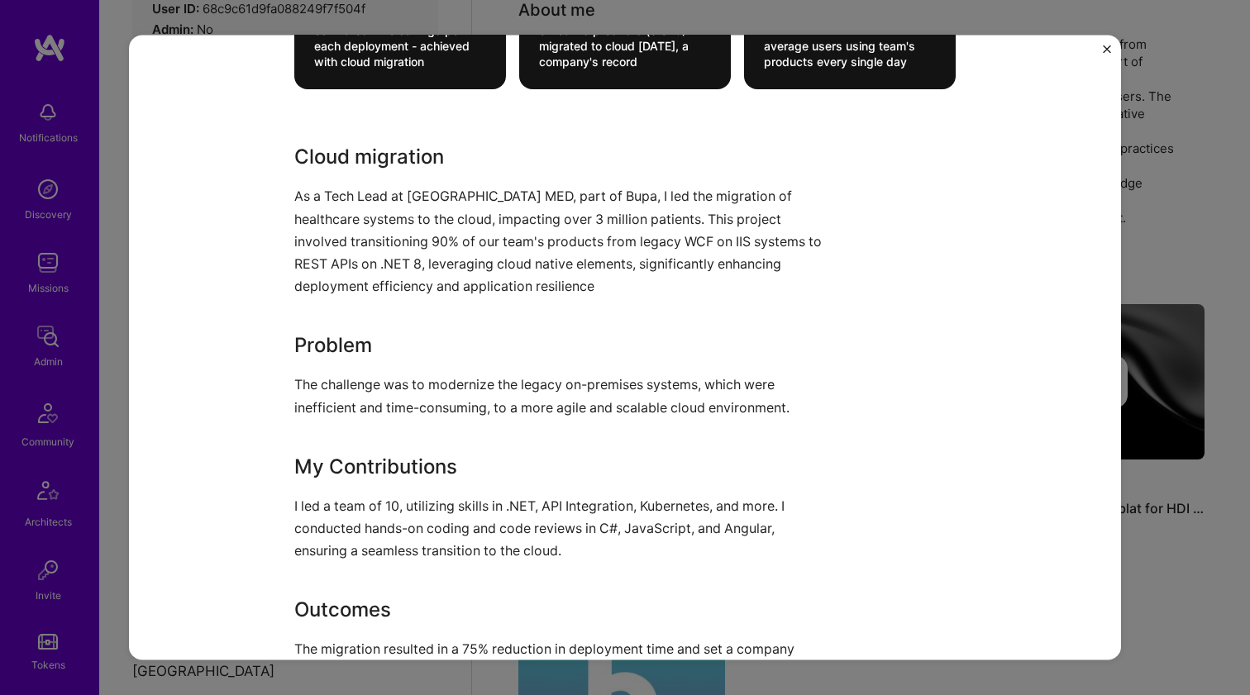
click at [376, 539] on p "I led a team of 10, utilizing skills in .NET, API Integration, Kubernetes, and …" at bounding box center [562, 528] width 537 height 68
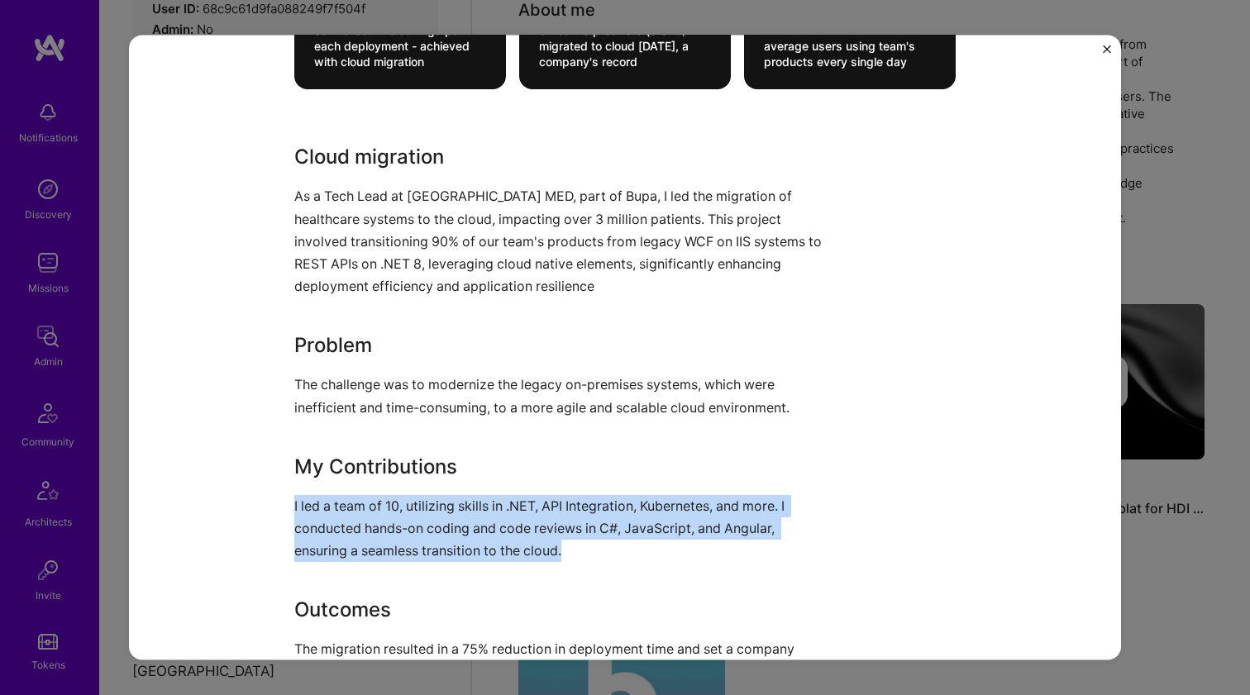
click at [376, 539] on p "I led a team of 10, utilizing skills in .NET, API Integration, Kubernetes, and …" at bounding box center [562, 528] width 537 height 68
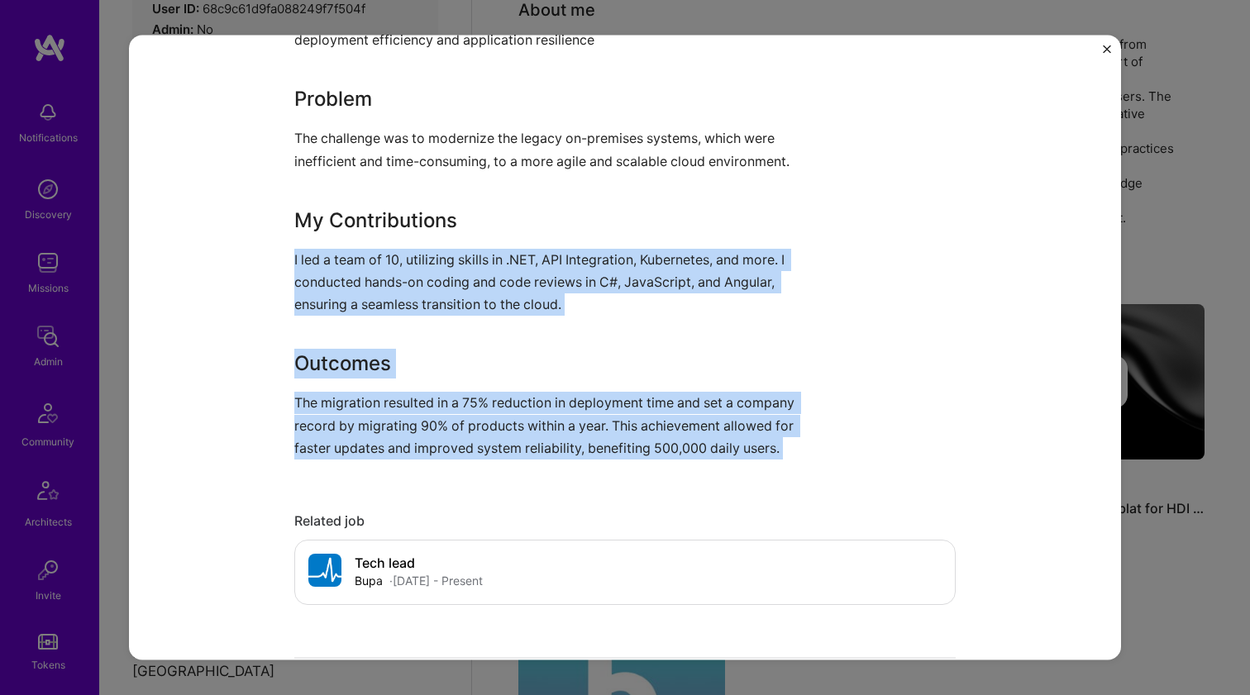
click at [387, 471] on div "Cloud Migration of legacy insurance systems Bupa Healthcare, Cloud Services Rol…" at bounding box center [624, 204] width 661 height 2255
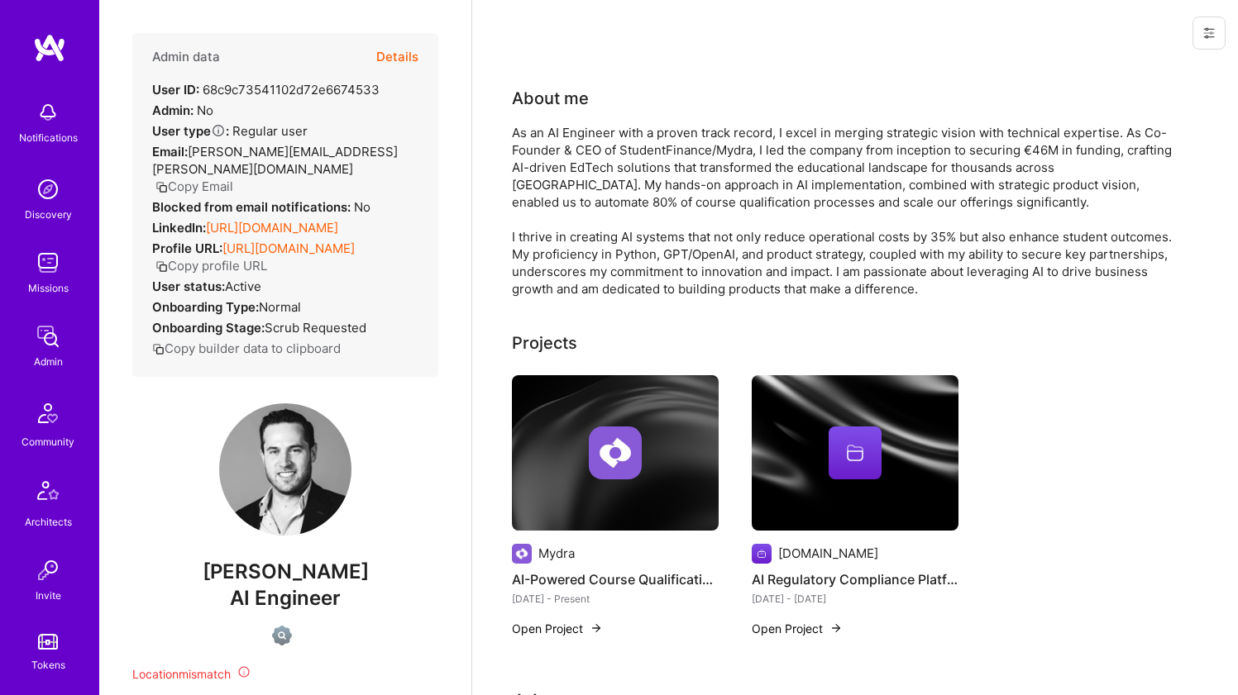
click at [338, 227] on link "[URL][DOMAIN_NAME]" at bounding box center [272, 228] width 132 height 16
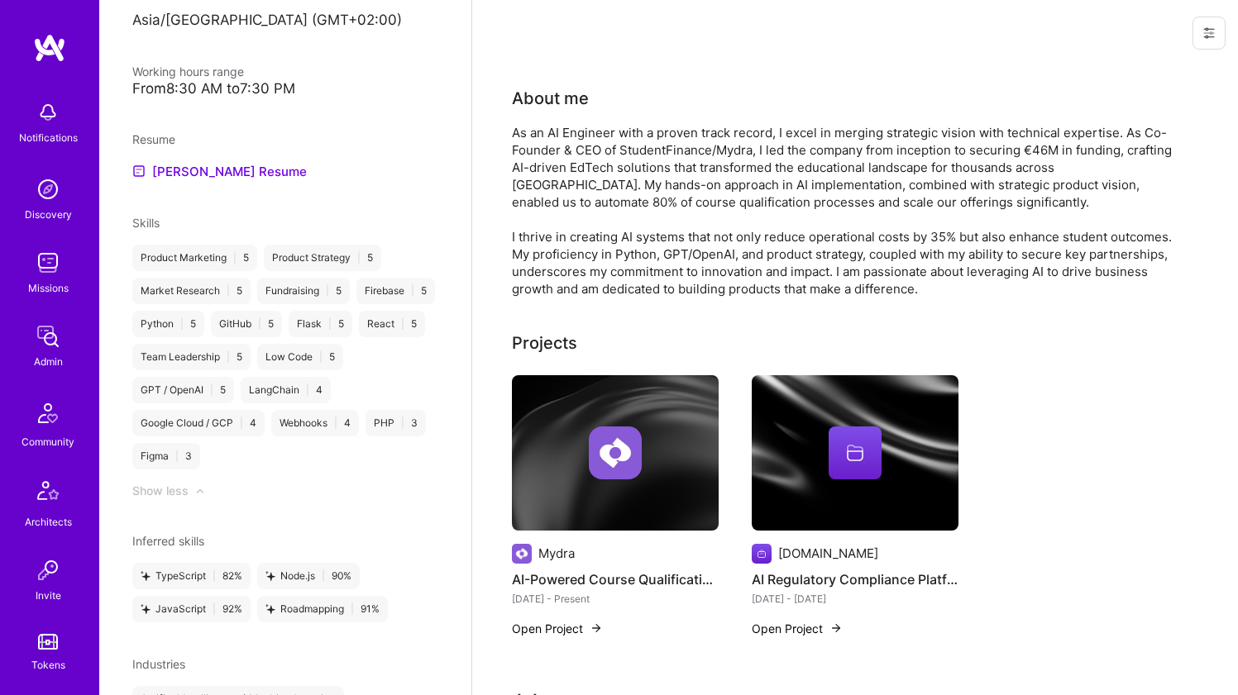
scroll to position [610, 0]
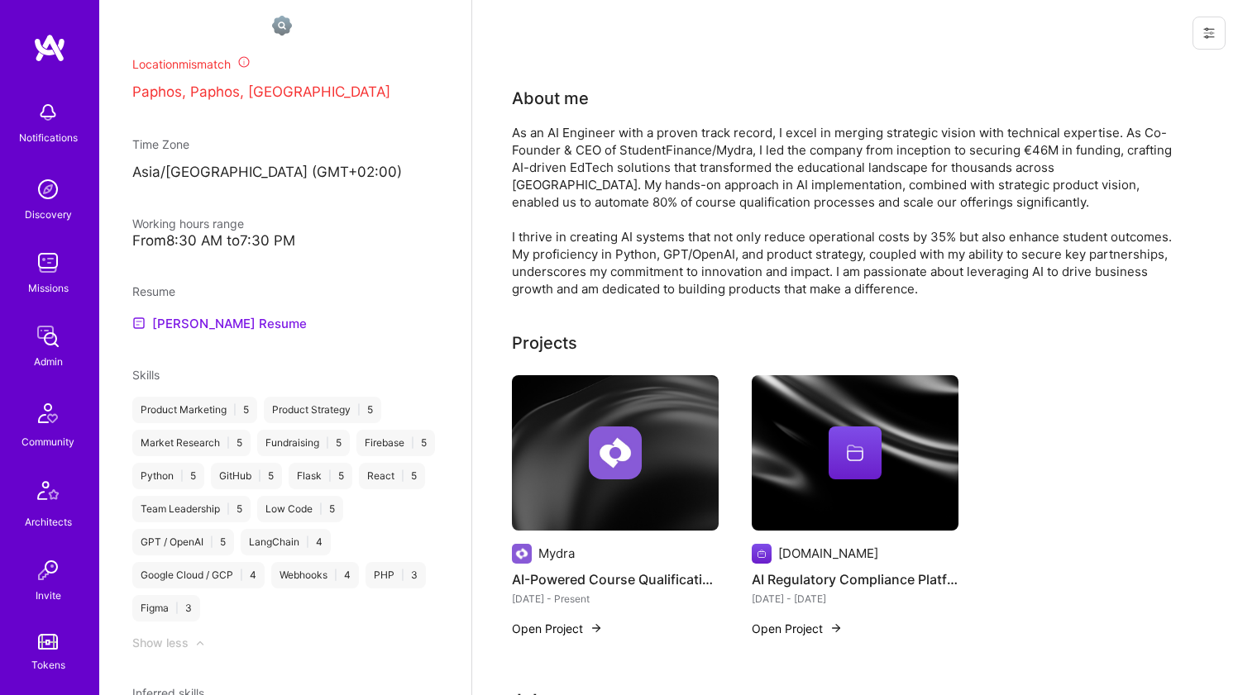
click at [229, 333] on link "[PERSON_NAME] Resume" at bounding box center [219, 323] width 174 height 20
click at [542, 189] on div "As an AI Engineer with a proven track record, I excel in merging strategic visi…" at bounding box center [842, 211] width 661 height 174
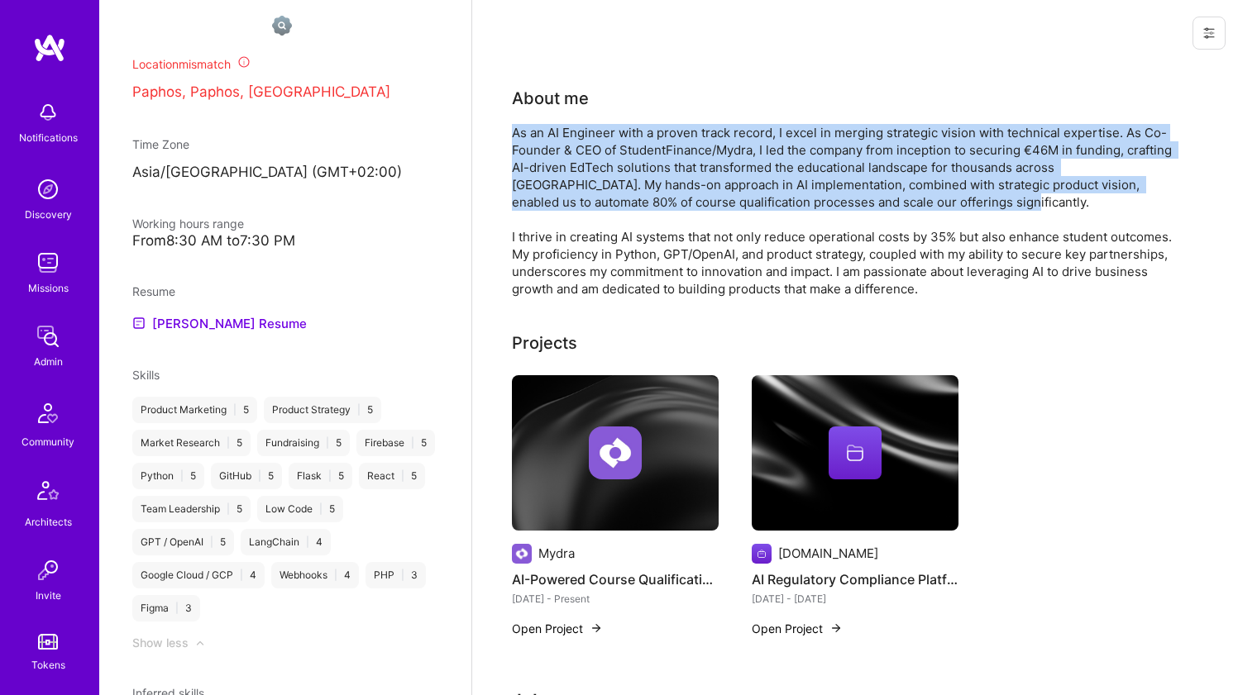
click at [542, 189] on div "As an AI Engineer with a proven track record, I excel in merging strategic visi…" at bounding box center [842, 211] width 661 height 174
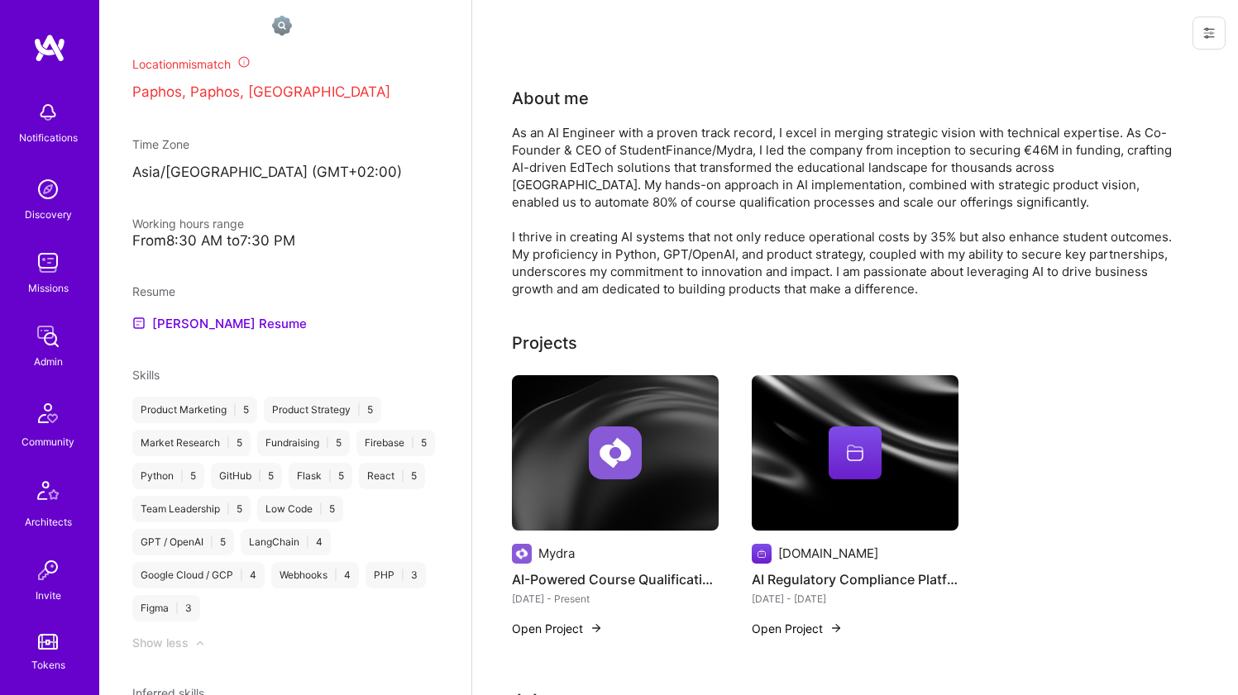
click at [542, 189] on div "As an AI Engineer with a proven track record, I excel in merging strategic visi…" at bounding box center [842, 211] width 661 height 174
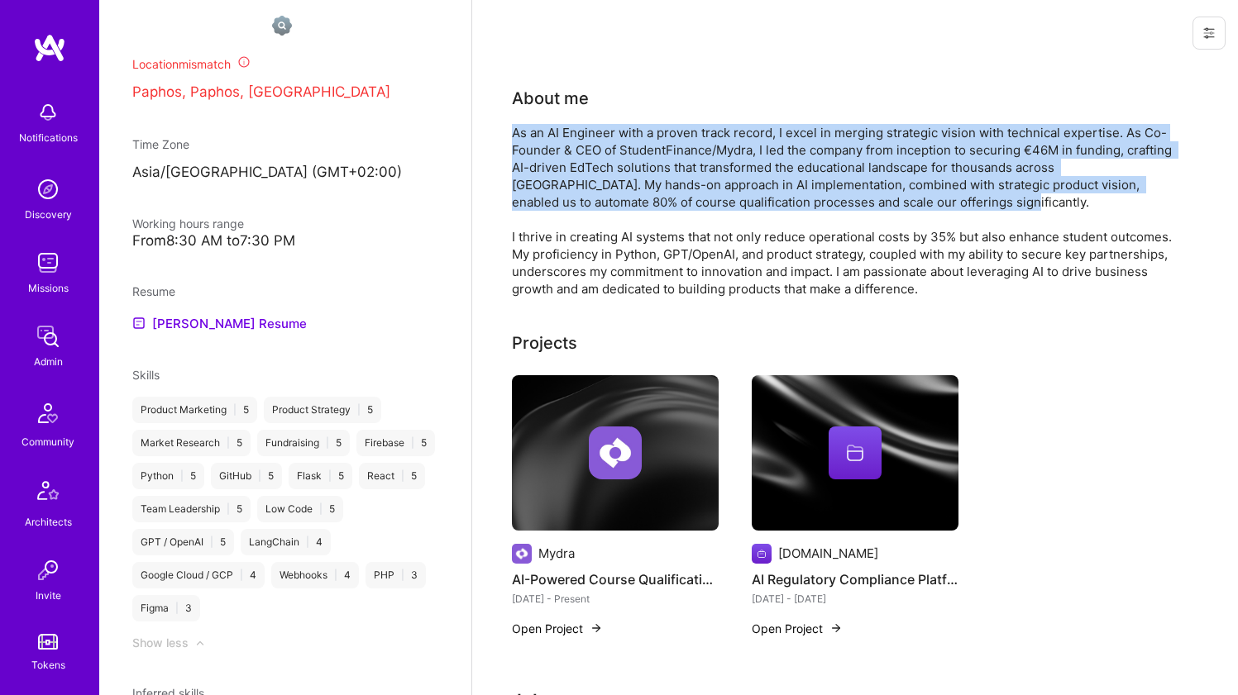
click at [542, 189] on div "As an AI Engineer with a proven track record, I excel in merging strategic visi…" at bounding box center [842, 211] width 661 height 174
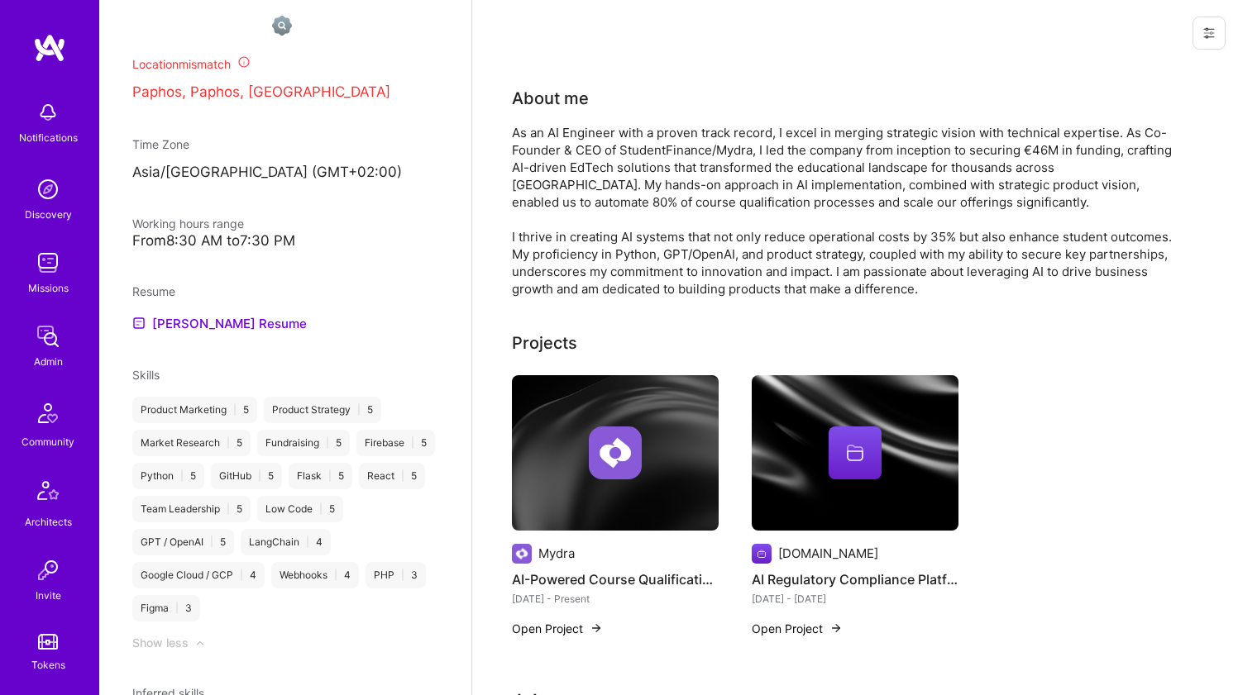
click at [543, 287] on div "As an AI Engineer with a proven track record, I excel in merging strategic visi…" at bounding box center [842, 211] width 661 height 174
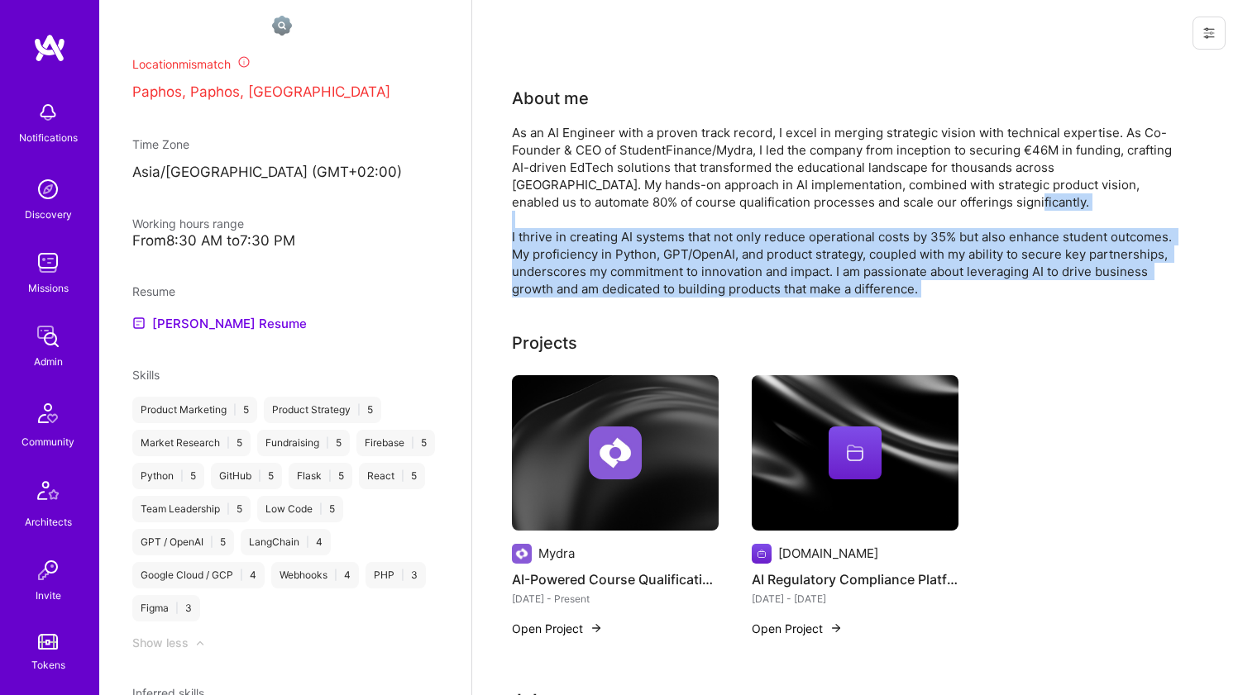
click at [543, 287] on div "As an AI Engineer with a proven track record, I excel in merging strategic visi…" at bounding box center [842, 211] width 661 height 174
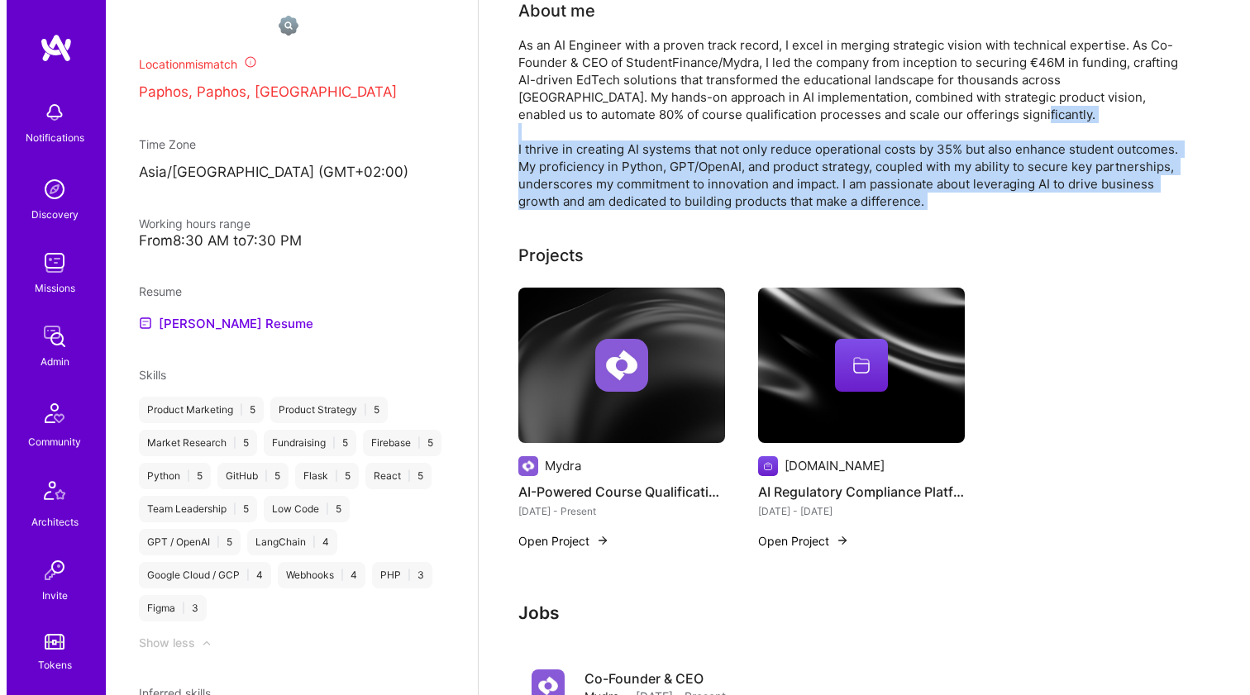
scroll to position [141, 0]
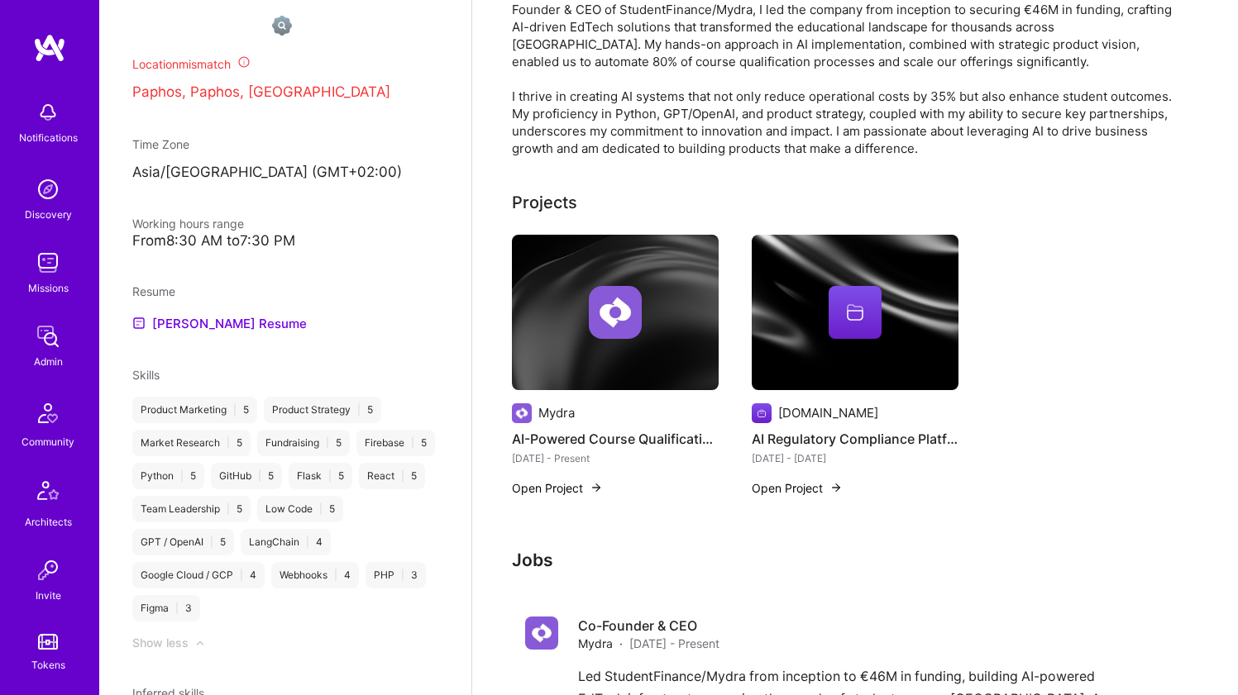
click at [582, 315] on div at bounding box center [615, 312] width 207 height 53
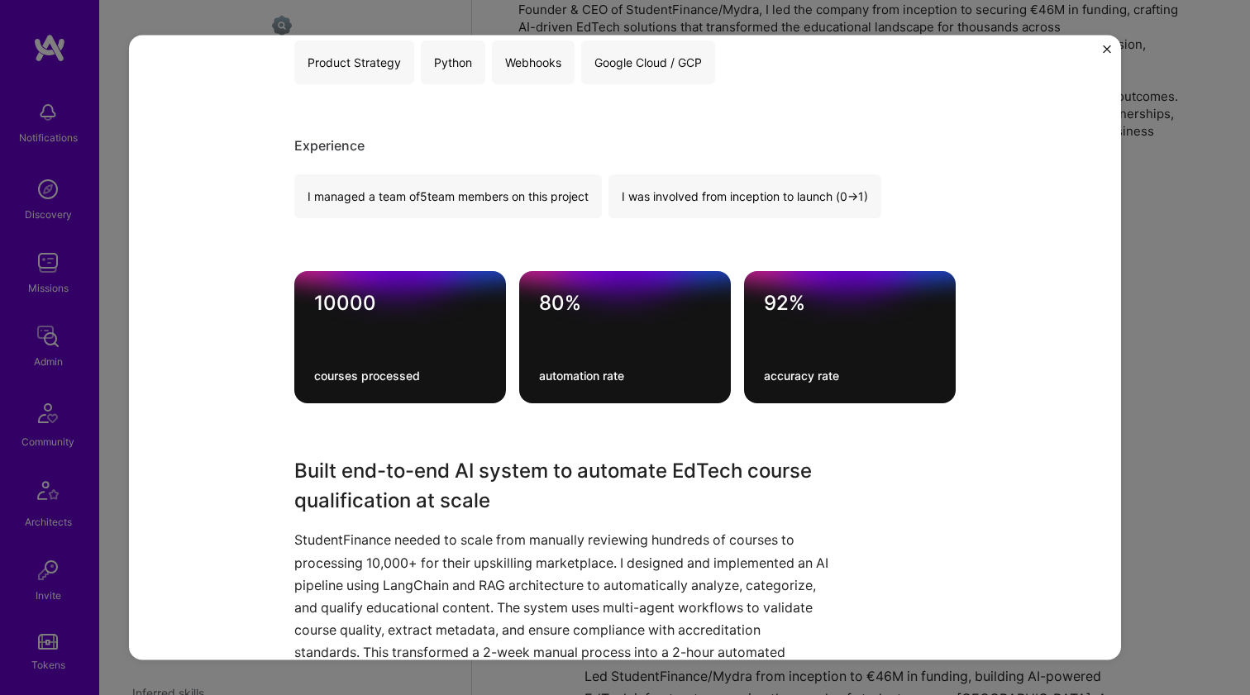
scroll to position [542, 0]
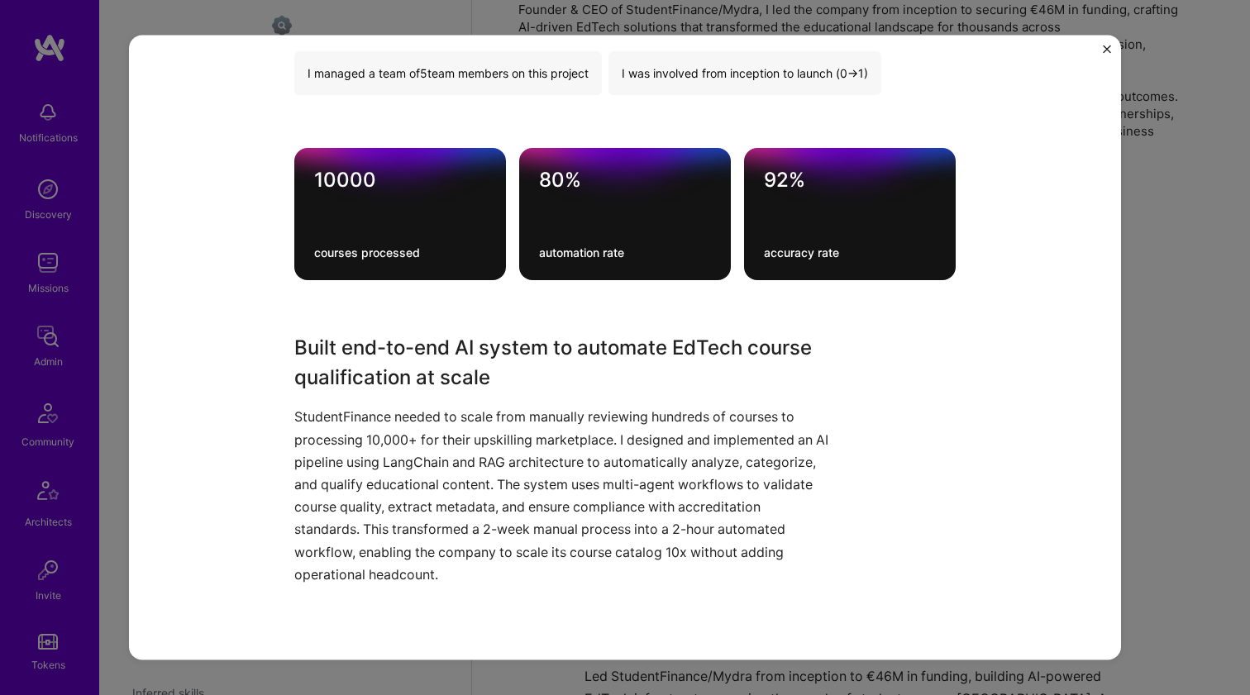
click at [405, 366] on h3 "Built end-to-end AI system to automate EdTech course qualification at scale" at bounding box center [562, 363] width 537 height 60
click at [404, 366] on h3 "Built end-to-end AI system to automate EdTech course qualification at scale" at bounding box center [562, 363] width 537 height 60
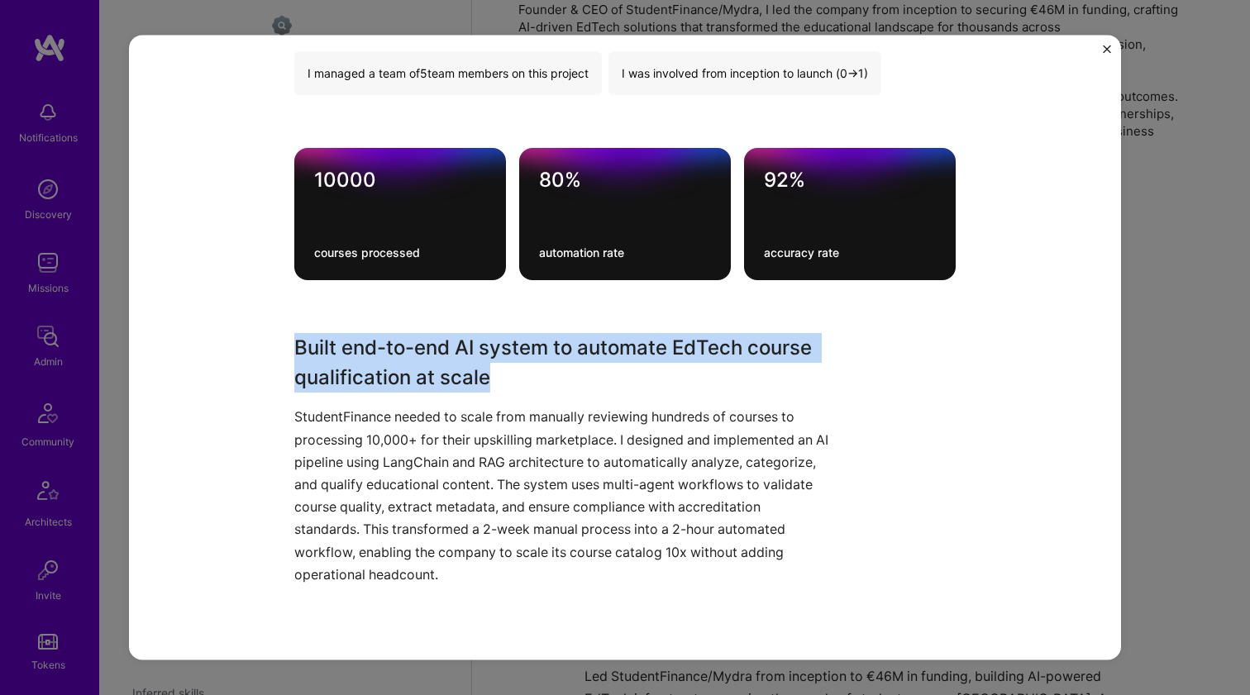
click at [404, 366] on h3 "Built end-to-end AI system to automate EdTech course qualification at scale" at bounding box center [562, 363] width 537 height 60
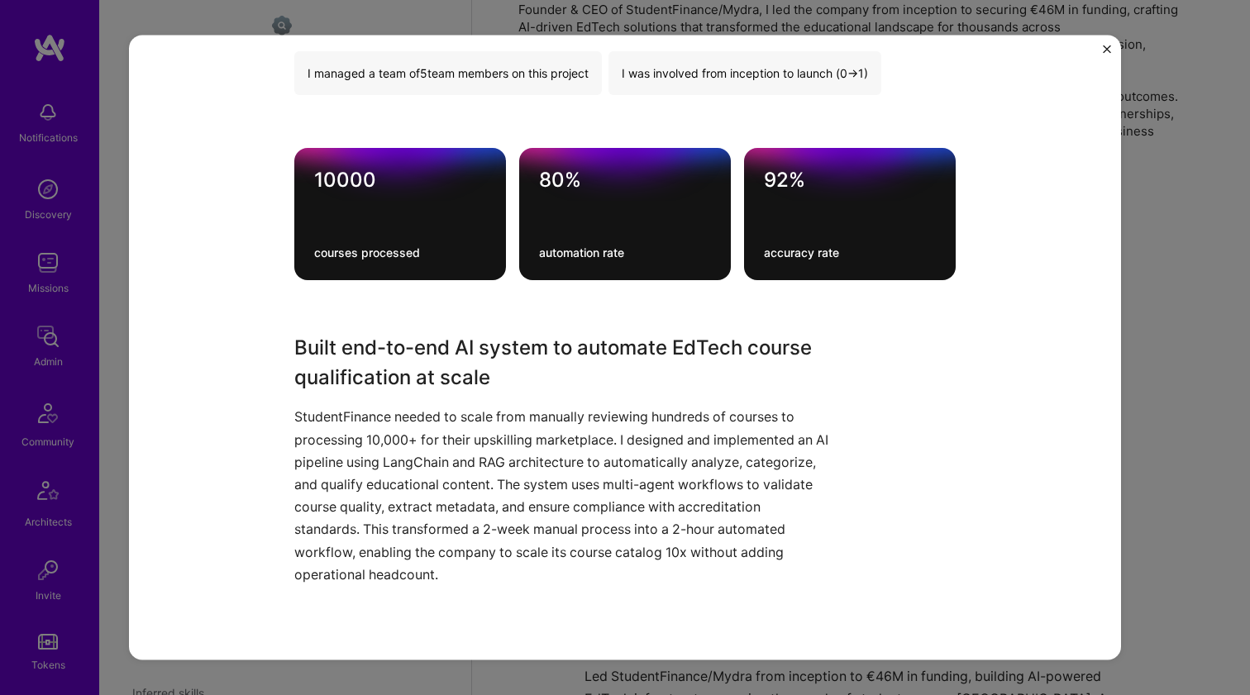
click at [391, 422] on p "StudentFinance needed to scale from manually reviewing hundreds of courses to p…" at bounding box center [562, 496] width 537 height 180
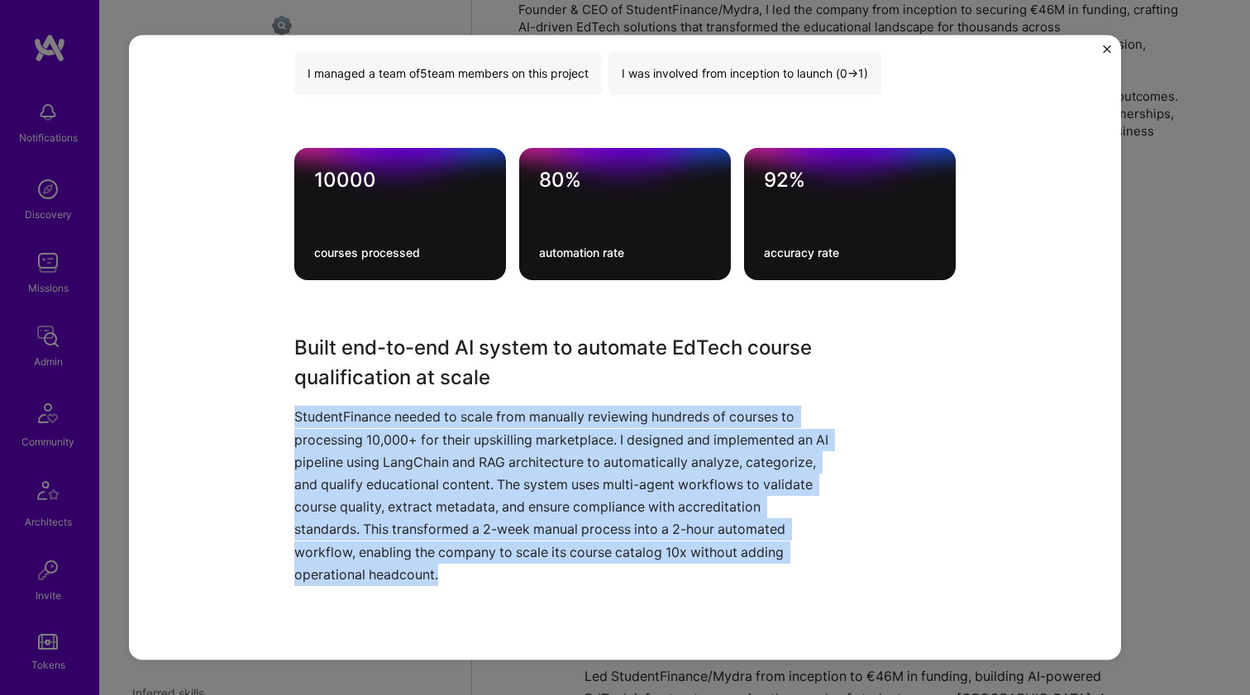
click at [391, 422] on p "StudentFinance needed to scale from manually reviewing hundreds of courses to p…" at bounding box center [562, 496] width 537 height 180
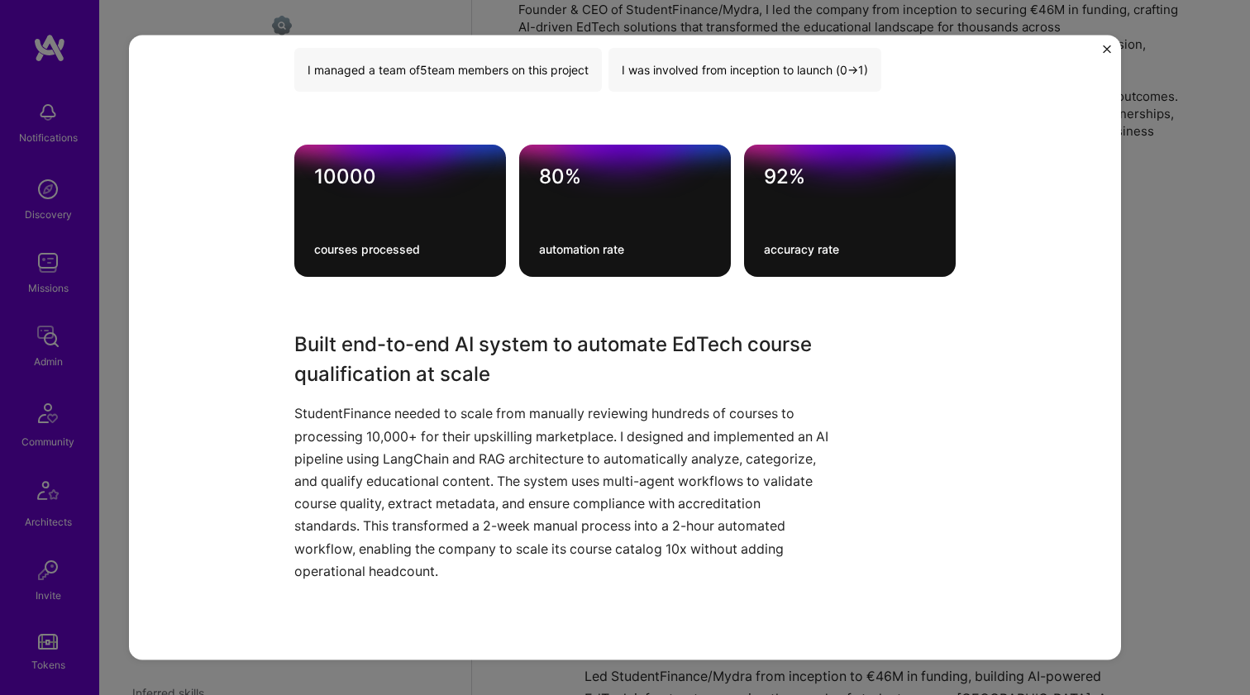
click at [412, 375] on h3 "Built end-to-end AI system to automate EdTech course qualification at scale" at bounding box center [562, 360] width 537 height 60
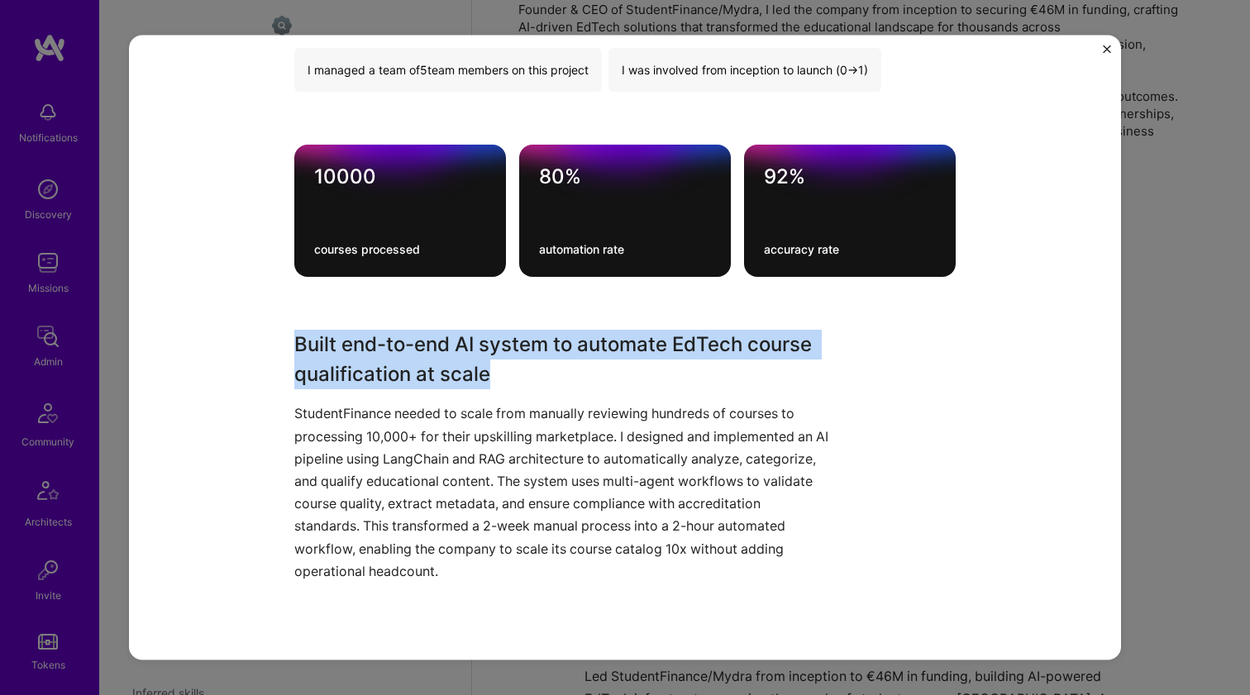
drag, startPoint x: 412, startPoint y: 375, endPoint x: 396, endPoint y: 417, distance: 44.2
click at [396, 417] on div "Built end-to-end AI system to automate EdTech course qualification at scale Stu…" at bounding box center [562, 467] width 537 height 275
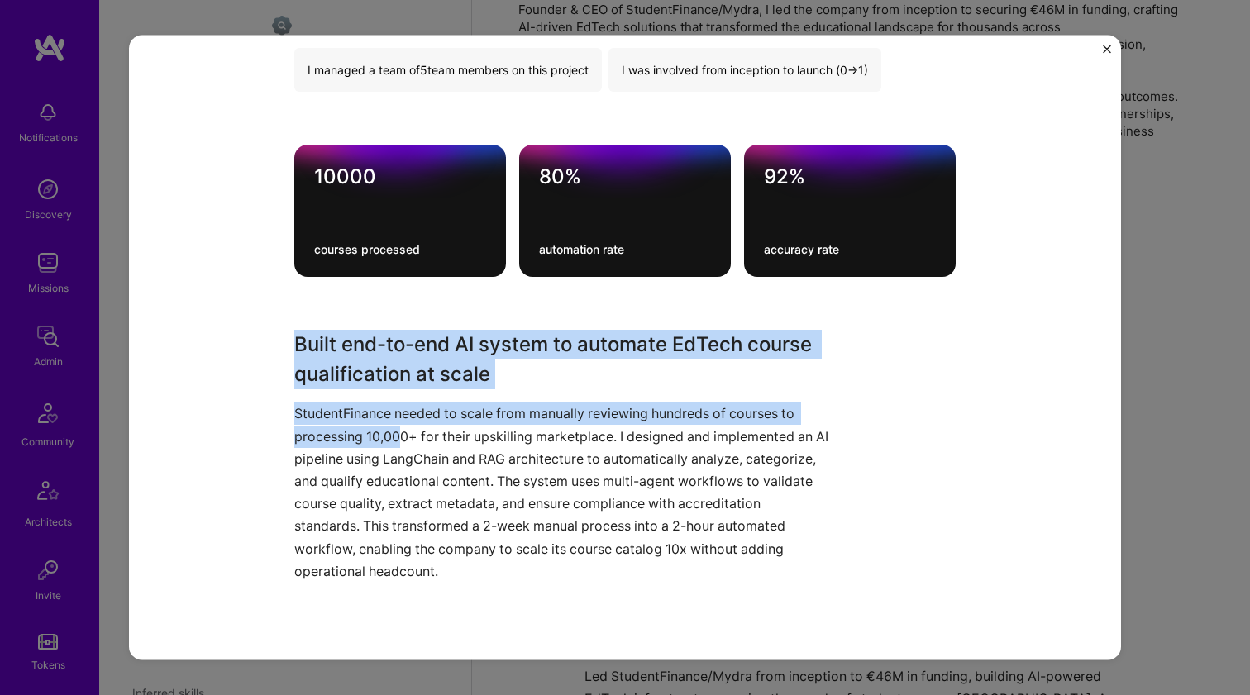
click at [395, 440] on p "StudentFinance needed to scale from manually reviewing hundreds of courses to p…" at bounding box center [562, 493] width 537 height 180
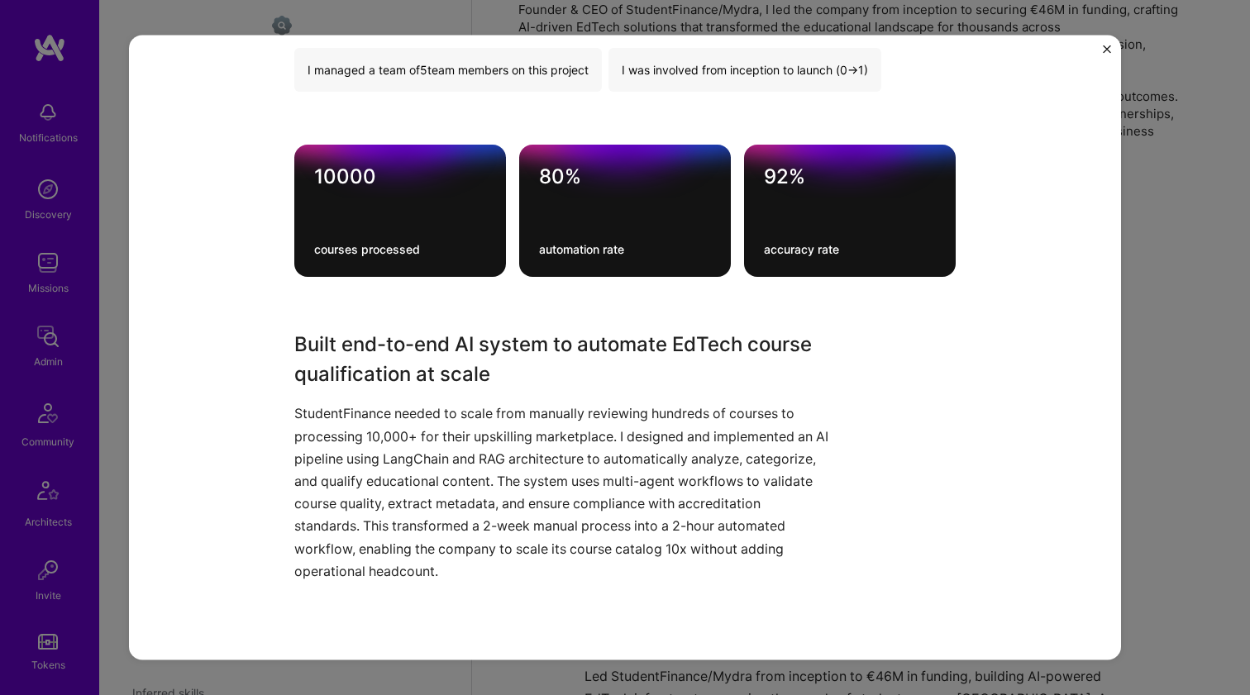
click at [392, 450] on p "StudentFinance needed to scale from manually reviewing hundreds of courses to p…" at bounding box center [562, 493] width 537 height 180
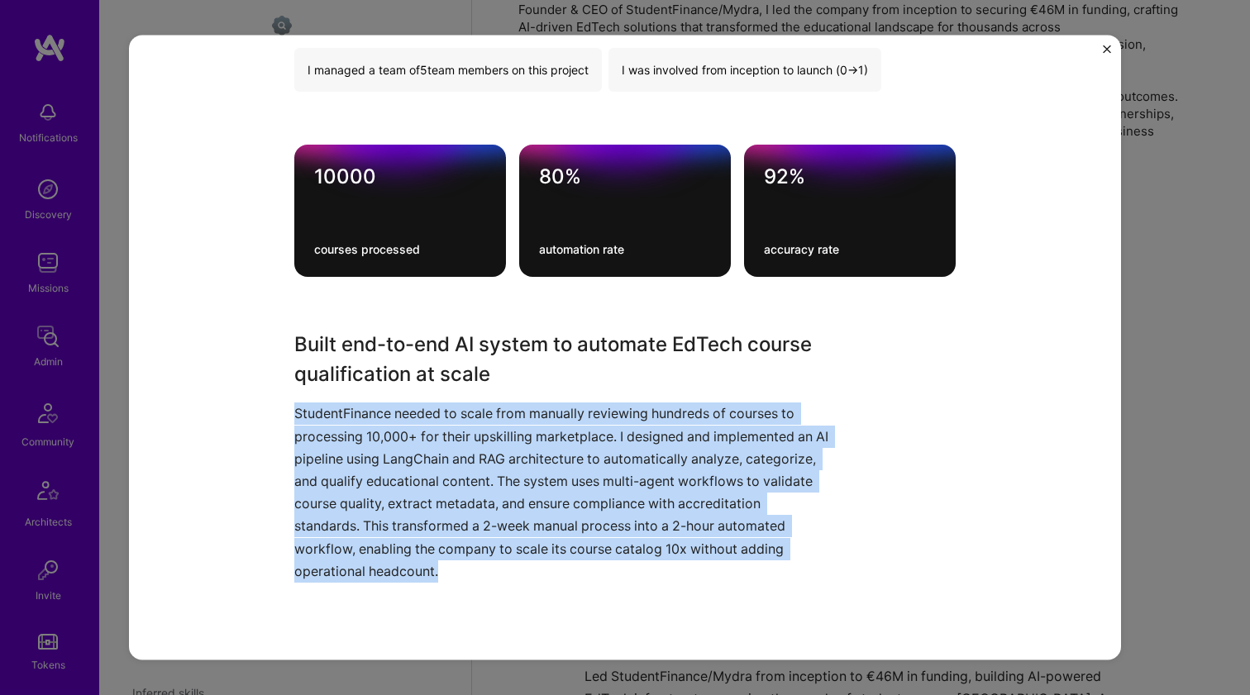
click at [392, 449] on p "StudentFinance needed to scale from manually reviewing hundreds of courses to p…" at bounding box center [562, 493] width 537 height 180
click at [419, 365] on h3 "Built end-to-end AI system to automate EdTech course qualification at scale" at bounding box center [562, 360] width 537 height 60
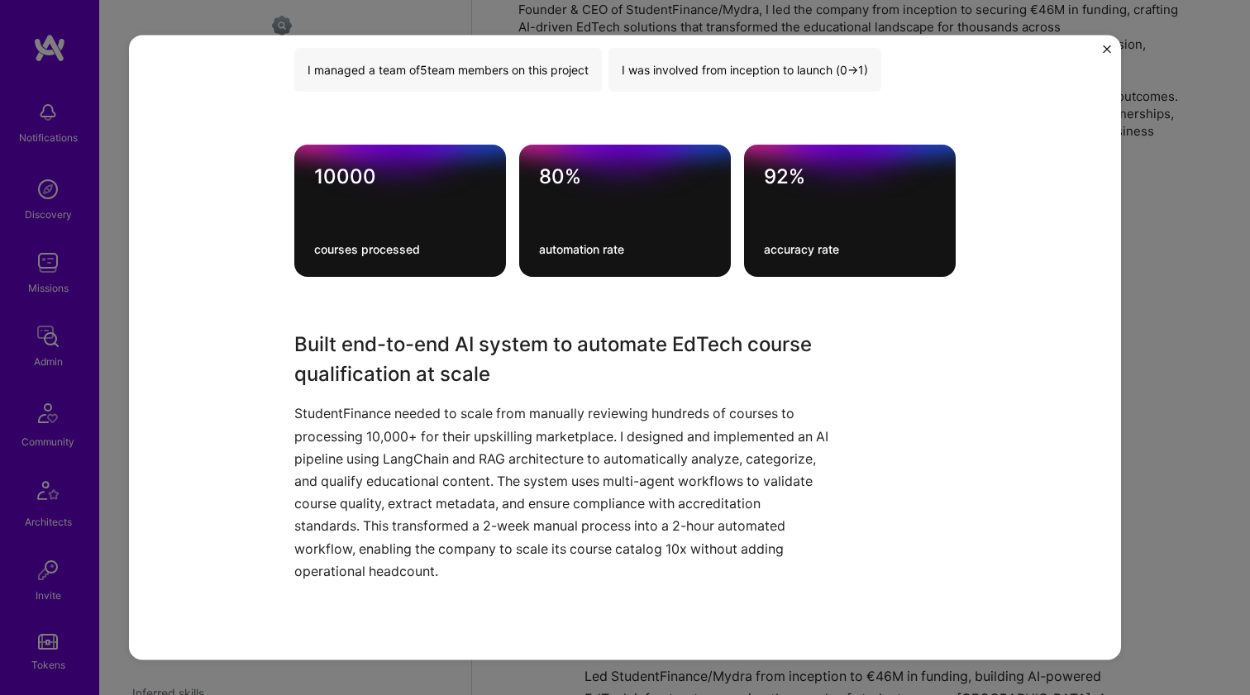
click at [419, 365] on h3 "Built end-to-end AI system to automate EdTech course qualification at scale" at bounding box center [562, 360] width 537 height 60
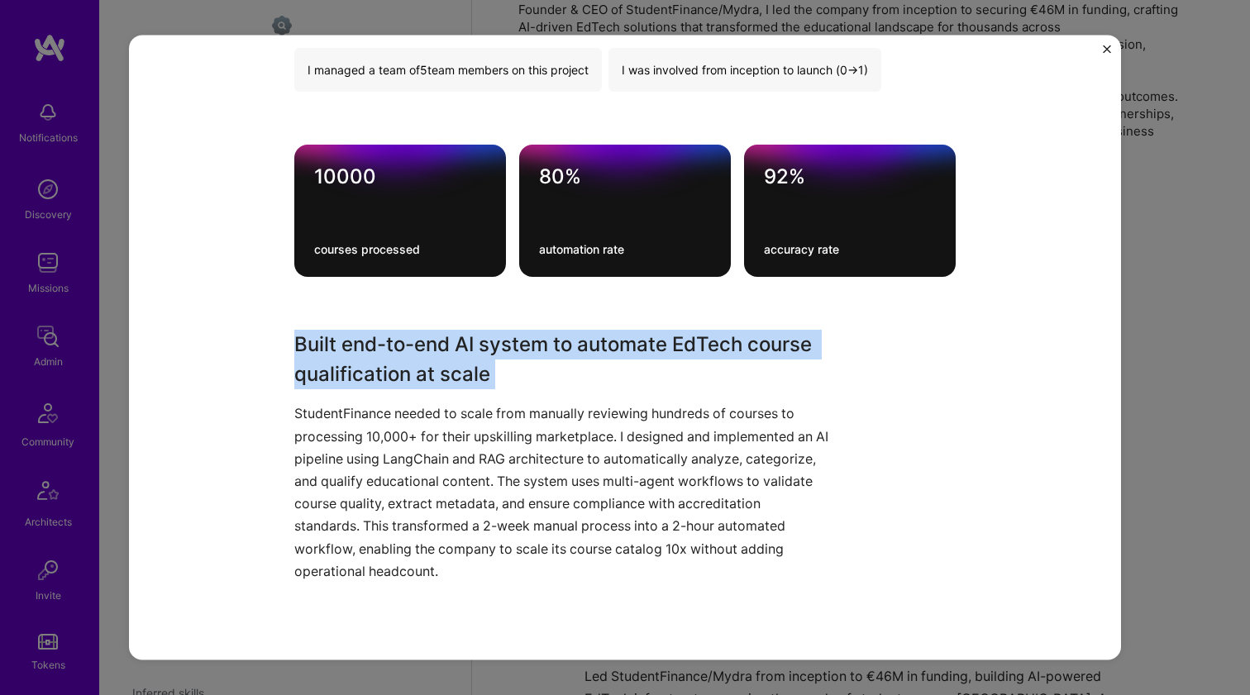
click at [419, 365] on h3 "Built end-to-end AI system to automate EdTech course qualification at scale" at bounding box center [562, 360] width 537 height 60
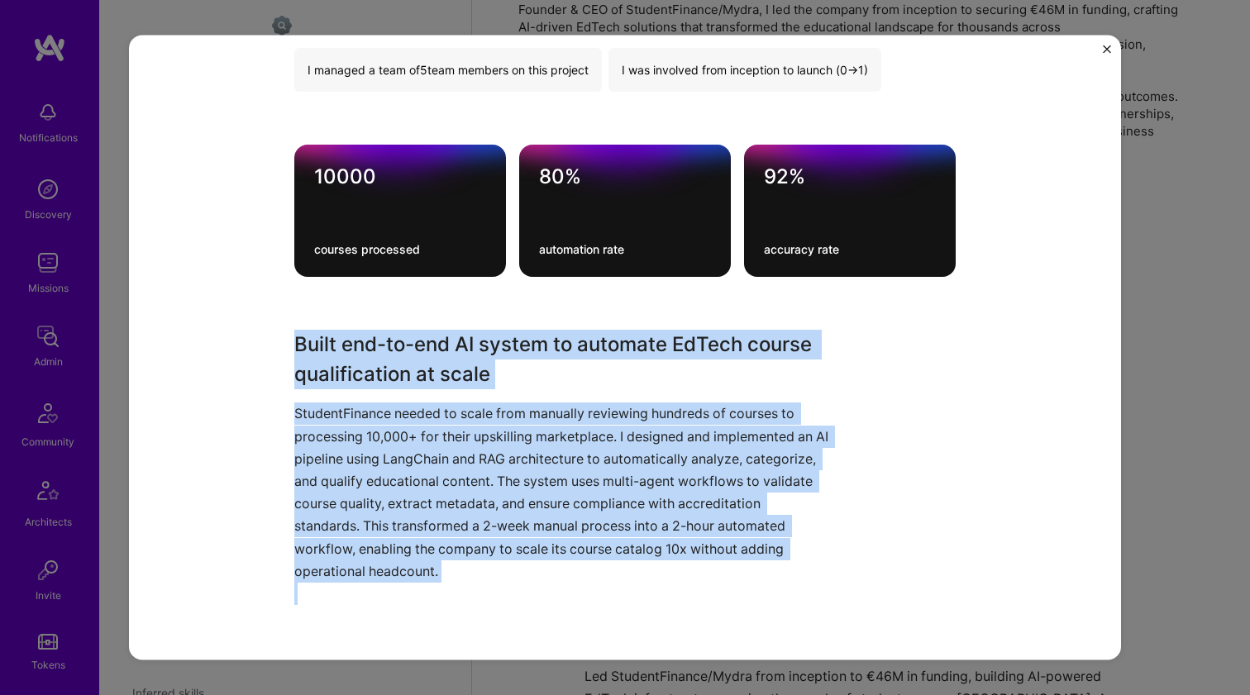
click at [403, 436] on p "StudentFinance needed to scale from manually reviewing hundreds of courses to p…" at bounding box center [562, 493] width 537 height 180
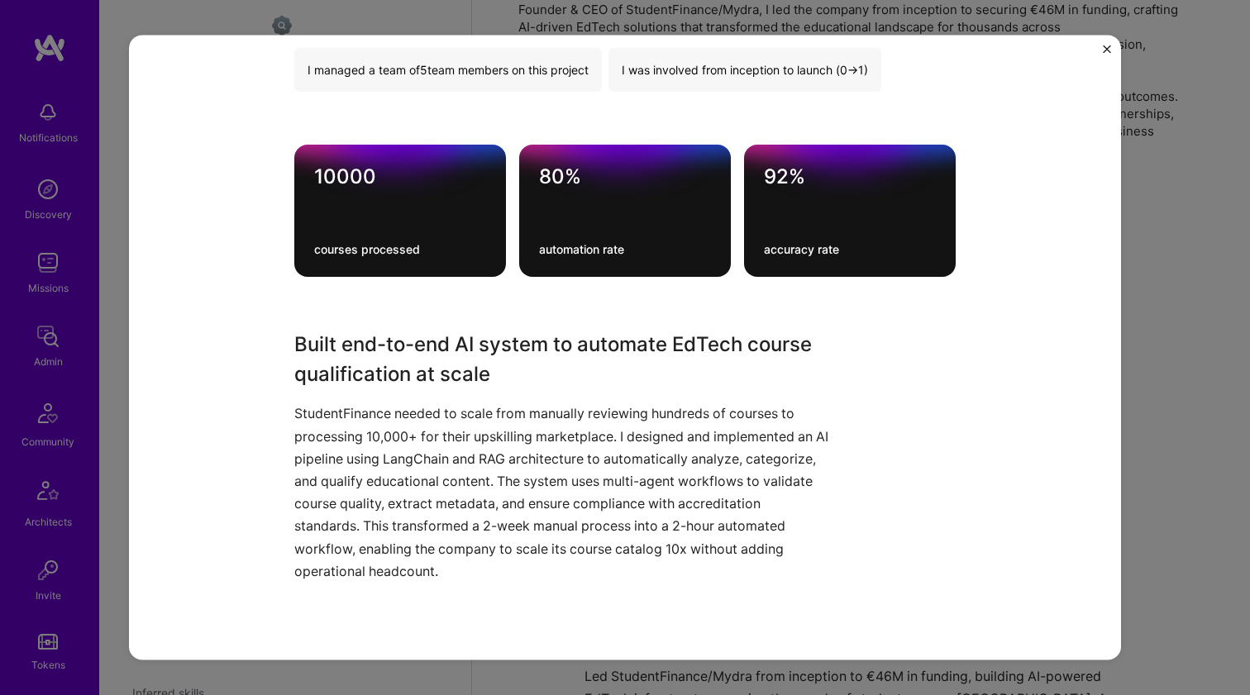
click at [403, 436] on p "StudentFinance needed to scale from manually reviewing hundreds of courses to p…" at bounding box center [562, 493] width 537 height 180
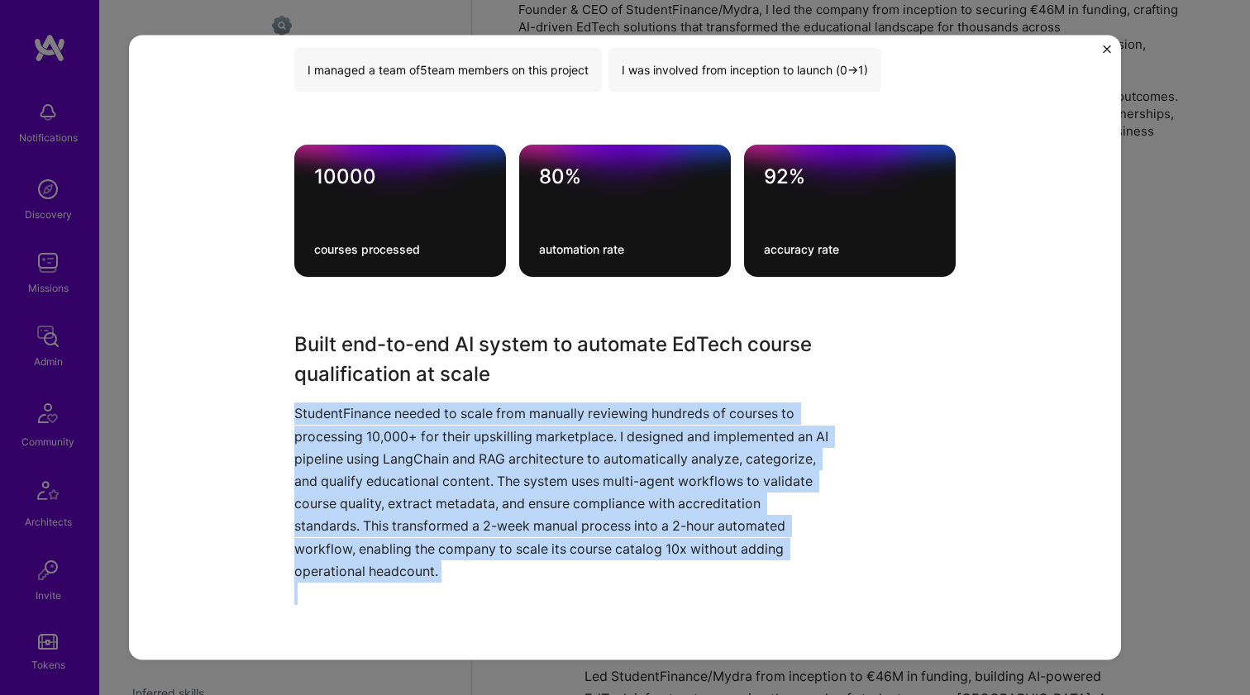
click at [403, 436] on p "StudentFinance needed to scale from manually reviewing hundreds of courses to p…" at bounding box center [562, 493] width 537 height 180
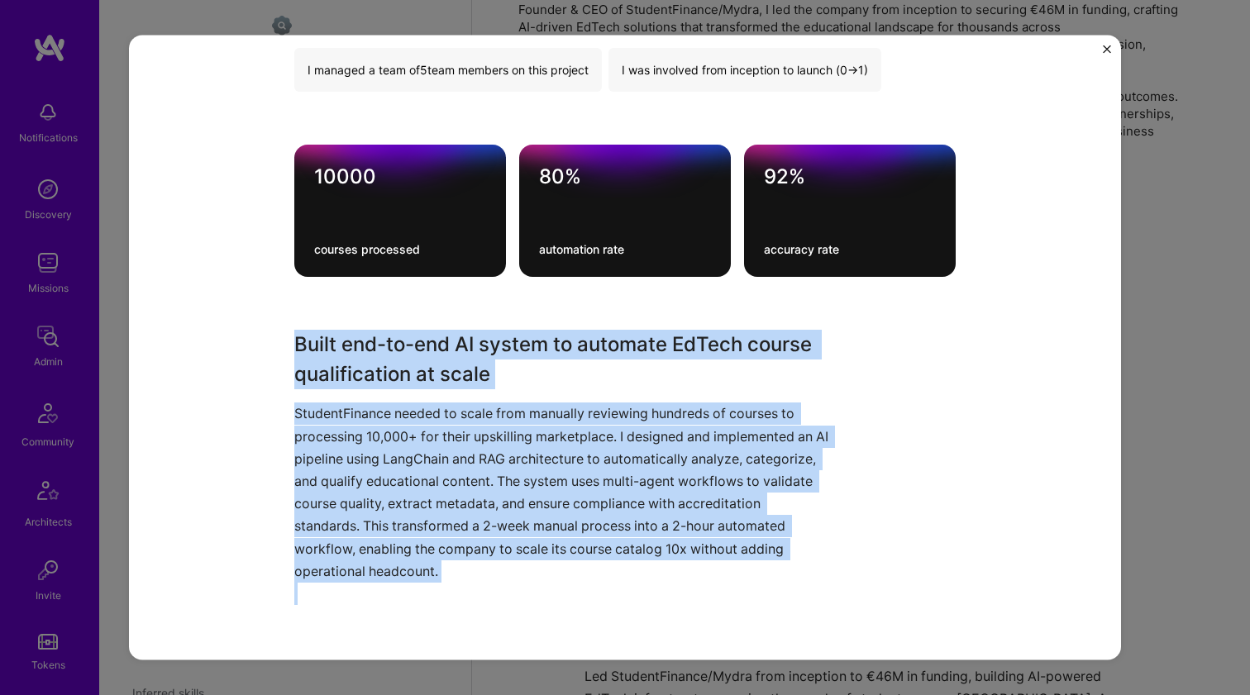
click at [432, 365] on h3 "Built end-to-end AI system to automate EdTech course qualification at scale" at bounding box center [562, 360] width 537 height 60
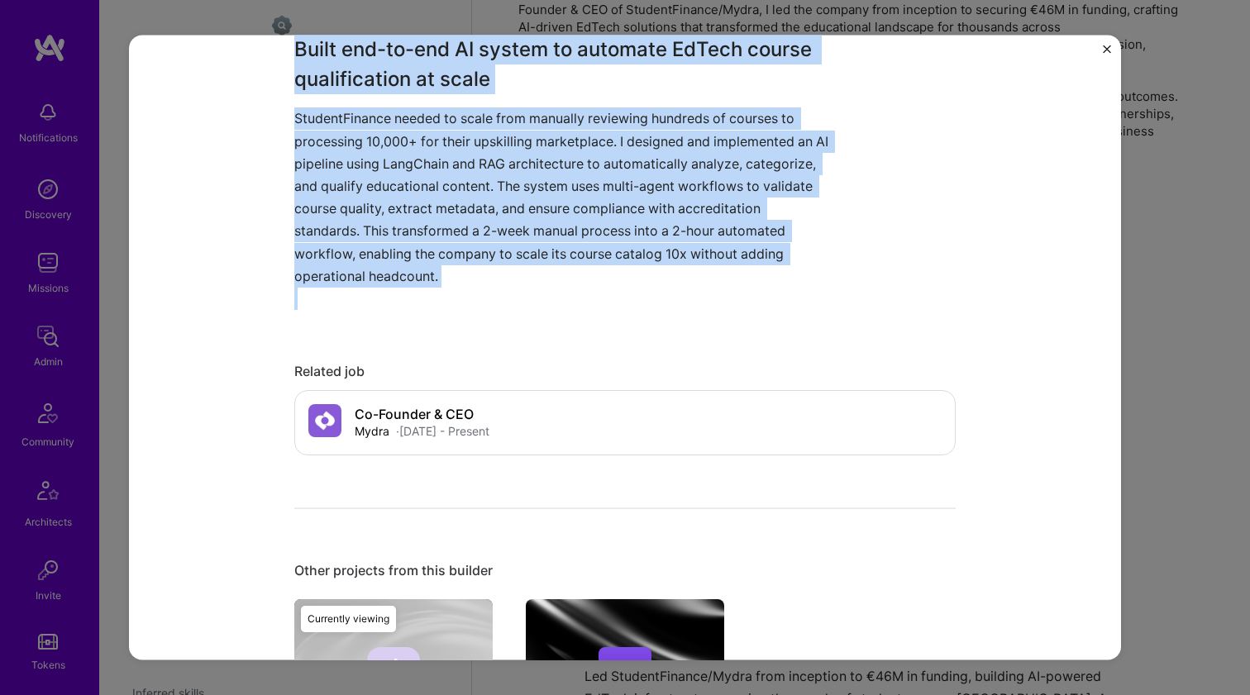
scroll to position [1085, 0]
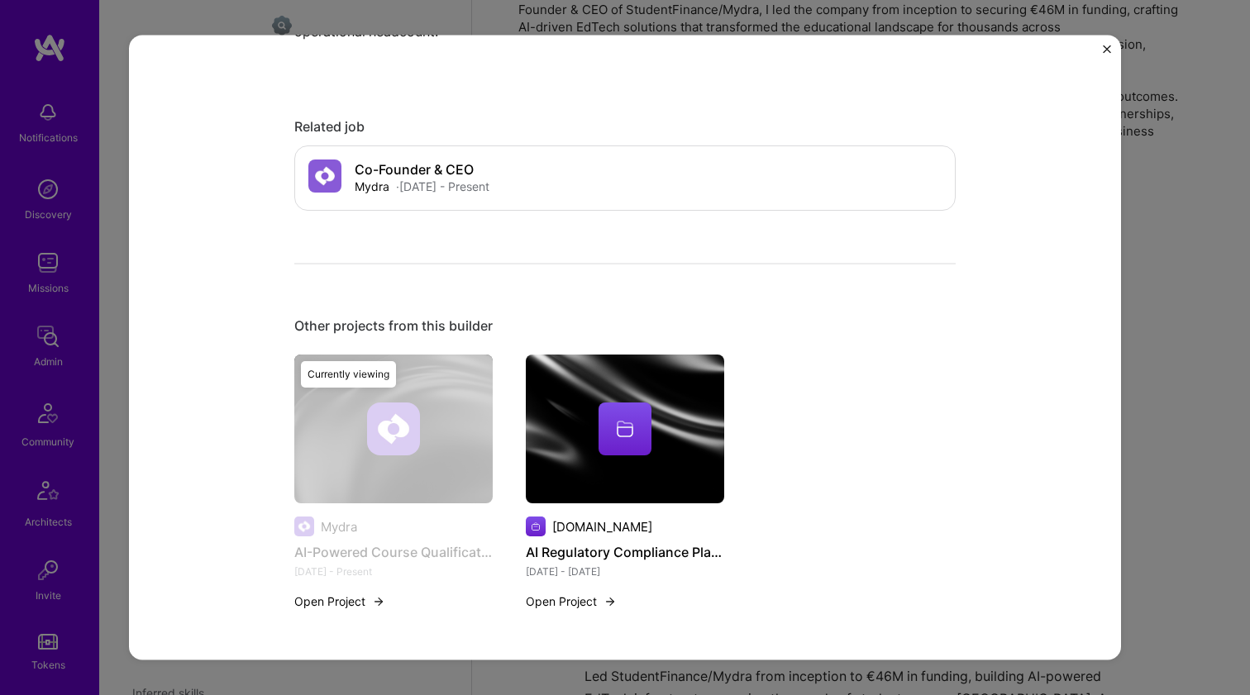
click at [577, 436] on div at bounding box center [625, 429] width 198 height 53
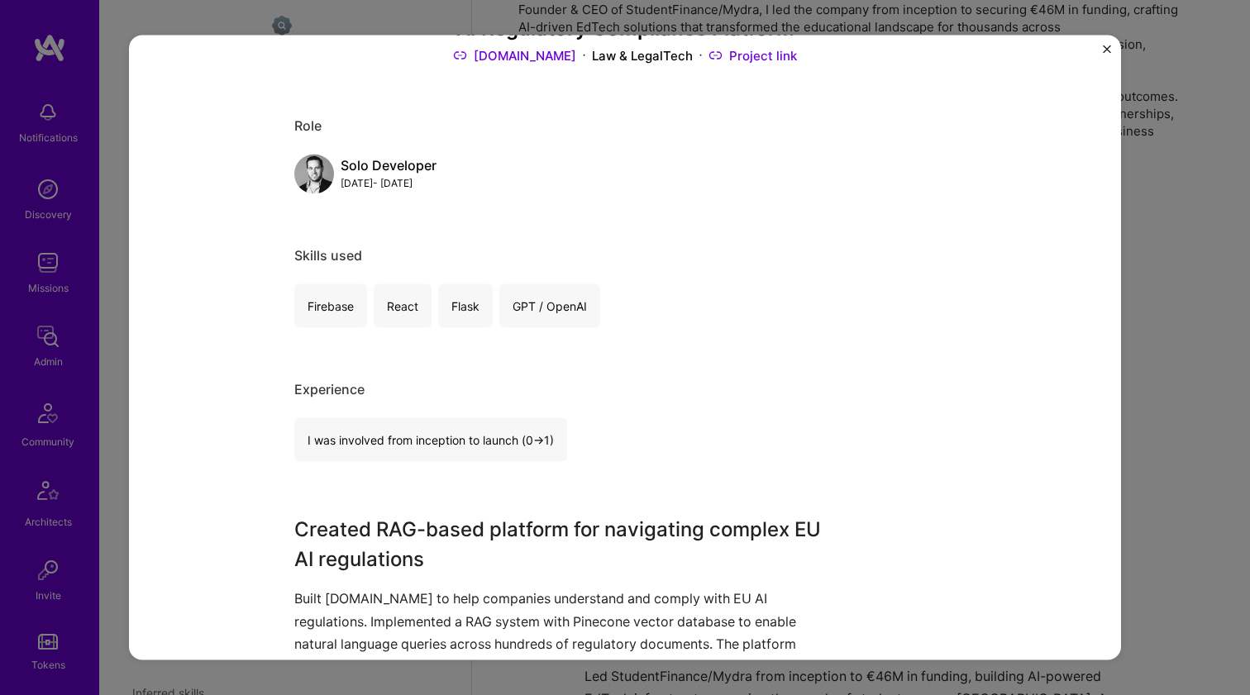
scroll to position [418, 0]
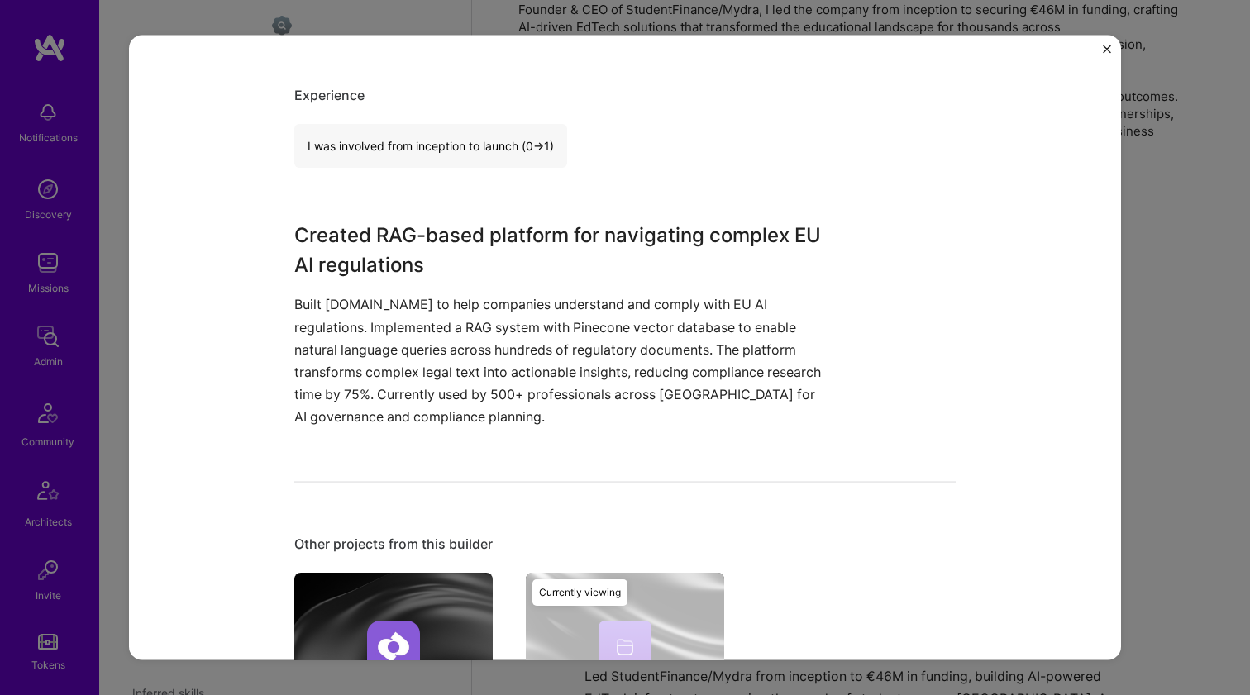
click at [494, 386] on p "Built [DOMAIN_NAME] to help companies understand and comply with EU AI regulati…" at bounding box center [562, 360] width 537 height 135
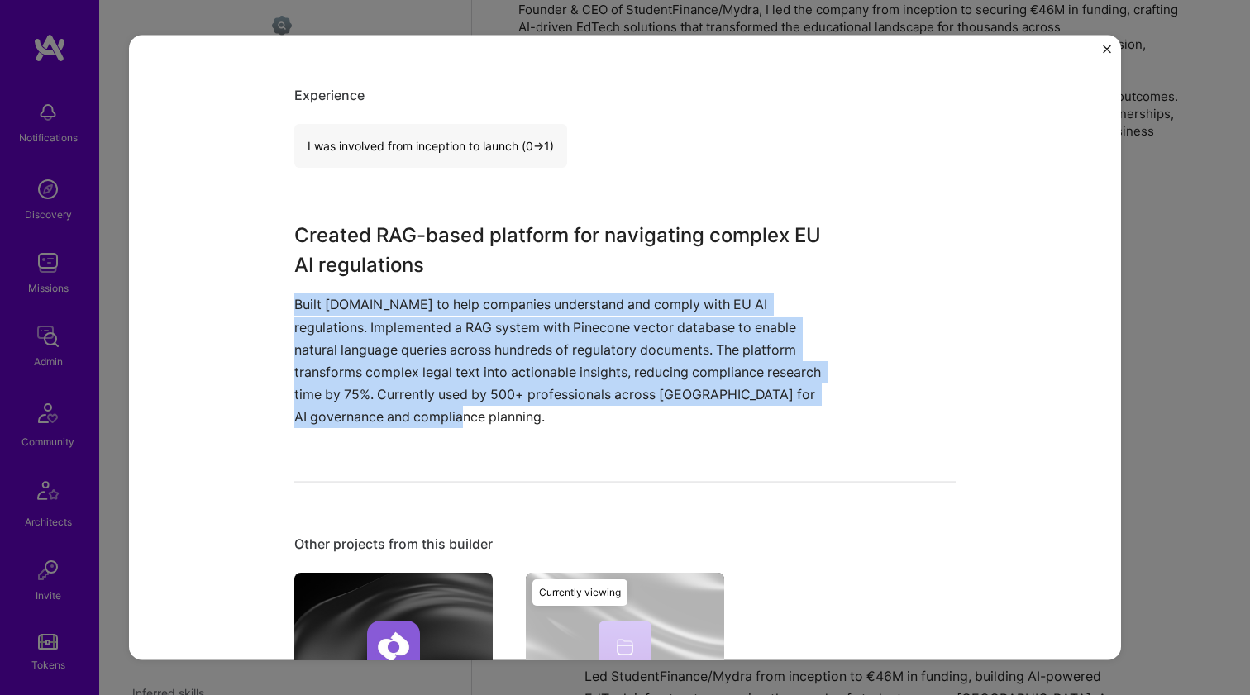
click at [494, 386] on p "Built [DOMAIN_NAME] to help companies understand and comply with EU AI regulati…" at bounding box center [562, 360] width 537 height 135
click at [557, 274] on h3 "Created RAG-based platform for navigating complex EU AI regulations" at bounding box center [562, 251] width 537 height 60
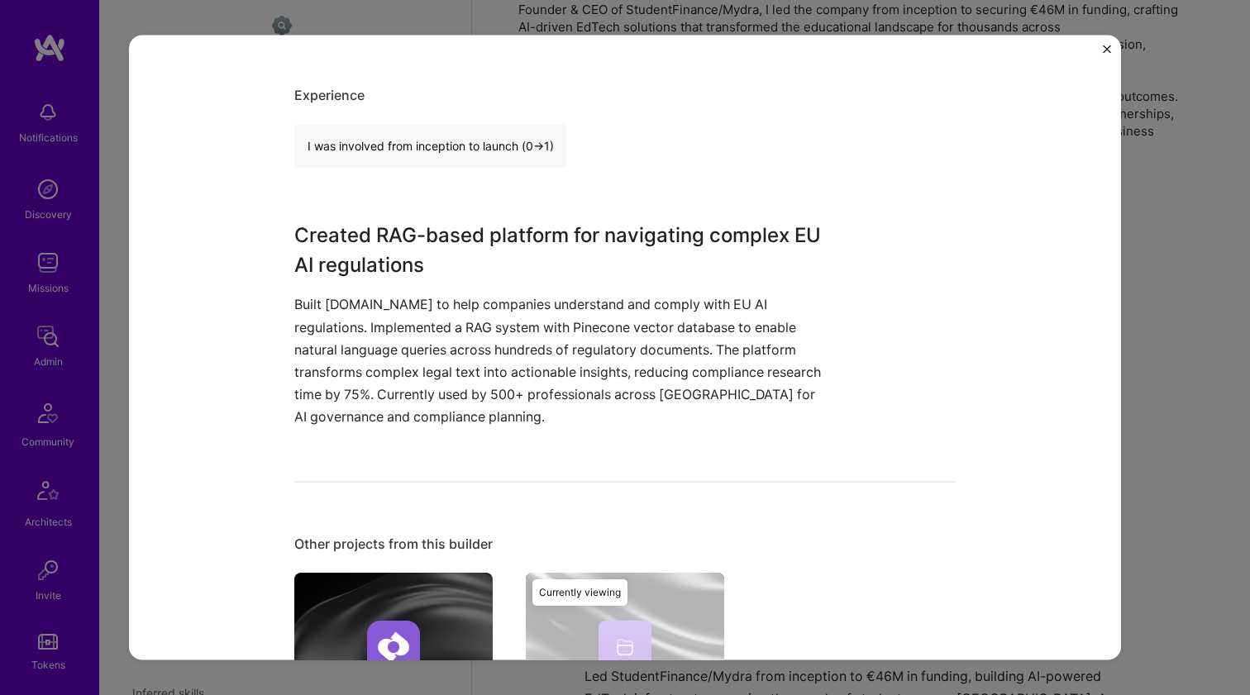
click at [569, 260] on h3 "Created RAG-based platform for navigating complex EU AI regulations" at bounding box center [562, 251] width 537 height 60
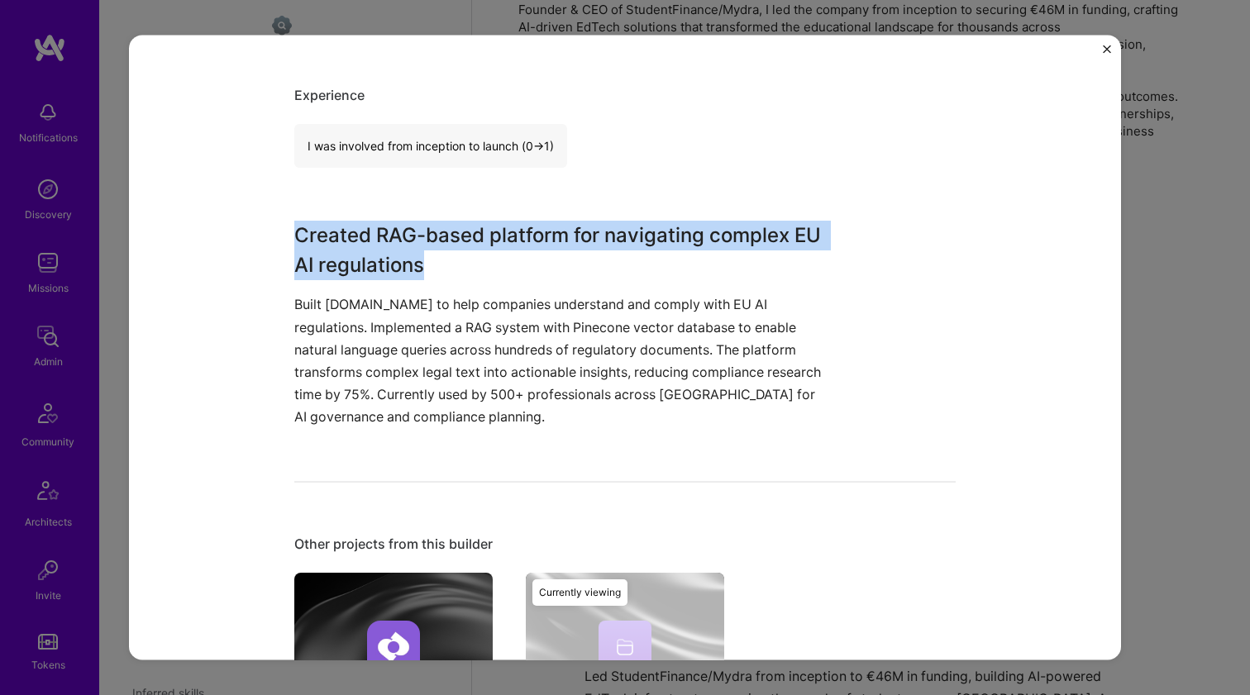
click at [569, 260] on h3 "Created RAG-based platform for navigating complex EU AI regulations" at bounding box center [562, 251] width 537 height 60
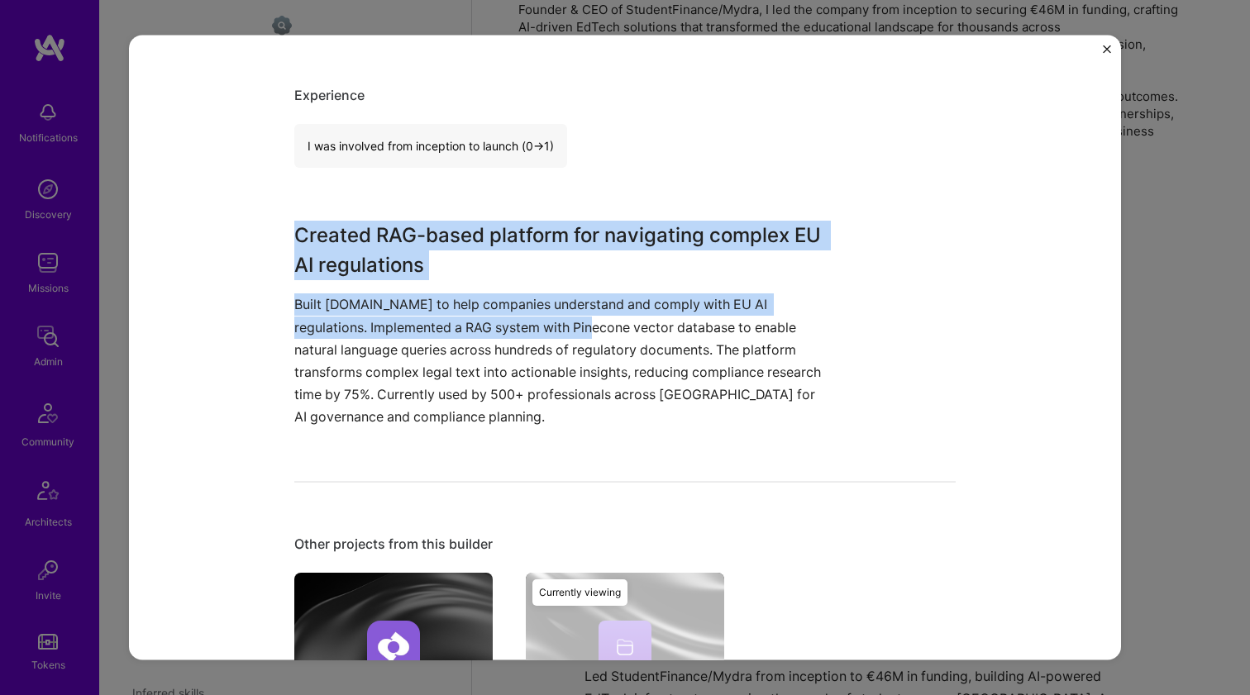
click at [527, 332] on p "Built [DOMAIN_NAME] to help companies understand and comply with EU AI regulati…" at bounding box center [562, 360] width 537 height 135
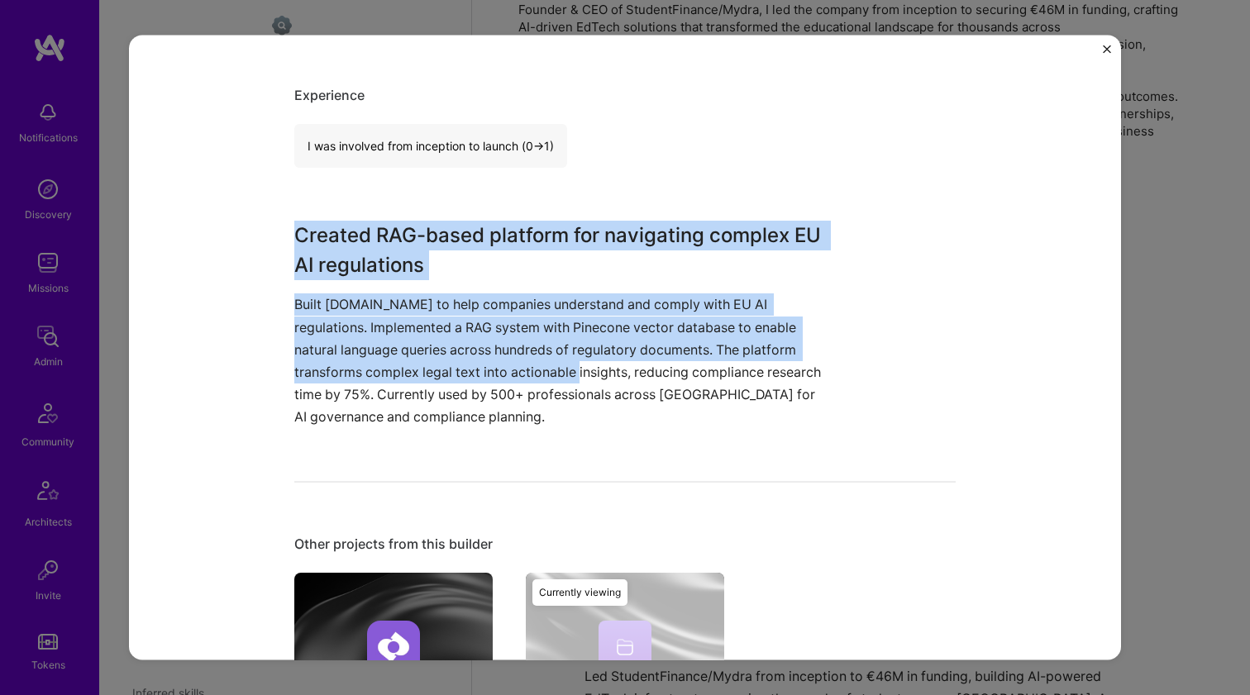
click at [513, 366] on p "Built [DOMAIN_NAME] to help companies understand and comply with EU AI regulati…" at bounding box center [562, 360] width 537 height 135
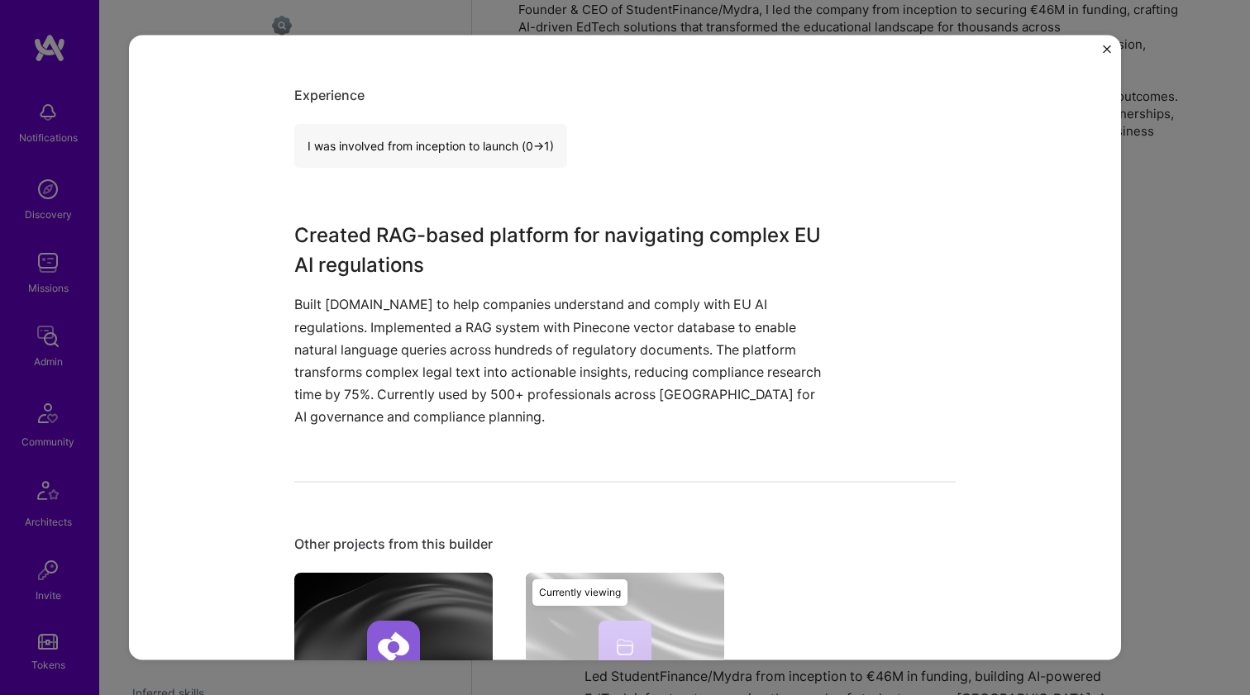
click at [513, 366] on p "Built [DOMAIN_NAME] to help companies understand and comply with EU AI regulati…" at bounding box center [562, 360] width 537 height 135
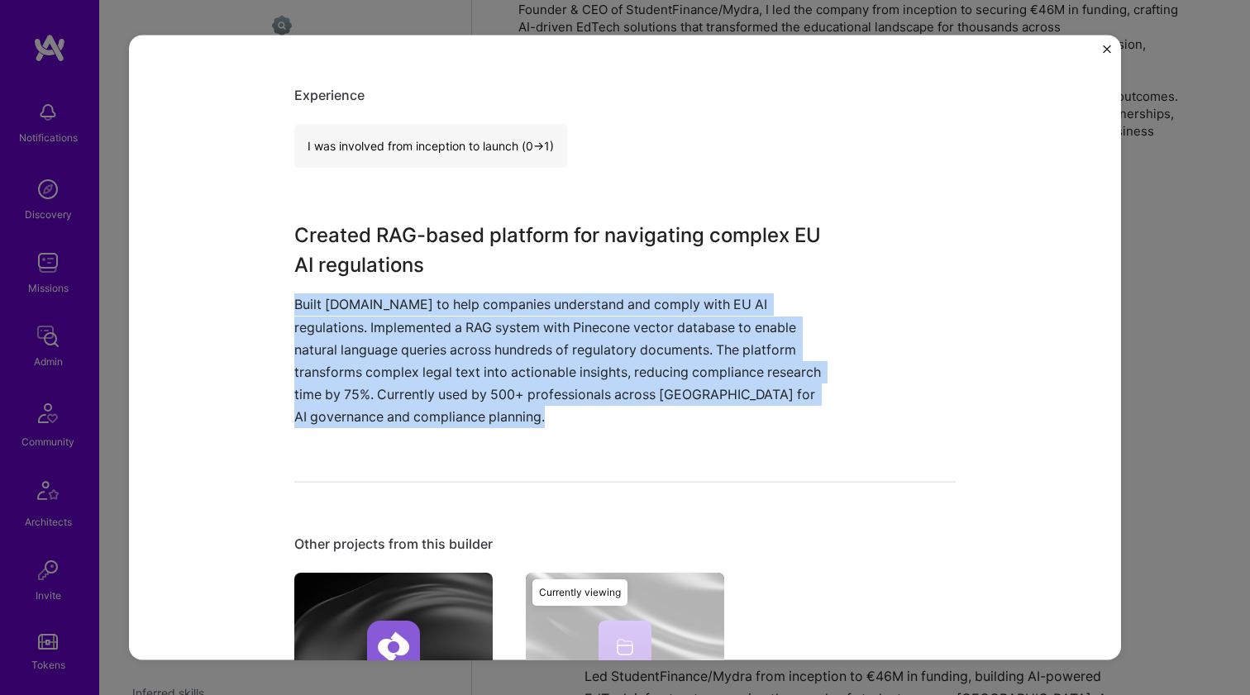
click at [513, 366] on p "Built [DOMAIN_NAME] to help companies understand and comply with EU AI regulati…" at bounding box center [562, 360] width 537 height 135
click at [527, 315] on p "Built [DOMAIN_NAME] to help companies understand and comply with EU AI regulati…" at bounding box center [562, 360] width 537 height 135
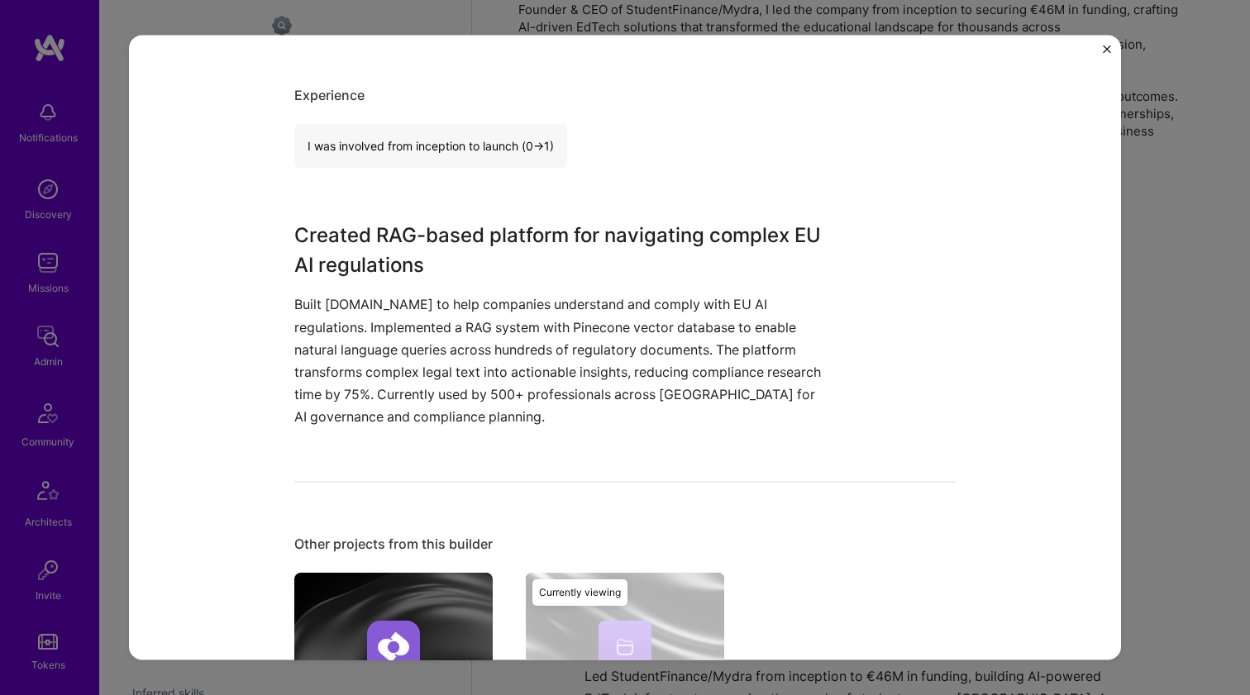
click at [524, 226] on h3 "Created RAG-based platform for navigating complex EU AI regulations" at bounding box center [562, 251] width 537 height 60
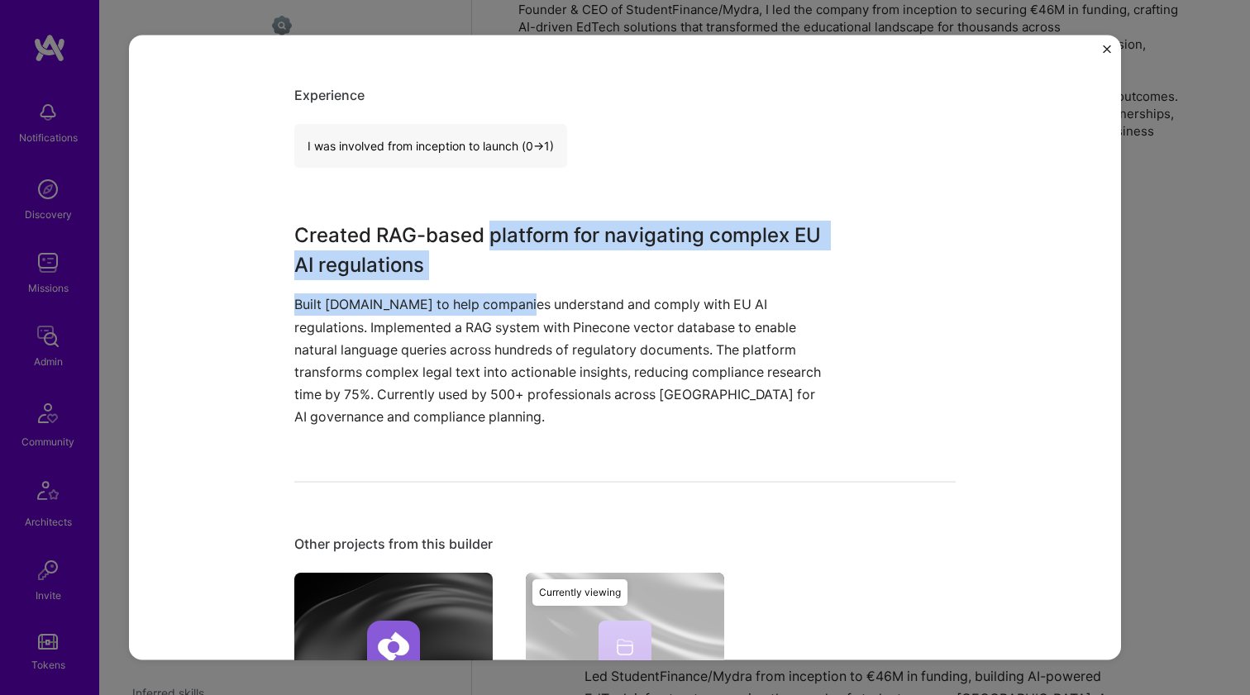
click at [499, 298] on p "Built [DOMAIN_NAME] to help companies understand and comply with EU AI regulati…" at bounding box center [562, 360] width 537 height 135
click at [483, 331] on p "Built [DOMAIN_NAME] to help companies understand and comply with EU AI regulati…" at bounding box center [562, 360] width 537 height 135
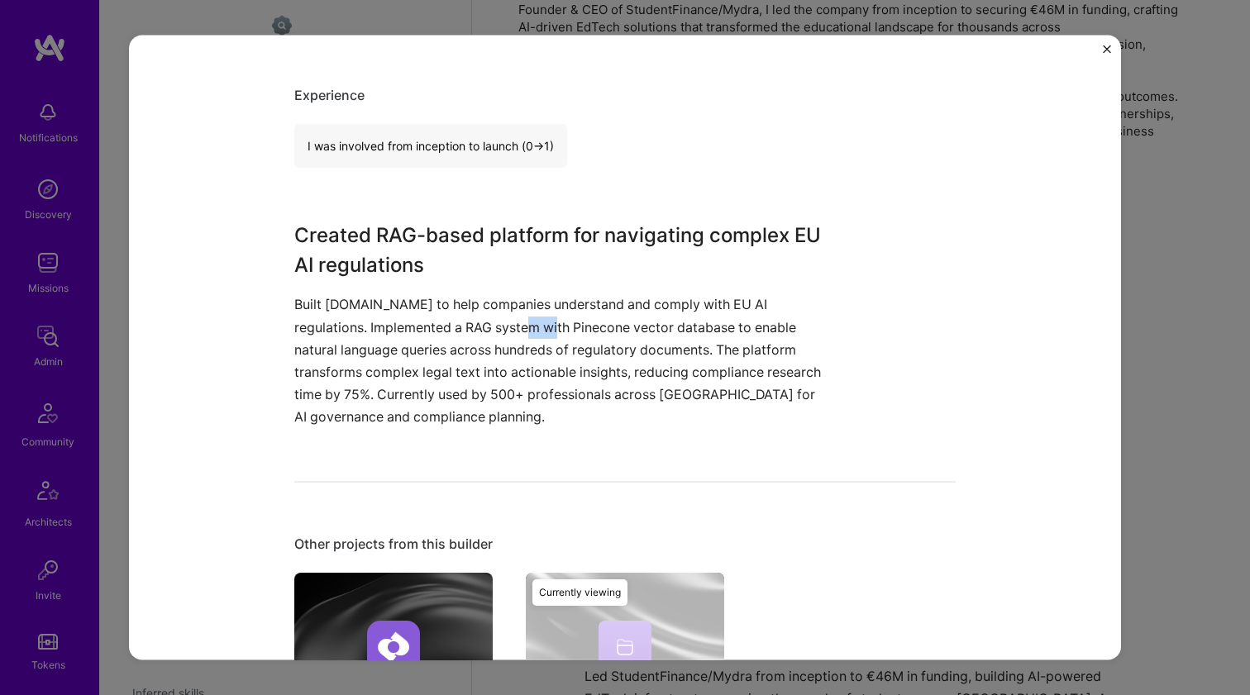
click at [483, 331] on p "Built [DOMAIN_NAME] to help companies understand and comply with EU AI regulati…" at bounding box center [562, 360] width 537 height 135
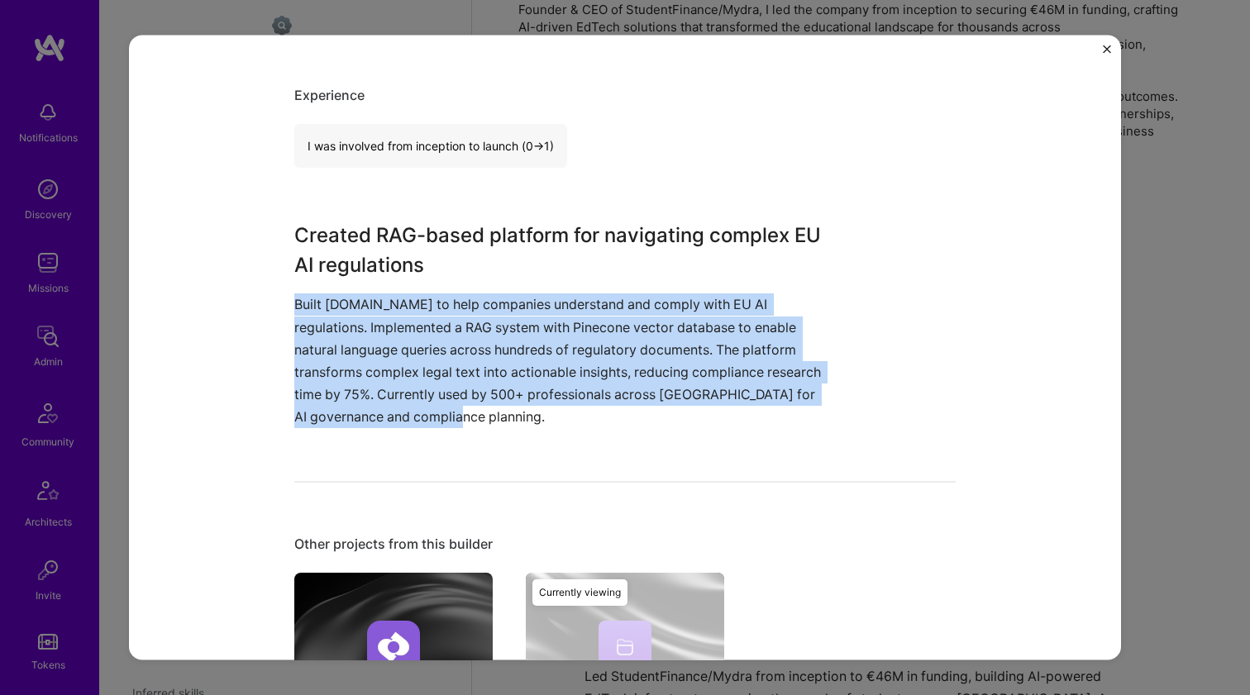
click at [483, 331] on p "Built [DOMAIN_NAME] to help companies understand and comply with EU AI regulati…" at bounding box center [562, 360] width 537 height 135
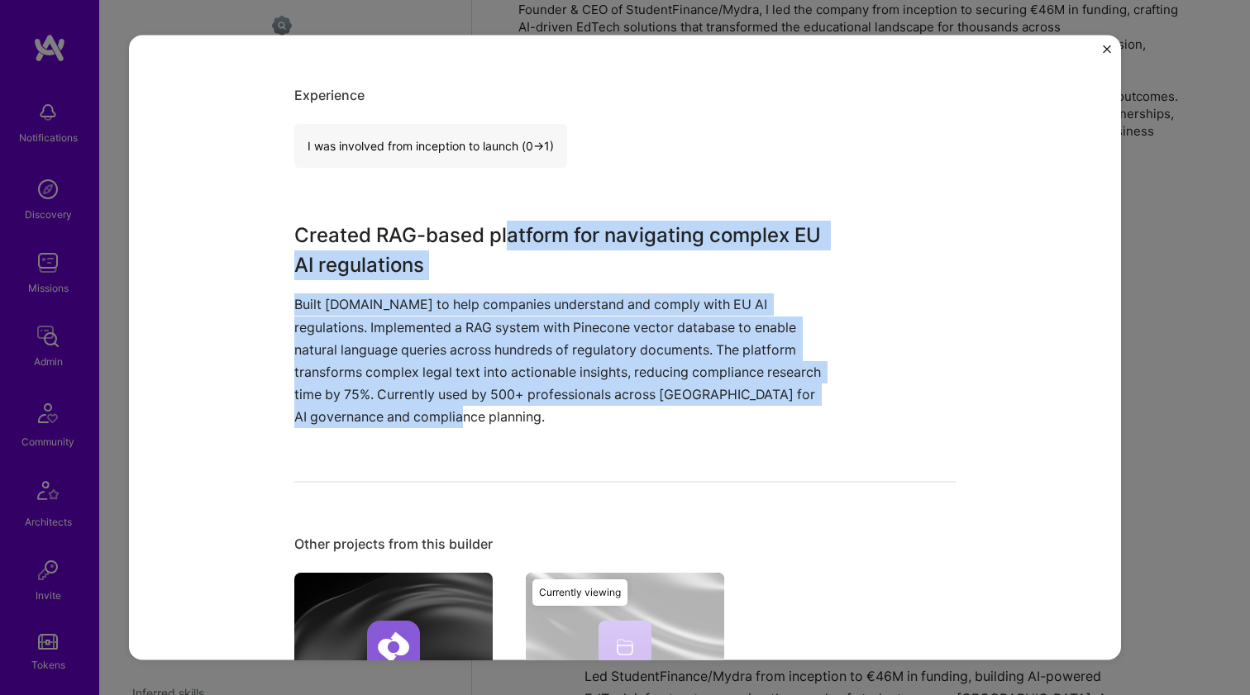
click at [503, 227] on h3 "Created RAG-based platform for navigating complex EU AI regulations" at bounding box center [562, 251] width 537 height 60
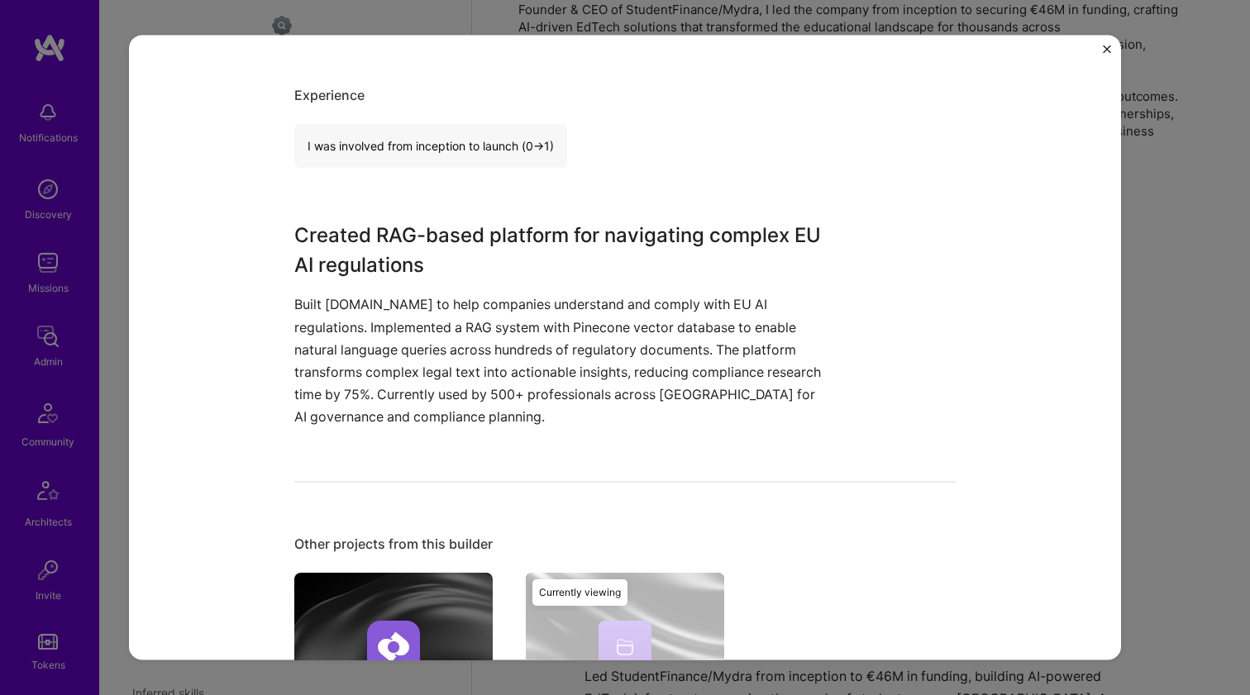
click at [495, 241] on h3 "Created RAG-based platform for navigating complex EU AI regulations" at bounding box center [562, 251] width 537 height 60
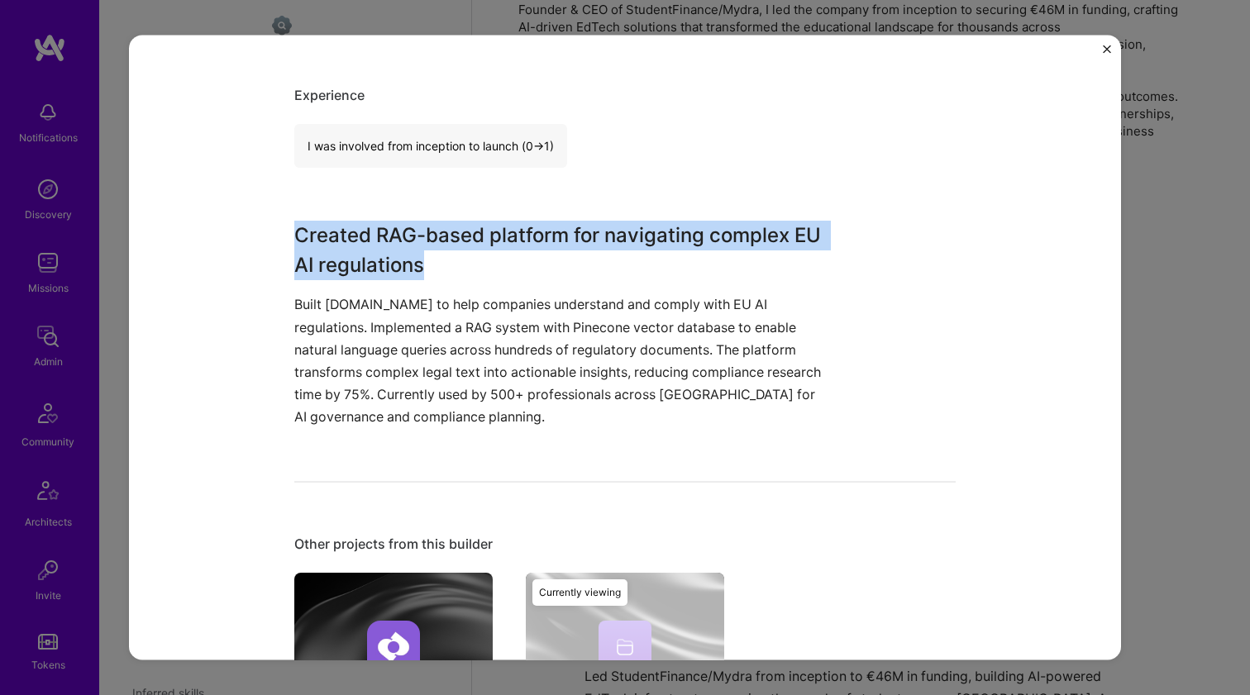
click at [495, 241] on h3 "Created RAG-based platform for navigating complex EU AI regulations" at bounding box center [562, 251] width 537 height 60
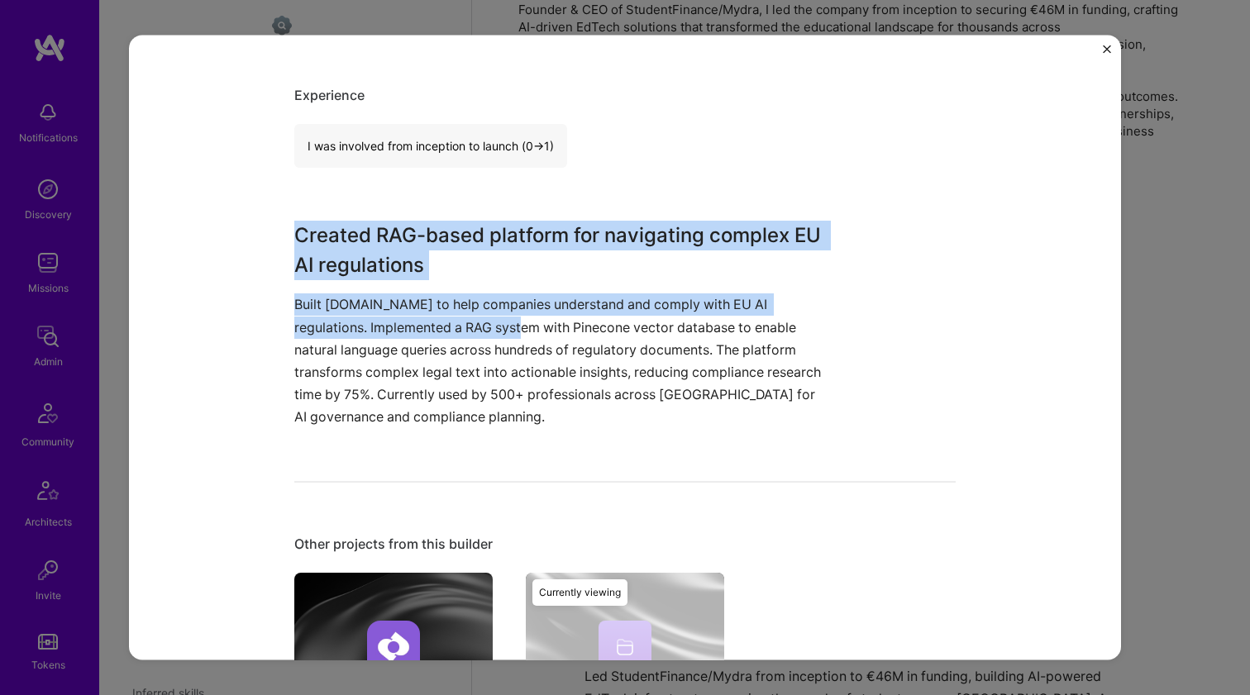
click at [460, 326] on p "Built [DOMAIN_NAME] to help companies understand and comply with EU AI regulati…" at bounding box center [562, 360] width 537 height 135
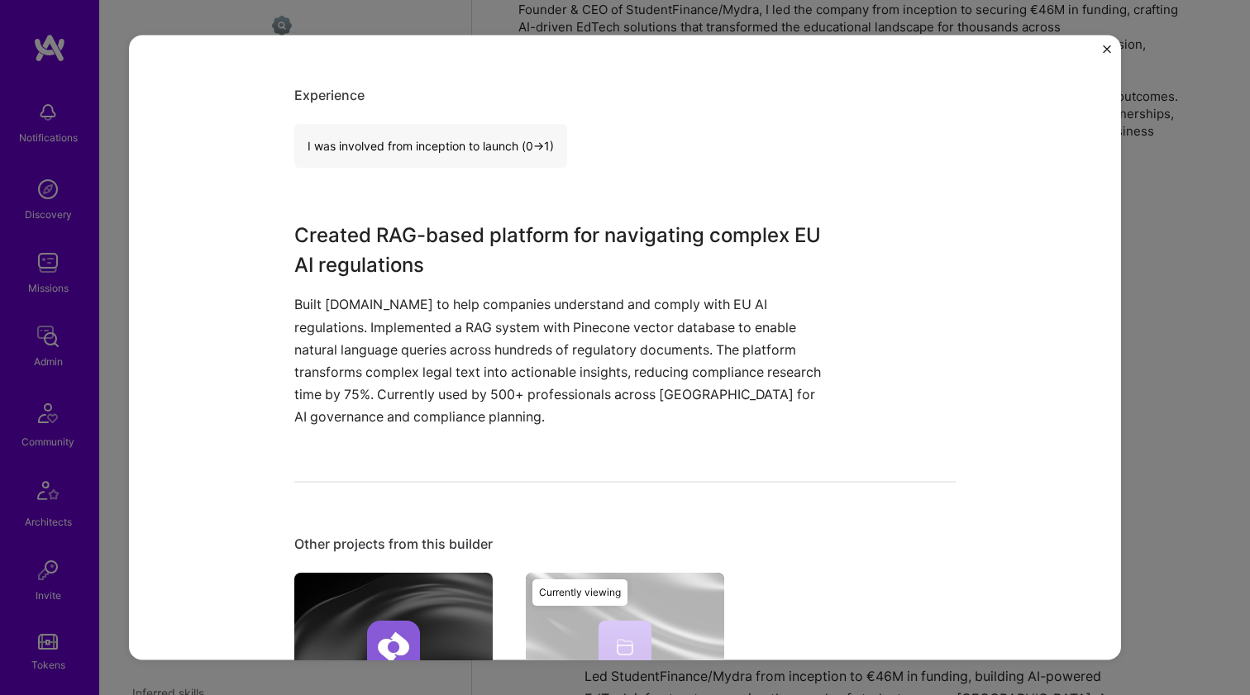
click at [355, 305] on p "Built [DOMAIN_NAME] to help companies understand and comply with EU AI regulati…" at bounding box center [562, 360] width 537 height 135
copy p "[DOMAIN_NAME]"
